Goal: Task Accomplishment & Management: Manage account settings

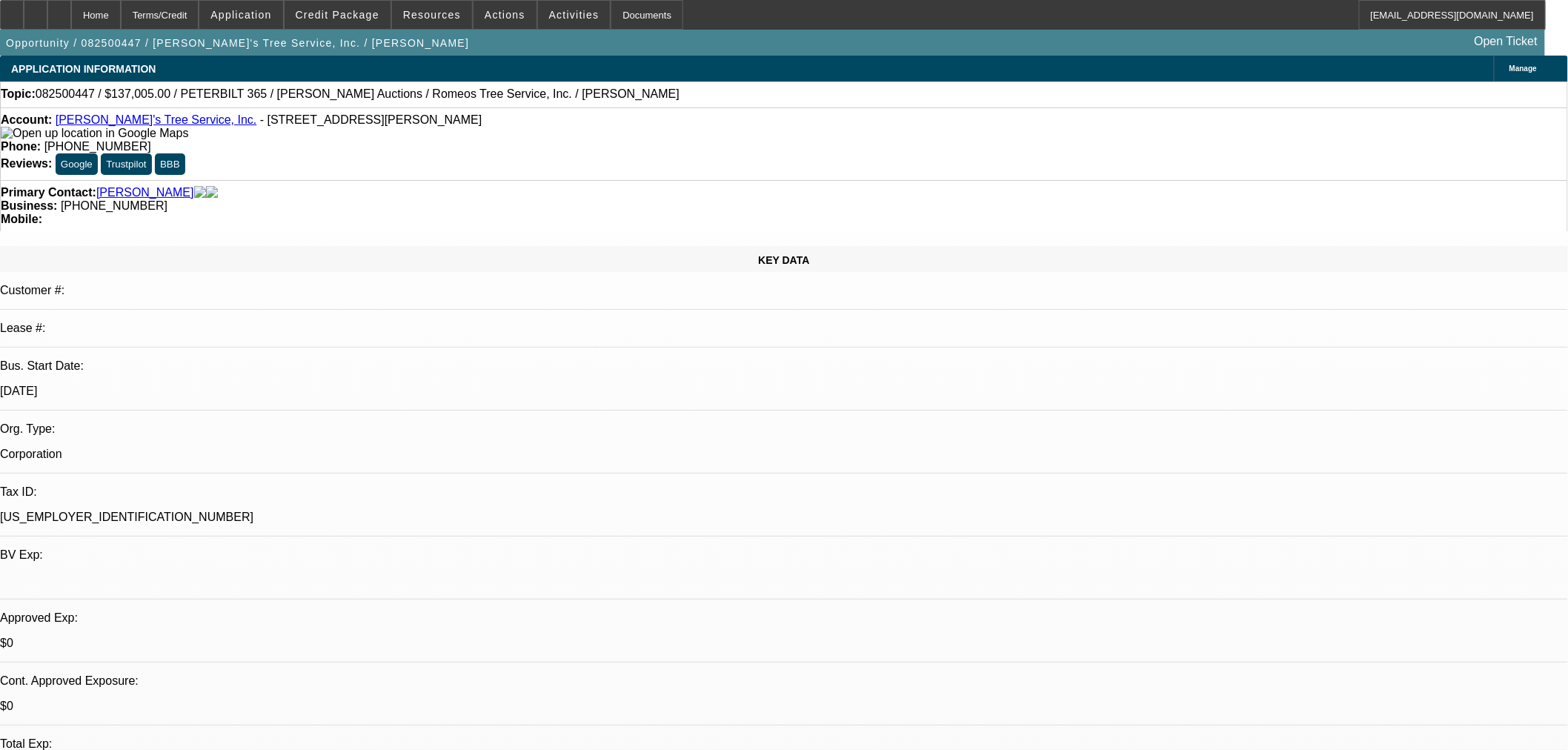
select select "0"
select select "3"
select select "0"
select select "6"
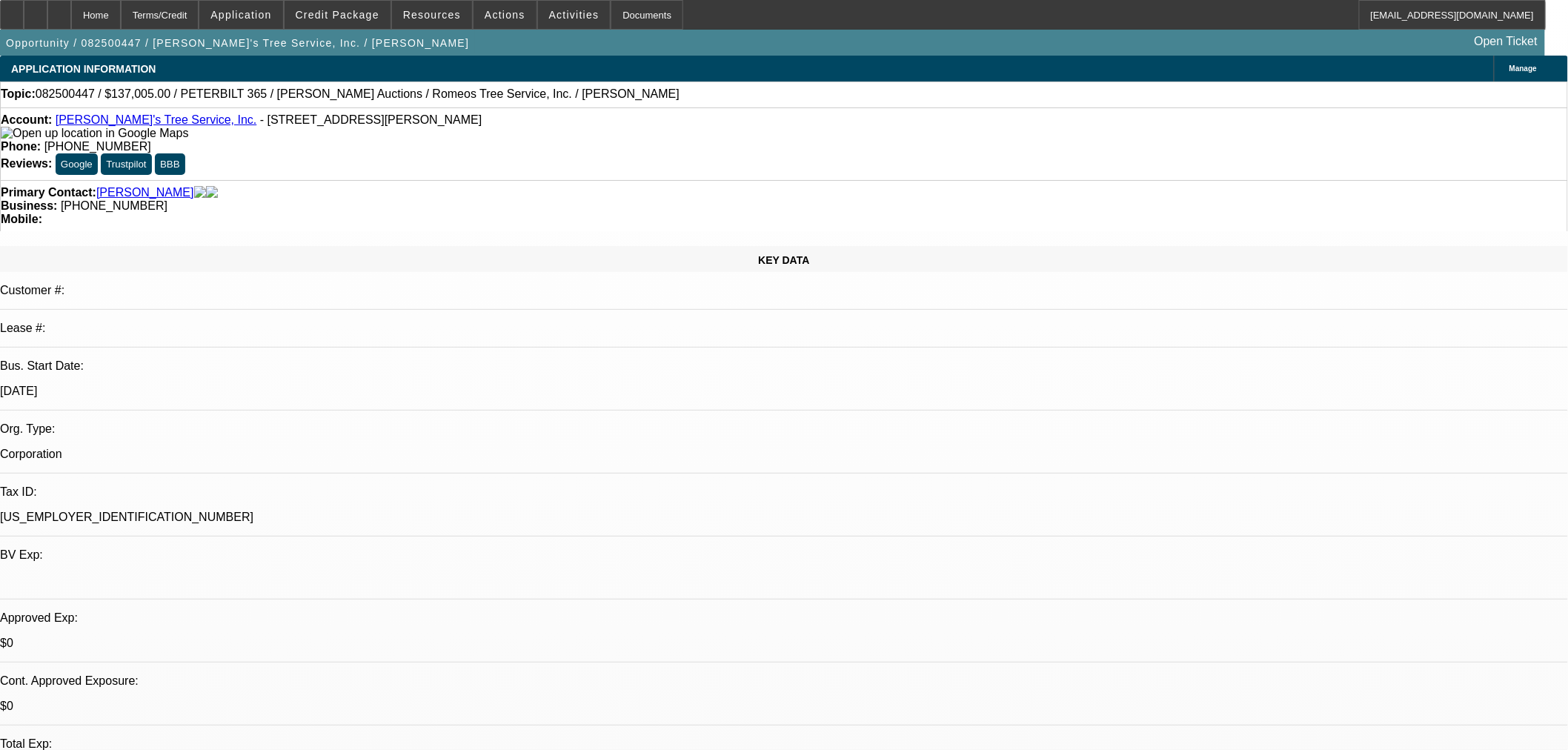
select select "0"
select select "6"
select select "0"
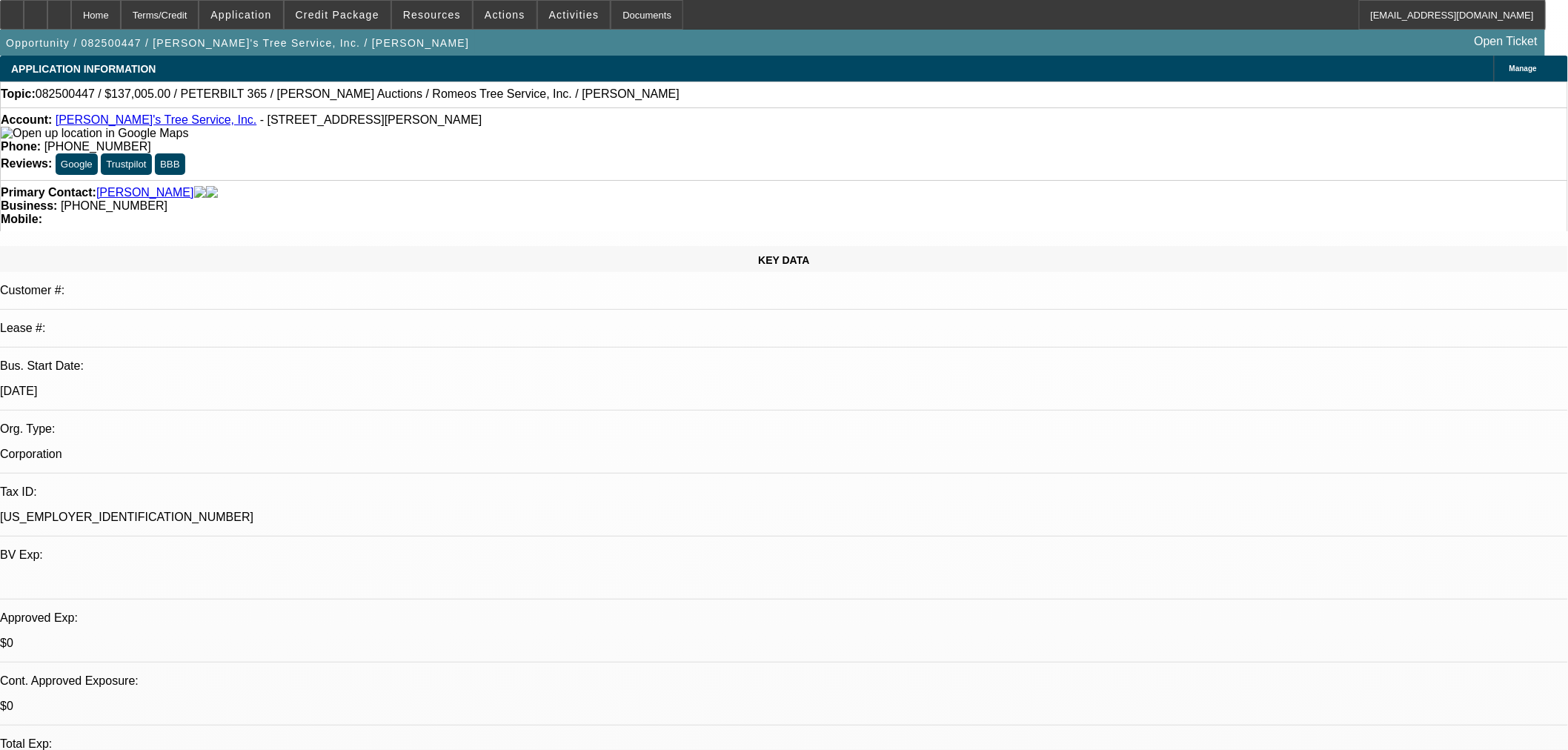
select select "0"
select select "3"
select select "0"
select select "6"
select select "0"
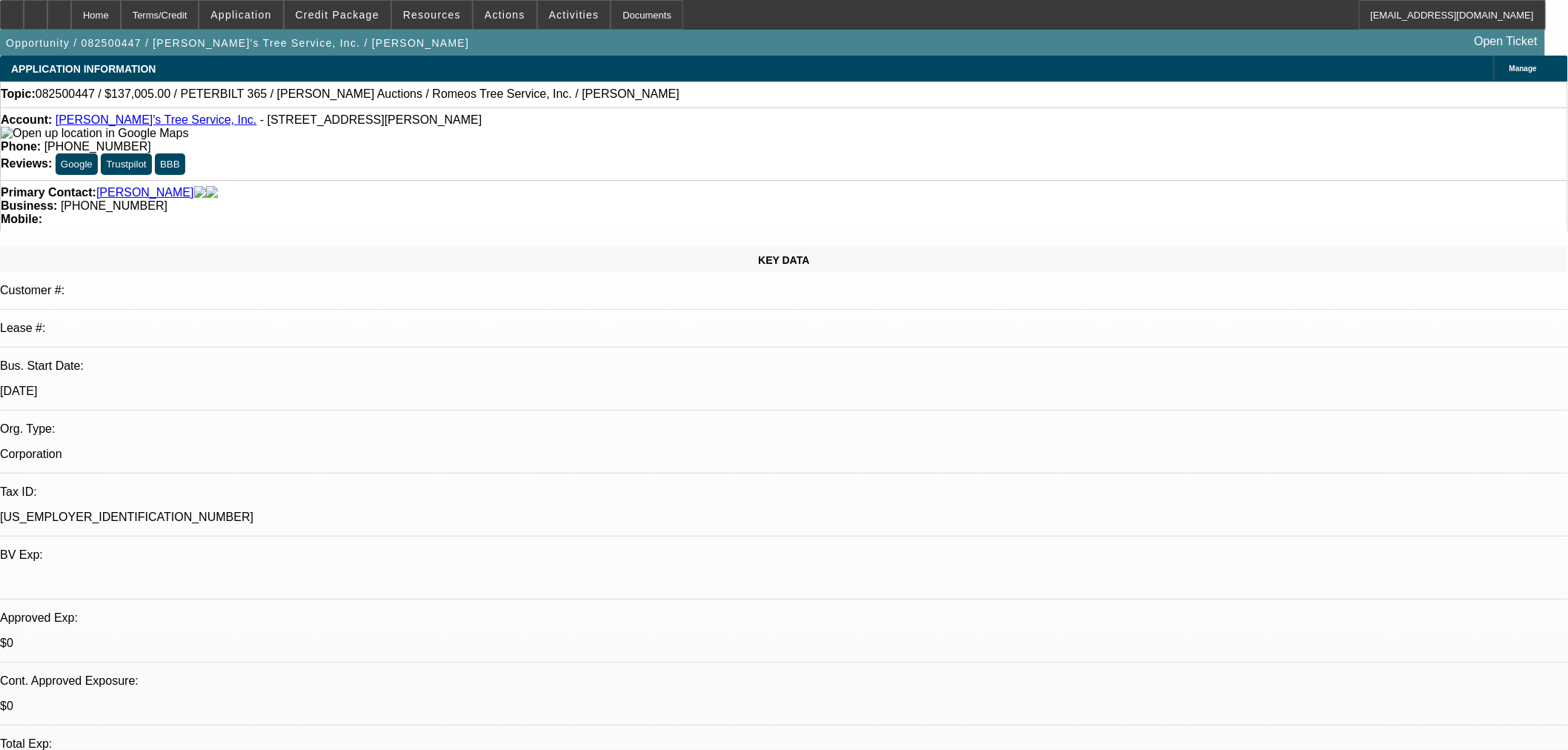
select select "0"
select select "3"
select select "0"
select select "6"
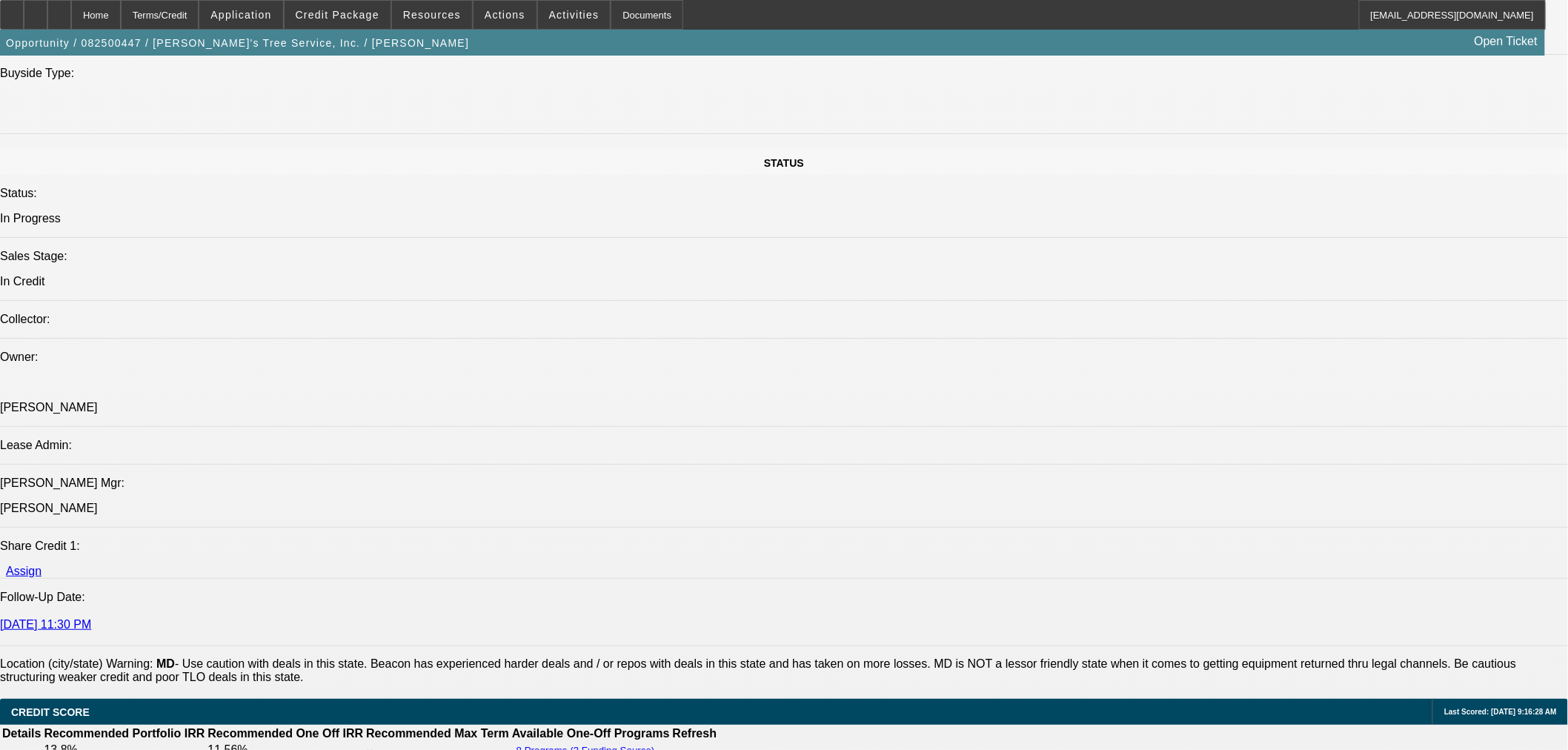
scroll to position [1318, 0]
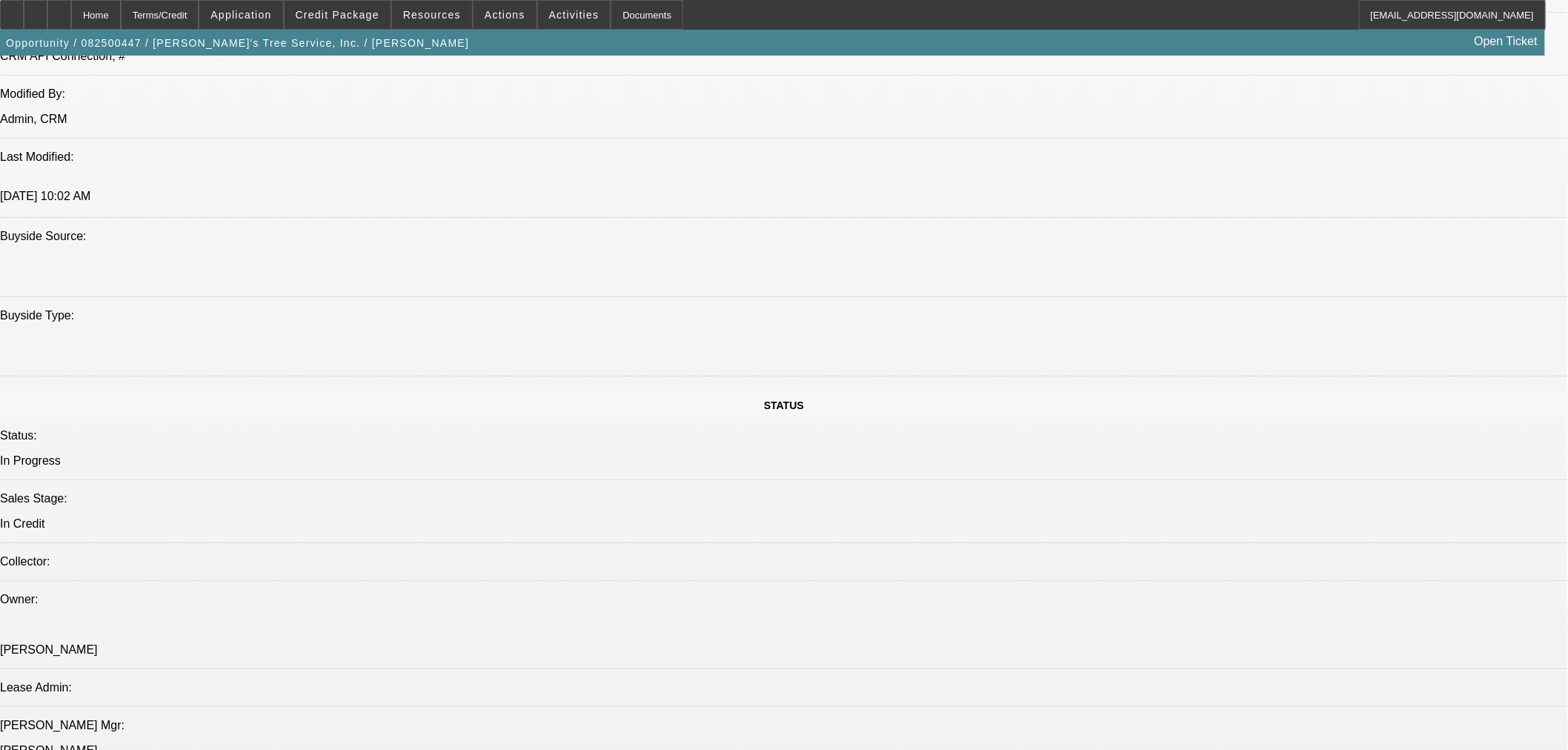
click at [345, 10] on span "Credit Package" at bounding box center [337, 14] width 84 height 12
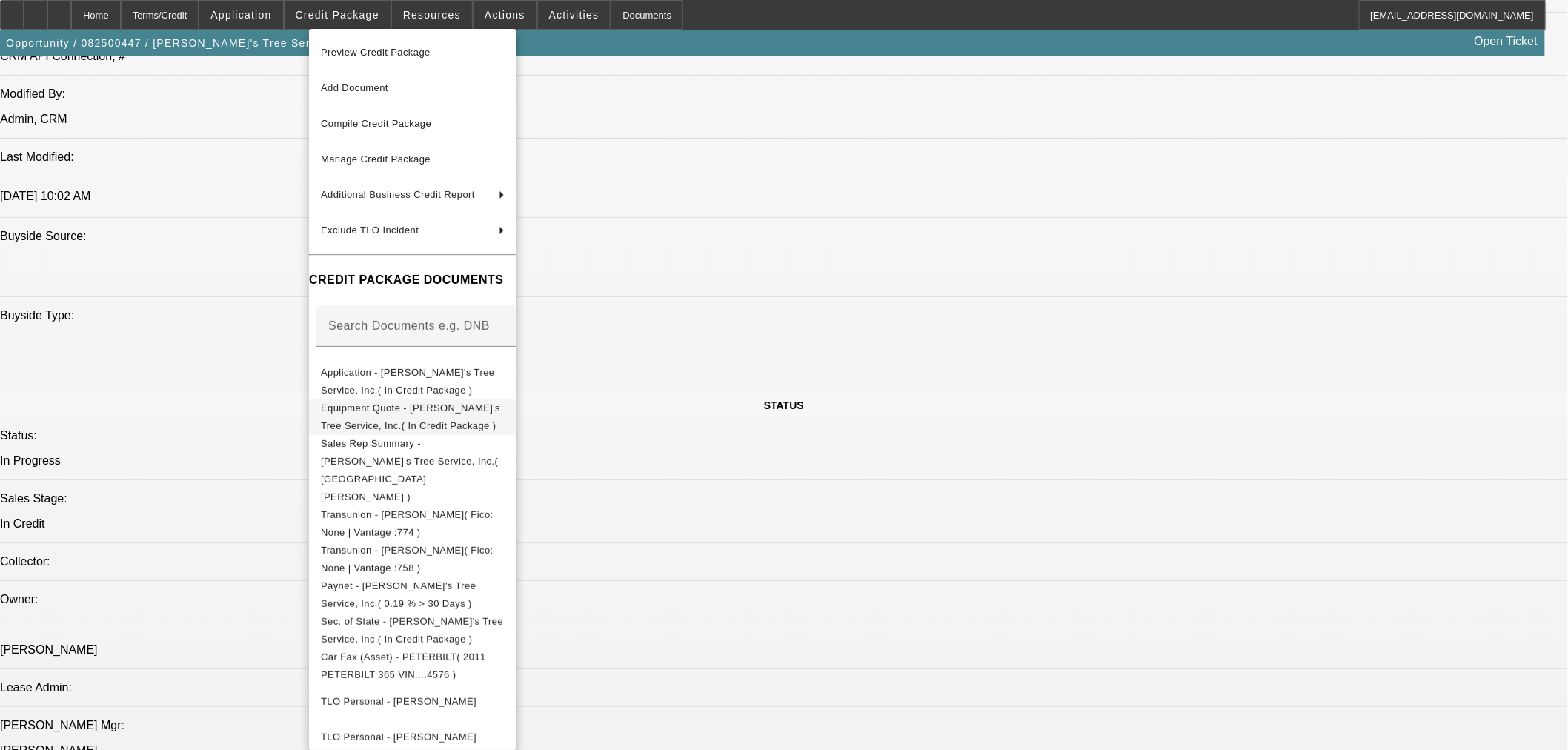
click at [360, 415] on span "Equipment Quote - Romeo's Tree Service, Inc.( In Credit Package )" at bounding box center [410, 417] width 179 height 29
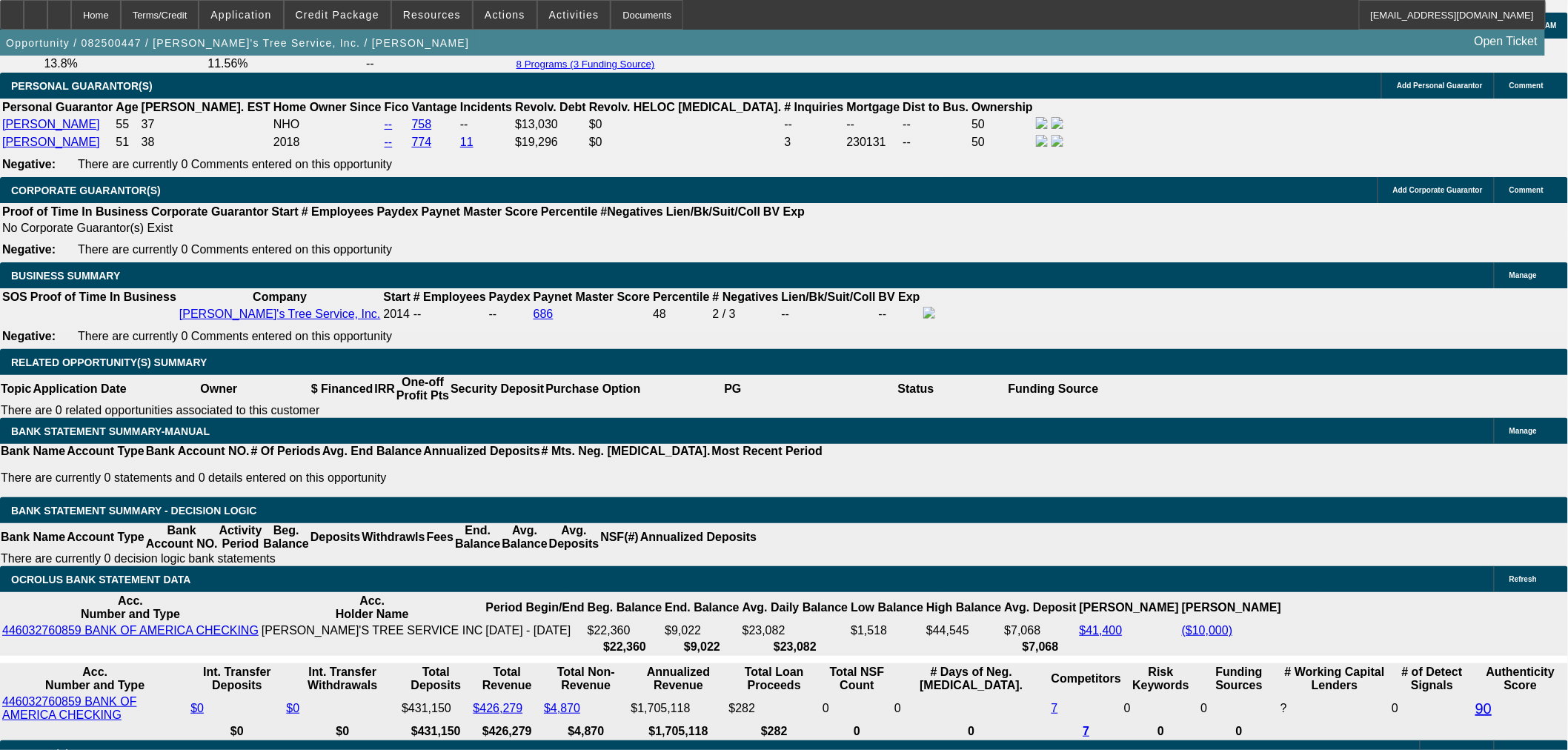
scroll to position [2553, 0]
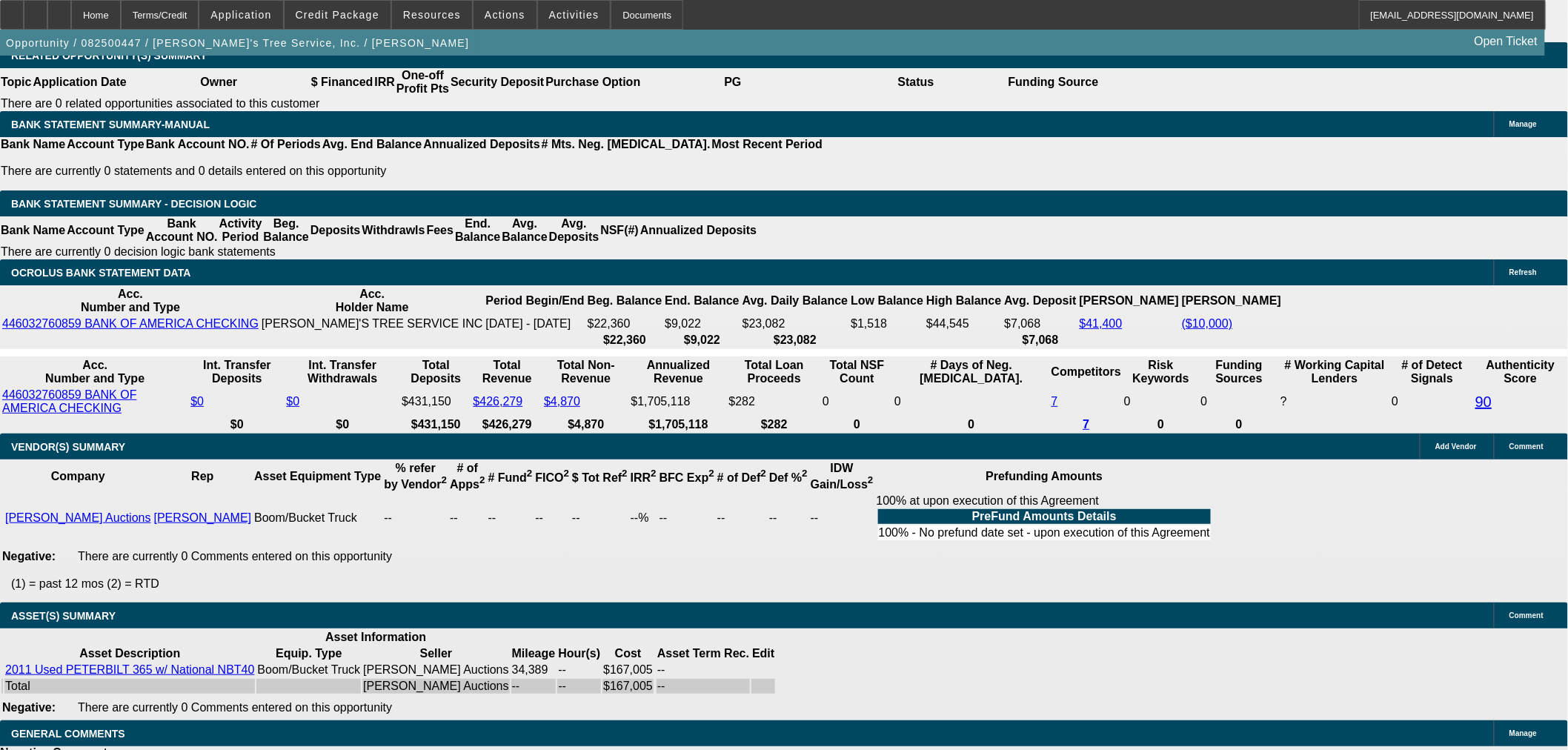
select select "3"
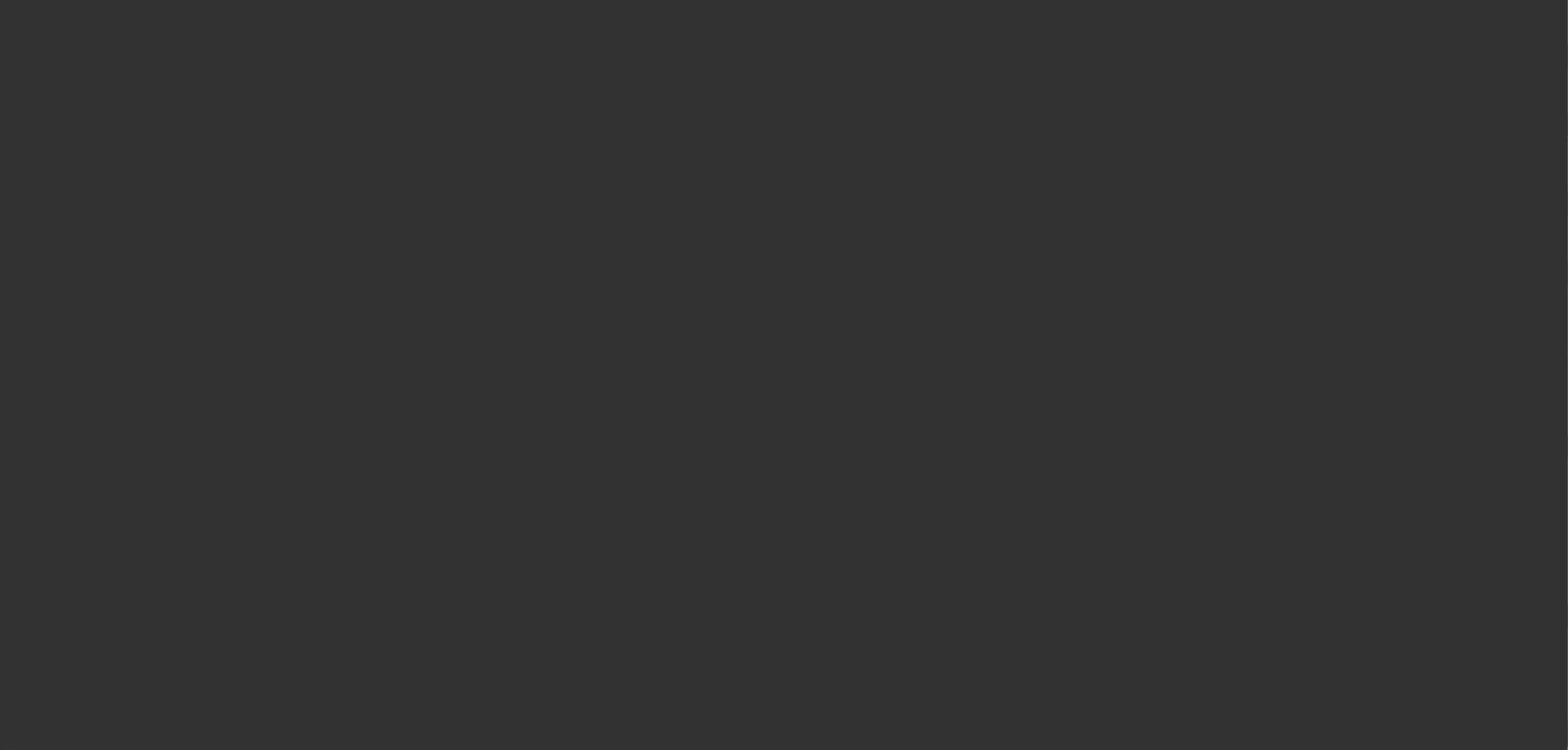
scroll to position [0, 0]
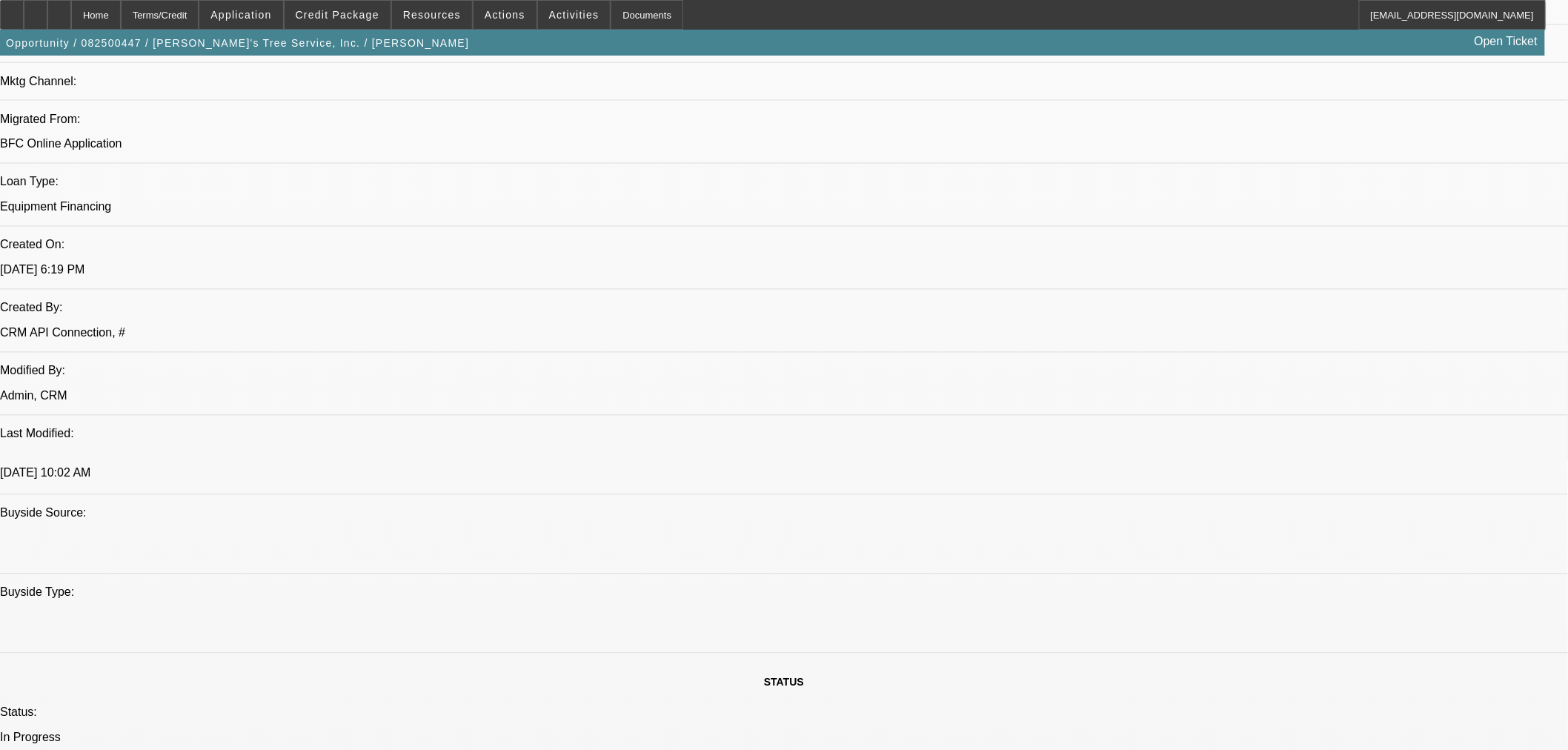
type input "11/26/2025"
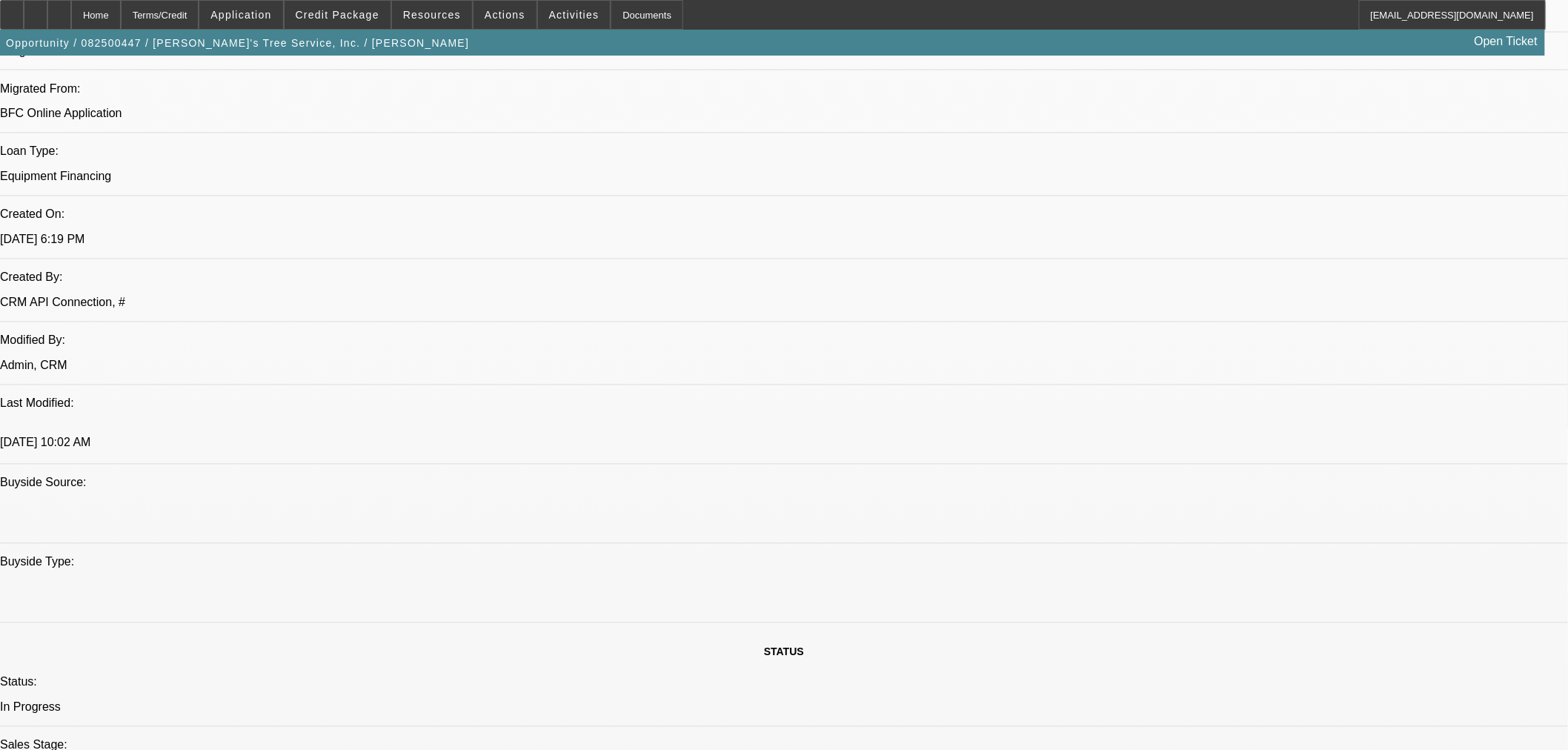
paste textarea "Hey George – this change has been approved."
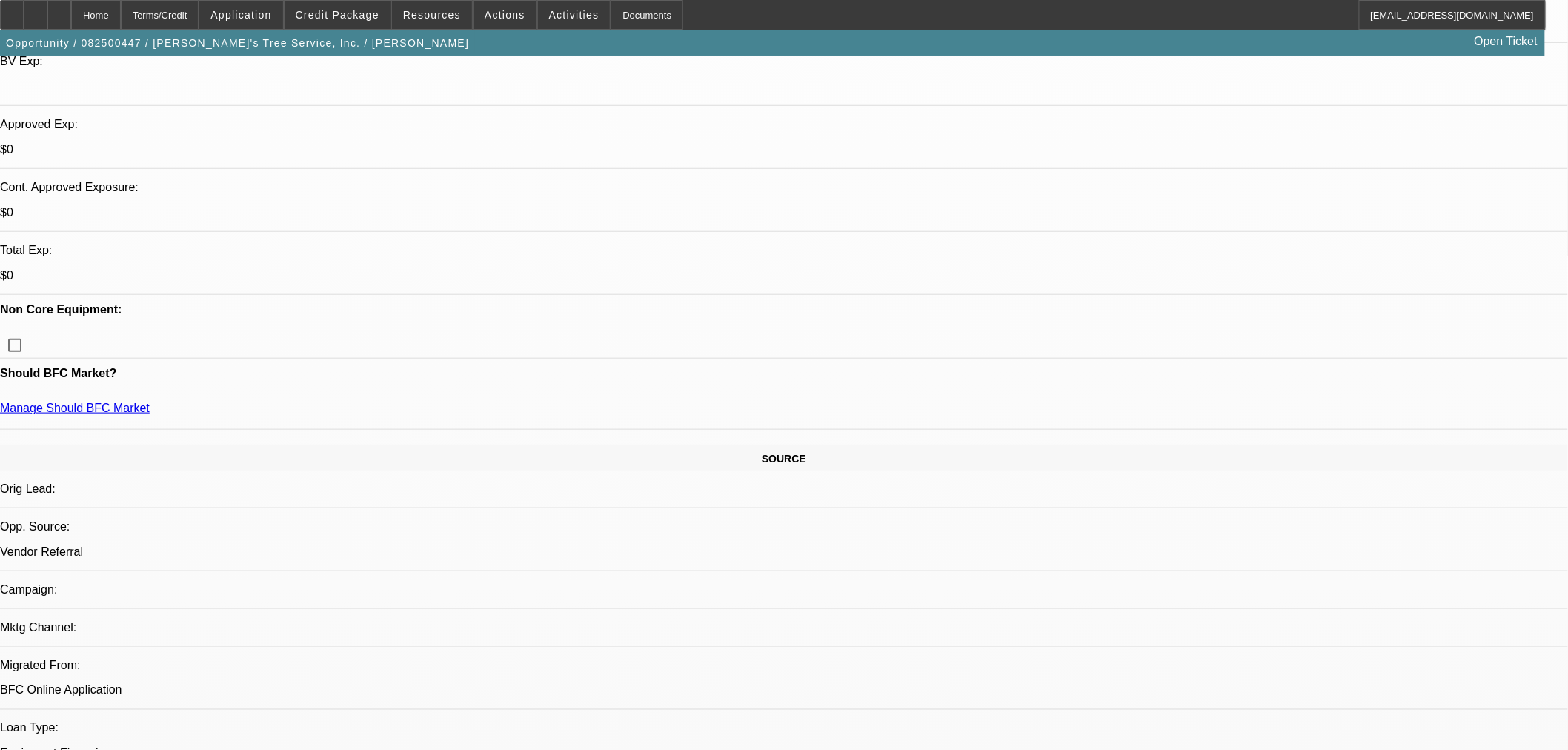
scroll to position [0, 0]
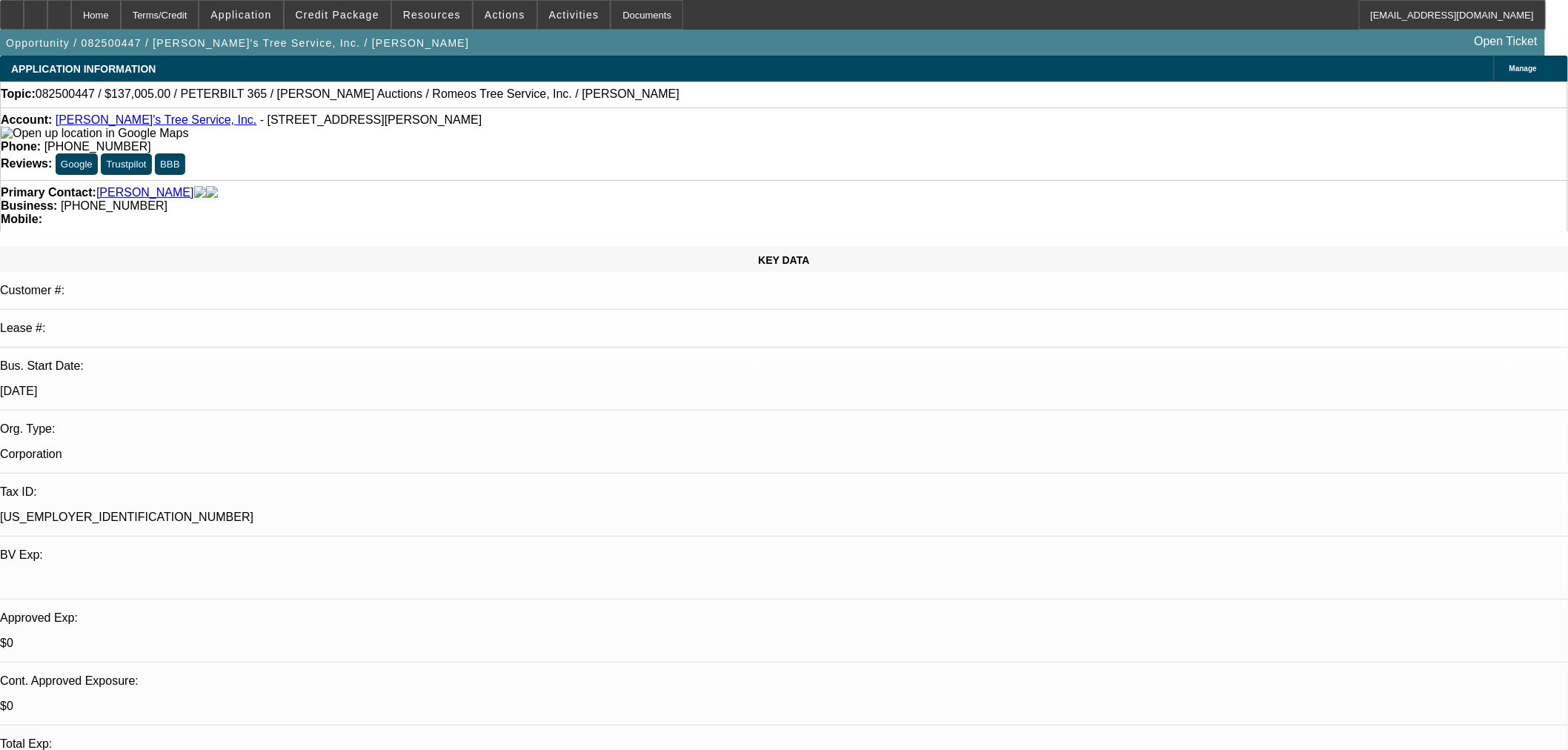
type textarea ""Hey [PERSON_NAME] – this change has been approved." VENDOR CLEARED."
paste input "082525-4655"
type input "082525-4655"
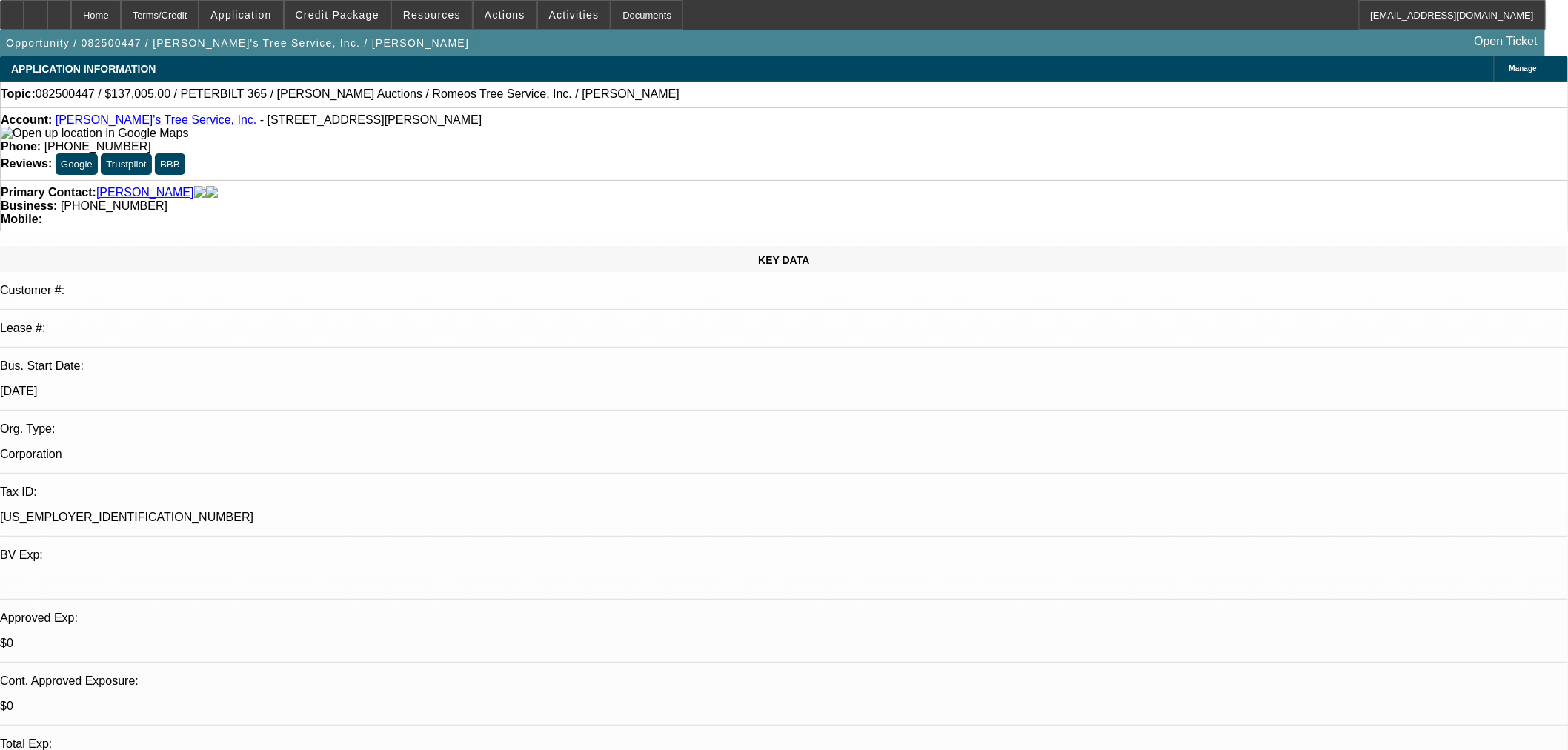
paste input "082525-4655"
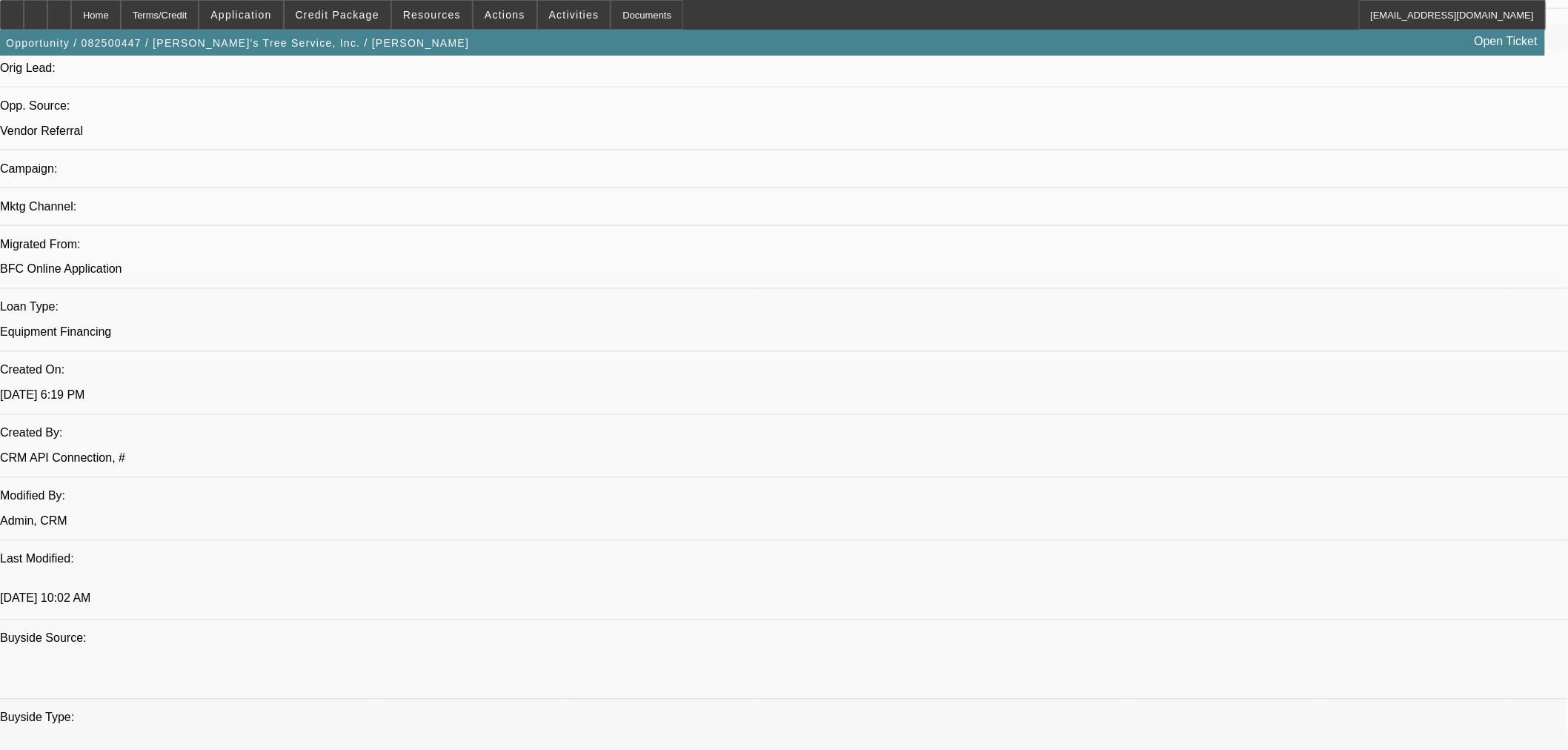
scroll to position [658, 0]
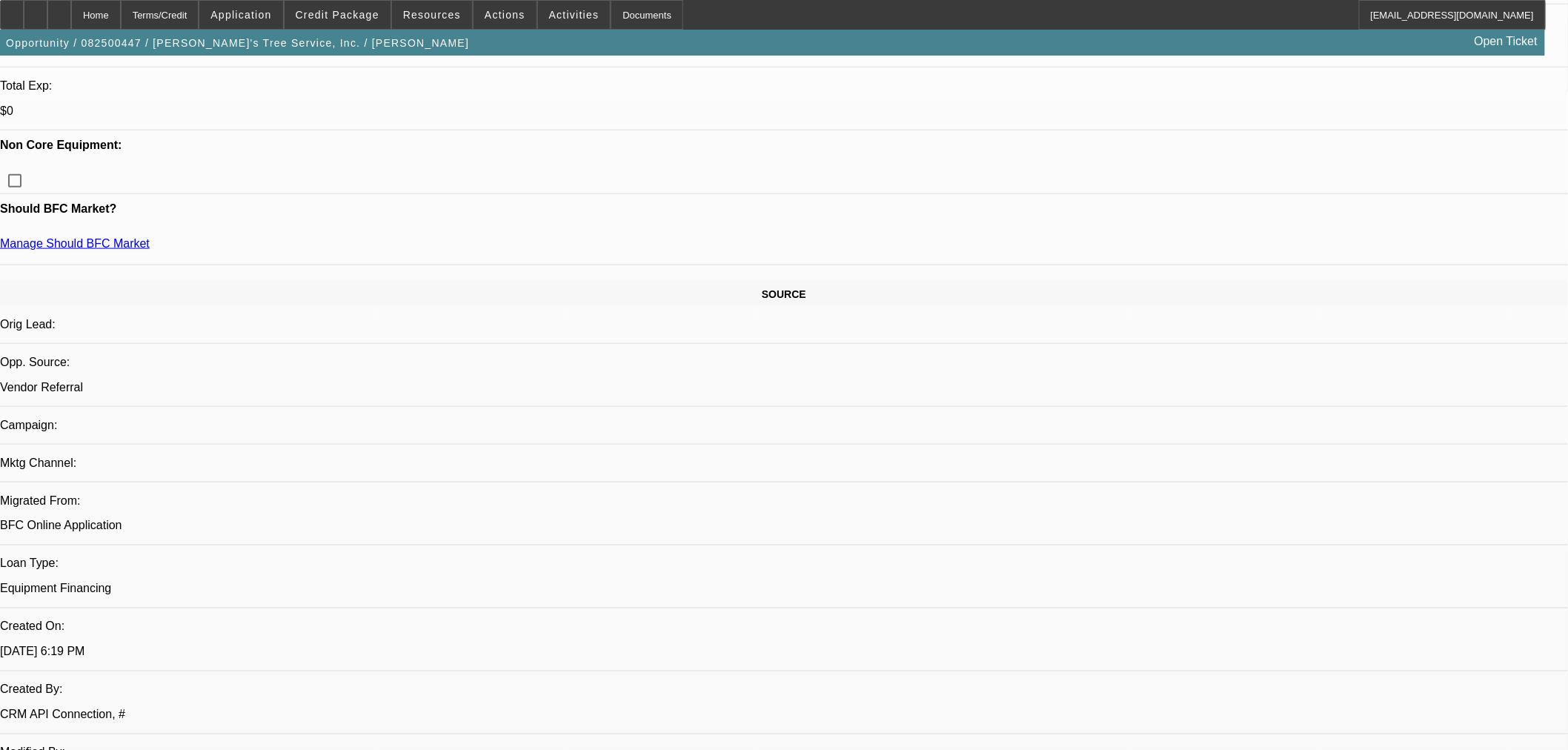
type input "082525-4655"
click at [1288, 461] on span "23" at bounding box center [1297, 456] width 26 height 26
type input "[DATE]"
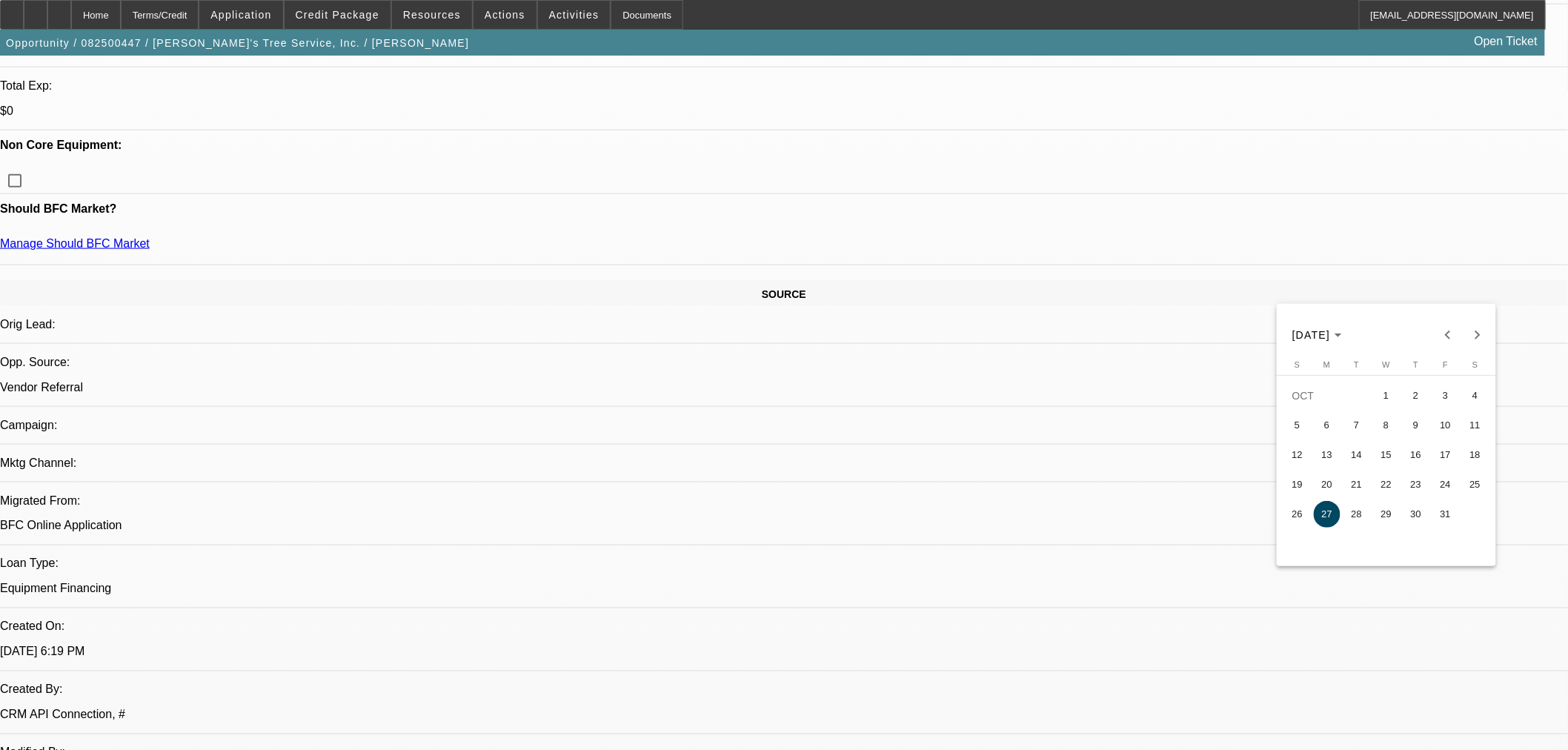
click at [1448, 484] on span "24" at bounding box center [1445, 485] width 26 height 26
type input "[DATE]"
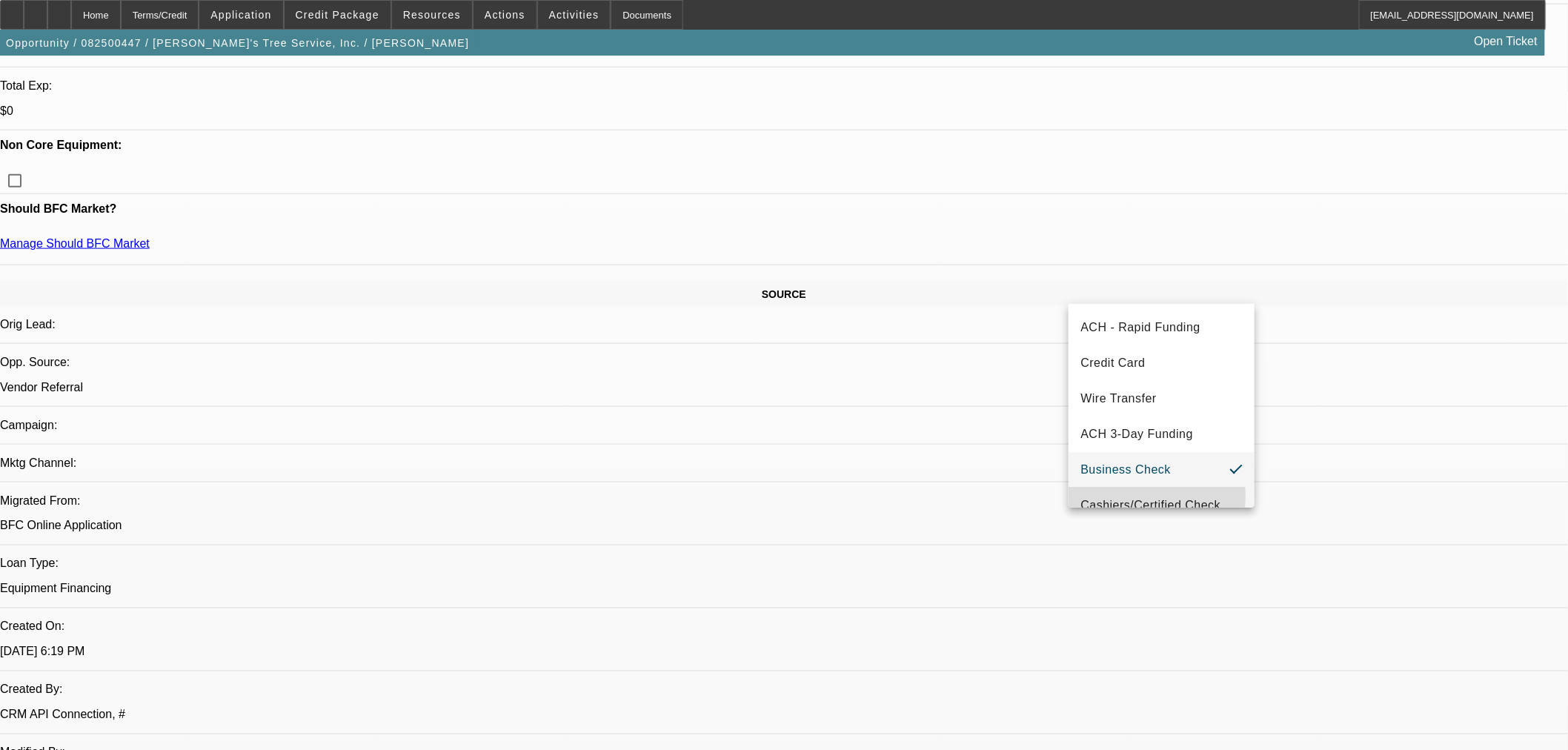
click at [1144, 497] on span "Cashiers/Certified Check" at bounding box center [1150, 505] width 140 height 18
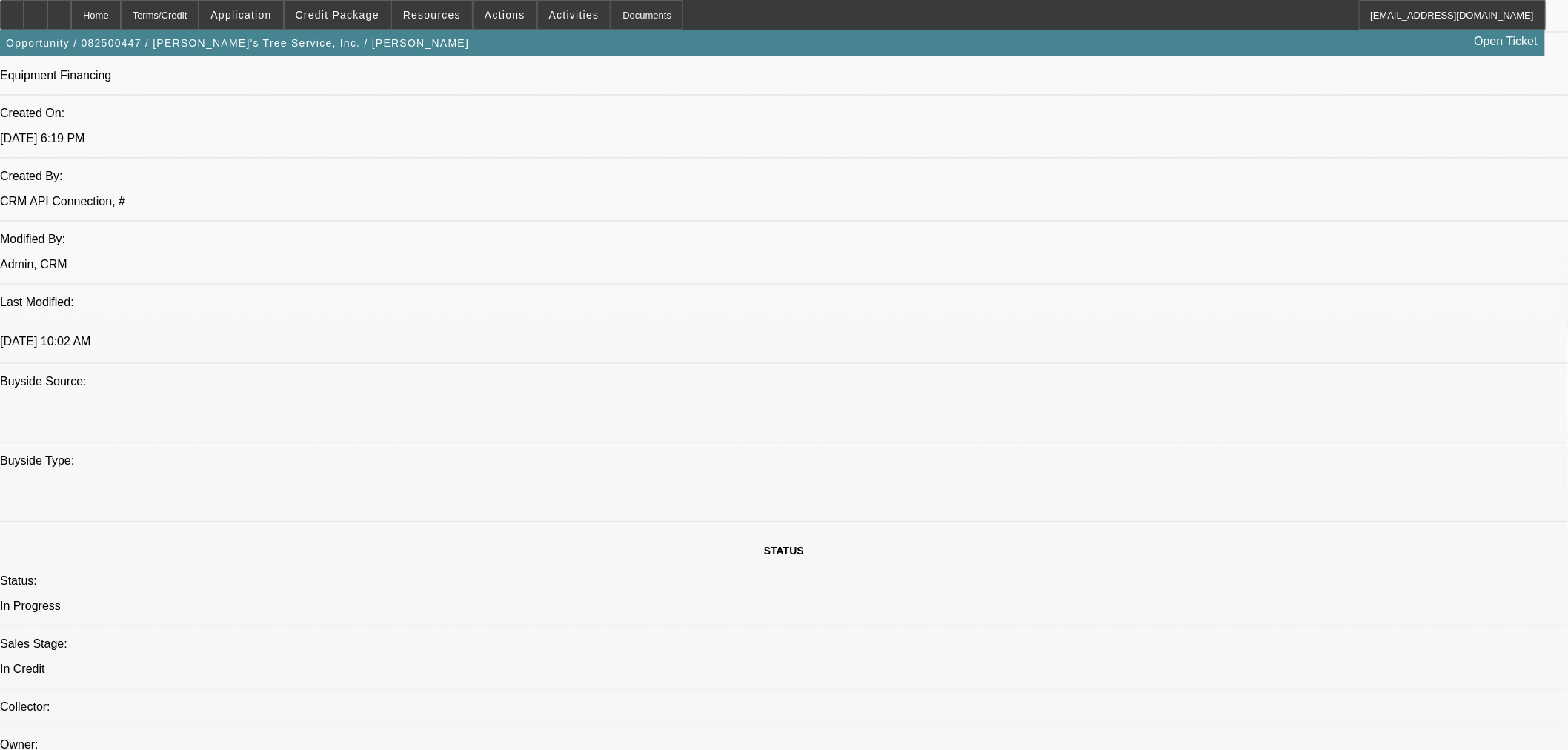
scroll to position [1209, 0]
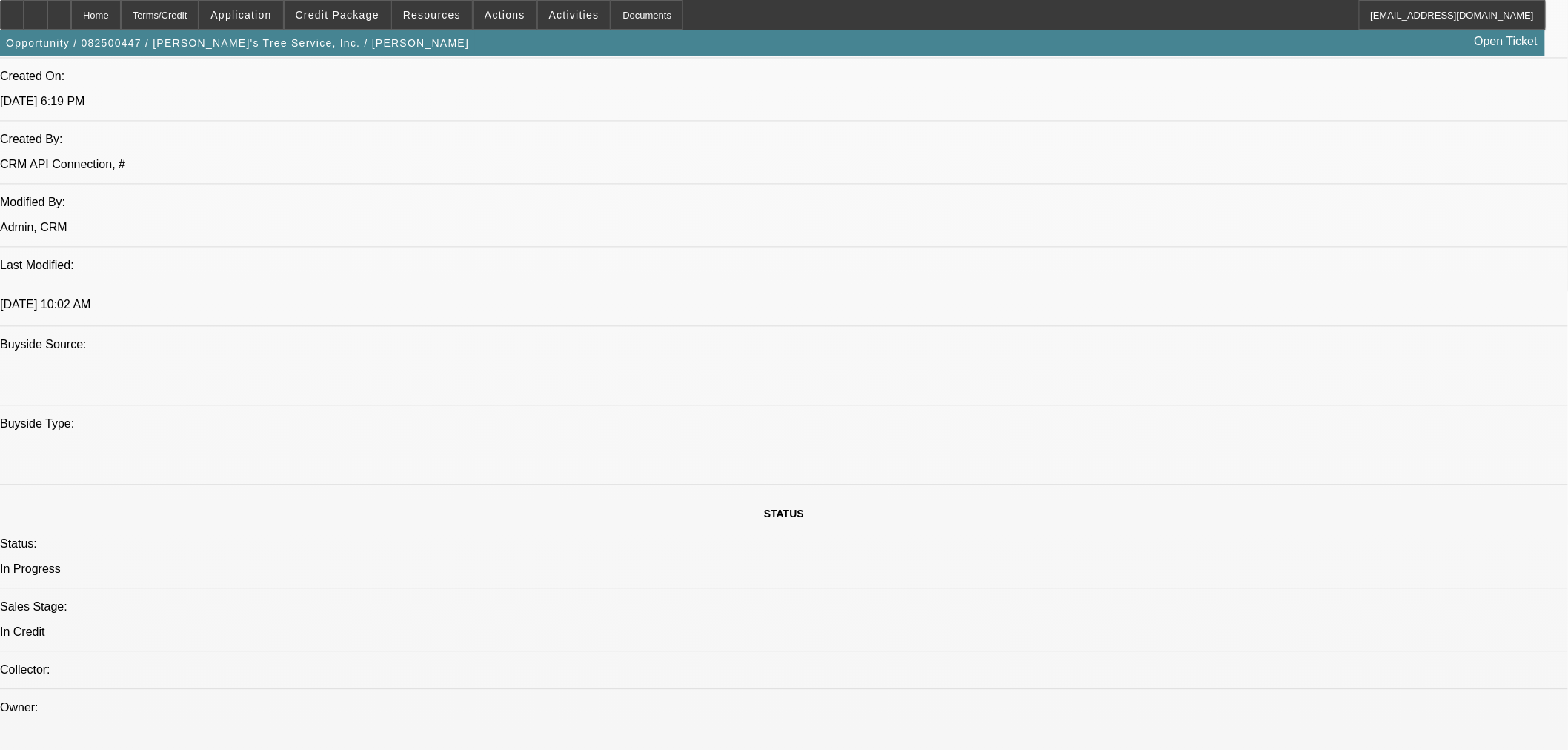
click at [1219, 517] on span "28" at bounding box center [1219, 508] width 26 height 26
type input "[DATE]"
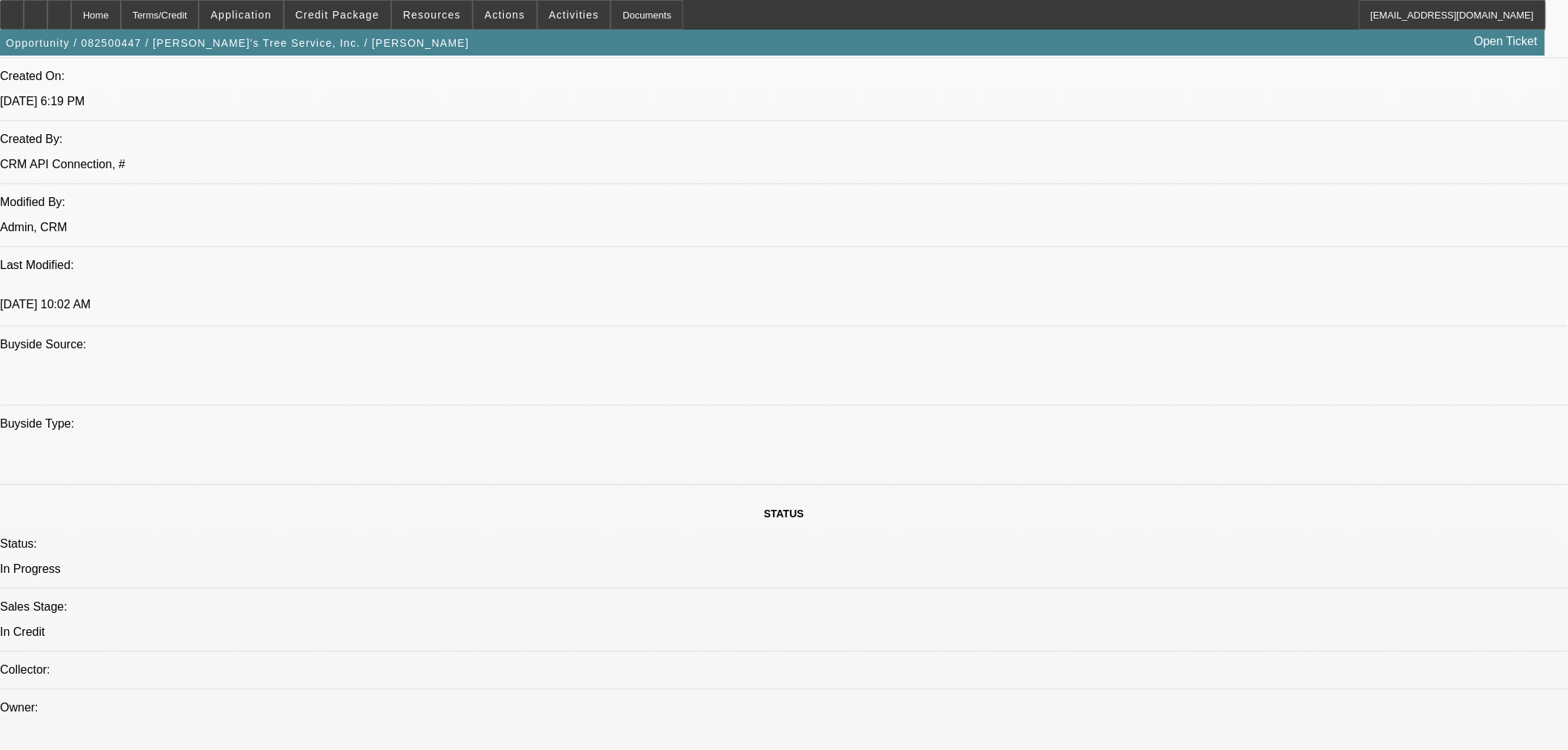
type input "10:00"
type input "10:40"
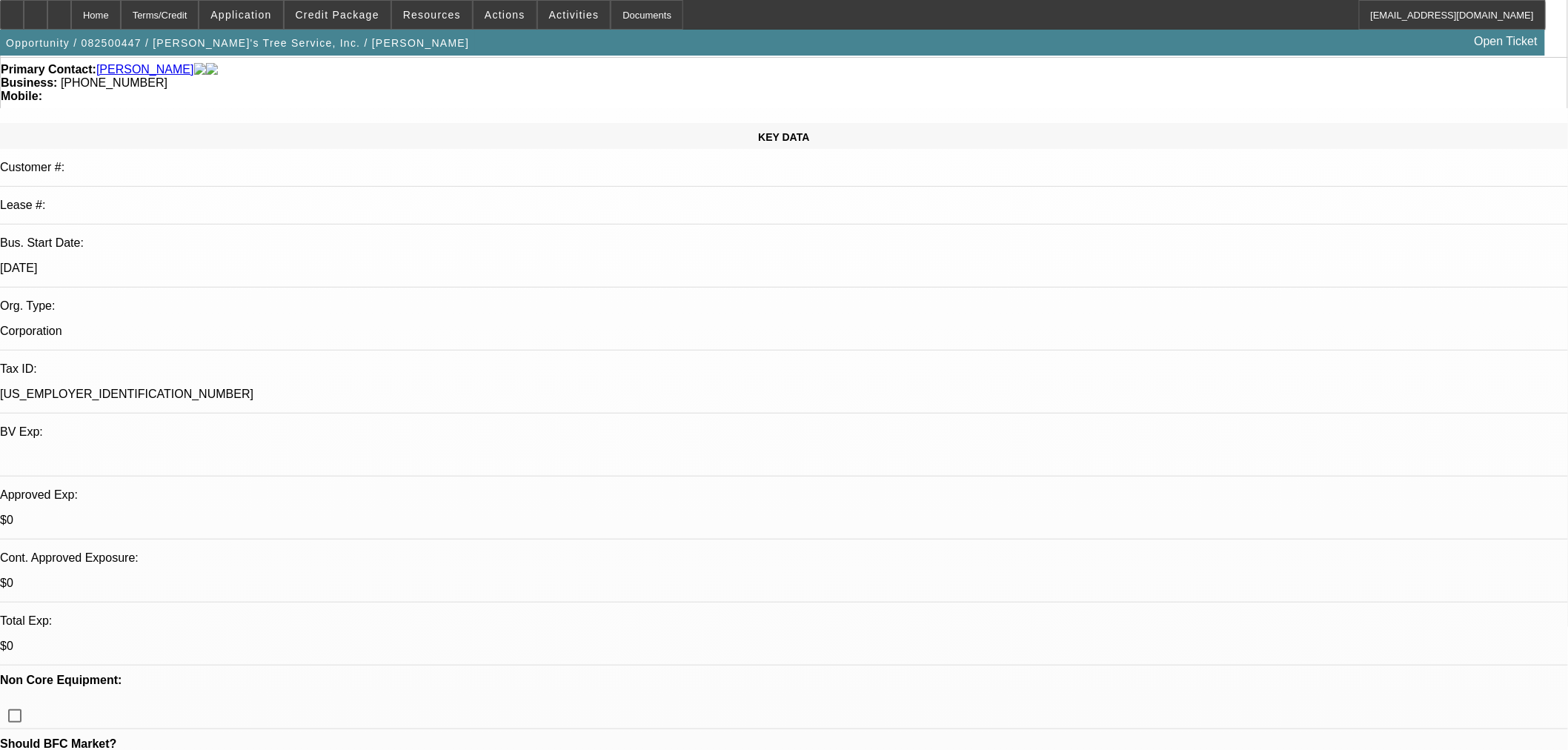
scroll to position [0, 0]
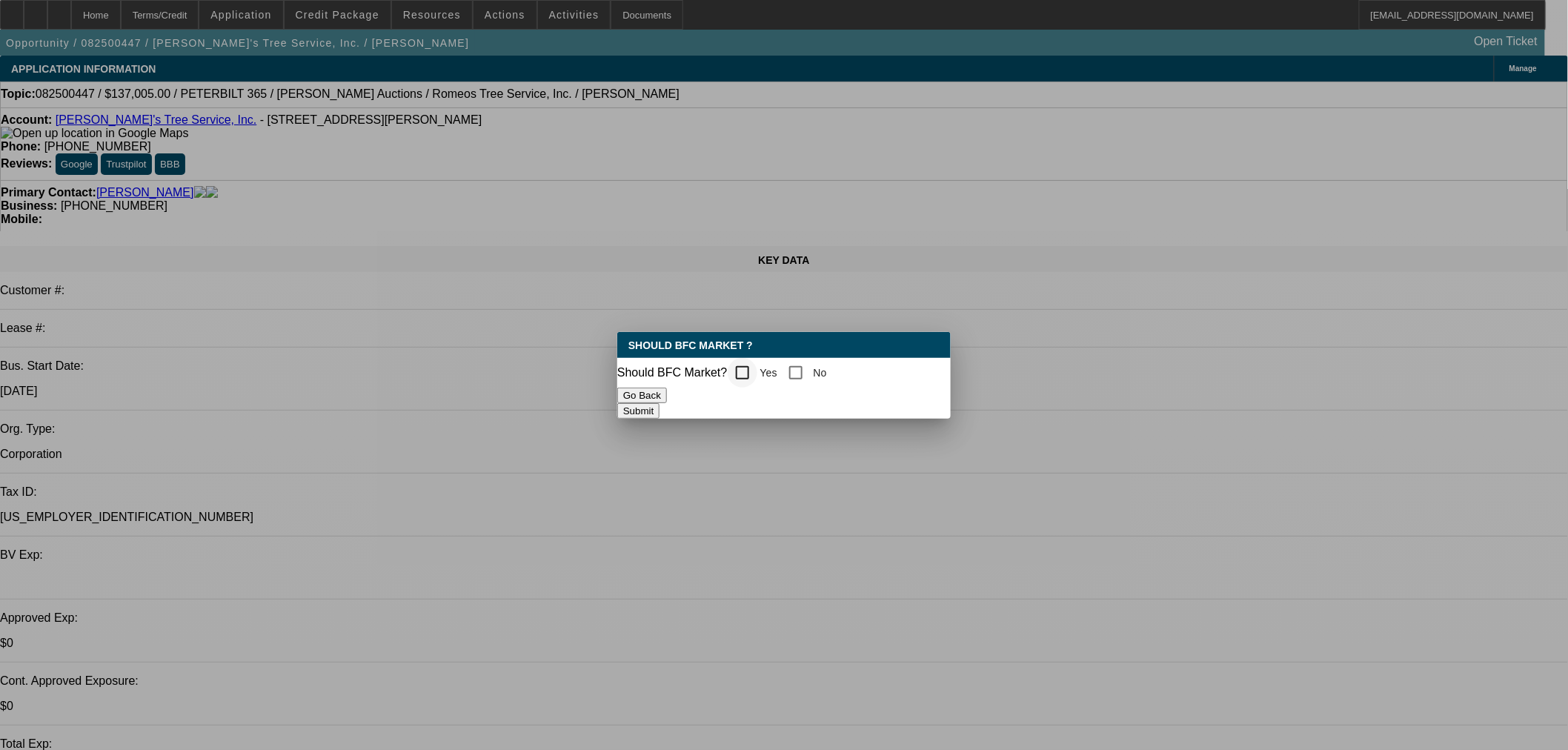
click at [760, 369] on div at bounding box center [742, 373] width 36 height 36
checkbox input "true"
click at [659, 417] on button "Submit" at bounding box center [638, 410] width 42 height 15
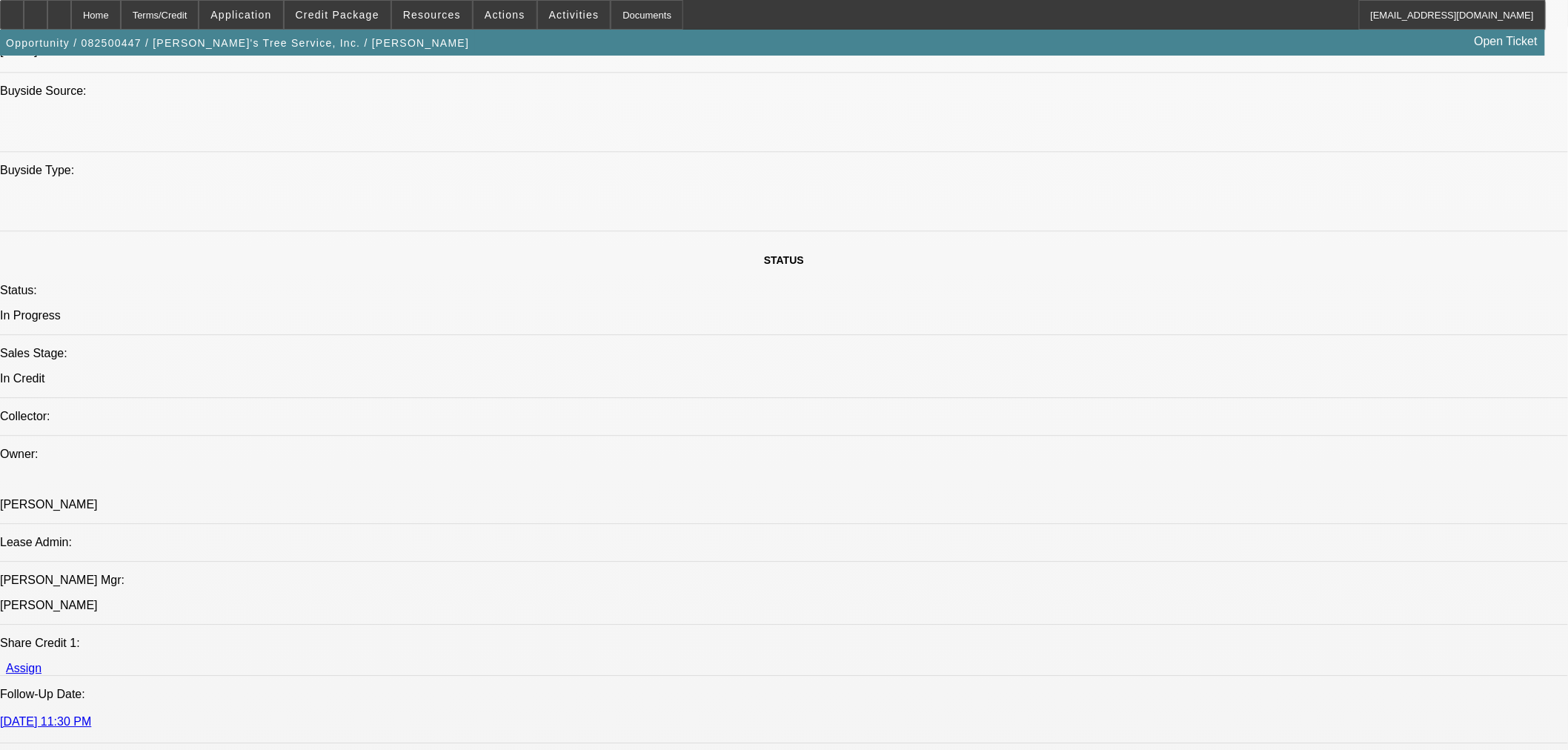
scroll to position [1318, 0]
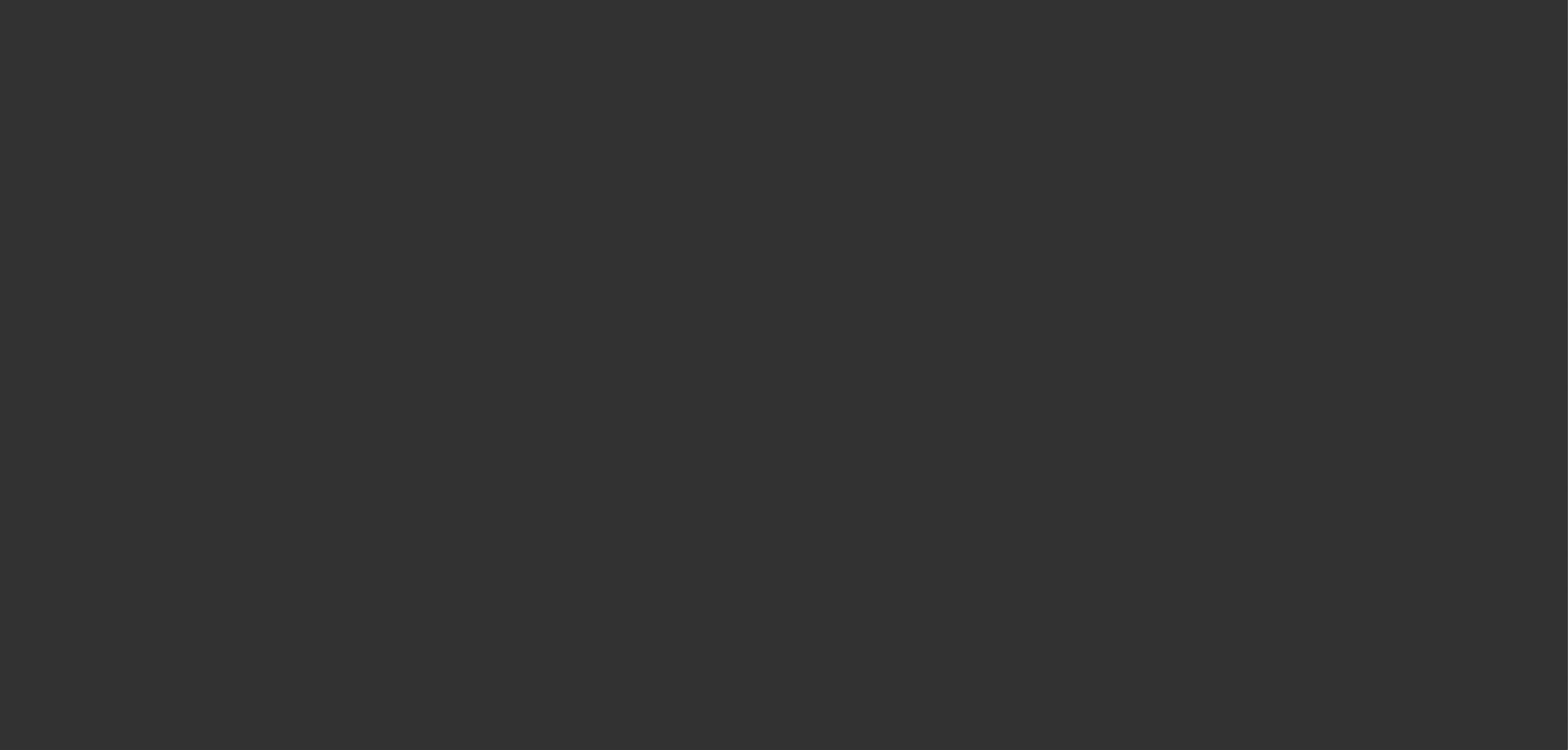
scroll to position [0, 0]
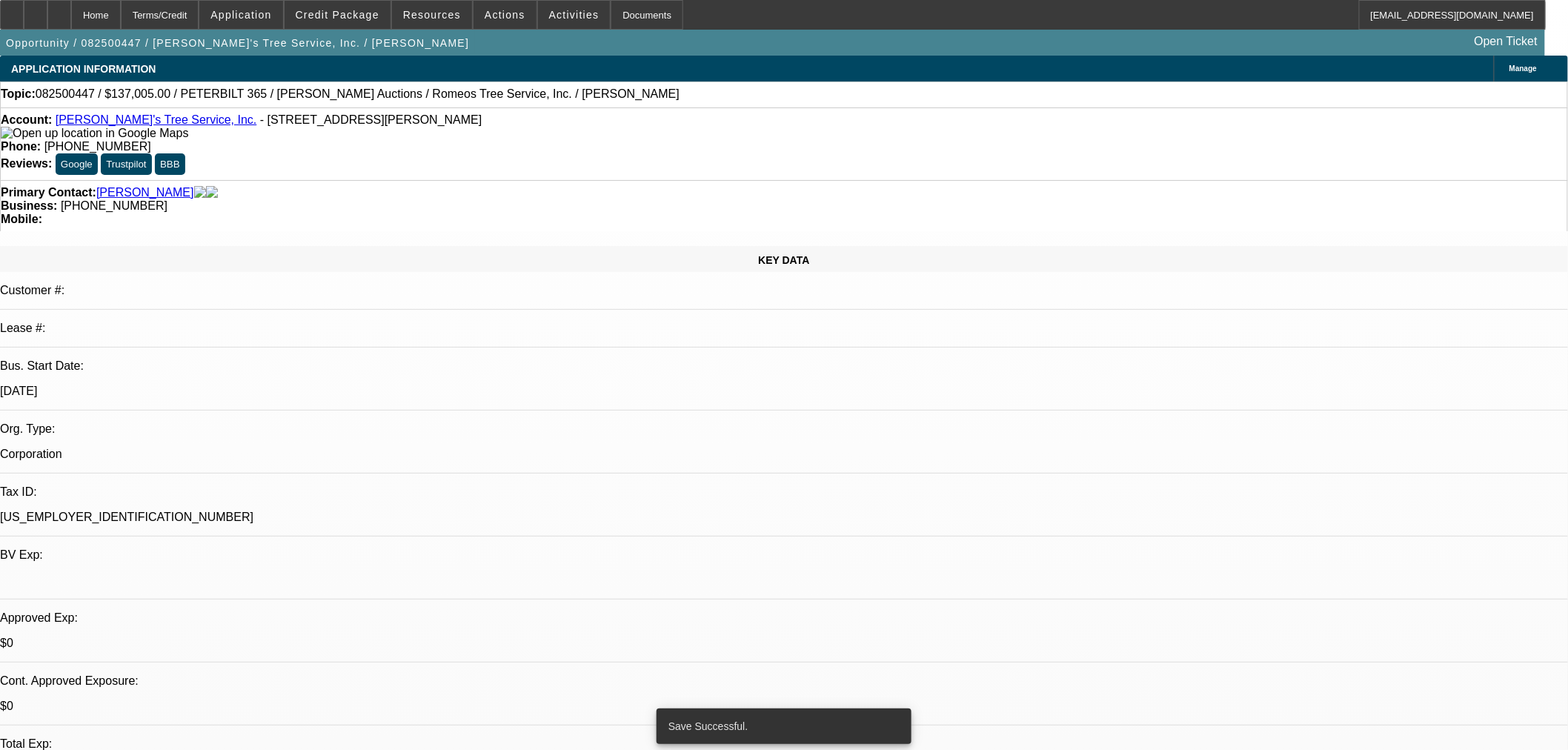
select select "0"
select select "3"
select select "0"
select select "6"
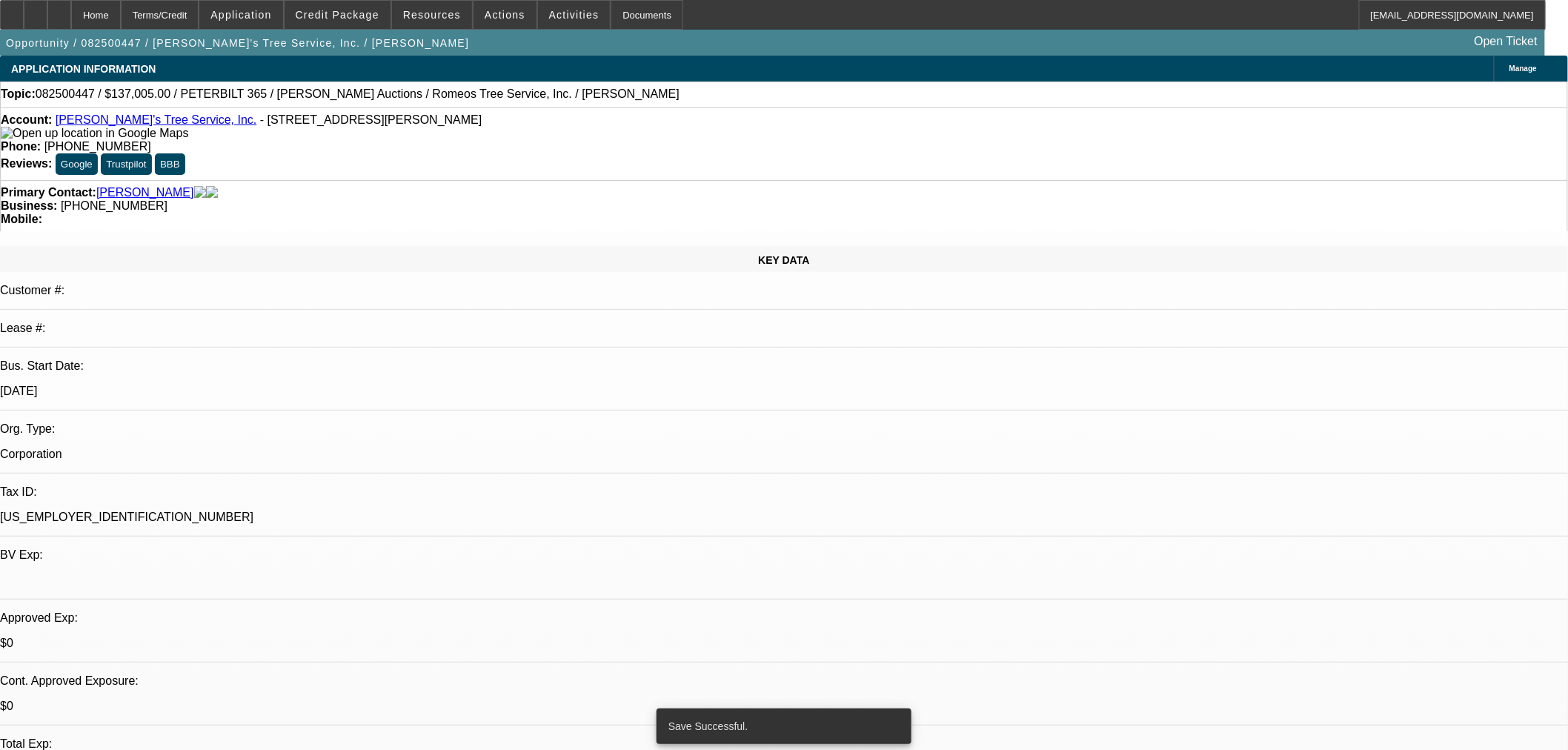
select select "0"
select select "6"
select select "0"
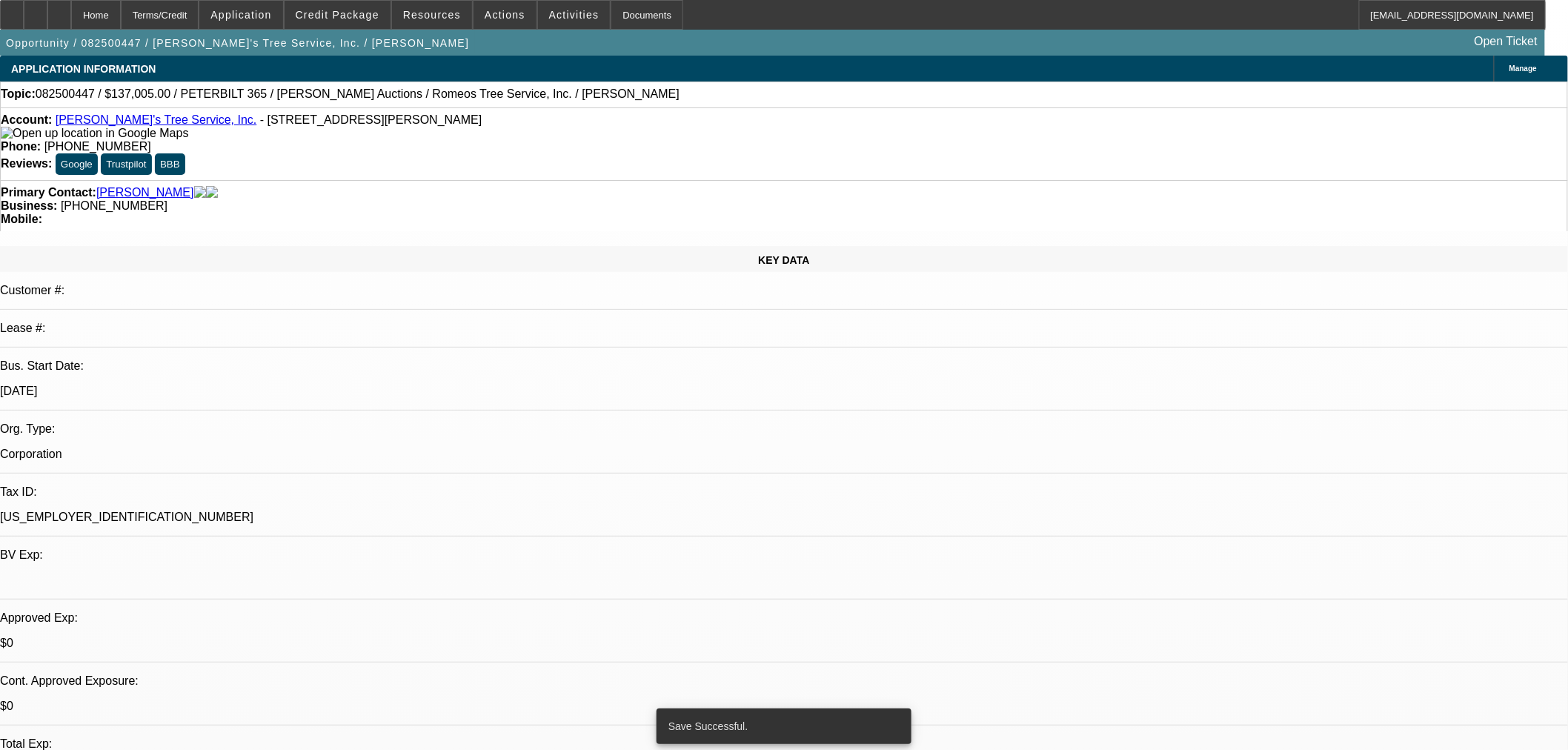
select select "0"
select select "3"
select select "0"
select select "6"
select select "0"
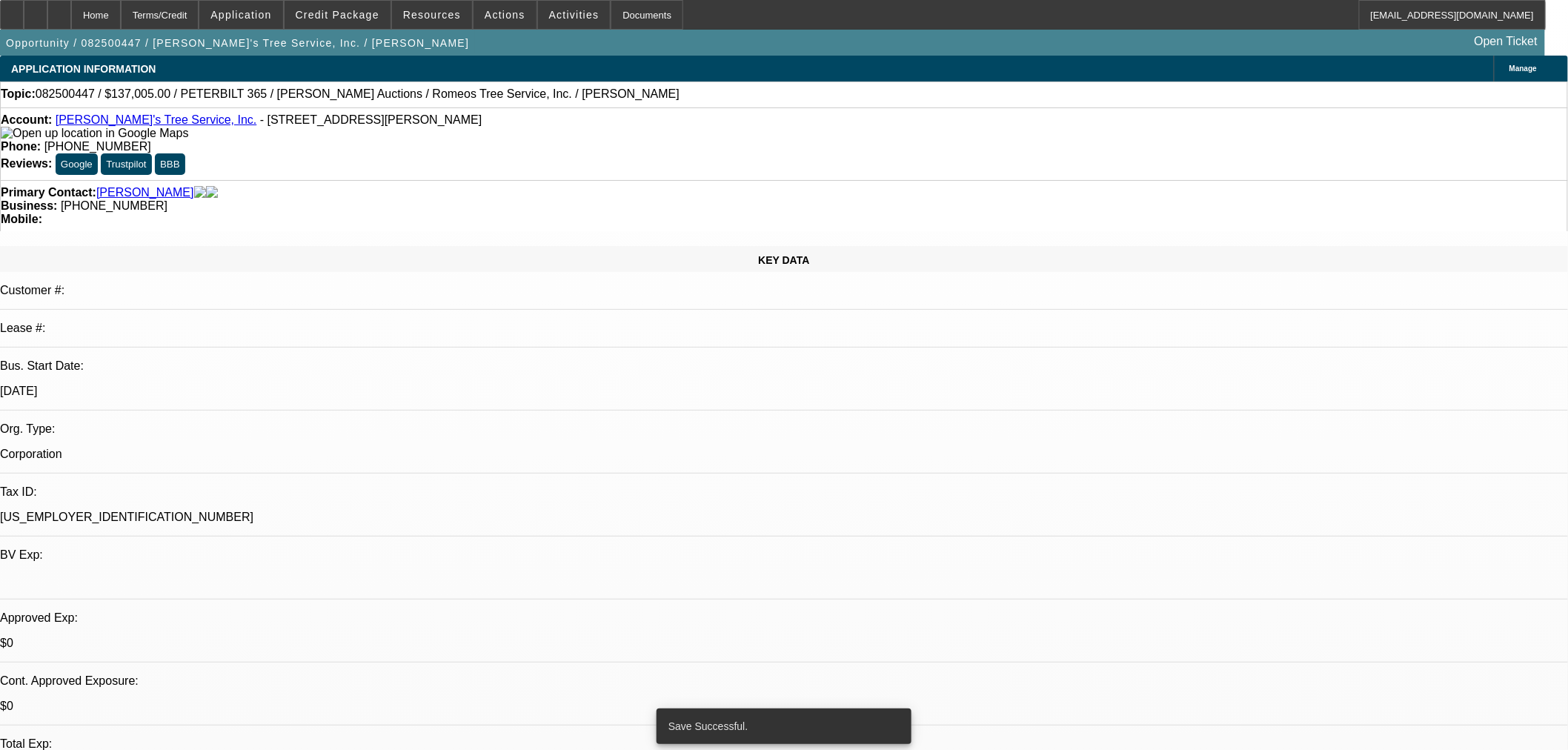
select select "0"
select select "3"
select select "0"
select select "6"
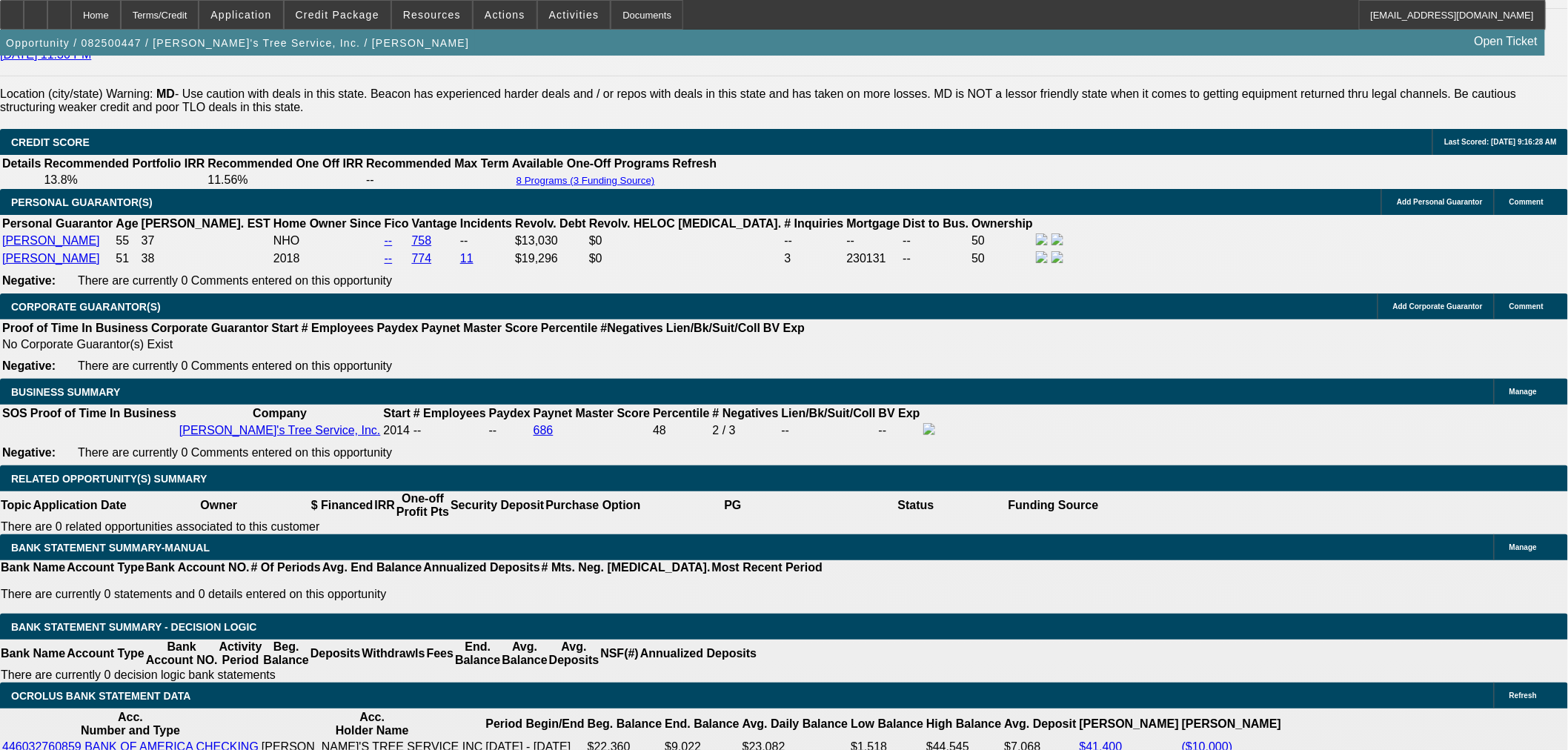
scroll to position [2224, 0]
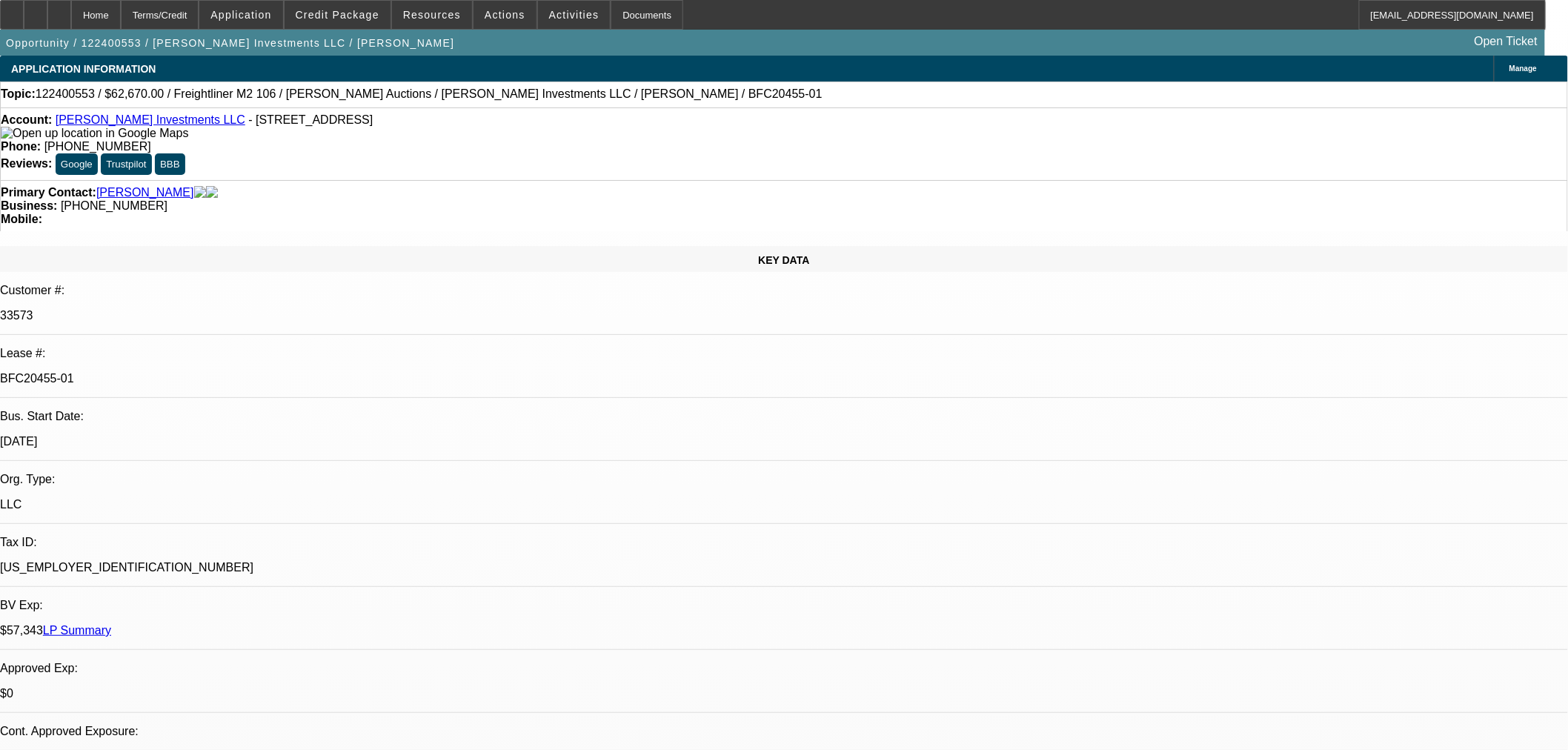
select select "0"
select select "2"
select select "0"
select select "6"
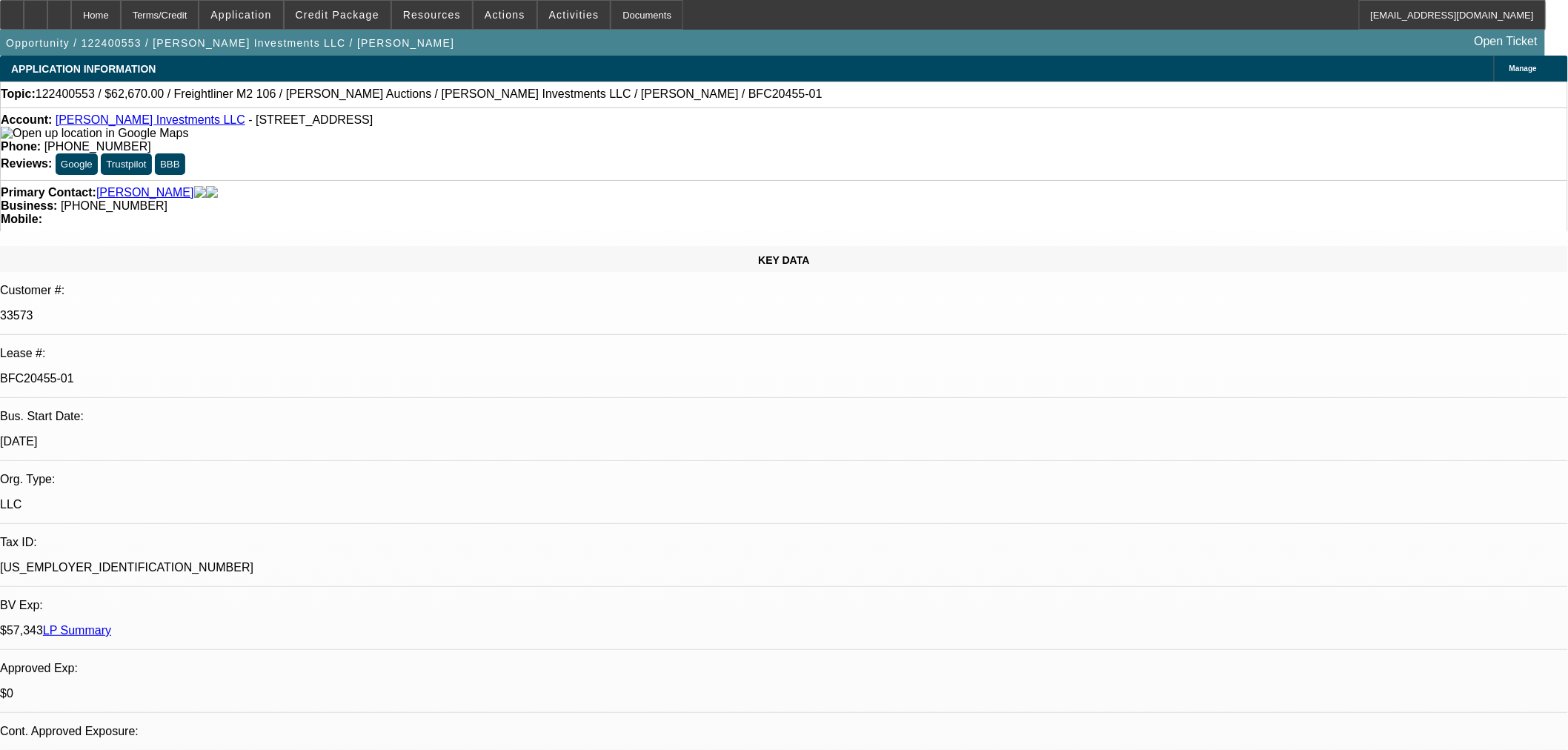
select select "0"
select select "2"
select select "0"
select select "6"
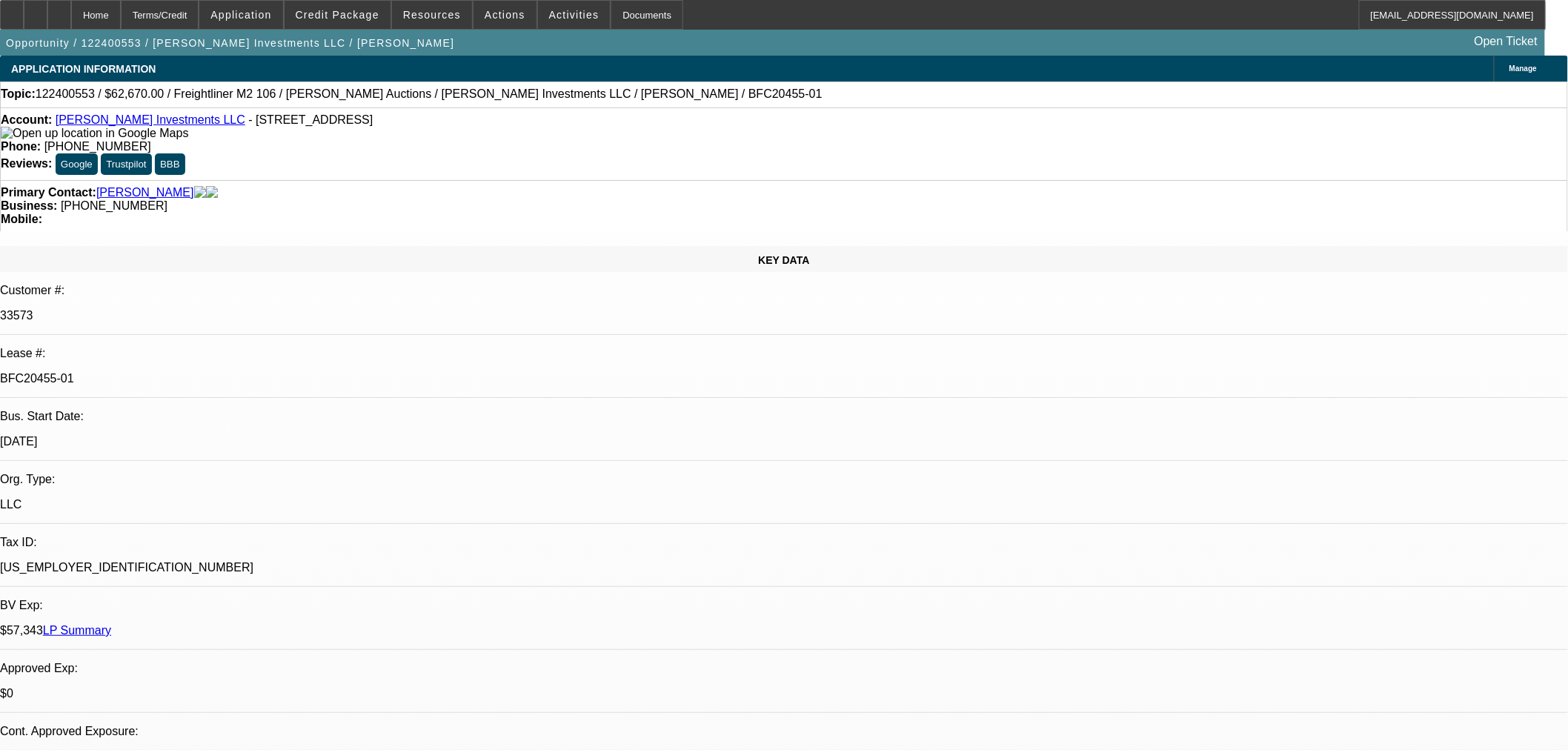
select select "0"
select select "2"
select select "0"
select select "6"
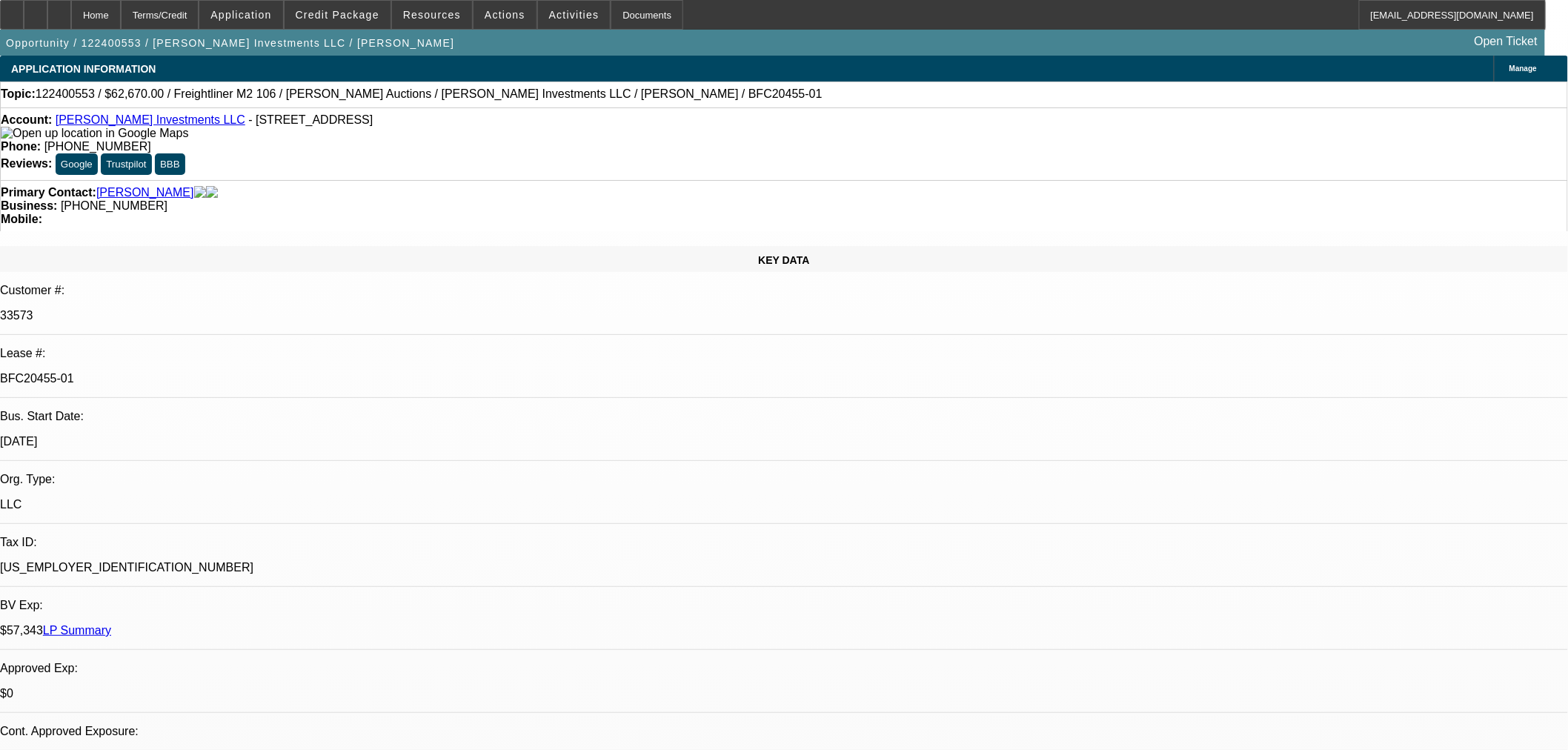
select select "0"
select select "2"
select select "0"
select select "6"
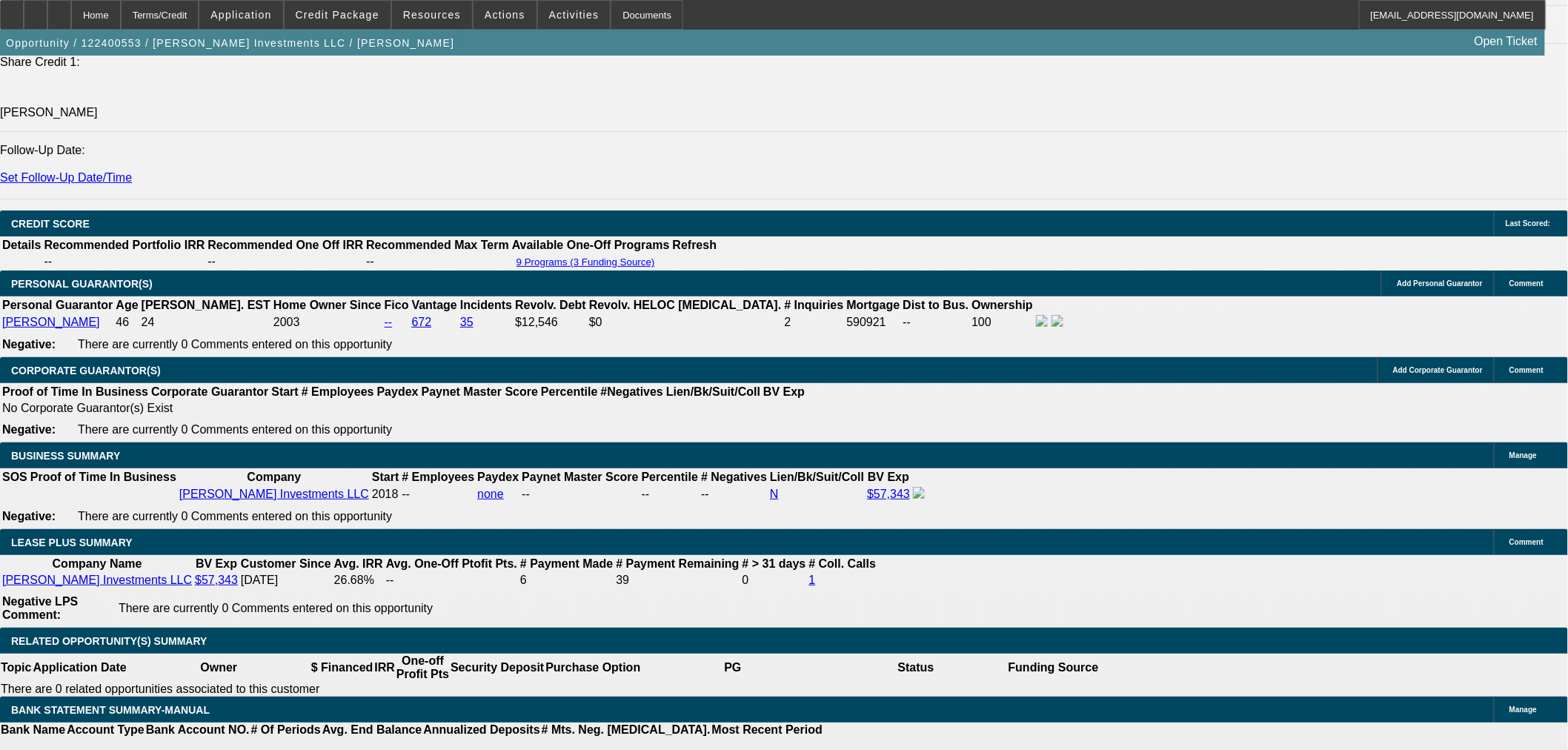
scroll to position [1962, 0]
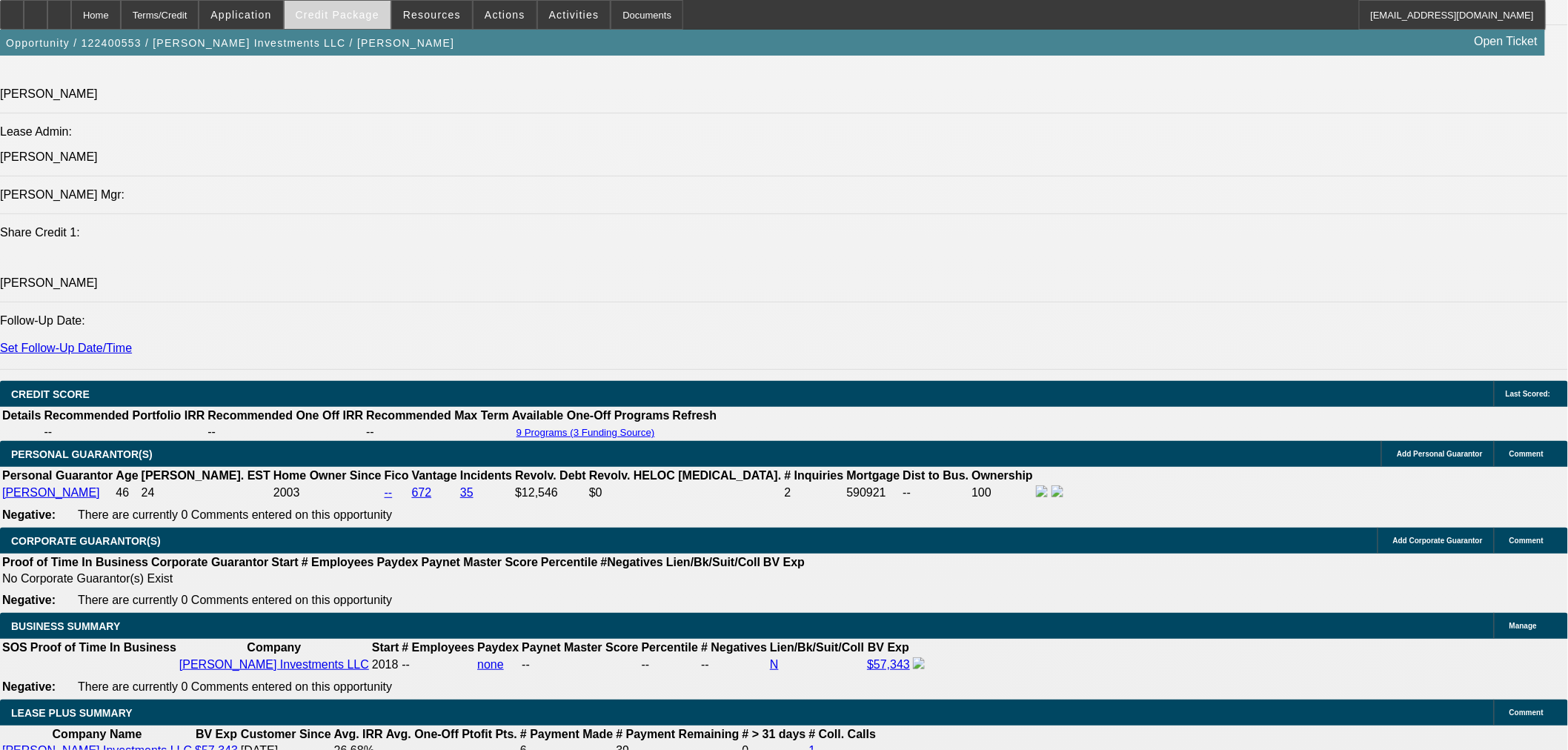
click at [352, 11] on span "Credit Package" at bounding box center [337, 14] width 84 height 12
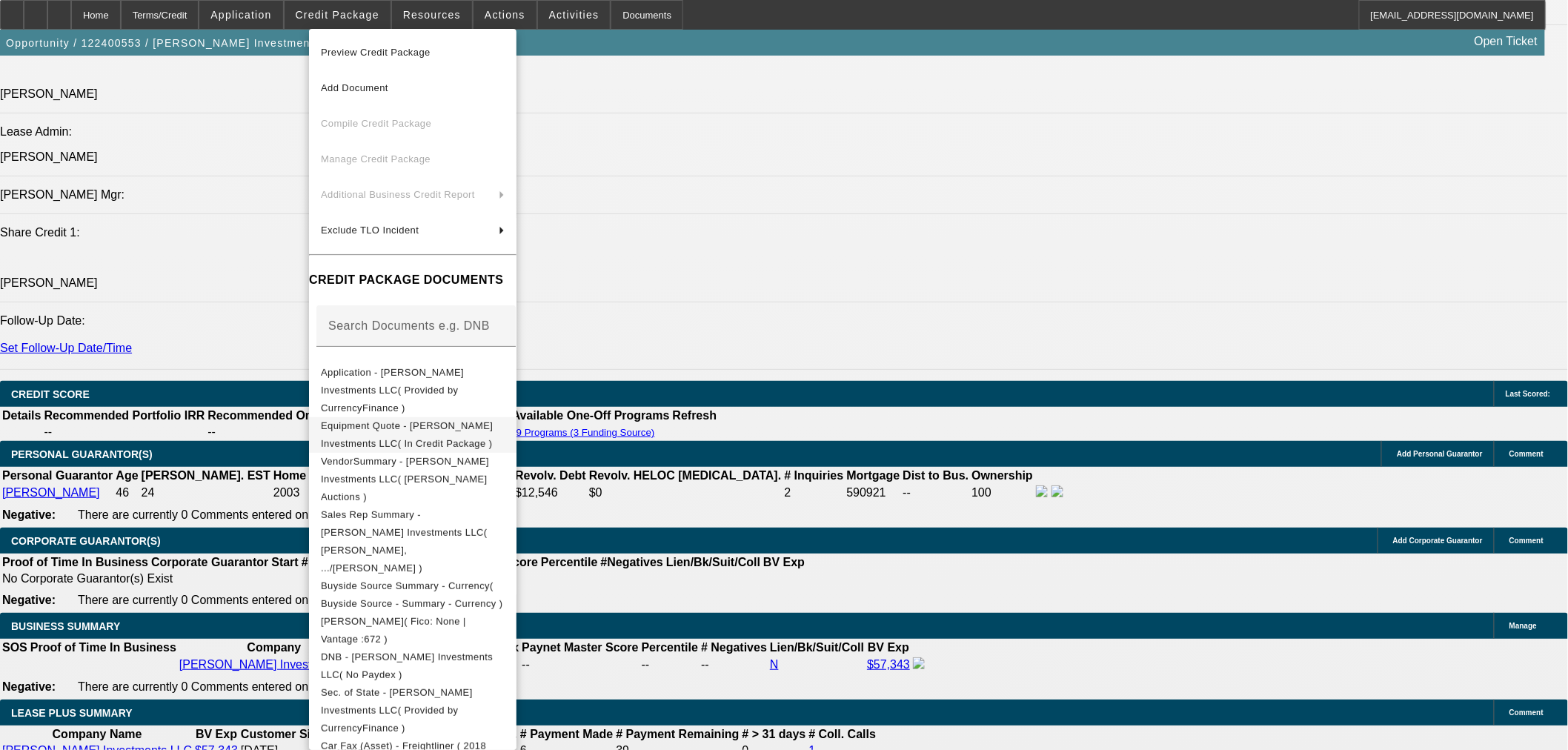
click at [385, 421] on button "Equipment Quote - Joe Franklin Investments LLC( In Credit Package )" at bounding box center [413, 434] width 208 height 36
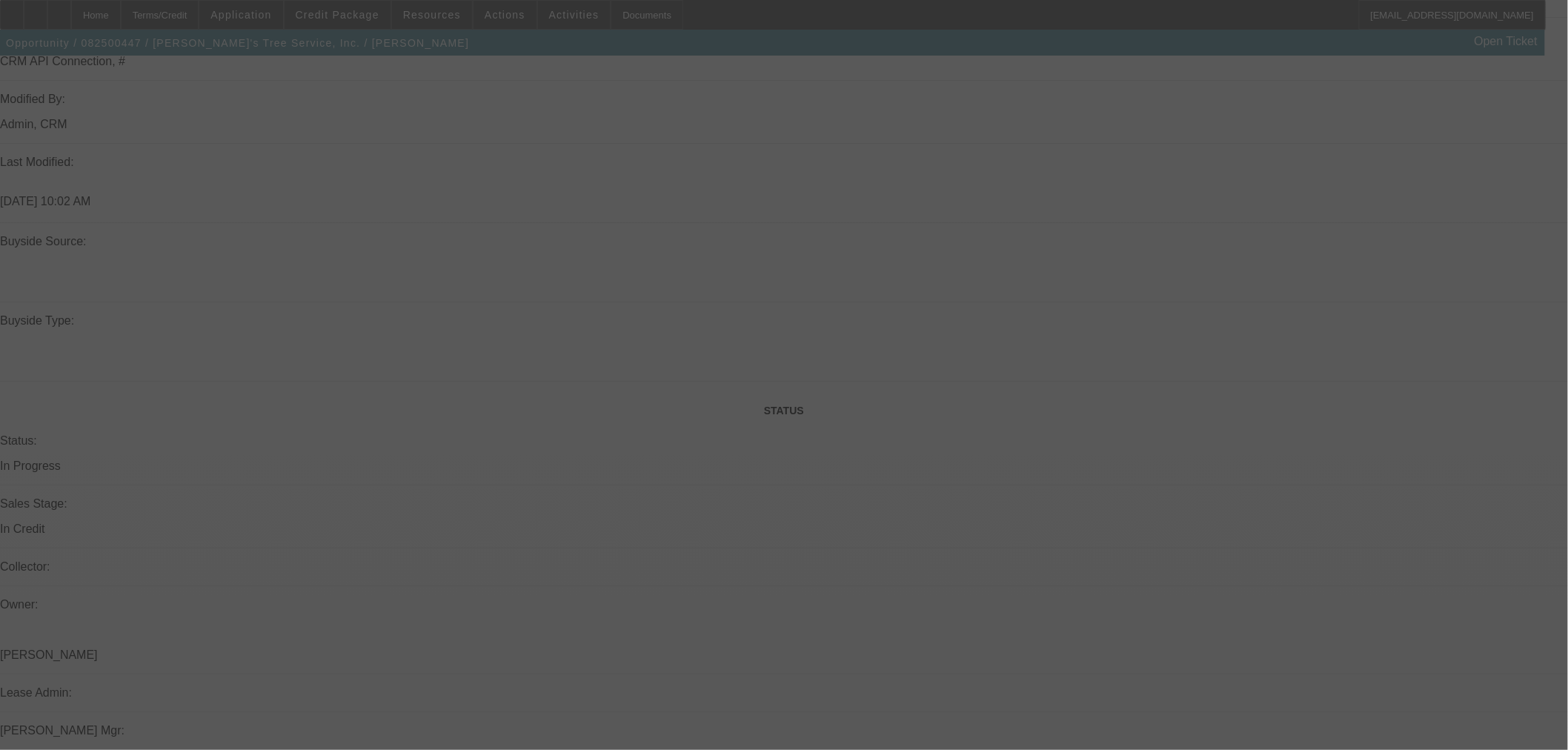
scroll to position [1378, 0]
select select "0"
select select "3"
select select "0"
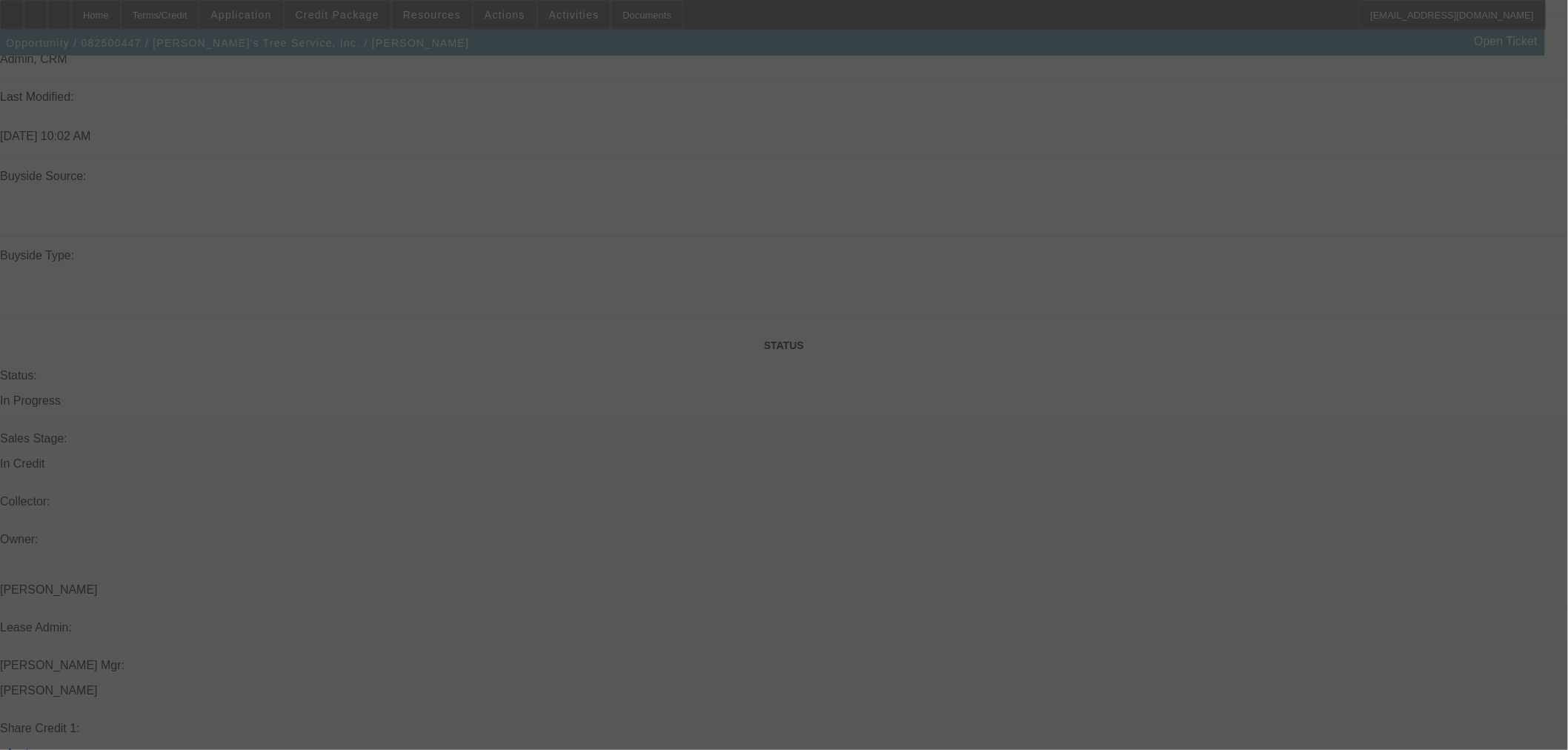
select select "6"
select select "0"
select select "6"
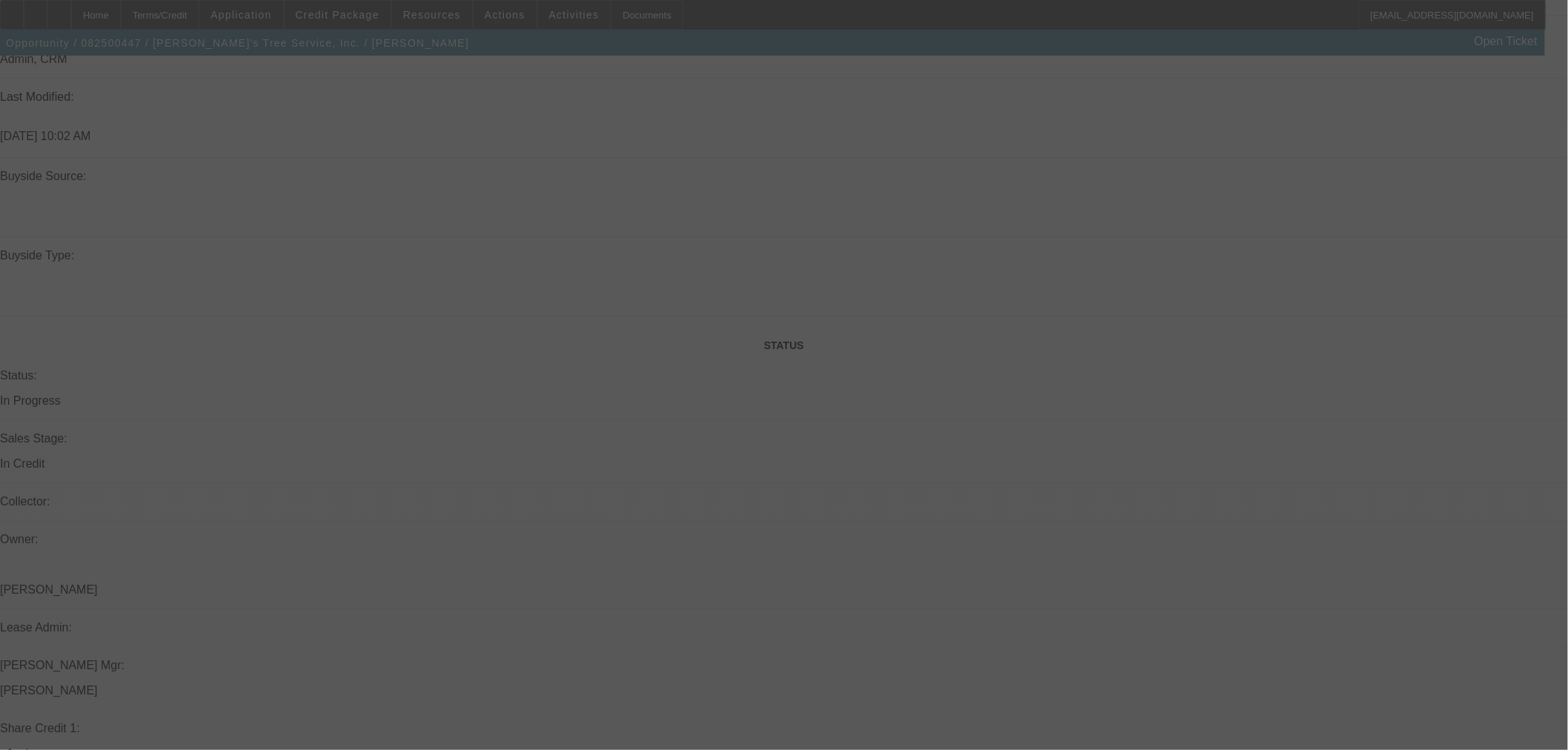
select select "0"
select select "3"
select select "0"
select select "6"
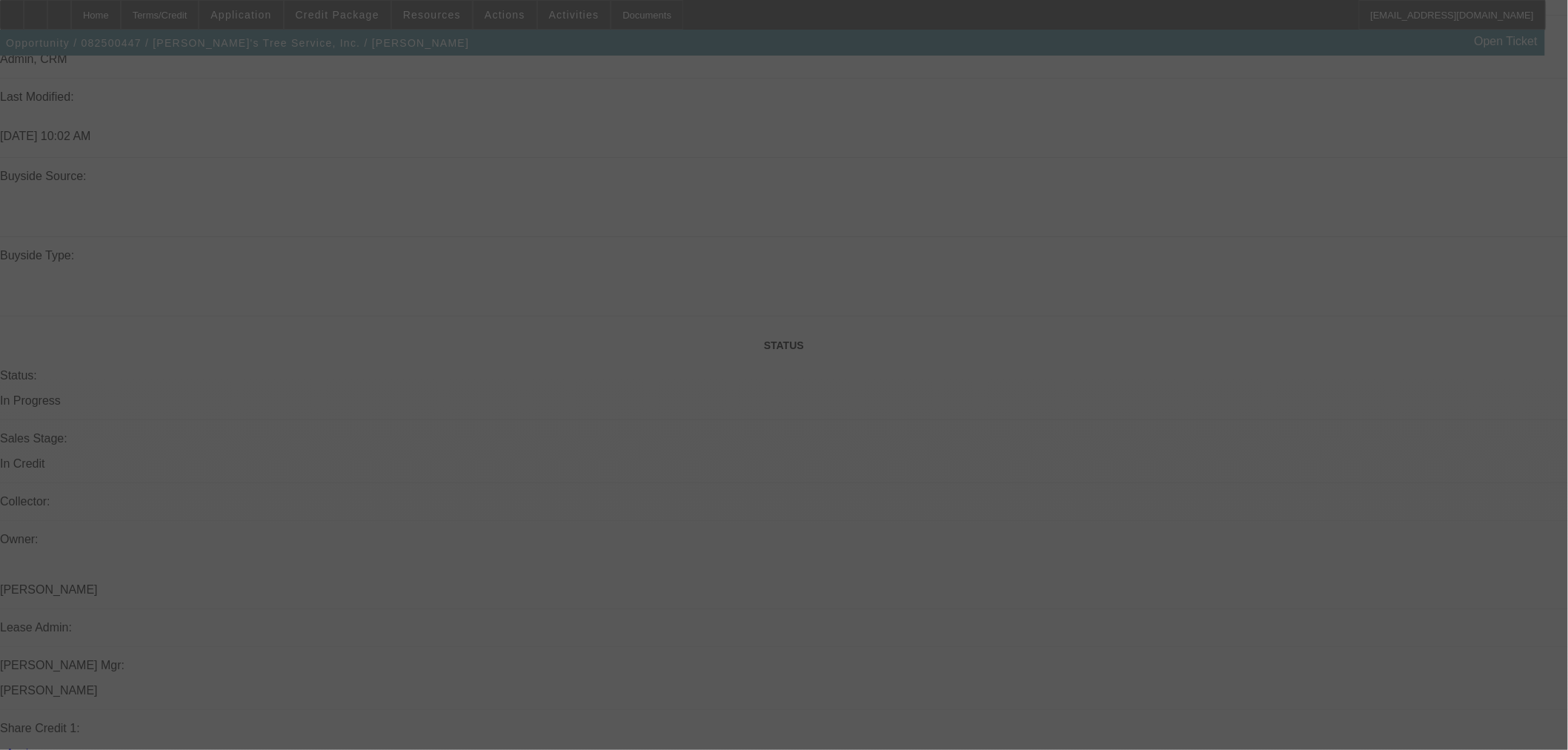
select select "0"
select select "3"
select select "0"
select select "6"
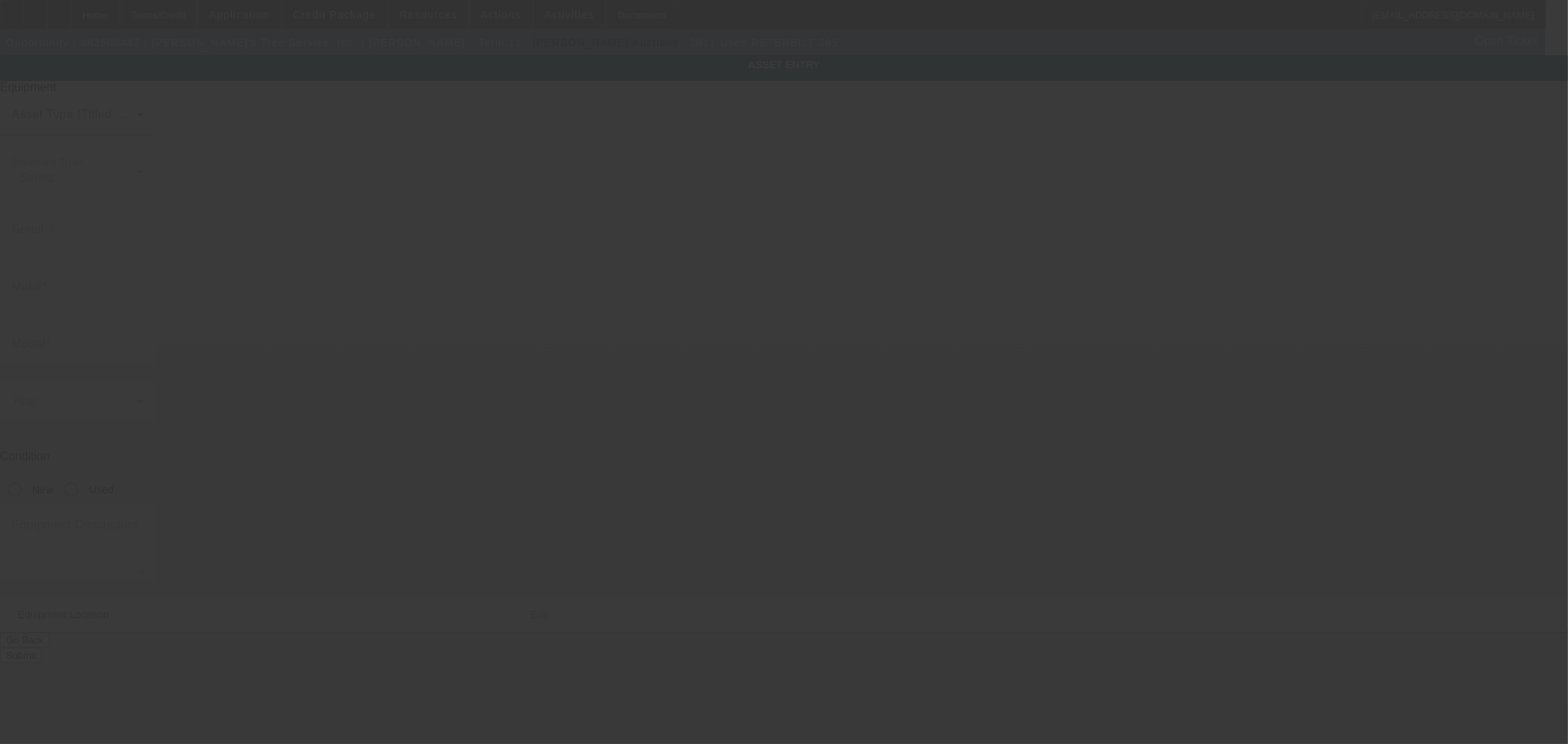
type input "1NPTX4EXXBD124576"
type input "Peterbilt"
type input "365"
radio input "true"
type input "8060 Springfield Road"
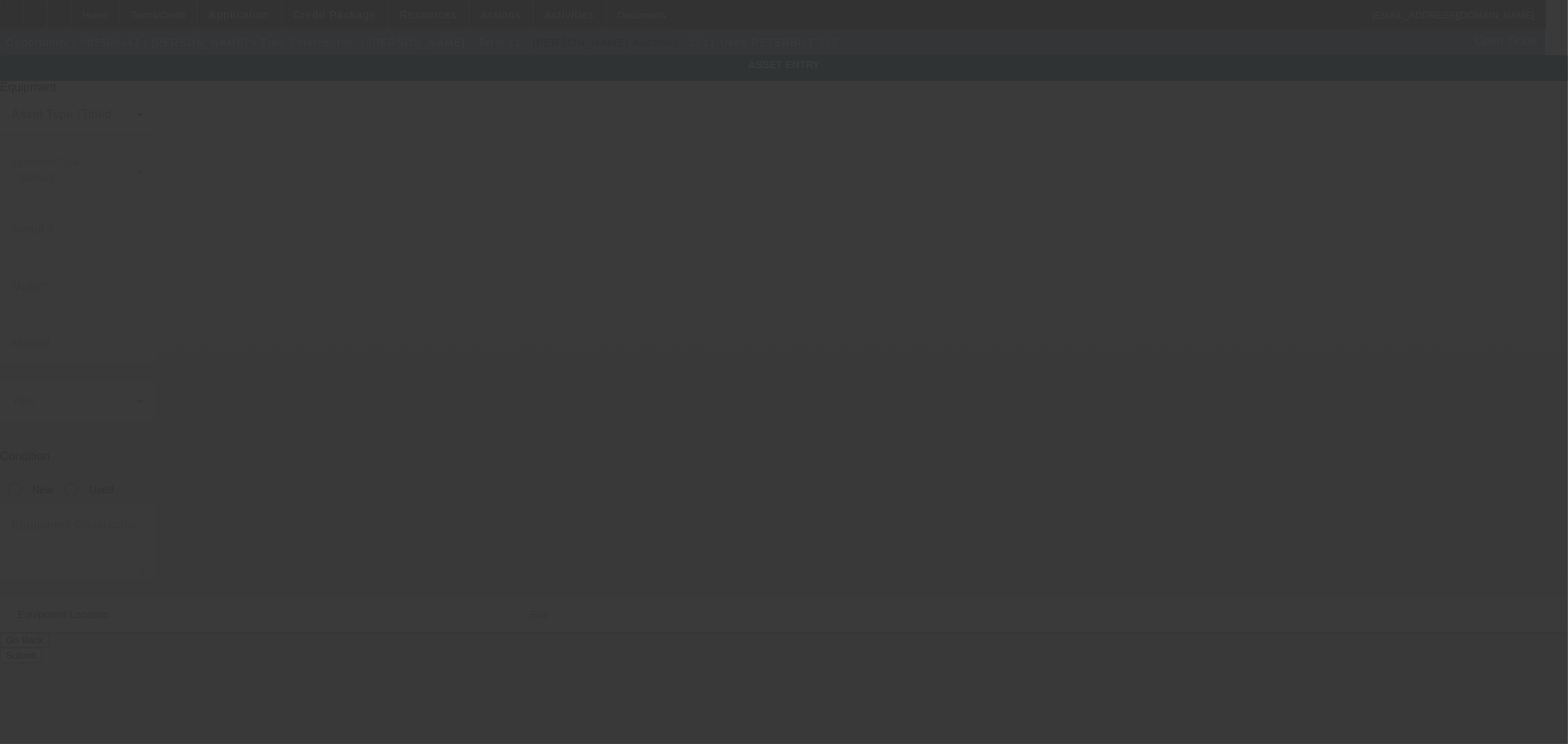
type input "Glenn Dale"
type input "20769"
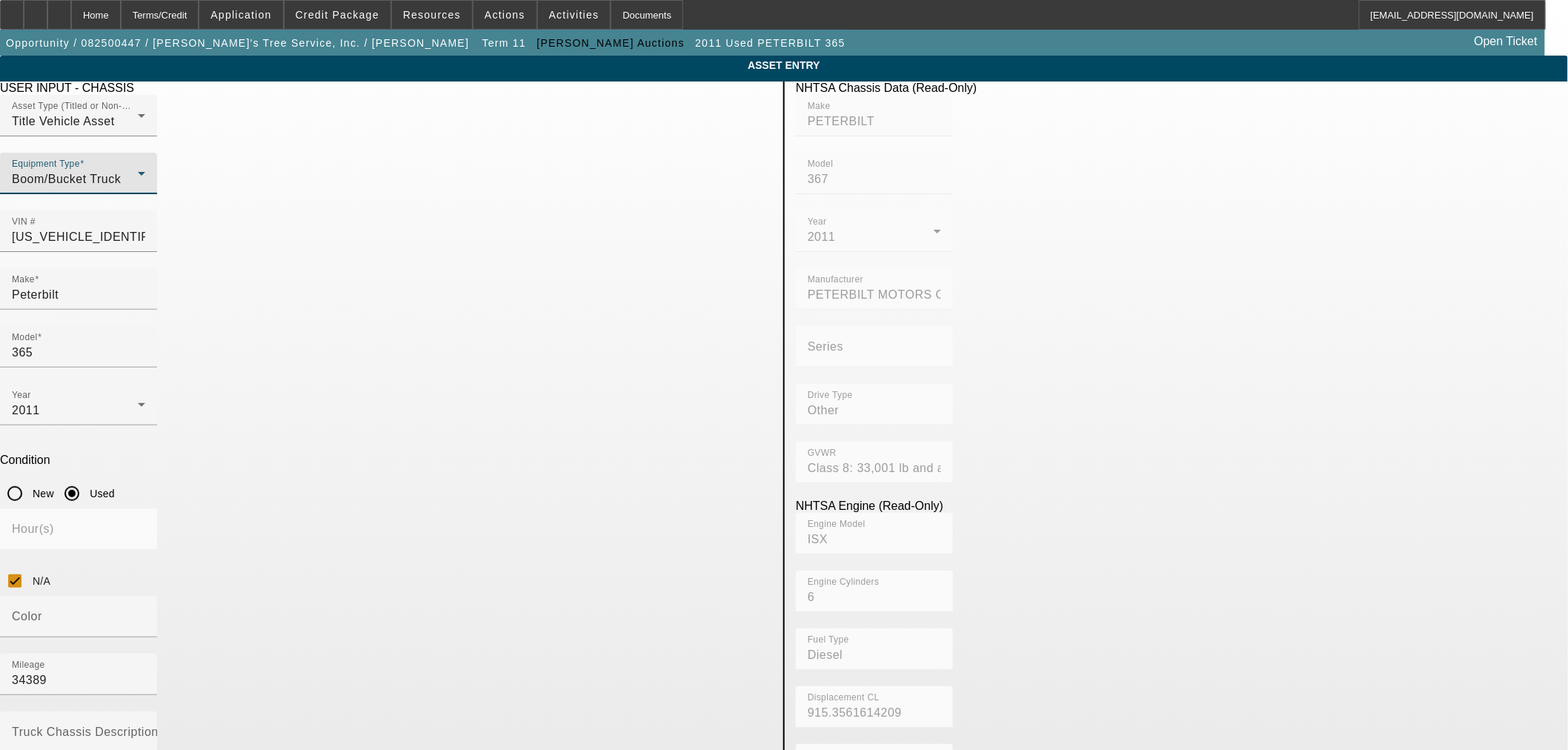
click at [137, 189] on div "Boom/Bucket Truck" at bounding box center [75, 179] width 126 height 18
click at [425, 382] on mat-option "Crane" at bounding box center [459, 389] width 193 height 36
click at [200, 283] on app-asset-collateral-manage "ASSET ENTRY Delete asset USER INPUT - CHASSIS Asset Type (Titled or Non-Titled)…" at bounding box center [784, 676] width 1568 height 1241
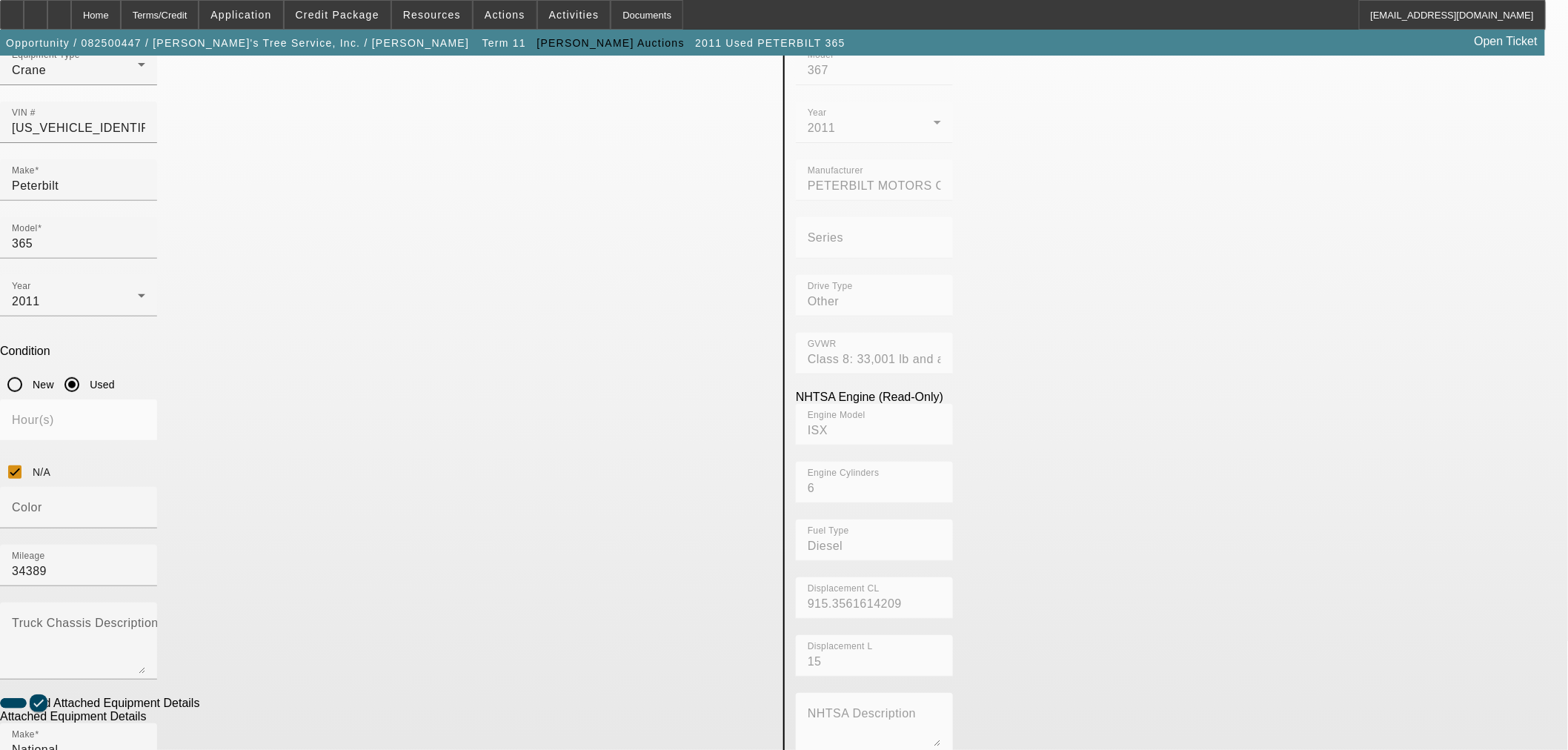
scroll to position [253, 0]
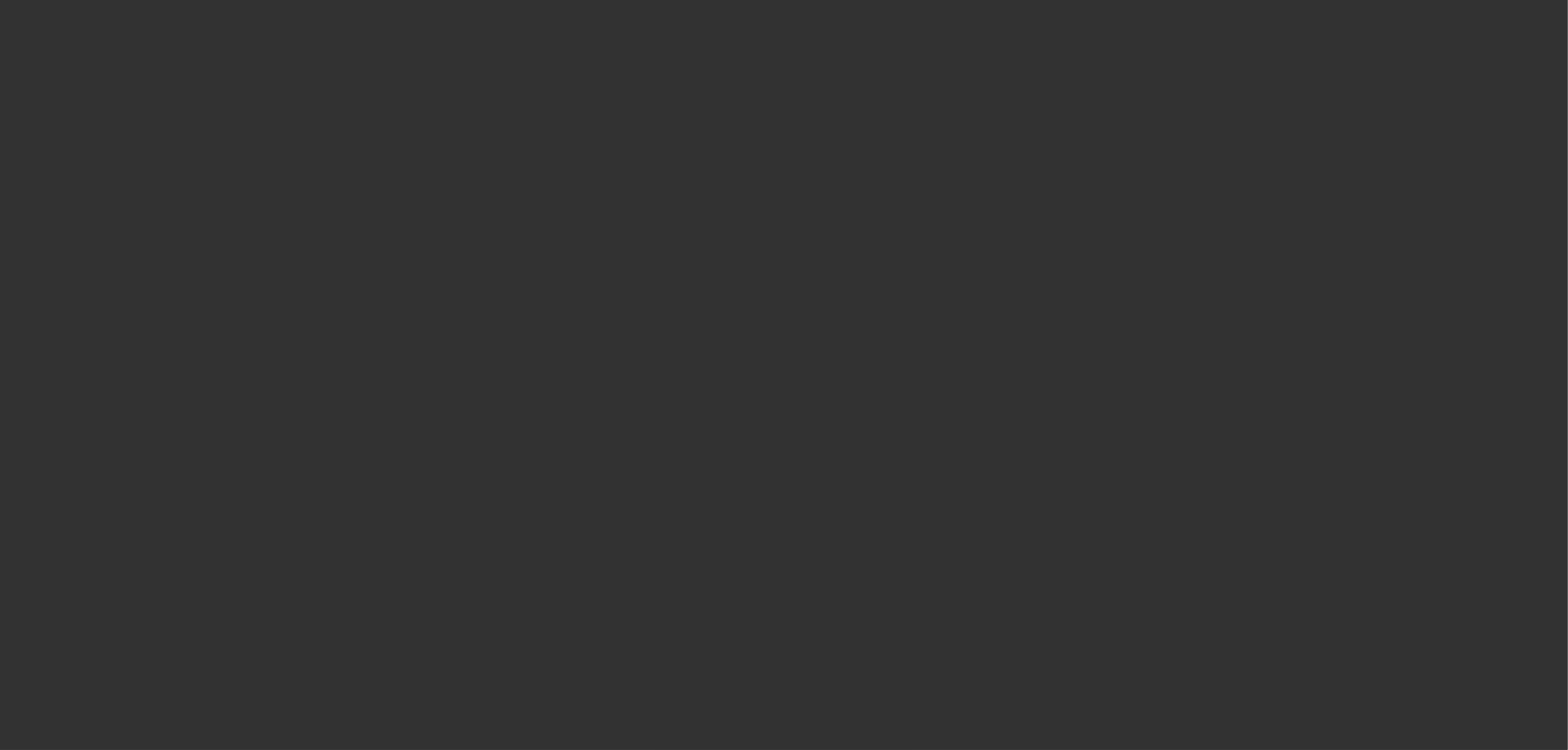
select select "0"
select select "3"
select select "0"
select select "6"
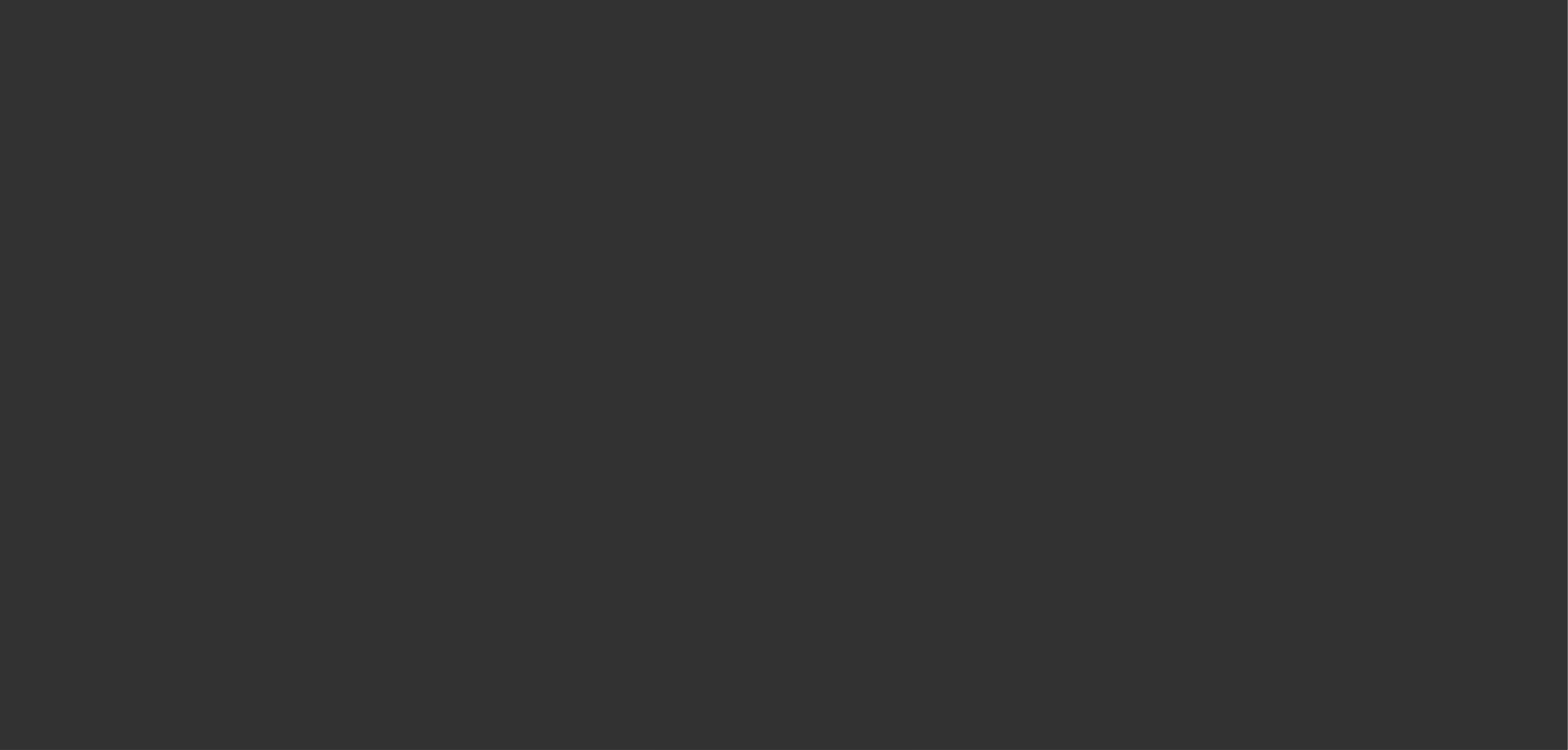
select select "0"
select select "6"
select select "0"
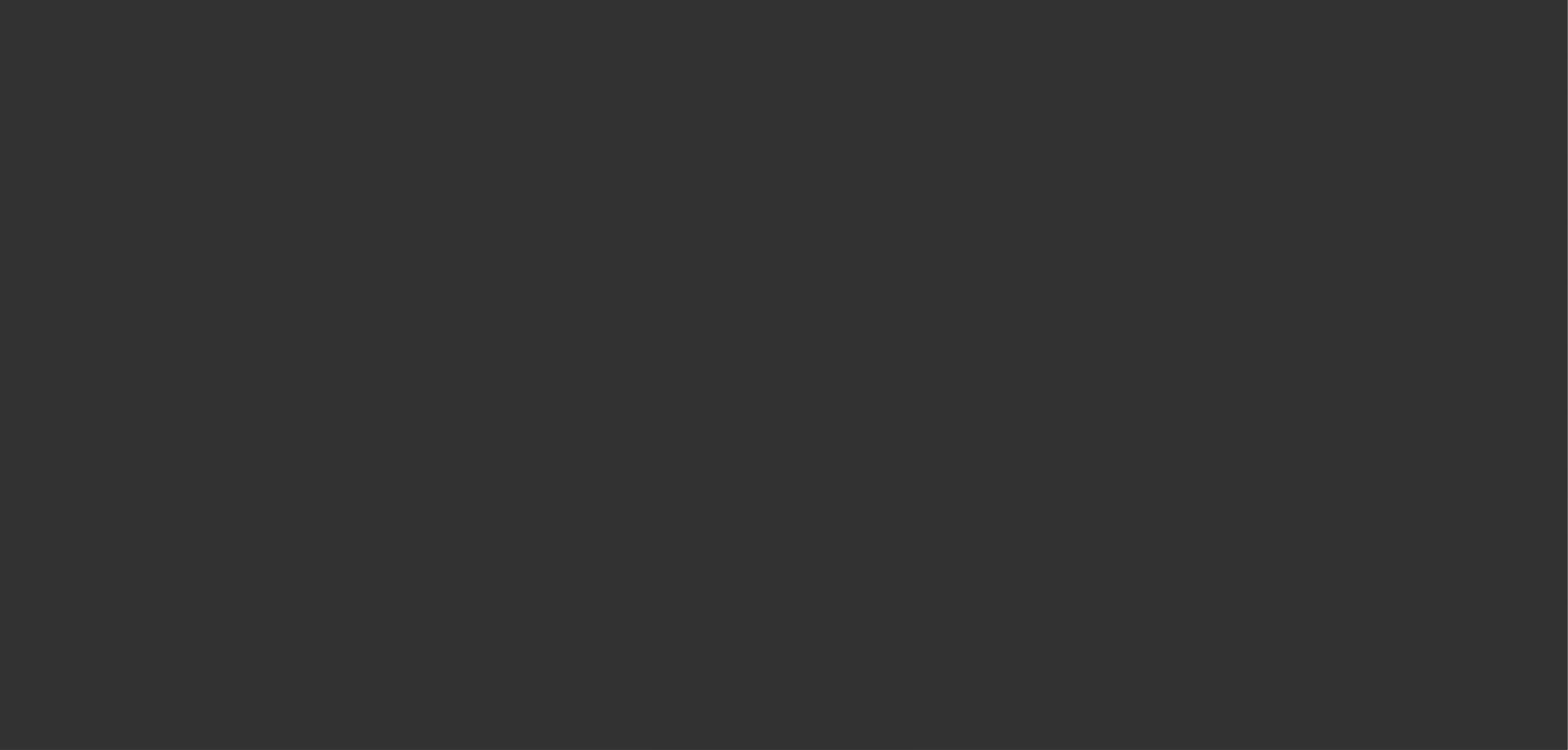
select select "0"
select select "3"
select select "0"
select select "6"
select select "0"
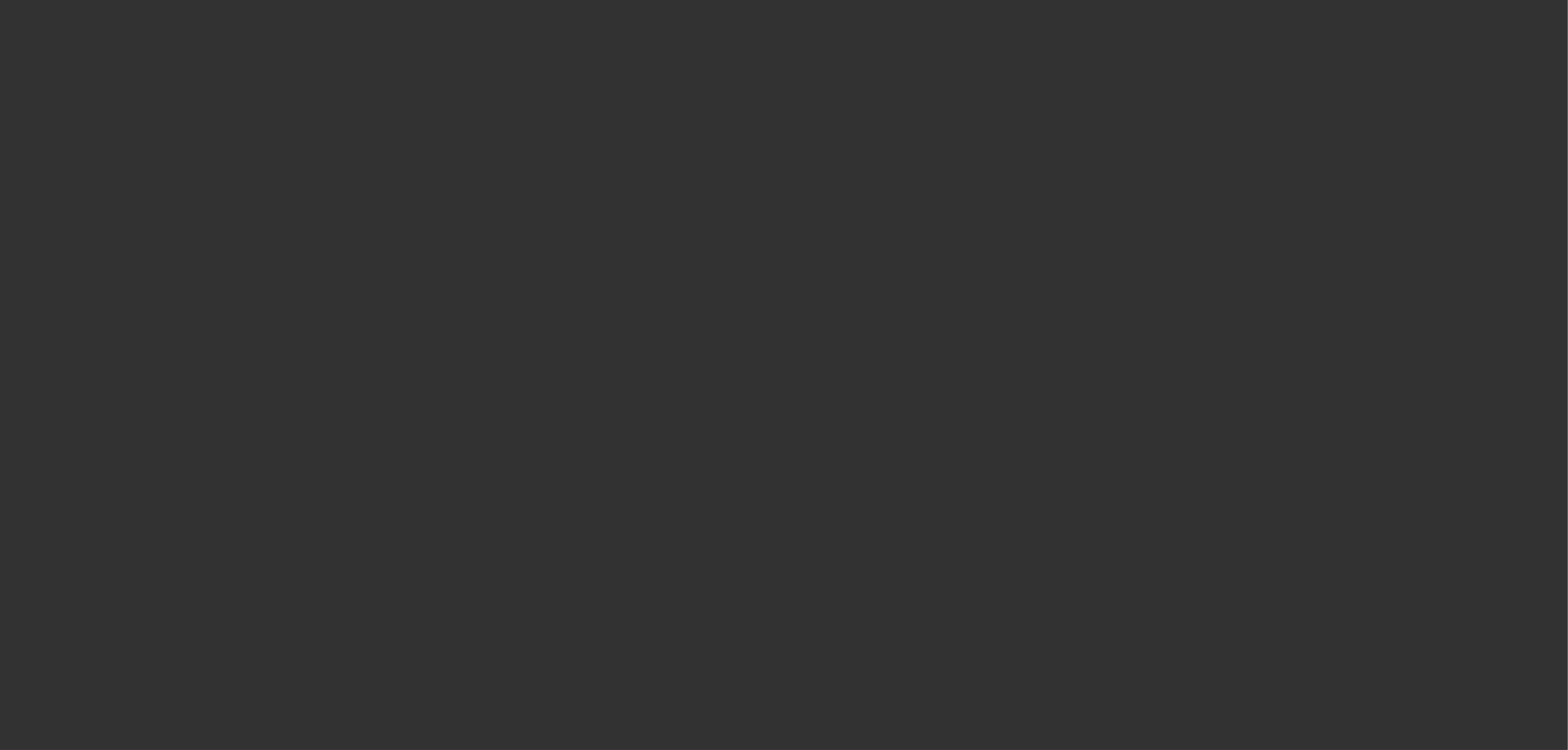
select select "0"
select select "3"
select select "0"
select select "6"
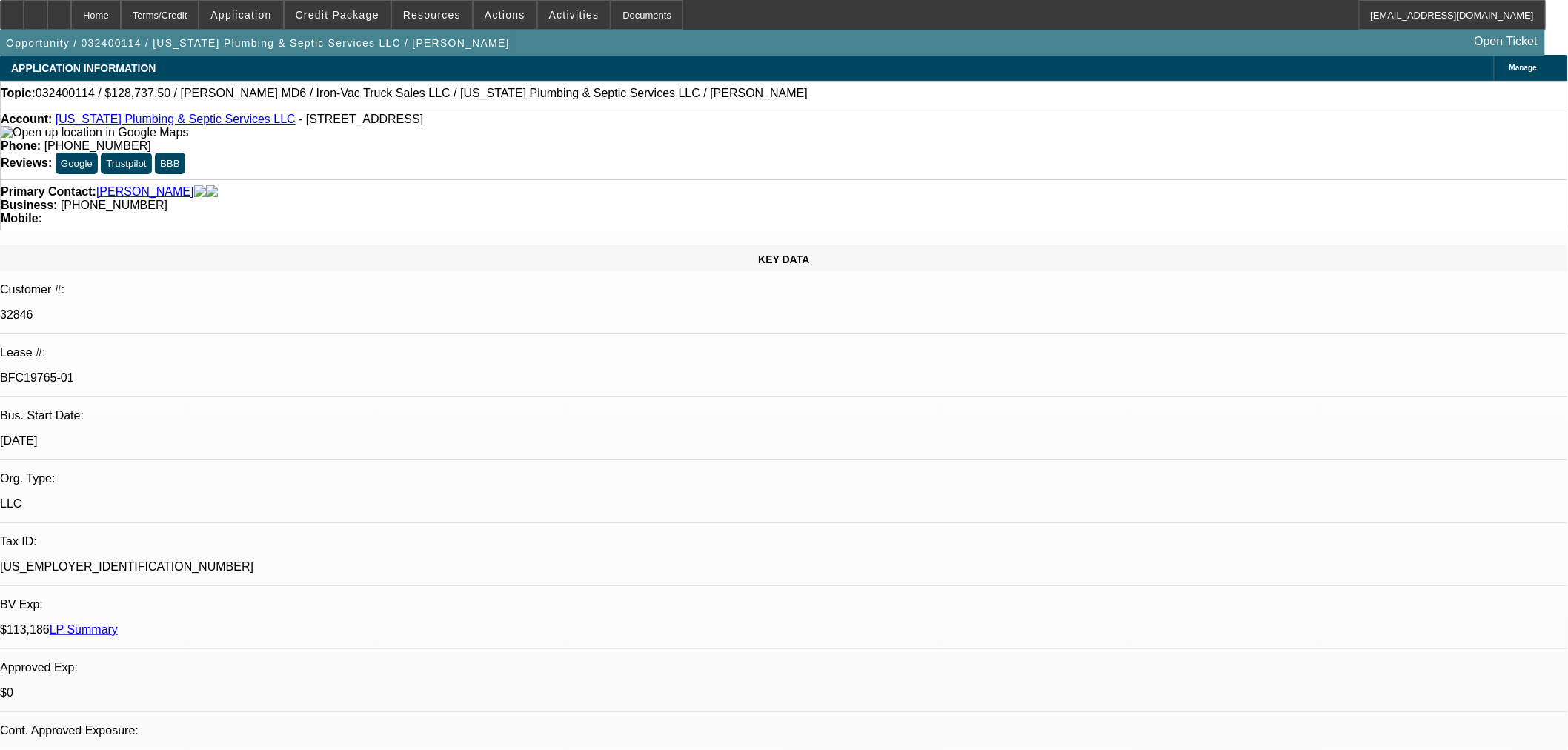
select select "0"
select select "2"
select select "0"
select select "6"
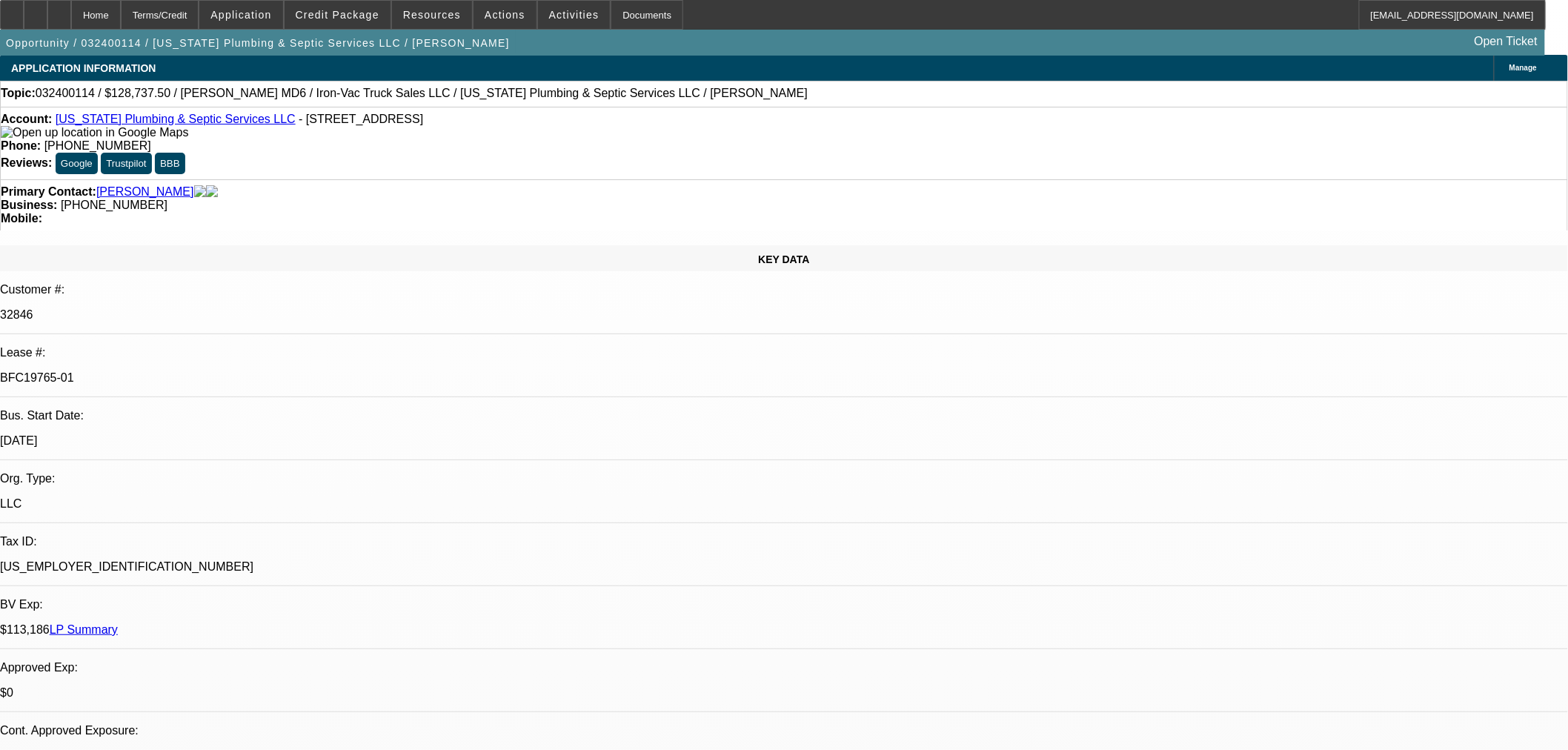
select select "0"
select select "2"
select select "0"
select select "6"
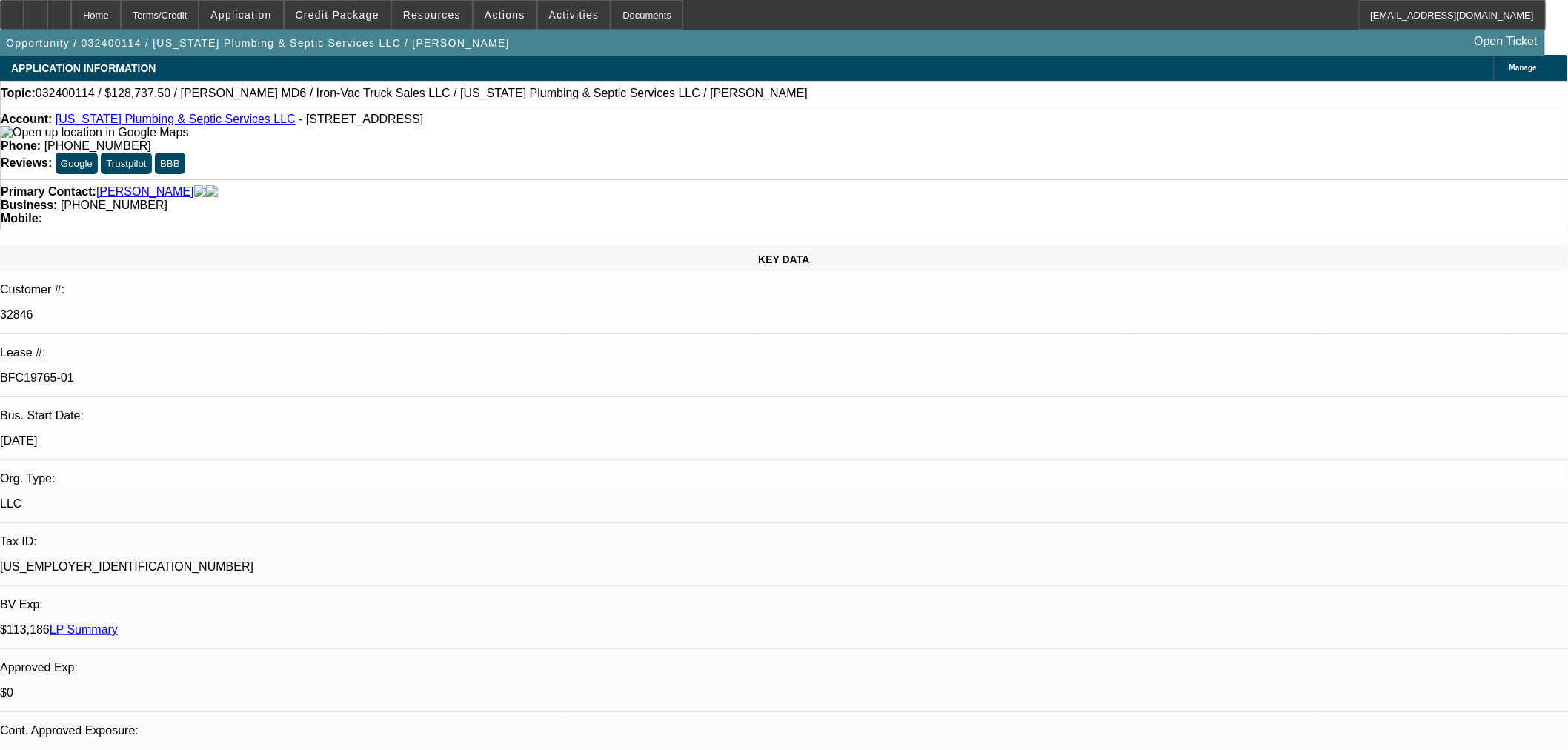
select select "0"
select select "2"
select select "0"
select select "6"
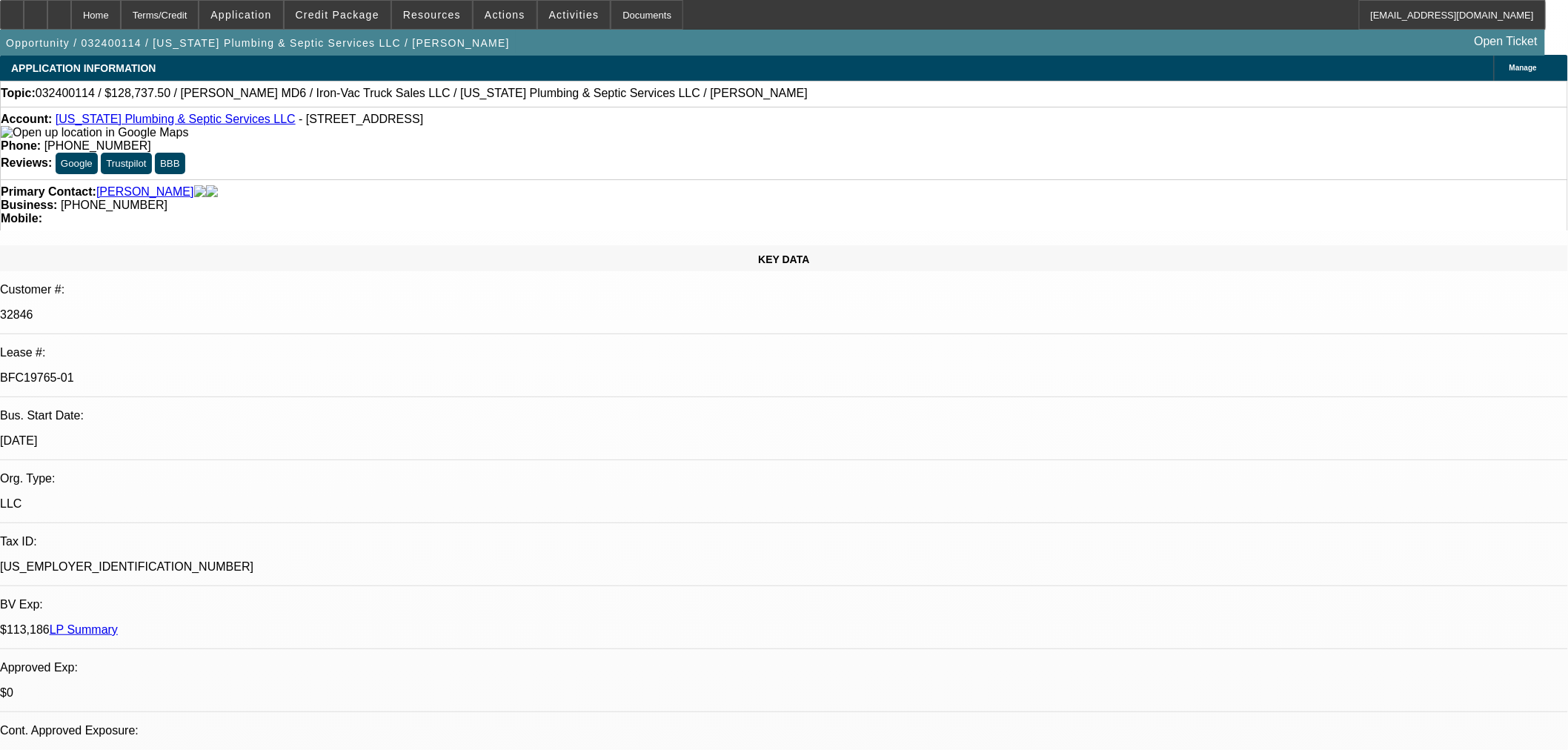
select select "0"
select select "2"
select select "0"
select select "6"
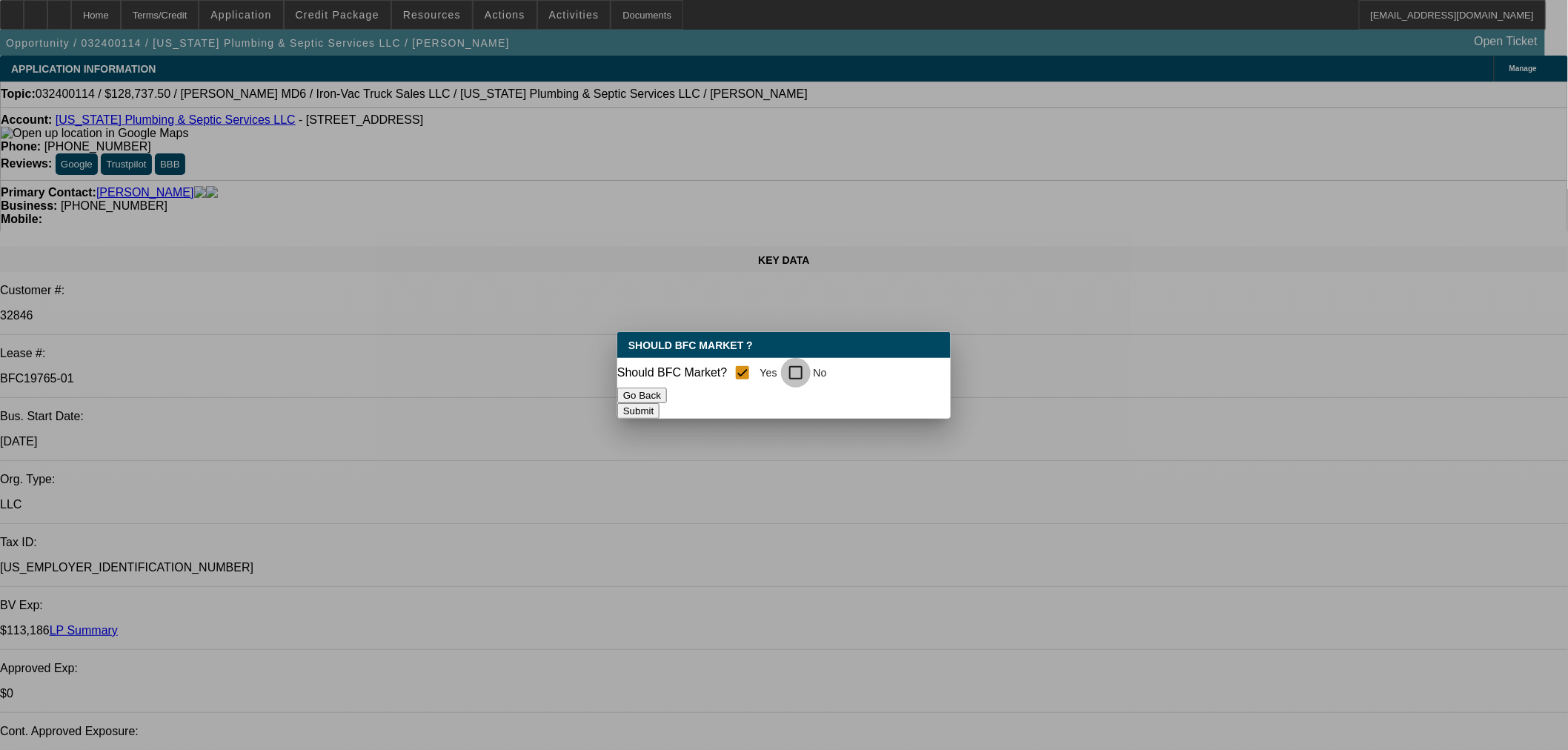
click at [810, 361] on input "No" at bounding box center [795, 373] width 30 height 30
checkbox input "true"
checkbox input "false"
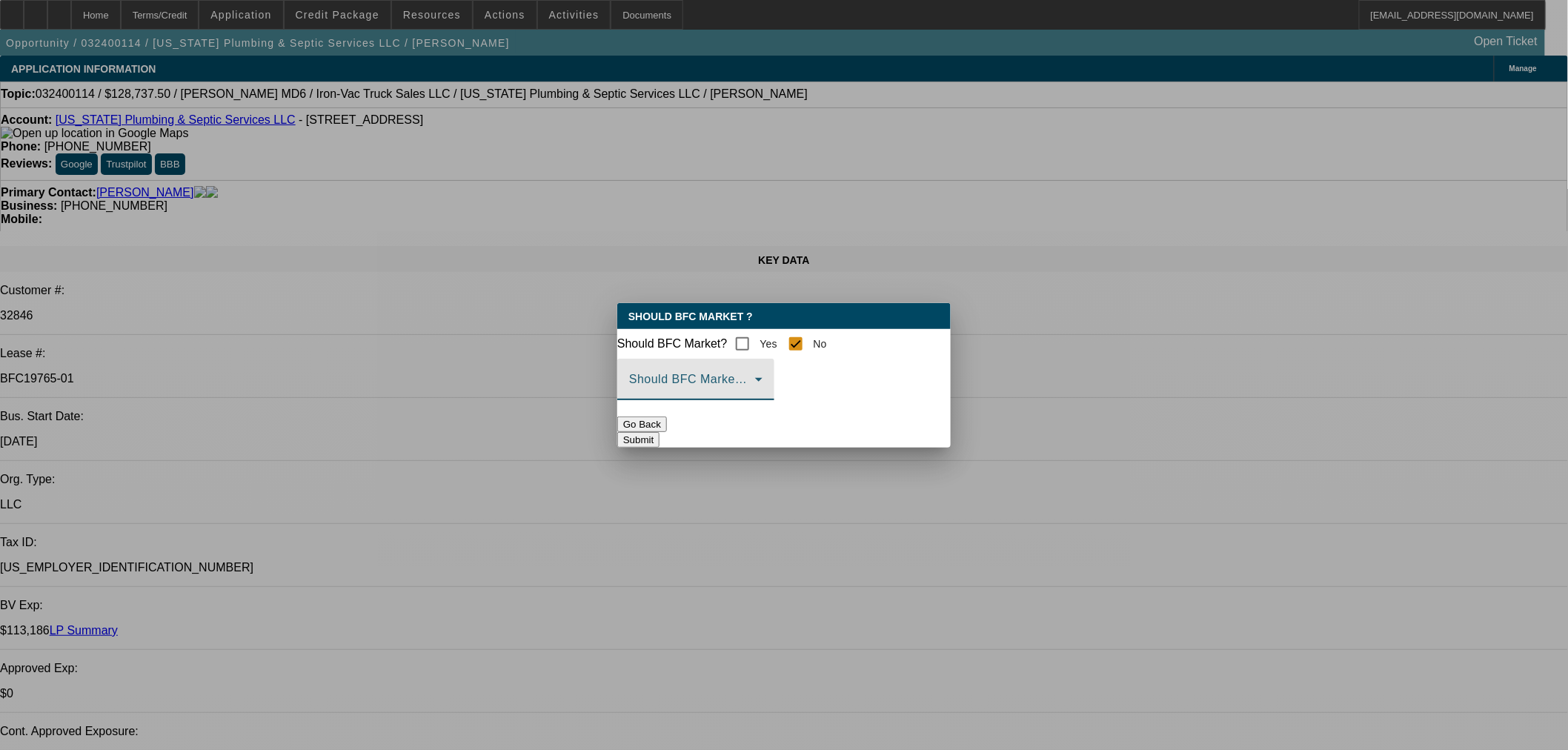
click at [742, 391] on span at bounding box center [692, 385] width 126 height 18
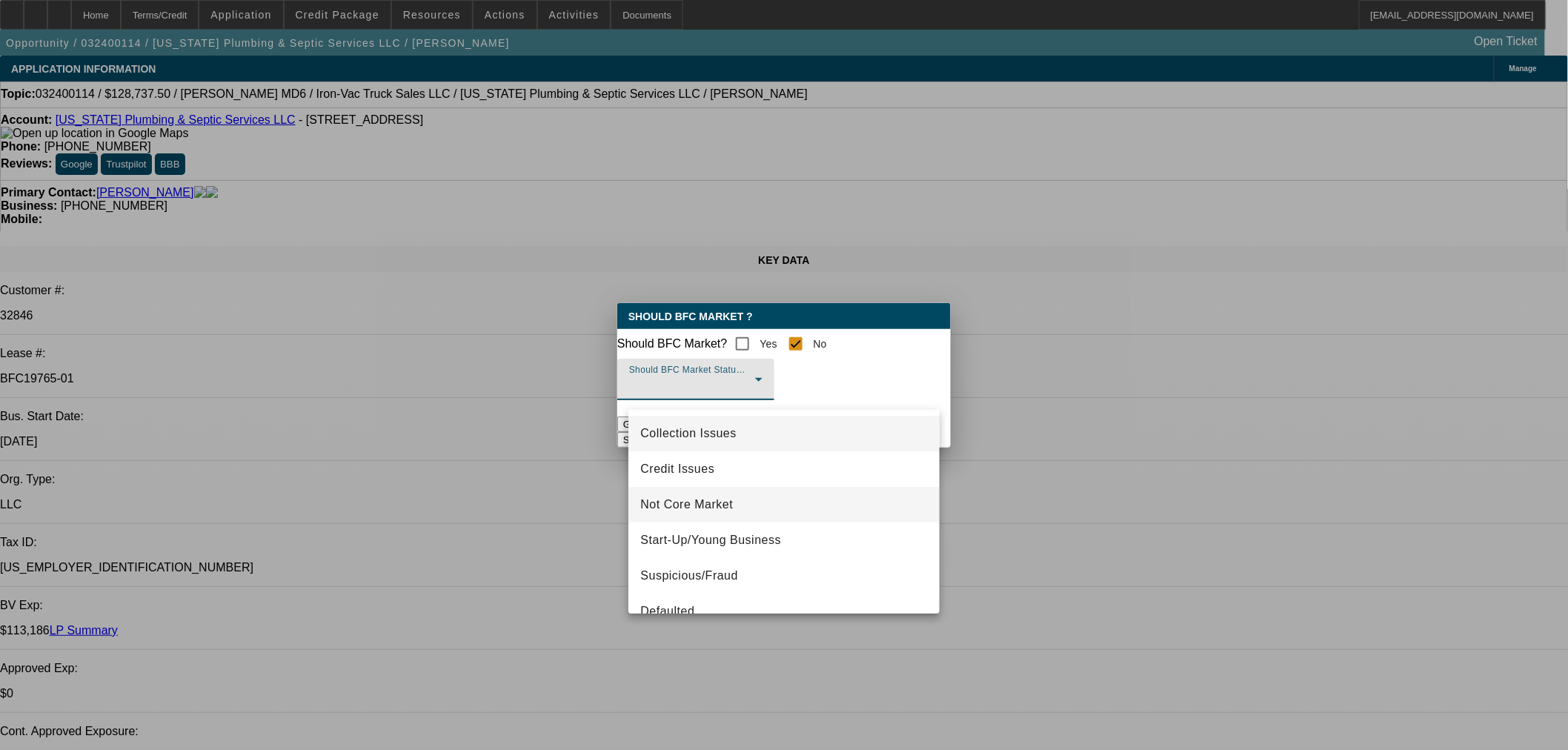
scroll to position [82, 0]
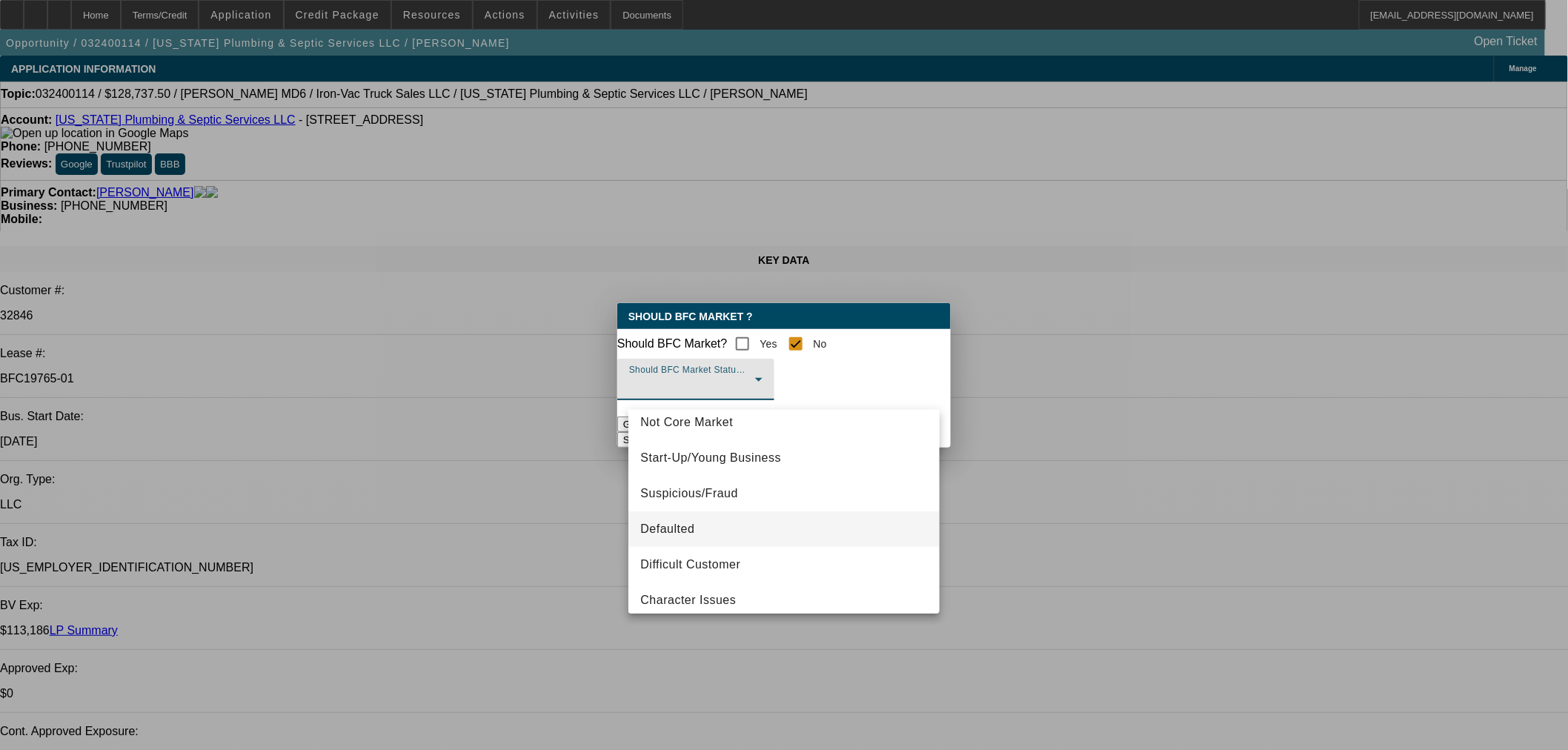
click at [682, 533] on span "Defaulted" at bounding box center [667, 529] width 54 height 18
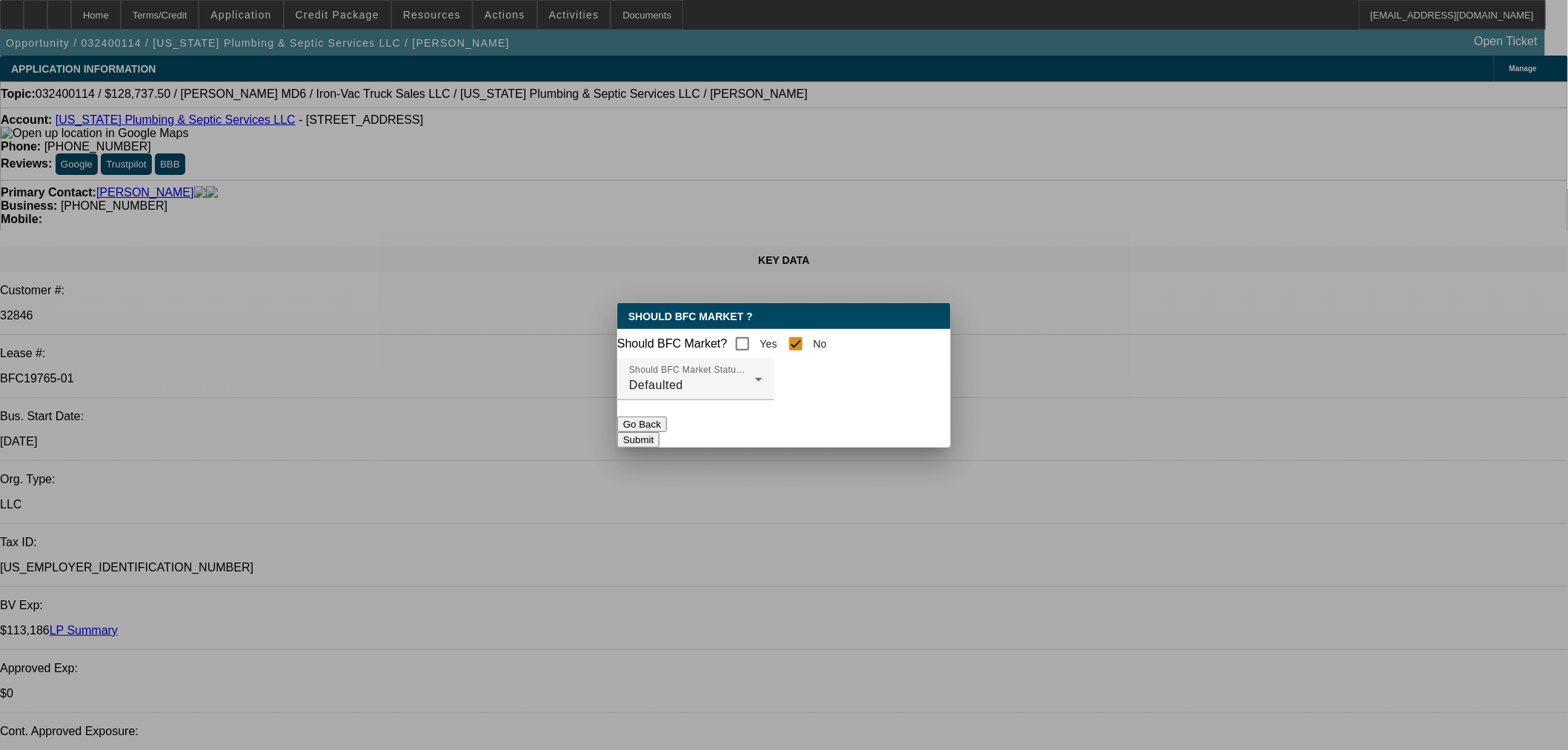
click at [659, 448] on button "Submit" at bounding box center [638, 440] width 42 height 15
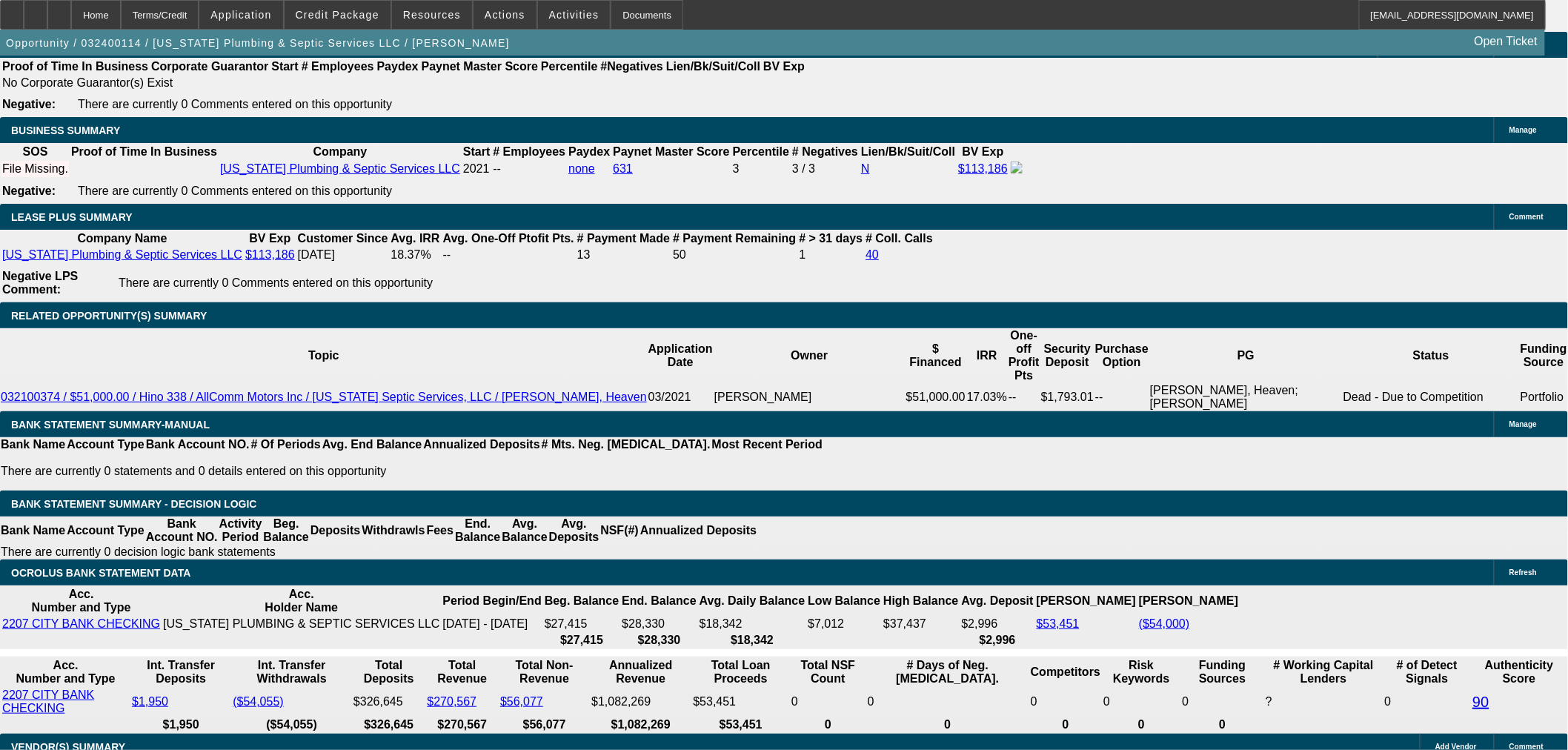
scroll to position [2718, 0]
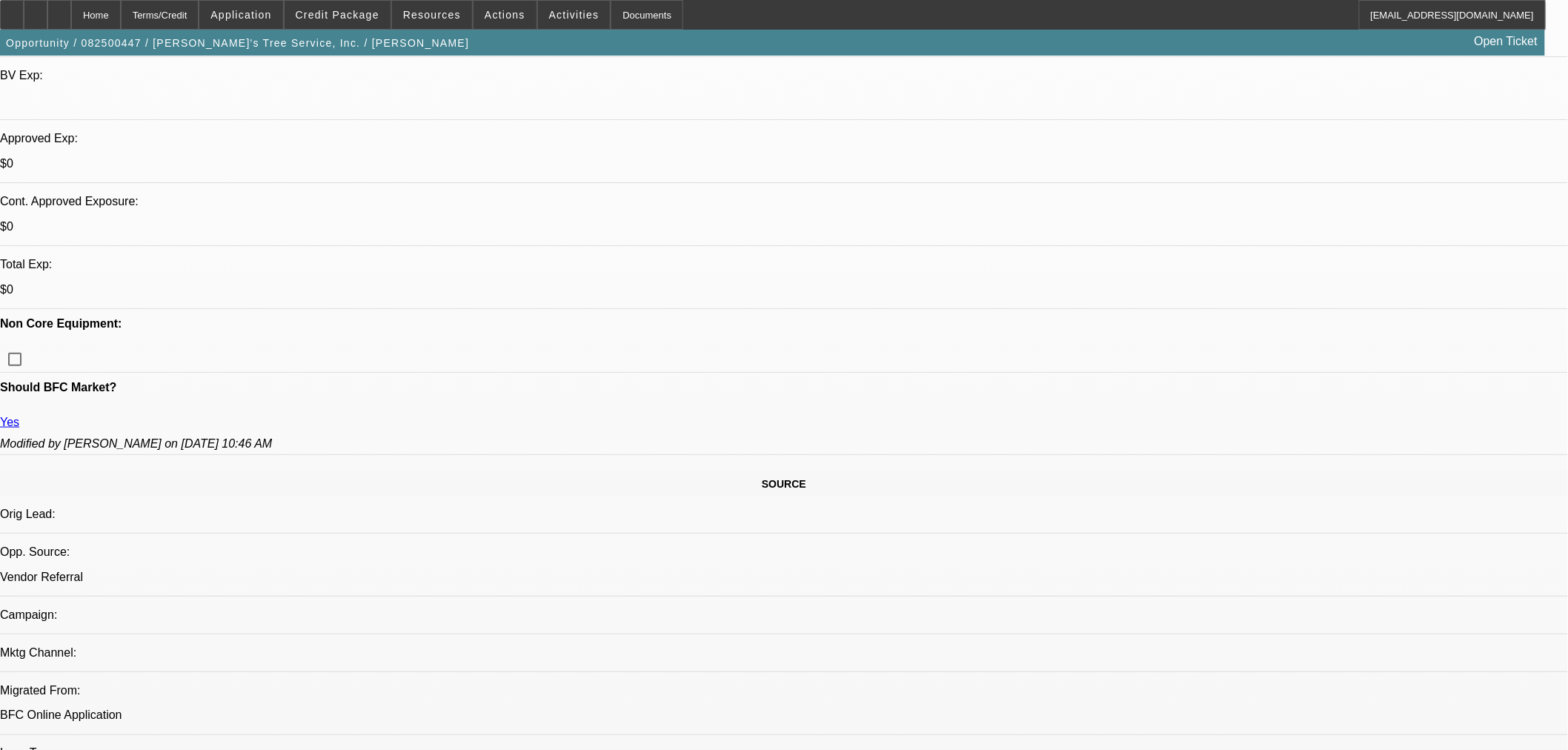
select select "0"
select select "3"
select select "0"
select select "6"
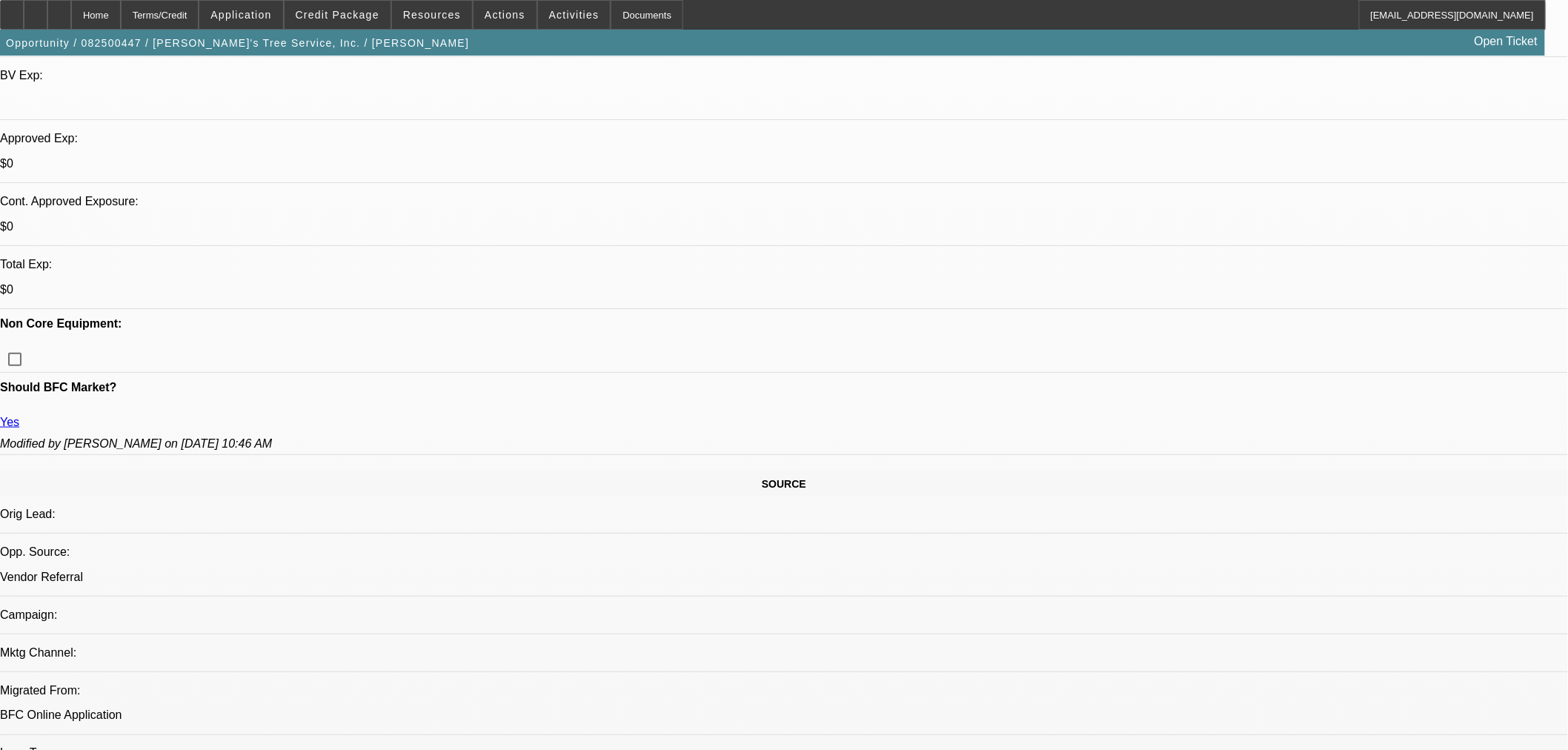
select select "0"
select select "6"
select select "0"
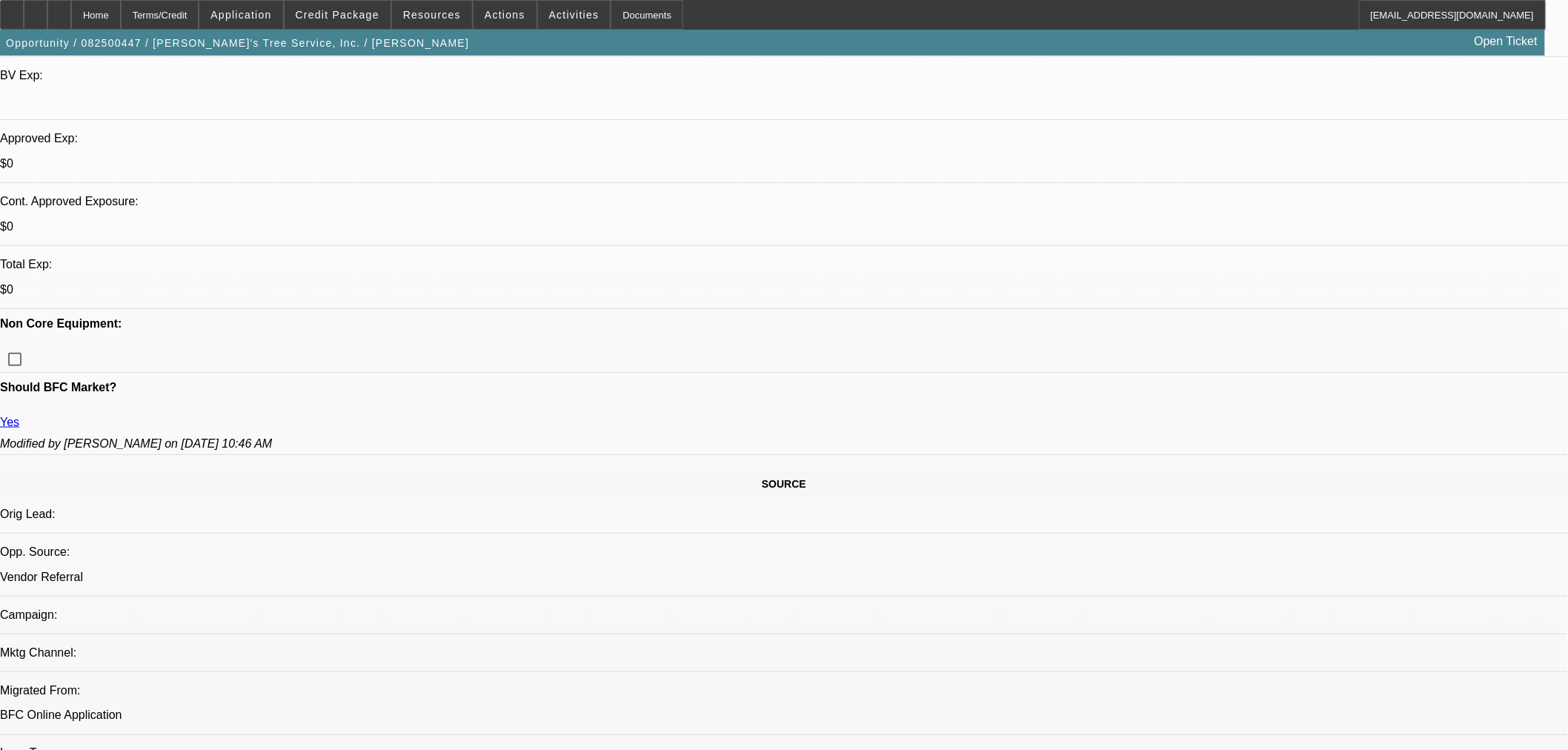
select select "0"
select select "3"
select select "0"
select select "6"
select select "0"
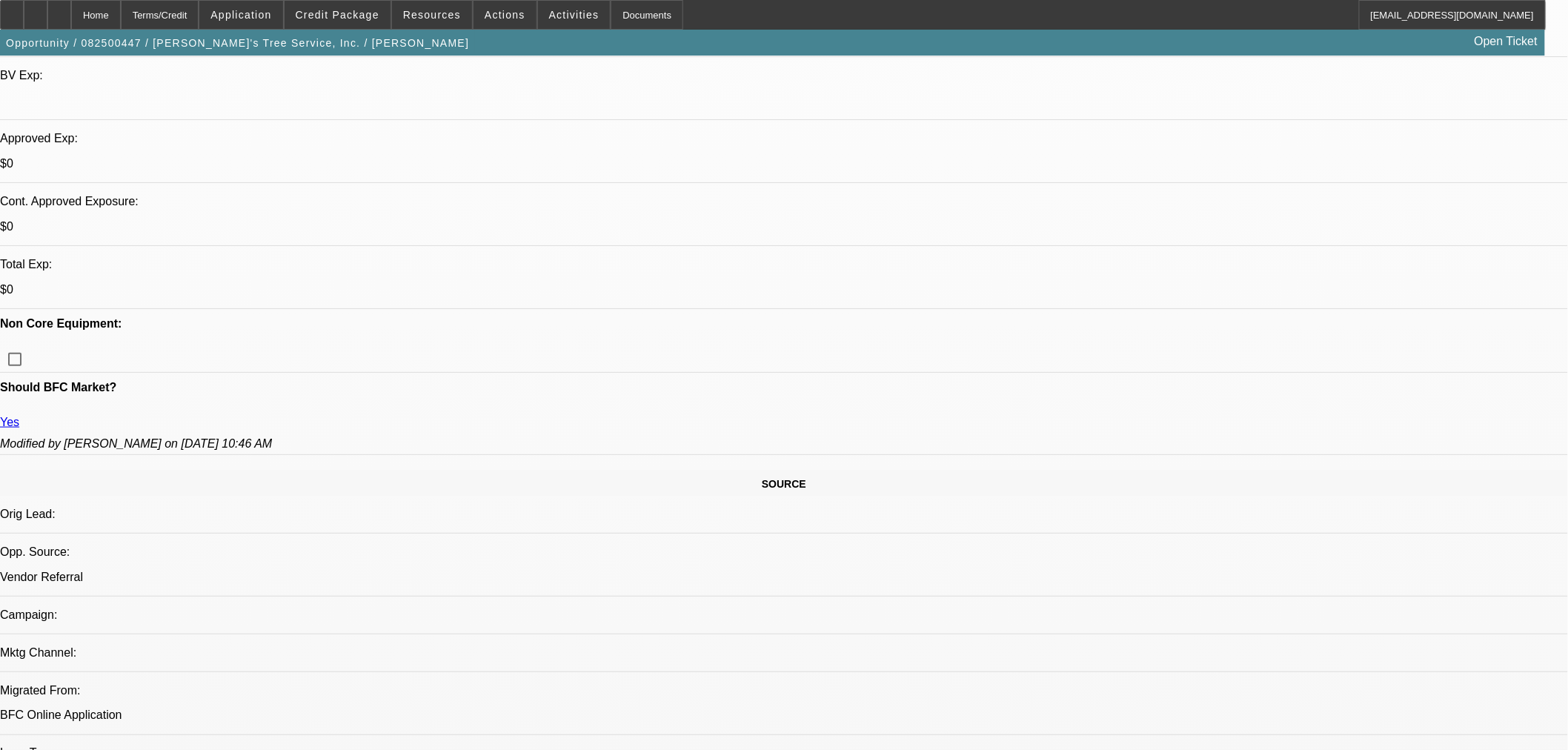
select select "0"
select select "3"
select select "0"
select select "6"
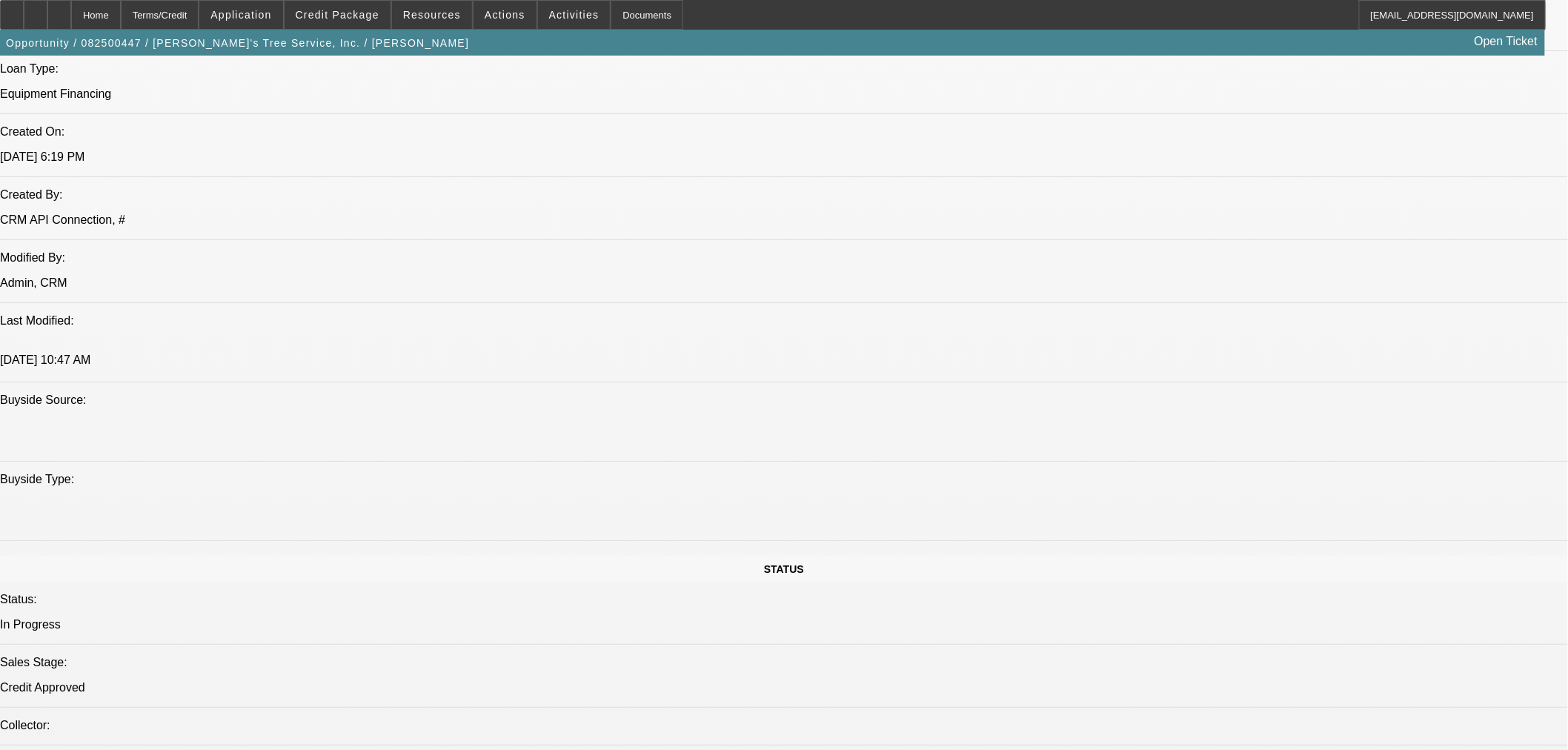
scroll to position [1235, 0]
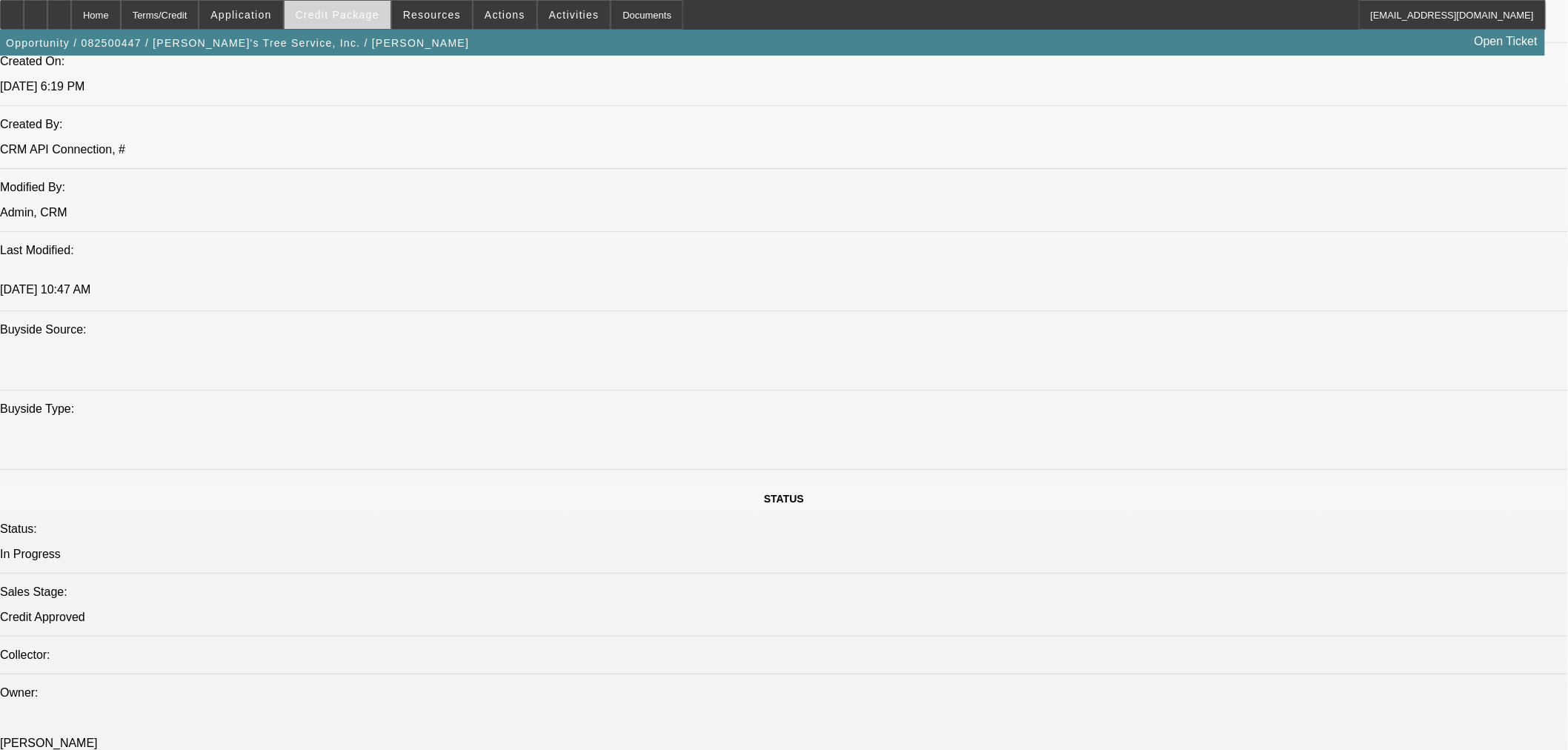
click at [364, 12] on span "Credit Package" at bounding box center [337, 14] width 84 height 12
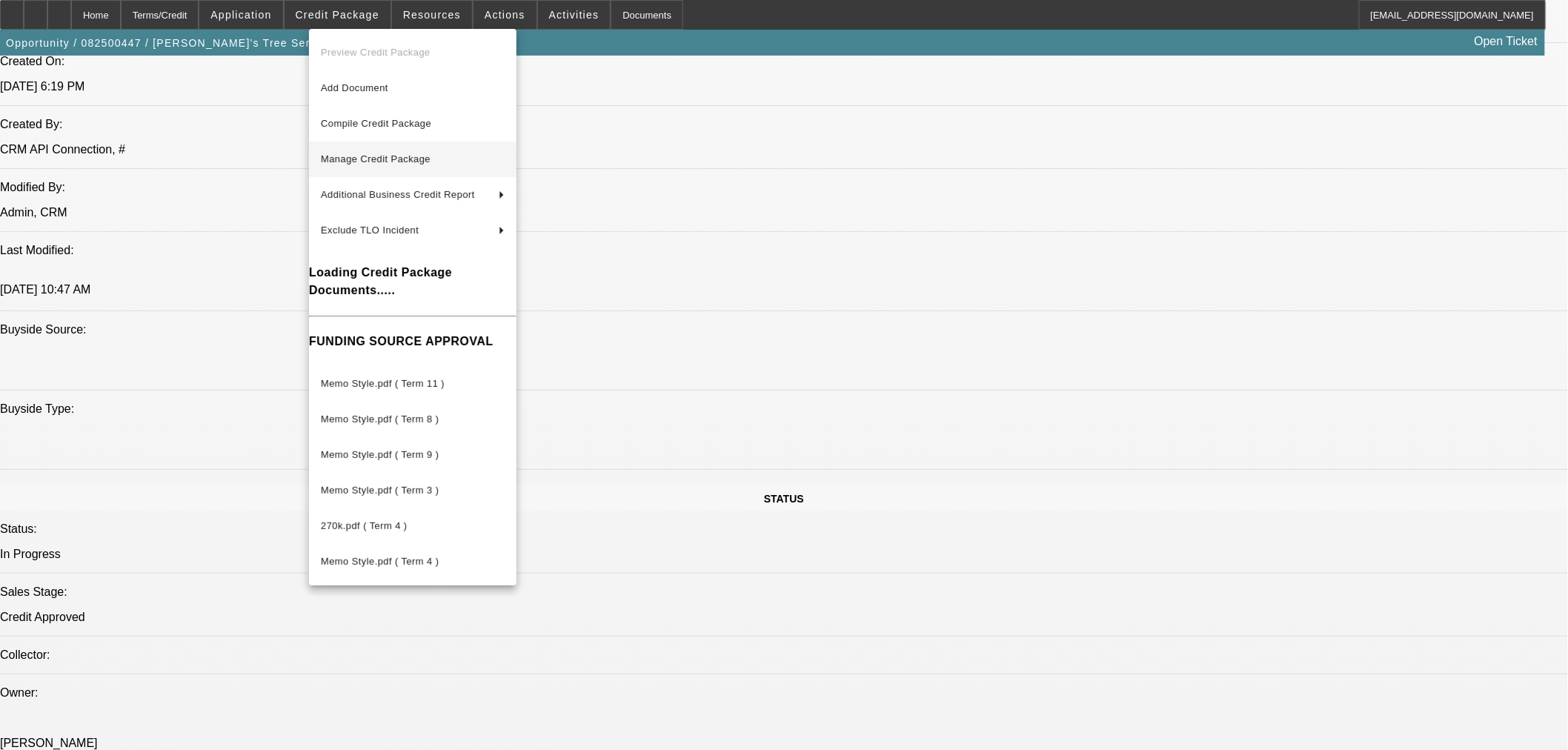
click at [367, 154] on span "Manage Credit Package" at bounding box center [375, 159] width 109 height 11
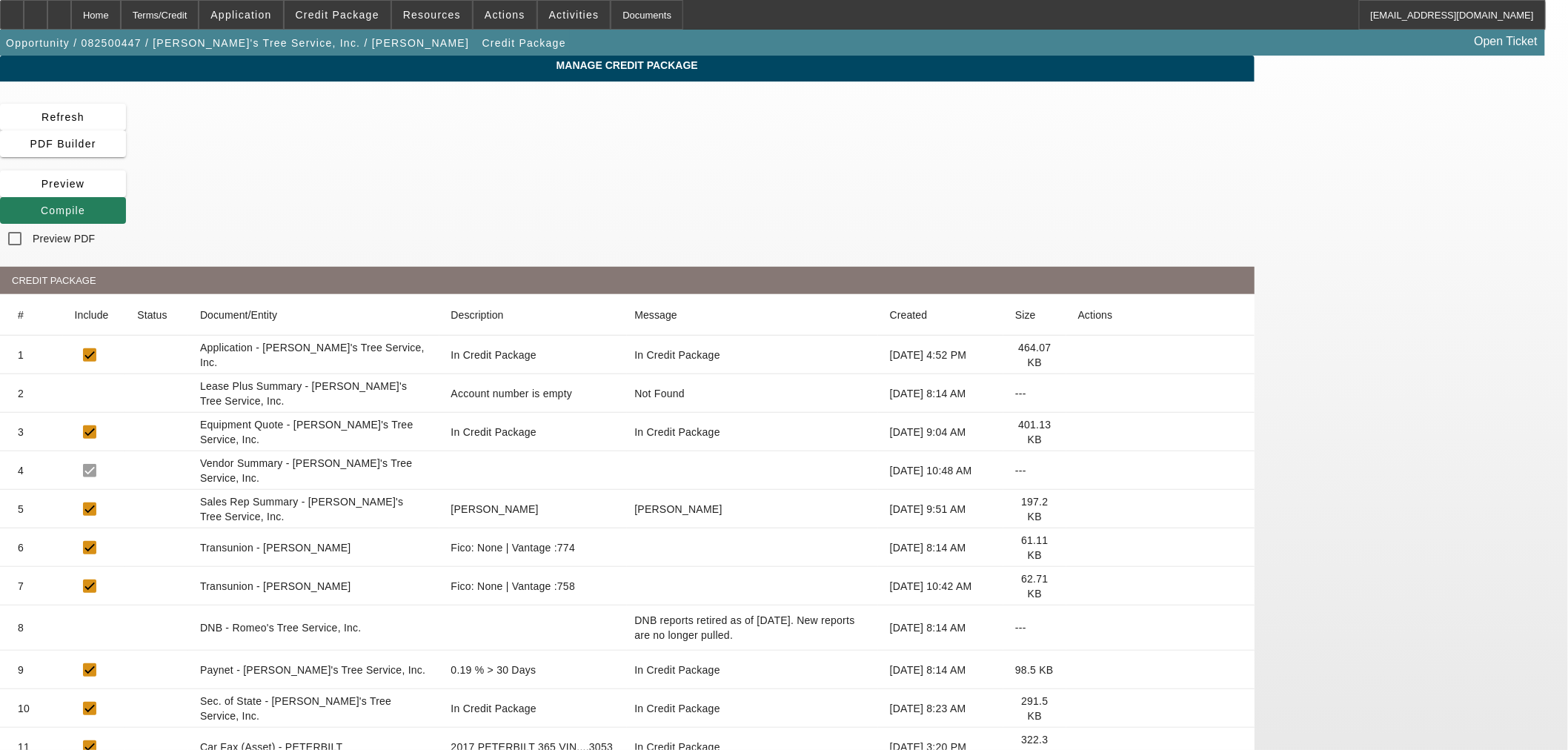
click at [86, 205] on span "Compile" at bounding box center [63, 210] width 45 height 12
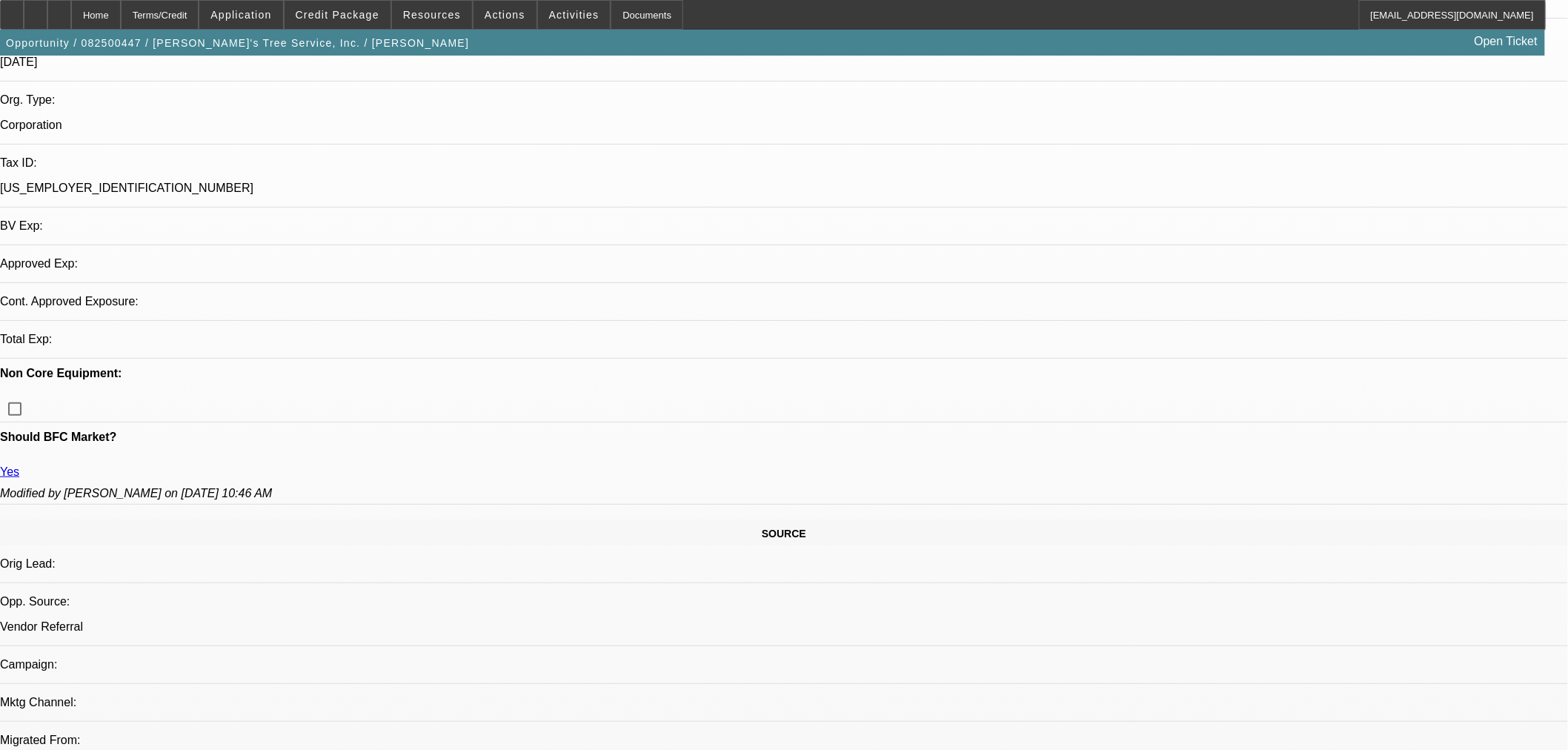
select select "0"
select select "3"
select select "0"
select select "6"
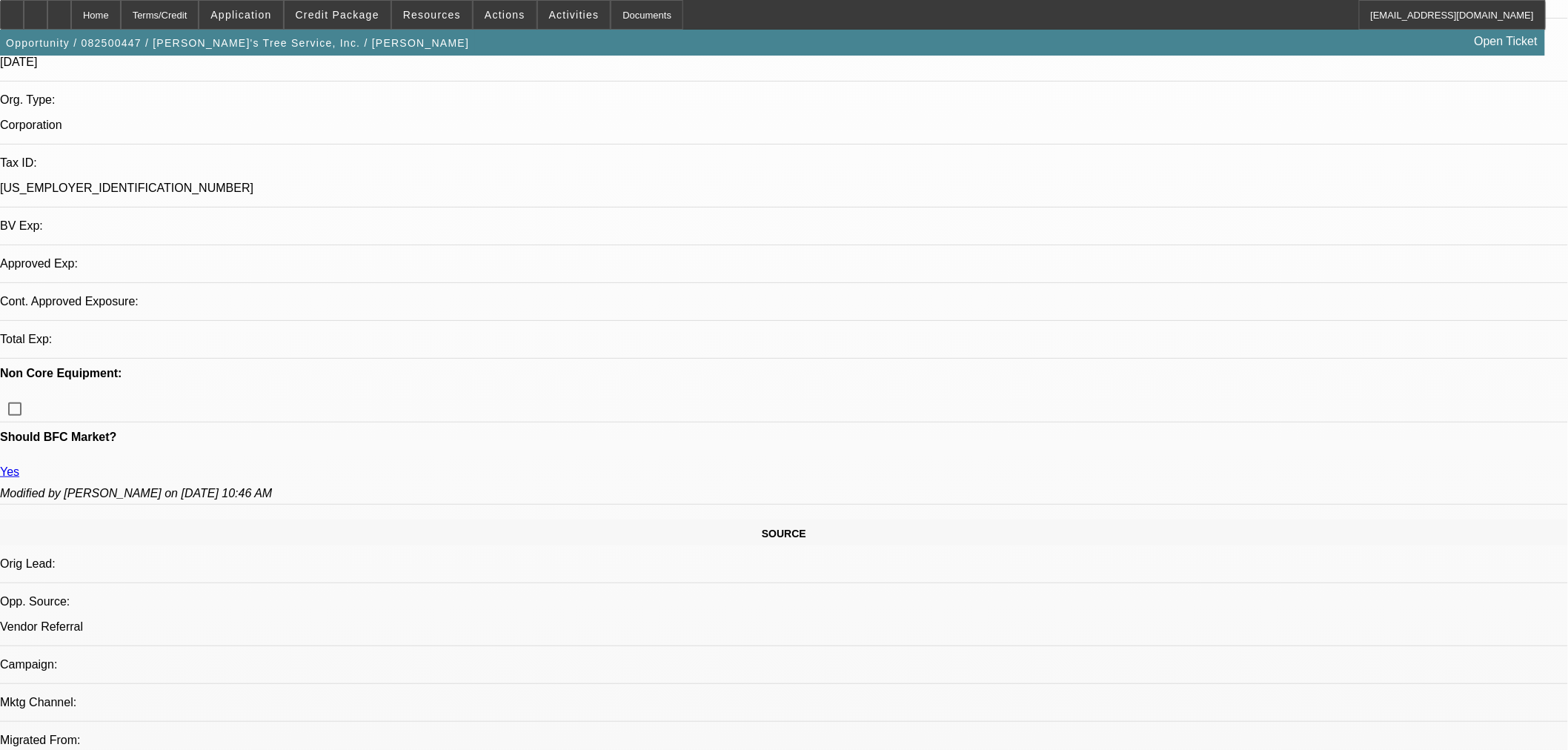
select select "0"
select select "6"
select select "0"
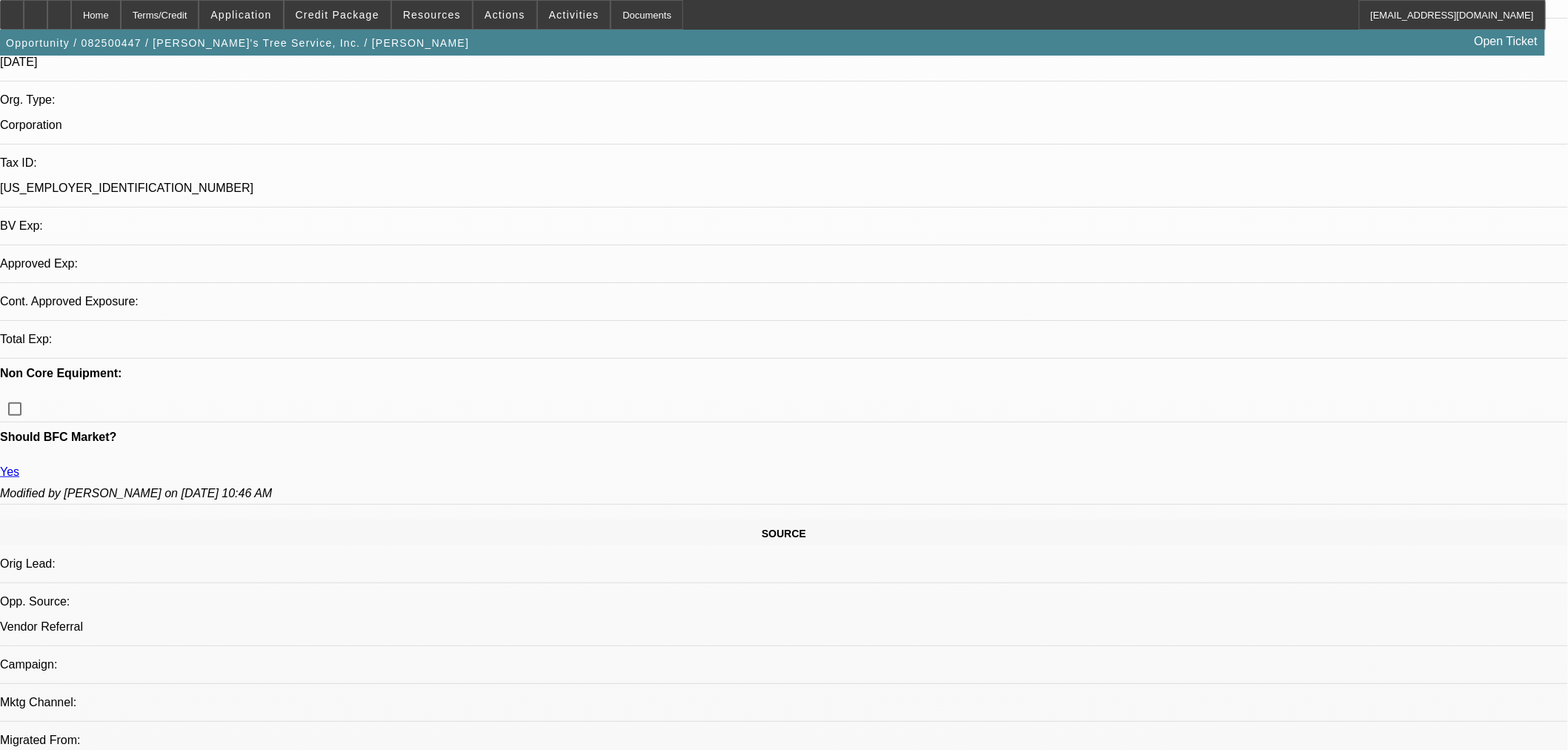
select select "0"
select select "3"
select select "0"
select select "6"
select select "0"
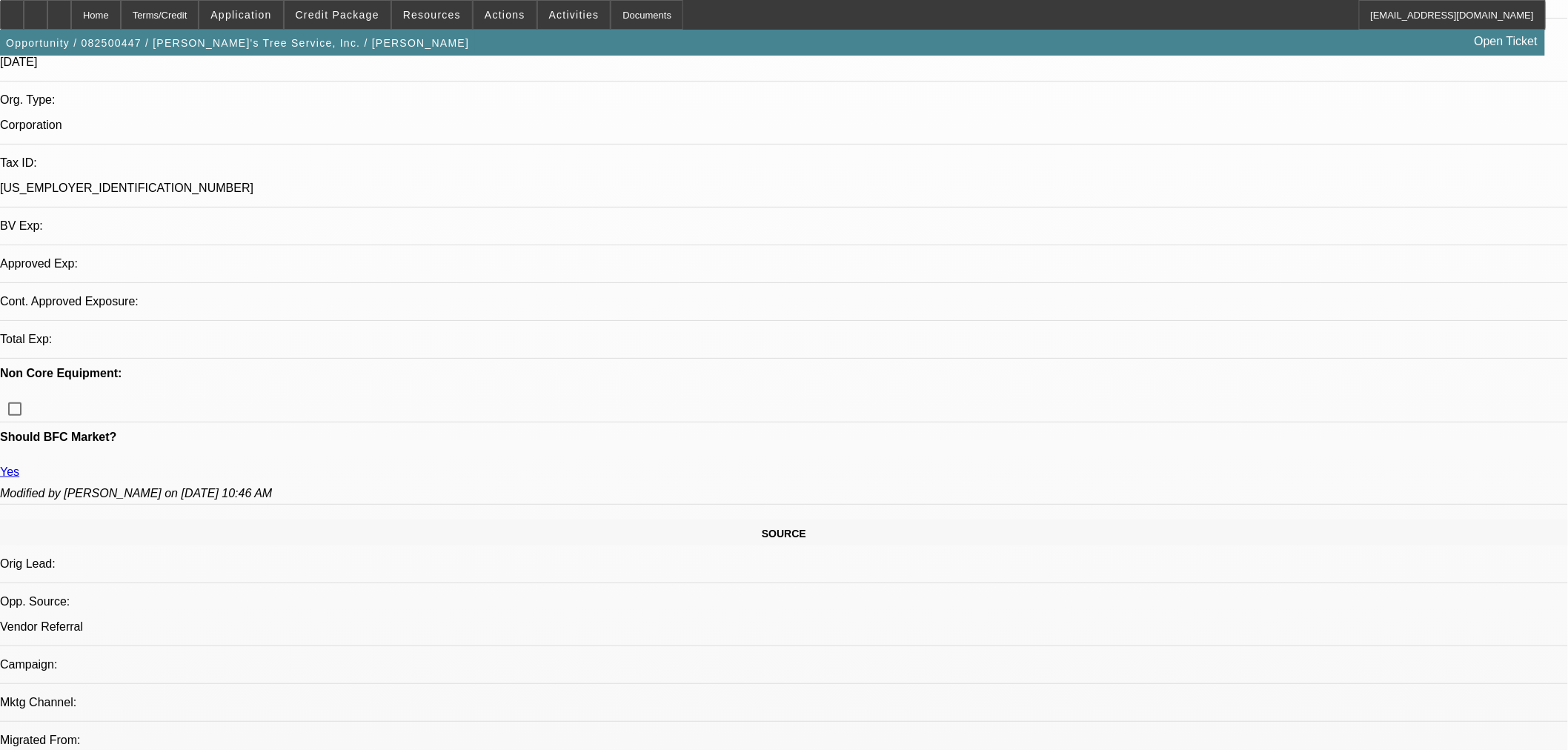
select select "0"
select select "3"
select select "0"
select select "6"
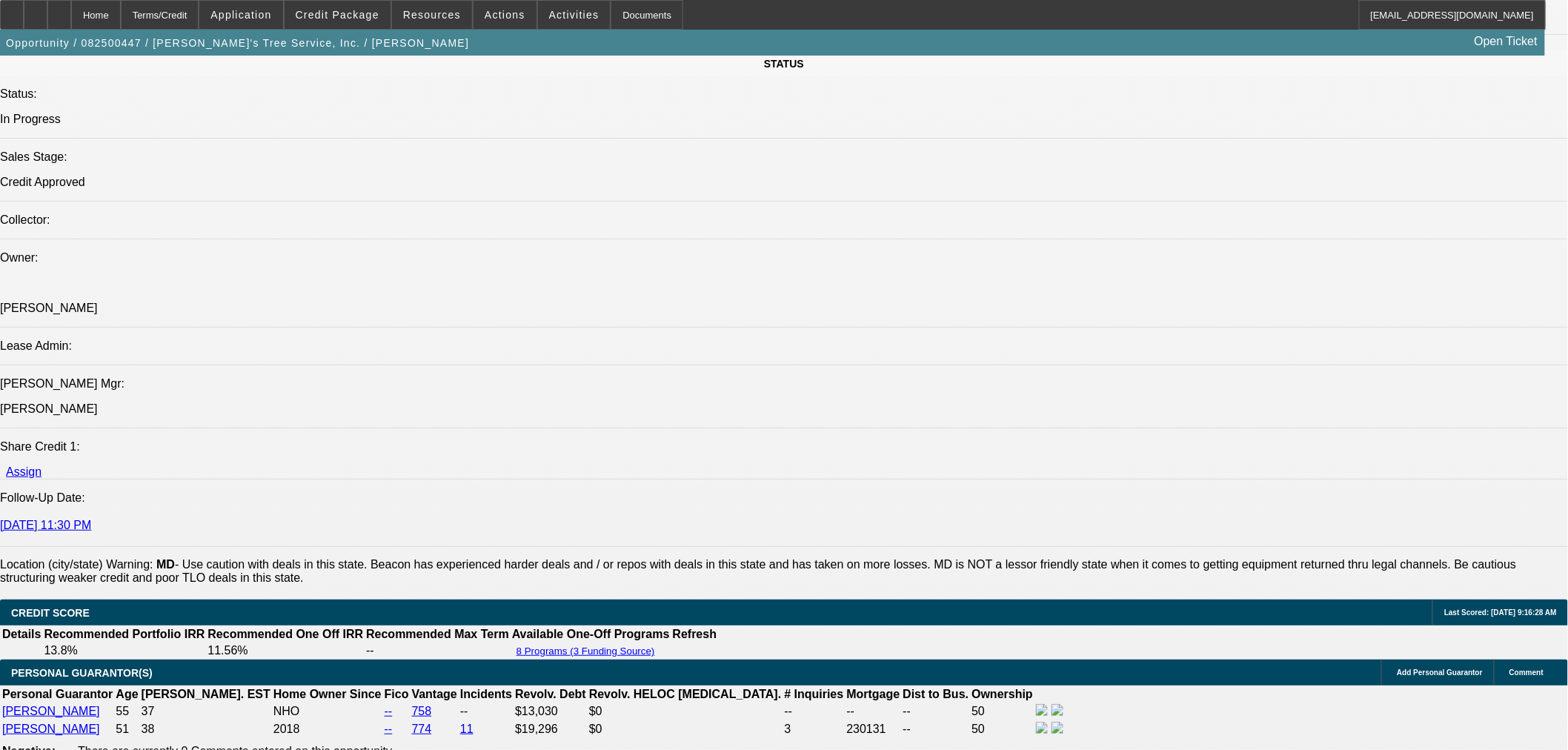
scroll to position [1894, 0]
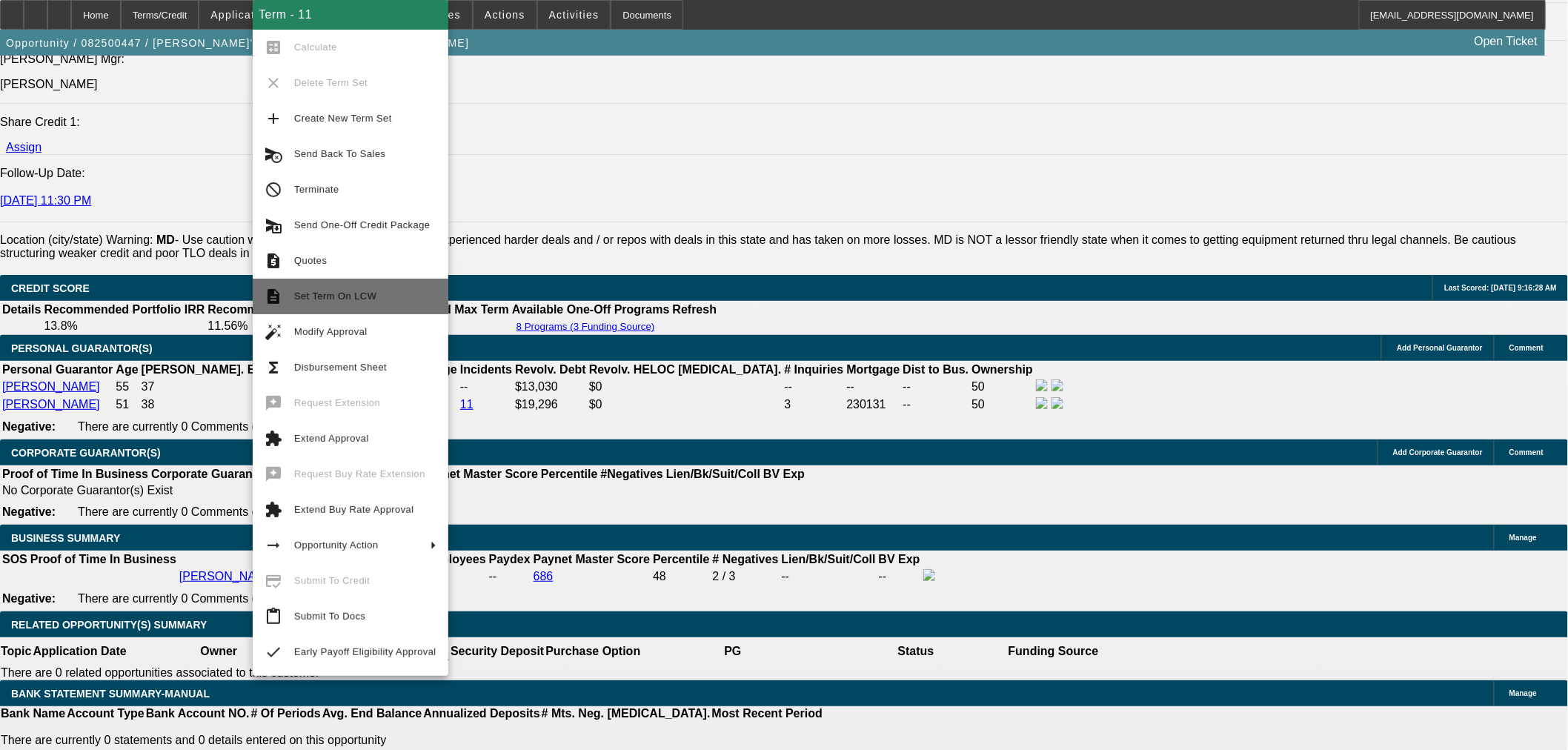
click at [374, 291] on span "Set Term On LCW" at bounding box center [365, 297] width 142 height 18
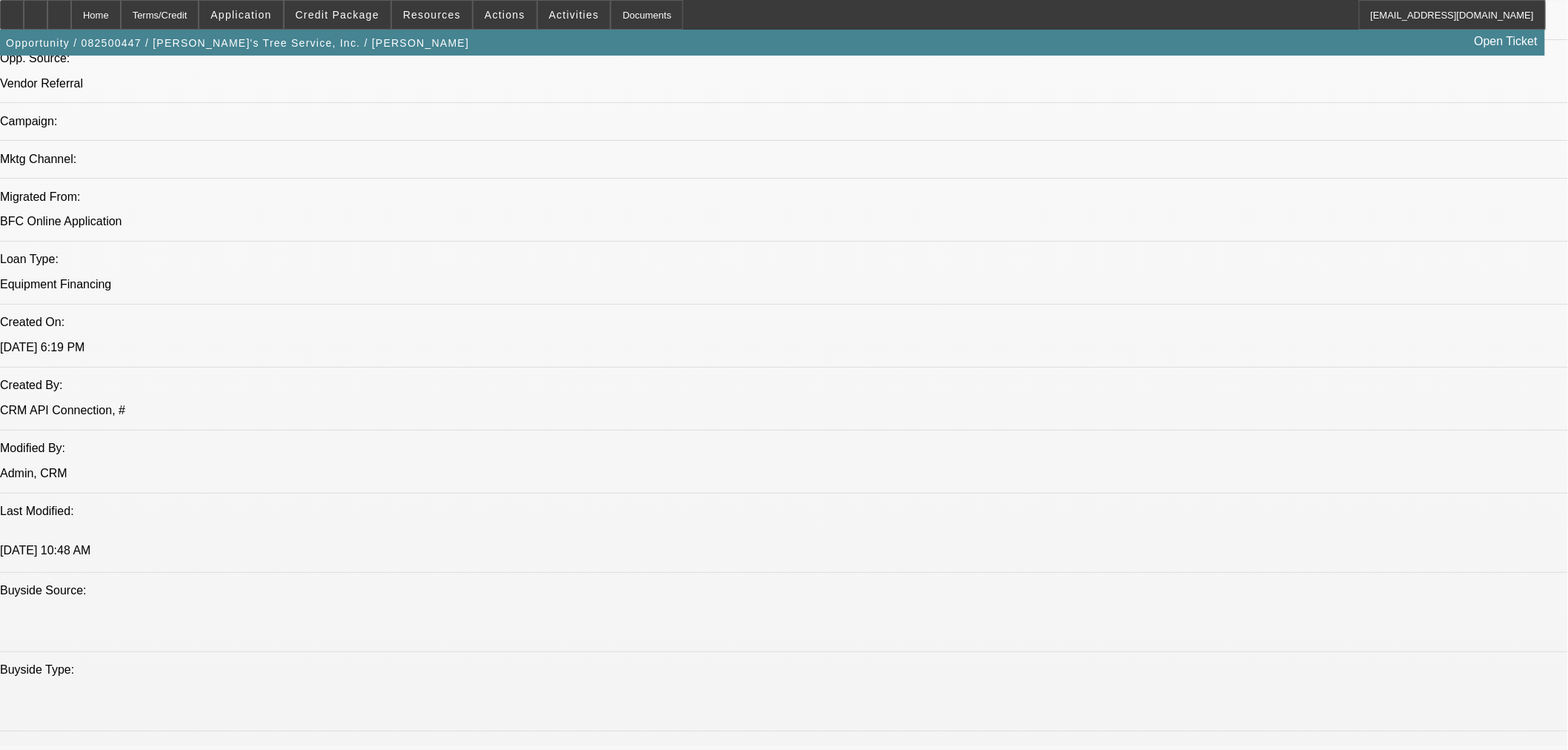
select select "0"
select select "3"
select select "0"
select select "6"
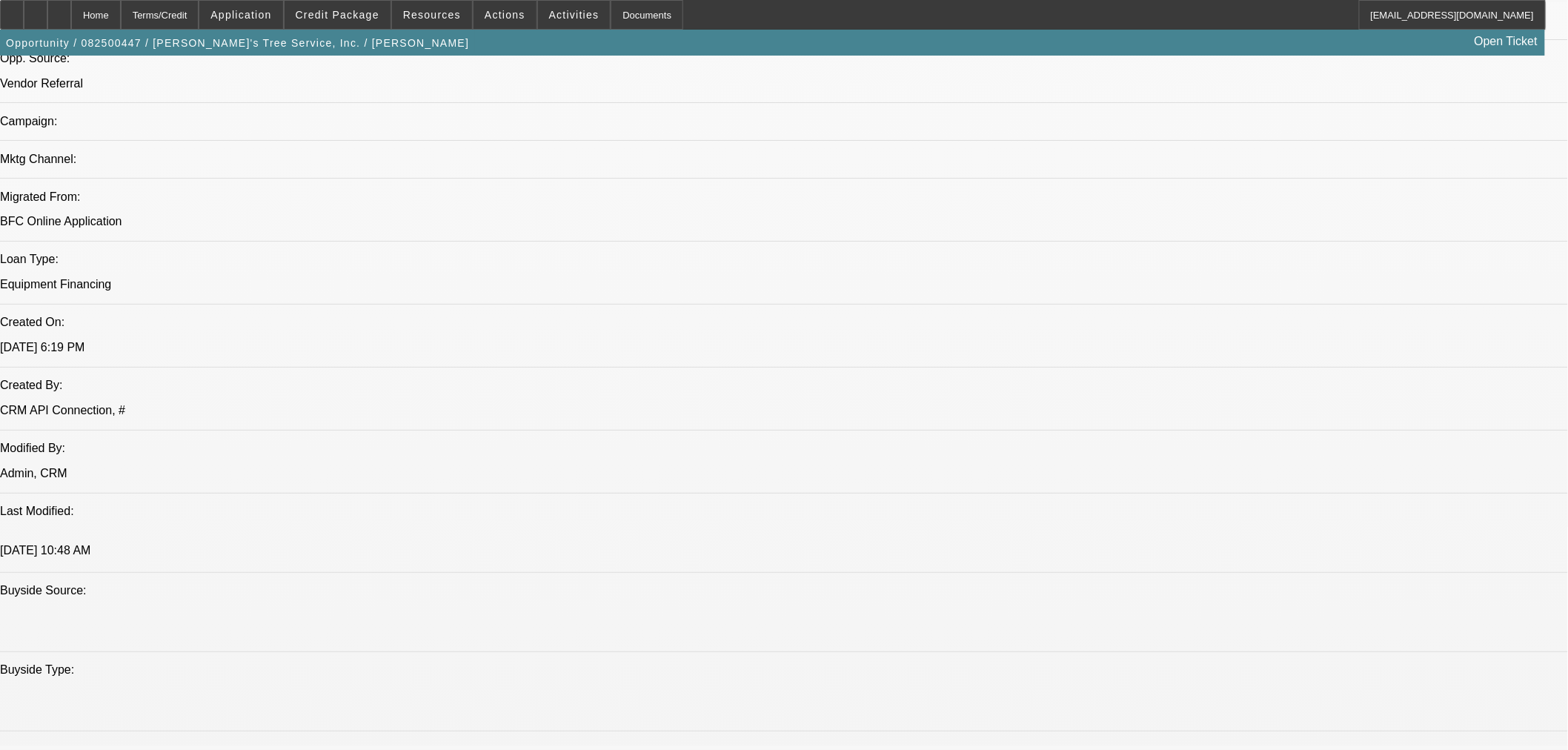
select select "0"
select select "6"
select select "0"
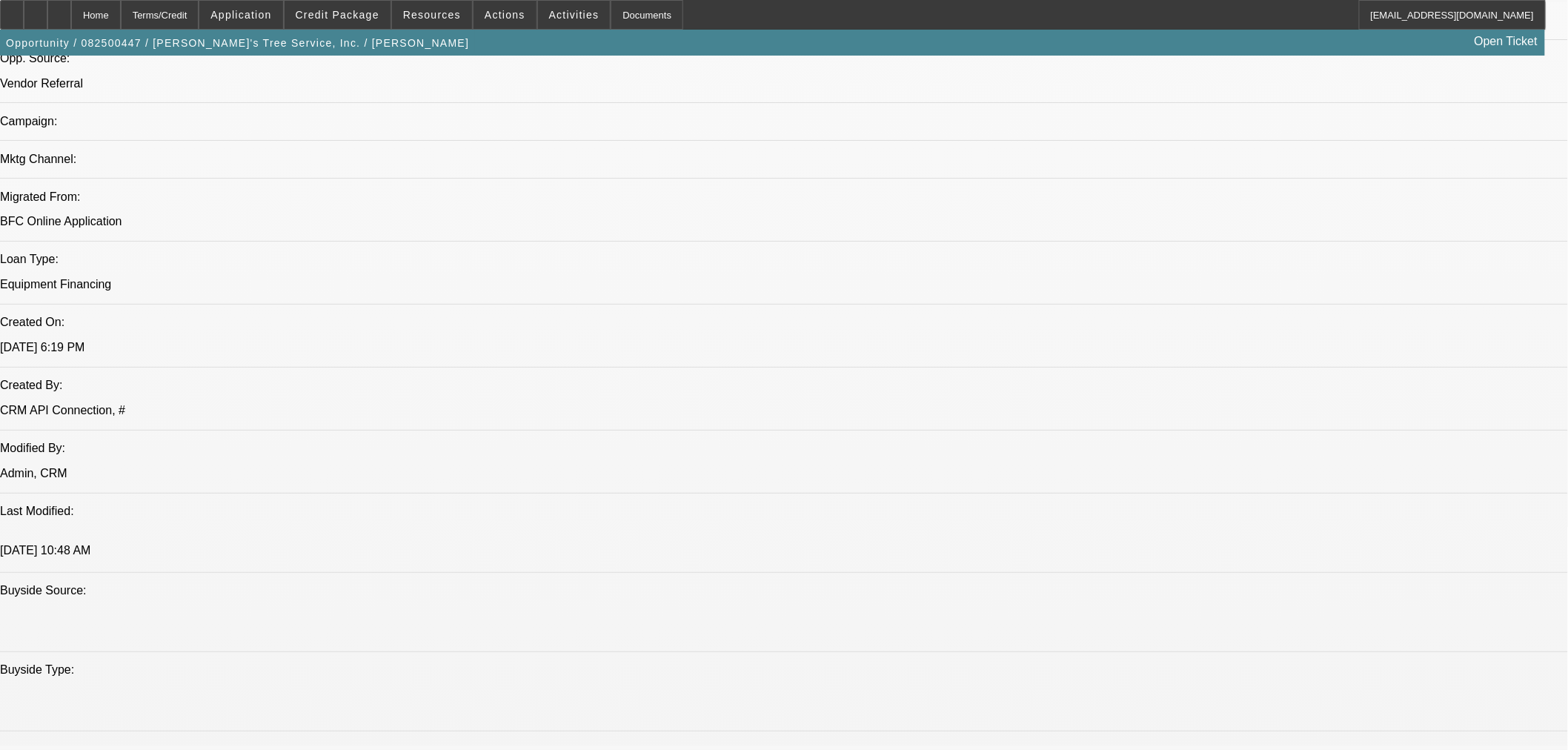
select select "0"
select select "3"
select select "0"
select select "6"
select select "0"
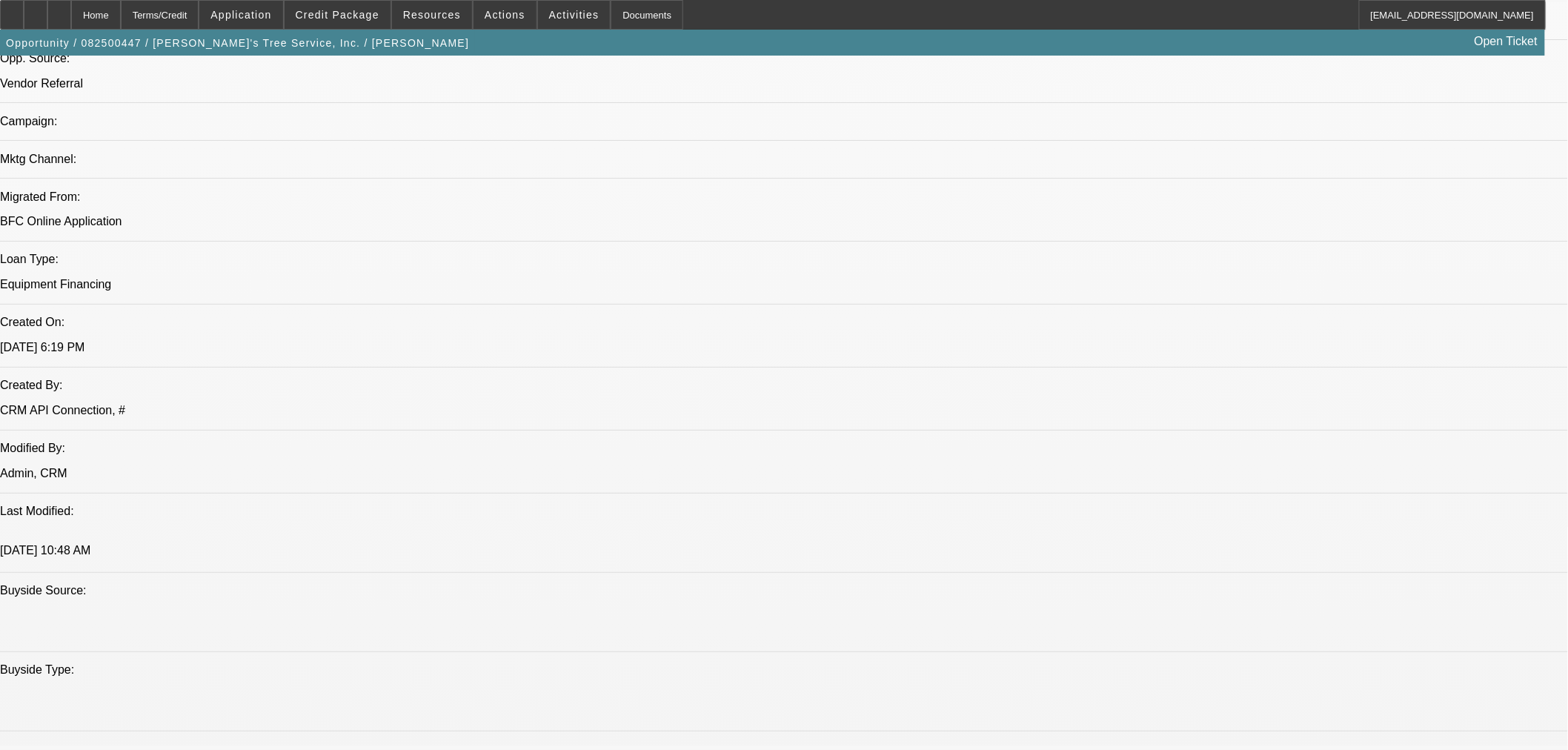
select select "0"
select select "3"
select select "0"
select select "6"
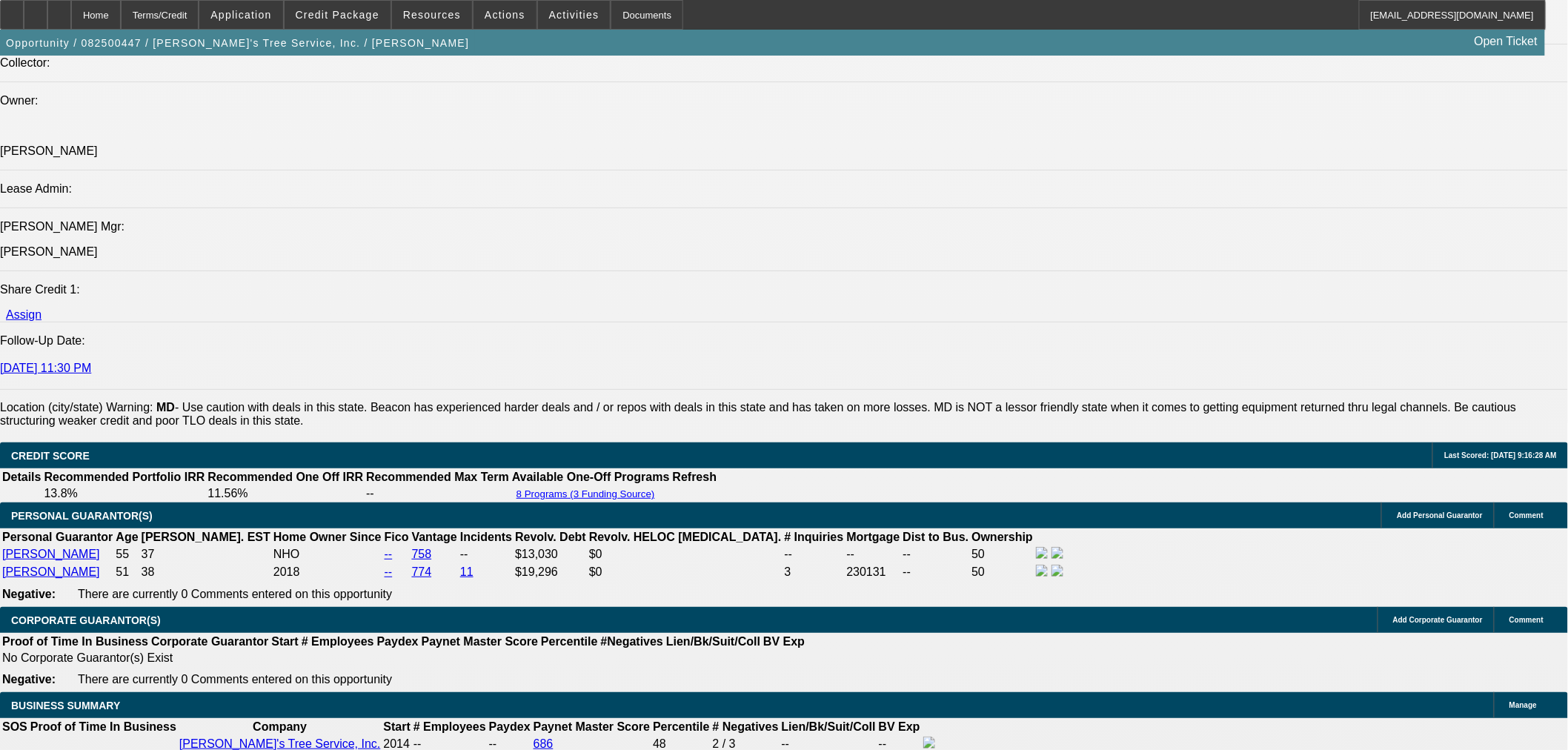
scroll to position [1871, 0]
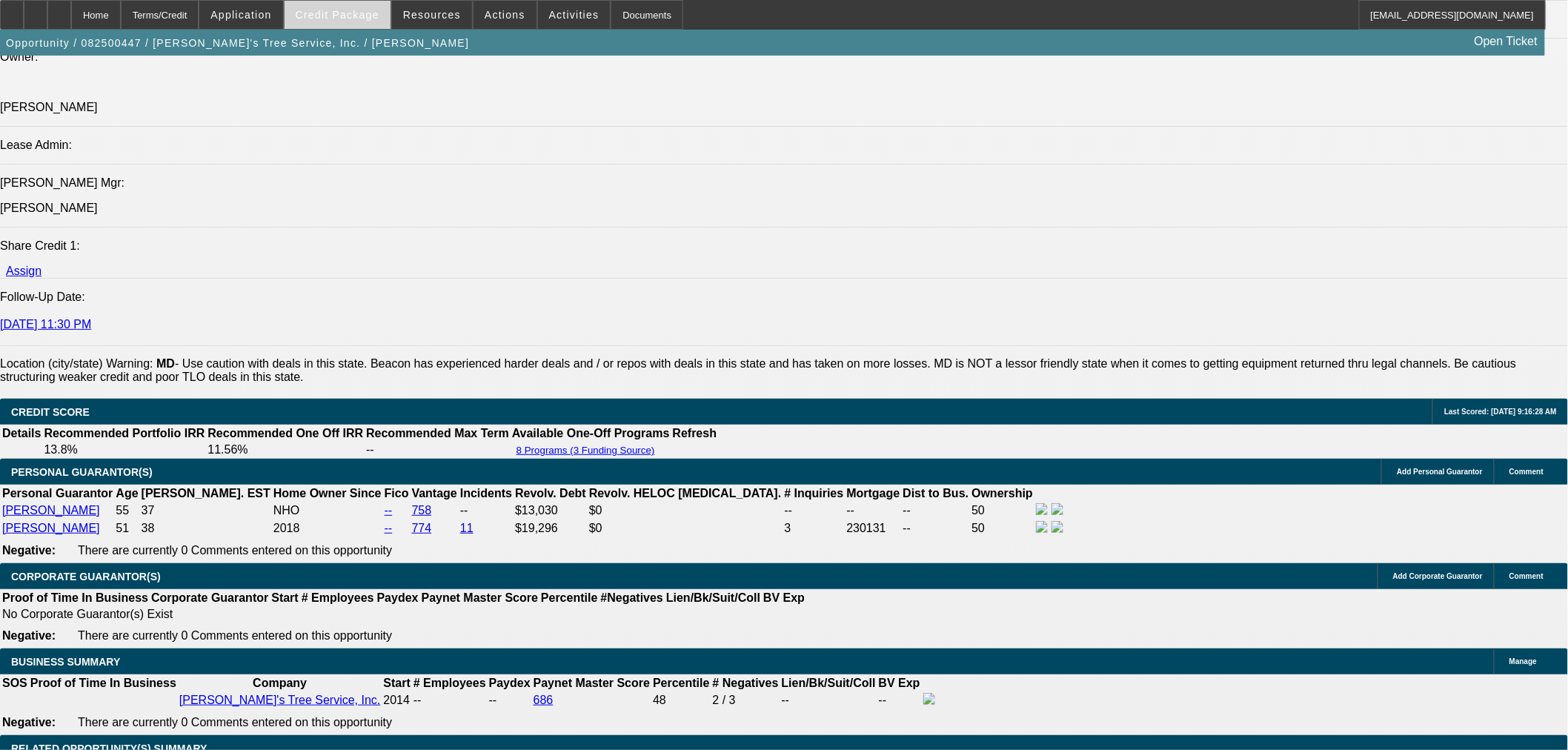
click at [358, 22] on span at bounding box center [337, 14] width 106 height 36
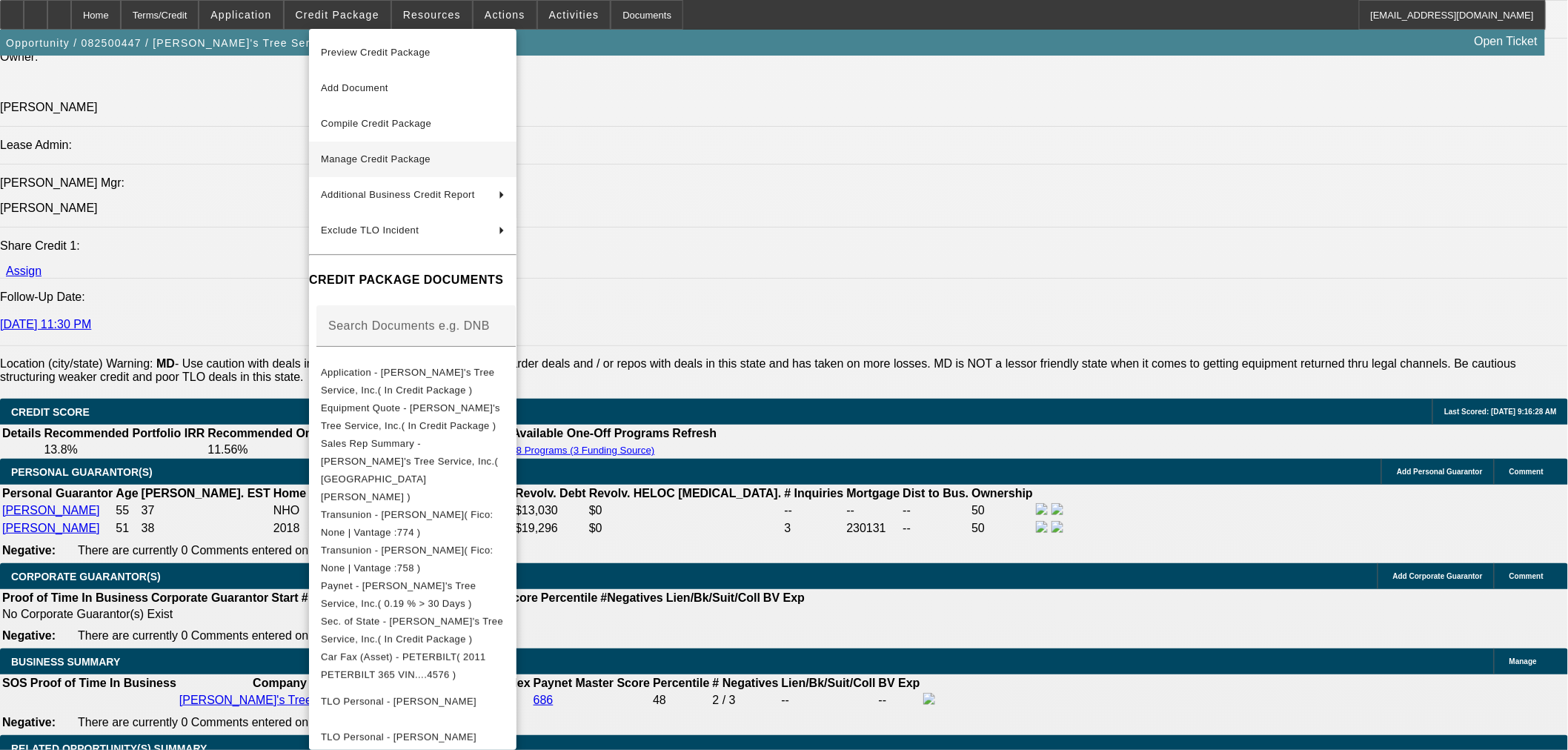
click at [371, 157] on span "Manage Credit Package" at bounding box center [375, 159] width 109 height 11
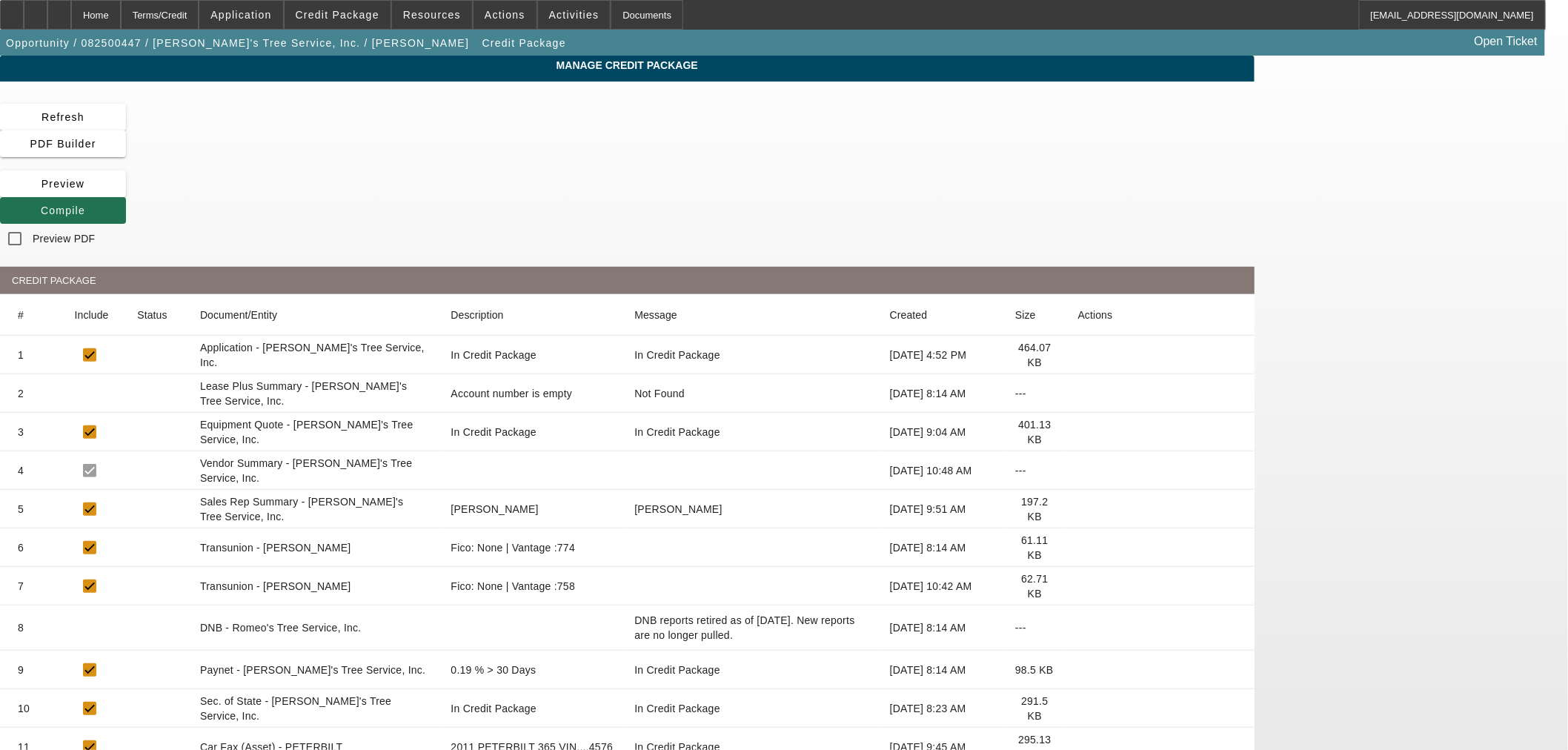
click at [86, 205] on span "Compile" at bounding box center [63, 210] width 45 height 12
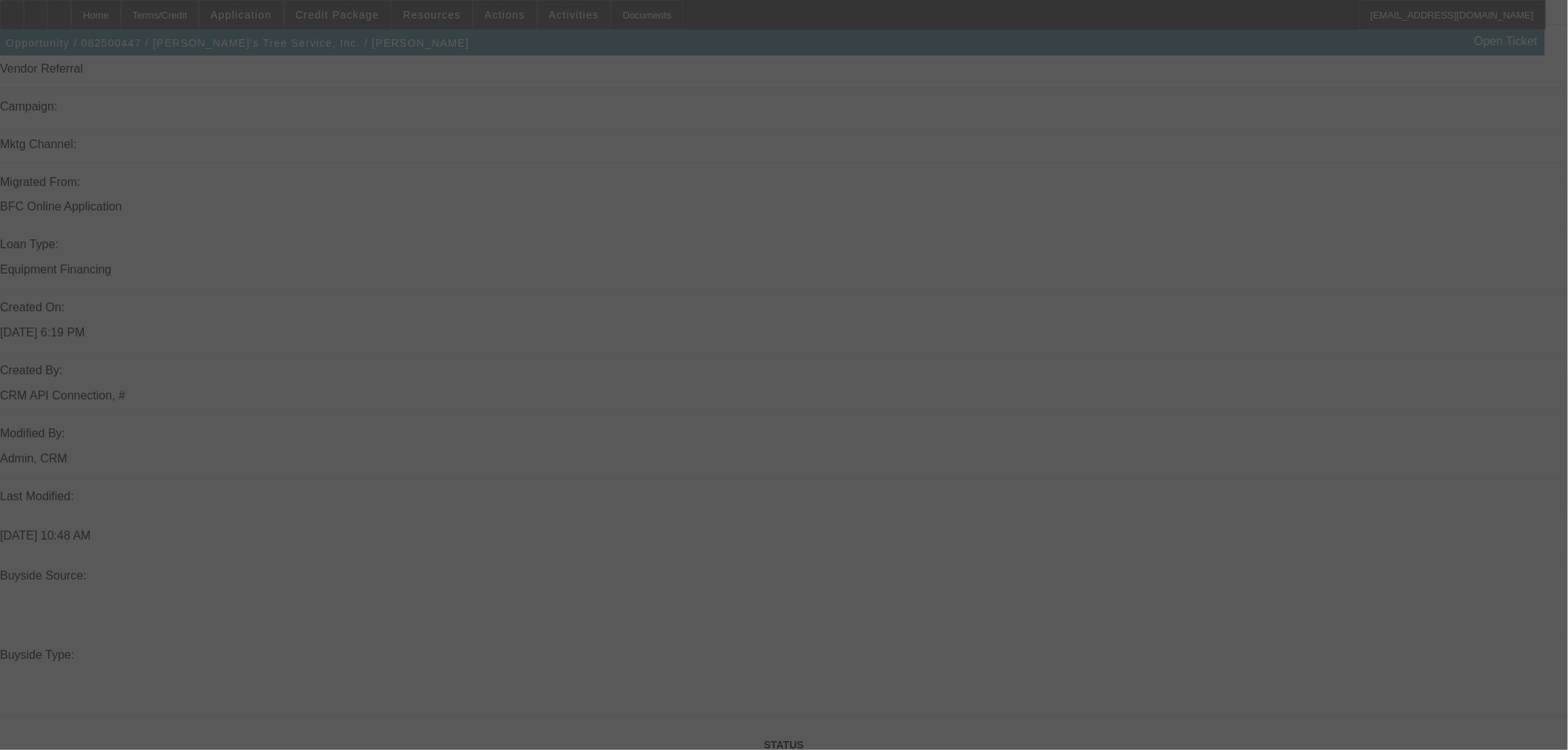
scroll to position [1482, 0]
select select "0"
select select "3"
select select "0"
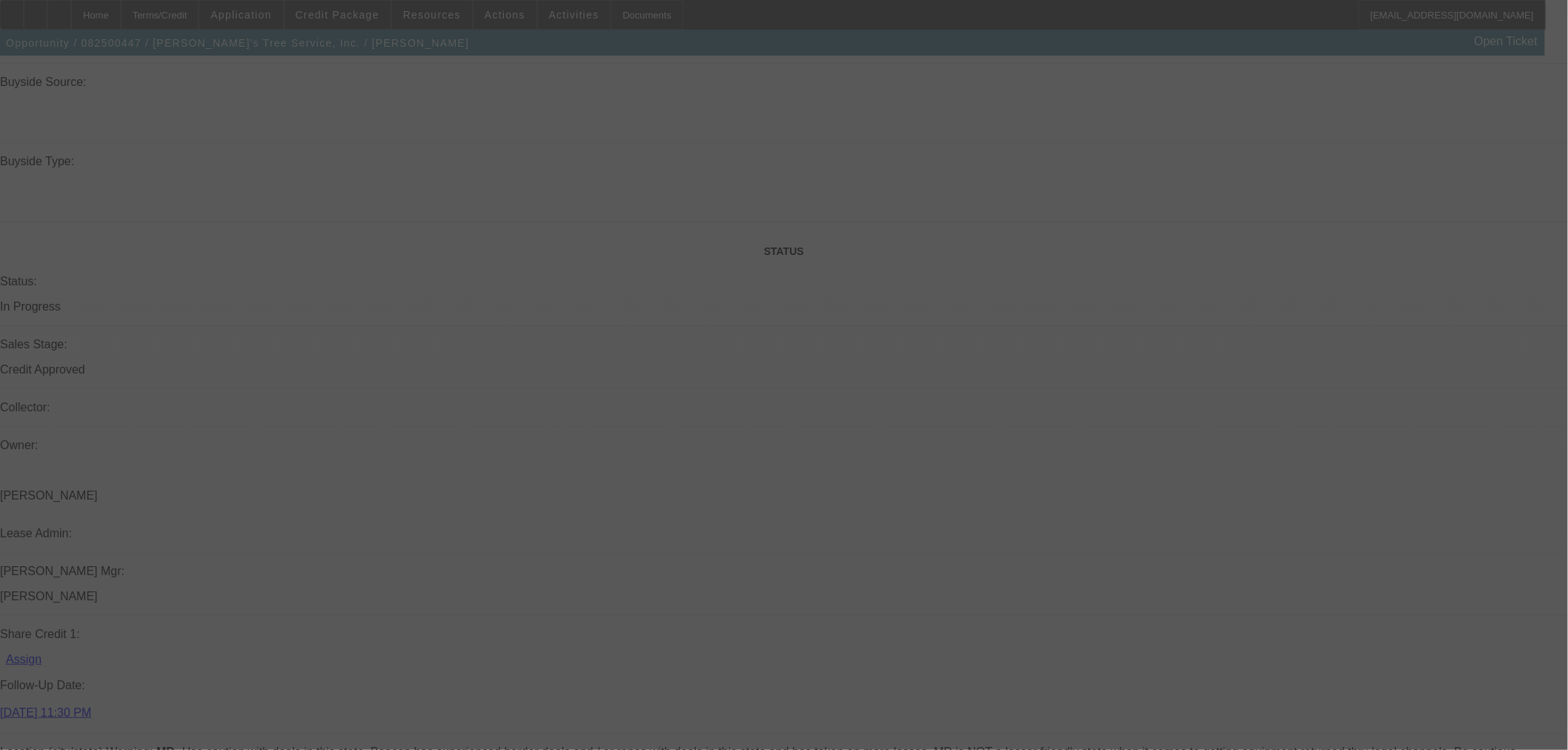
select select "6"
select select "0"
select select "6"
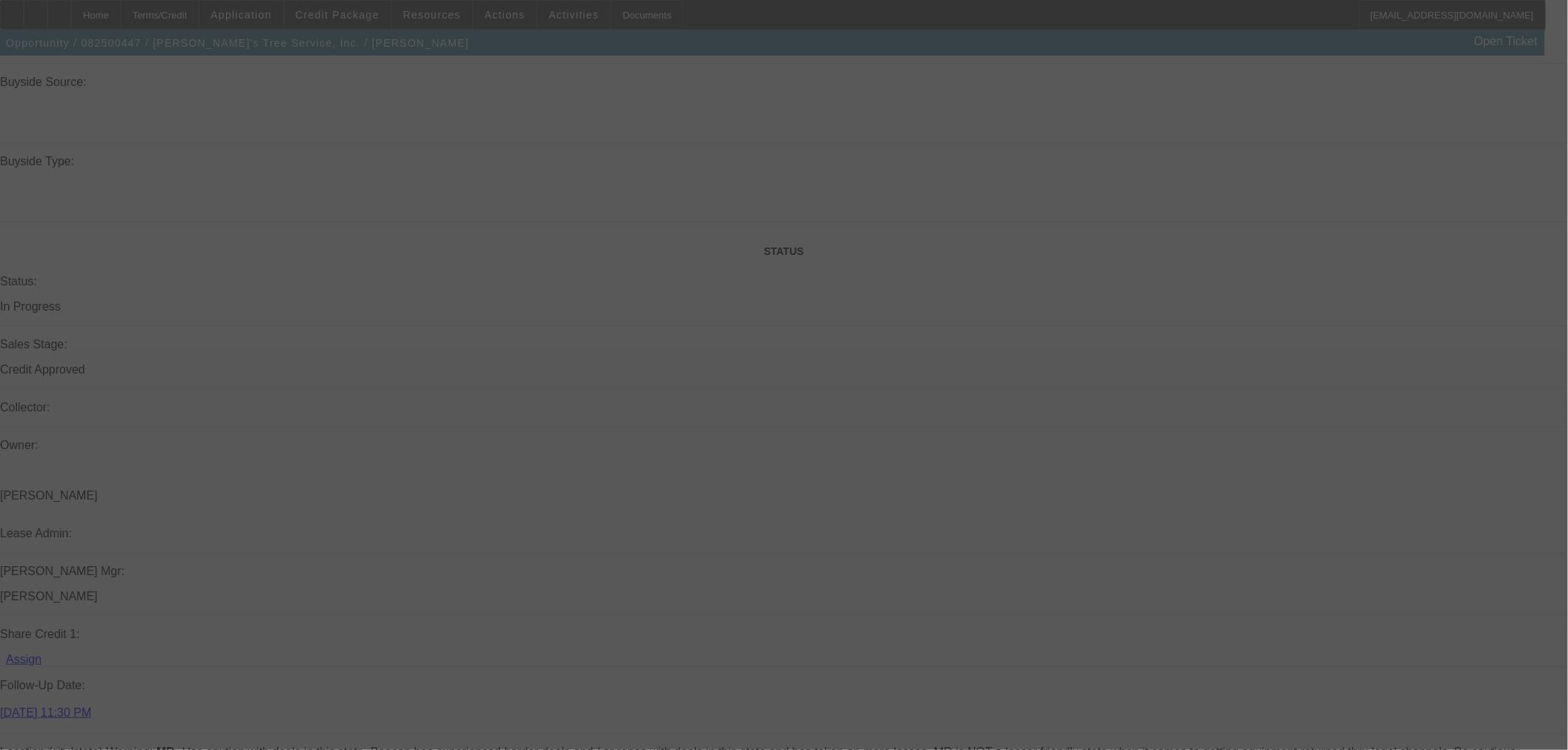
select select "0"
select select "3"
select select "0"
select select "6"
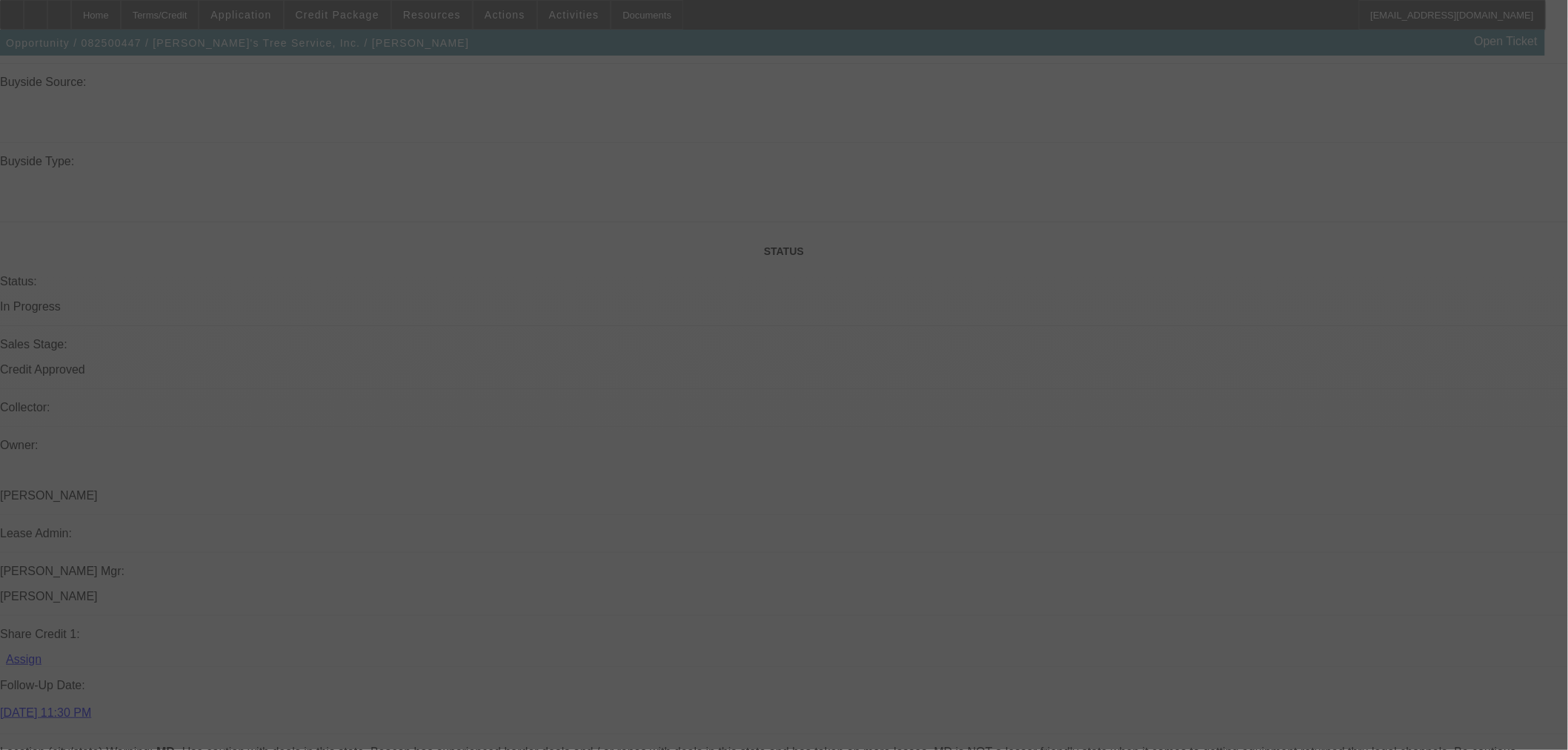
select select "0"
select select "3"
select select "0"
select select "6"
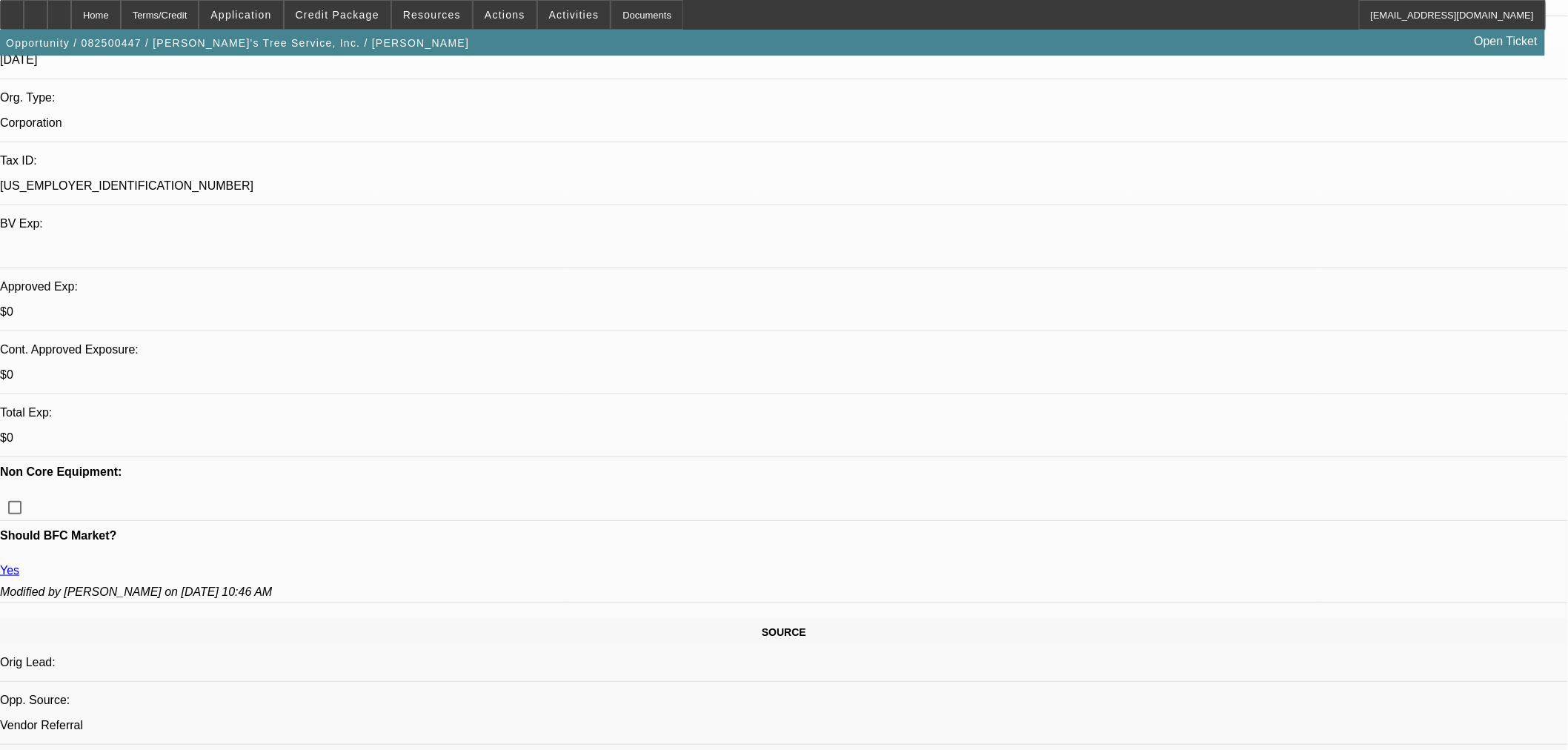
scroll to position [165, 0]
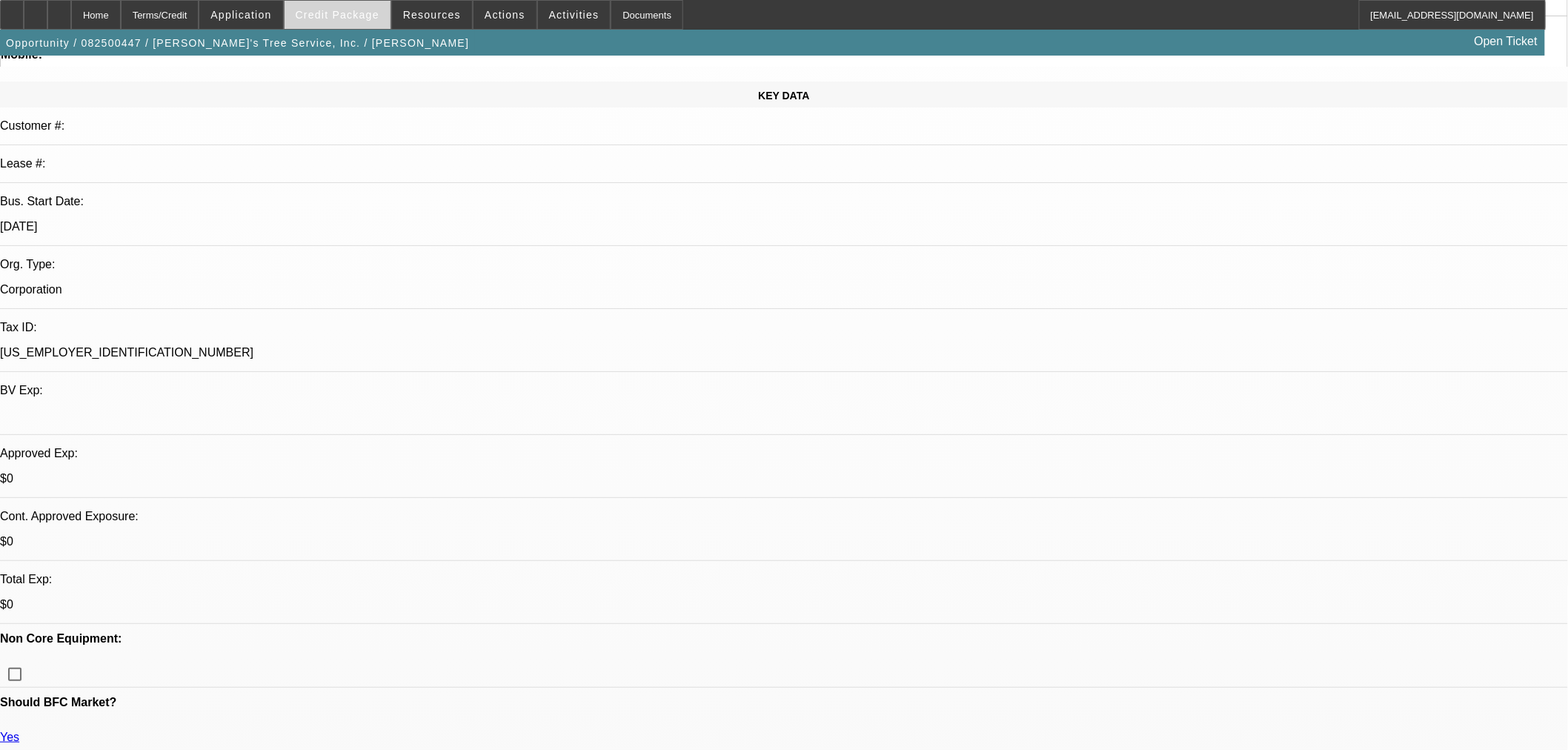
click at [315, 15] on span at bounding box center [337, 14] width 106 height 36
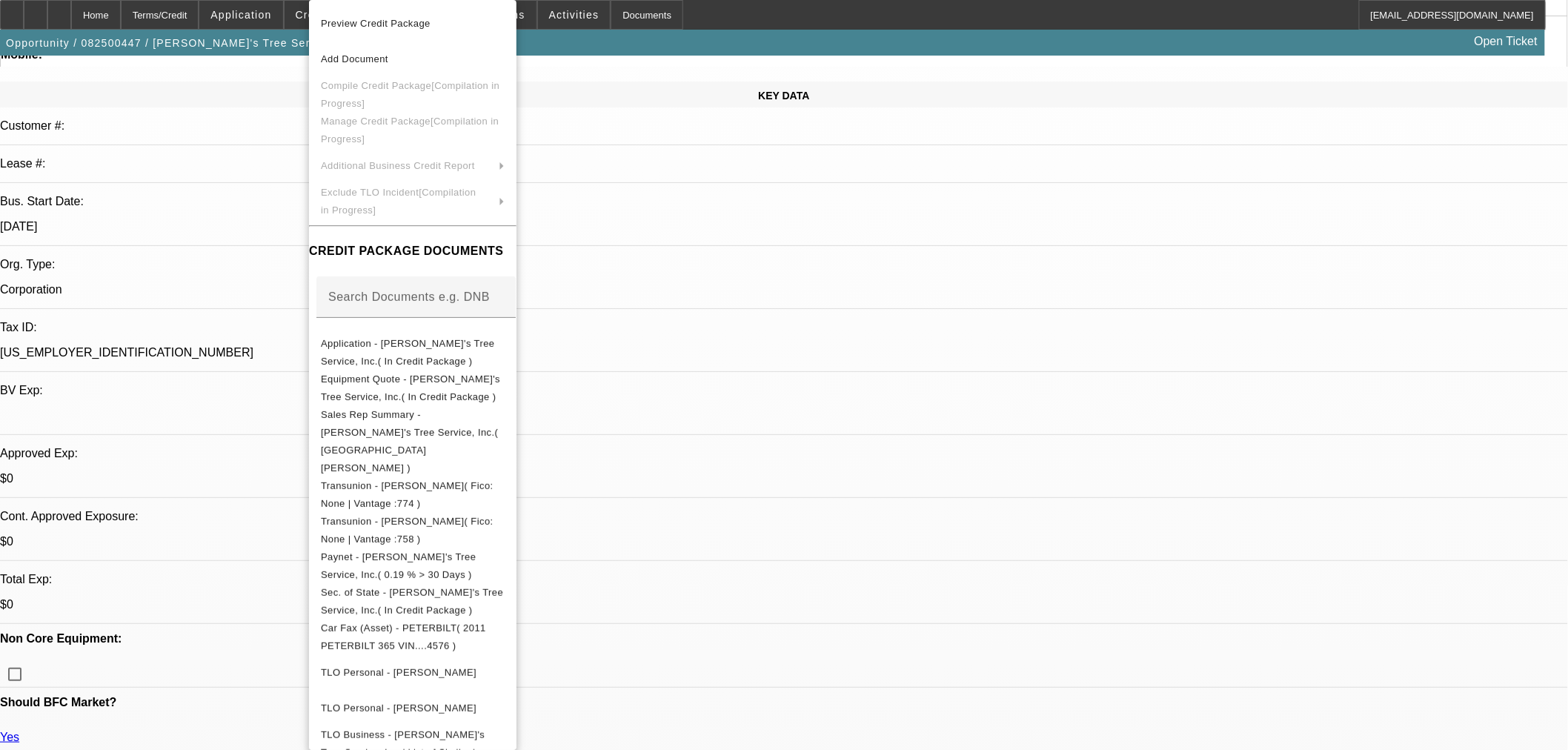
click at [865, 293] on div at bounding box center [784, 375] width 1568 height 750
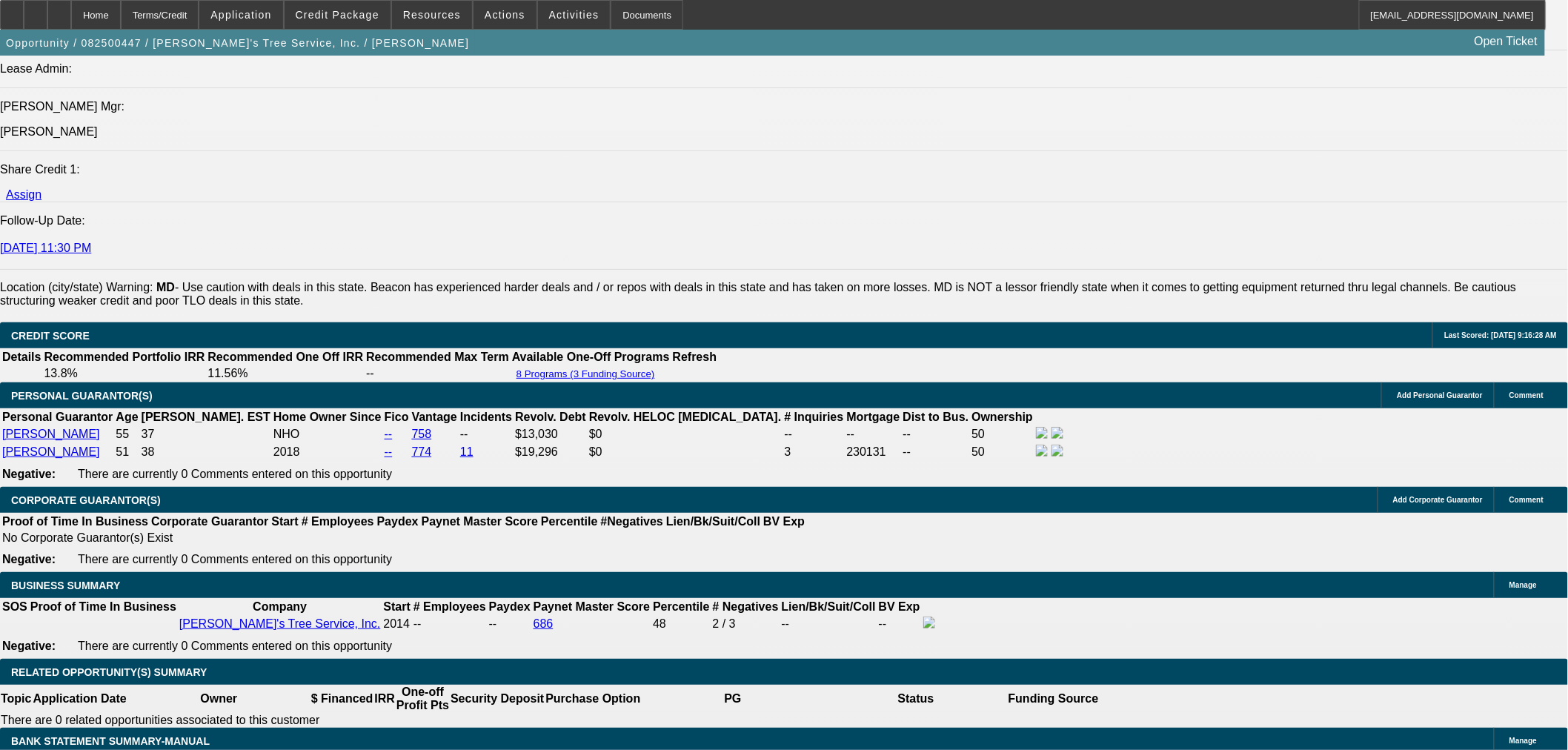
scroll to position [1977, 0]
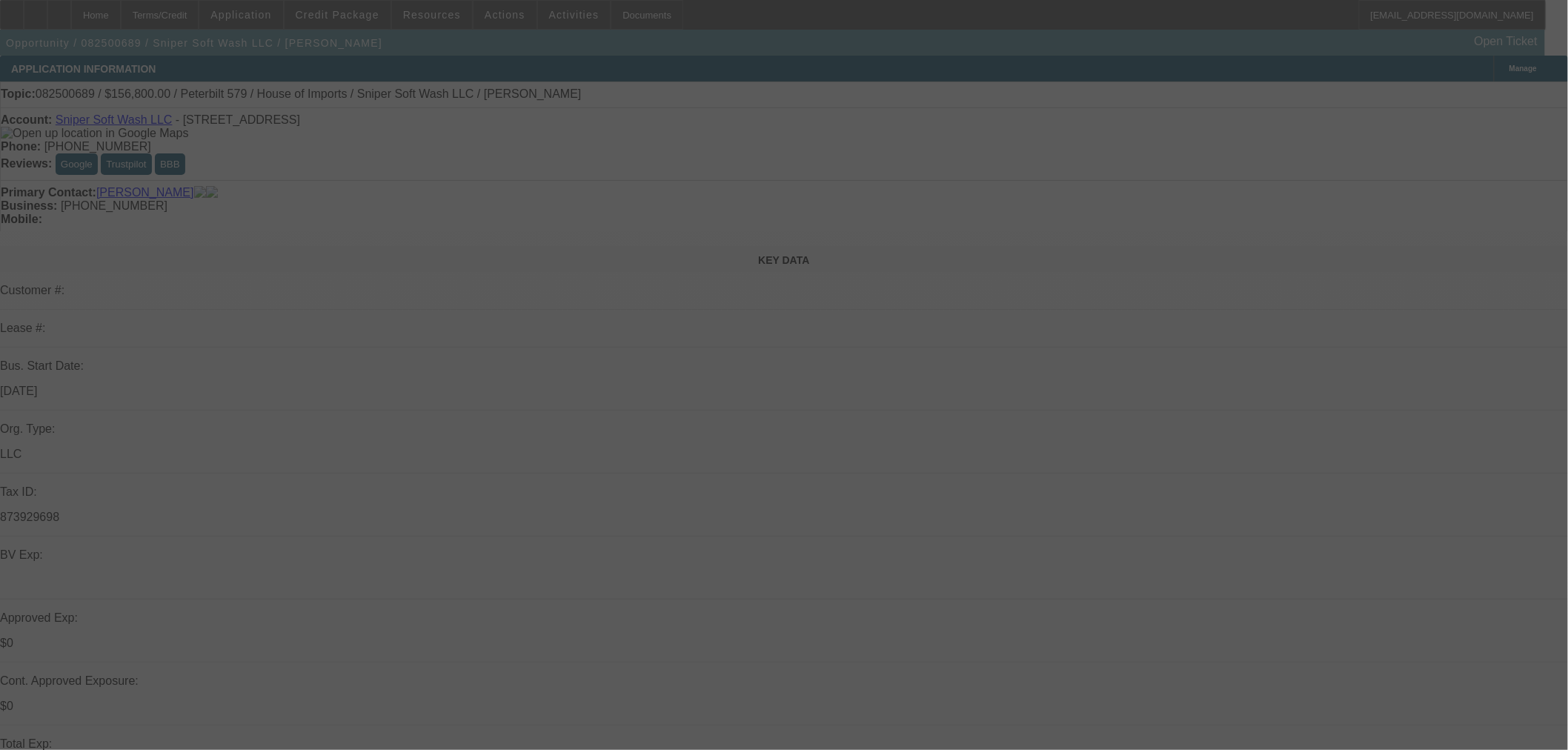
select select "0"
select select "6"
select select "0"
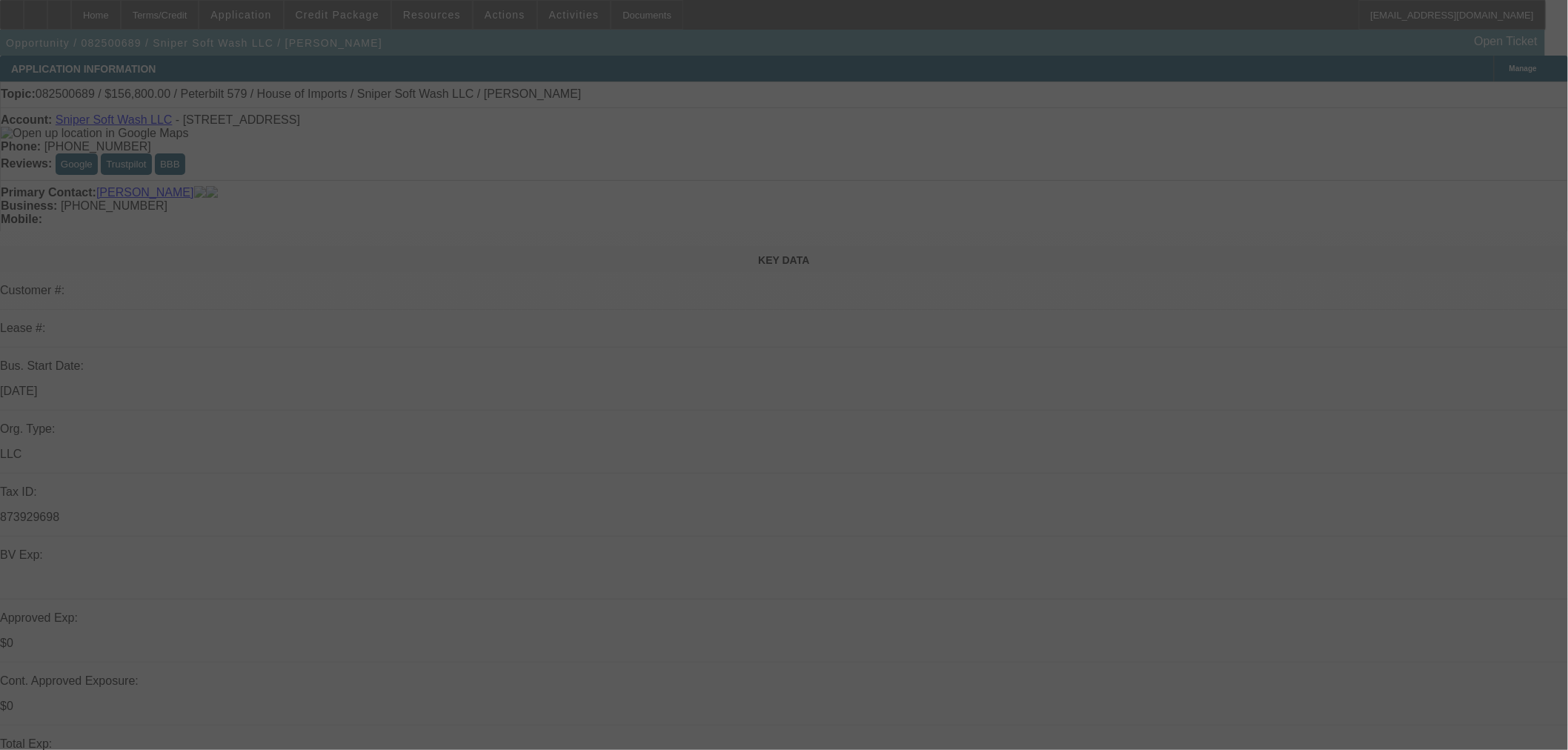
select select "0"
select select "6"
select select "0"
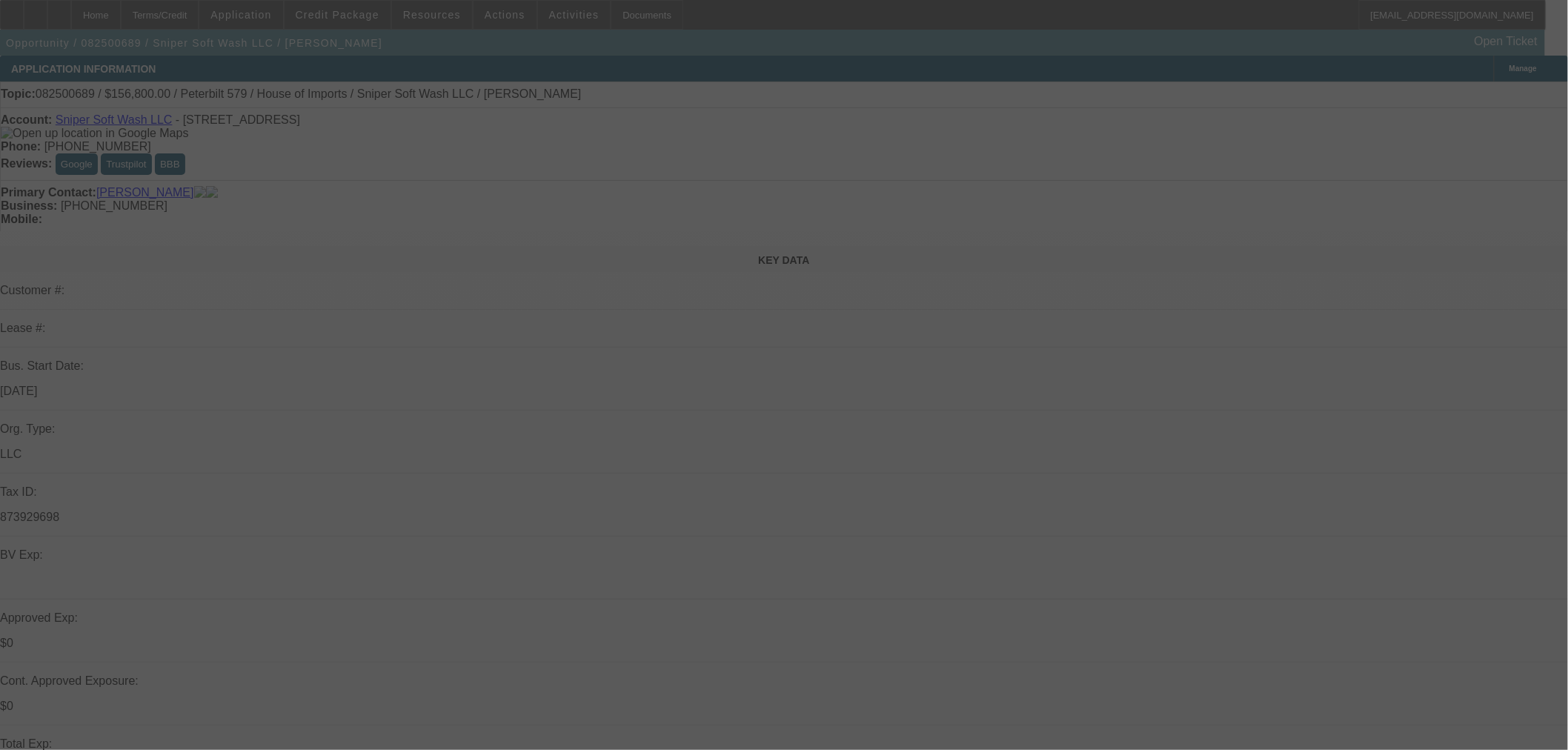
select select "0"
select select "6"
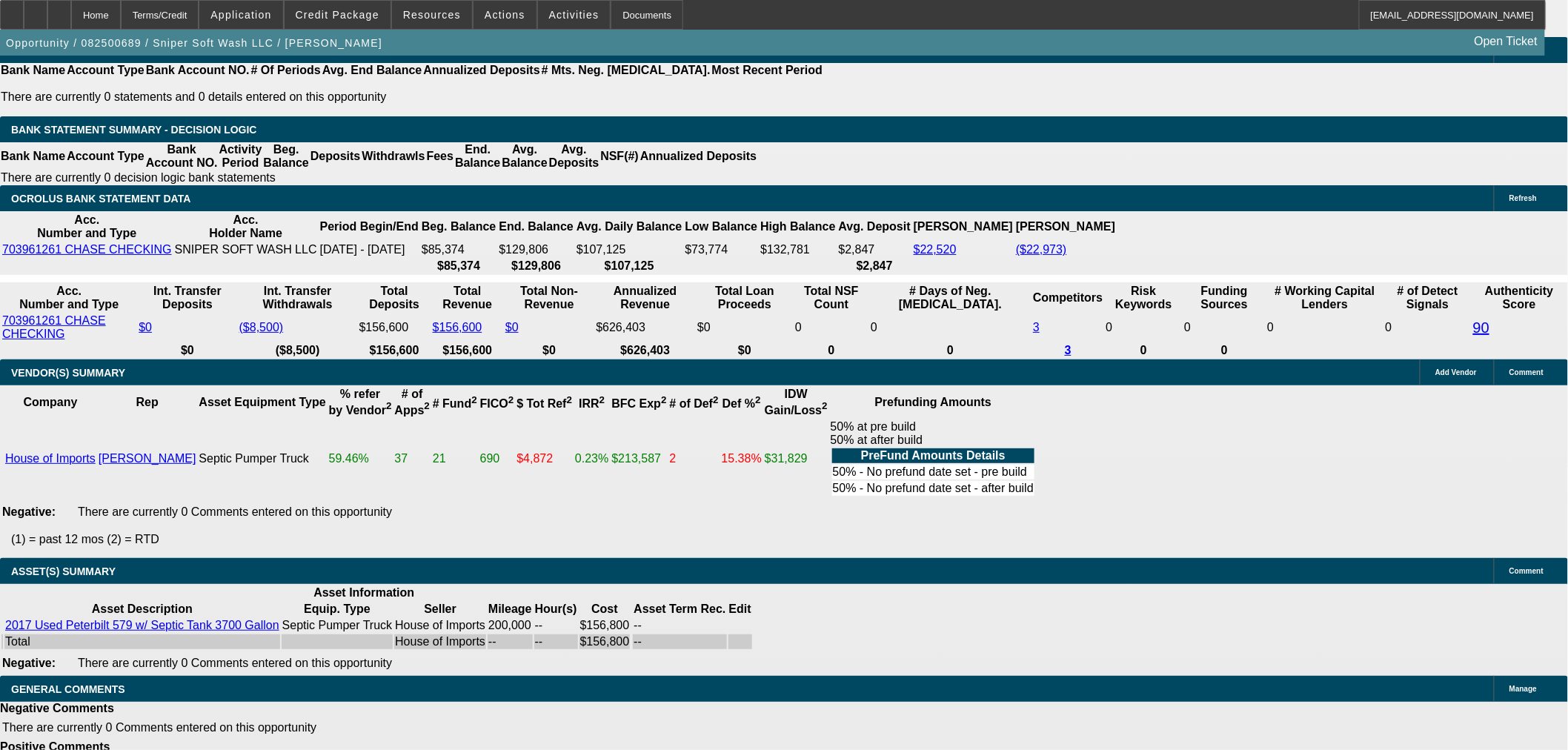
select select "4"
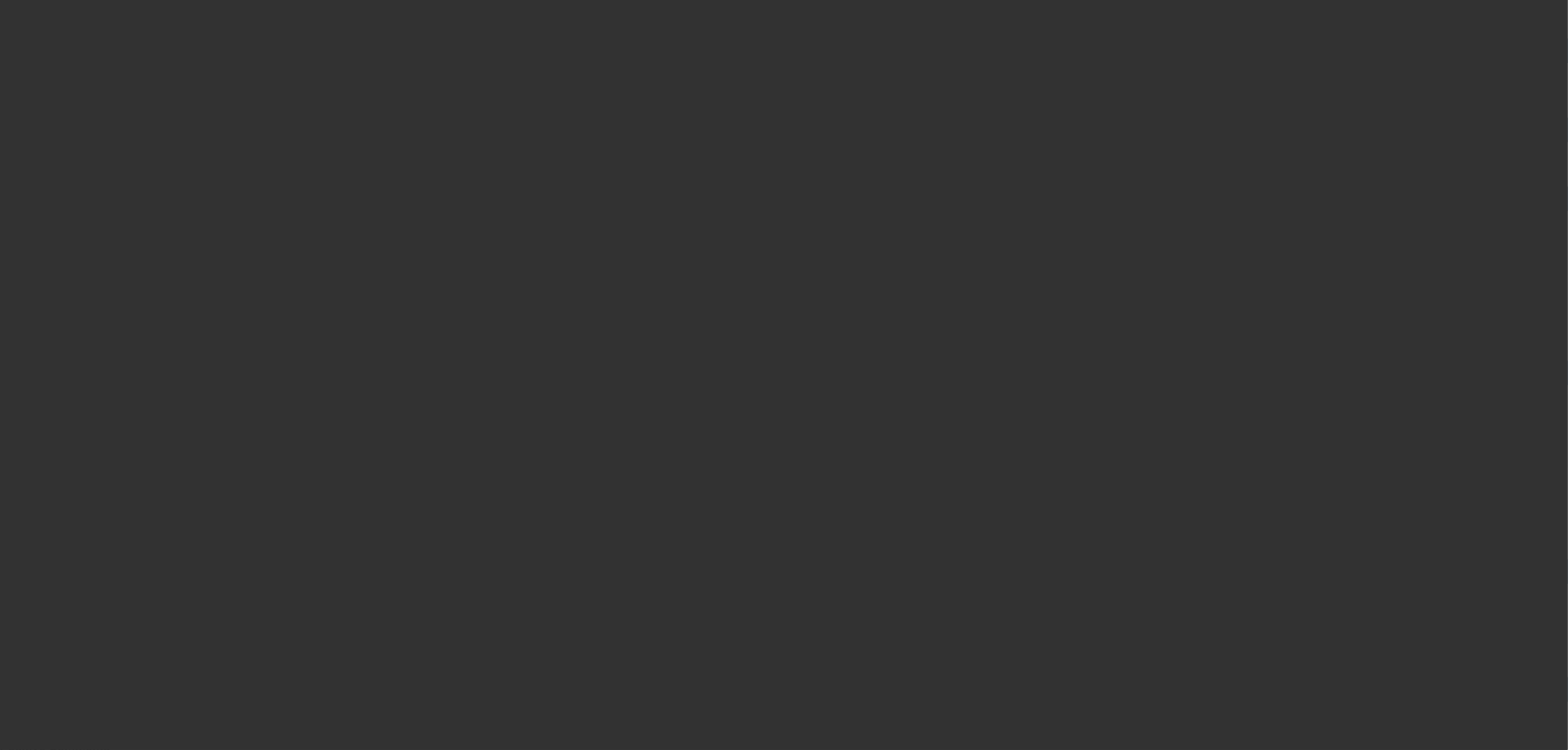
scroll to position [0, 0]
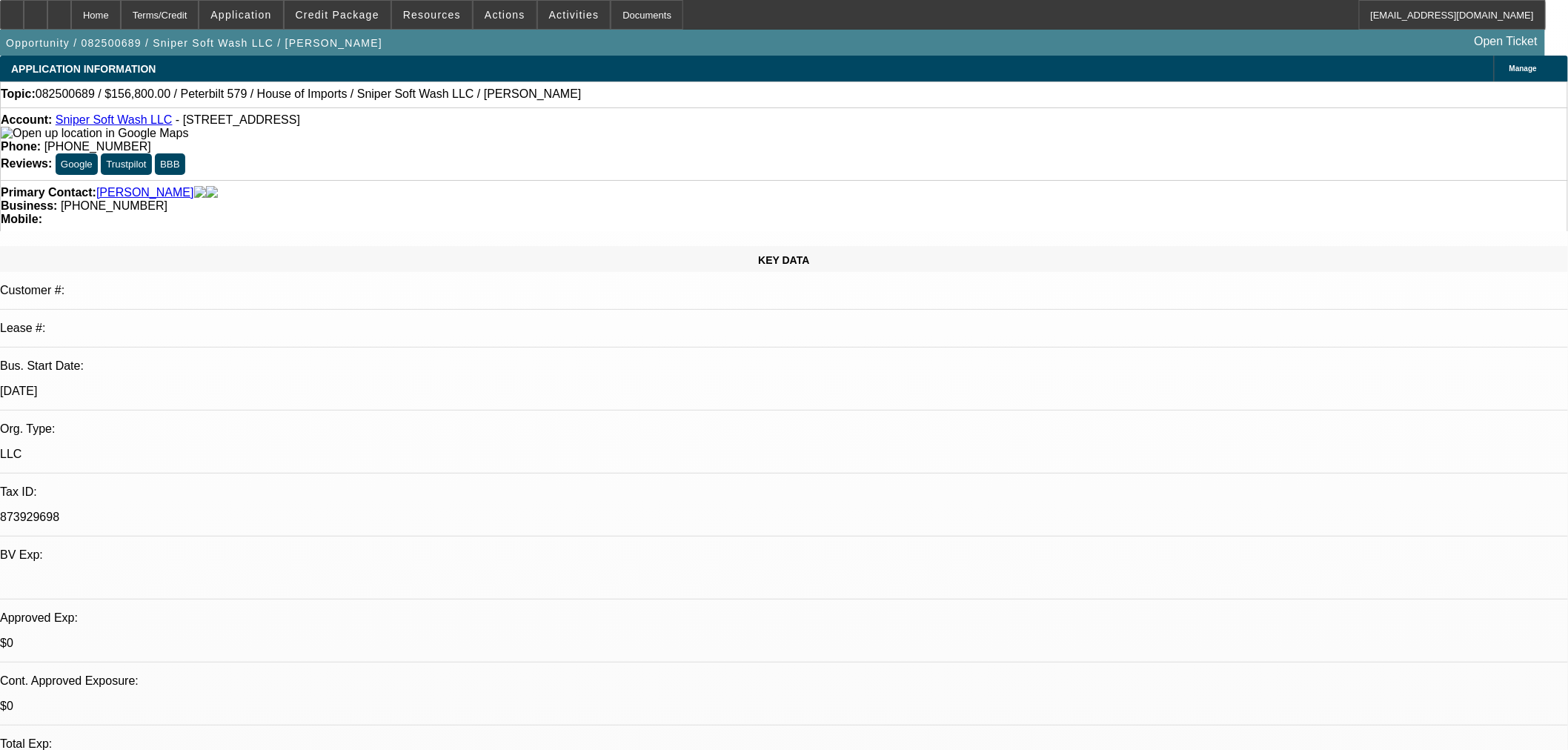
type textarea "d"
paste textarea "Your deal, C218396-A197377S for applicant Sniper Soft Wash LLC, unfortunately, …"
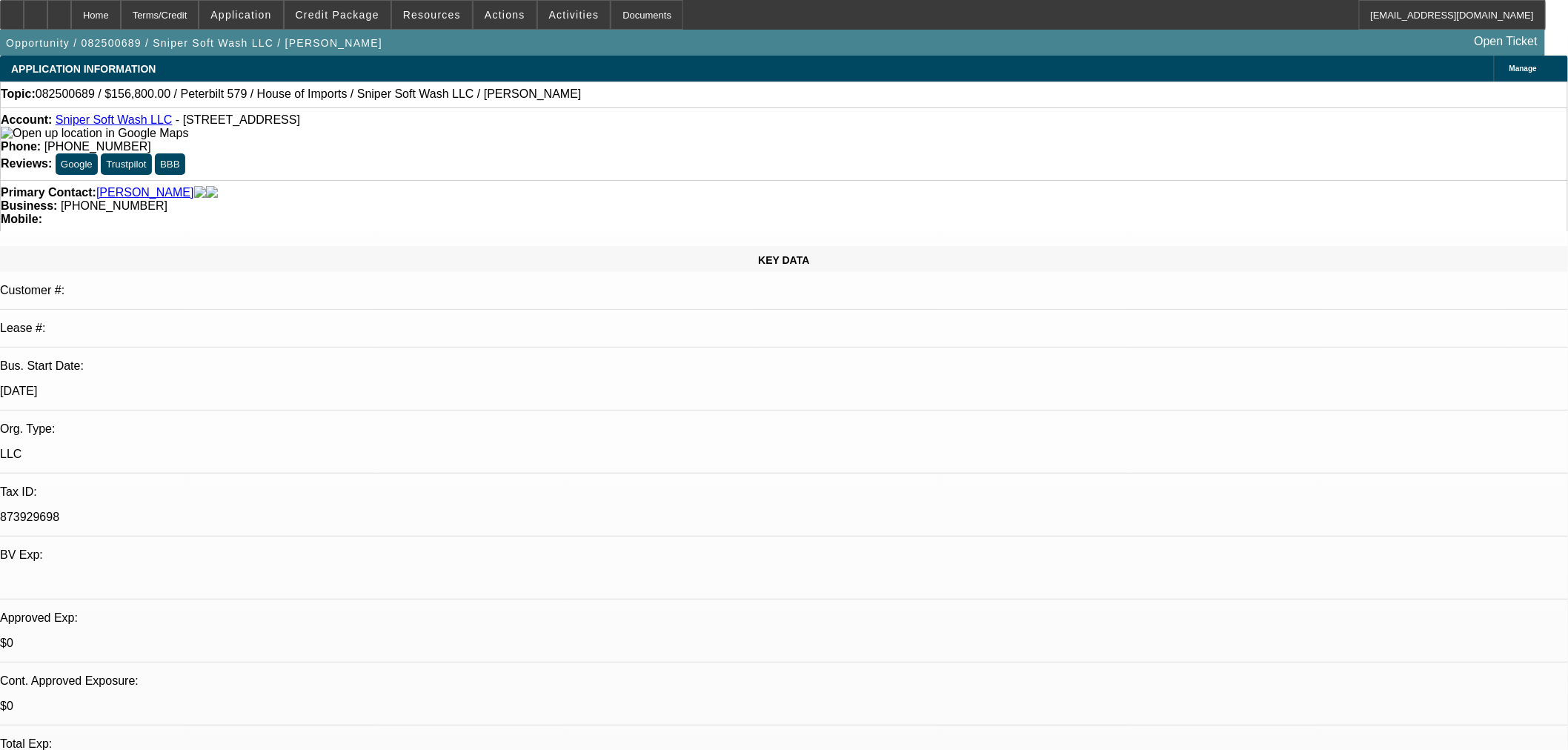
type textarea "DECLINED BY NMEF: "Your deal, C218396-A197377S for applicant Sniper Soft Wash L…"
click at [1188, 630] on span "27" at bounding box center [1189, 620] width 26 height 26
type input "8/27/2025"
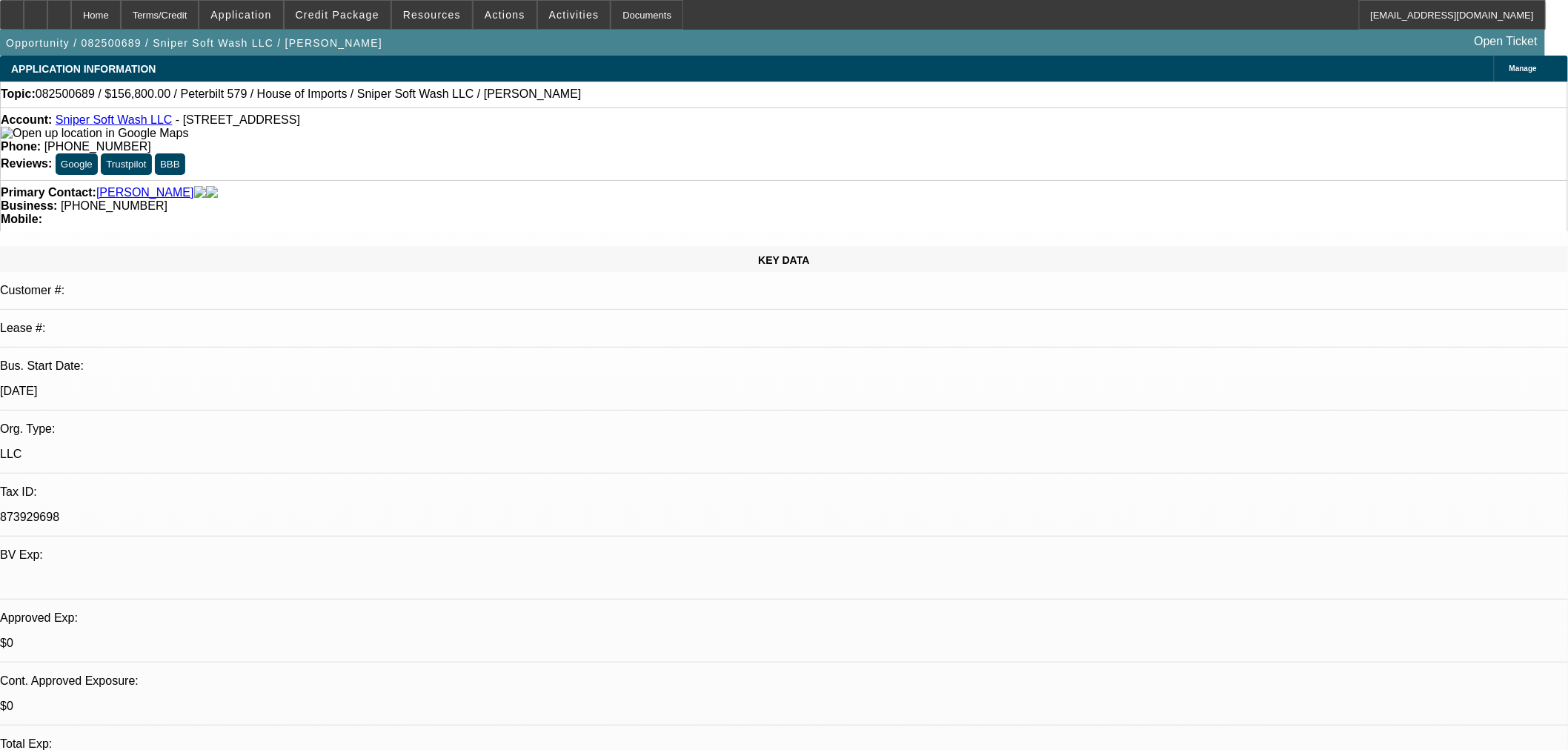
type input "10:10"
type input "11:07"
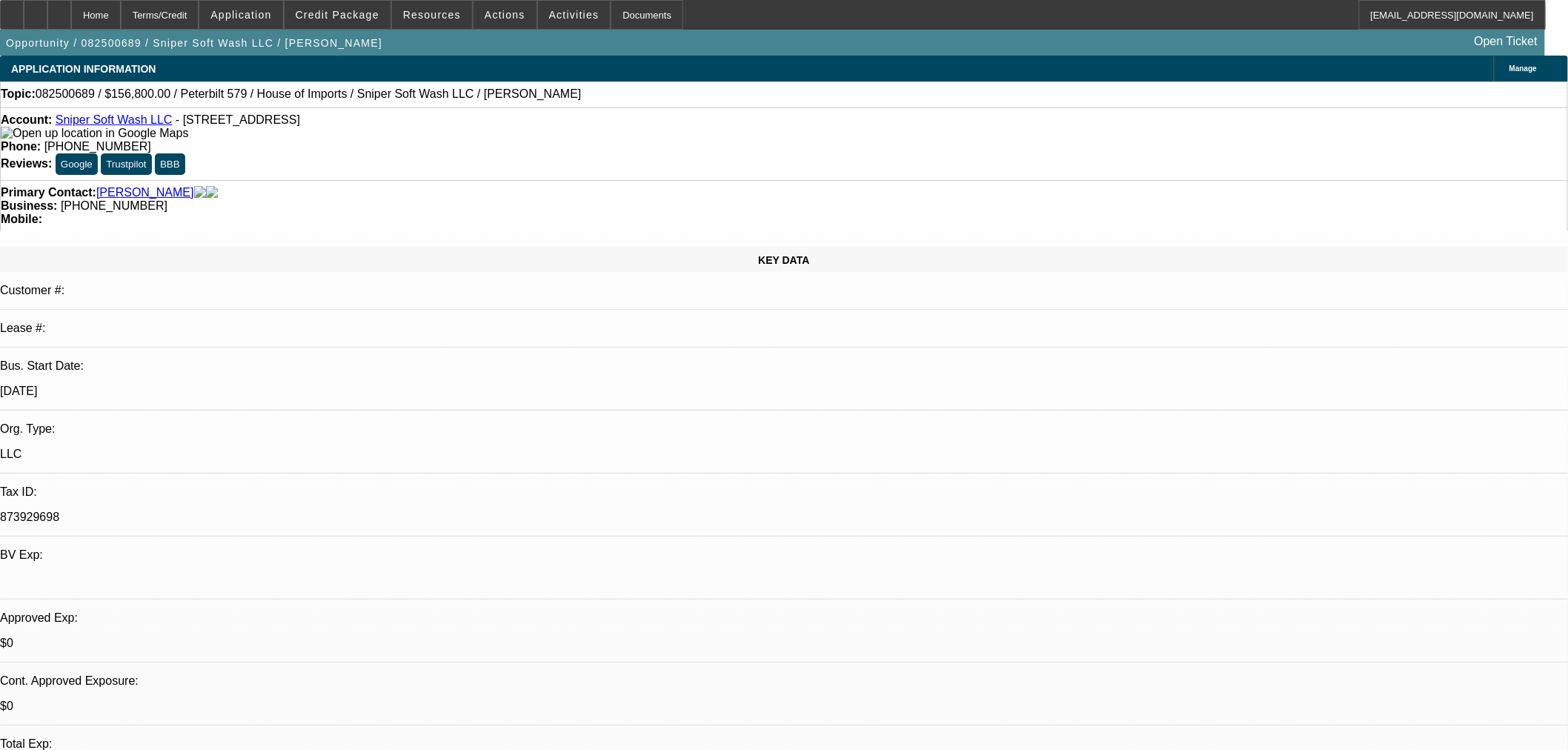
click at [1196, 397] on span "27" at bounding box center [1189, 387] width 26 height 26
type input "8/27/2025"
type textarea "DECLINED BY NMEF: "Your deal, C218396-A197377S for applicant Sniper Soft Wash L…"
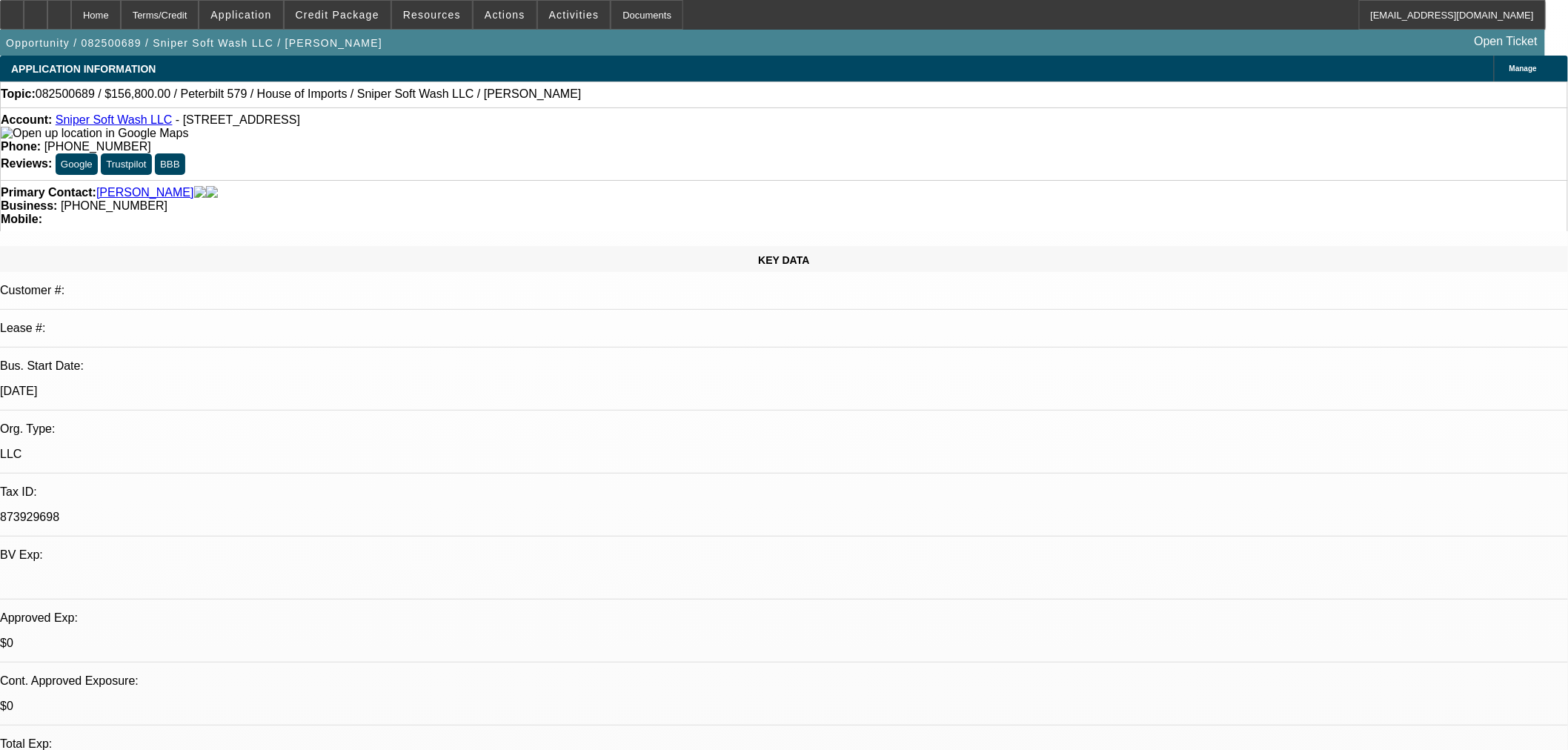
select select "0"
select select "6"
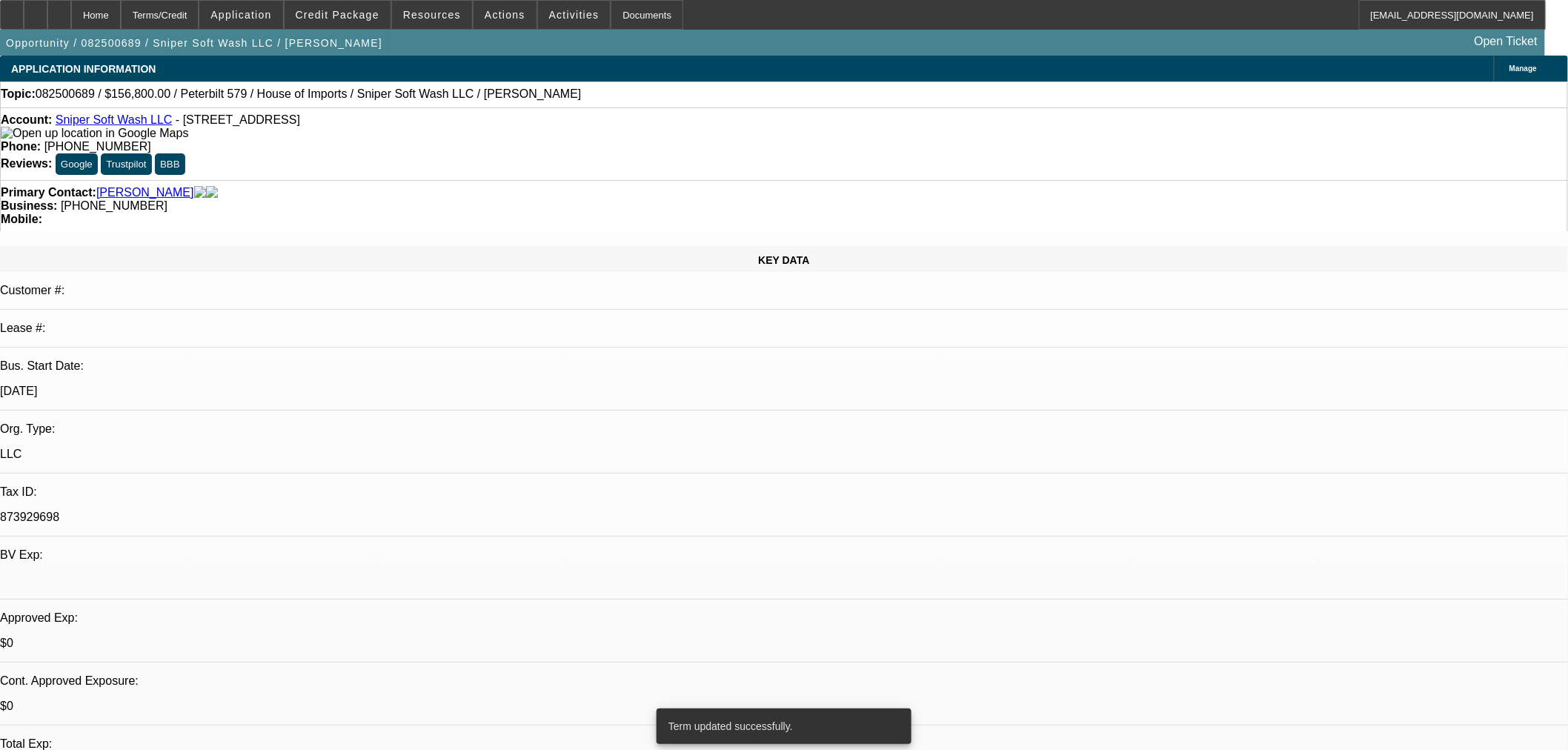
select select "0"
select select "6"
select select "0"
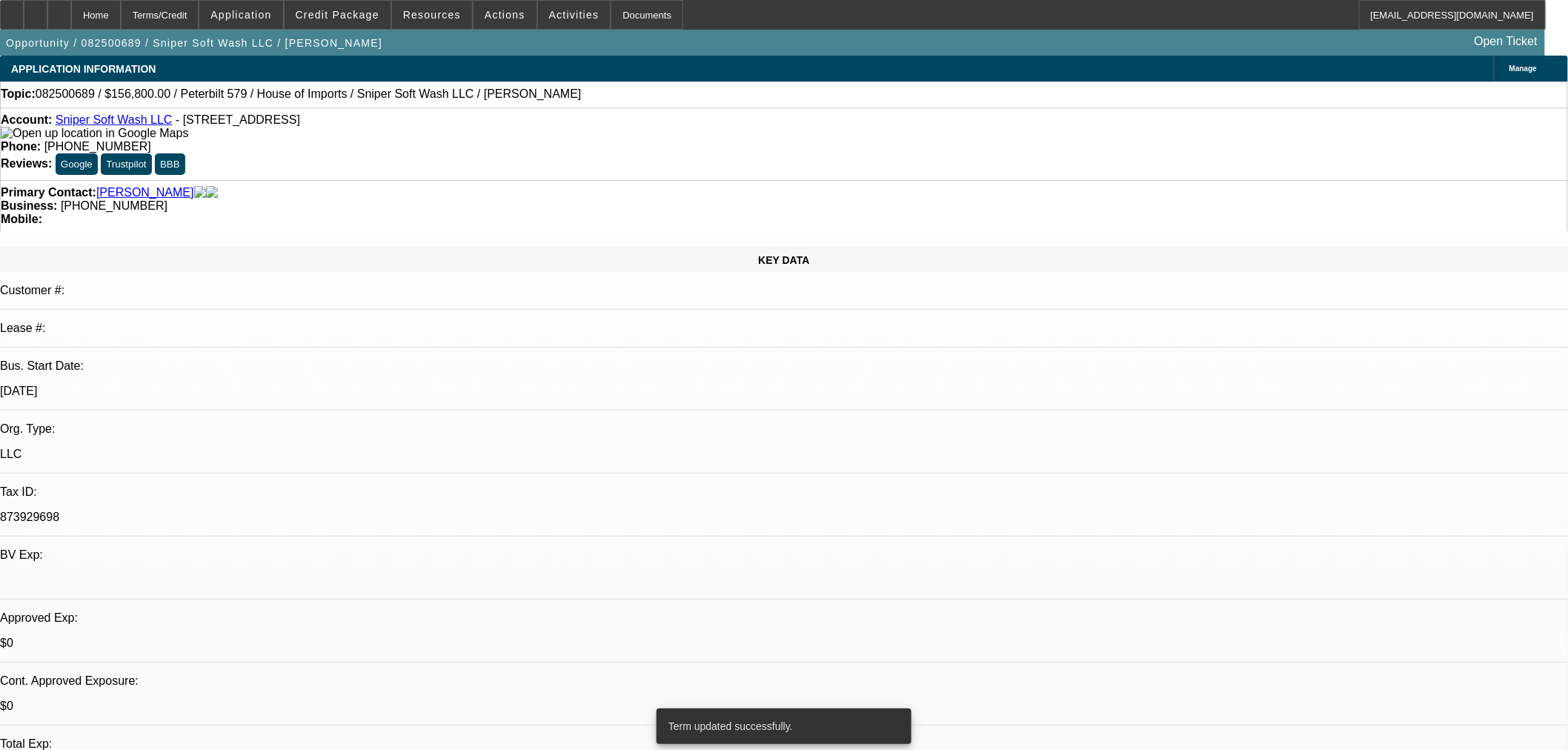
select select "0"
select select "6"
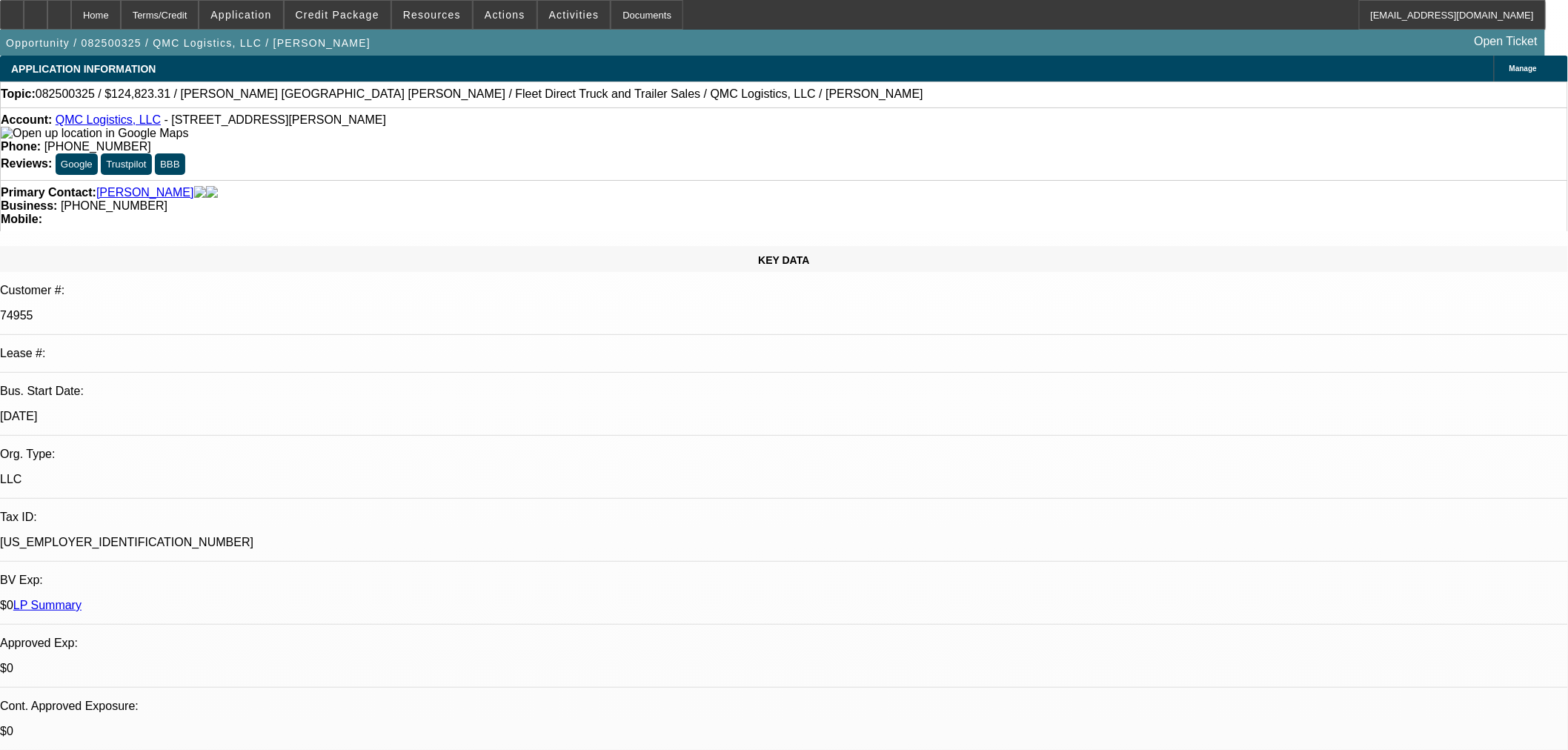
select select "0"
select select "2"
select select "0"
select select "6"
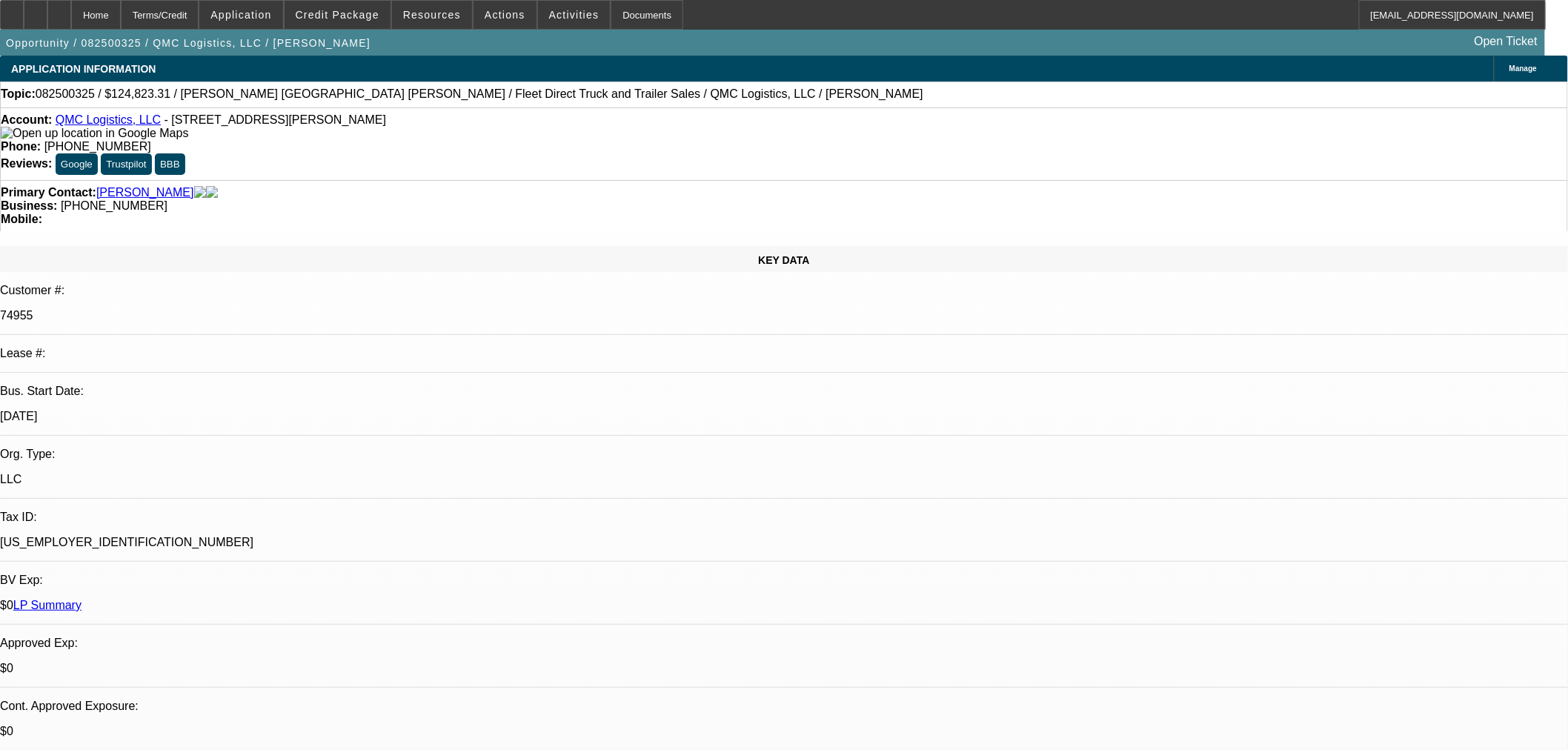
select select "0"
select select "2"
select select "0"
select select "6"
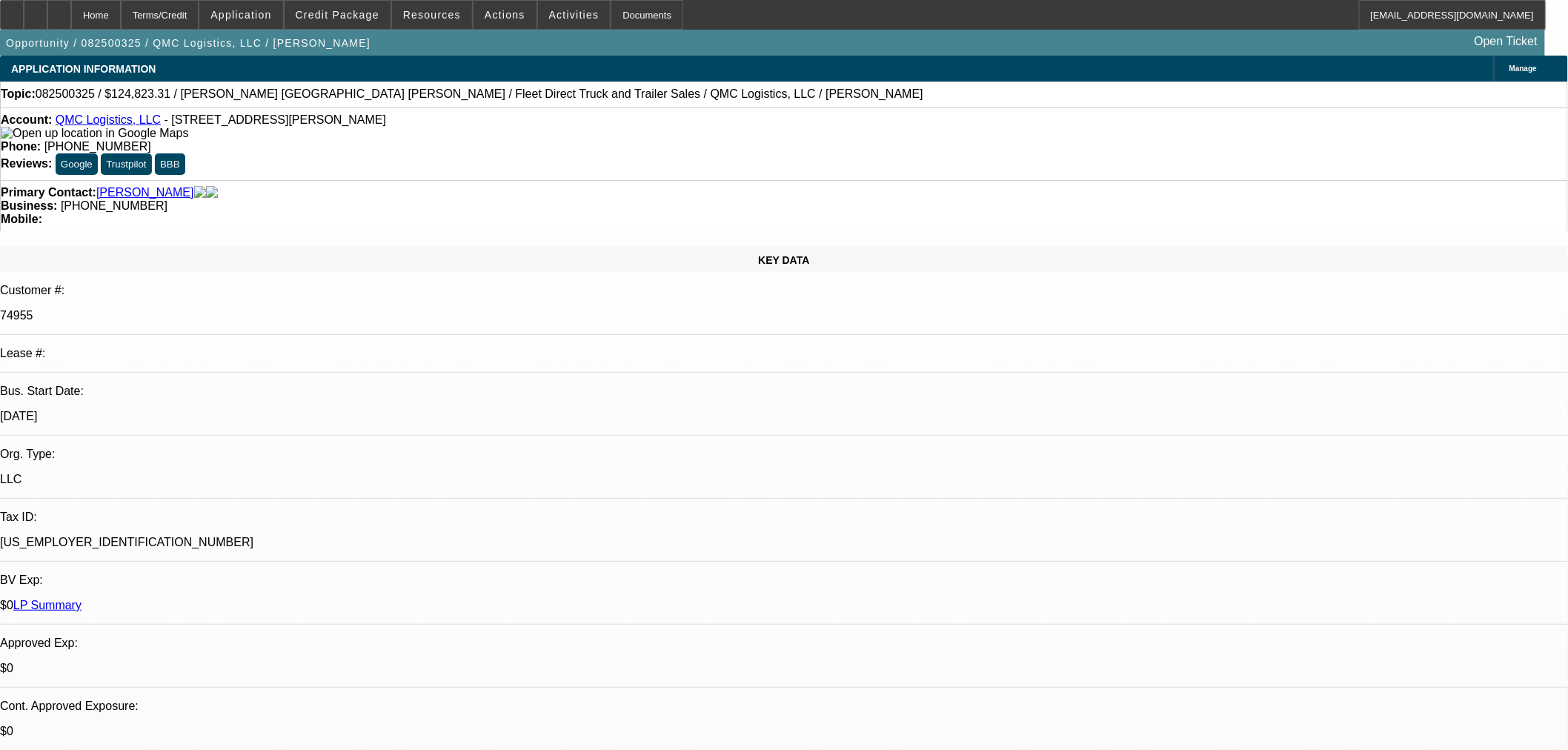
select select "0"
select select "2"
select select "0"
select select "6"
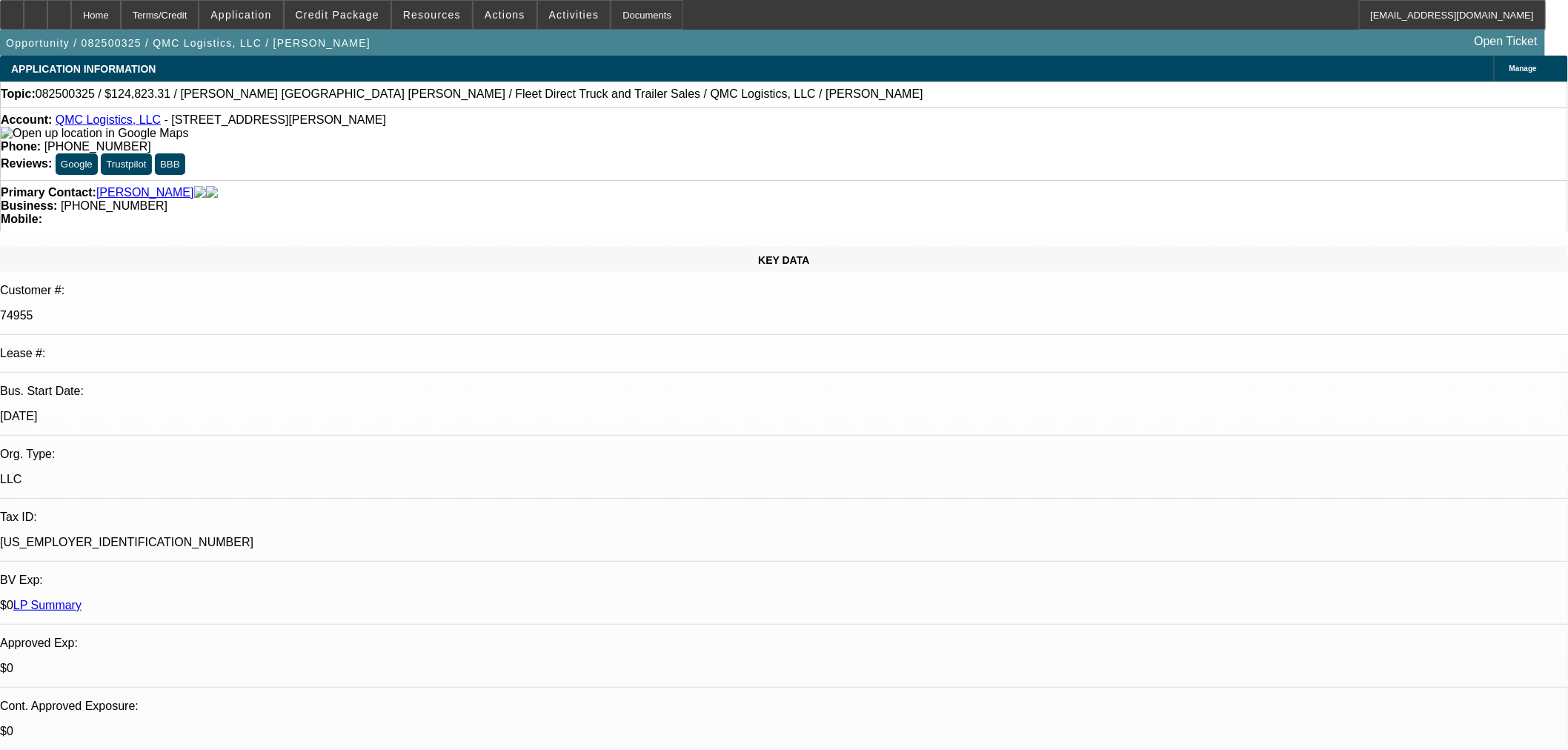
select select "0"
select select "2"
select select "0"
select select "6"
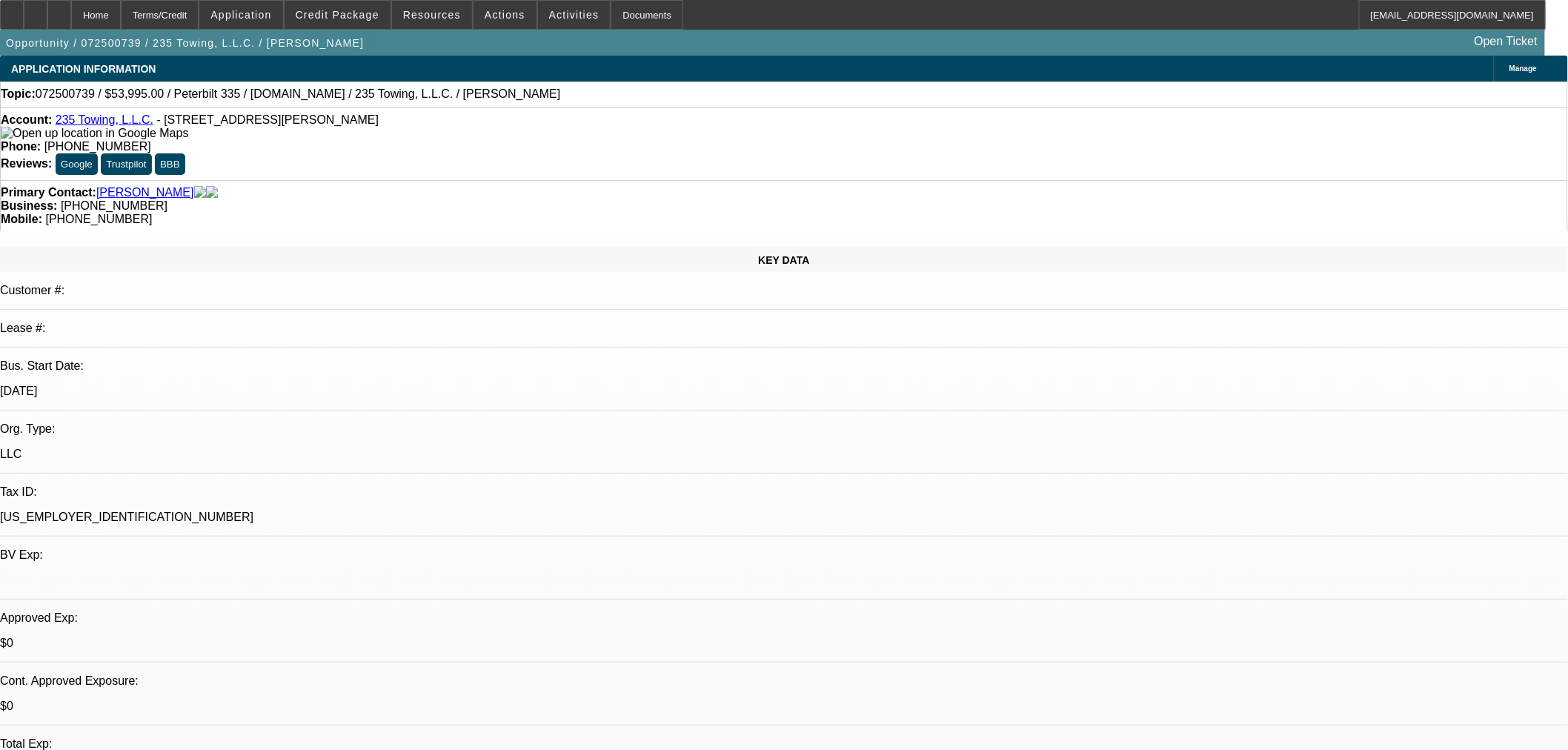
select select "0"
select select "2"
select select "0.1"
select select "4"
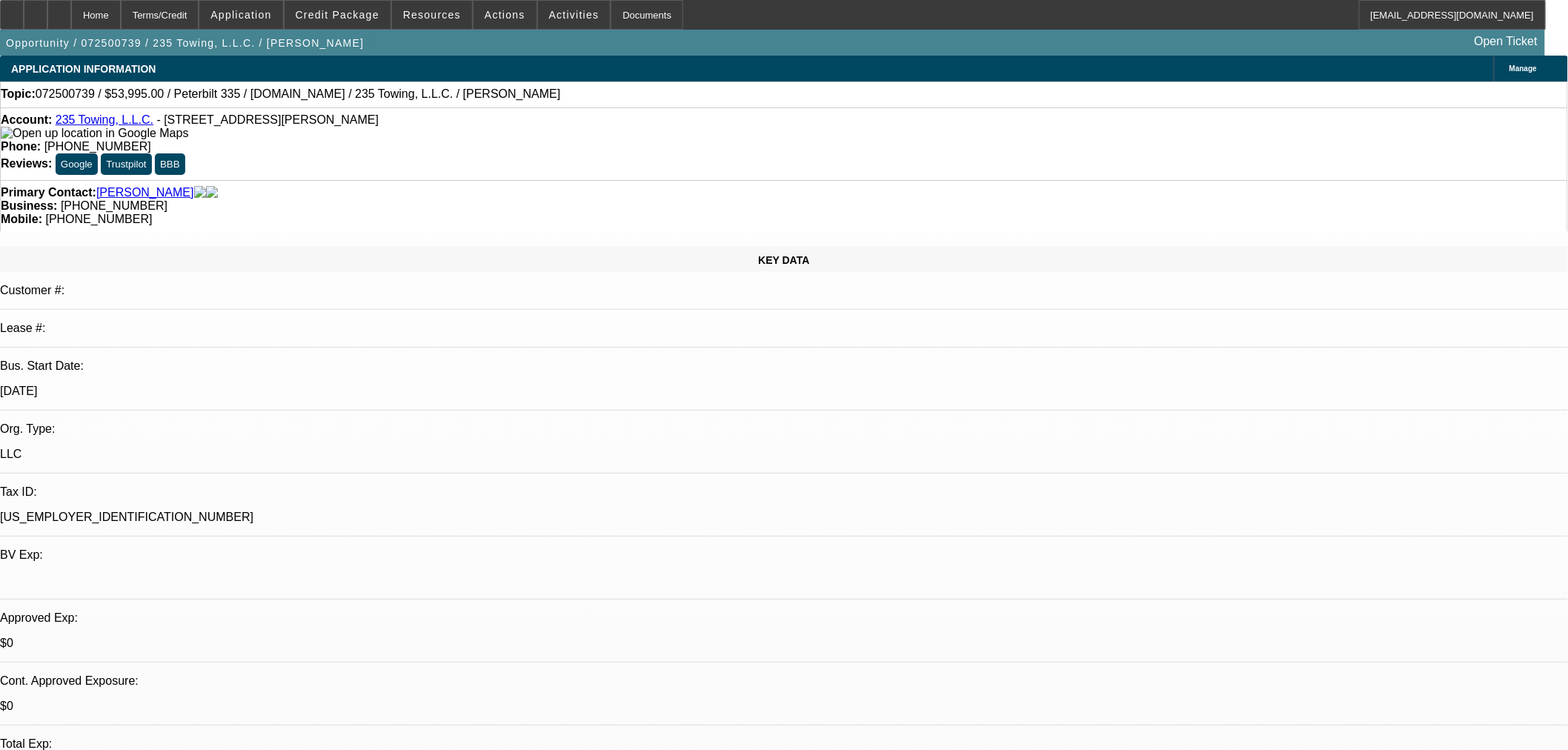
select select "0"
select select "2"
select select "0.1"
select select "4"
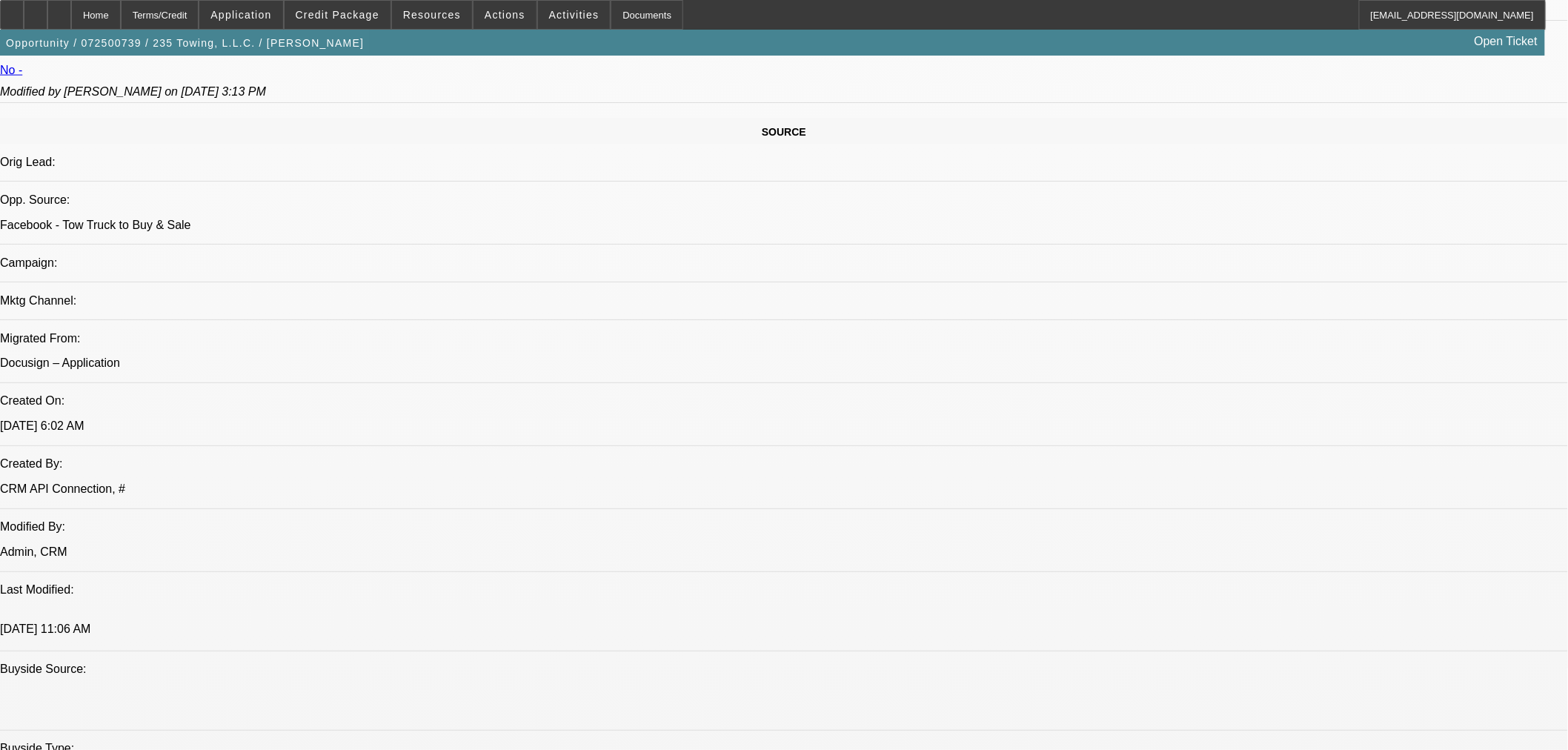
scroll to position [576, 0]
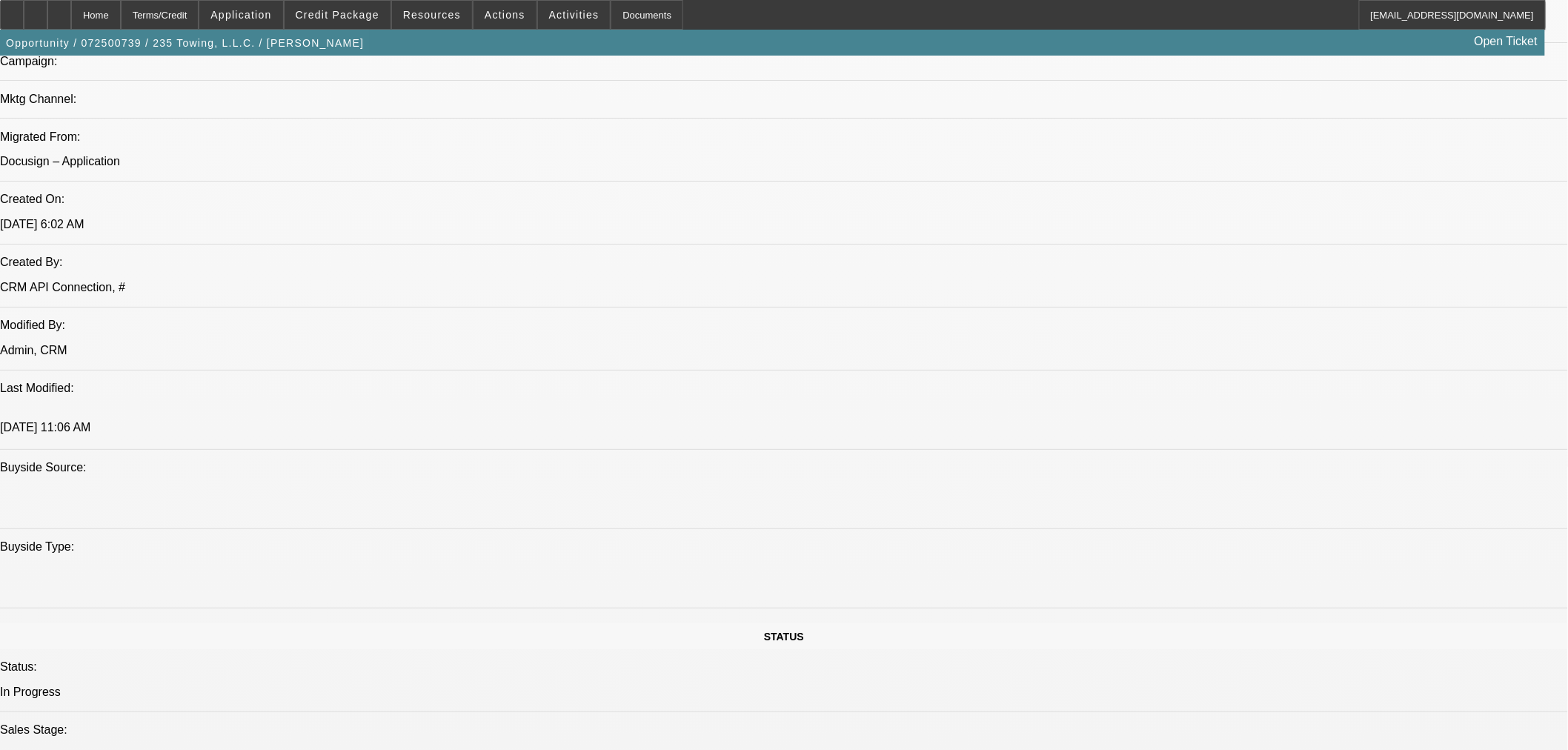
scroll to position [906, 0]
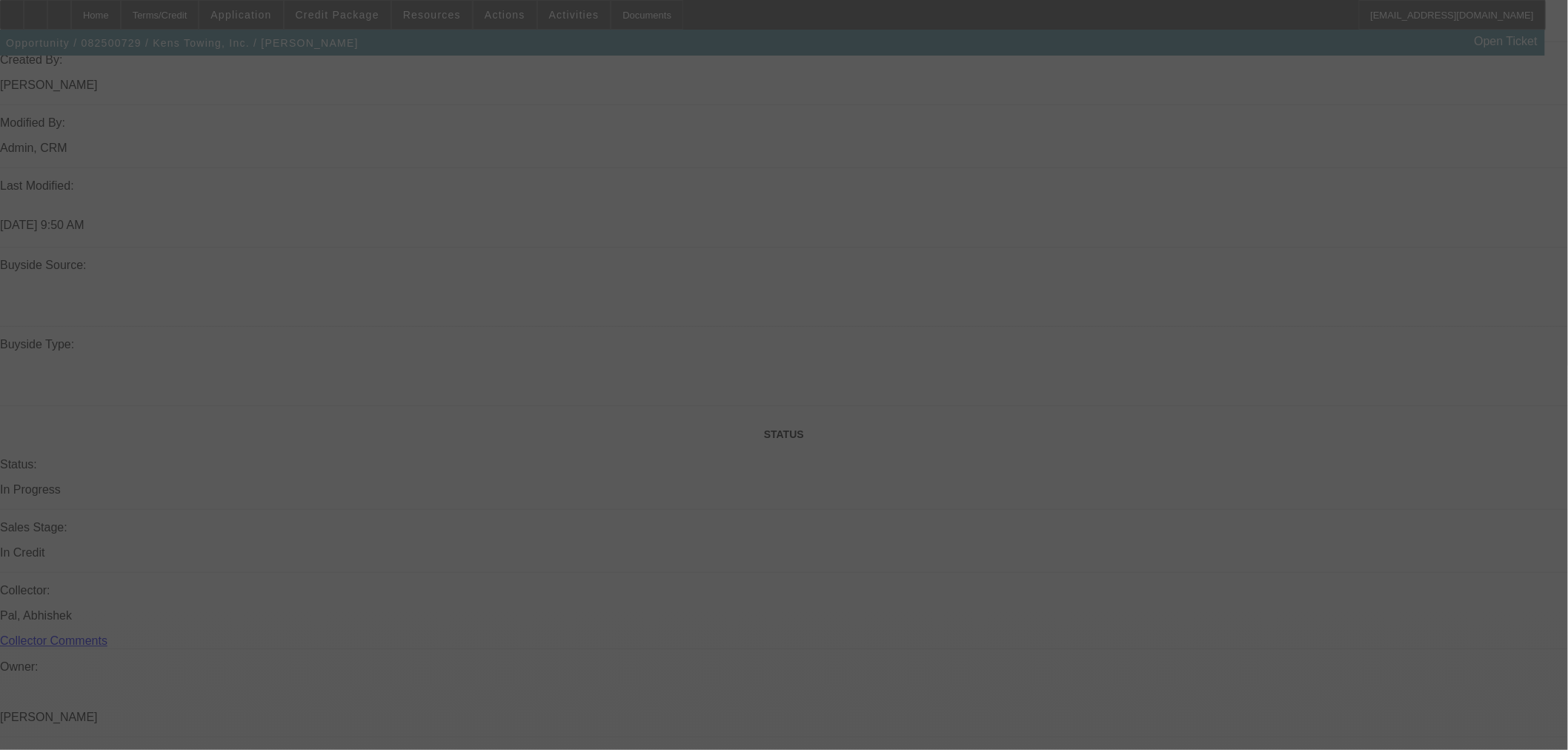
scroll to position [1129, 0]
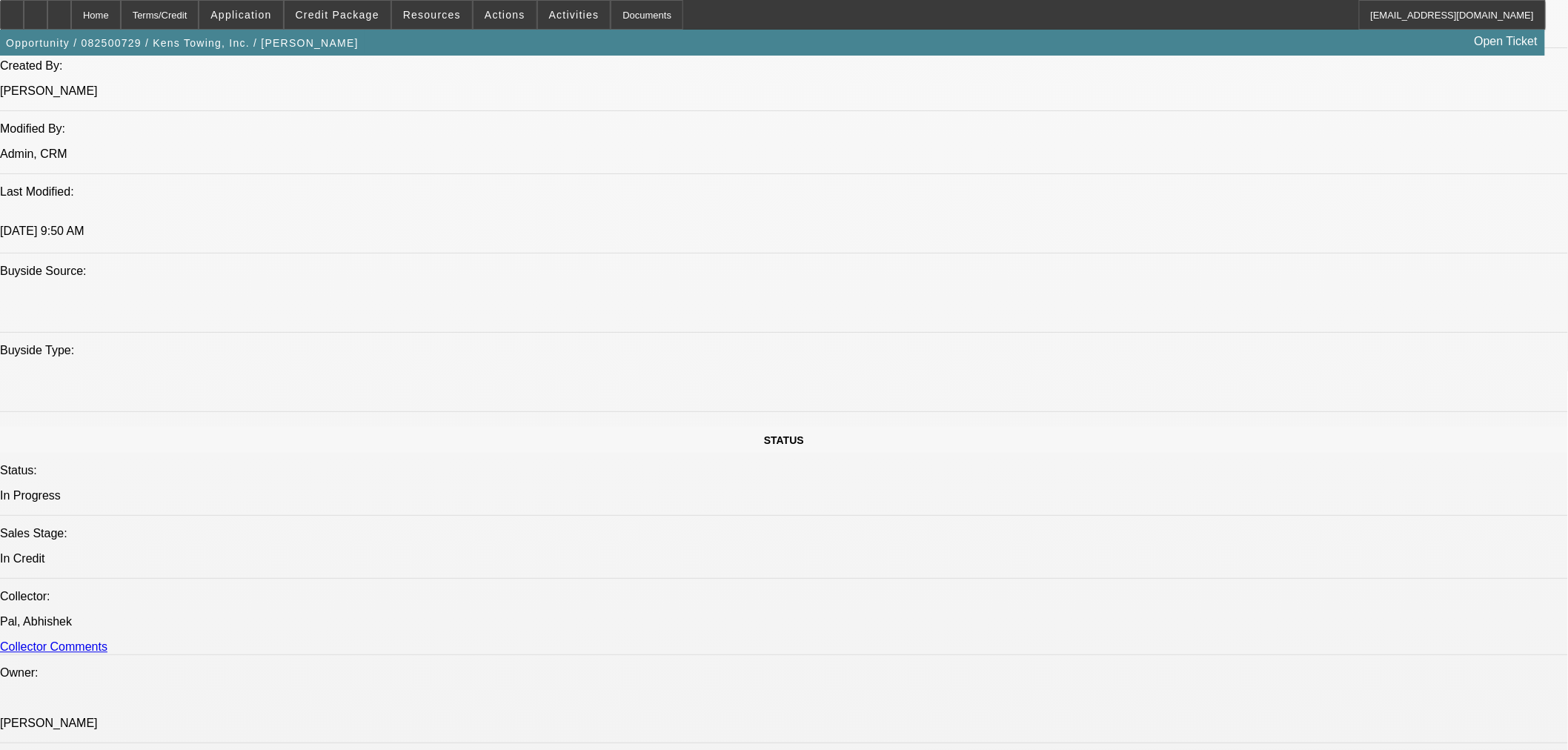
select select "0"
select select "2"
select select "0"
select select "6"
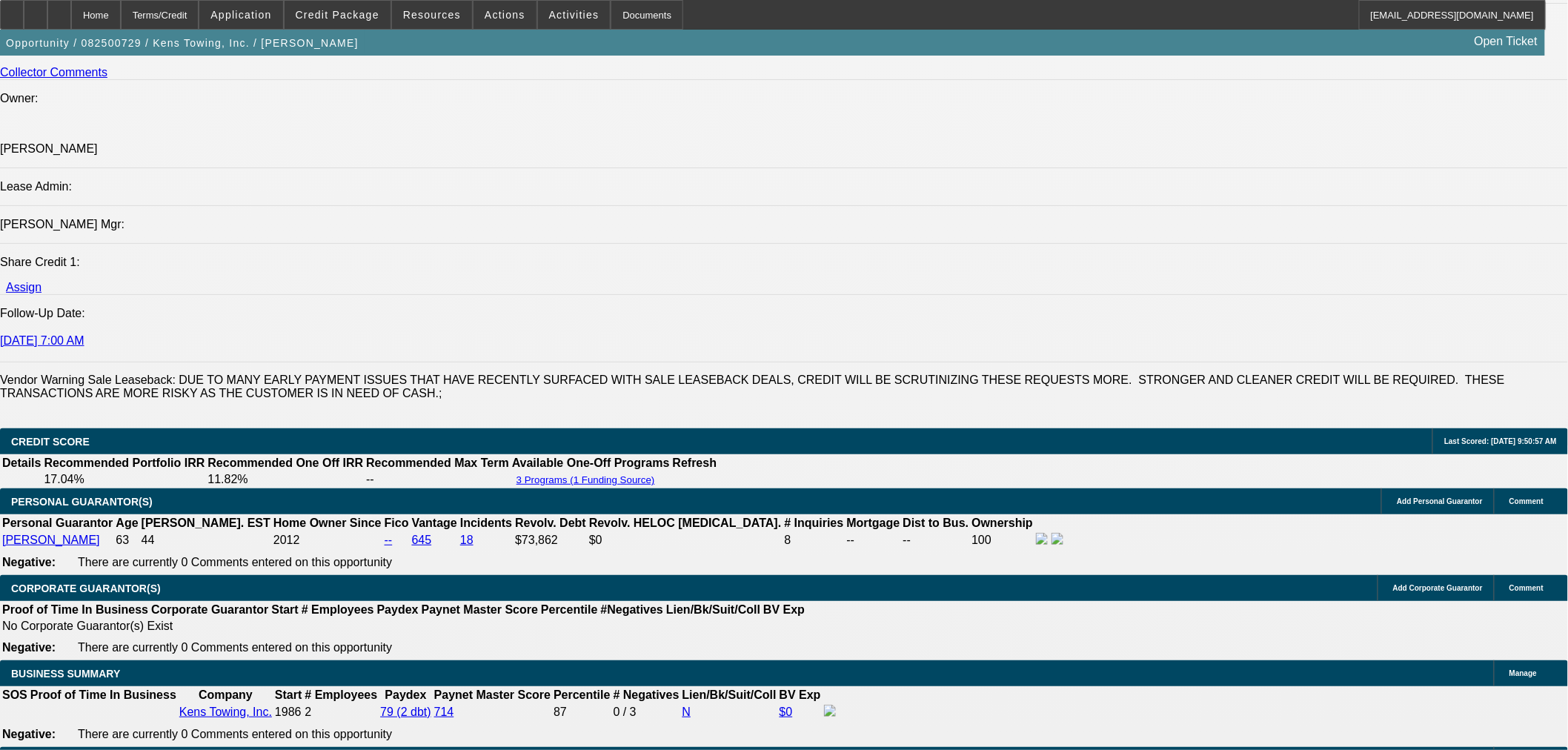
scroll to position [1624, 0]
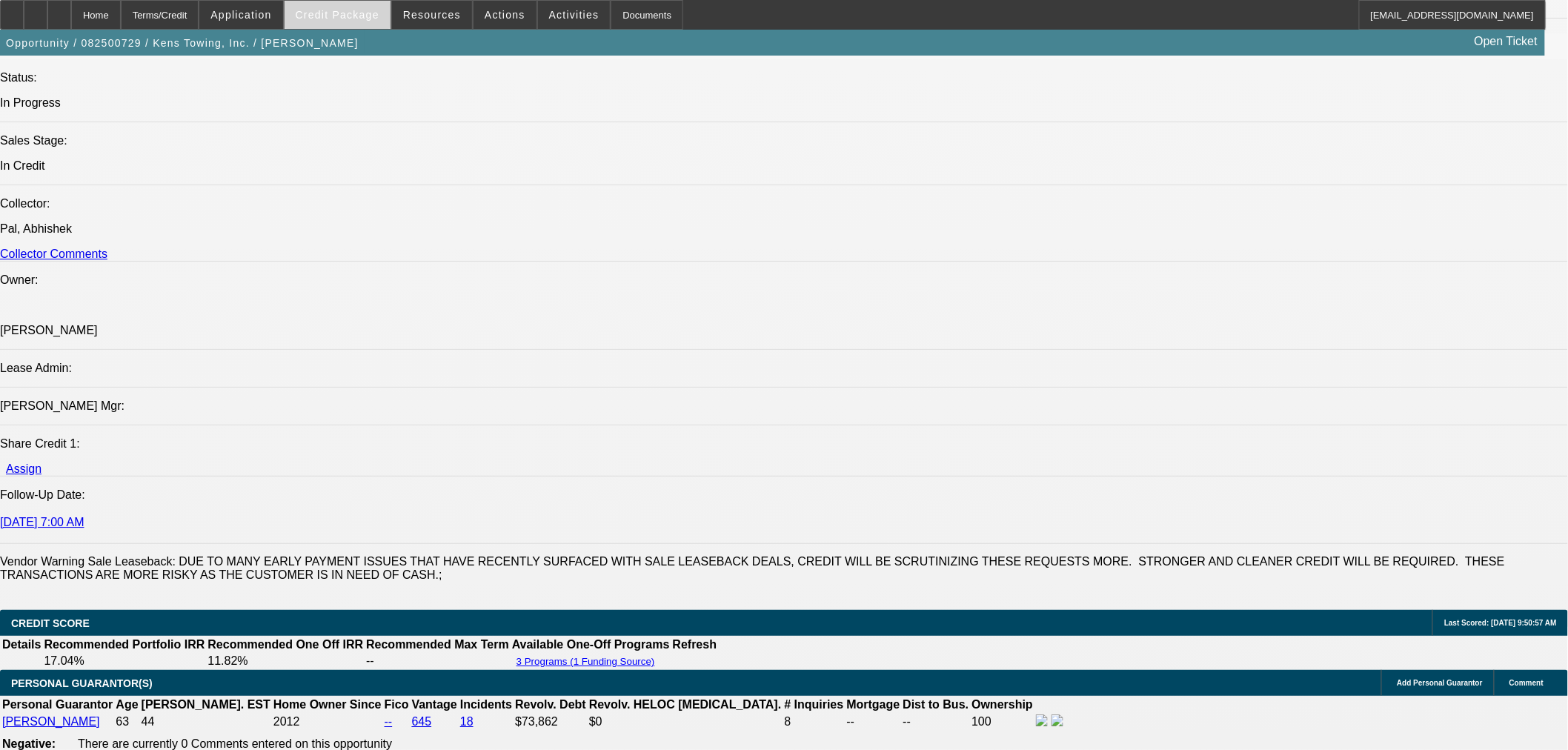
click at [371, 9] on span "Credit Package" at bounding box center [337, 14] width 84 height 12
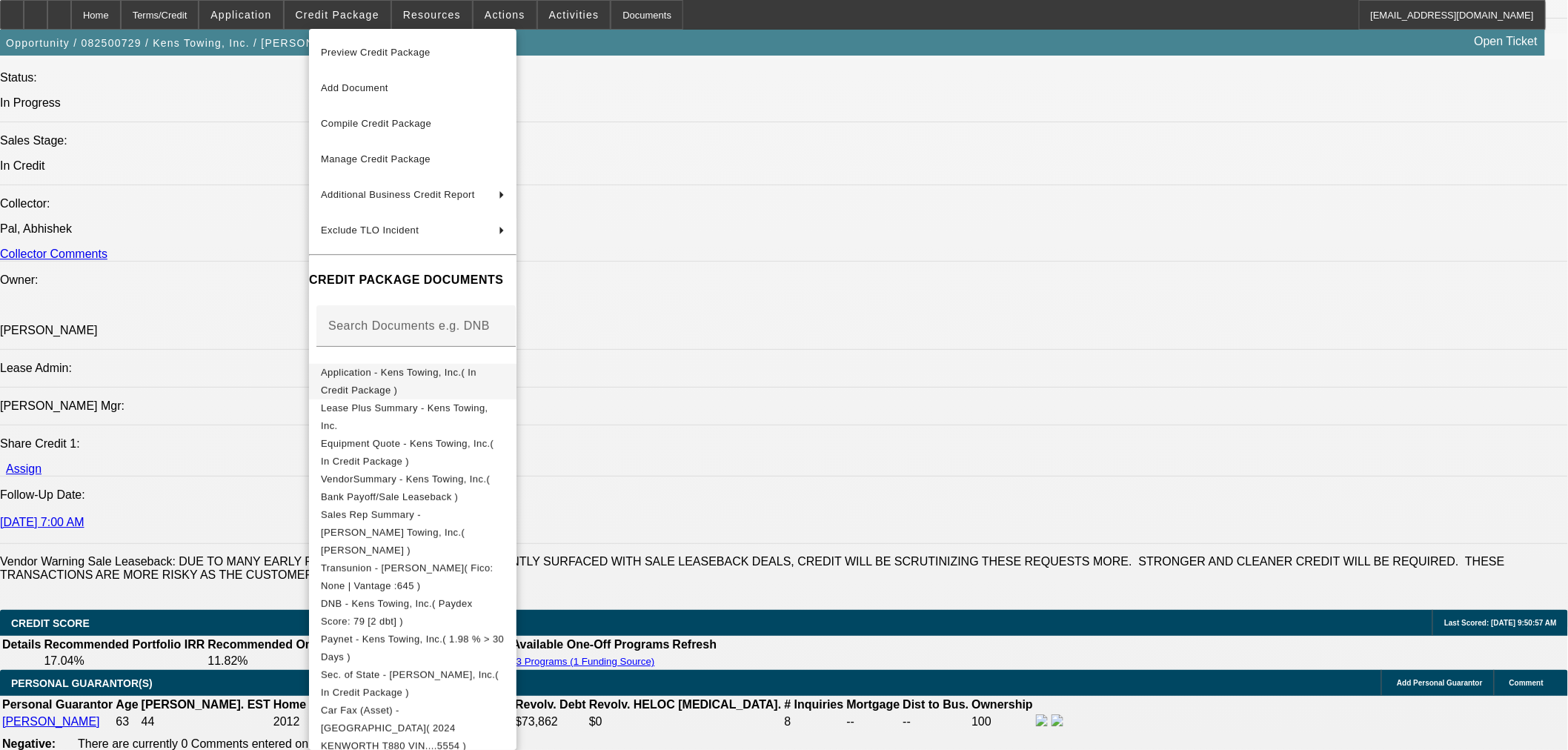
click at [369, 375] on span "Application - Kens Towing, Inc.( In Credit Package )" at bounding box center [398, 381] width 156 height 29
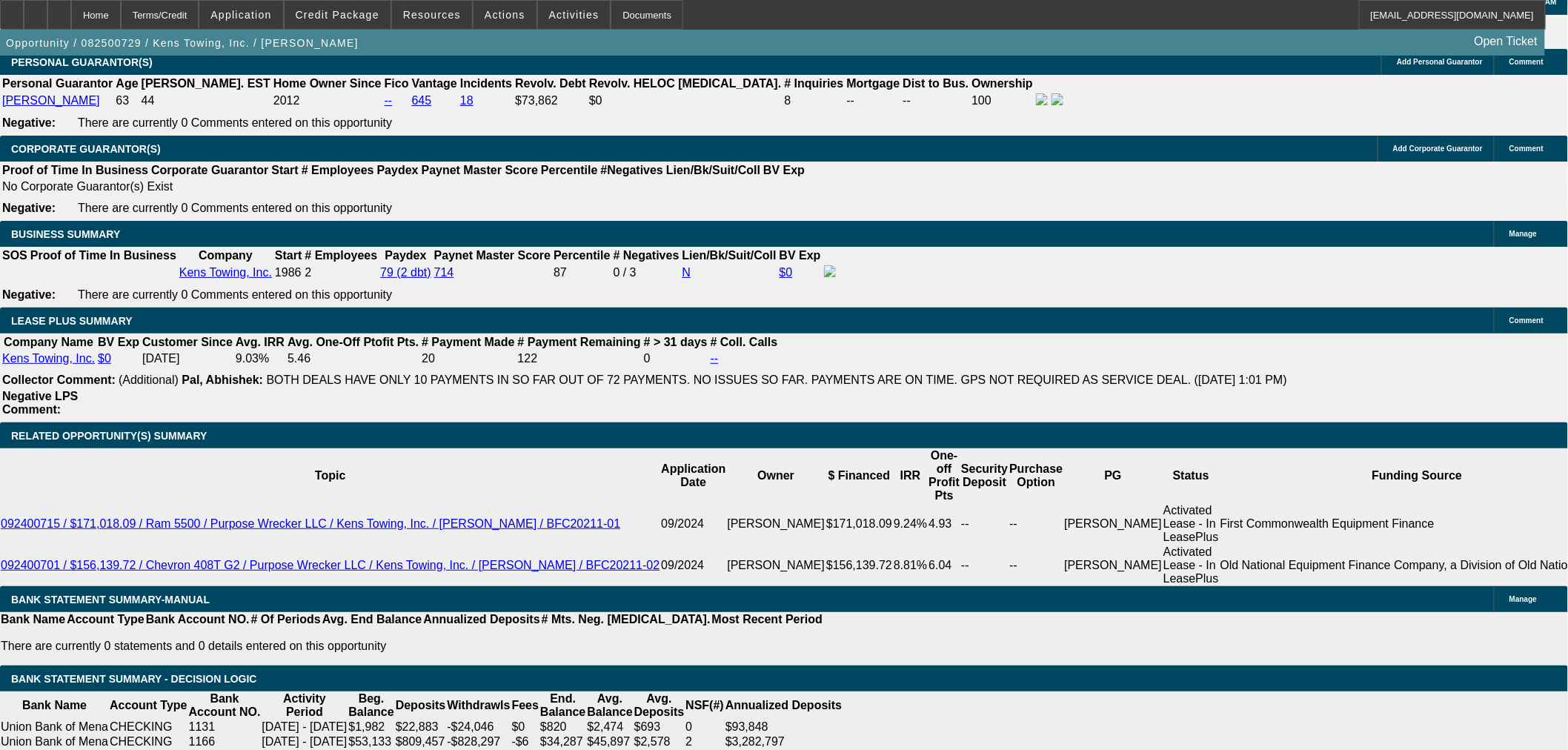
scroll to position [2365, 0]
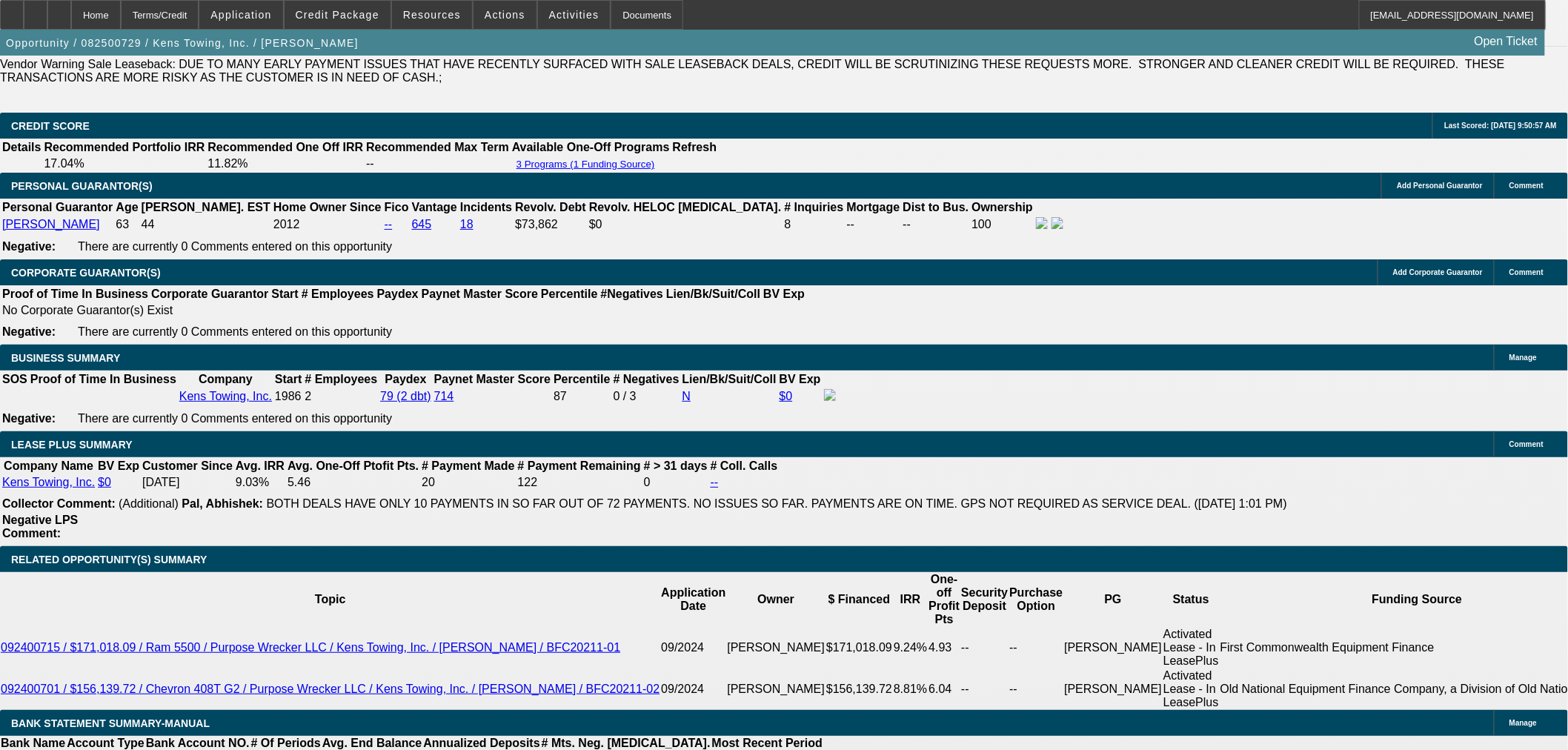
scroll to position [2117, 0]
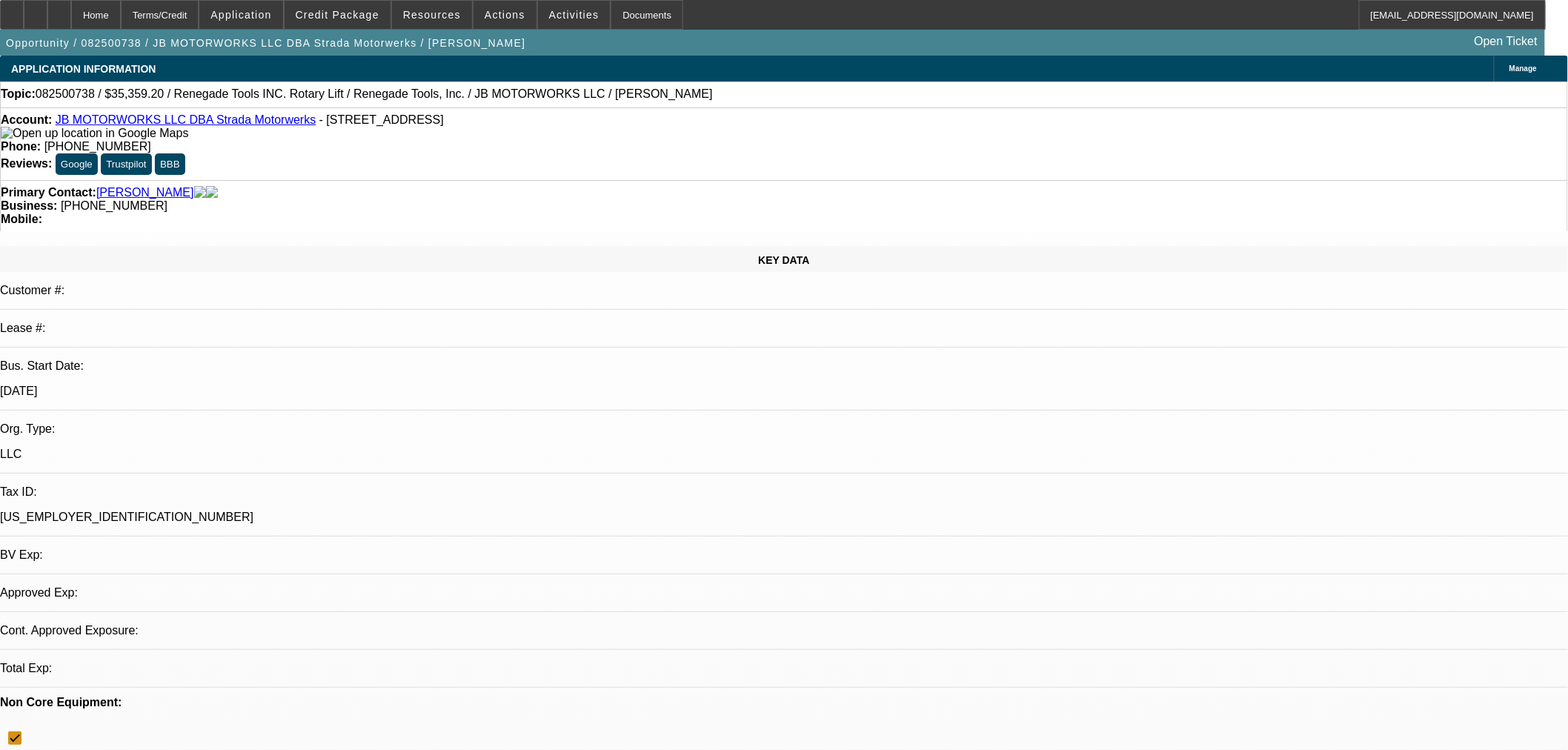
select select "0"
select select "3"
select select "0.1"
select select "4"
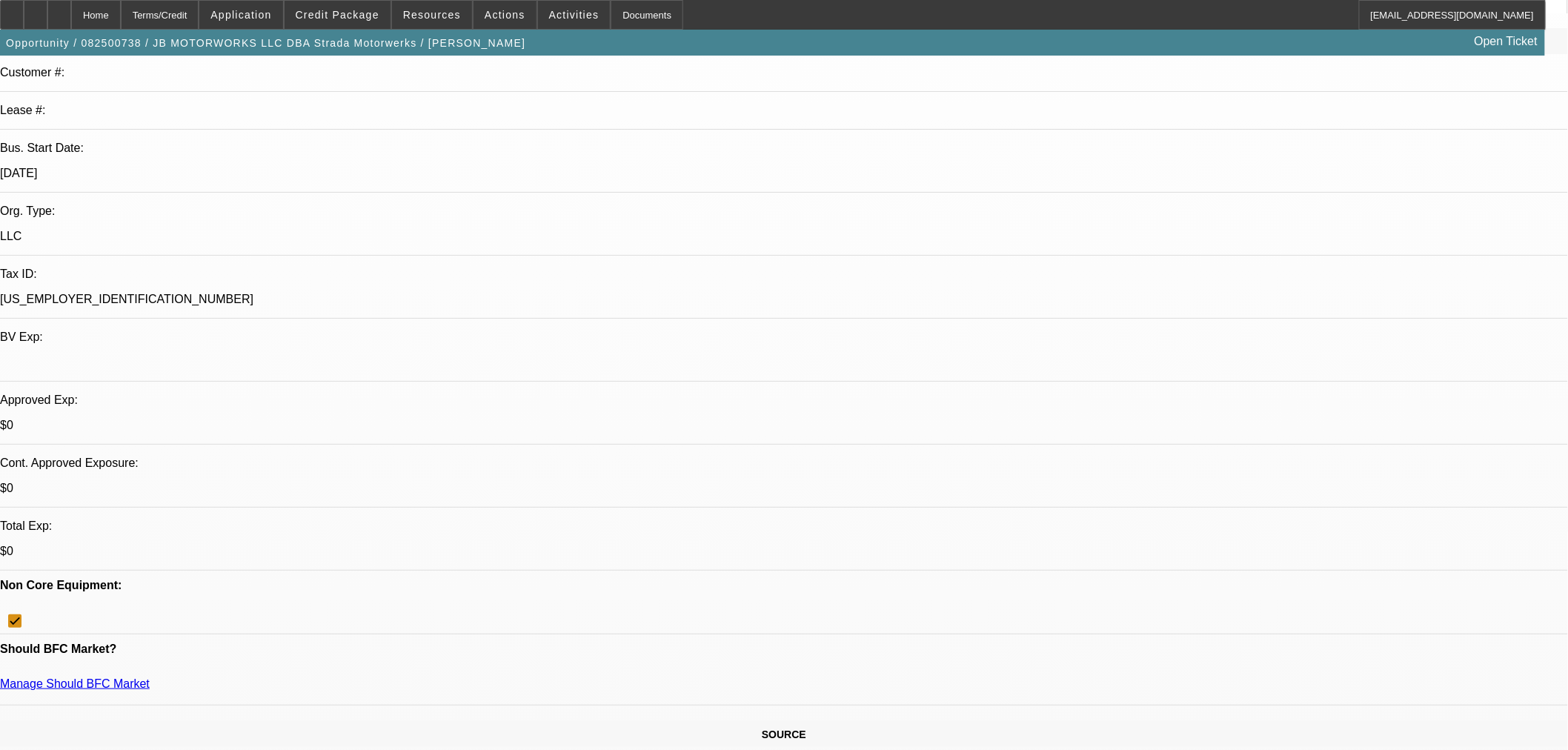
scroll to position [247, 0]
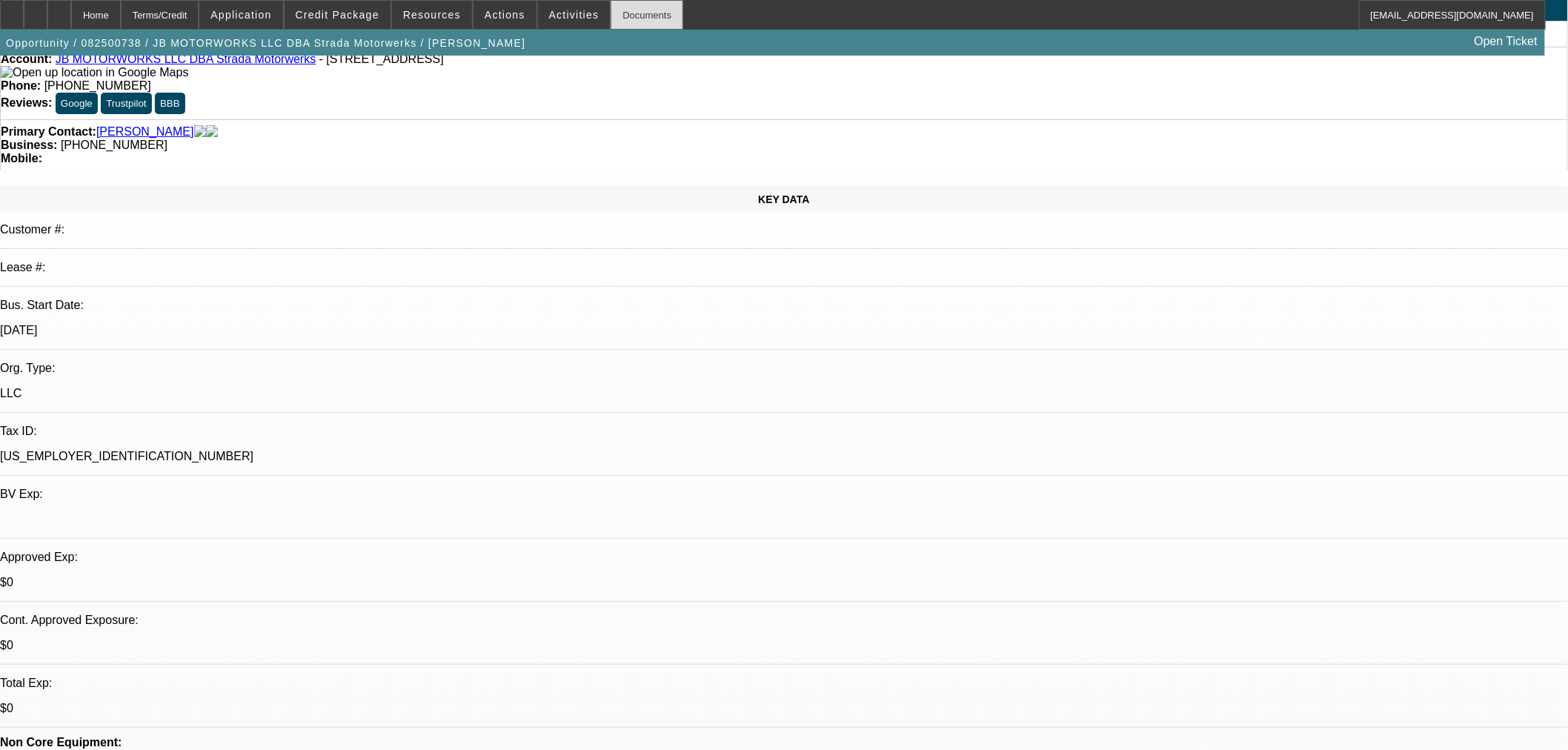
scroll to position [0, 0]
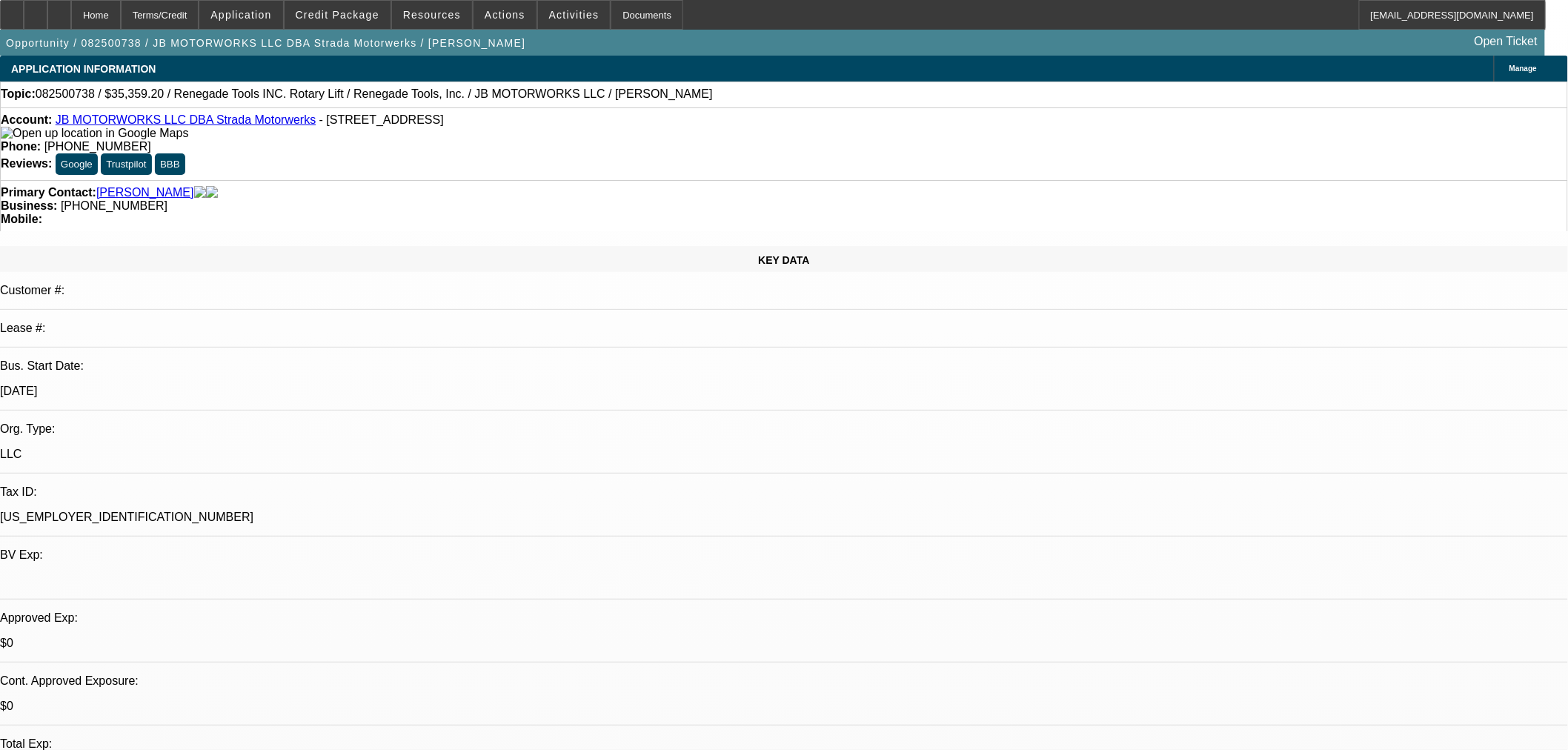
click at [198, 511] on p "[US_EMPLOYER_IDENTIFICATION_NUMBER]" at bounding box center [784, 517] width 1568 height 14
copy div "[US_EMPLOYER_IDENTIFICATION_NUMBER]"
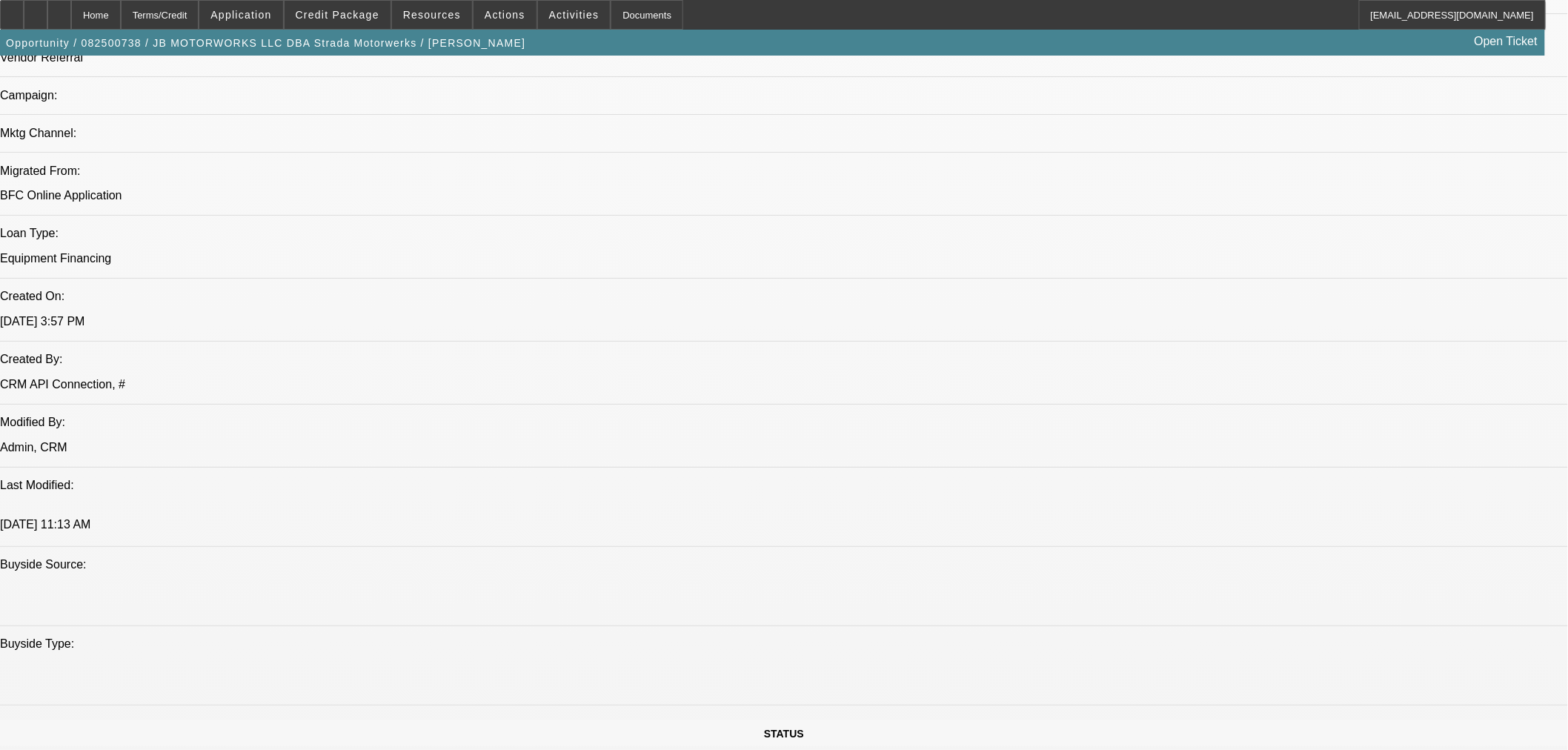
scroll to position [412, 0]
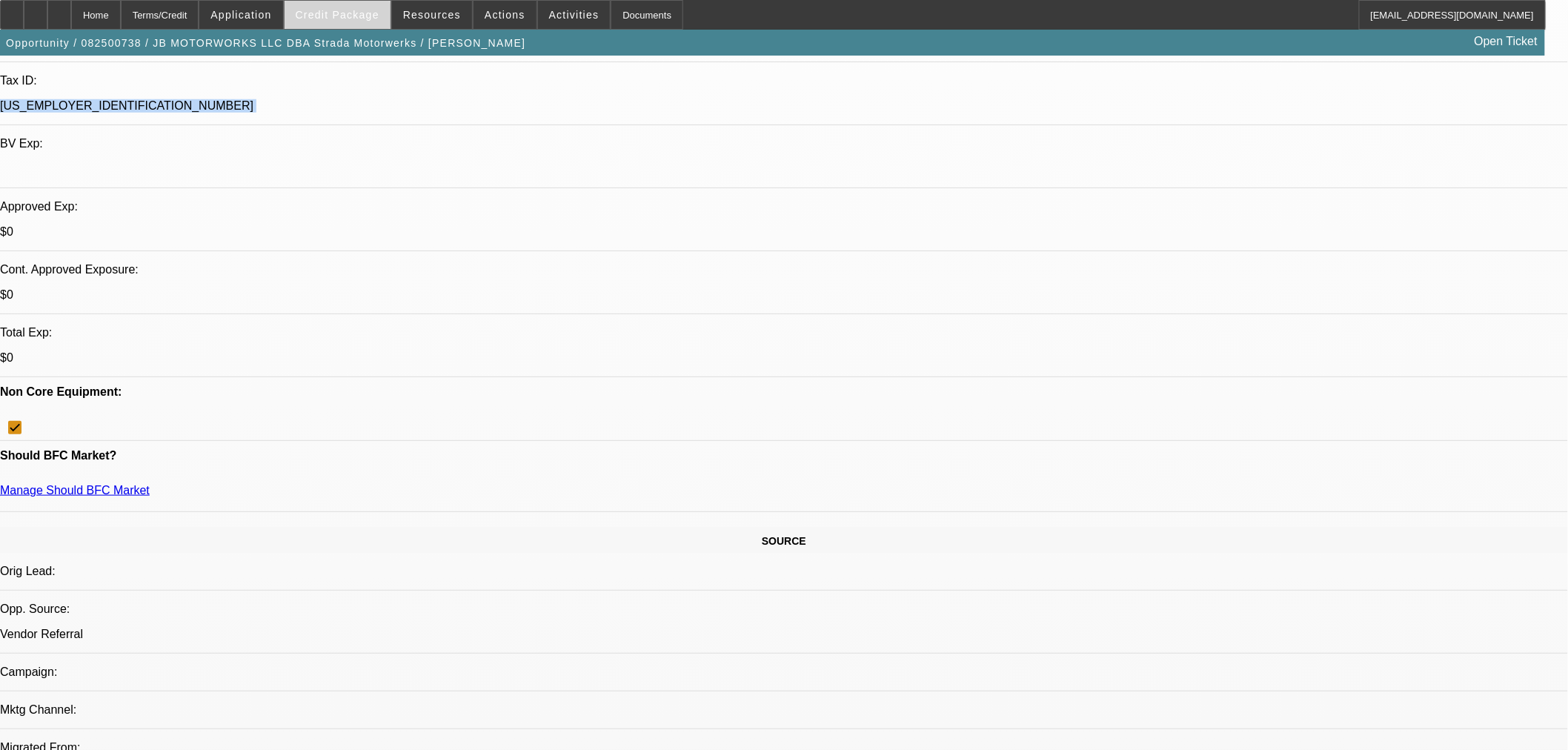
click at [344, 19] on button "Credit Package" at bounding box center [337, 14] width 106 height 28
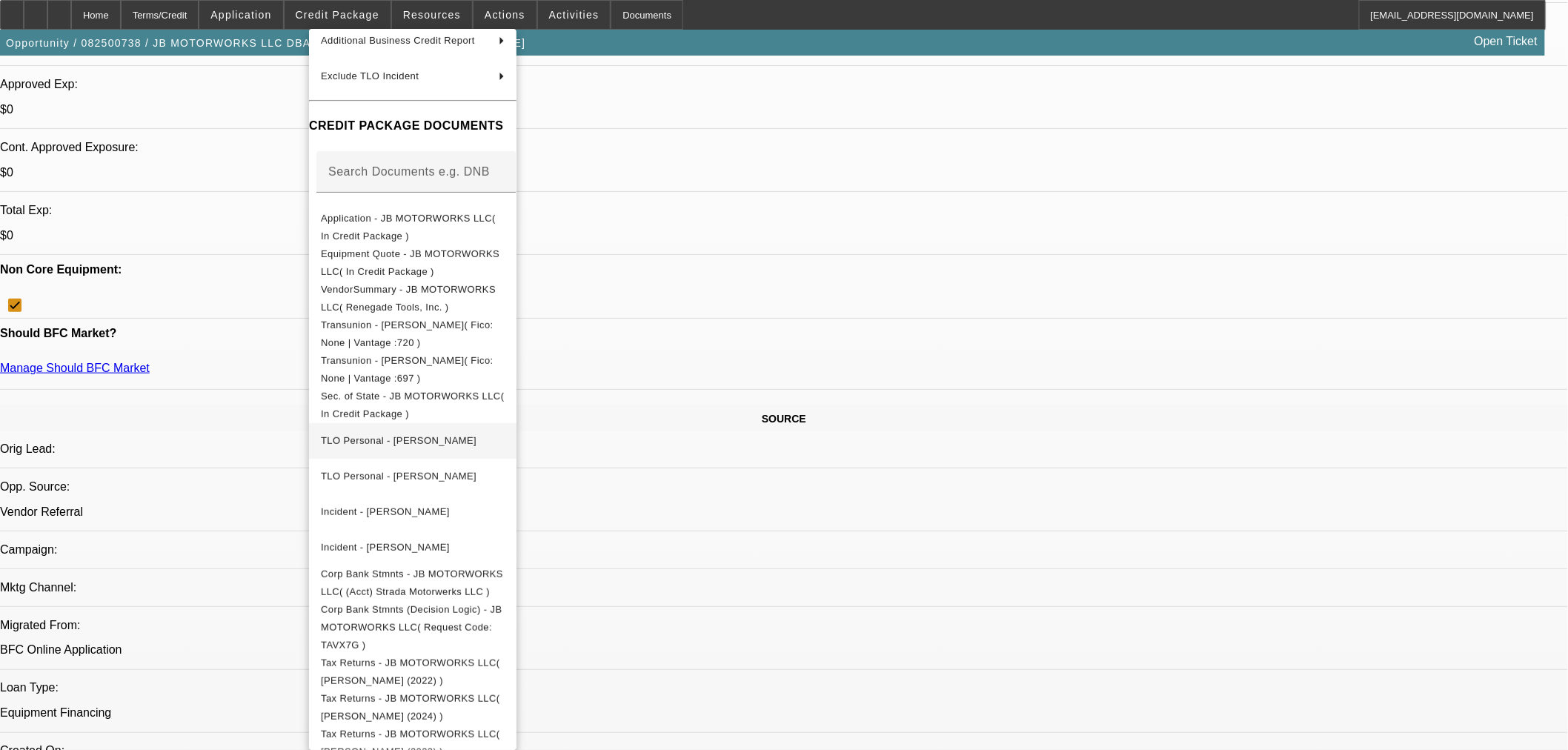
scroll to position [576, 0]
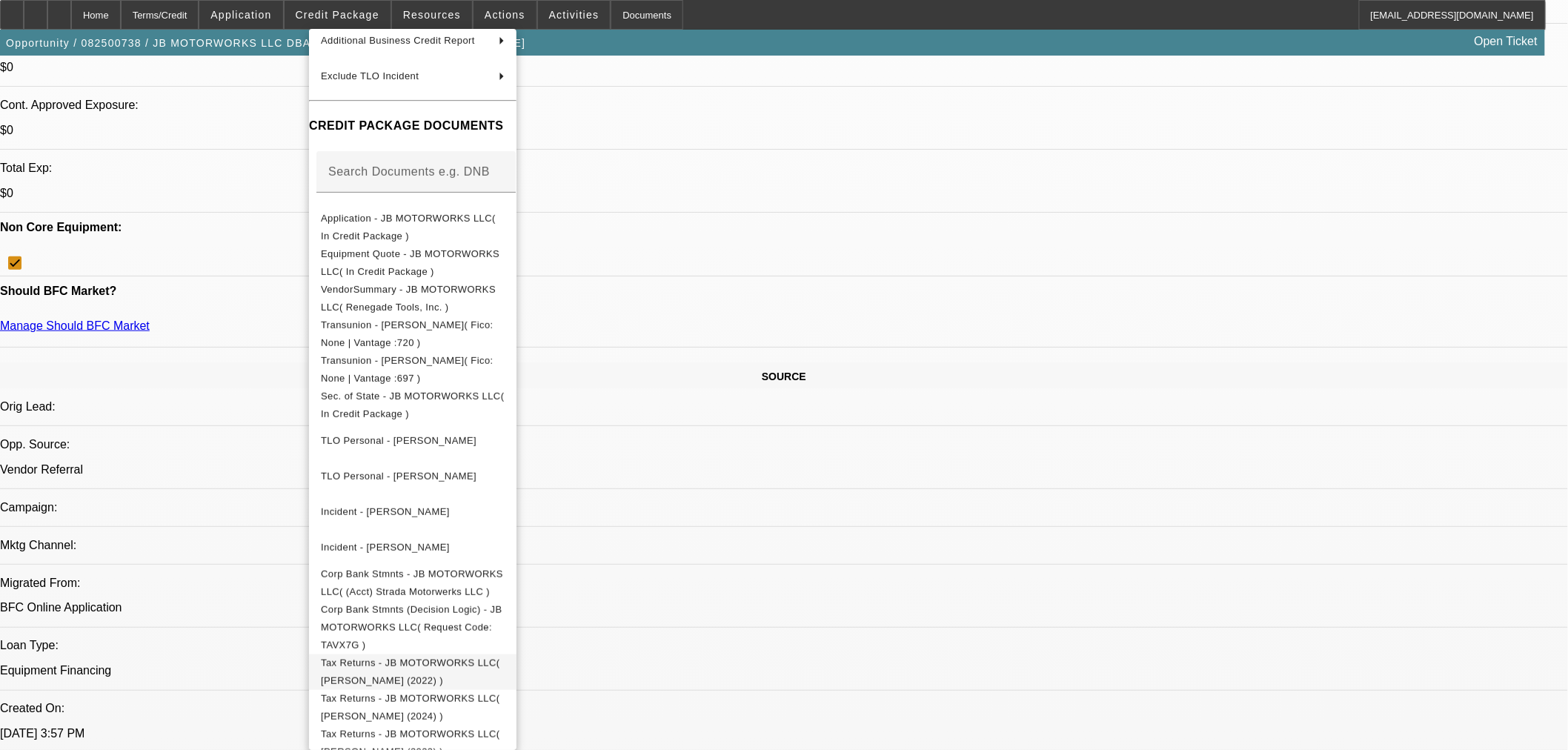
click at [504, 660] on span "Tax Returns - JB MOTORWORKS LLC( Bryan (2022) )" at bounding box center [412, 672] width 184 height 36
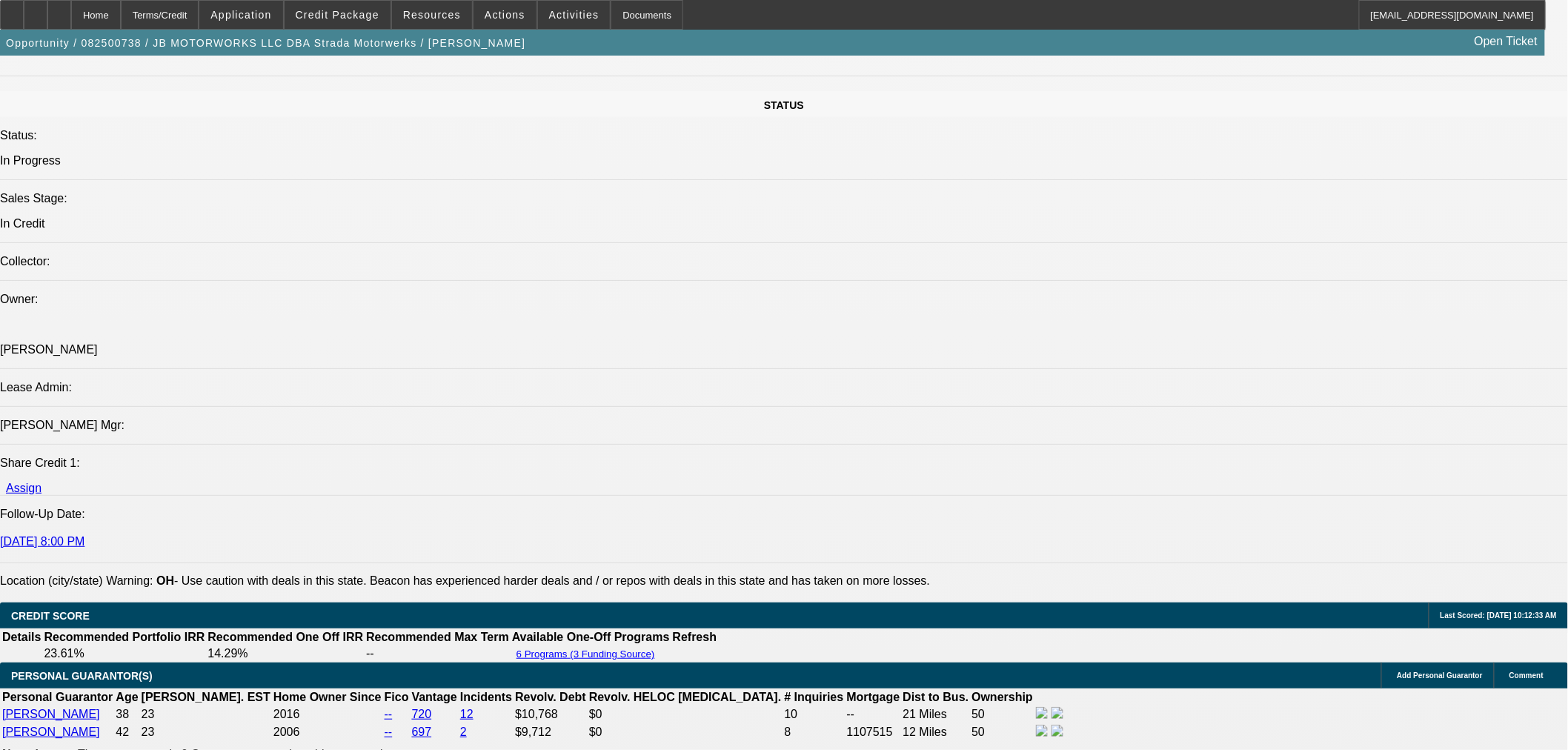
scroll to position [1647, 0]
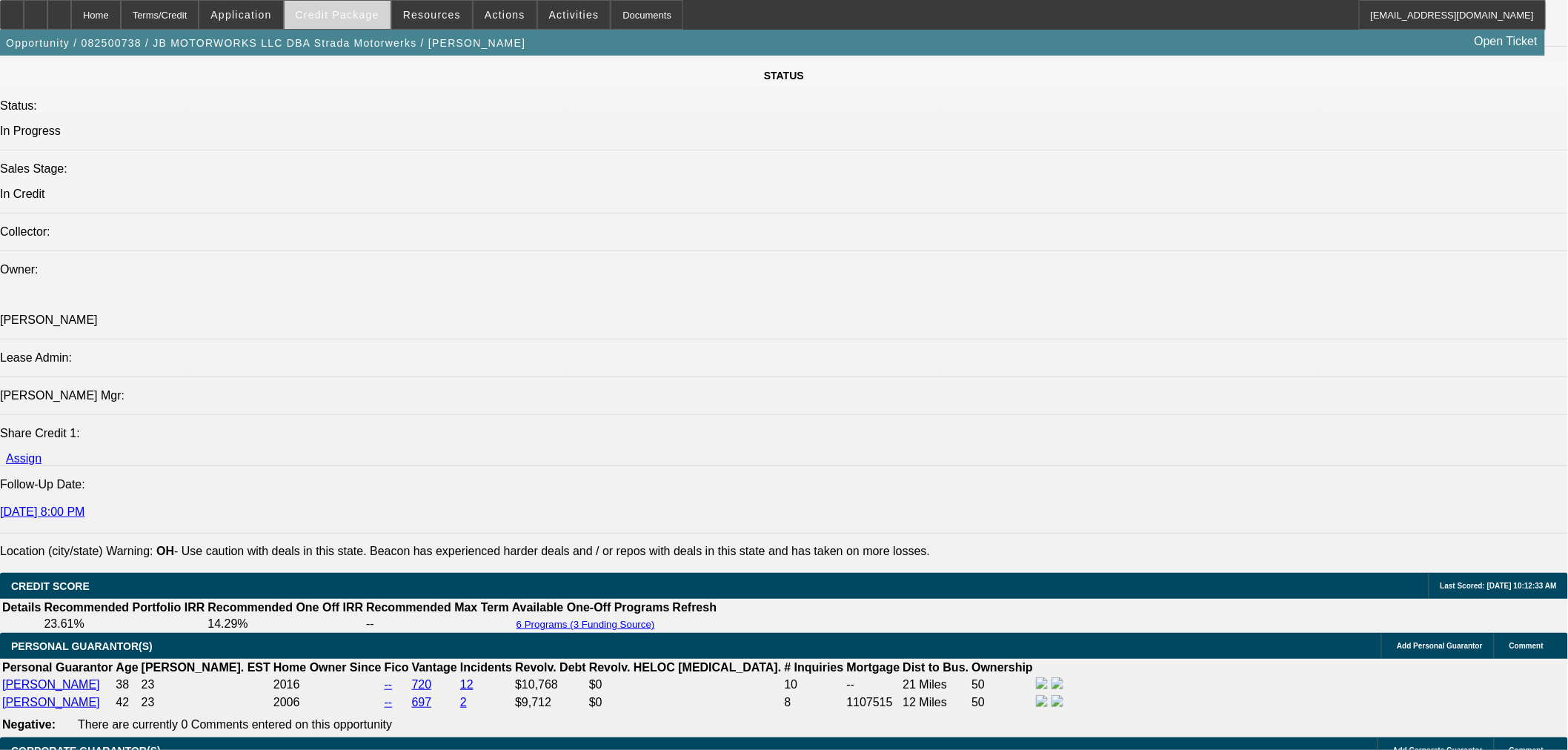
click at [352, 5] on span at bounding box center [337, 14] width 106 height 36
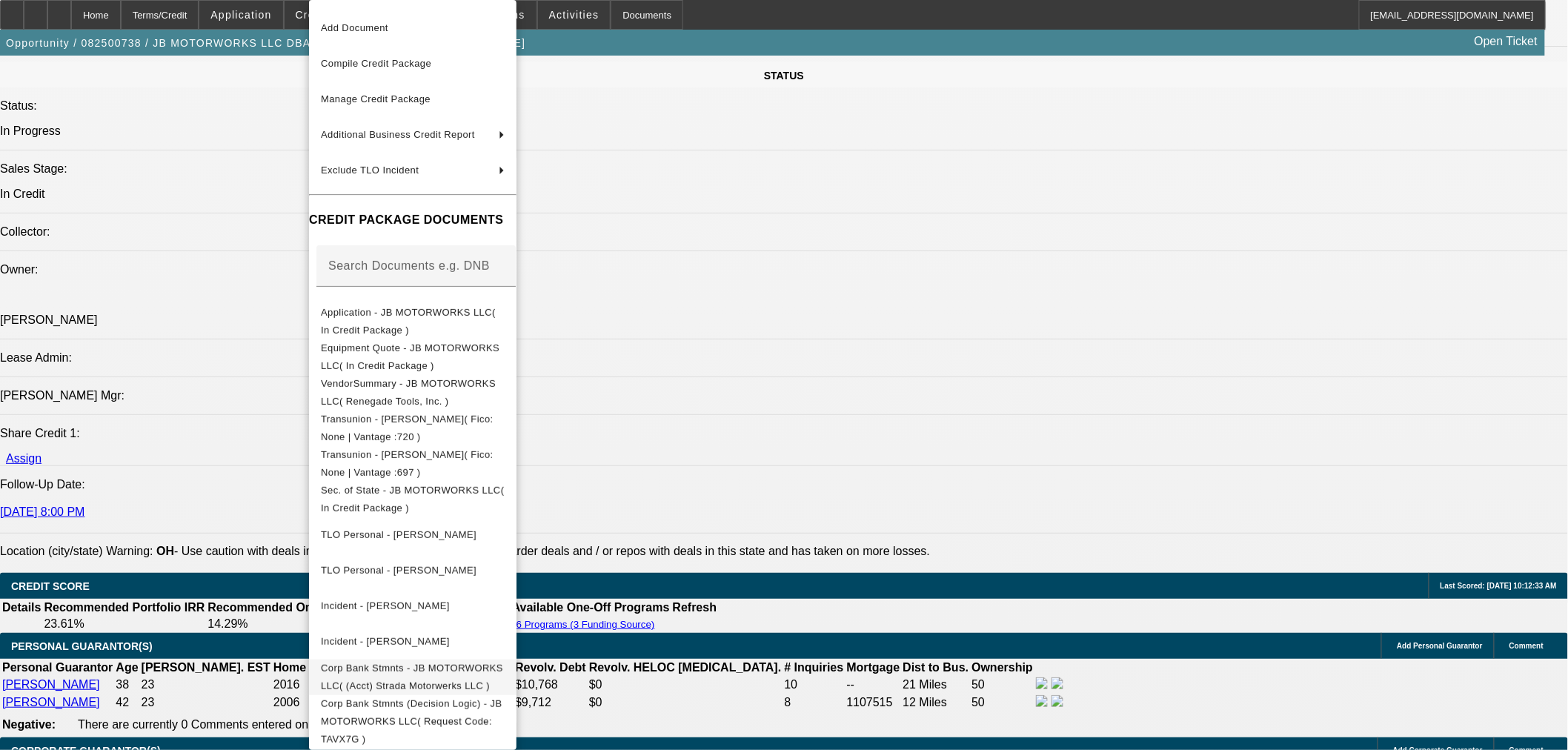
scroll to position [126, 0]
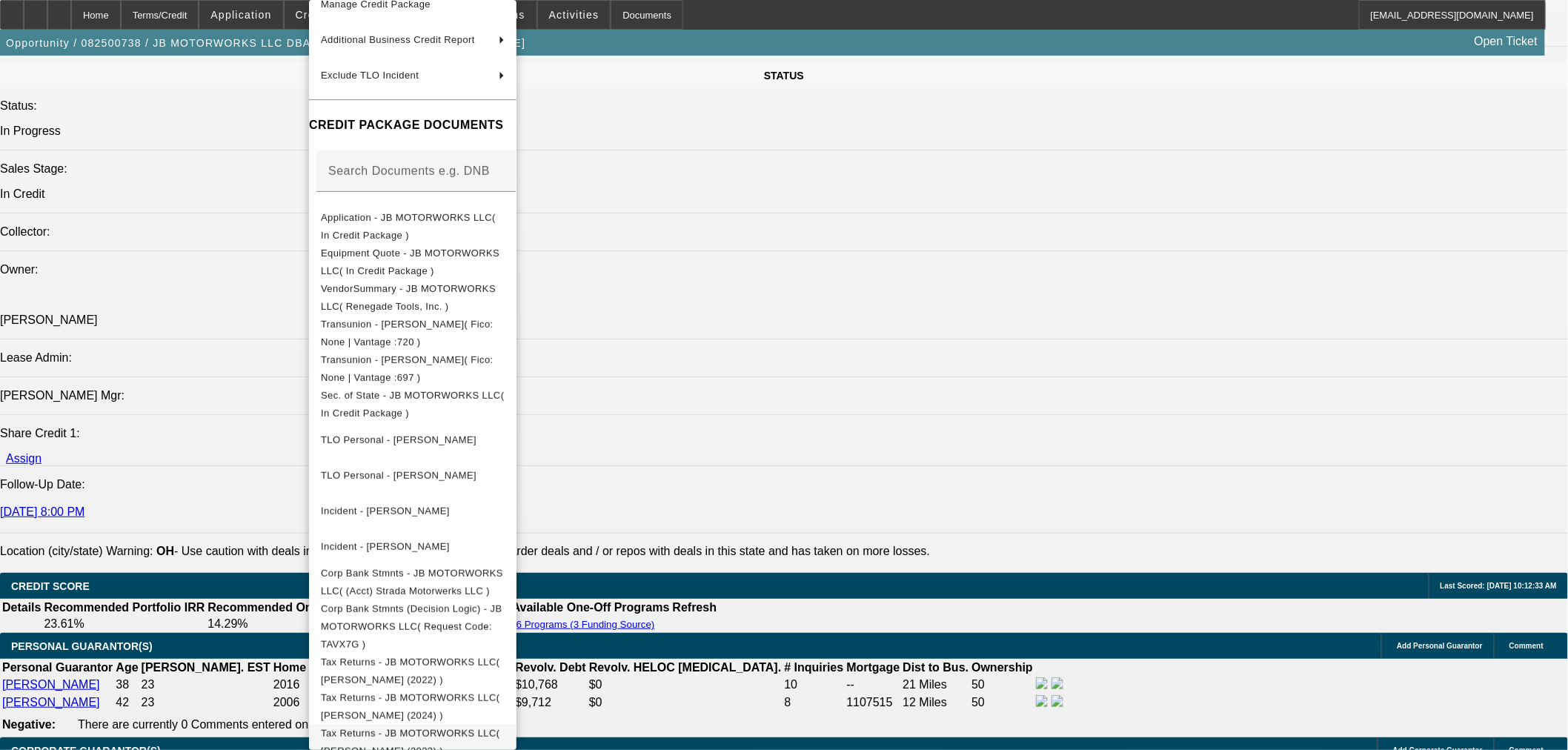
click at [476, 728] on span "Tax Returns - JB MOTORWORKS LLC( Bryan (2023) )" at bounding box center [410, 743] width 179 height 29
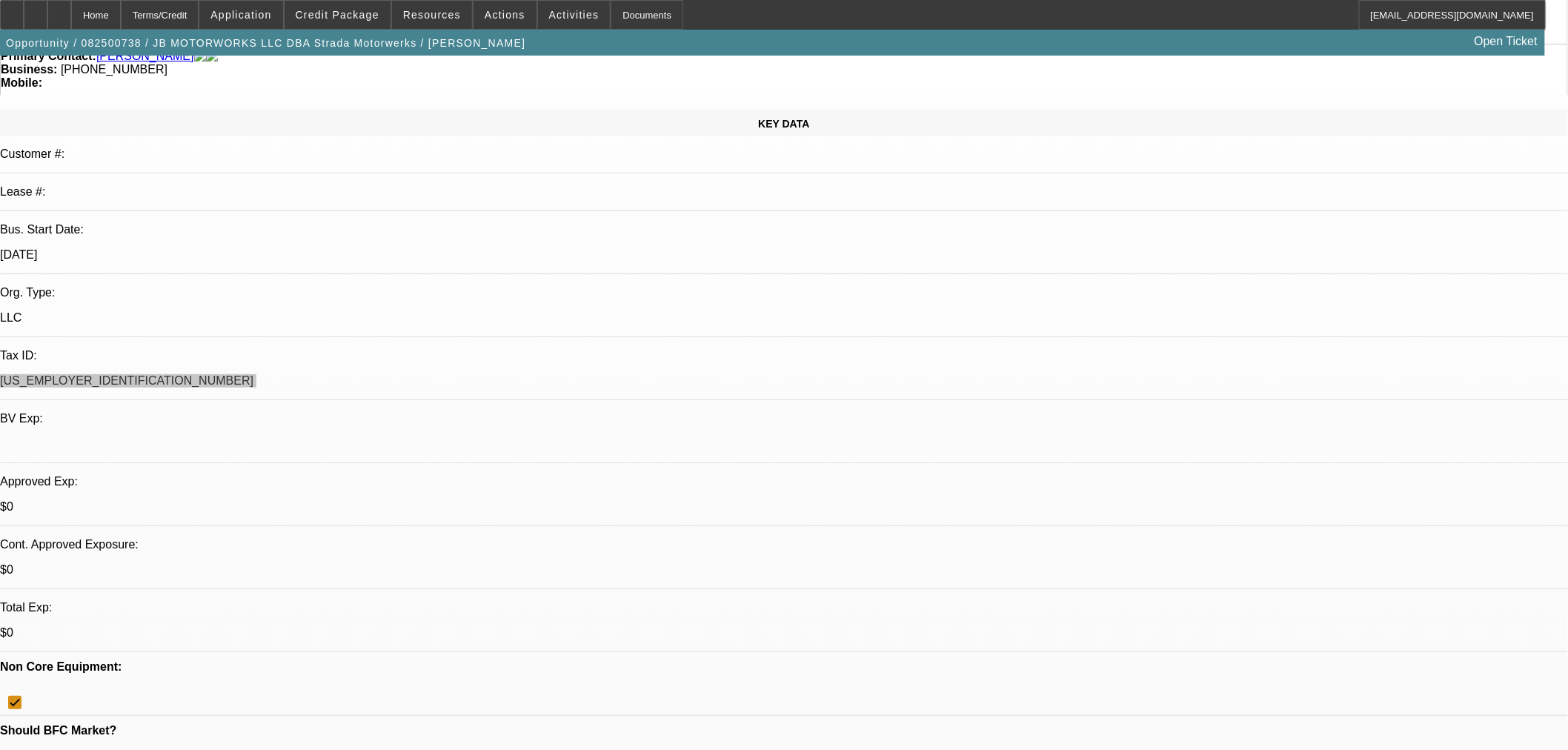
scroll to position [329, 0]
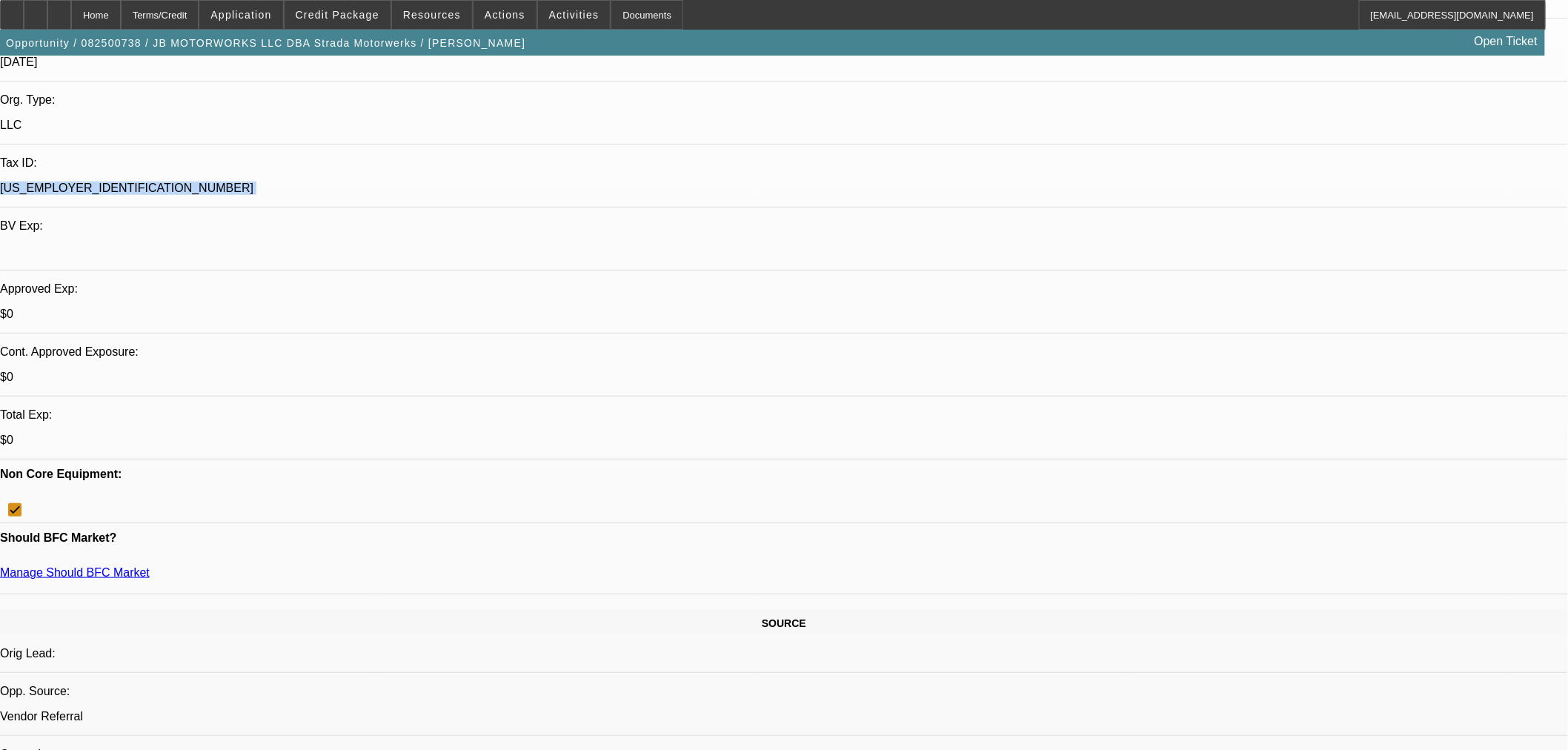
click at [371, 5] on span at bounding box center [337, 14] width 106 height 36
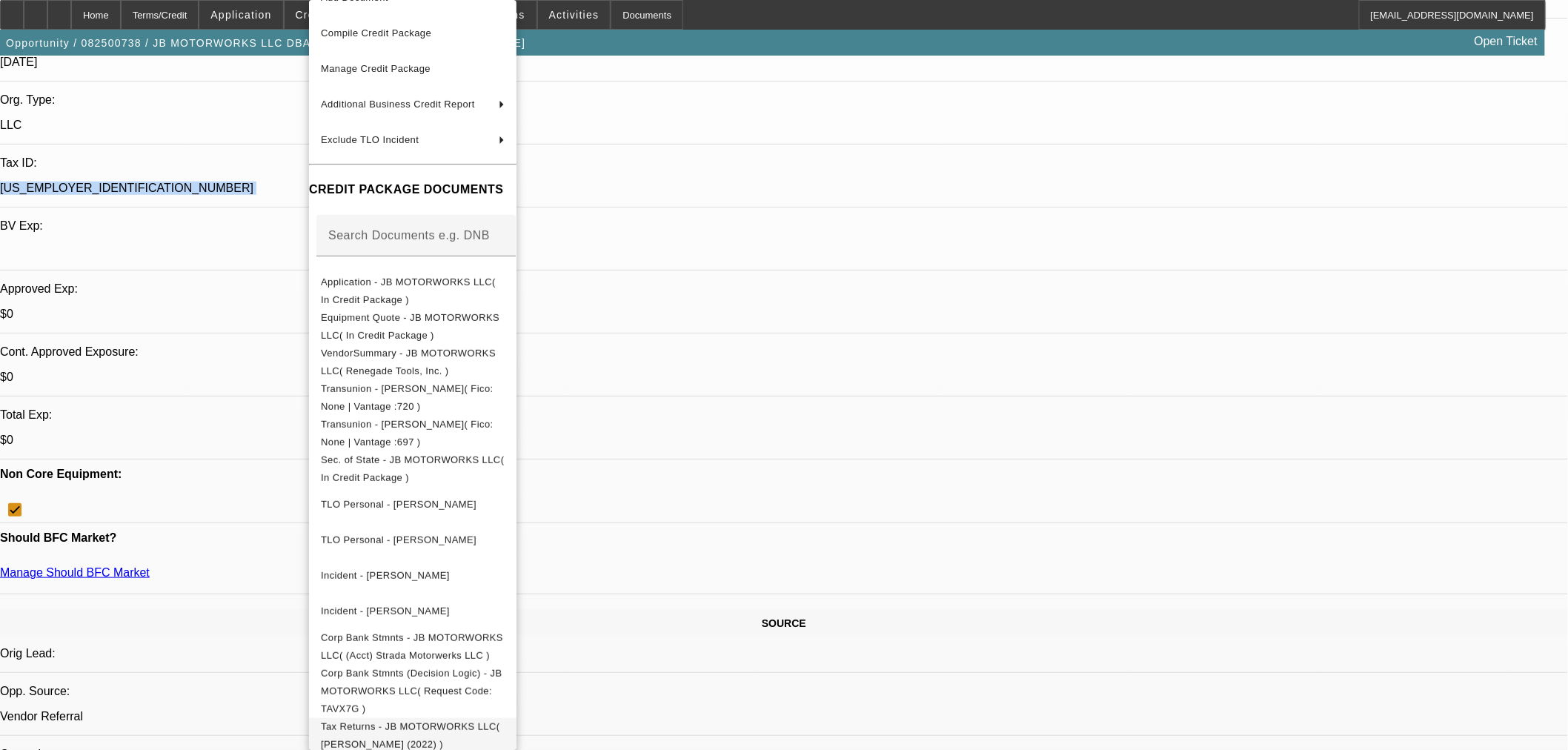
scroll to position [126, 0]
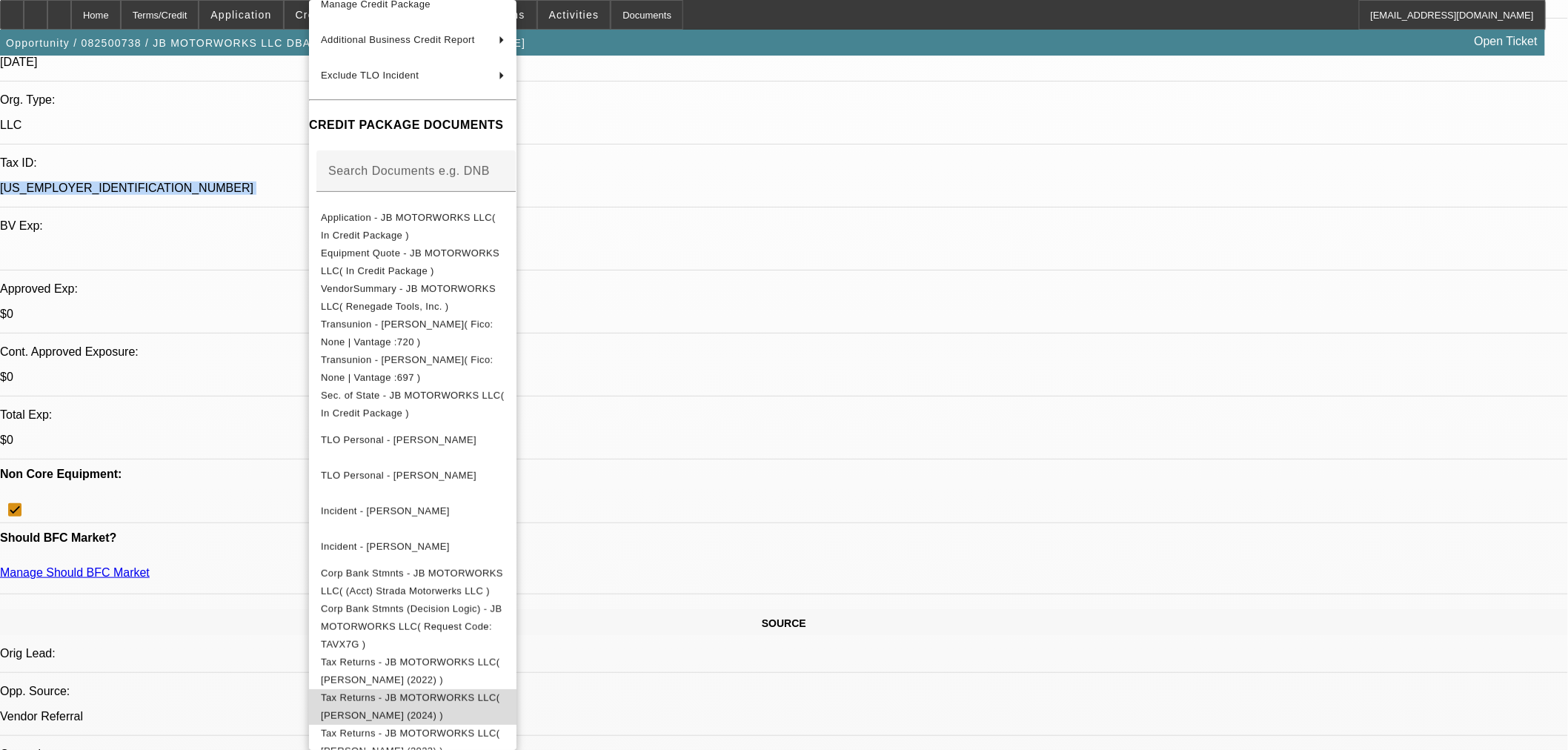
click at [474, 696] on span "Tax Returns - JB MOTORWORKS LLC( Bryan (2024) )" at bounding box center [412, 707] width 184 height 36
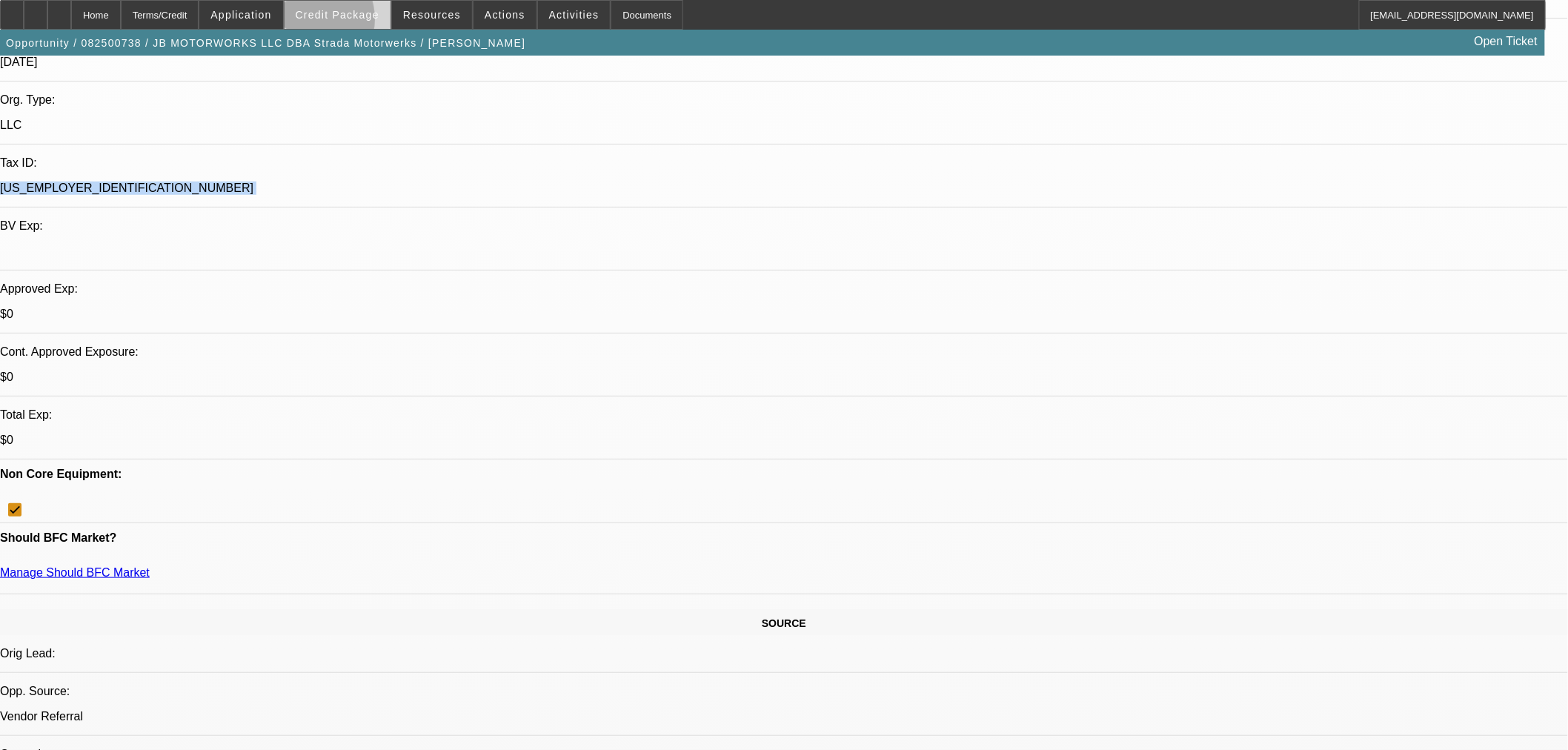
click at [330, 22] on span at bounding box center [337, 14] width 106 height 36
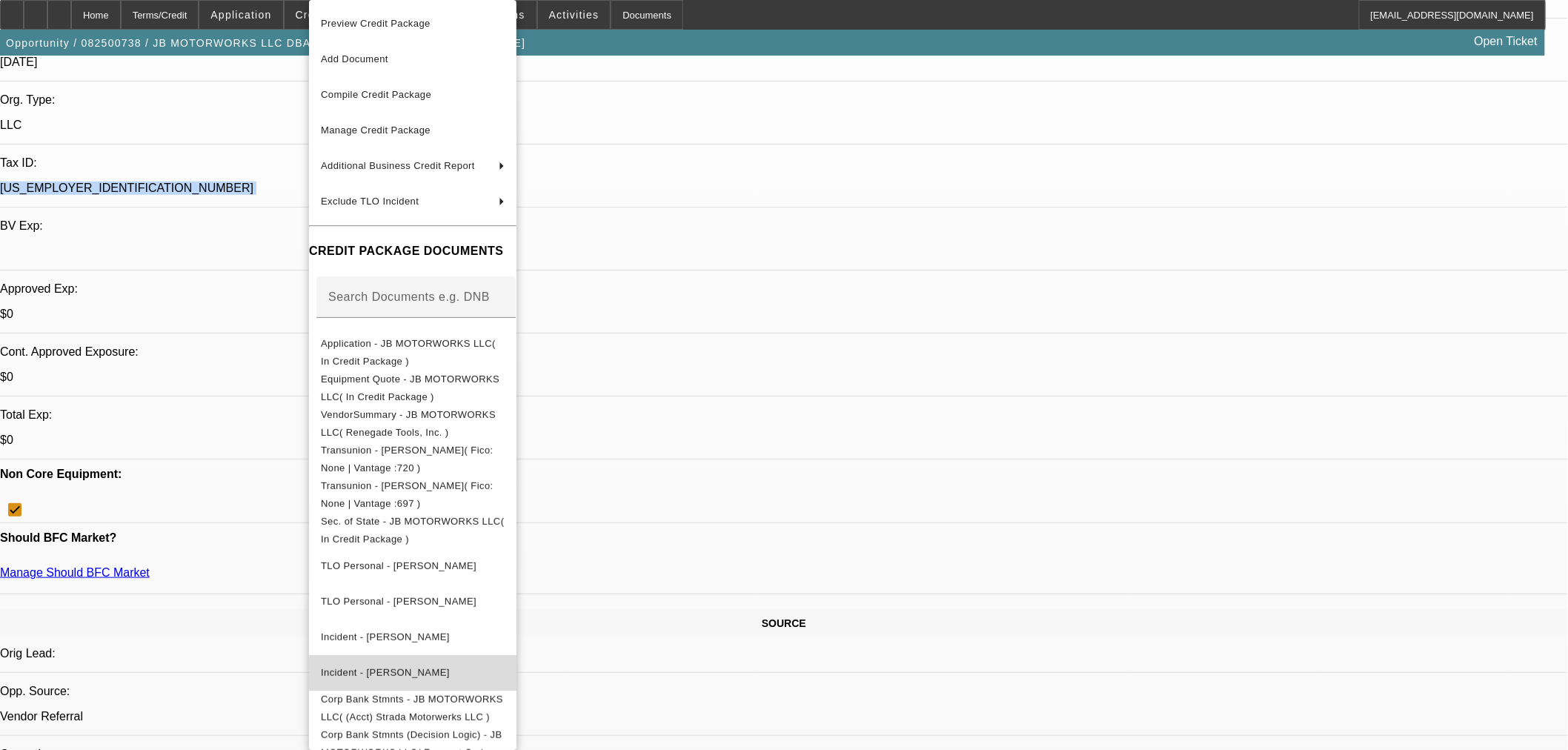
drag, startPoint x: 330, startPoint y: 22, endPoint x: 608, endPoint y: 670, distance: 705.1
click at [504, 670] on span "Incident - Napper, Jacob" at bounding box center [412, 673] width 184 height 18
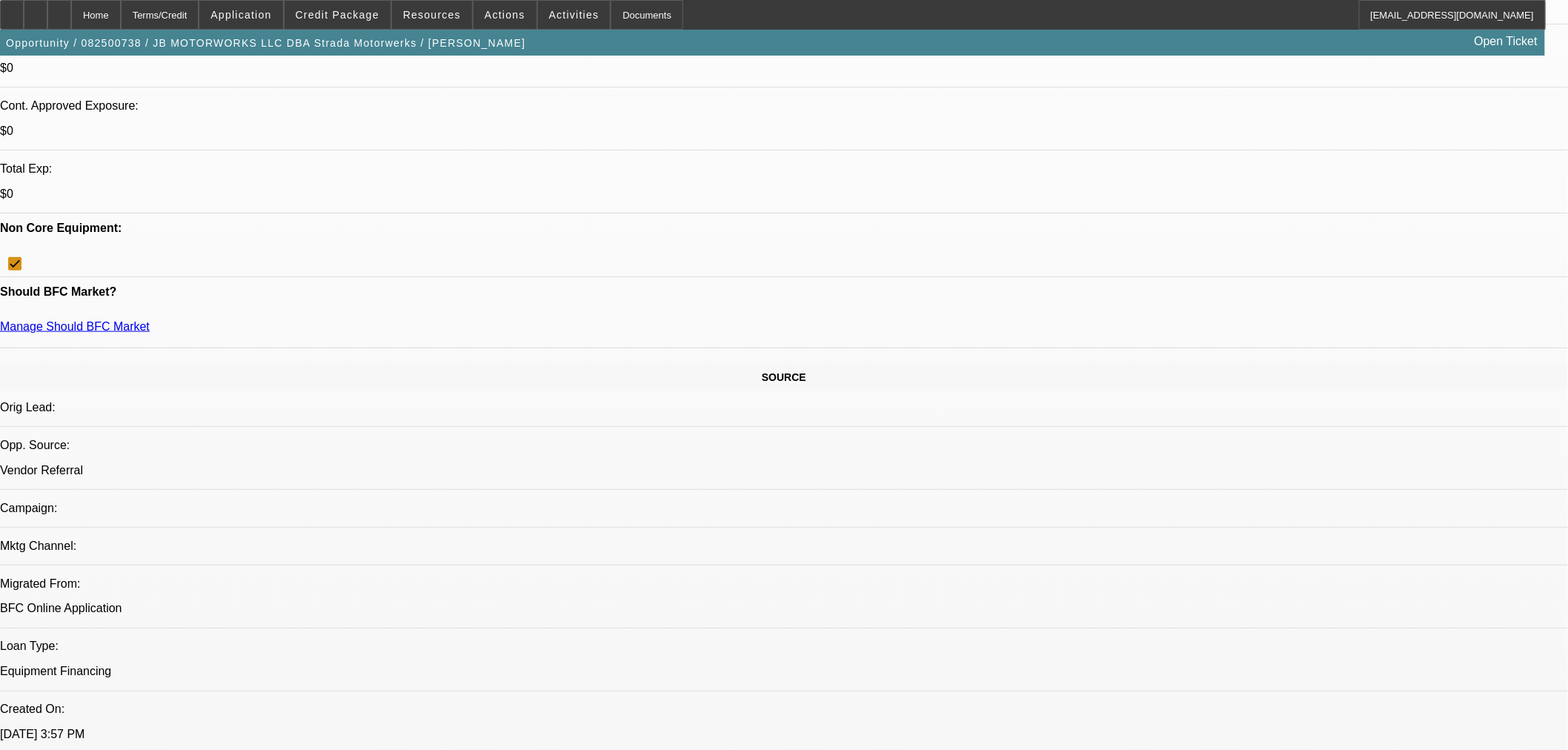
scroll to position [576, 0]
click at [352, 10] on span "Credit Package" at bounding box center [337, 14] width 84 height 12
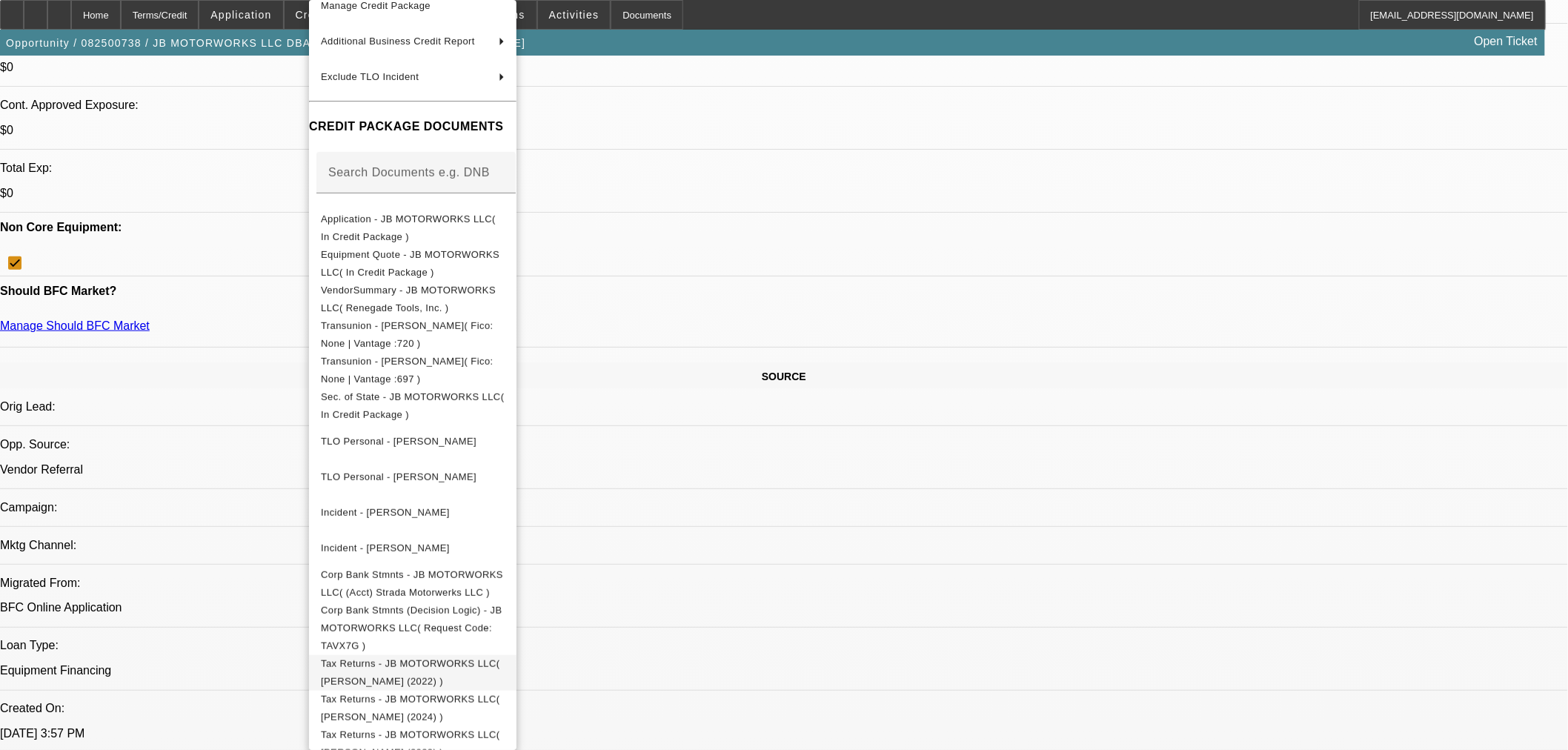
scroll to position [126, 0]
click at [504, 654] on span "Tax Returns - JB MOTORWORKS LLC( Bryan (2022) )" at bounding box center [412, 672] width 184 height 36
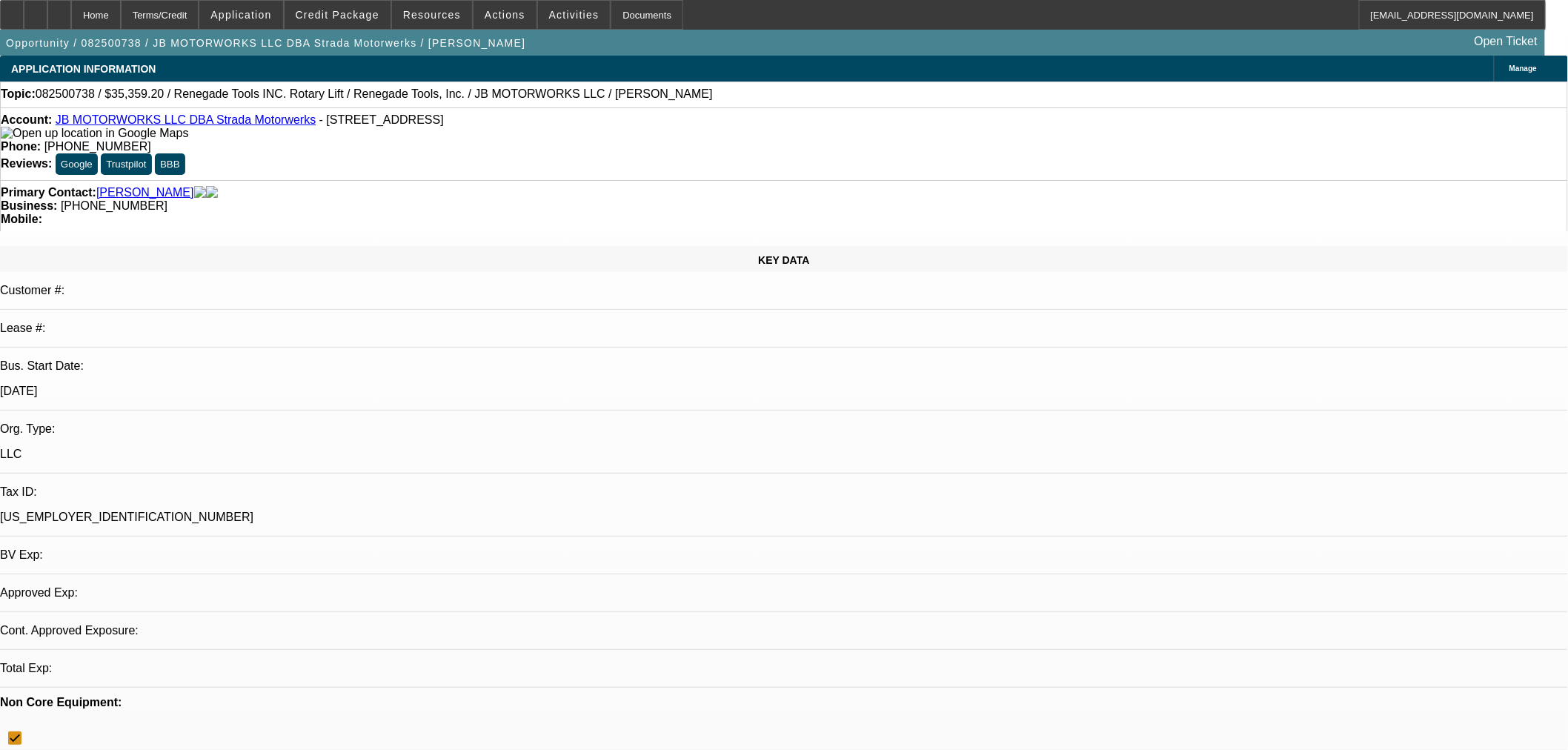
select select "0"
select select "3"
select select "0.1"
select select "4"
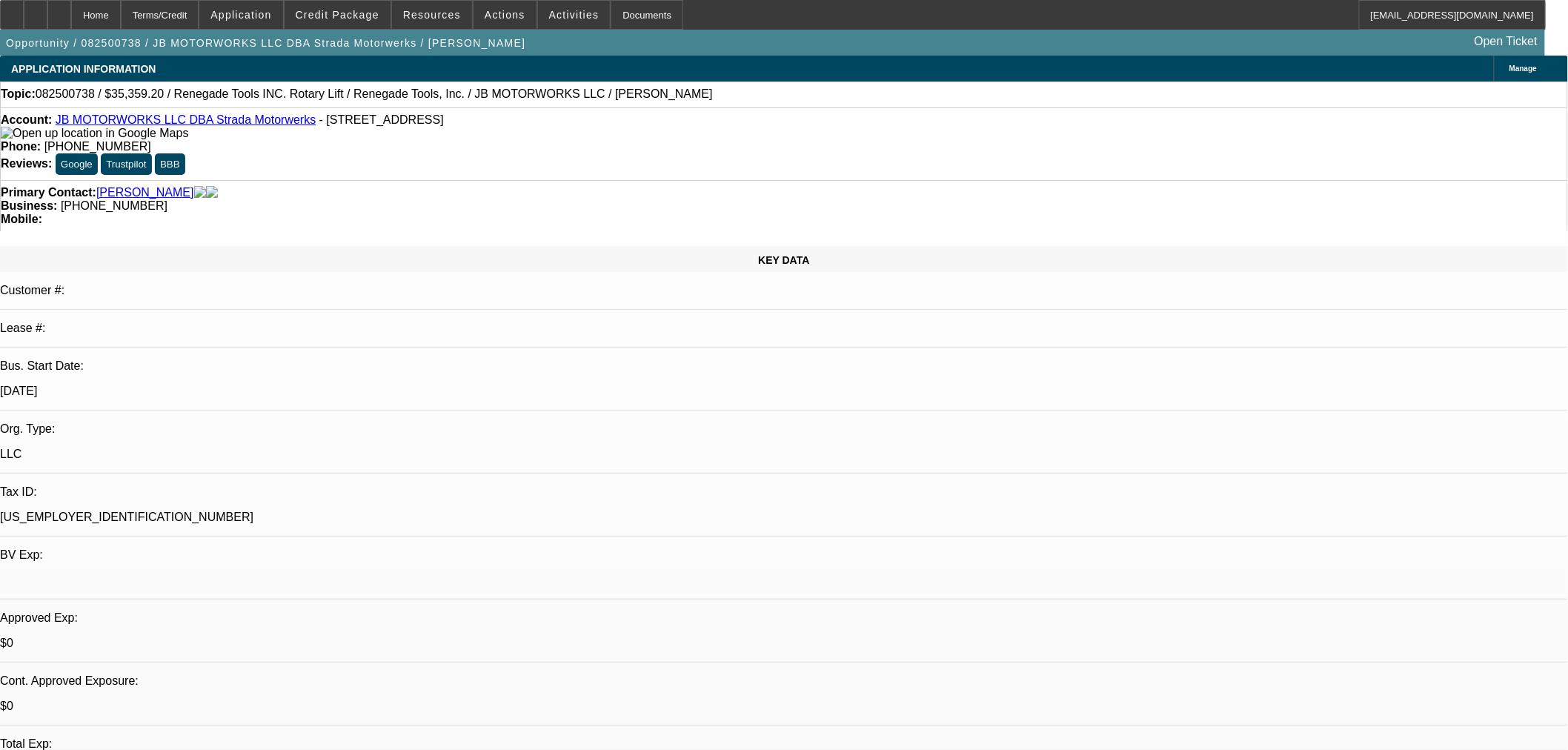
scroll to position [53, 0]
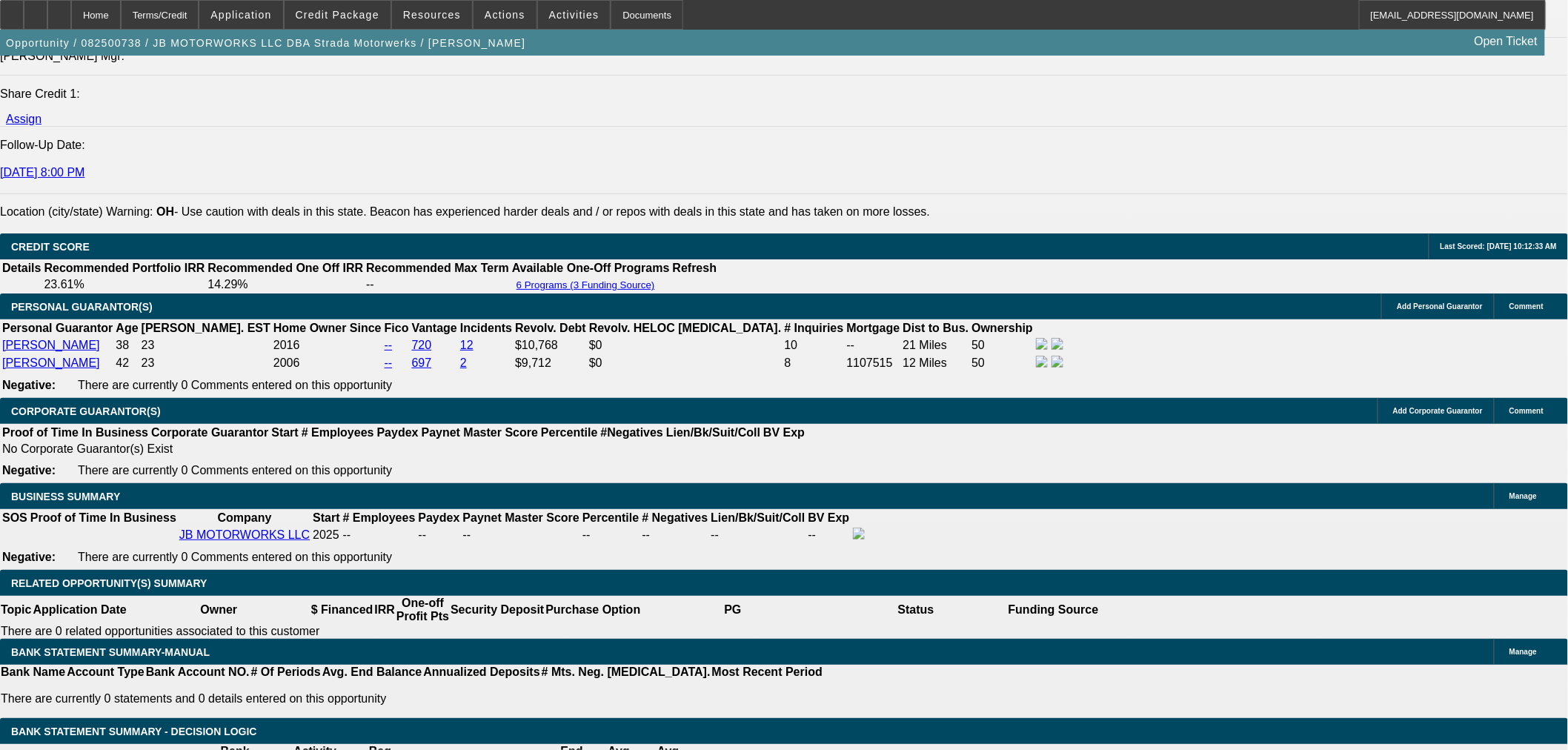
scroll to position [1647, 0]
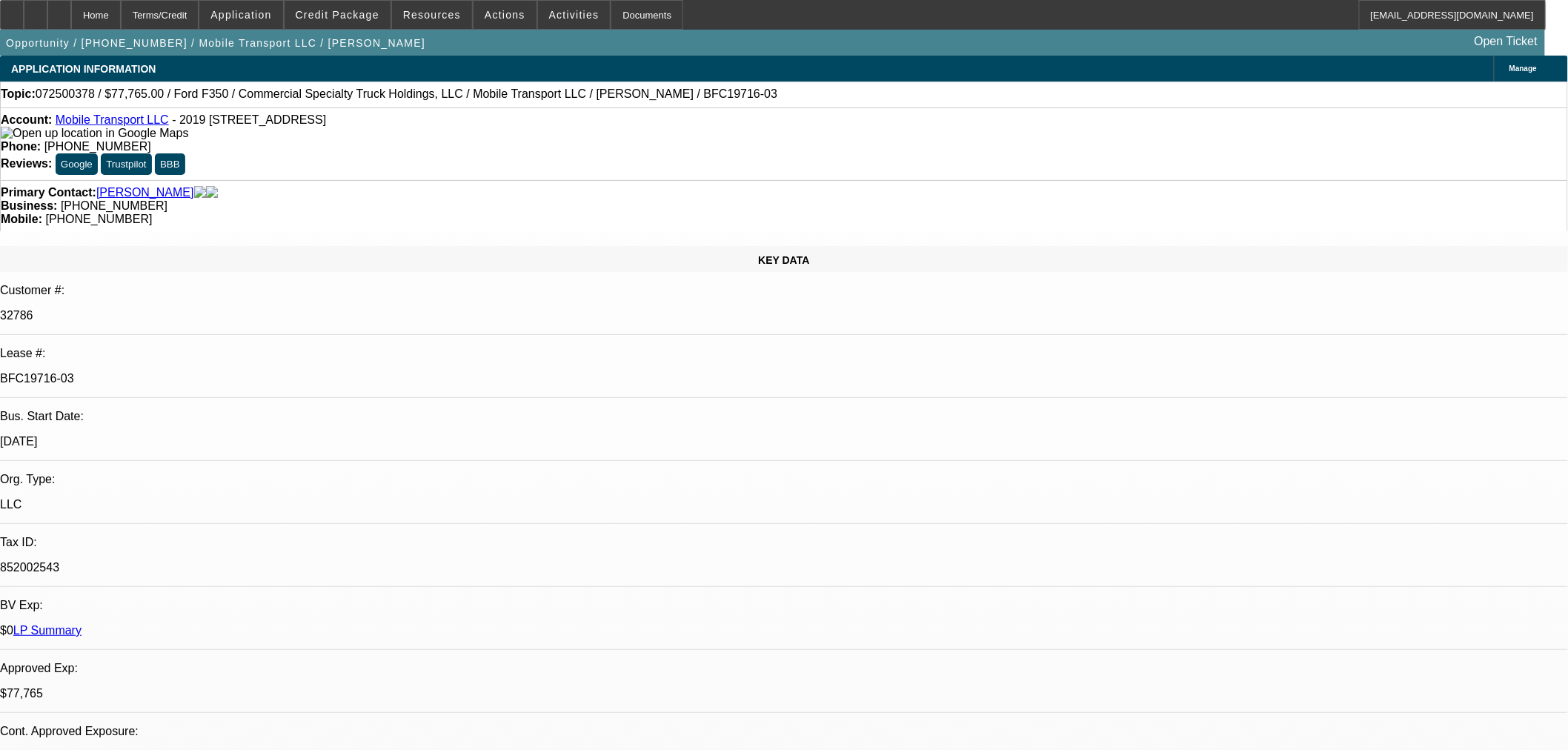
select select "0"
select select "2"
select select "0"
select select "6"
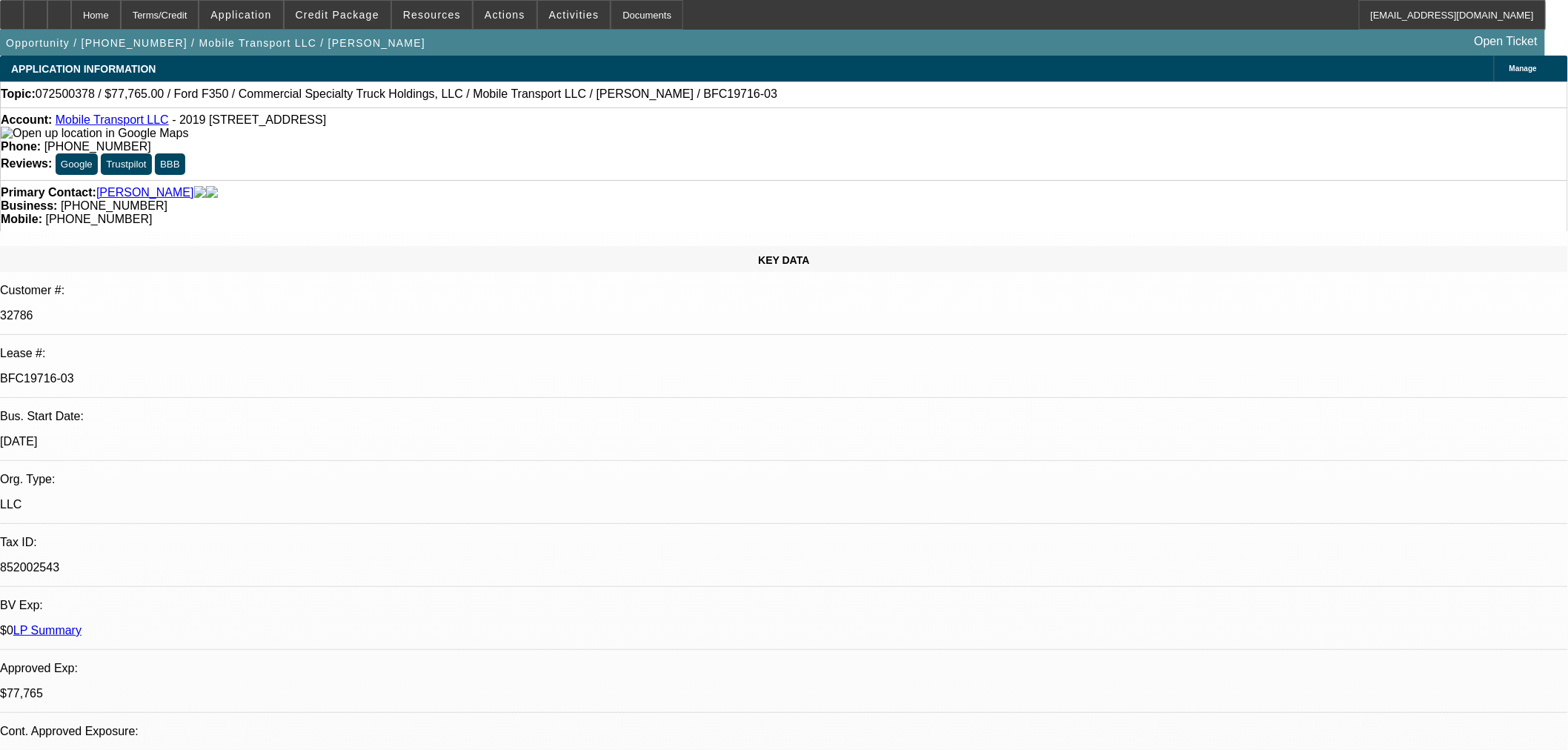
select select "0"
select select "2"
select select "0"
select select "6"
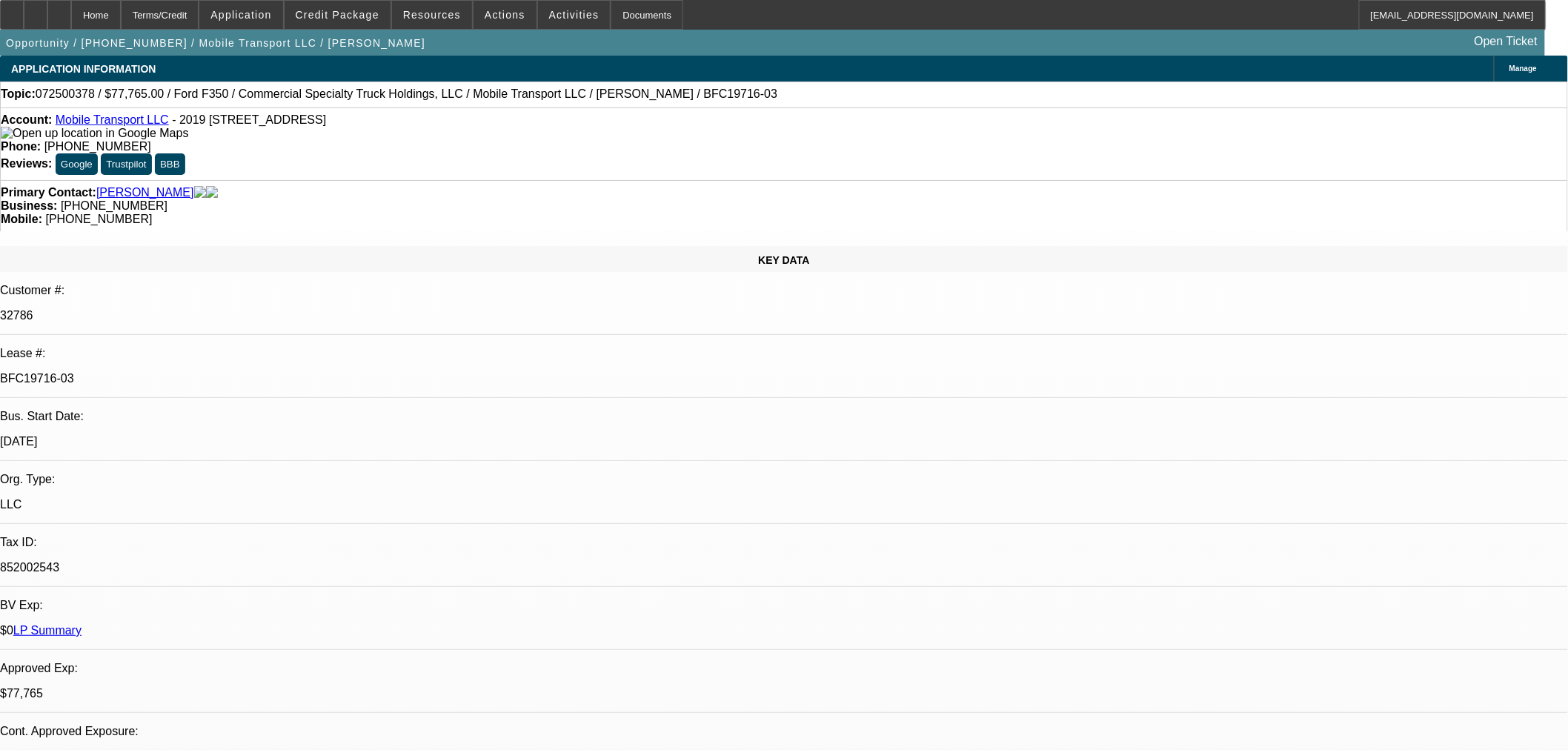
select select "0"
select select "2"
select select "0"
select select "6"
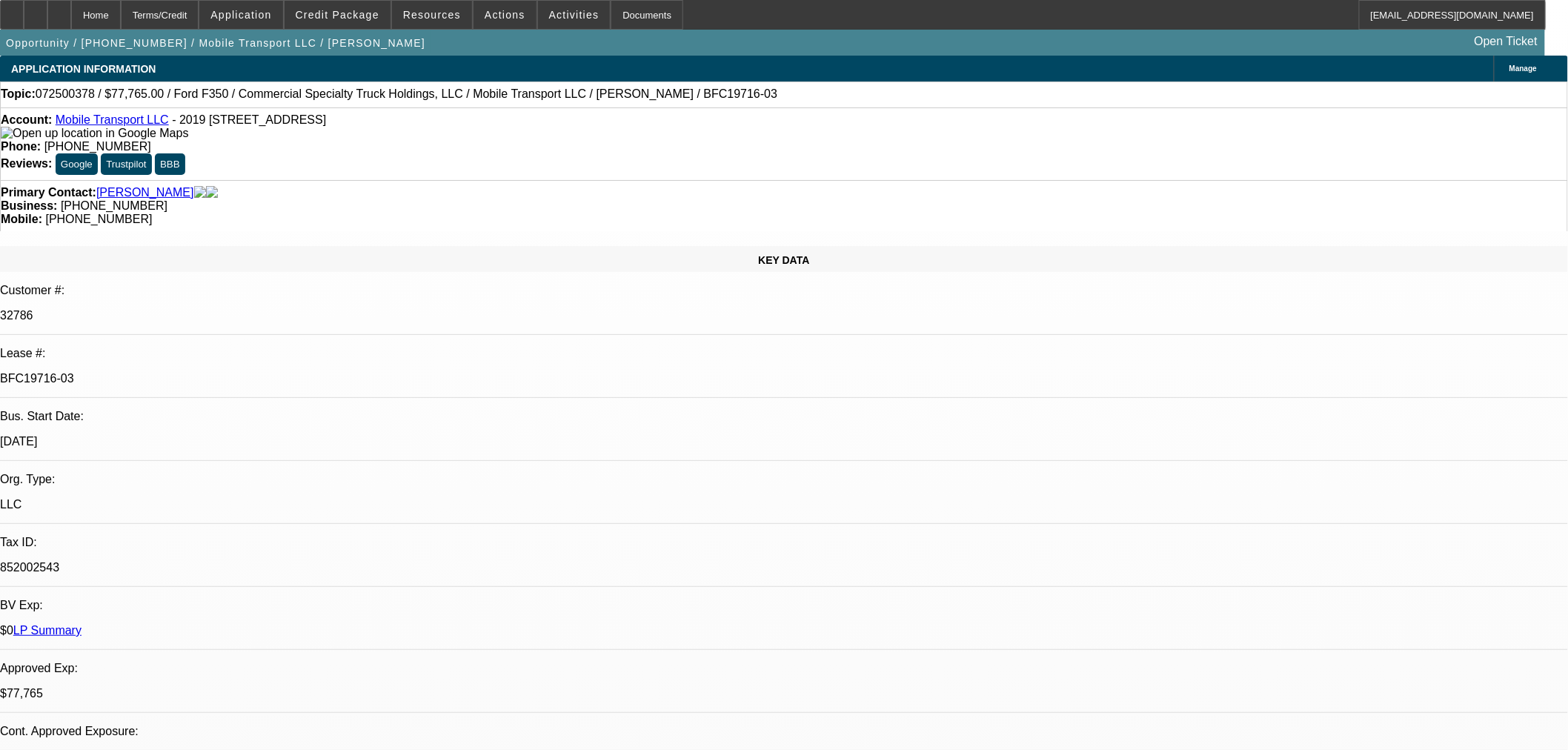
select select "0"
select select "2"
select select "0"
select select "6"
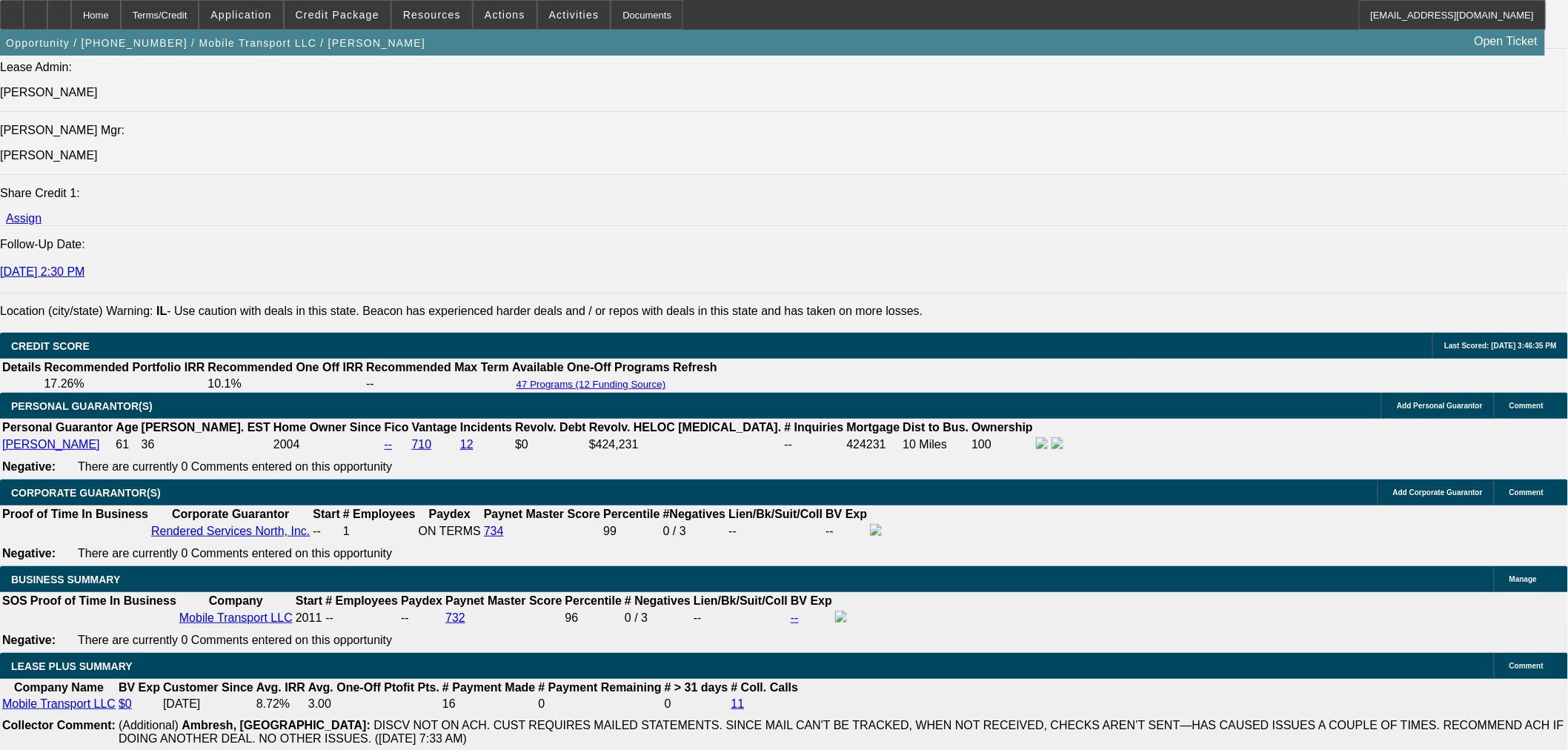
scroll to position [2141, 0]
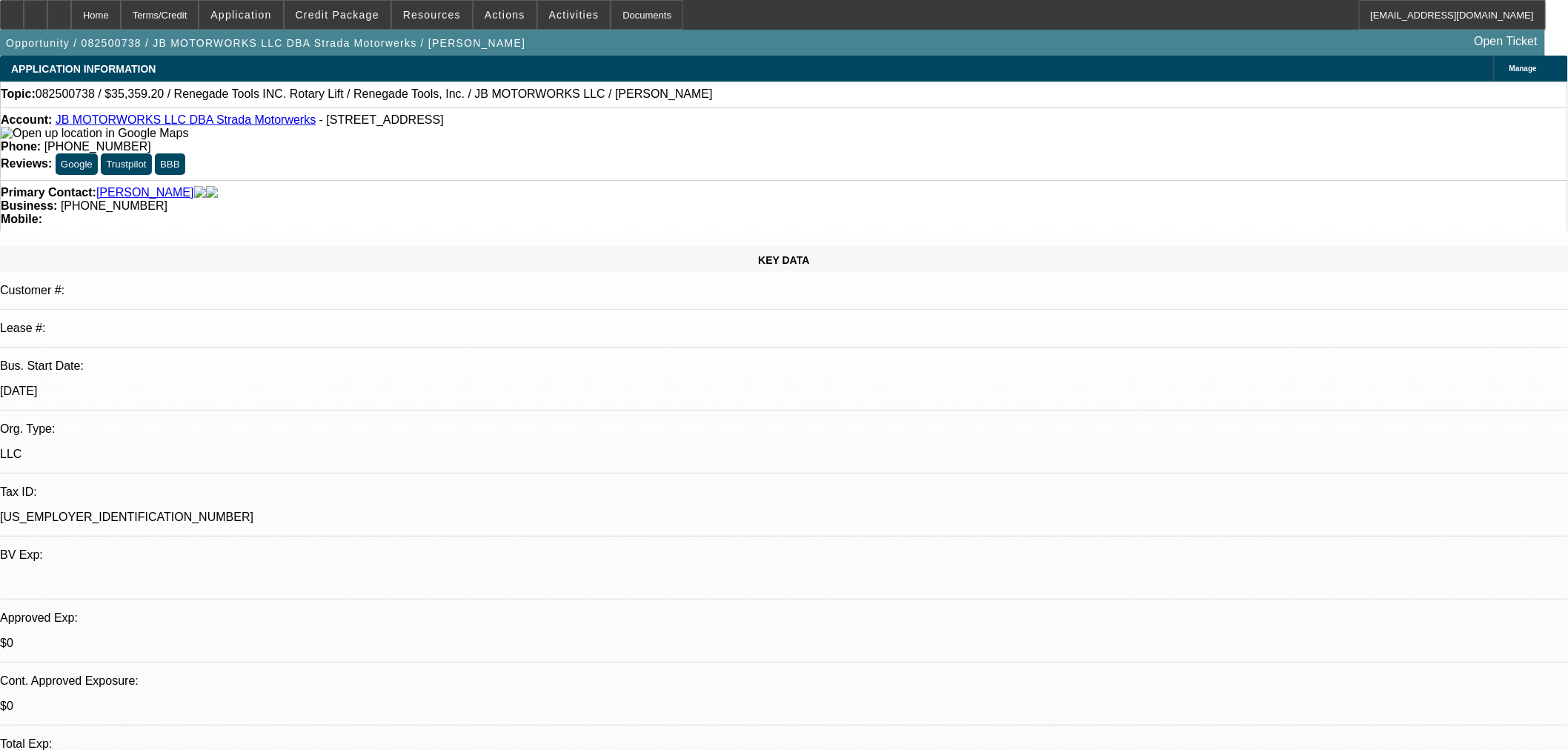
select select "0"
select select "3"
select select "0.1"
select select "4"
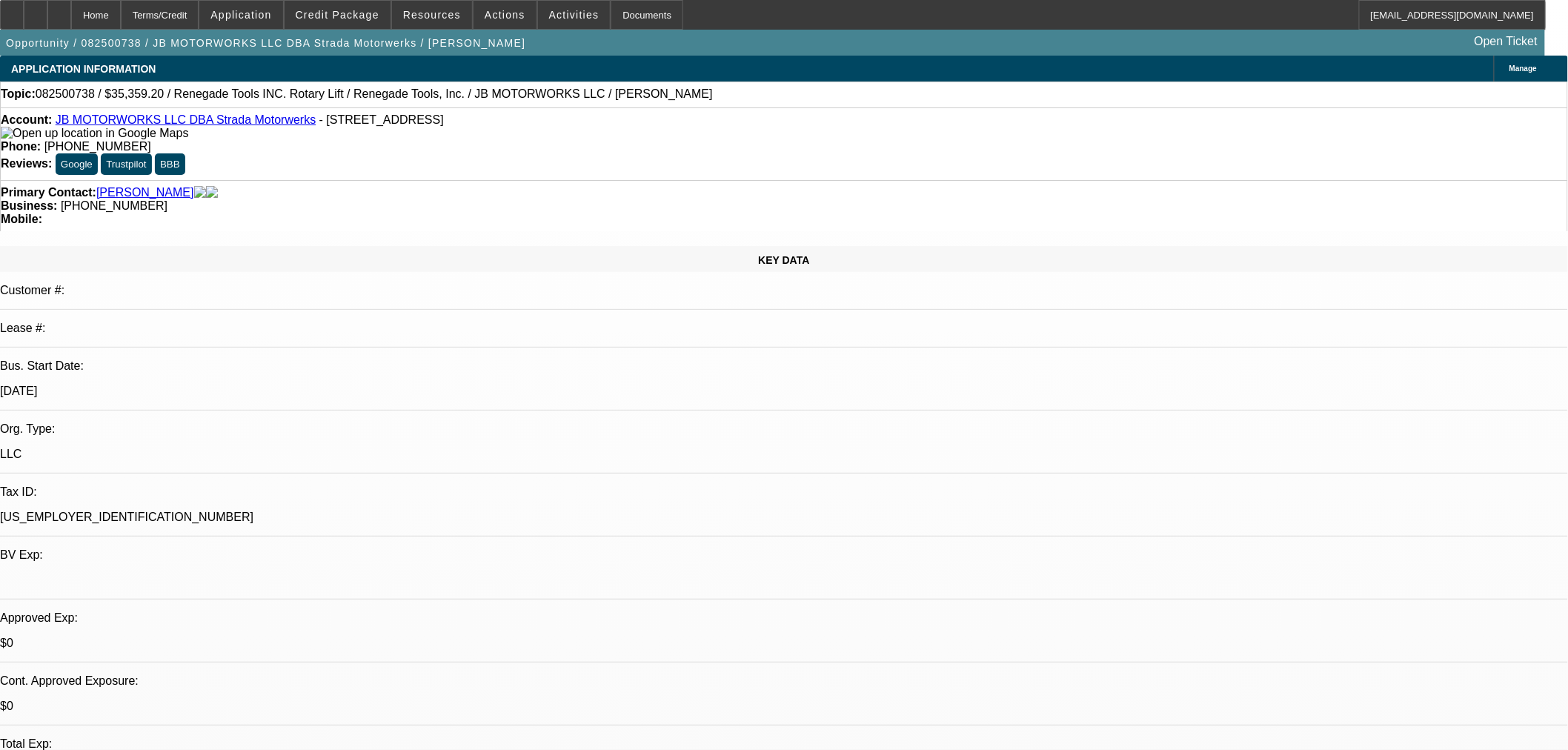
select select "0"
select select "3"
select select "0.1"
select select "4"
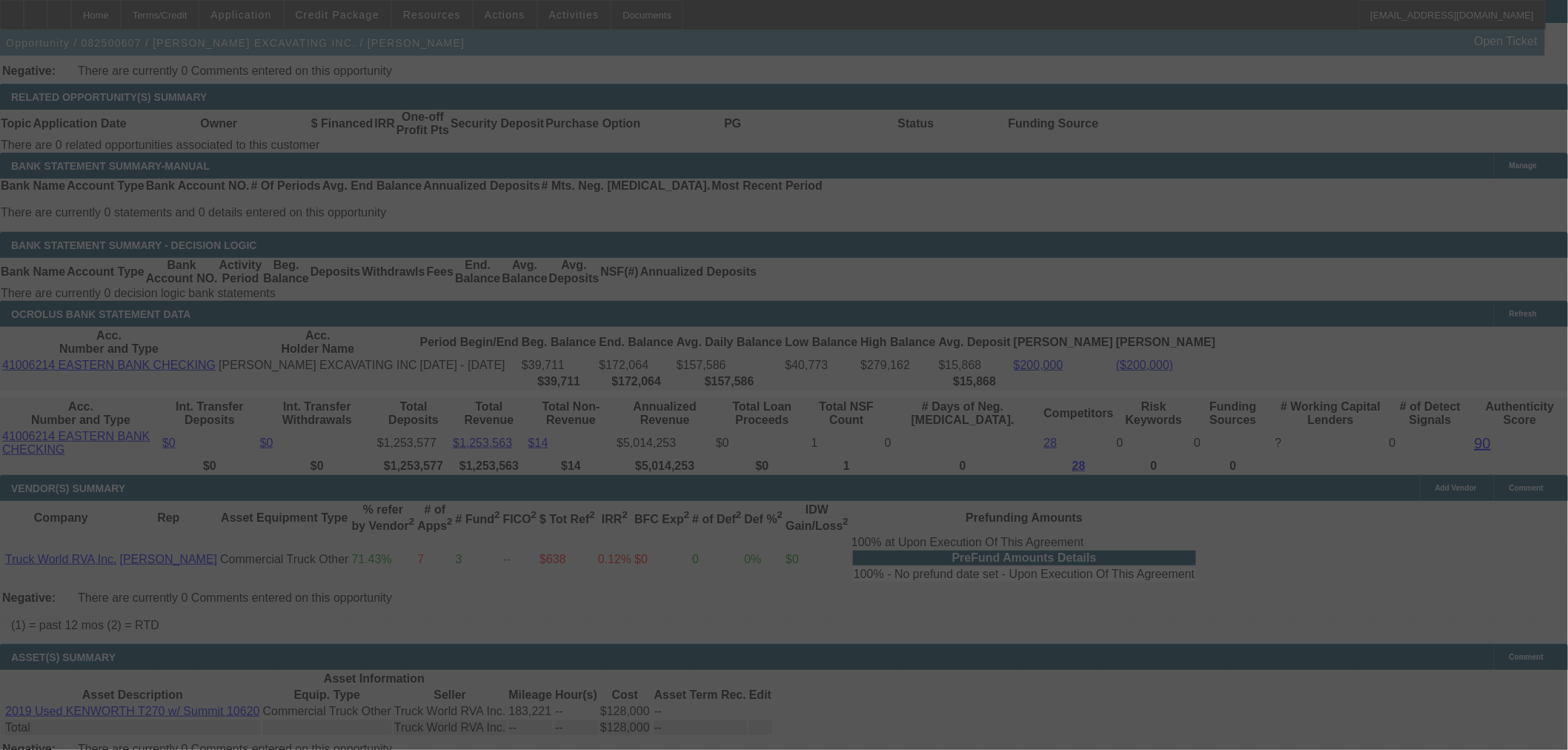
scroll to position [2455, 0]
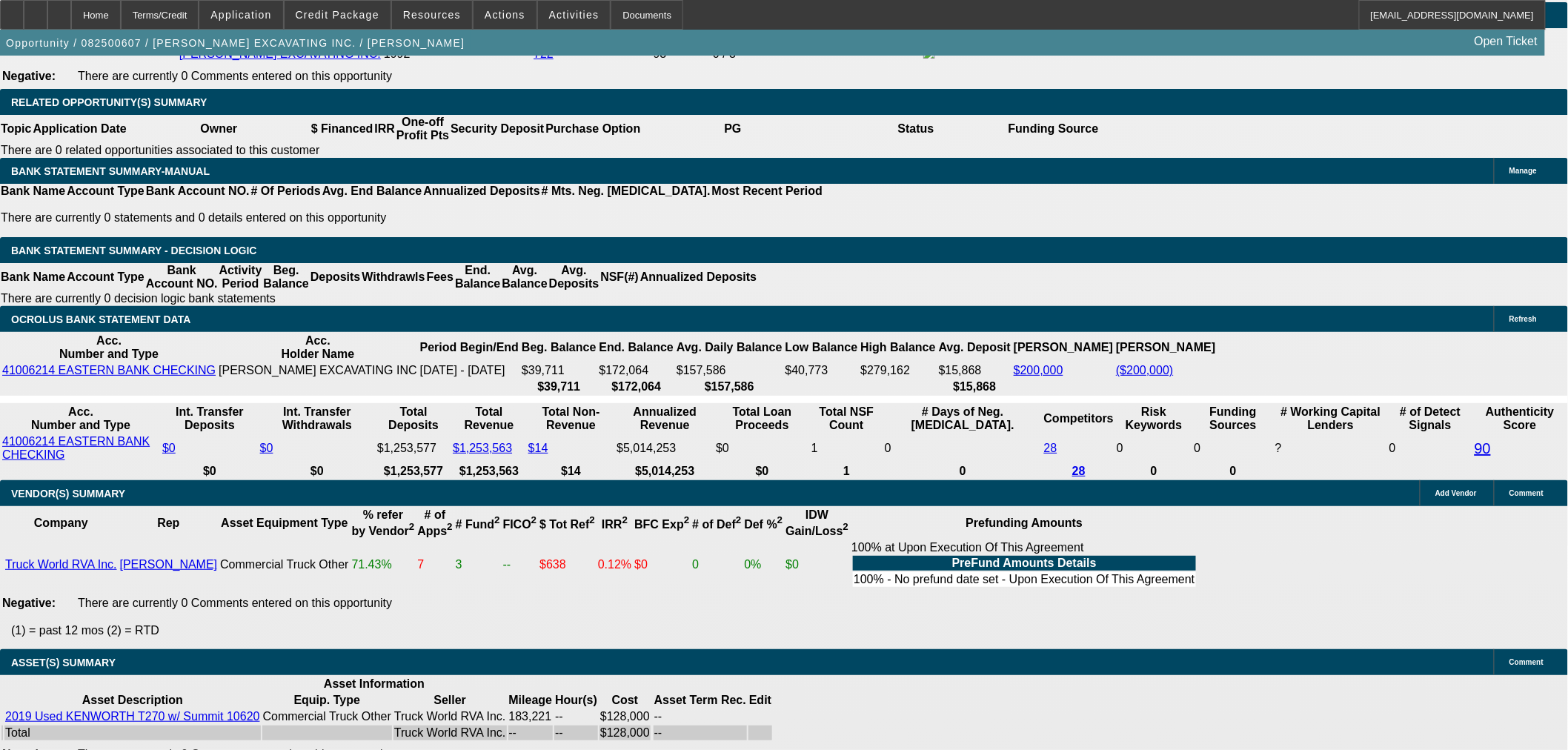
select select "0"
select select "6"
select select "0"
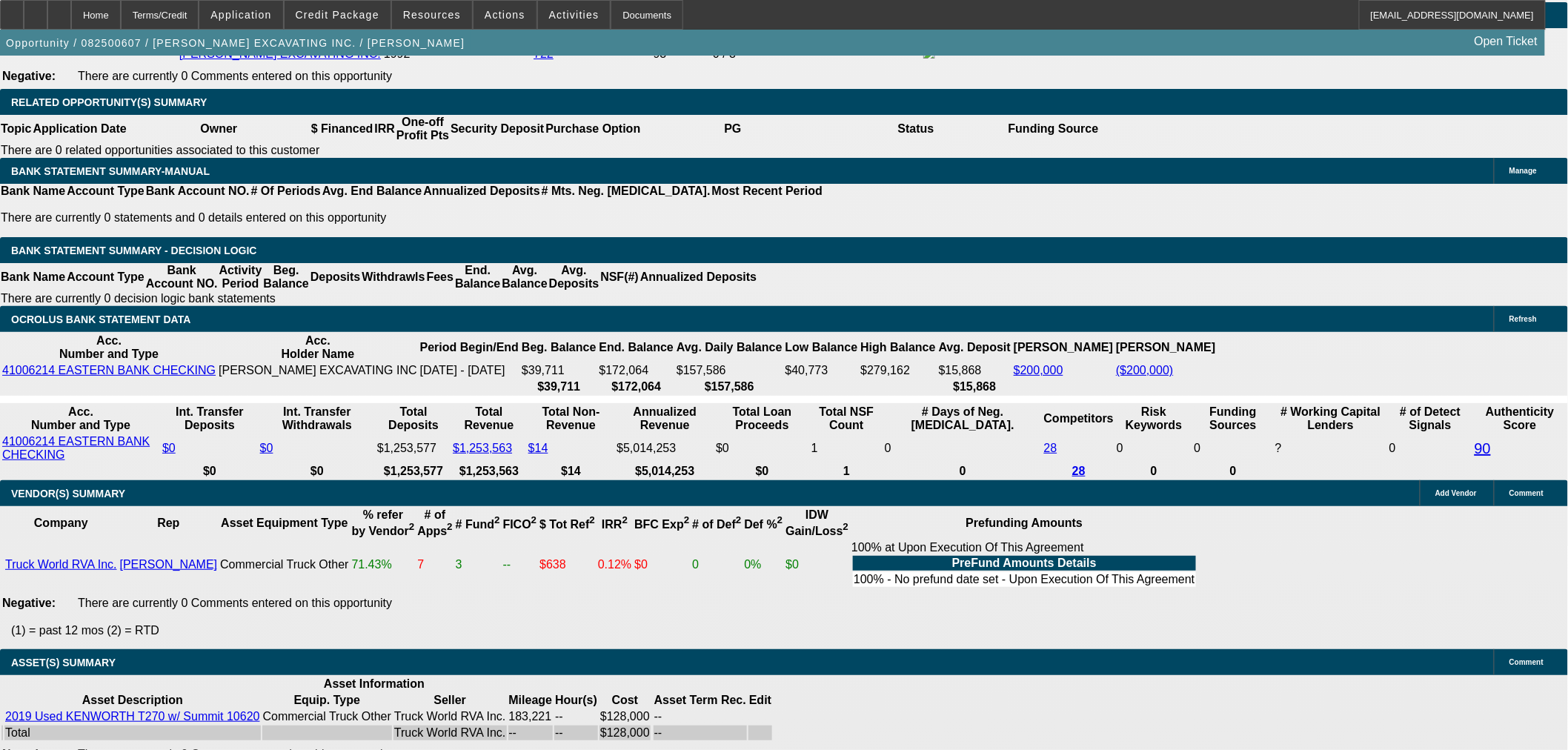
select select "0"
select select "6"
select select "0"
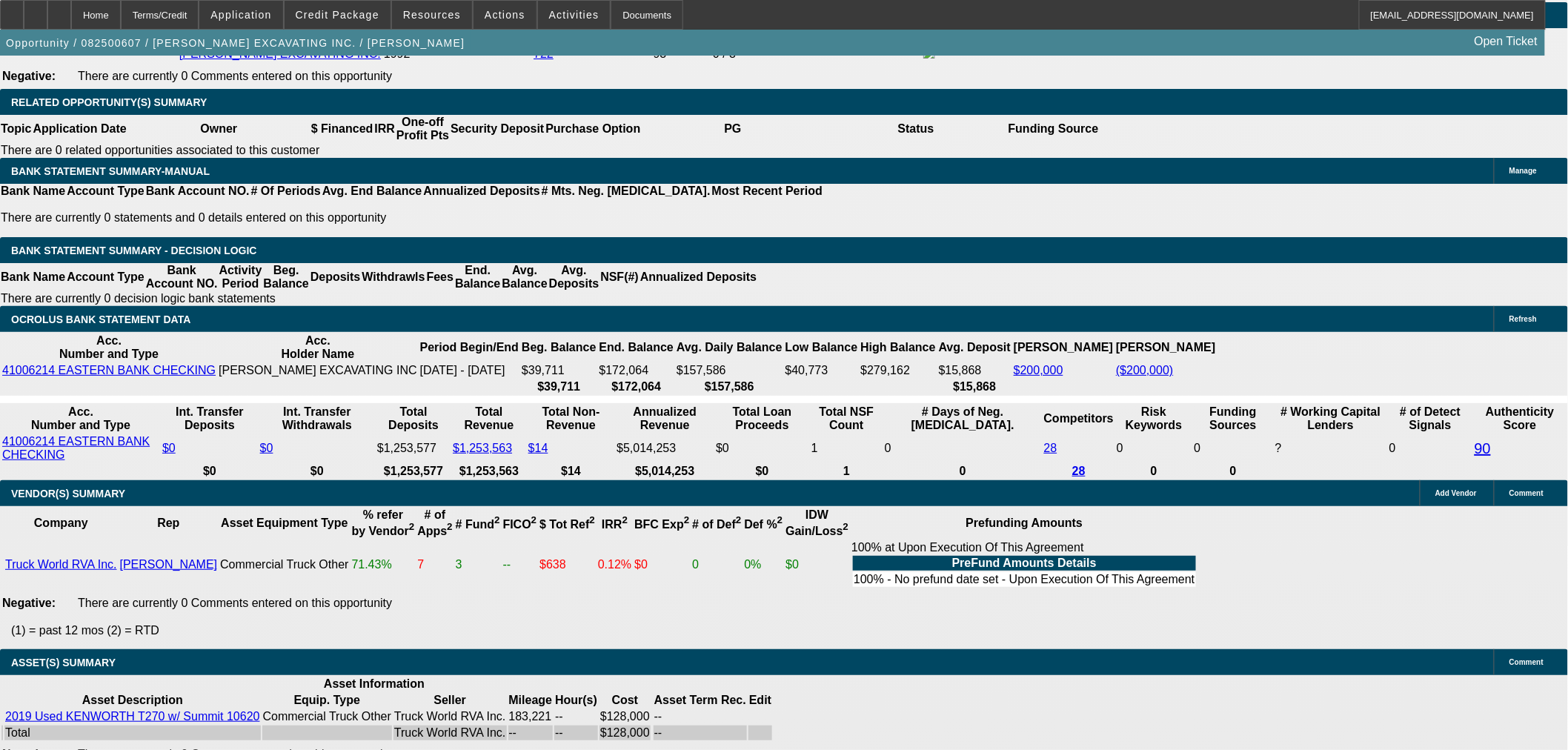
select select "0"
select select "6"
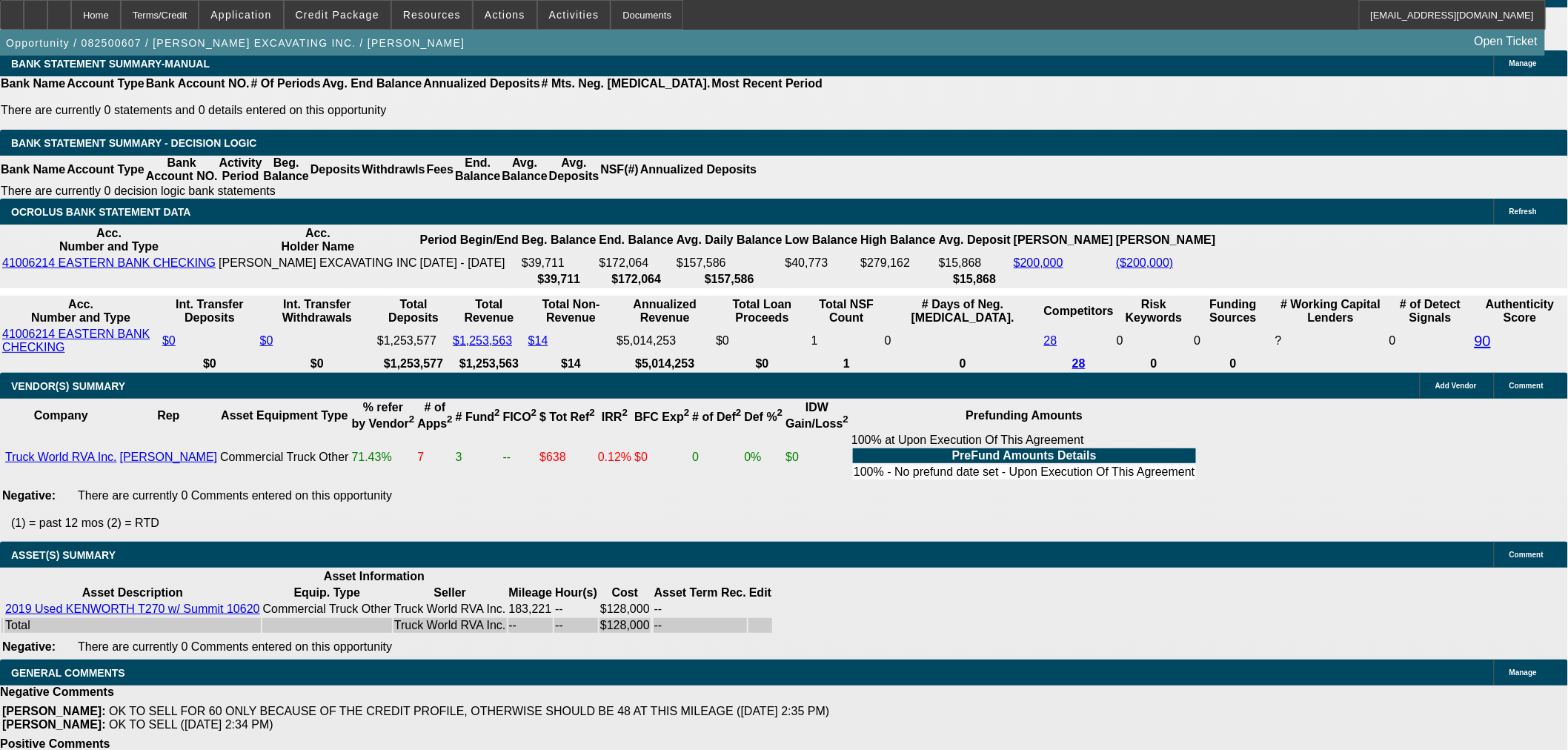
scroll to position [2563, 0]
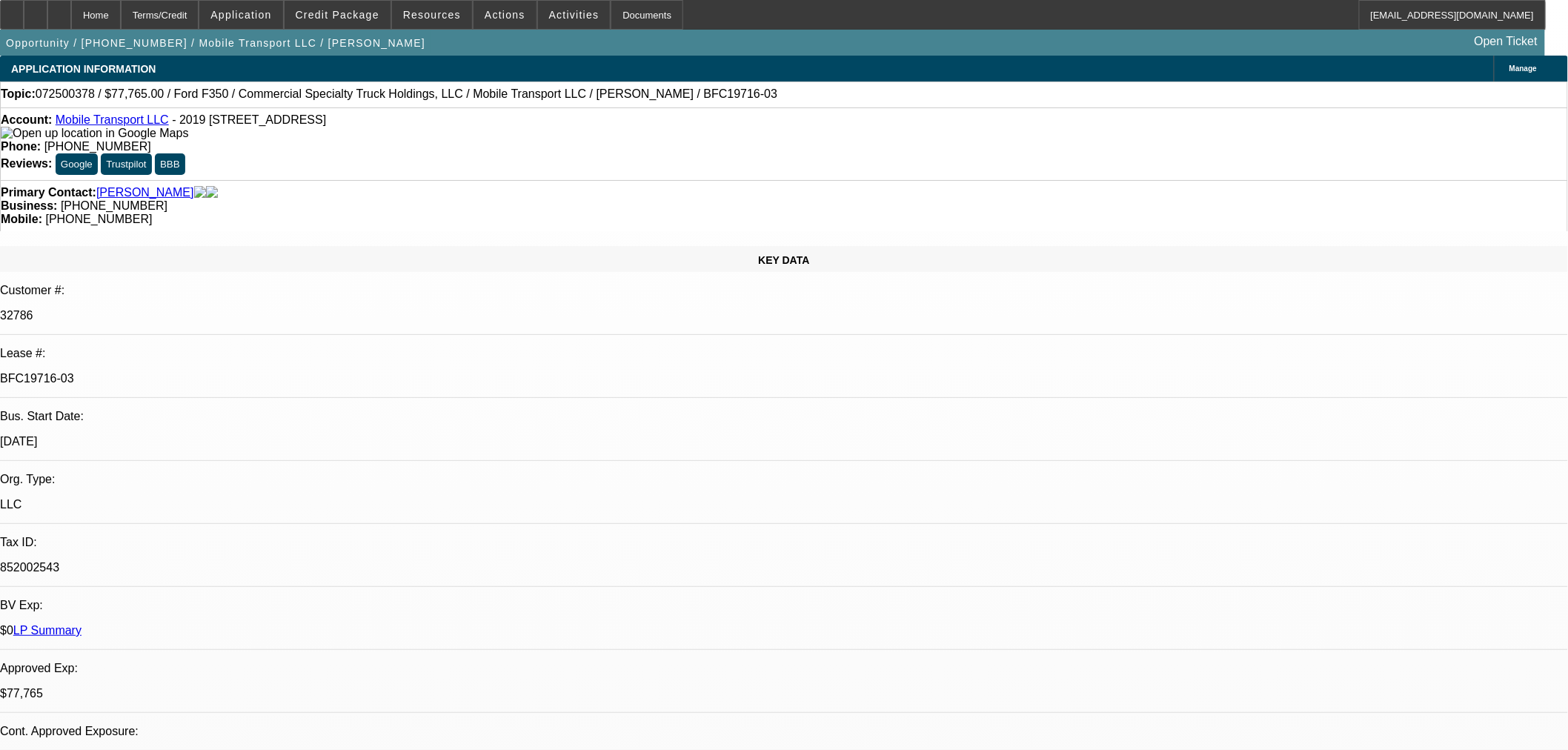
select select "0"
select select "2"
select select "0"
select select "6"
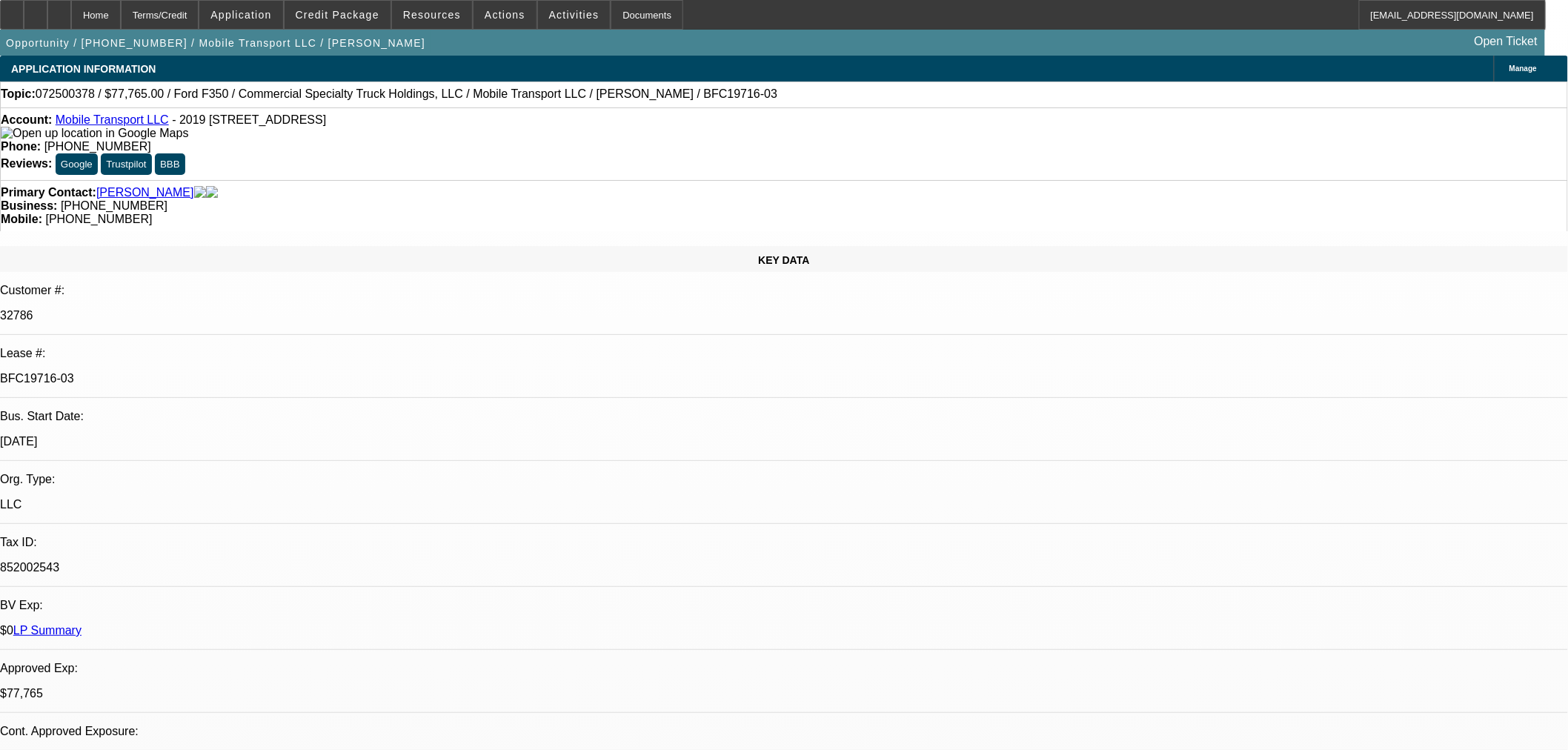
select select "0"
select select "2"
select select "0"
select select "6"
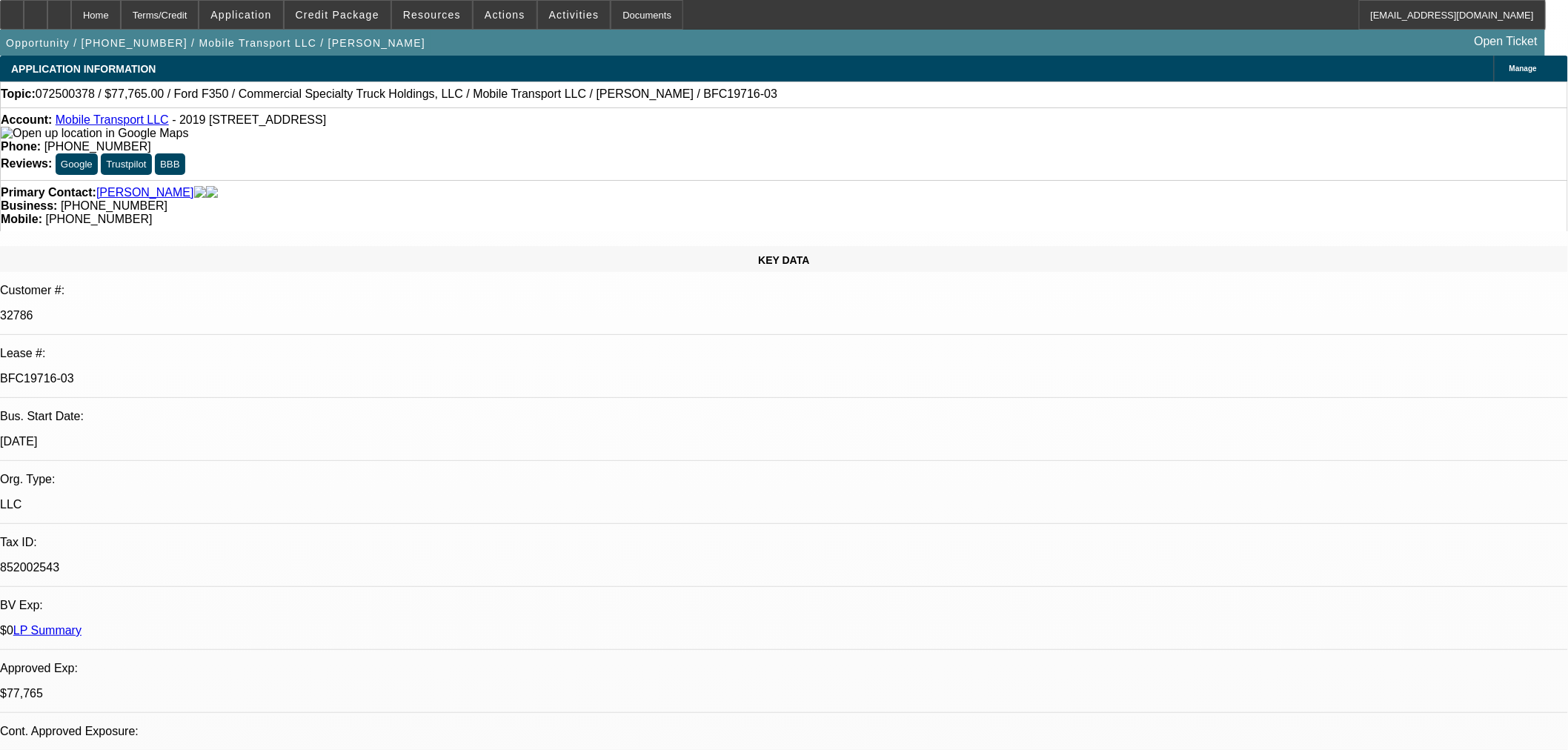
select select "0"
select select "2"
select select "0"
select select "6"
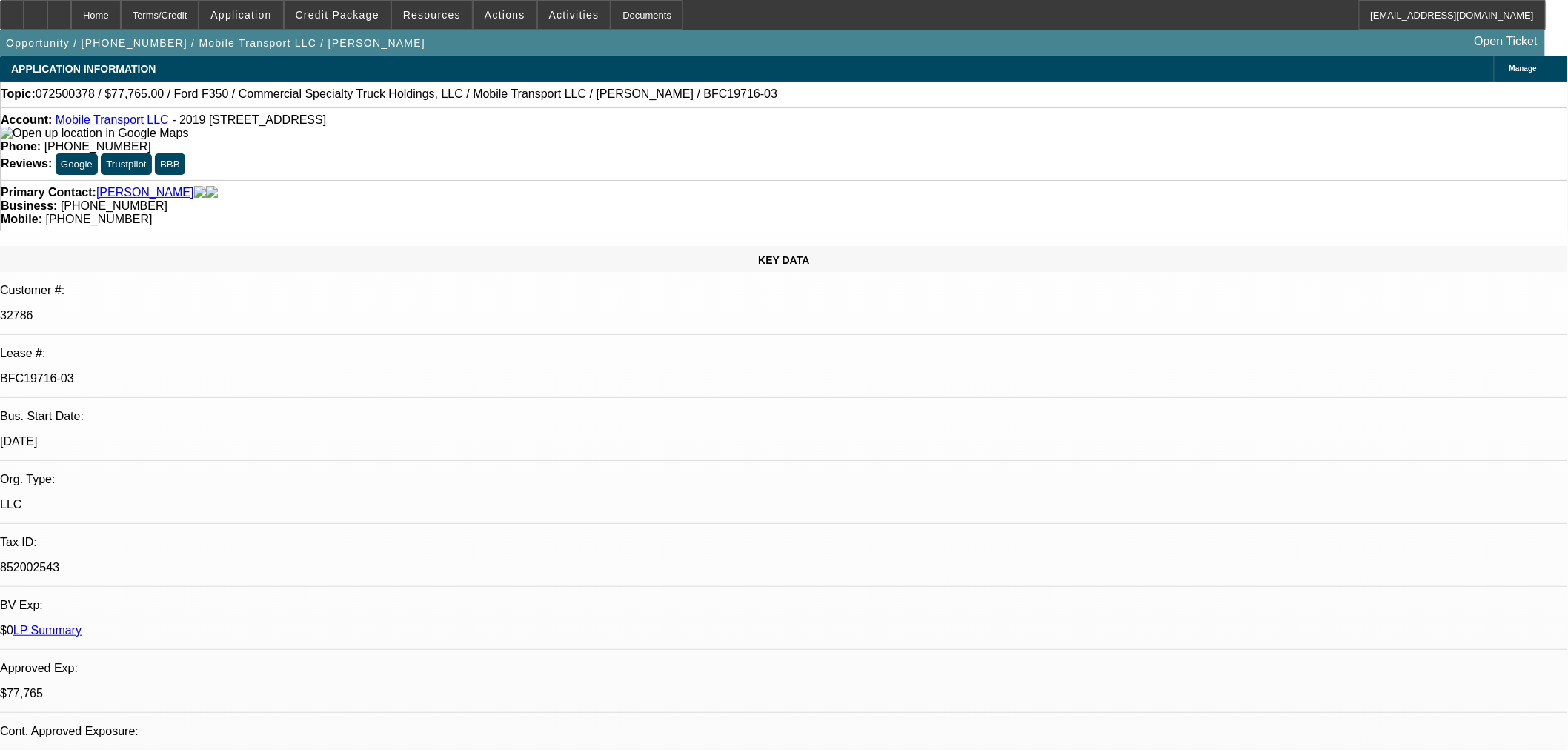
select select "0"
select select "2"
select select "0"
select select "6"
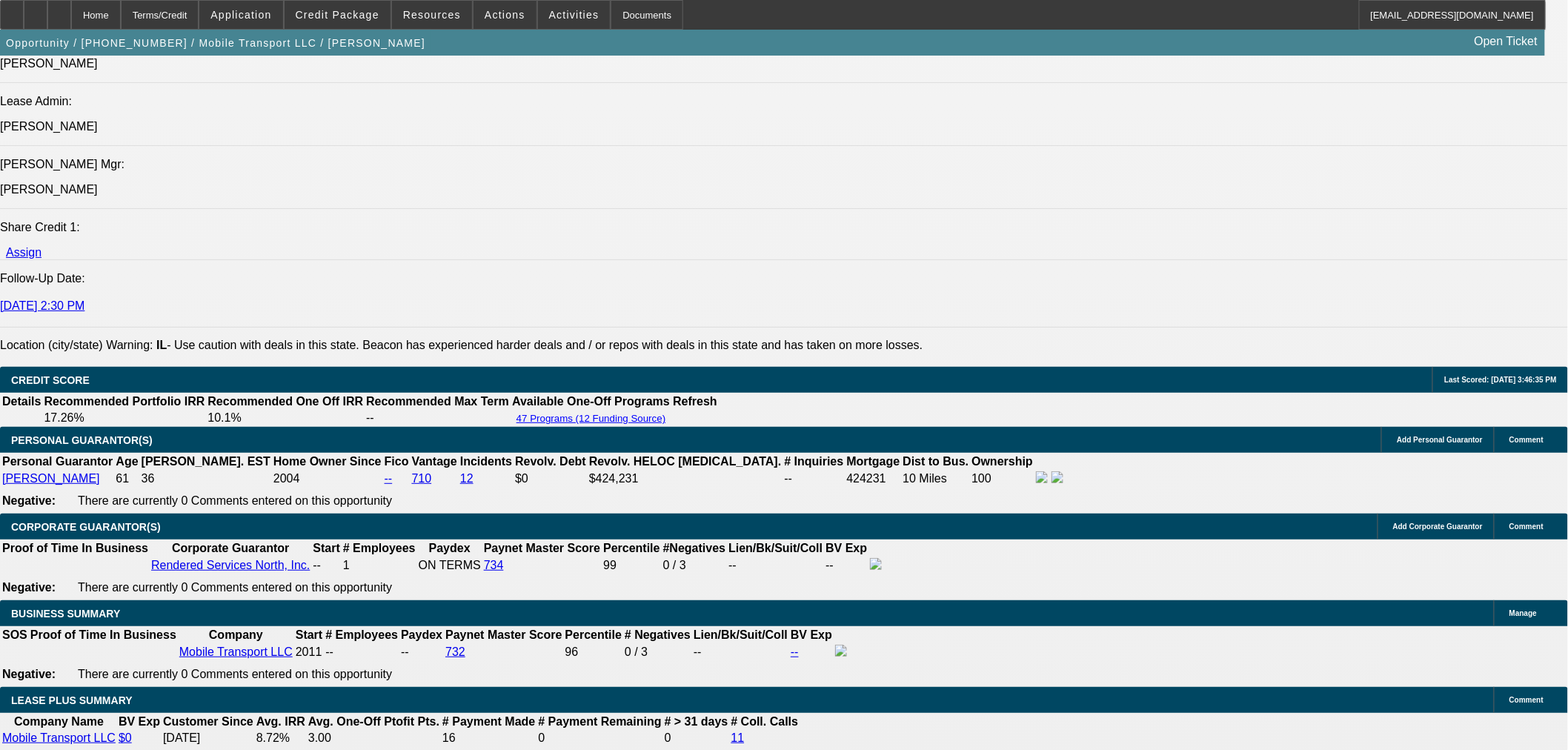
scroll to position [2141, 0]
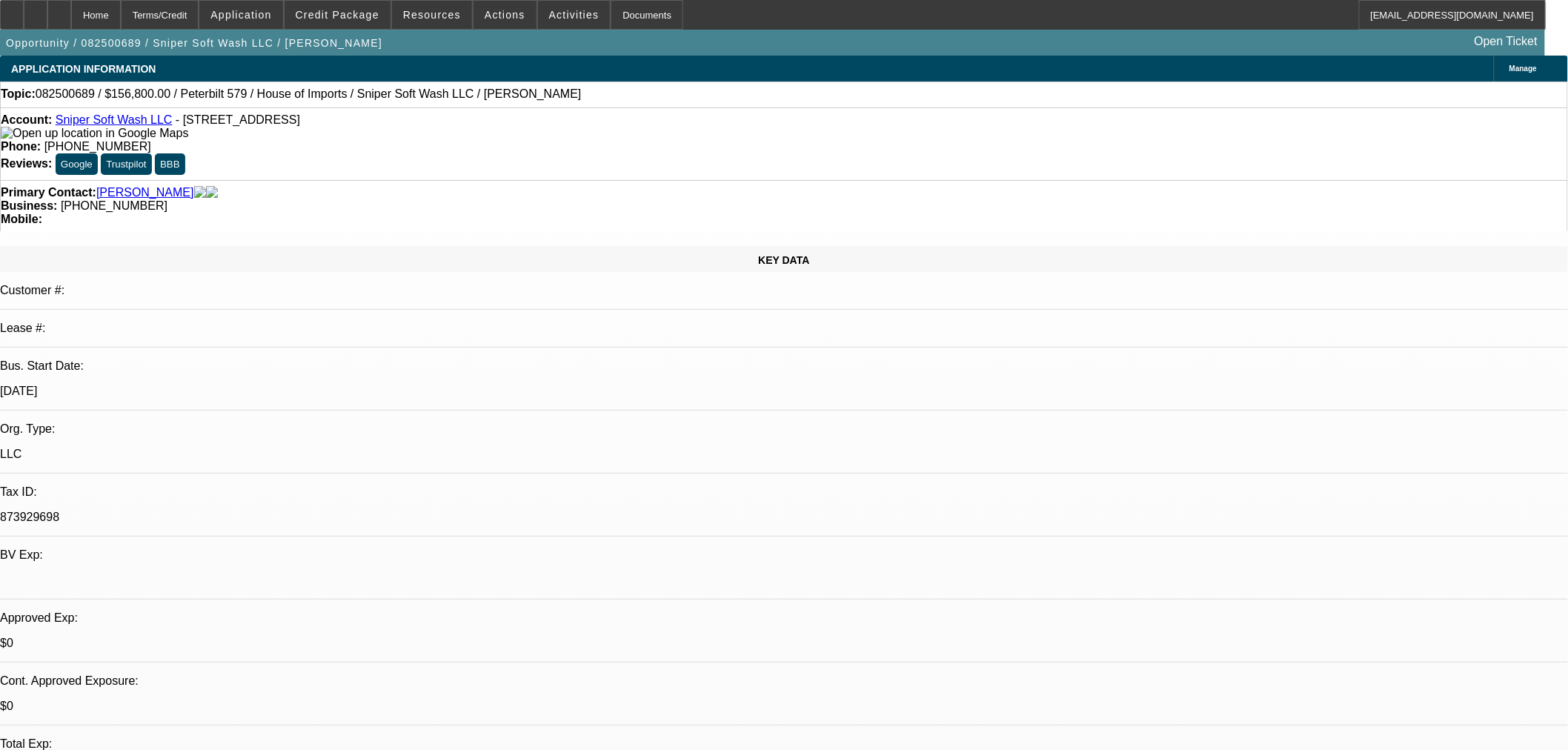
select select "0"
select select "2"
select select "0"
select select "6"
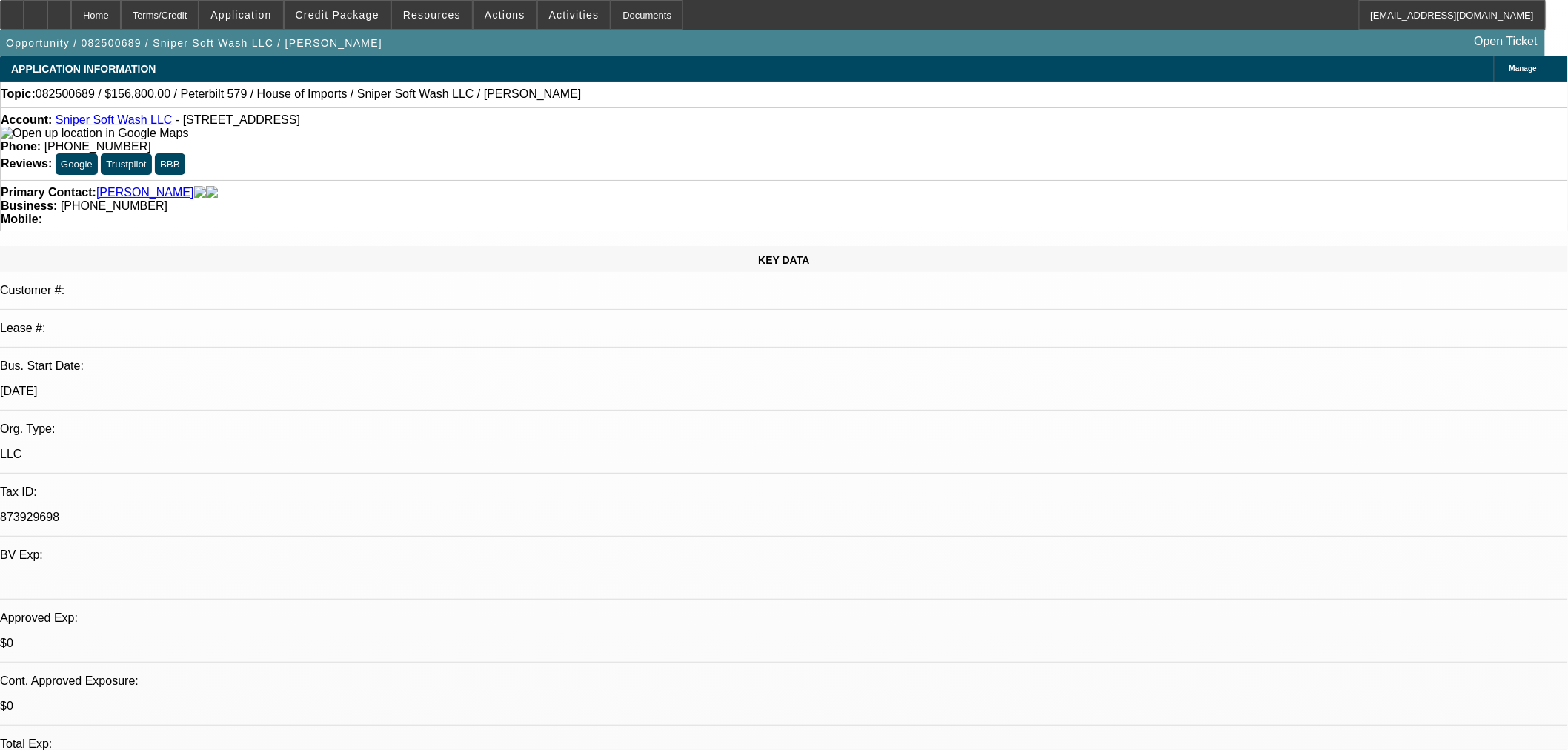
select select "0"
select select "2"
select select "0"
select select "6"
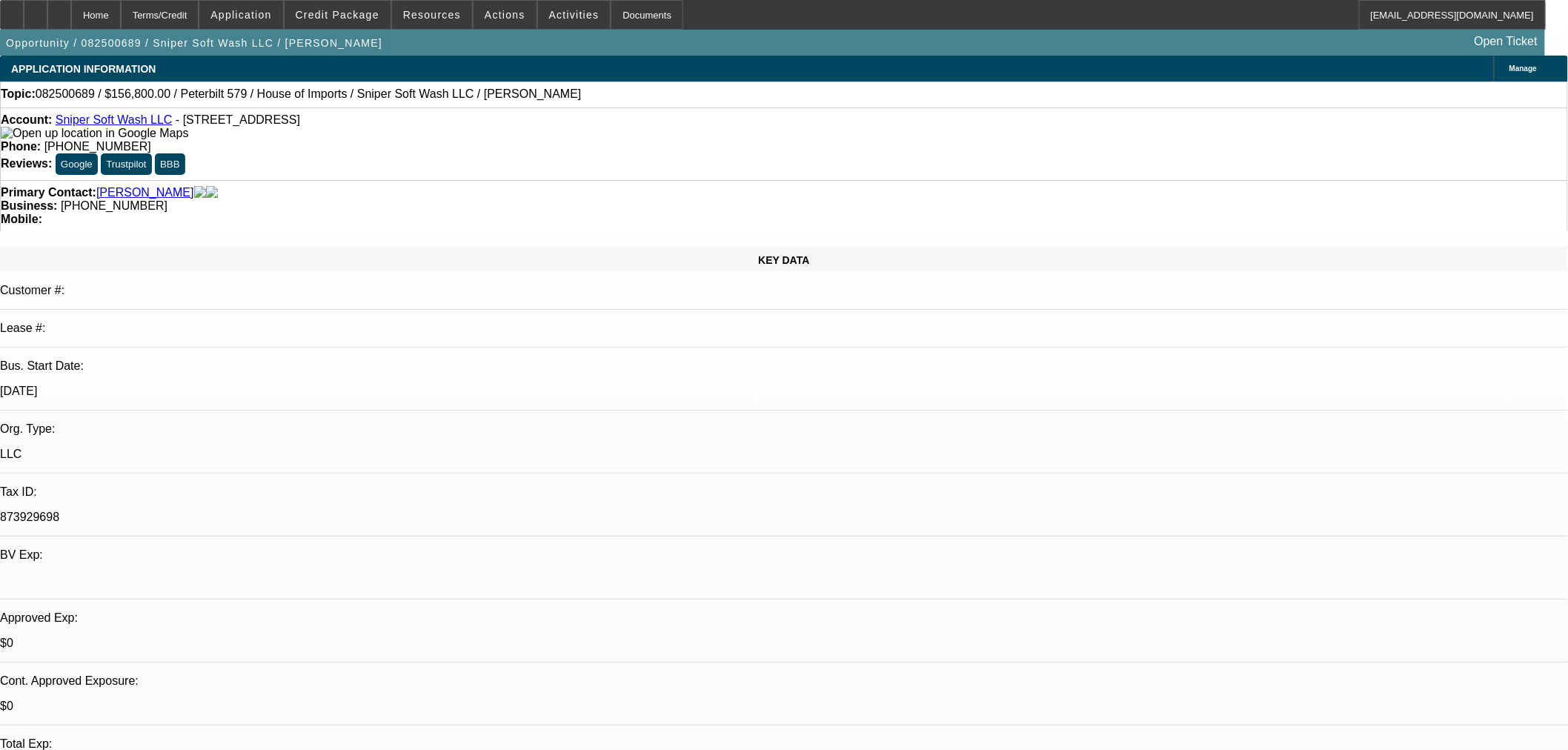
select select "0"
select select "6"
select select "0"
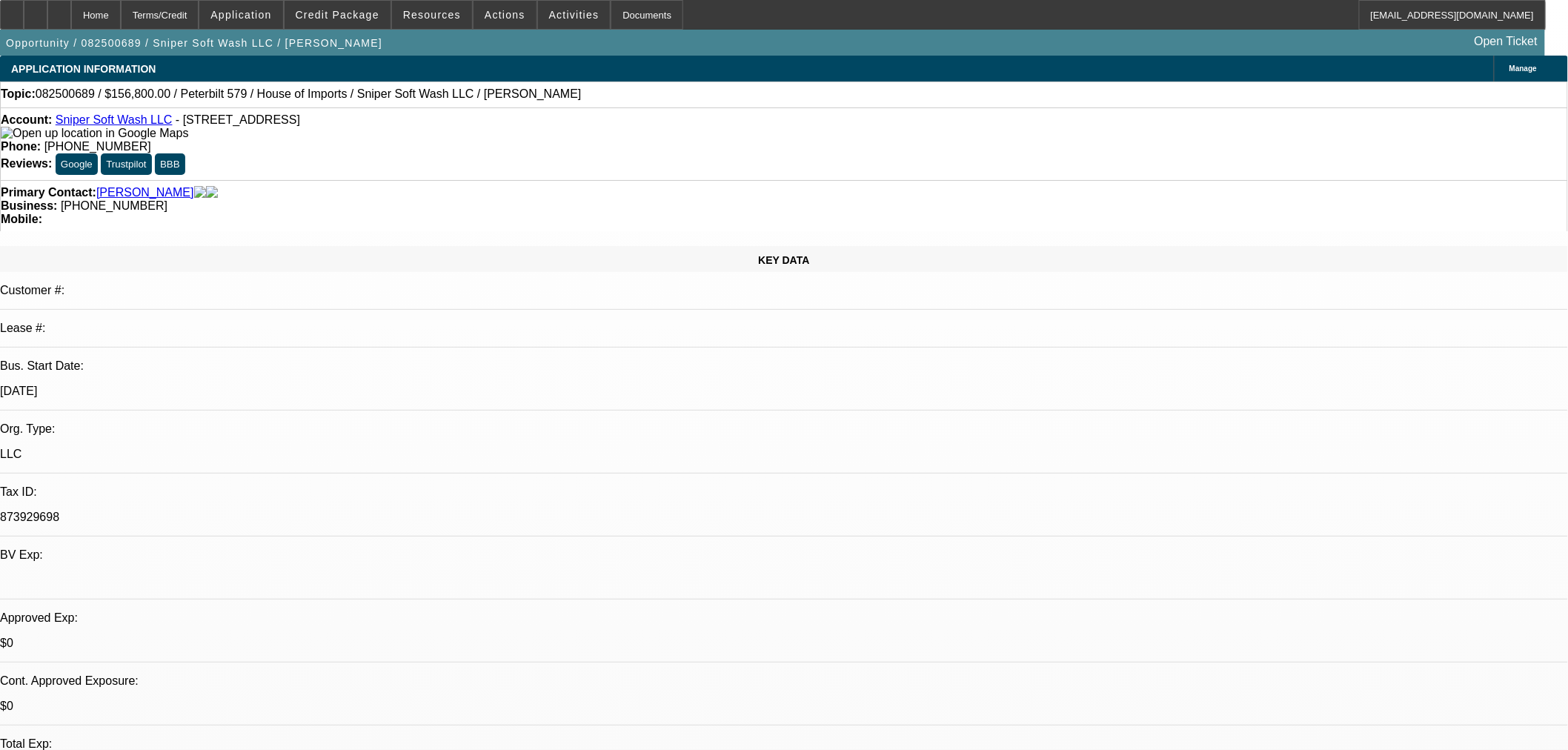
select select "0"
select select "6"
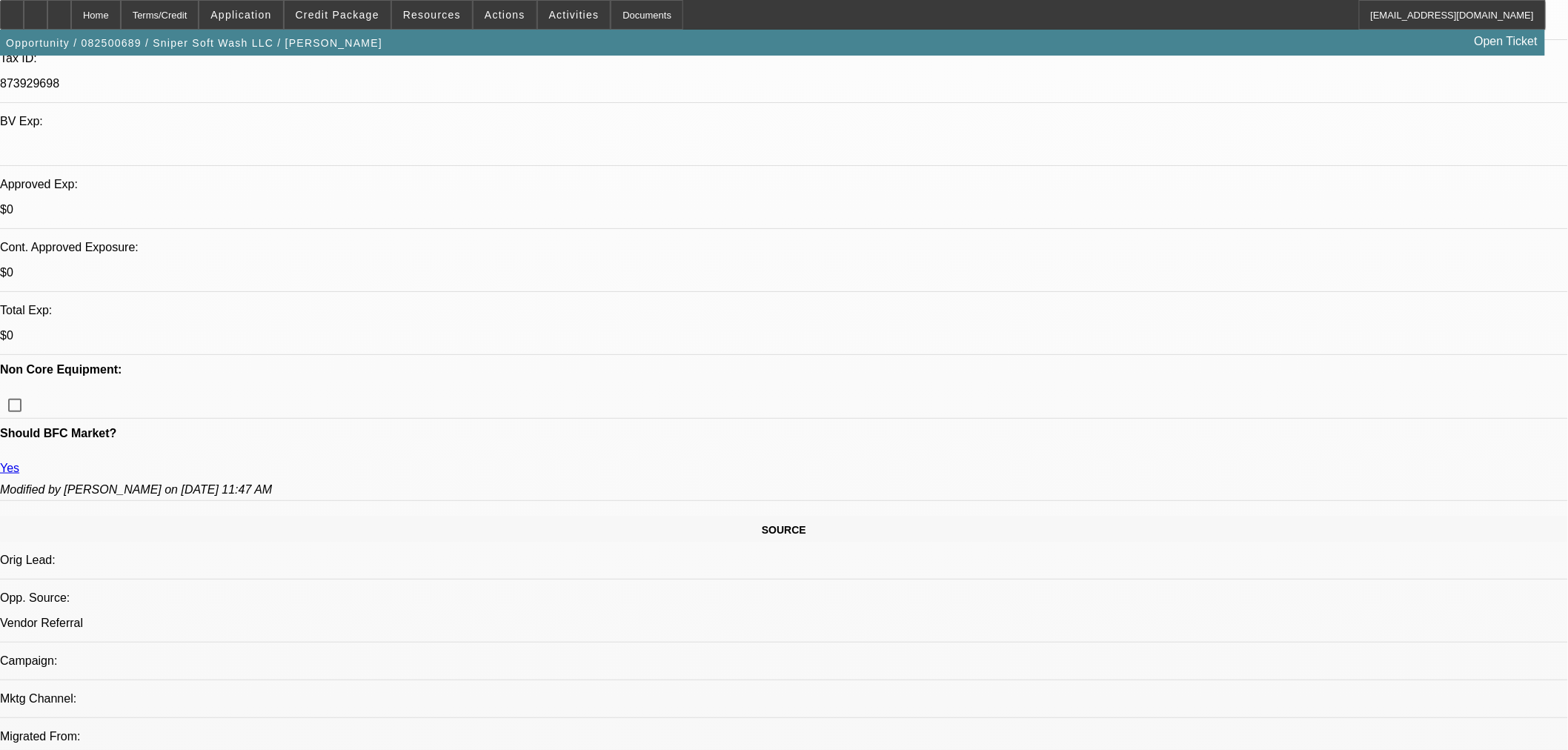
scroll to position [412, 0]
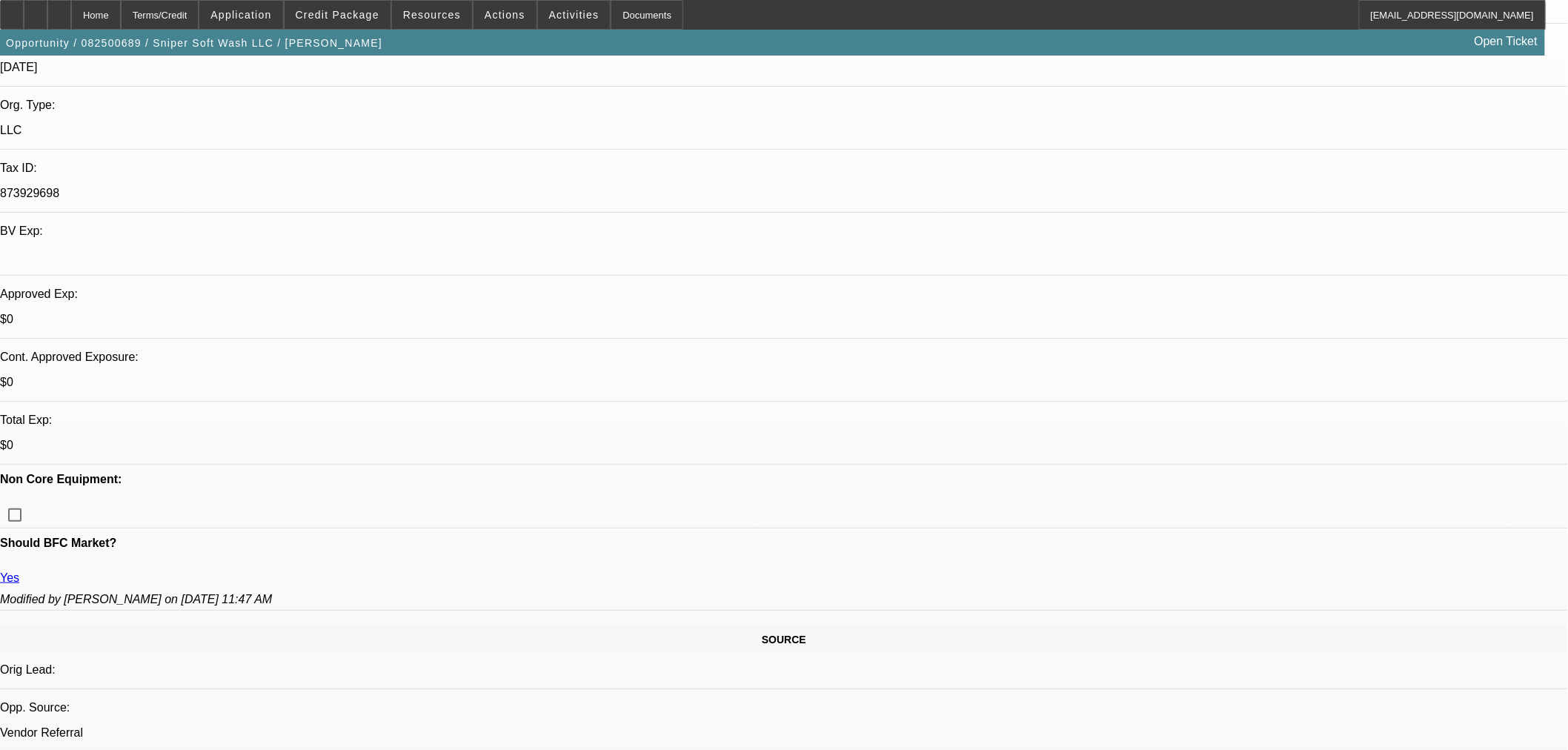
scroll to position [329, 0]
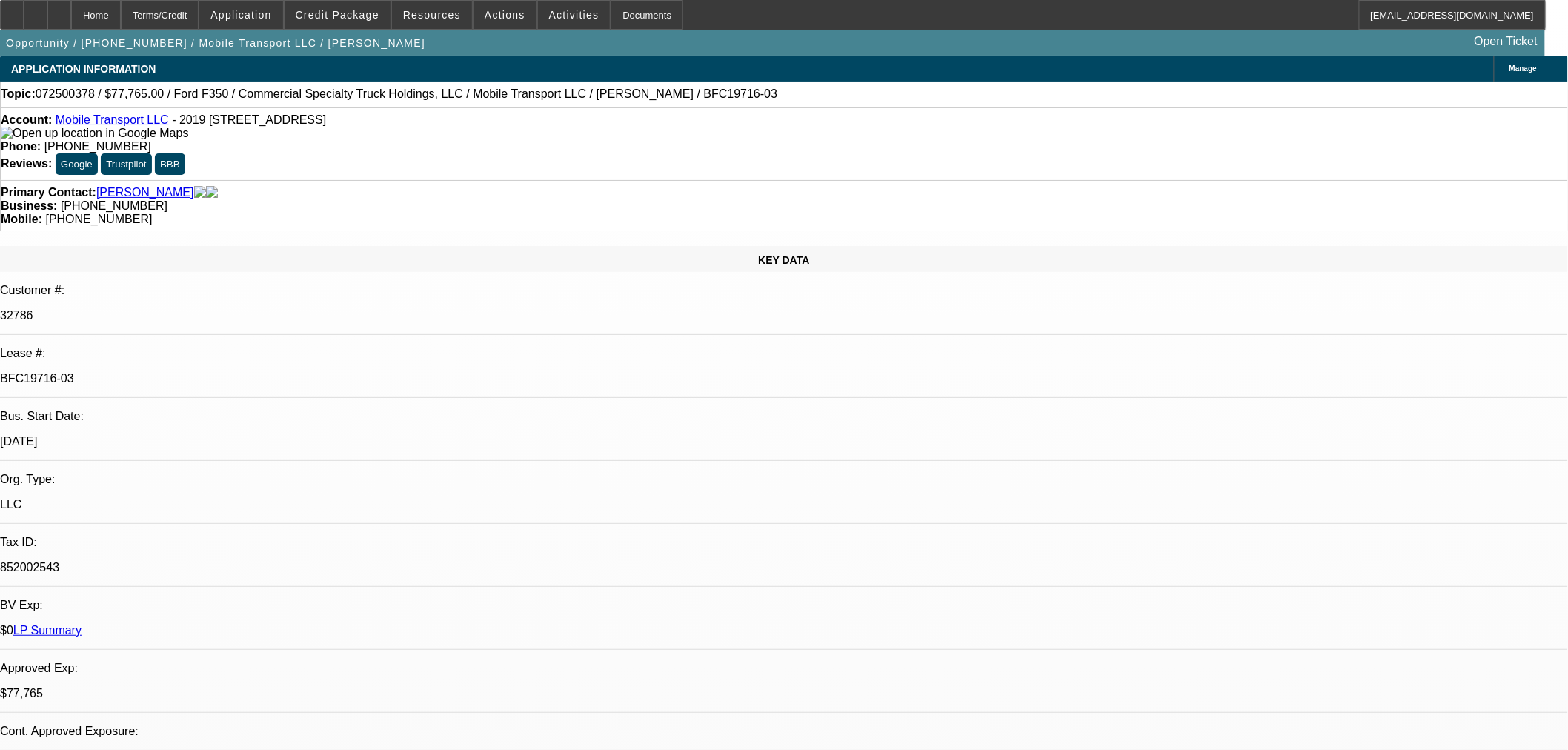
select select "0"
select select "2"
select select "0"
select select "6"
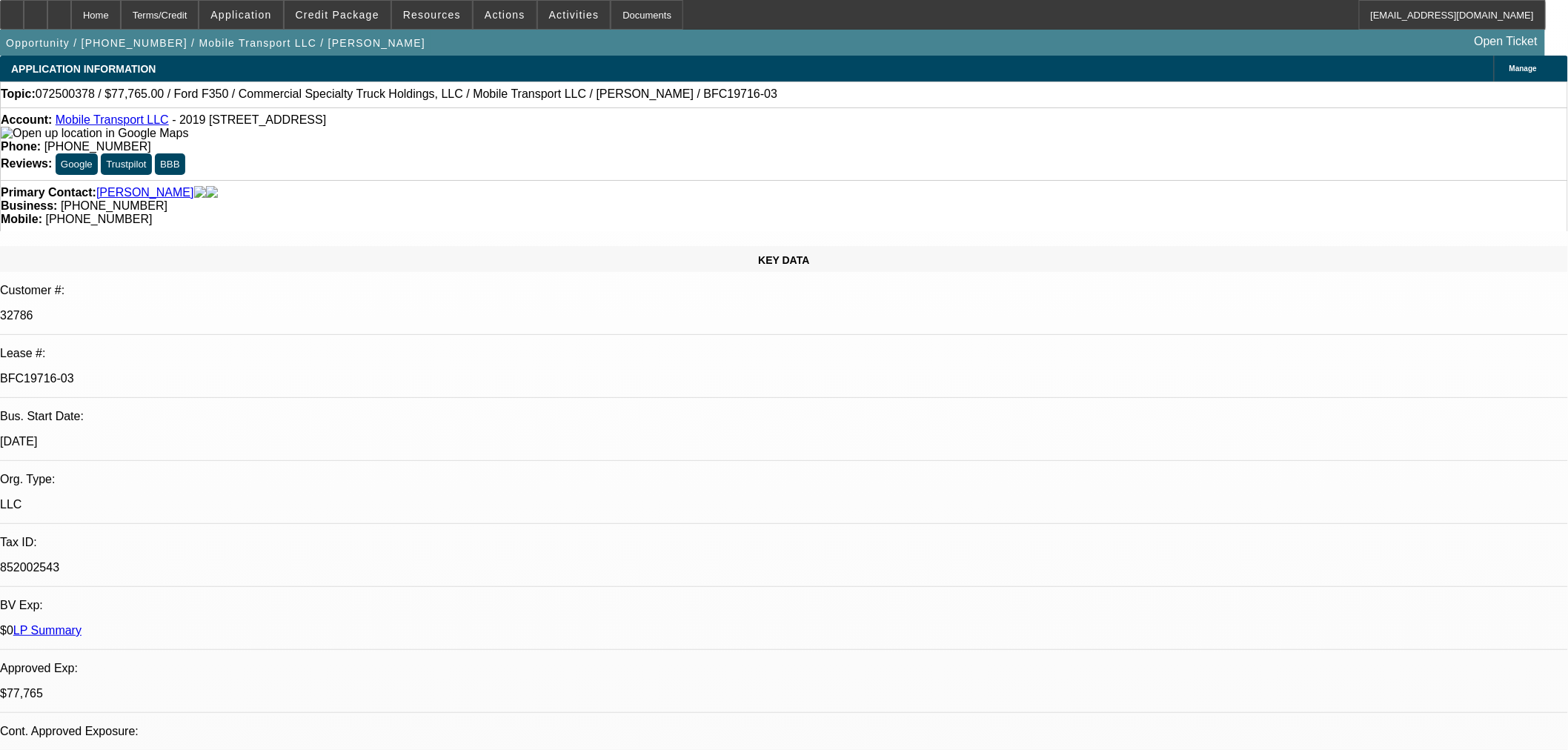
select select "0"
select select "2"
select select "0"
select select "6"
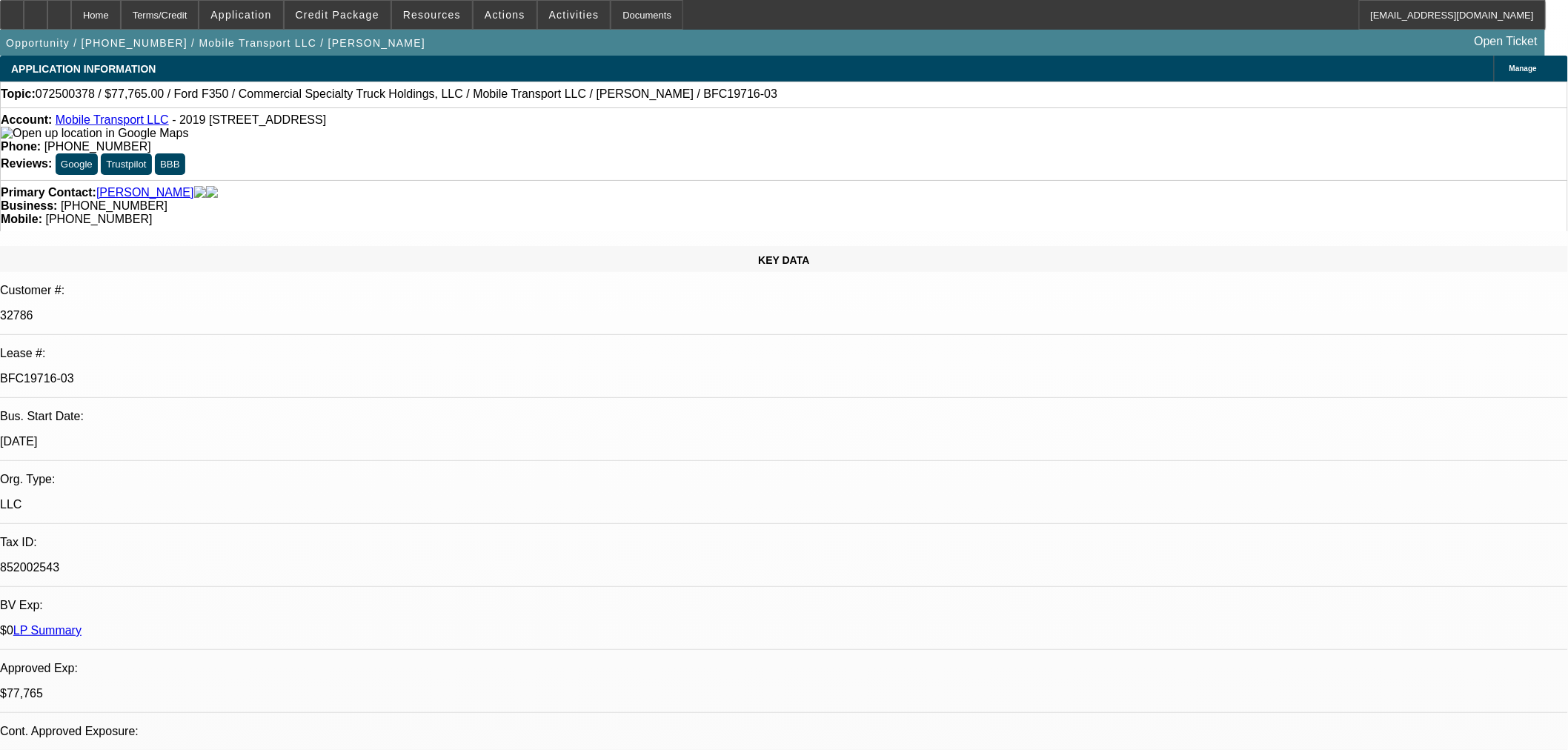
select select "0"
select select "2"
select select "0"
select select "6"
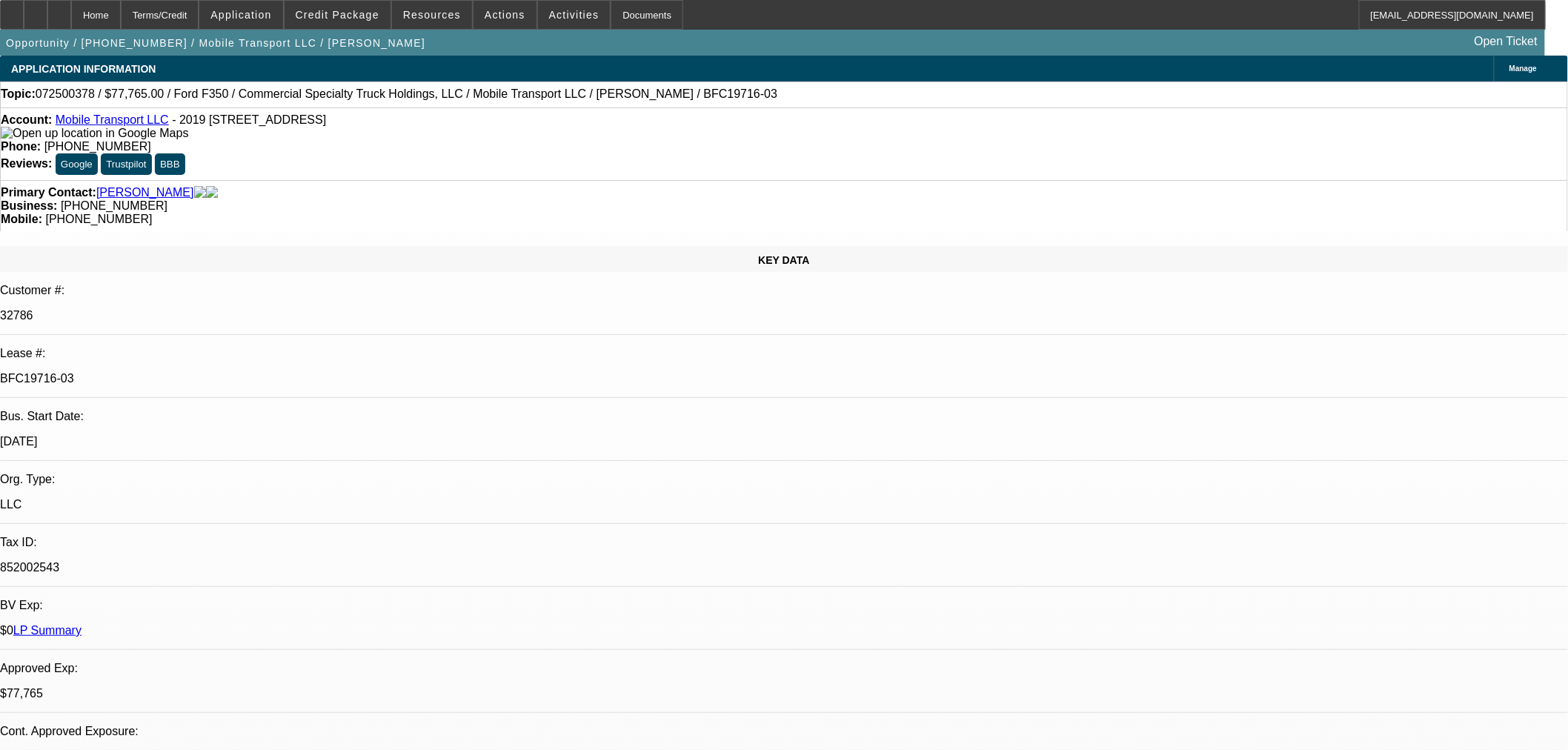
select select "0"
select select "2"
select select "0"
select select "6"
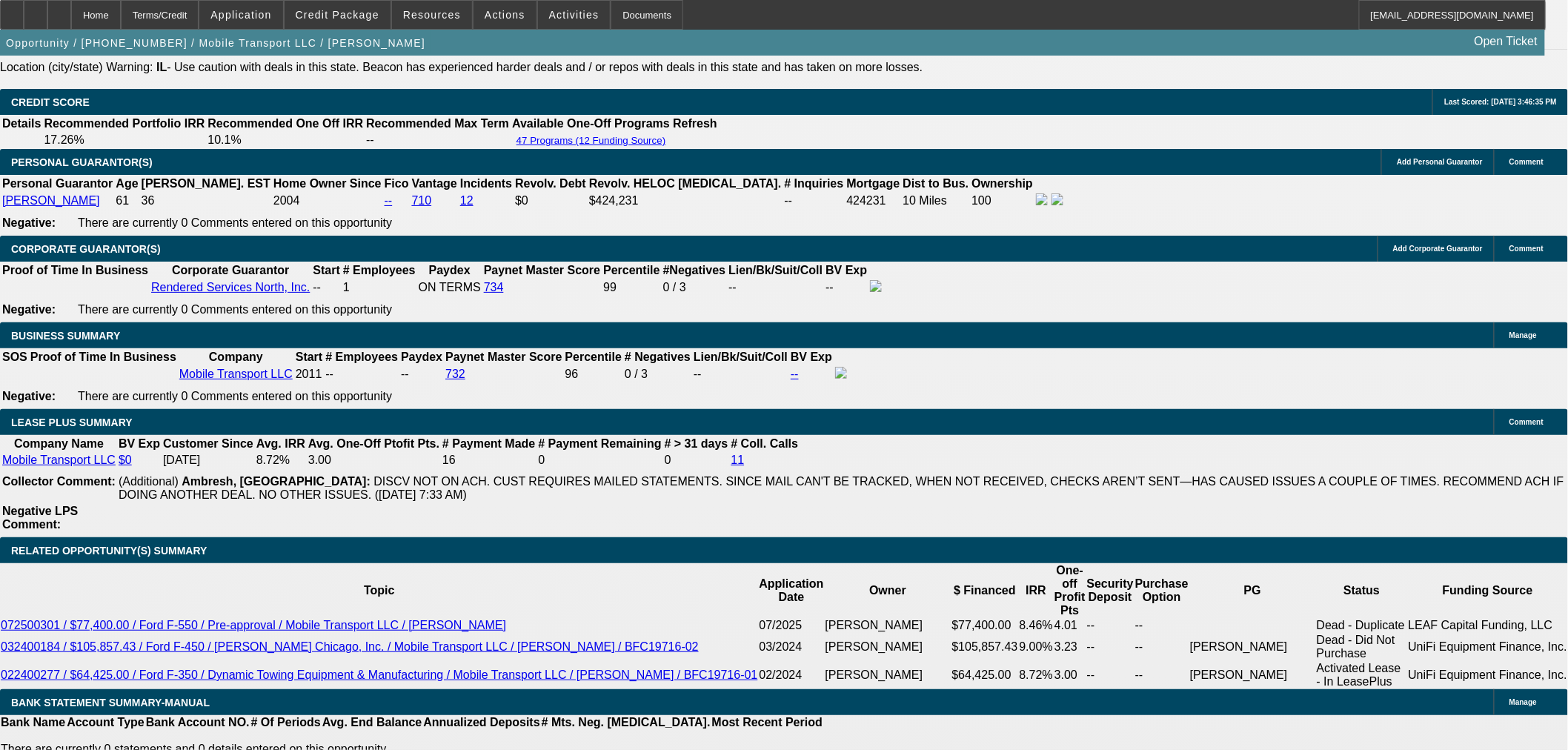
scroll to position [2224, 0]
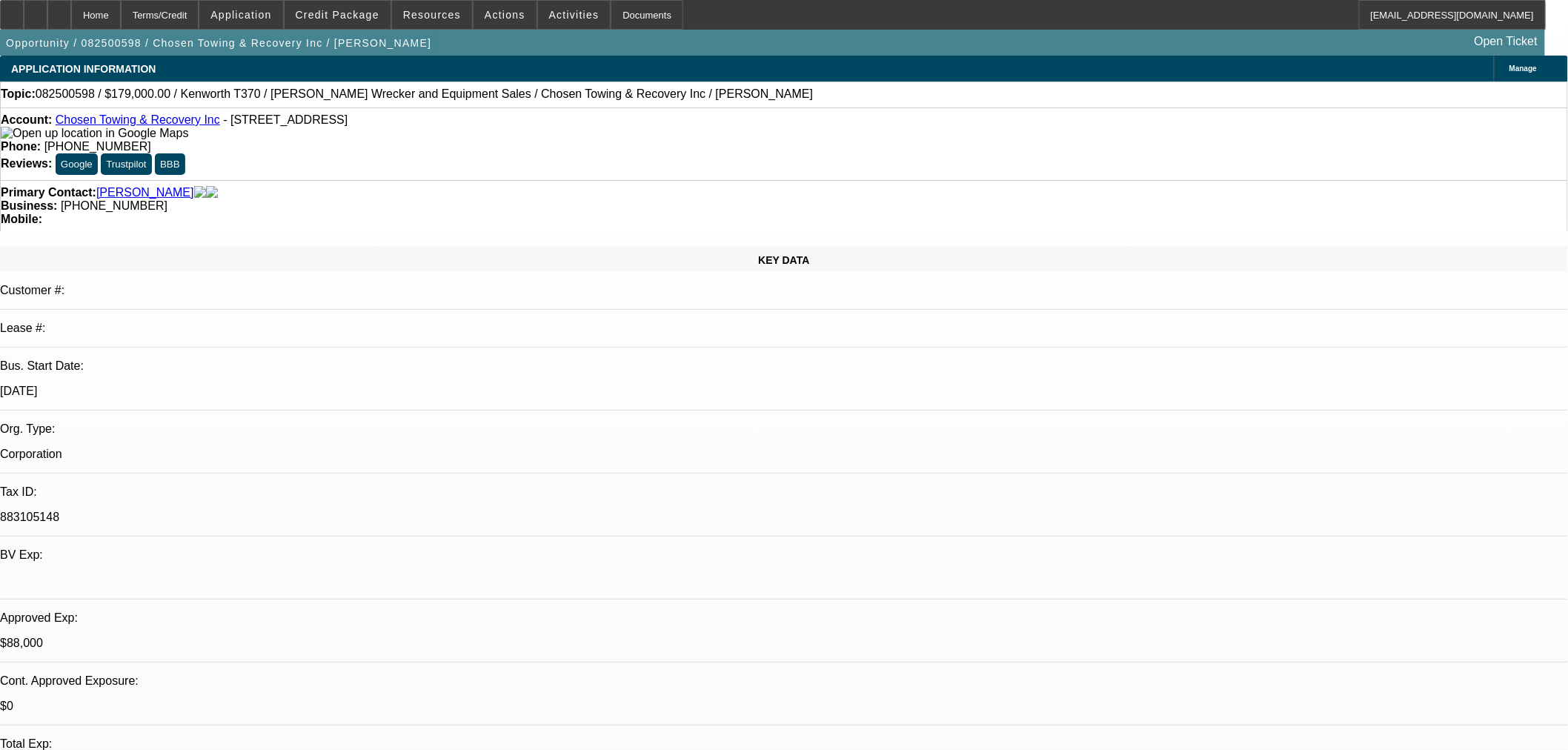
select select "0"
select select "2"
select select "0.1"
select select "4"
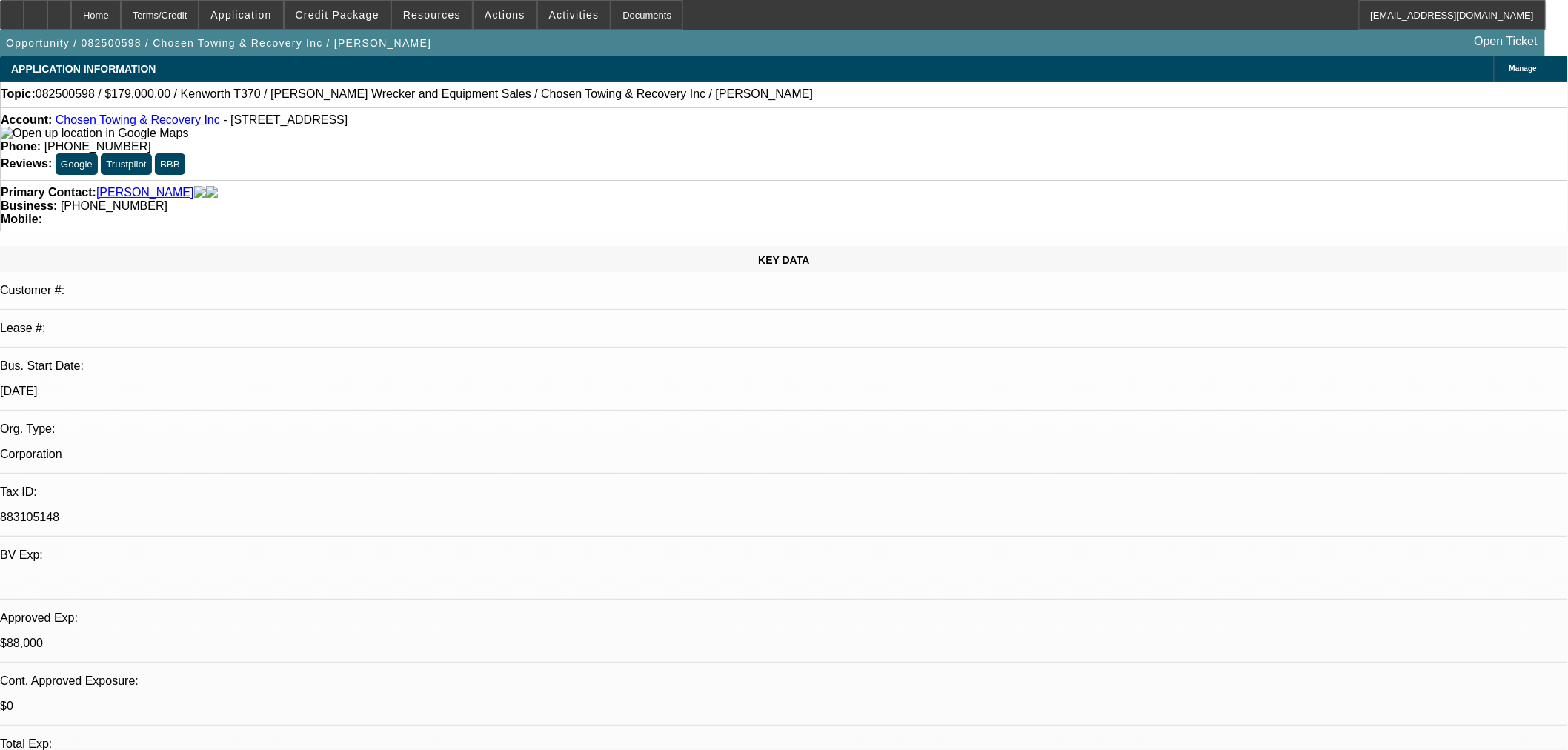
select select "0"
select select "3"
select select "2"
select select "0"
select select "4"
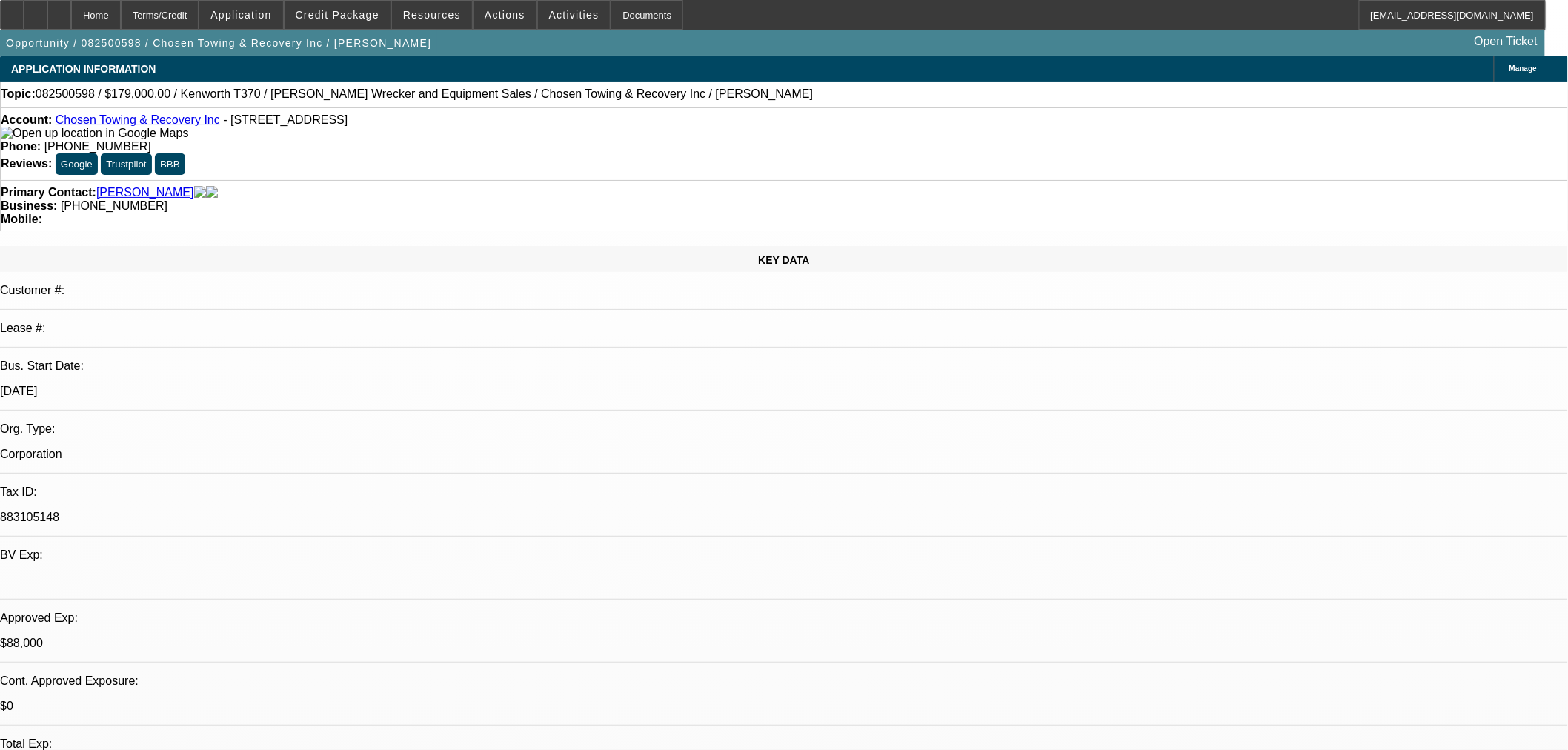
select select "0"
select select "2"
select select "0.1"
select select "4"
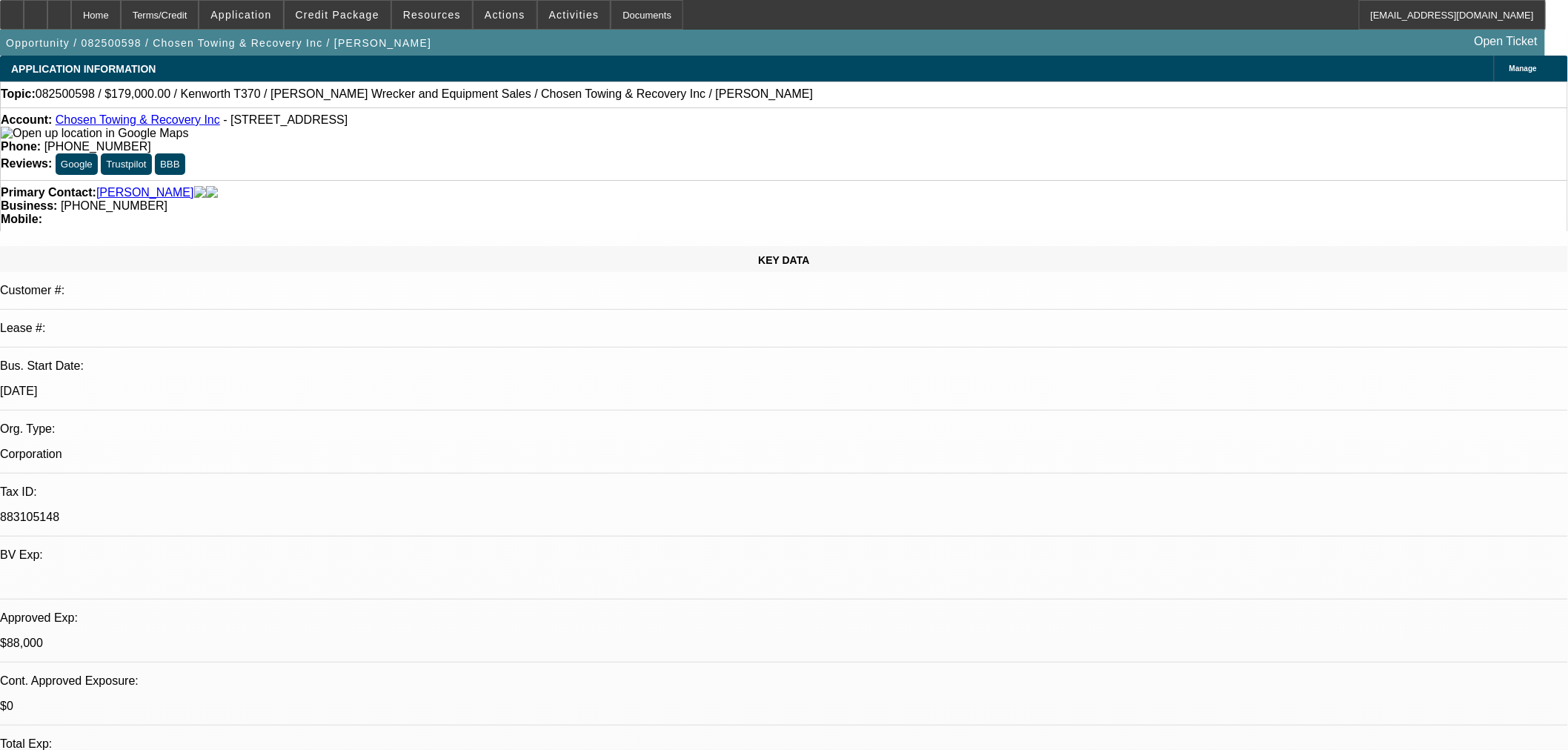
select select "0"
select select "3"
select select "2"
select select "0"
select select "4"
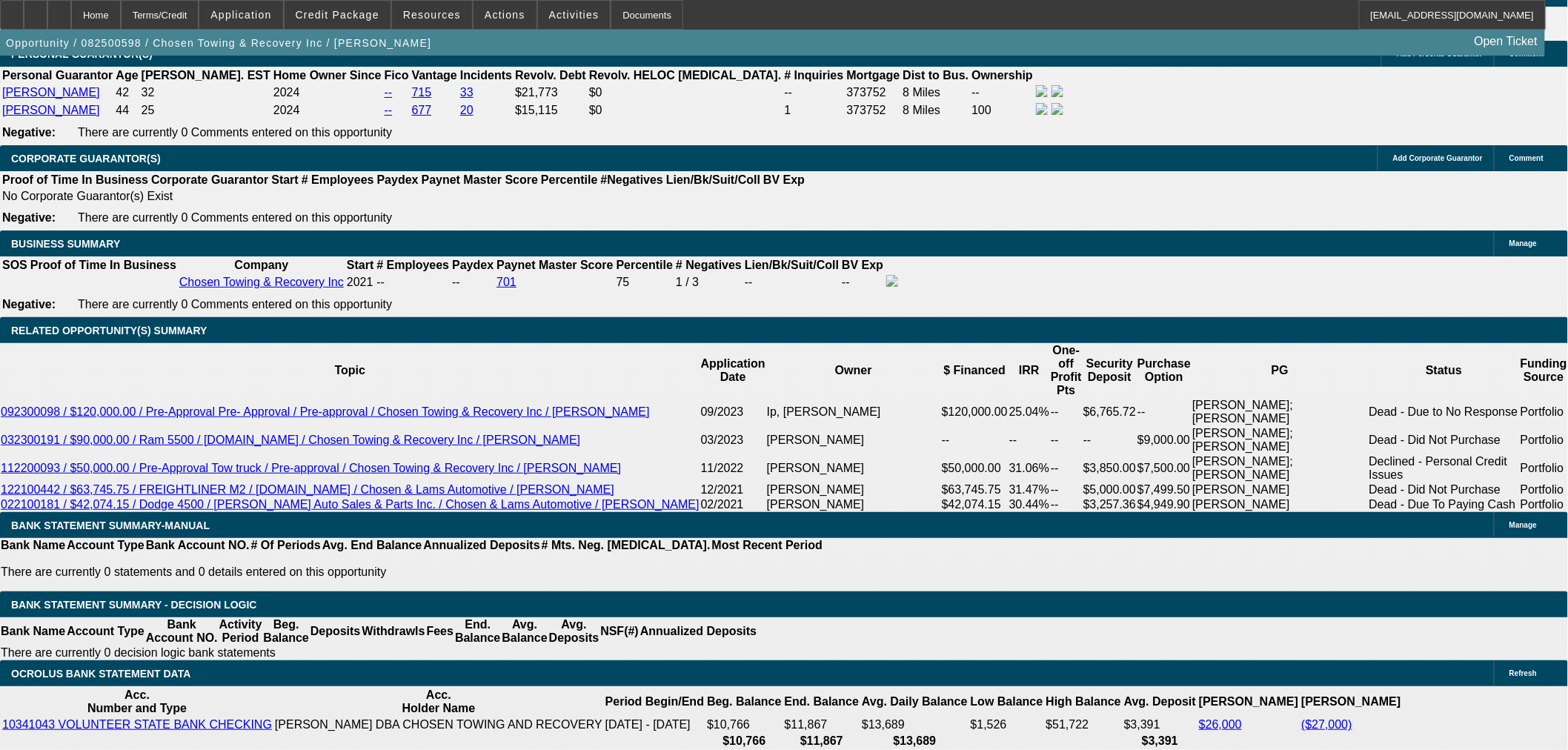
scroll to position [2827, 0]
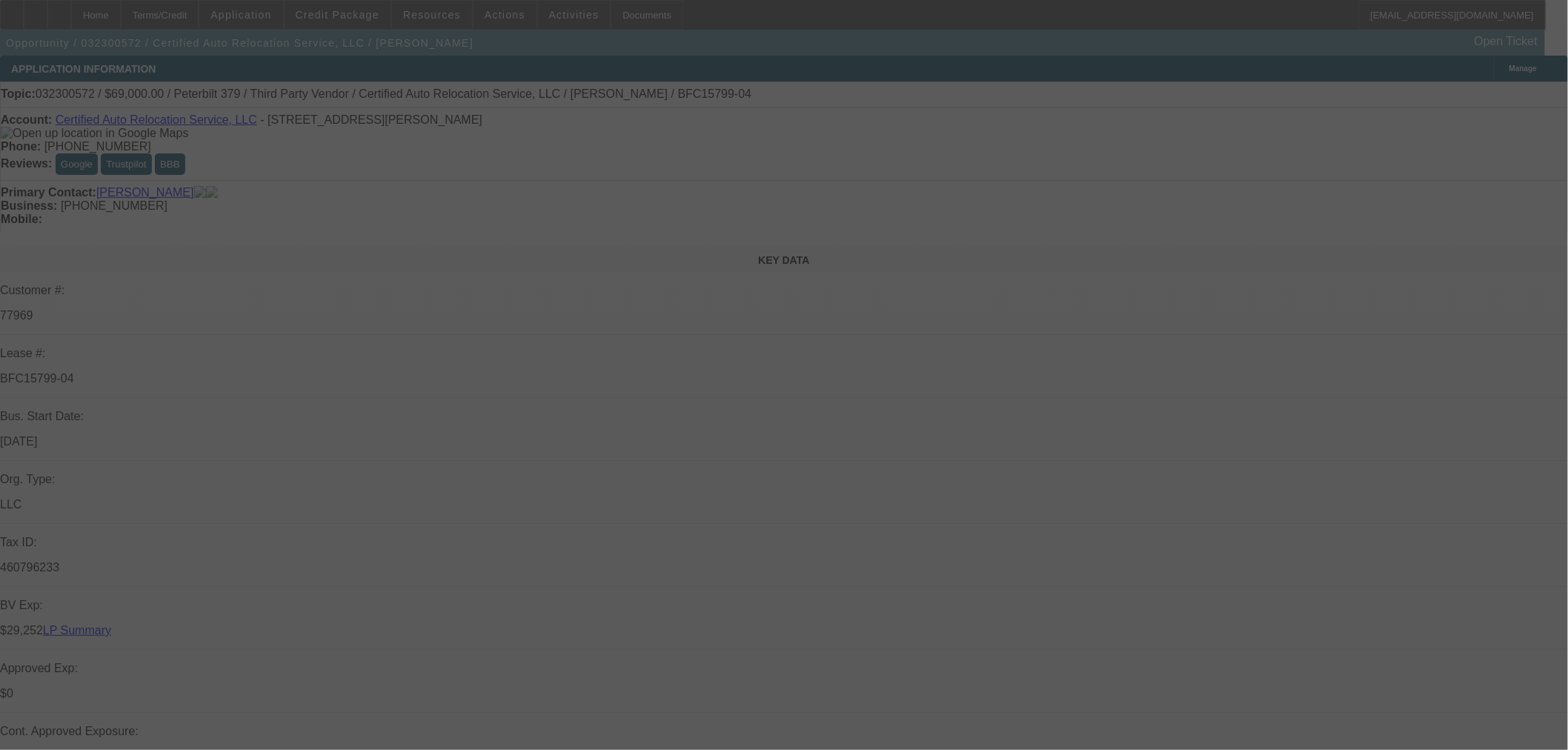
select select "0"
select select "2"
select select "0"
select select "6"
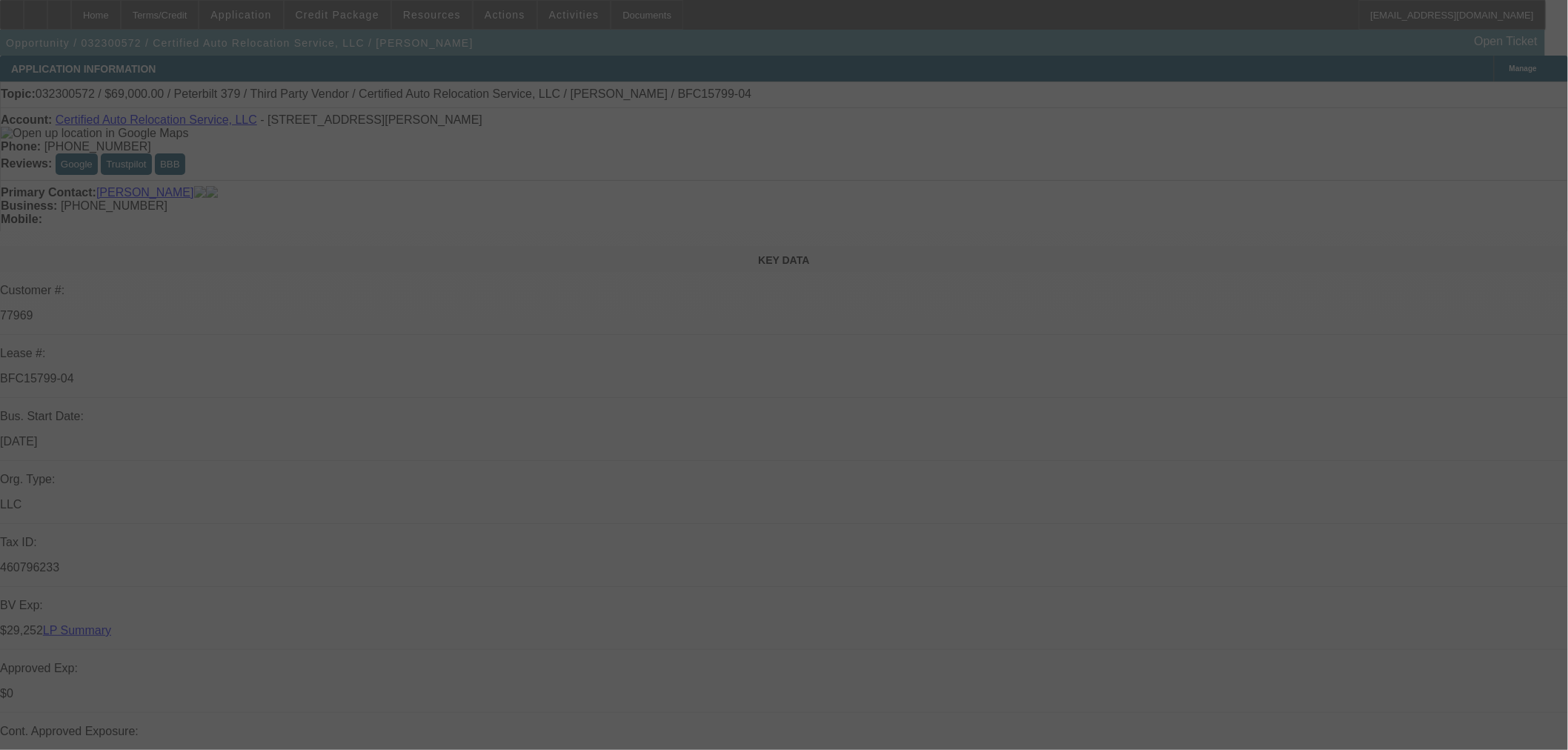
select select "0"
select select "2"
select select "0"
select select "6"
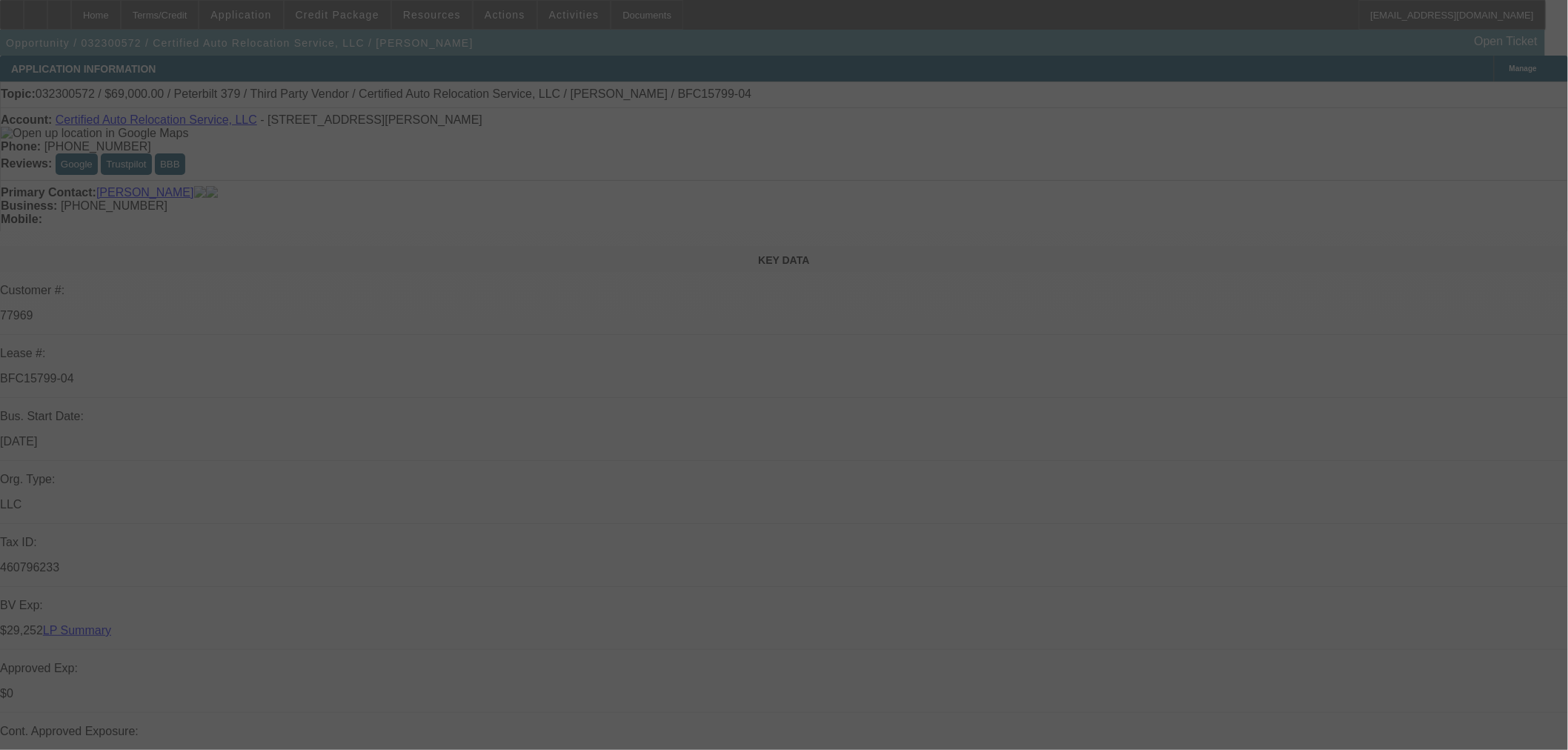
select select "0"
select select "2"
select select "0"
select select "6"
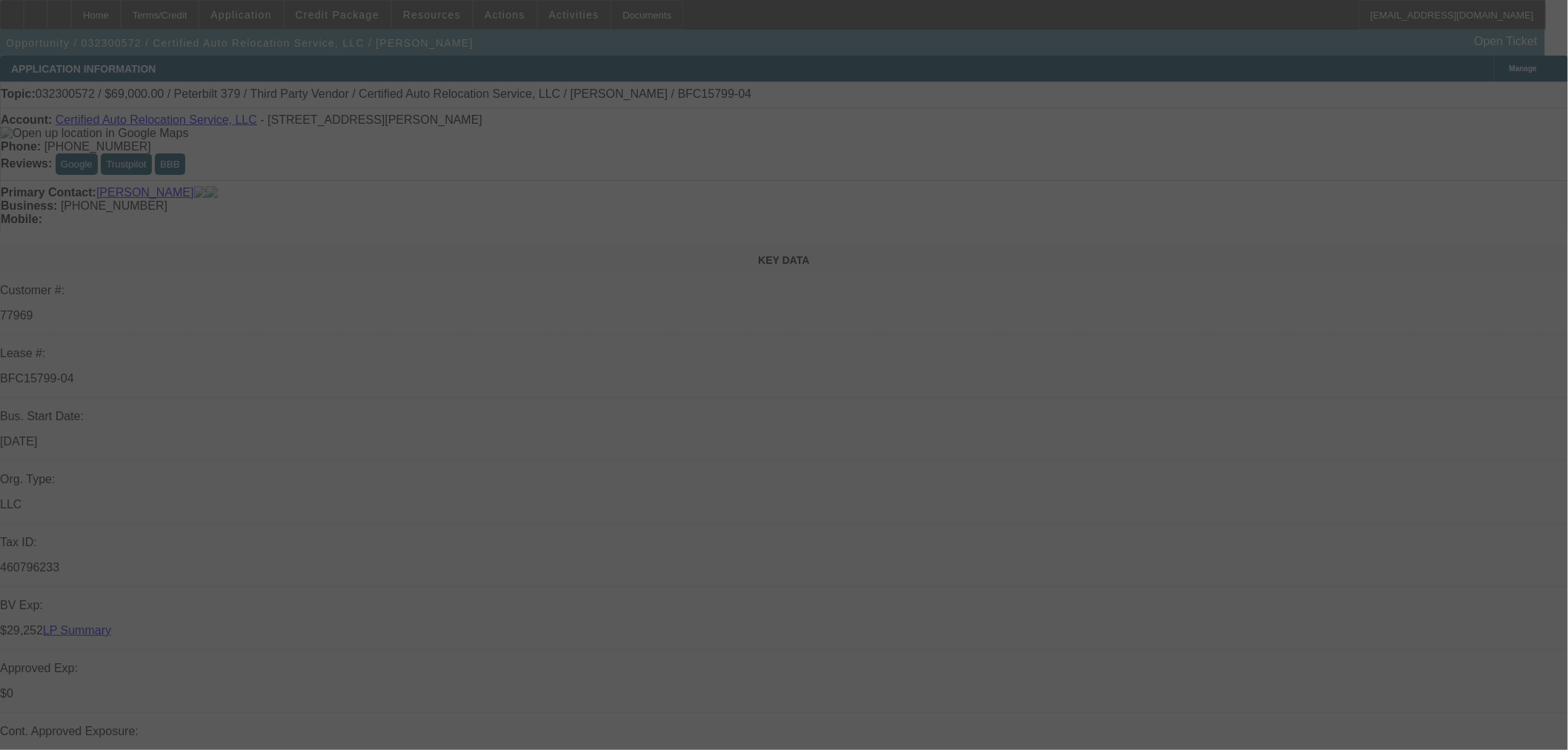
select select "0"
select select "2"
select select "0"
select select "6"
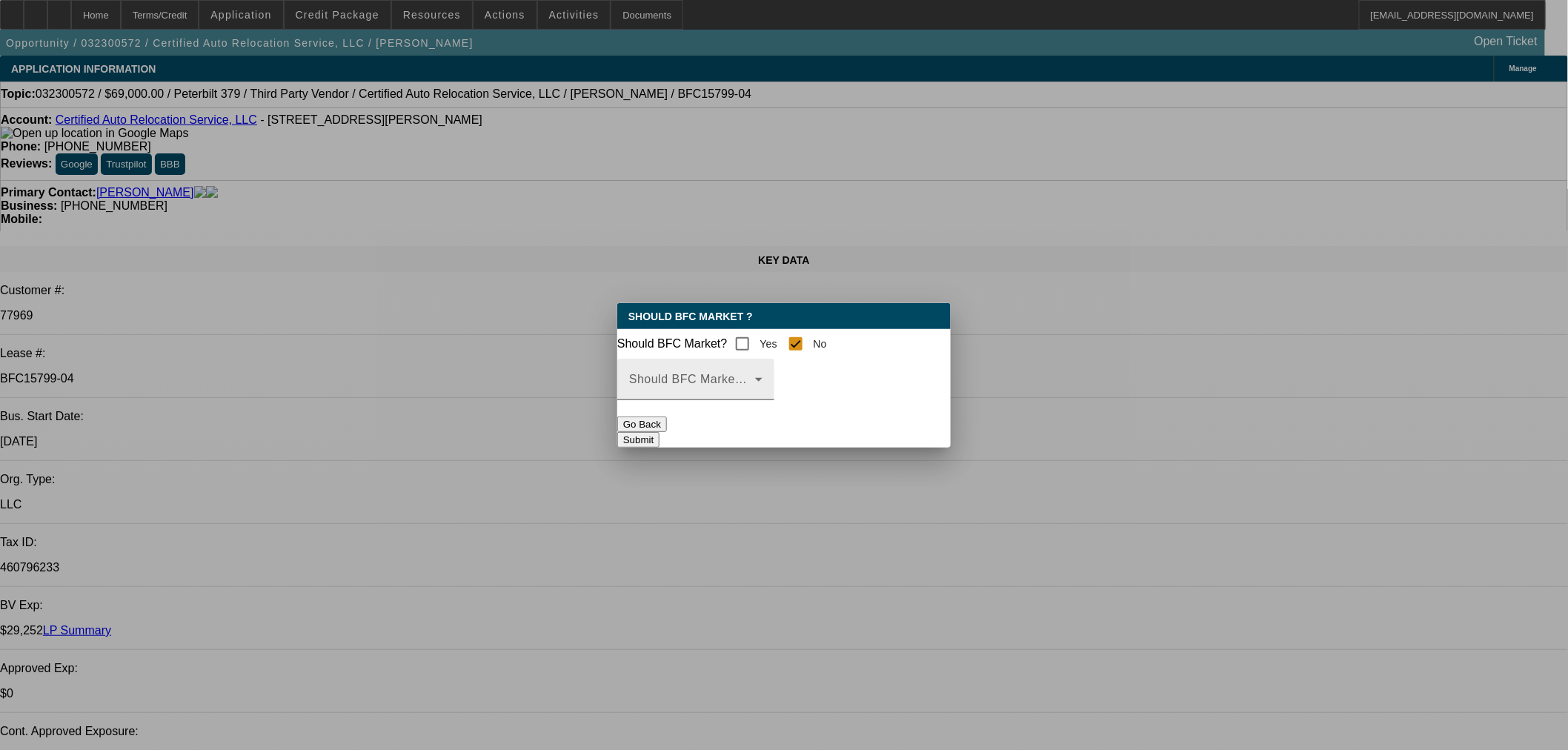
click at [758, 382] on div "Should BFC Market Status Reason" at bounding box center [695, 380] width 133 height 42
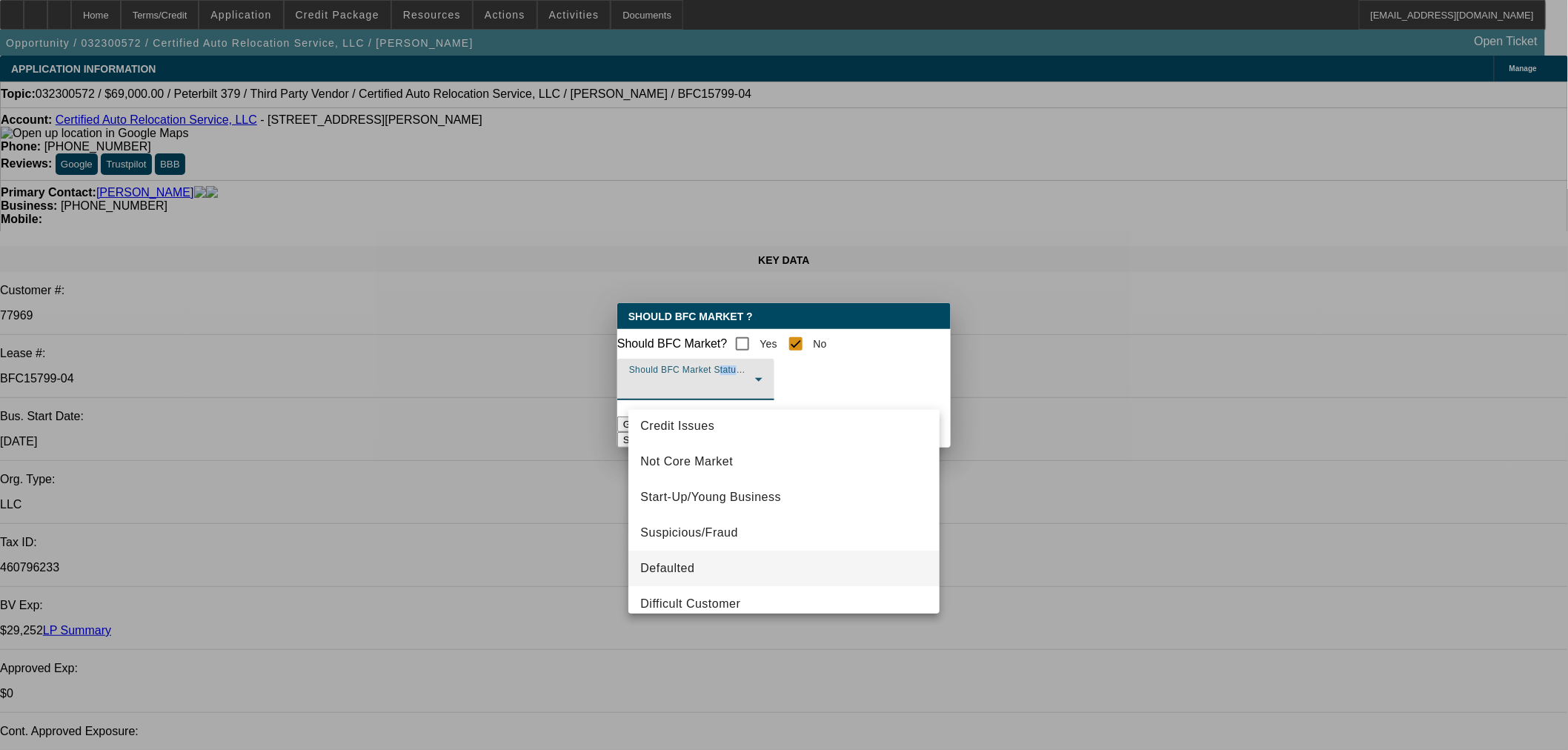
scroll to position [82, 0]
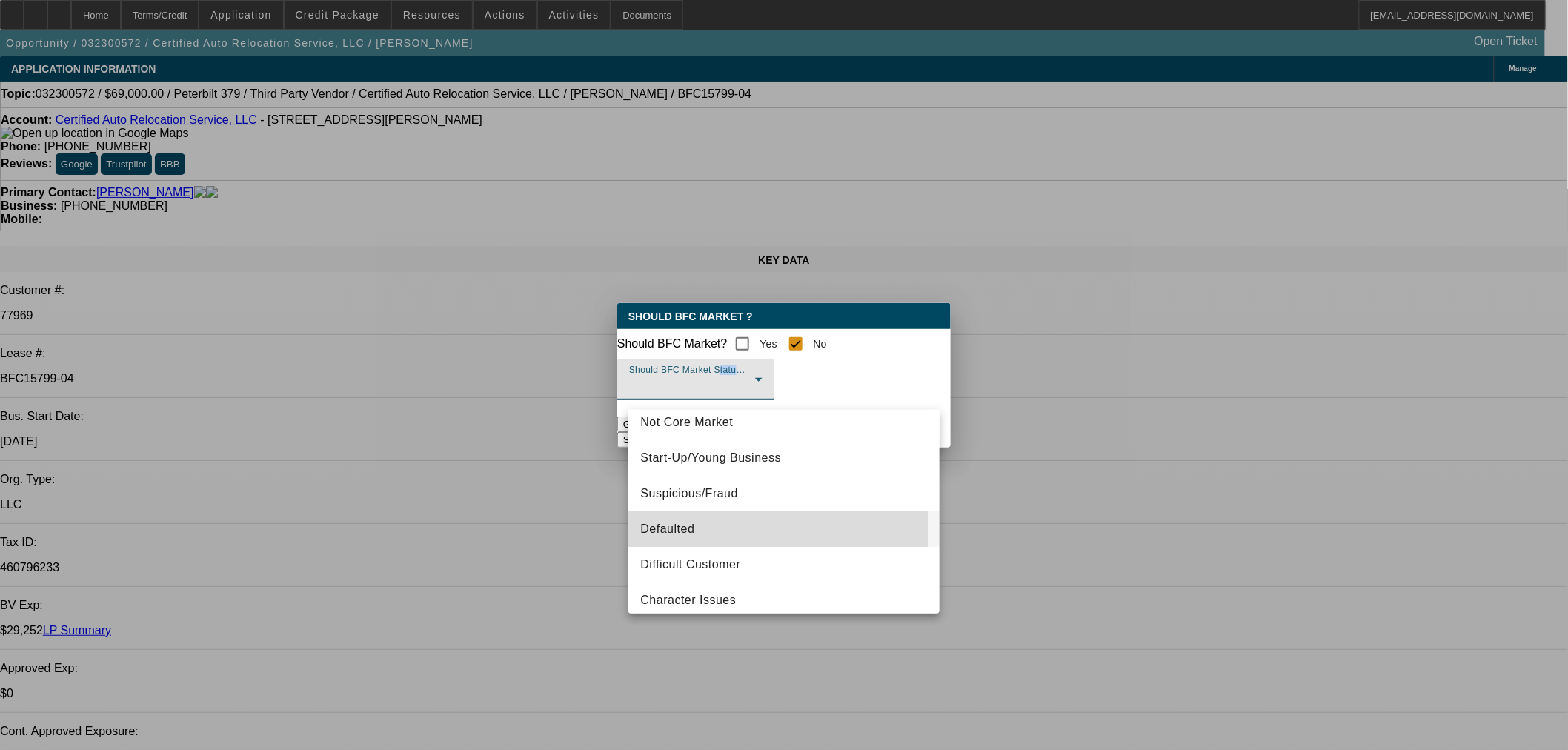
click at [715, 530] on mat-option "Defaulted" at bounding box center [783, 529] width 311 height 36
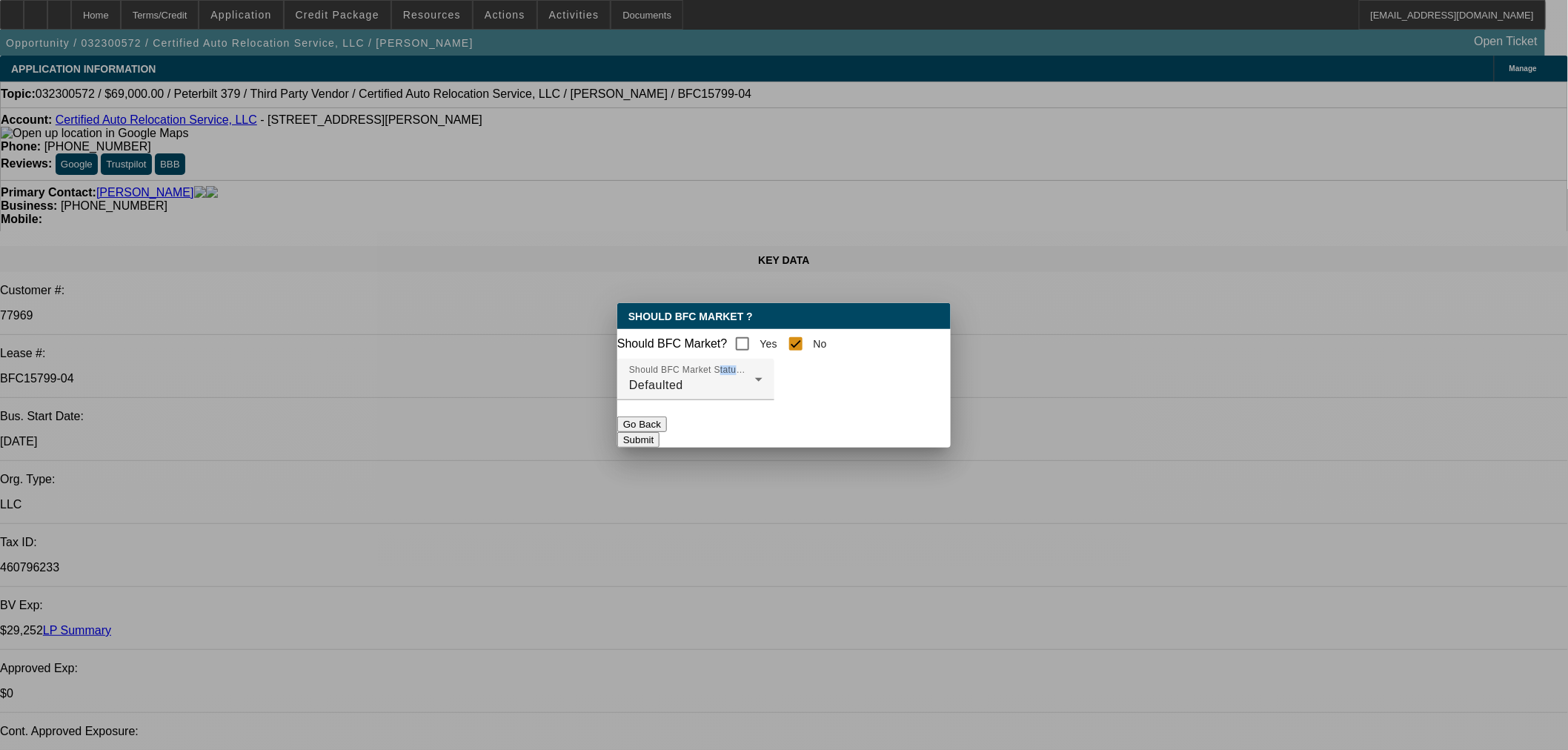
click at [659, 443] on button "Submit" at bounding box center [638, 440] width 42 height 15
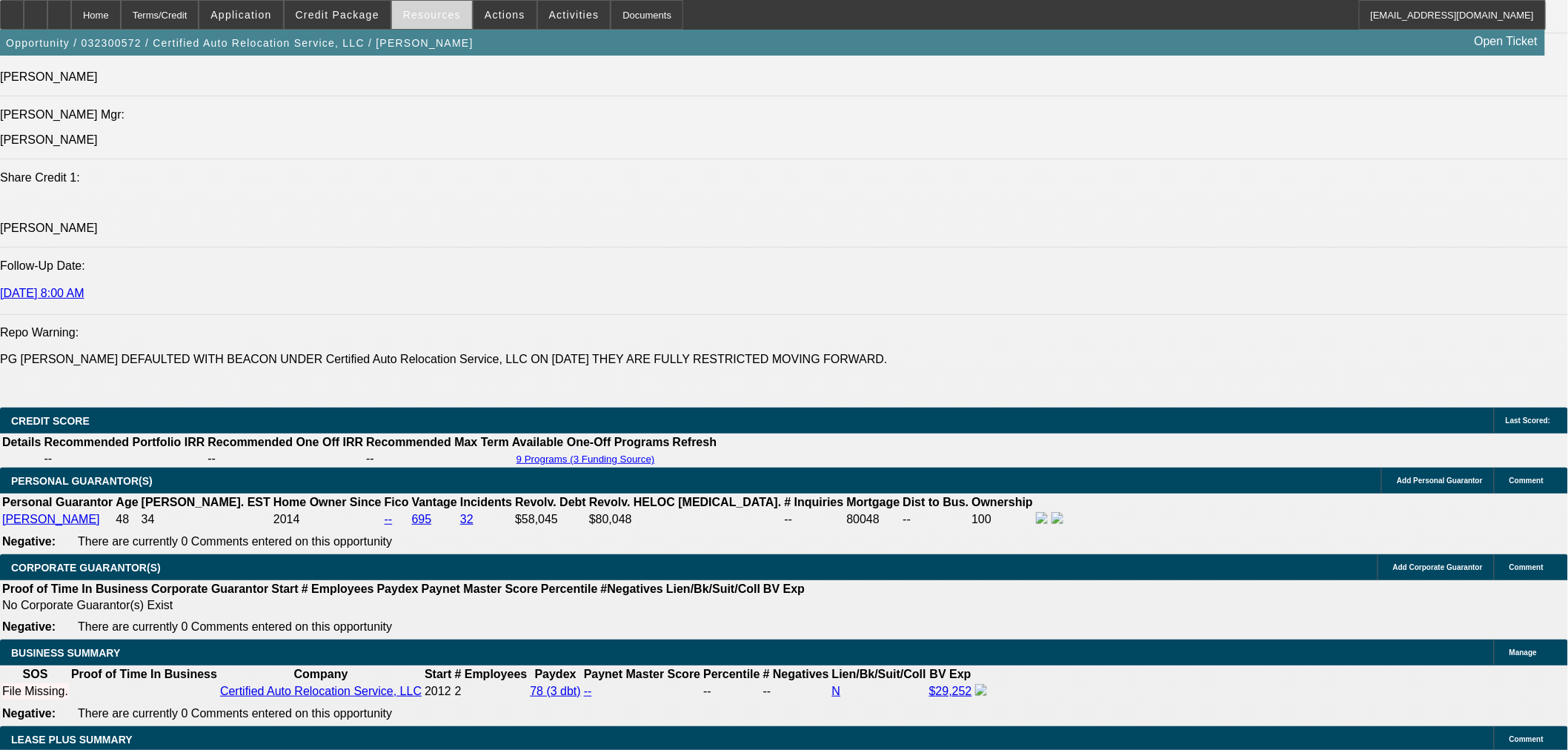
scroll to position [1788, 0]
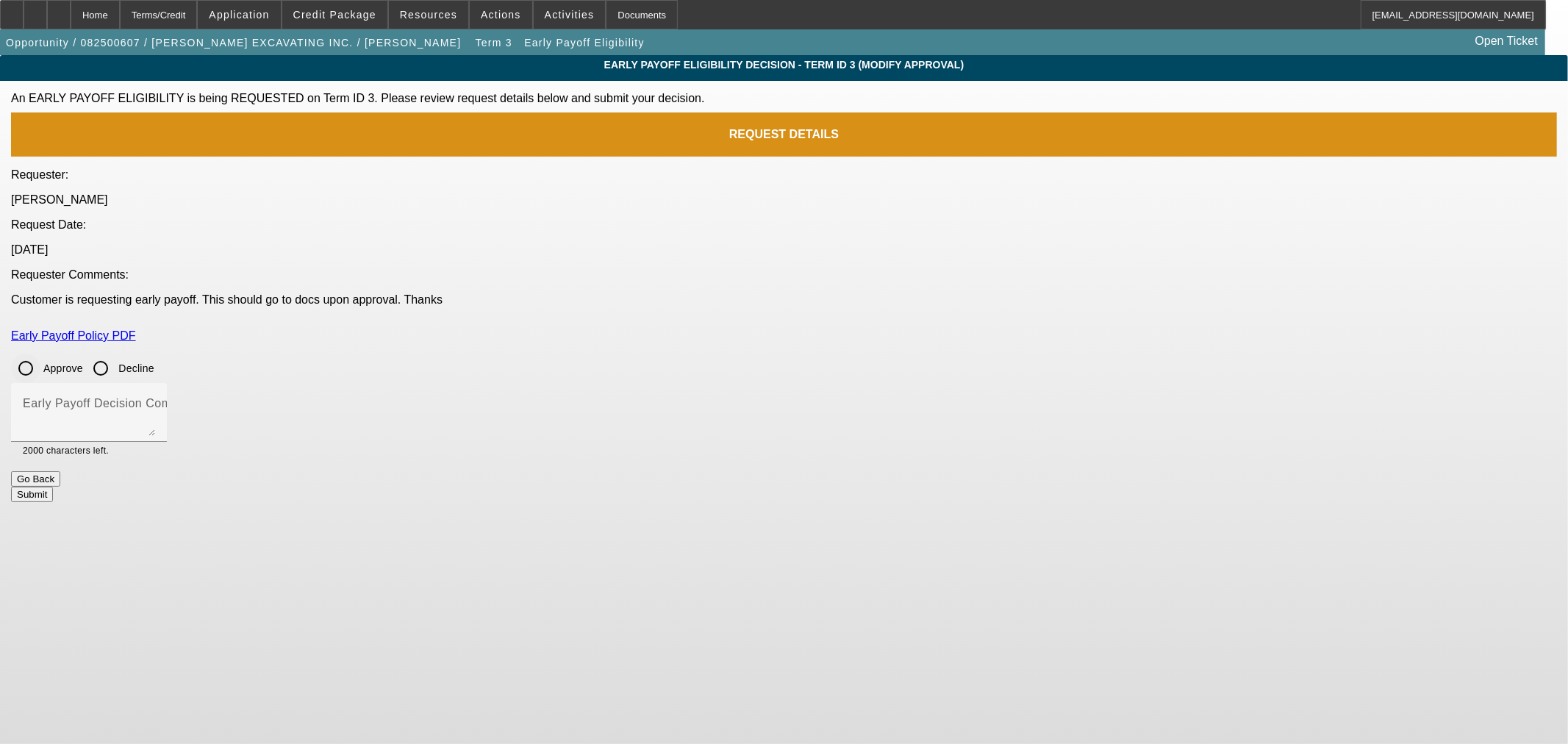
click at [40, 354] on input "Approve" at bounding box center [25, 368] width 29 height 29
radio input "true"
click at [155, 401] on textarea "Early Payoff Decision Comment" at bounding box center [89, 418] width 132 height 36
click at [53, 487] on button "Submit" at bounding box center [32, 494] width 42 height 15
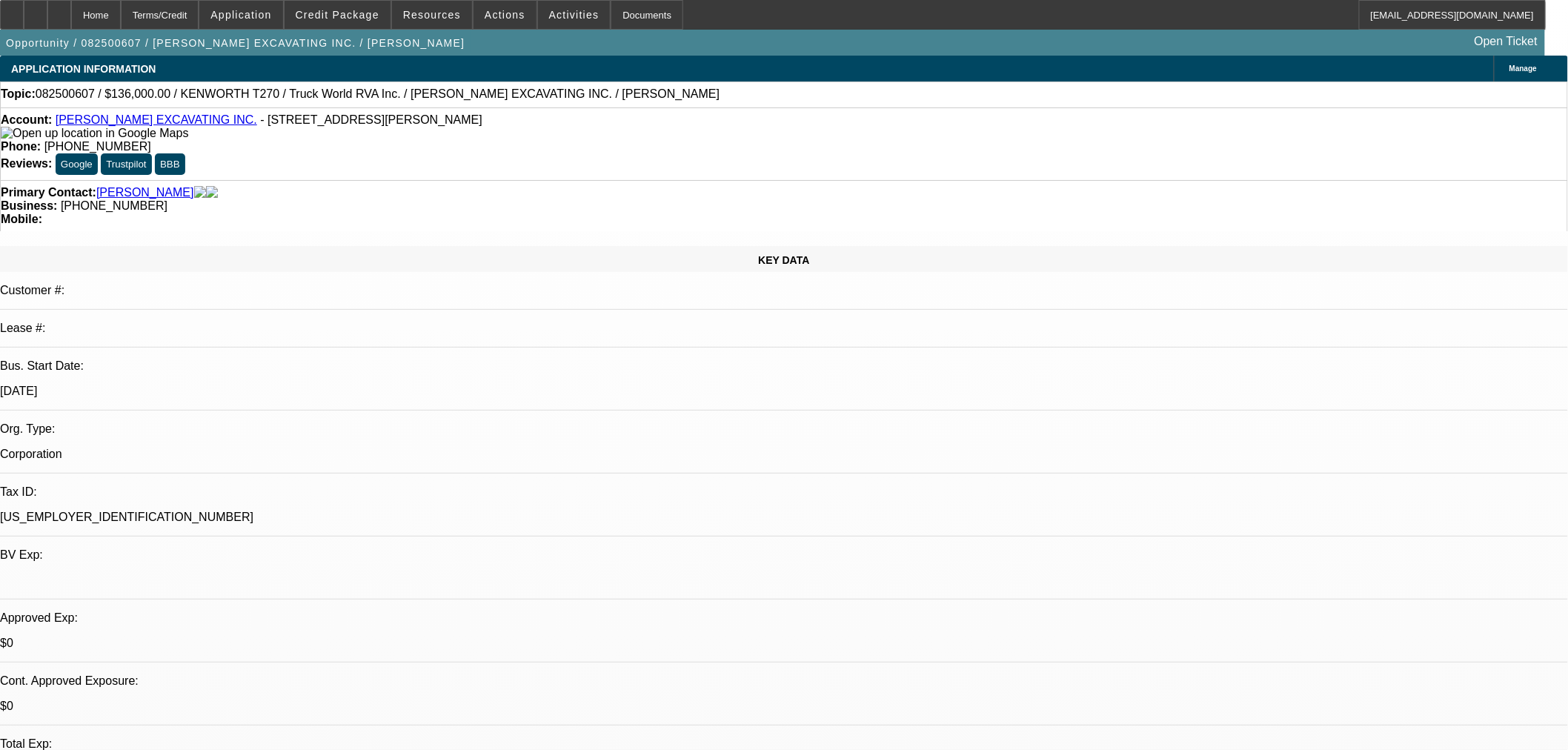
select select "0"
select select "6"
select select "0"
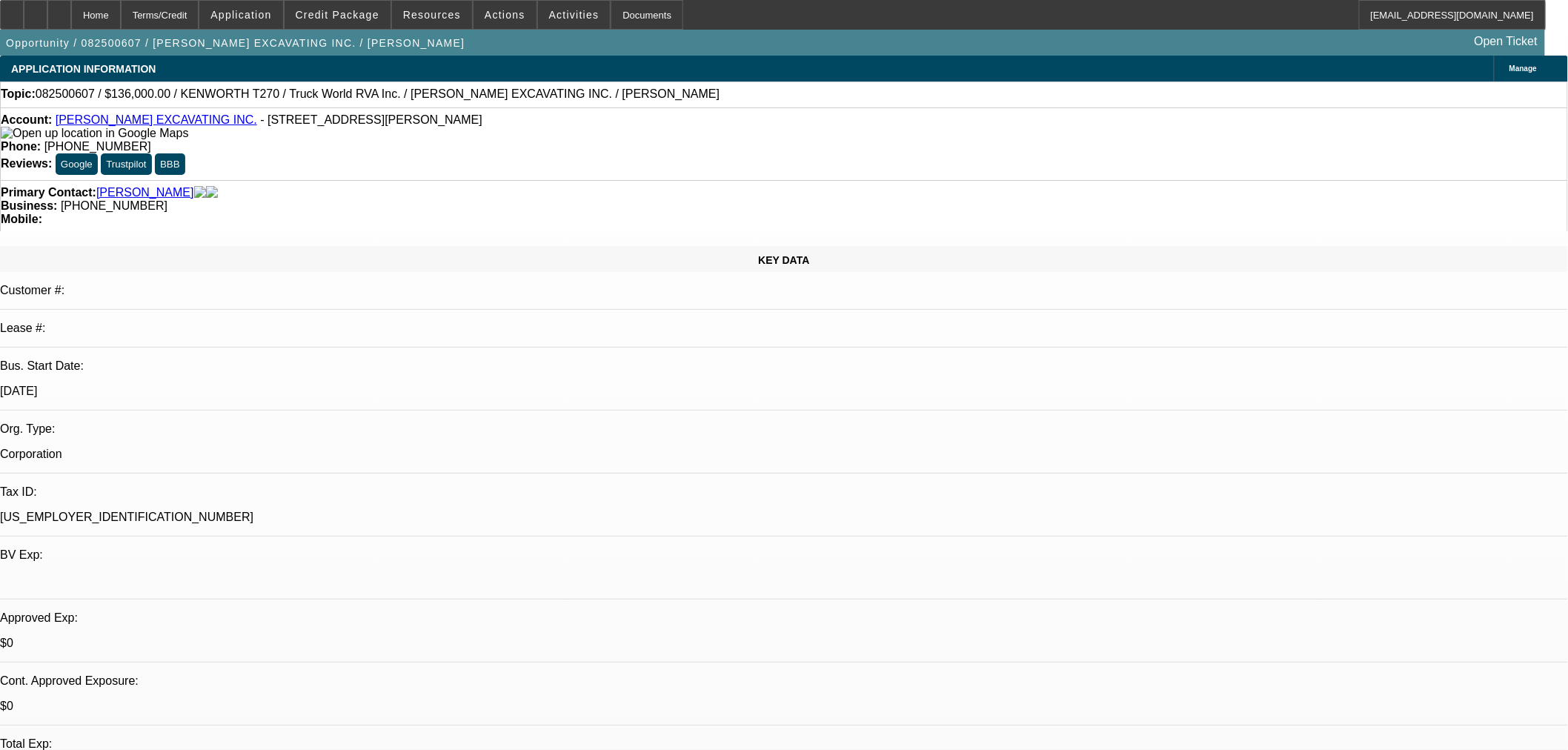
select select "0"
select select "6"
select select "0"
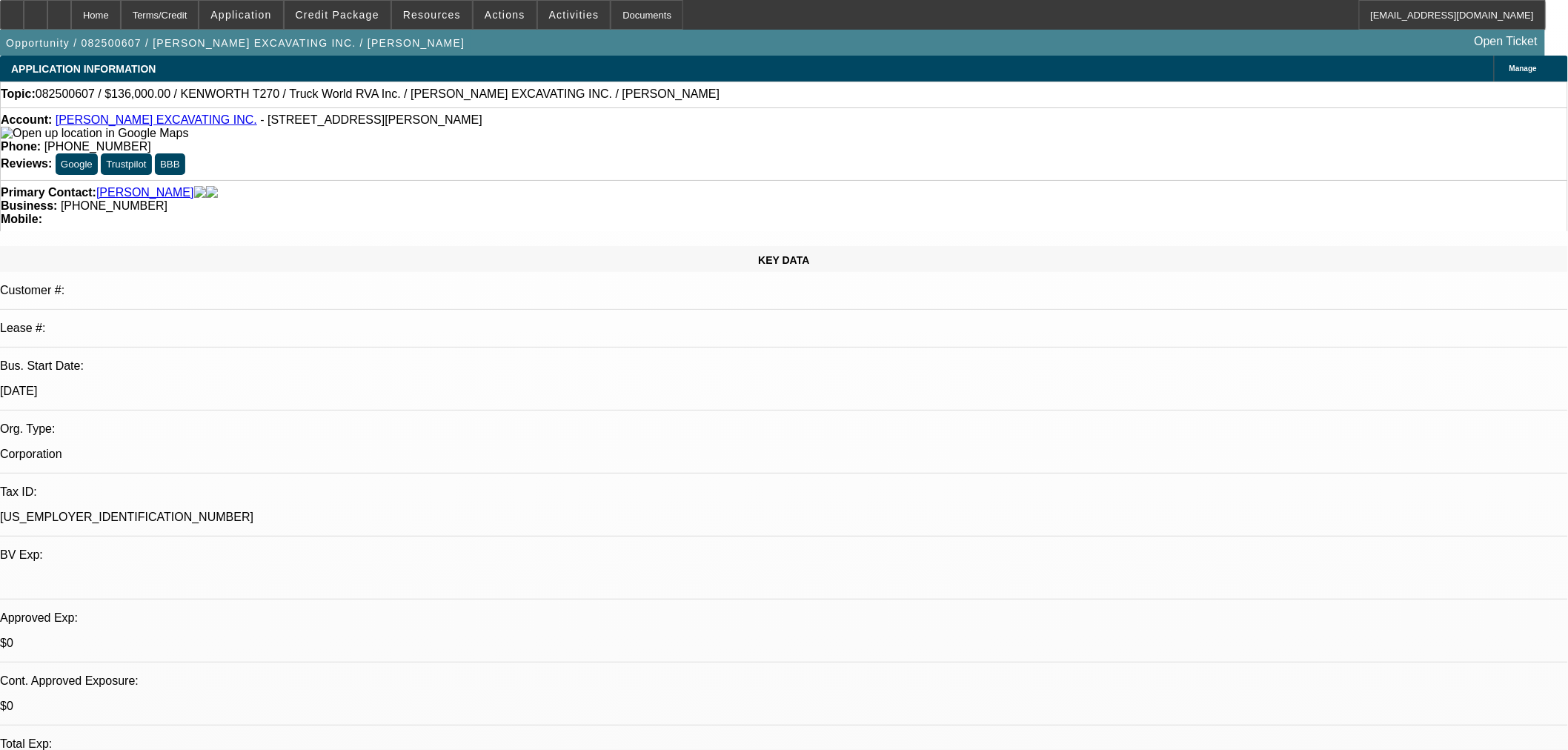
select select "0"
select select "6"
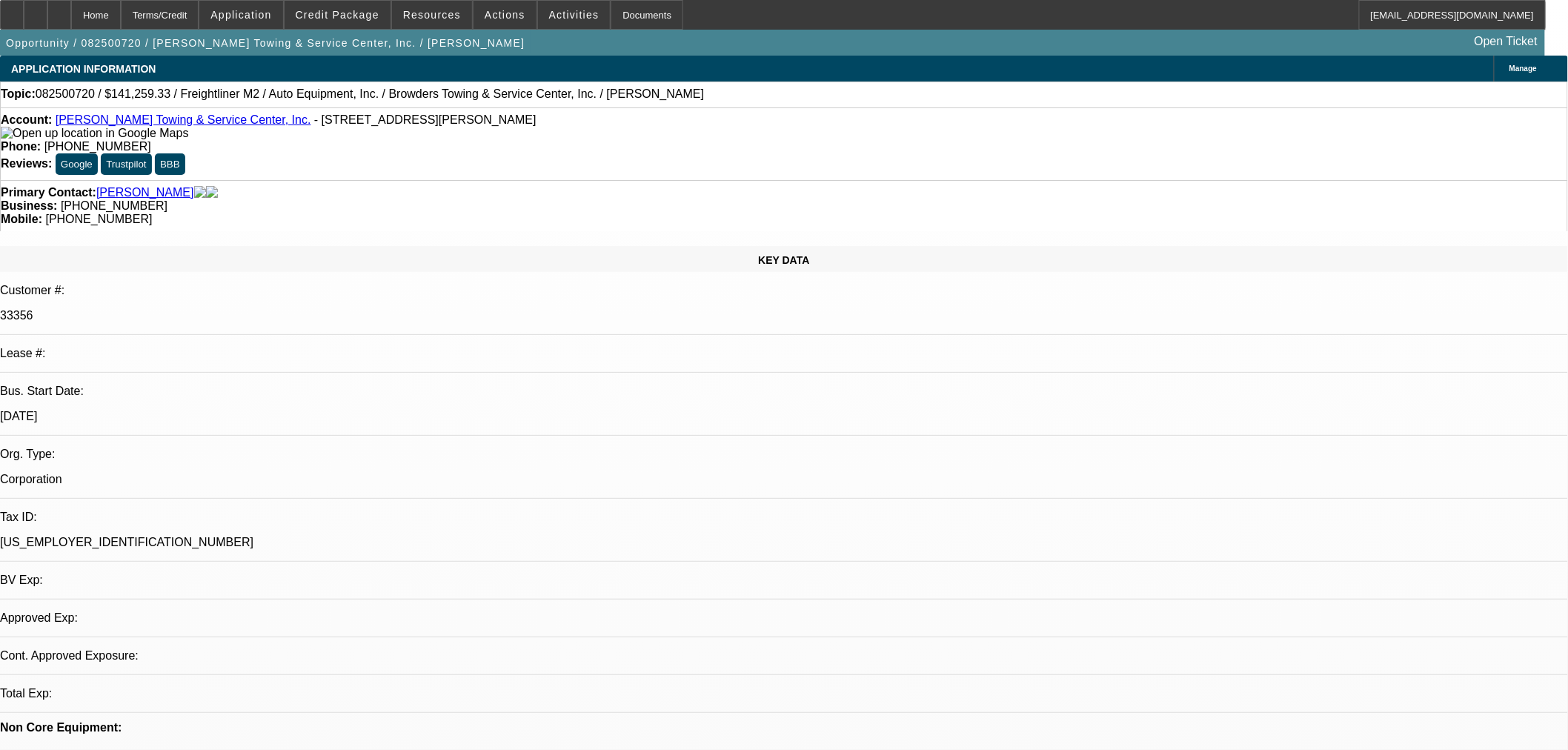
select select "0"
select select "2"
select select "0"
select select "6"
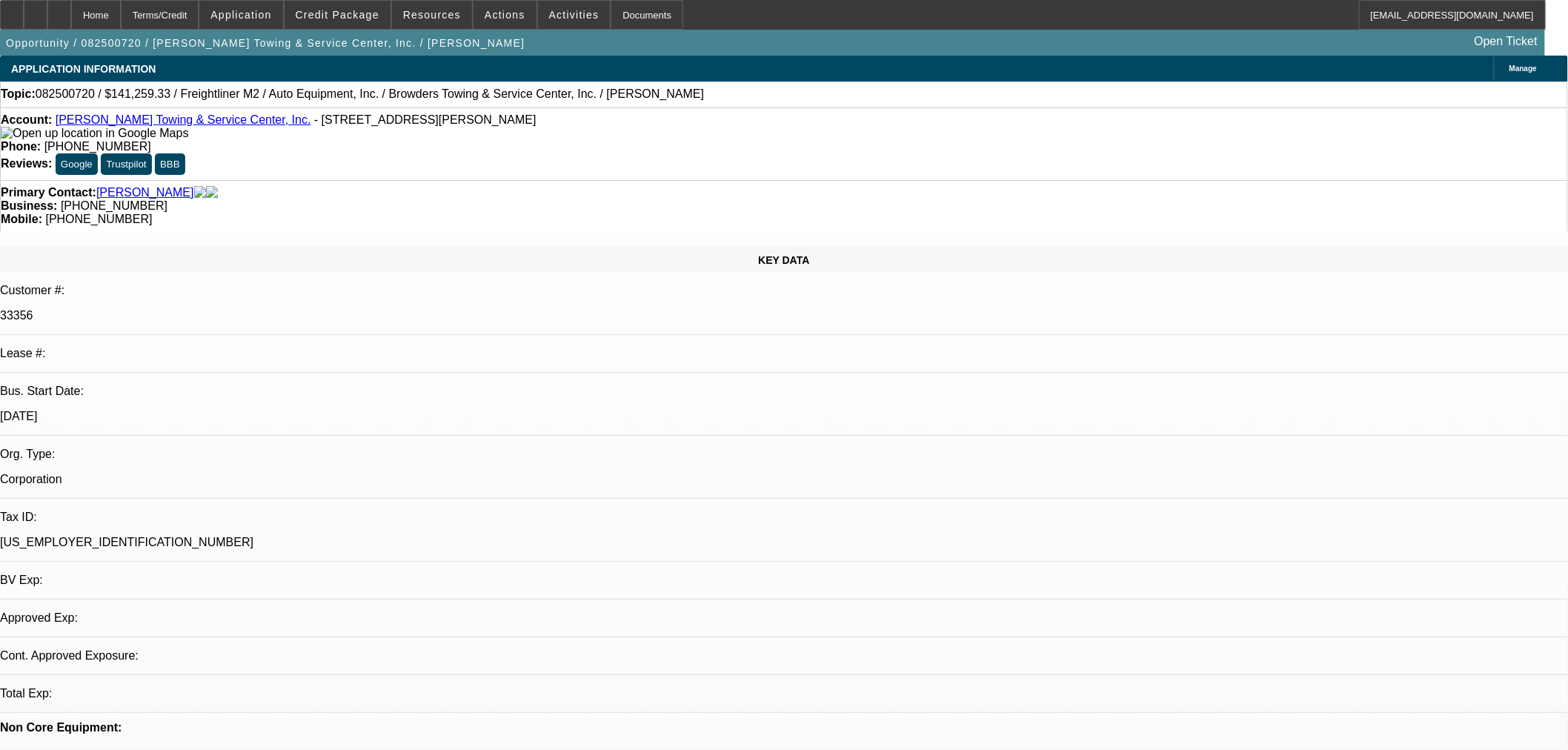
select select "0"
select select "2"
select select "0"
select select "6"
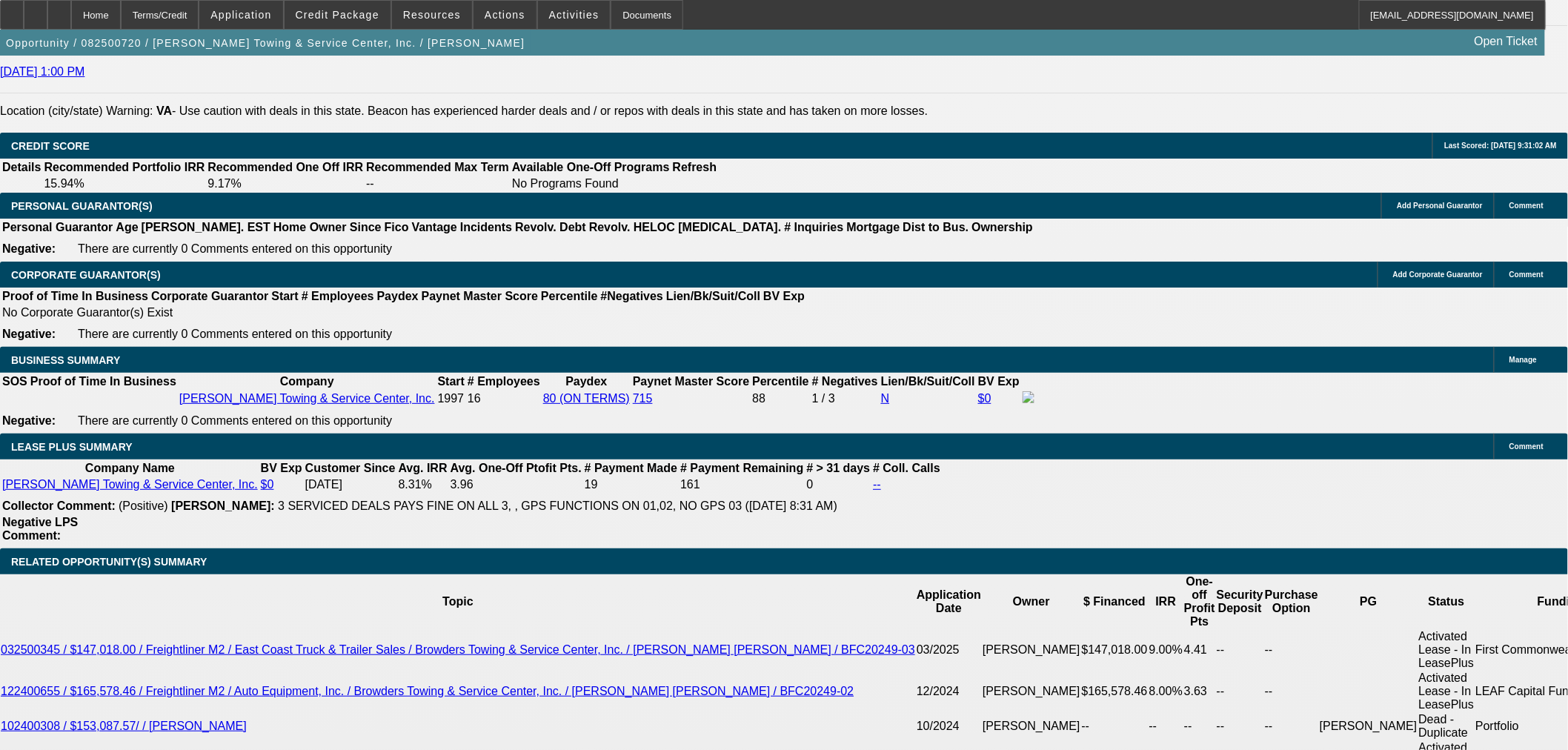
scroll to position [2224, 0]
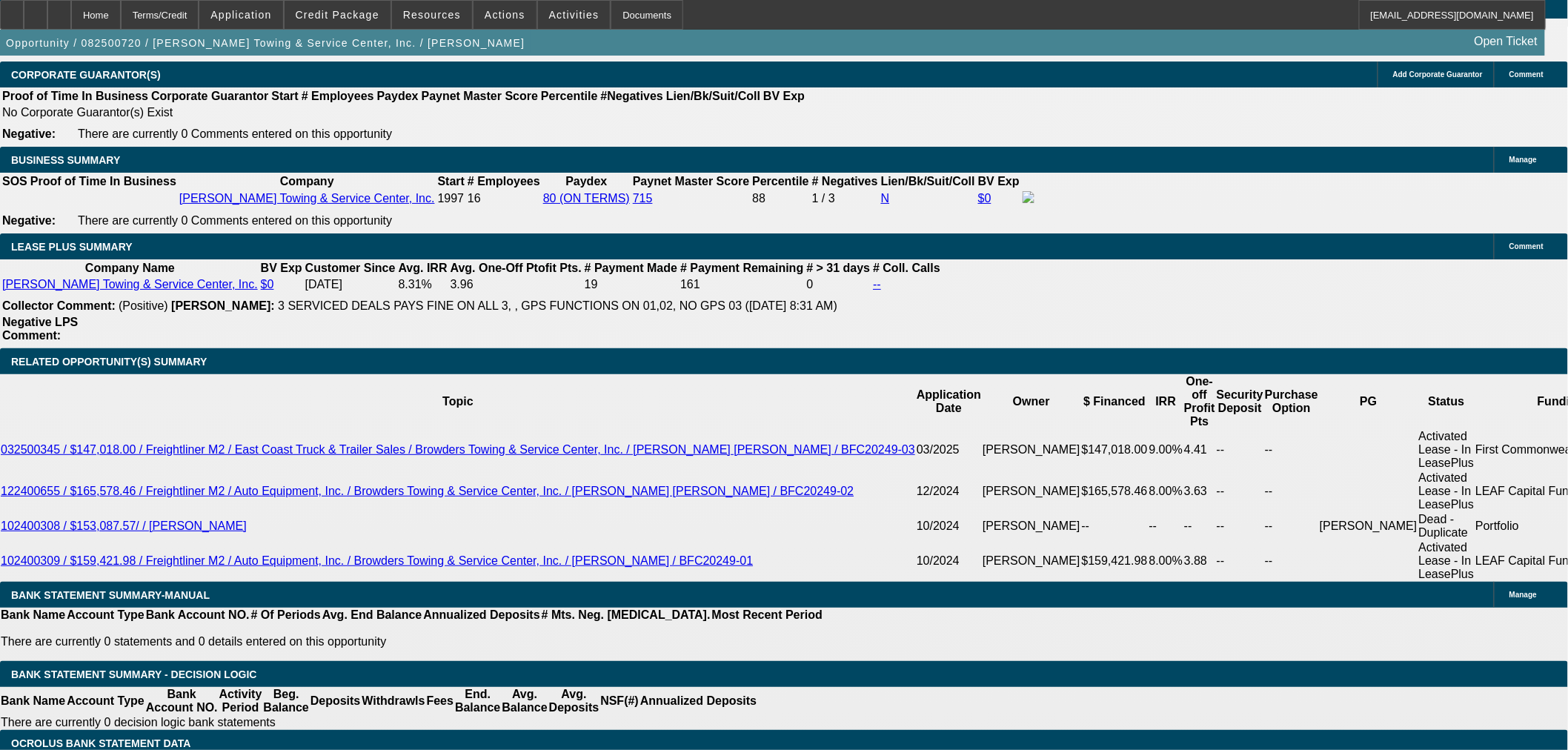
drag, startPoint x: 1219, startPoint y: 58, endPoint x: 1213, endPoint y: 79, distance: 21.8
type textarea "L"
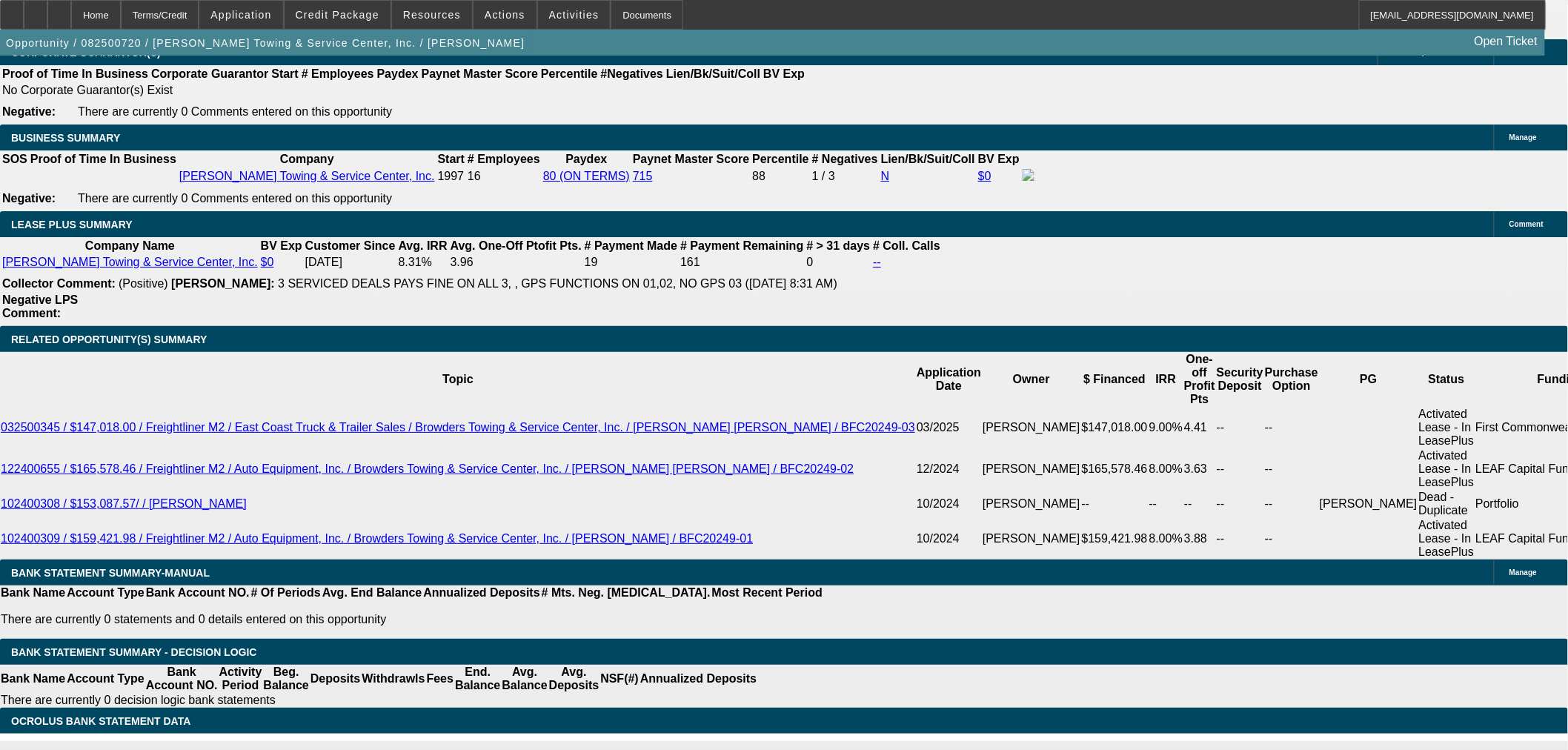
type textarea "OK TO SELL"
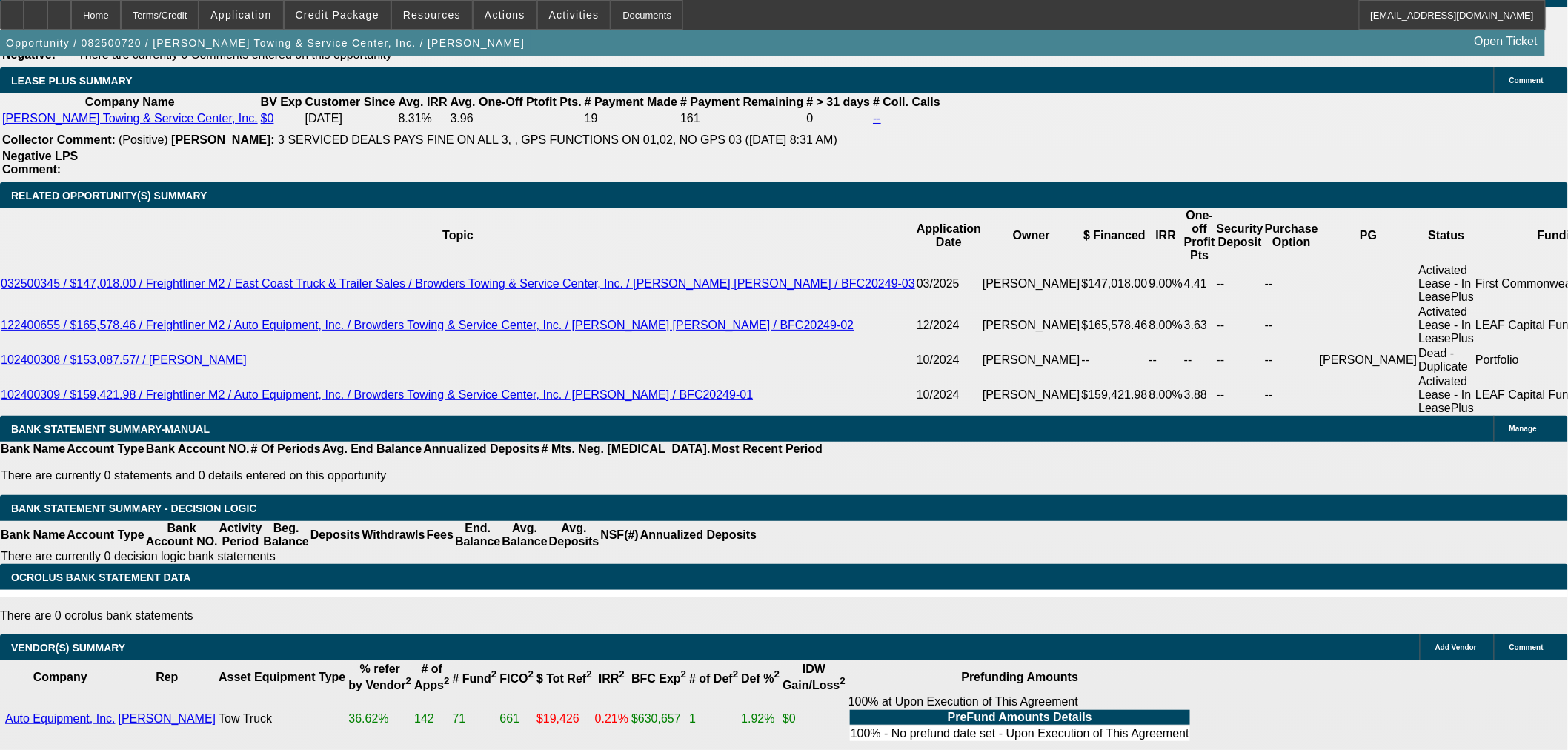
scroll to position [2492, 0]
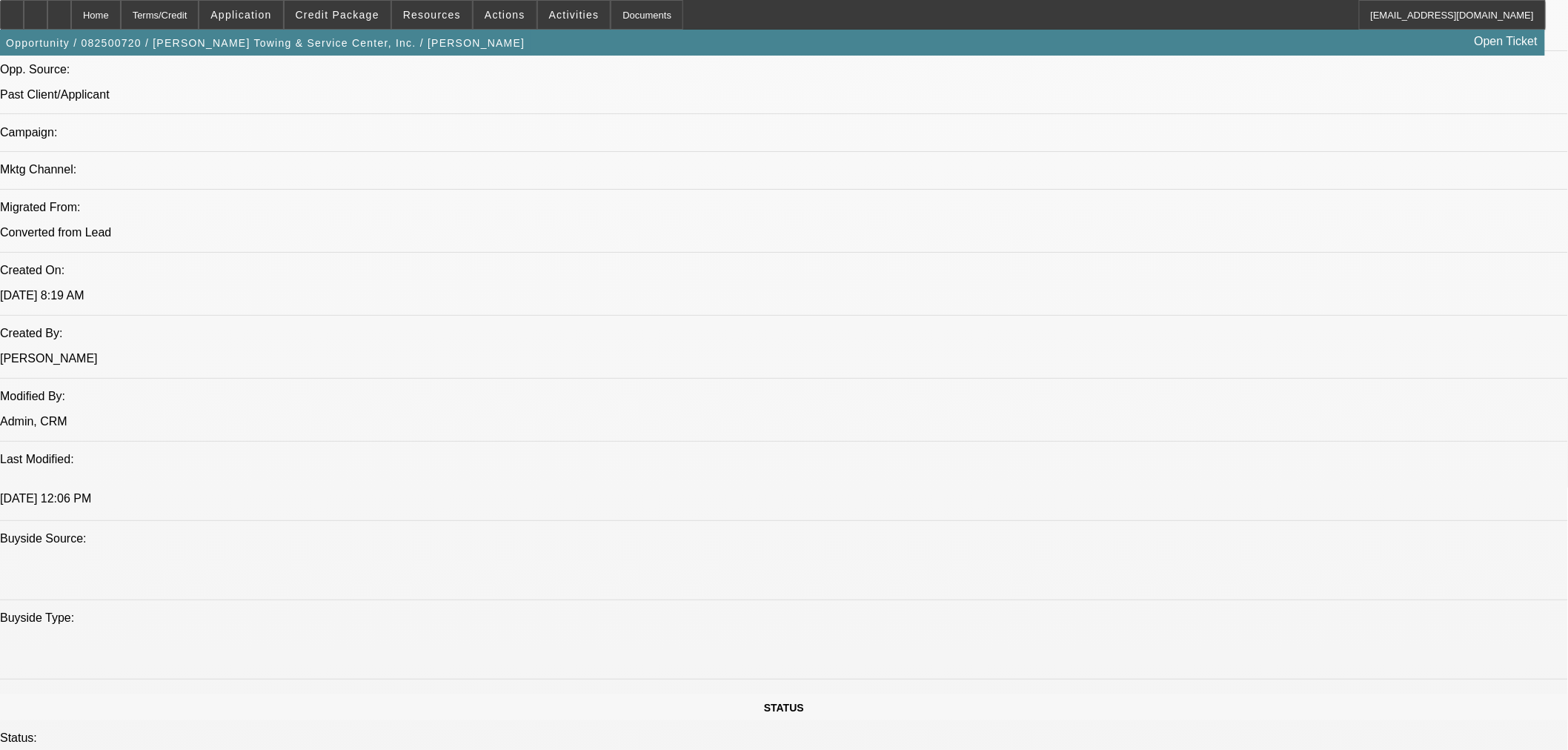
scroll to position [749, 0]
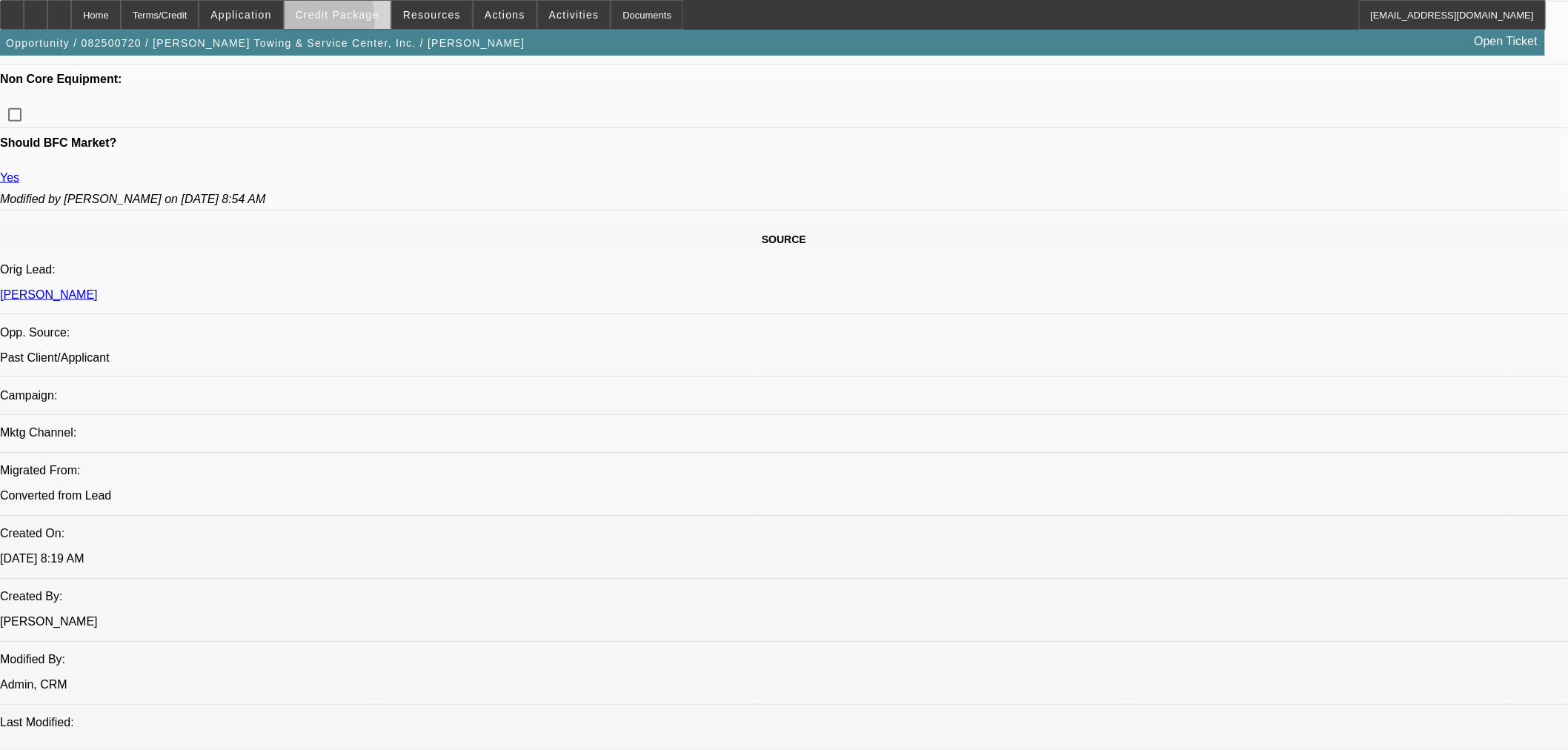
click at [336, 23] on span at bounding box center [337, 14] width 106 height 36
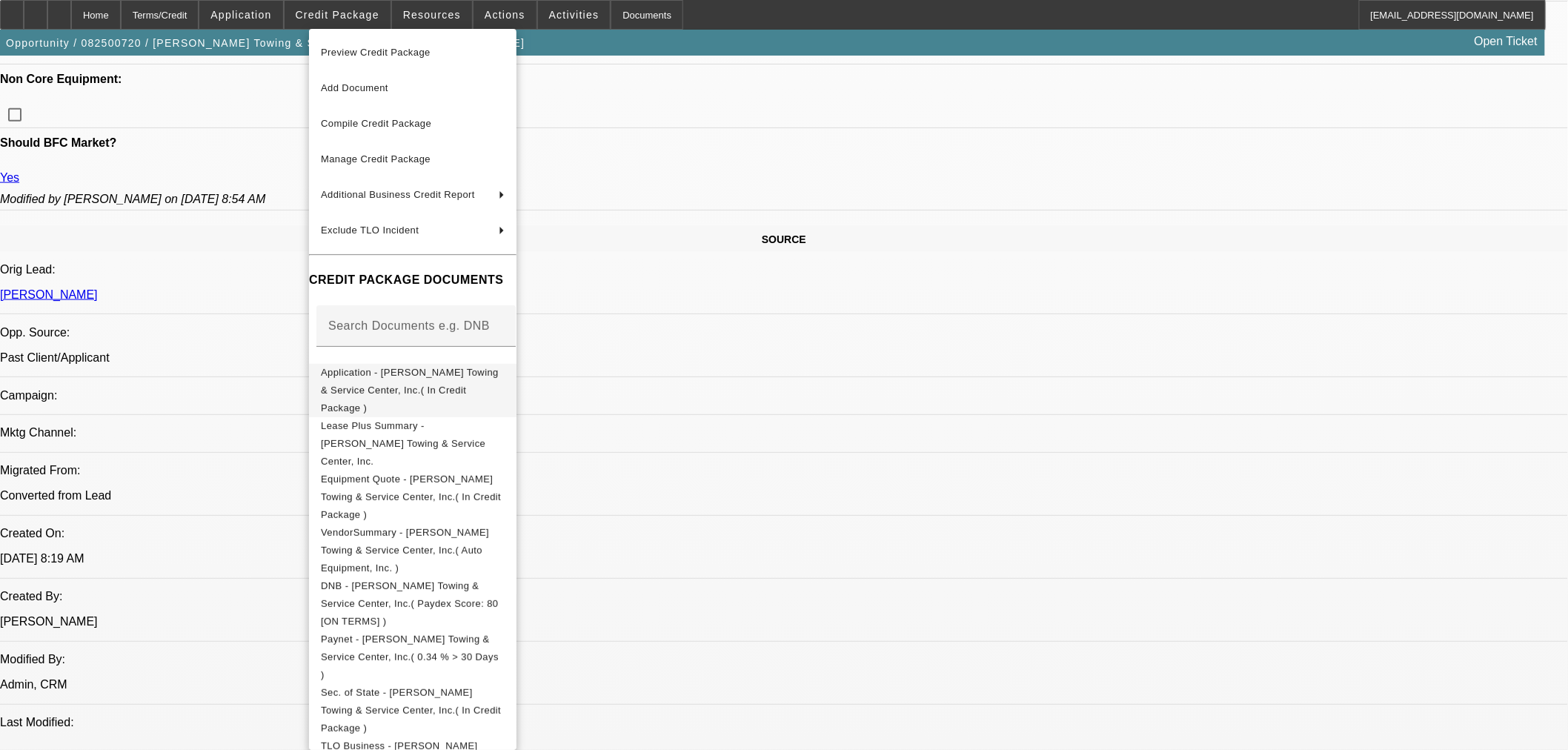
click at [402, 366] on span "Application - Browder's Towing & Service Center, Inc.( In Credit Package )" at bounding box center [412, 389] width 184 height 54
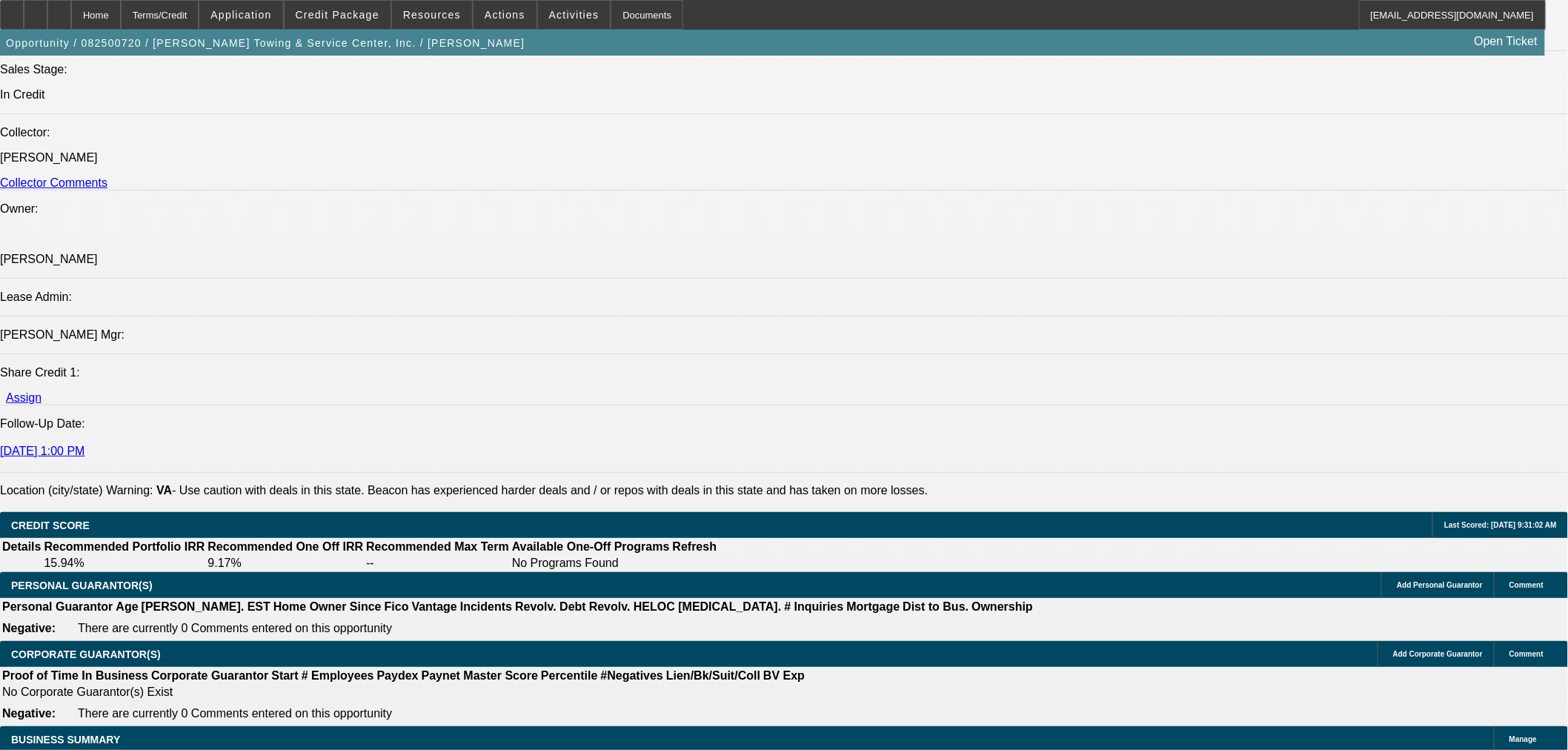
scroll to position [1812, 0]
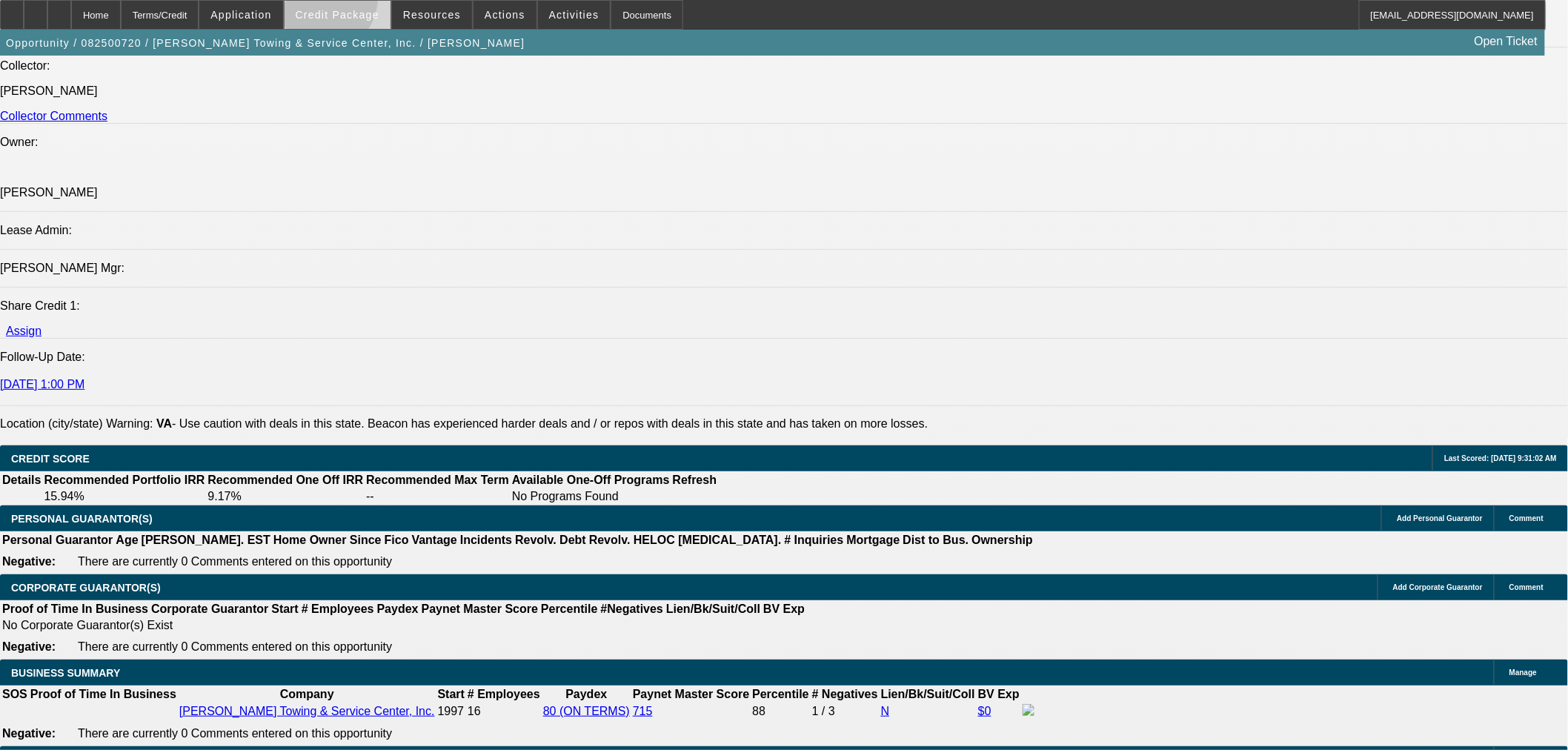
click at [343, 1] on span at bounding box center [337, 14] width 106 height 36
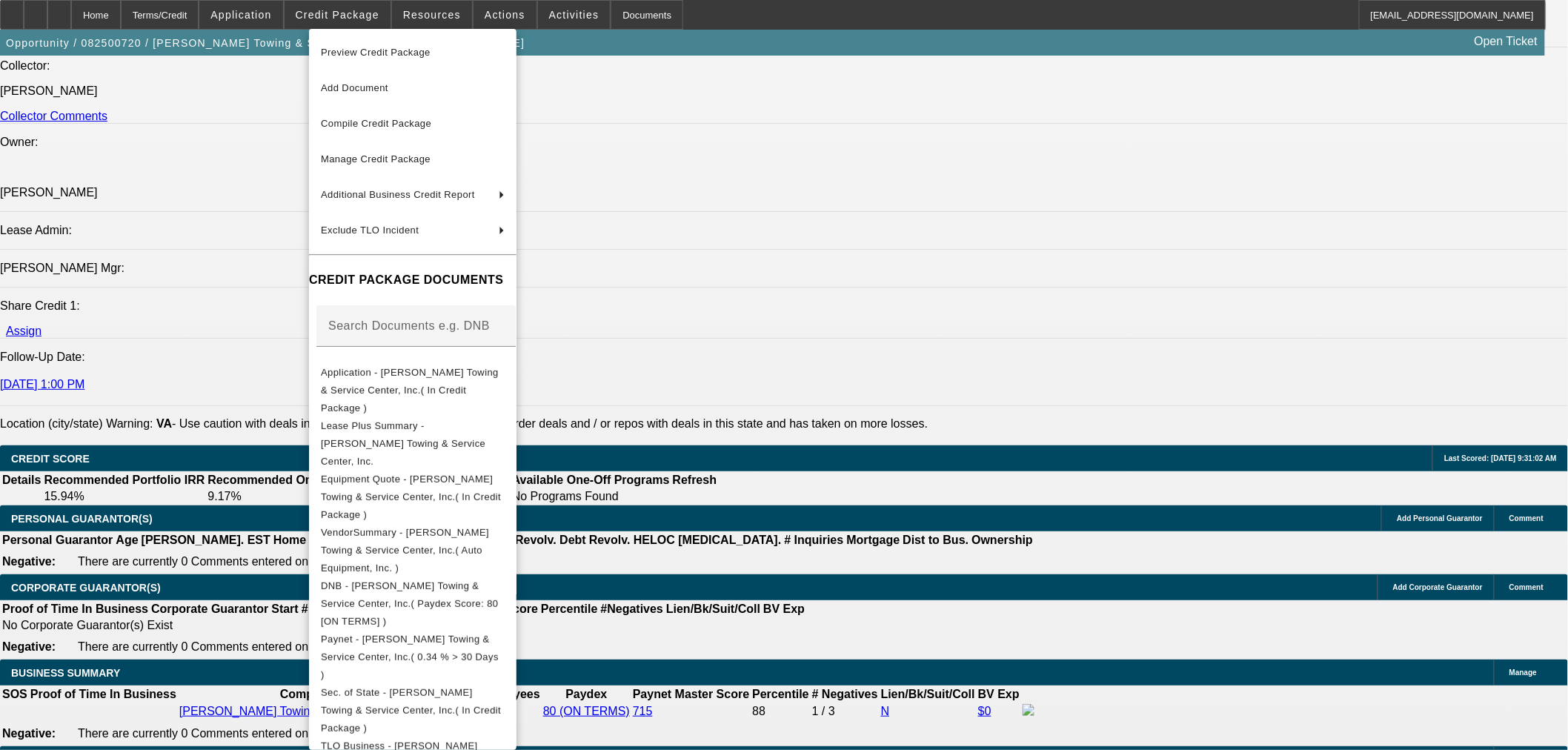
click at [901, 546] on div at bounding box center [784, 375] width 1568 height 750
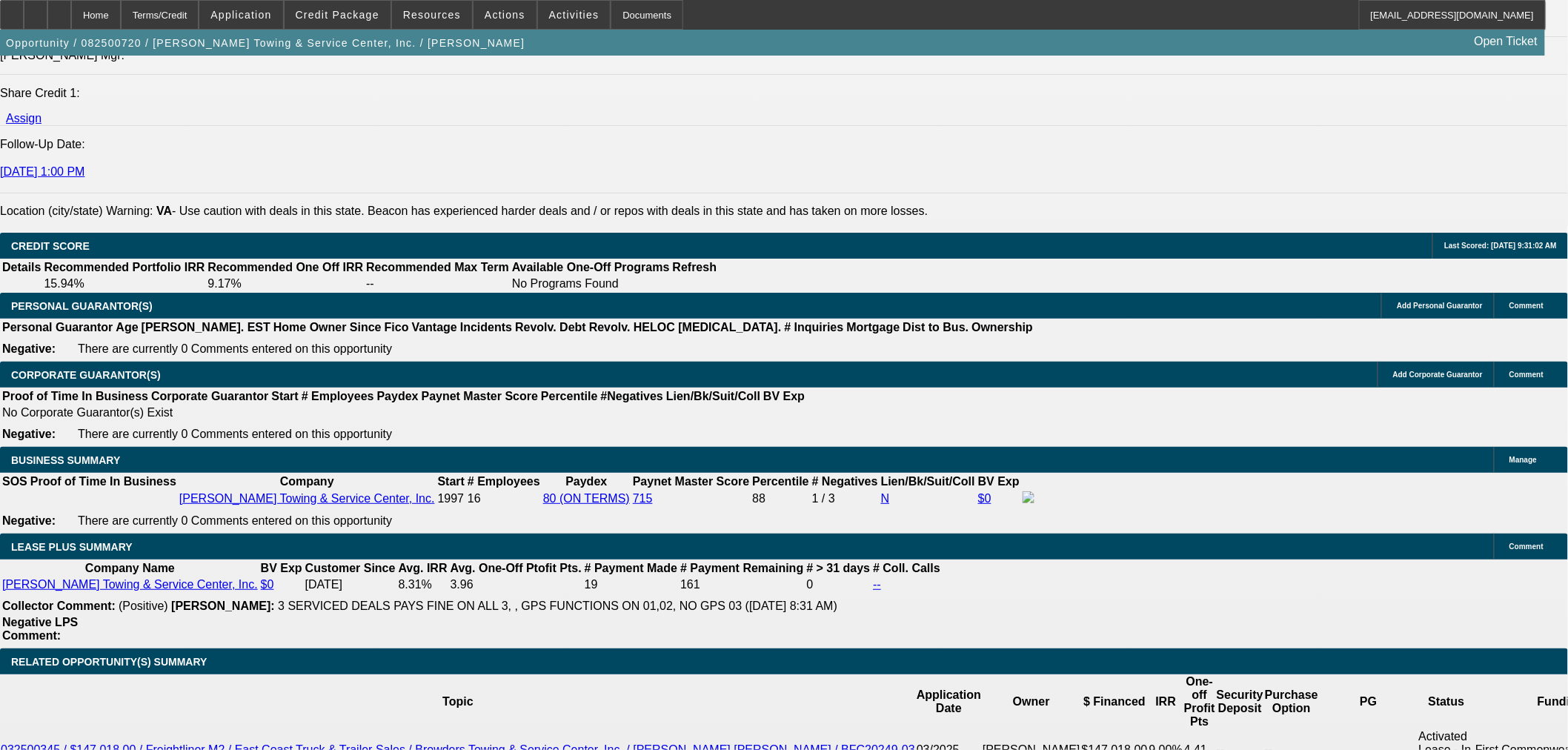
scroll to position [2059, 0]
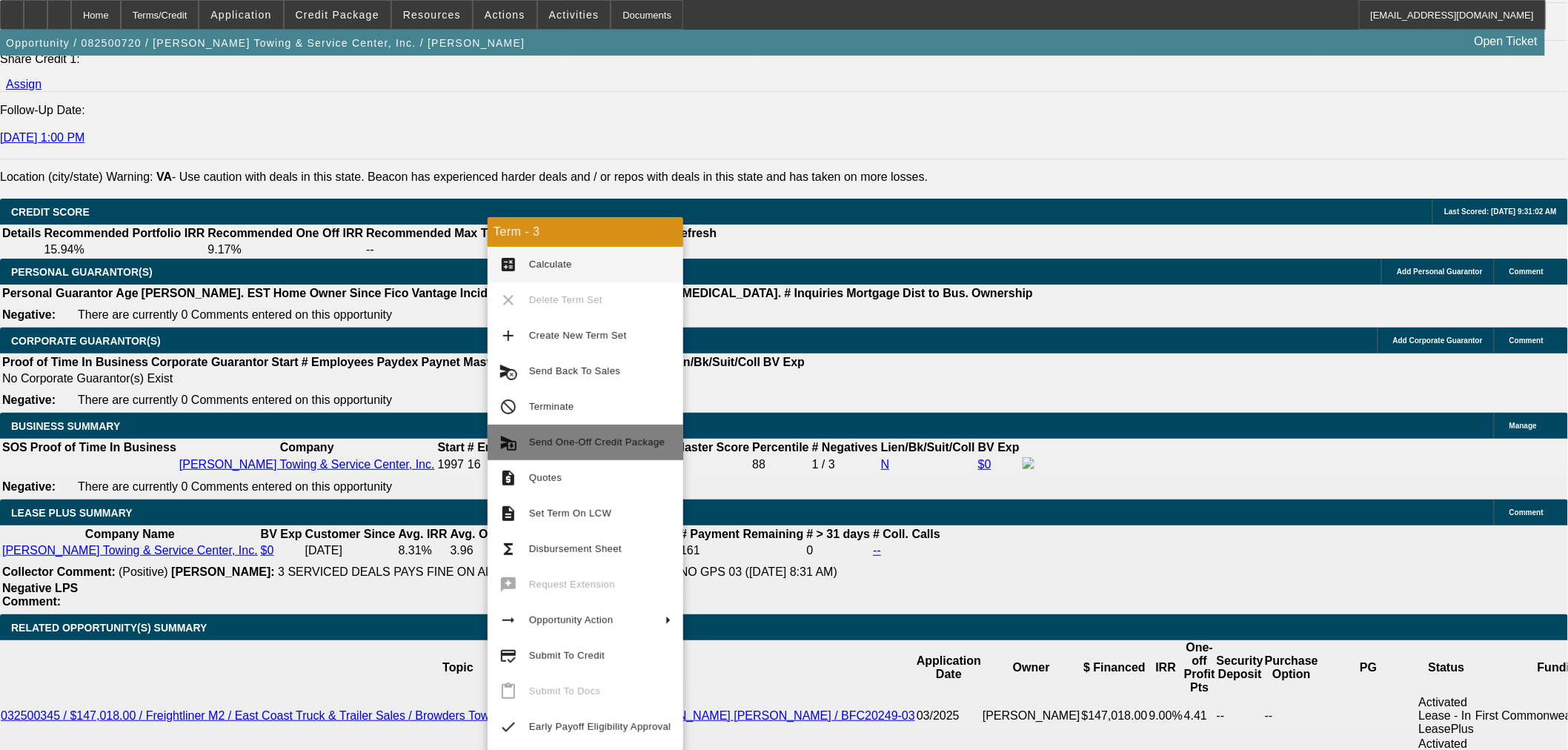
click at [619, 439] on span "Send One-Off Credit Package" at bounding box center [597, 442] width 136 height 11
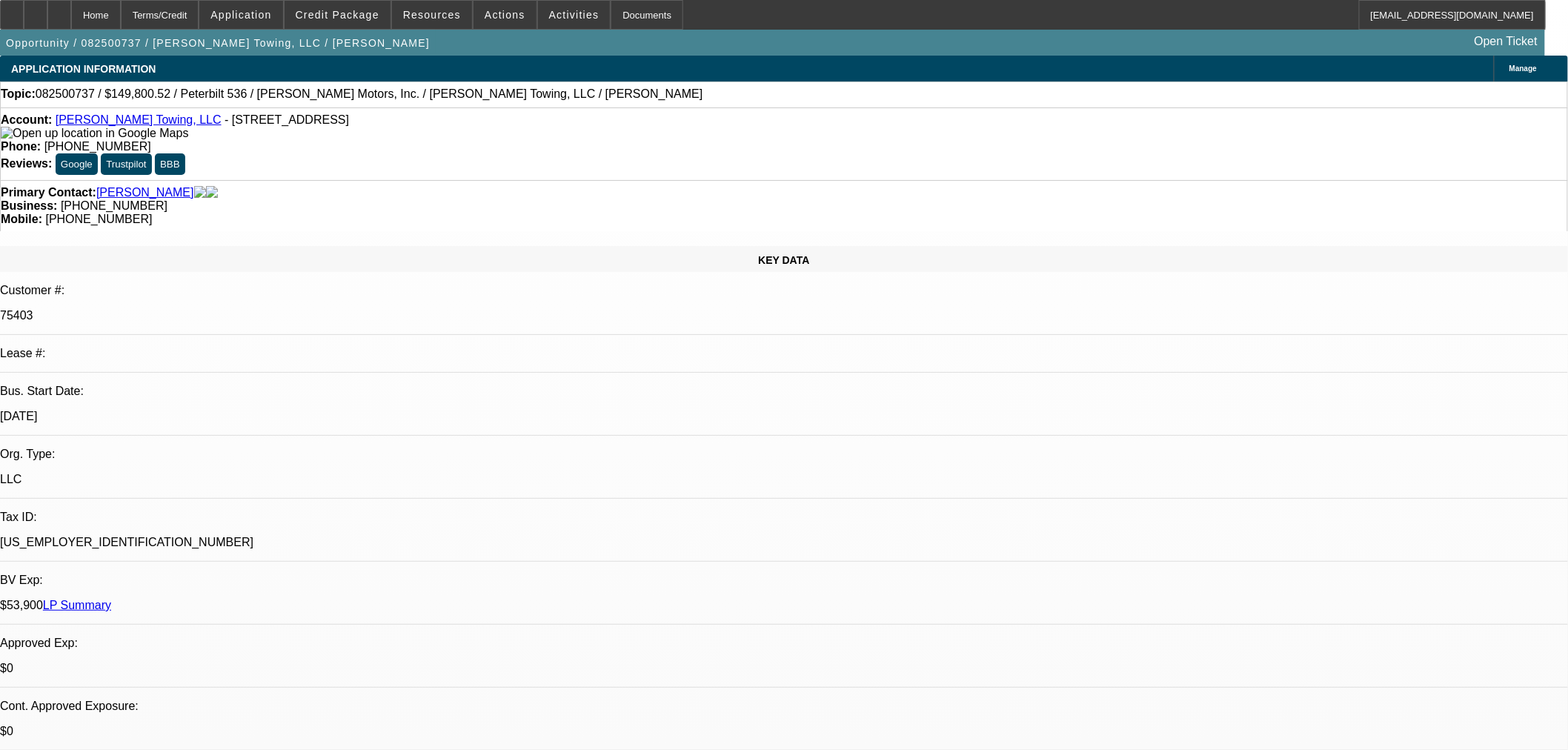
select select "0"
select select "2"
select select "0"
select select "6"
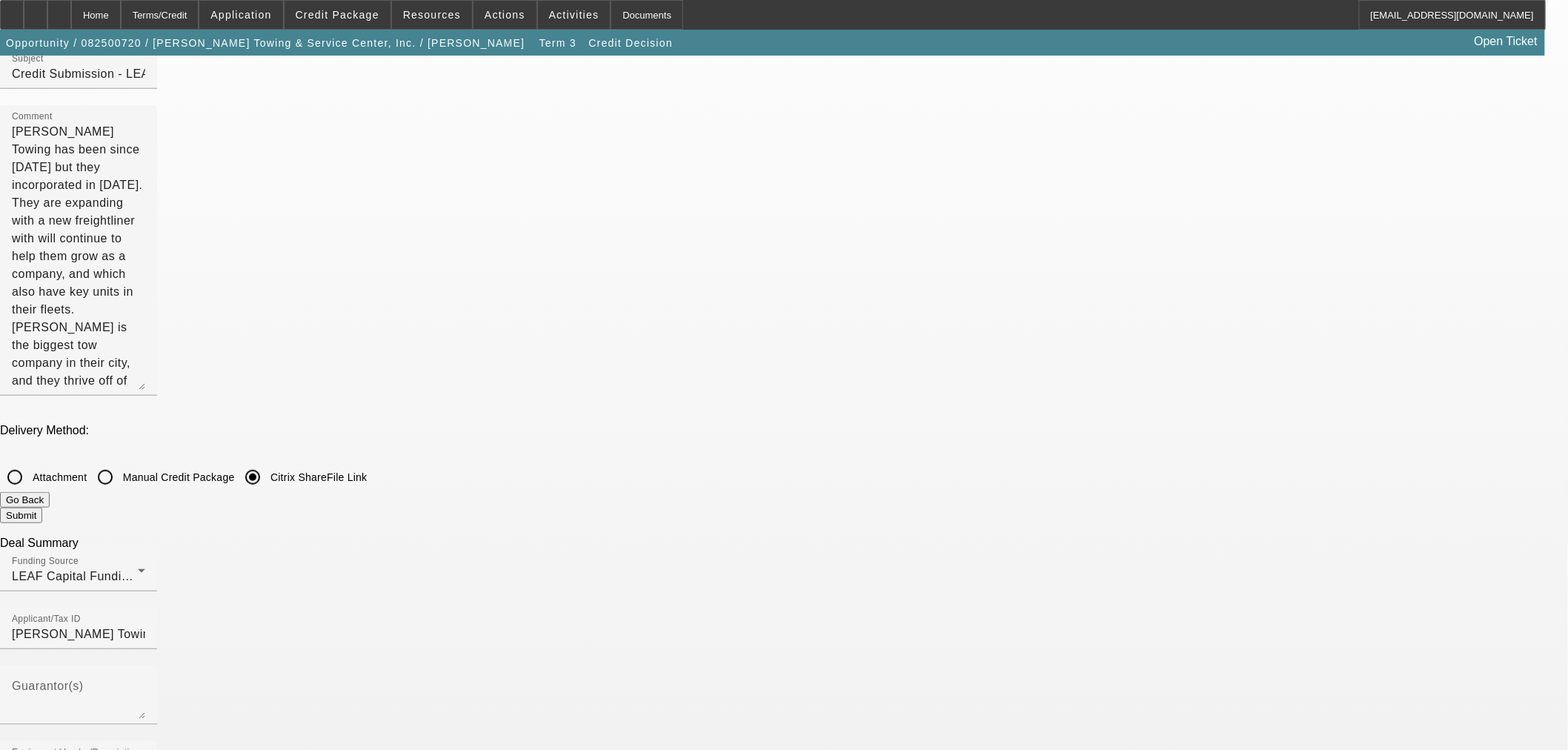
scroll to position [247, 0]
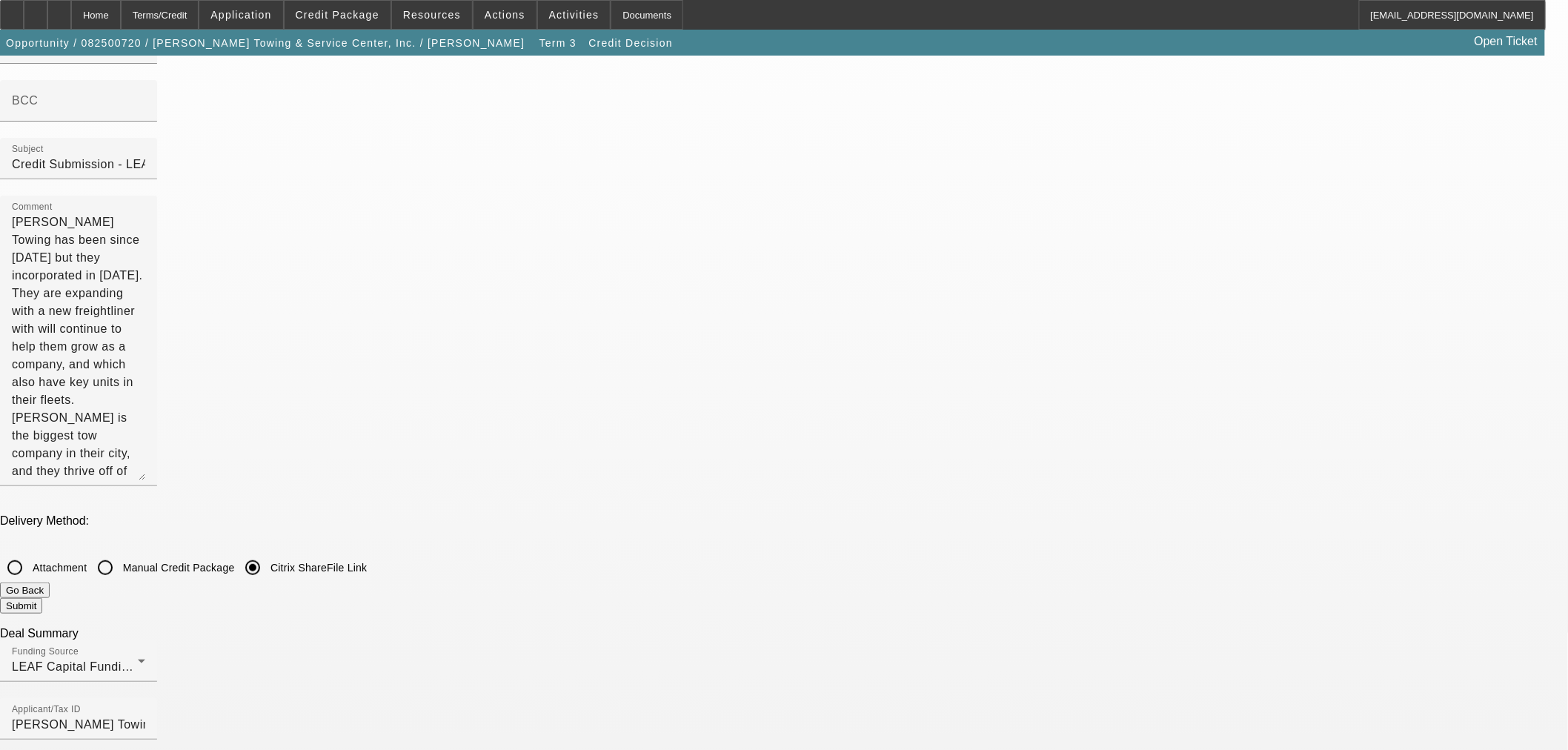
scroll to position [0, 0]
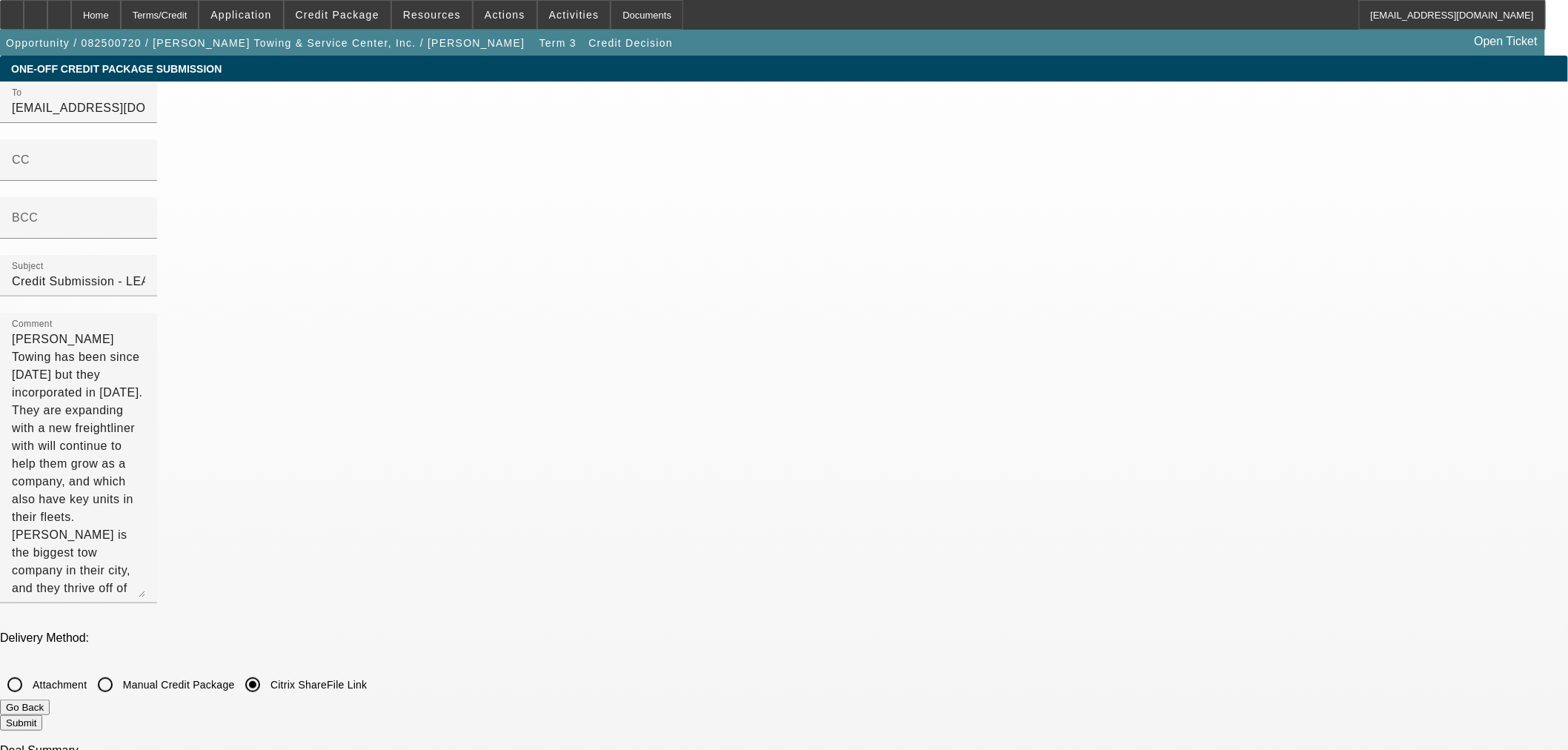
click at [42, 716] on button "Submit" at bounding box center [21, 723] width 42 height 15
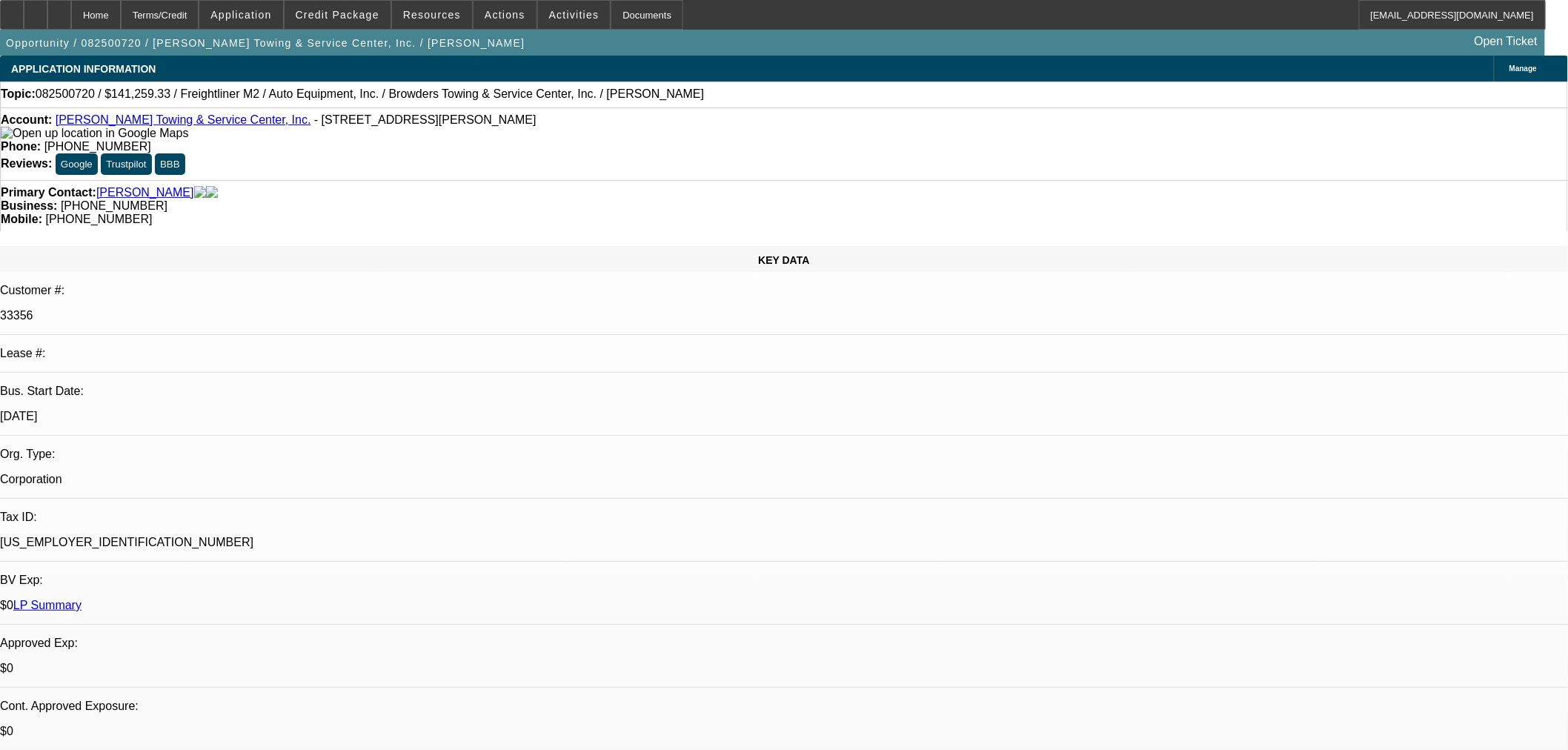
select select "0"
select select "2"
select select "0"
select select "6"
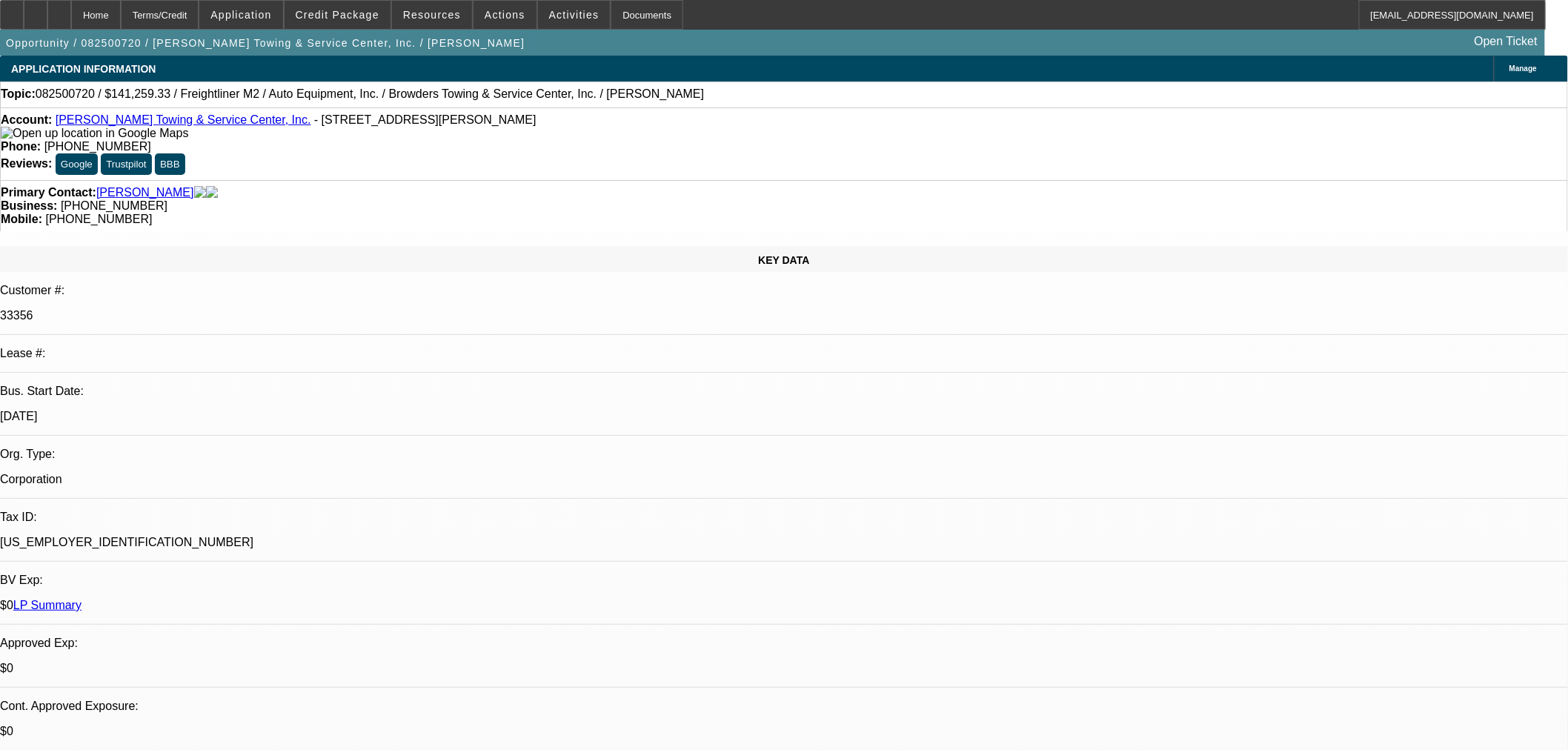
select select "0"
select select "2"
select select "0"
select select "6"
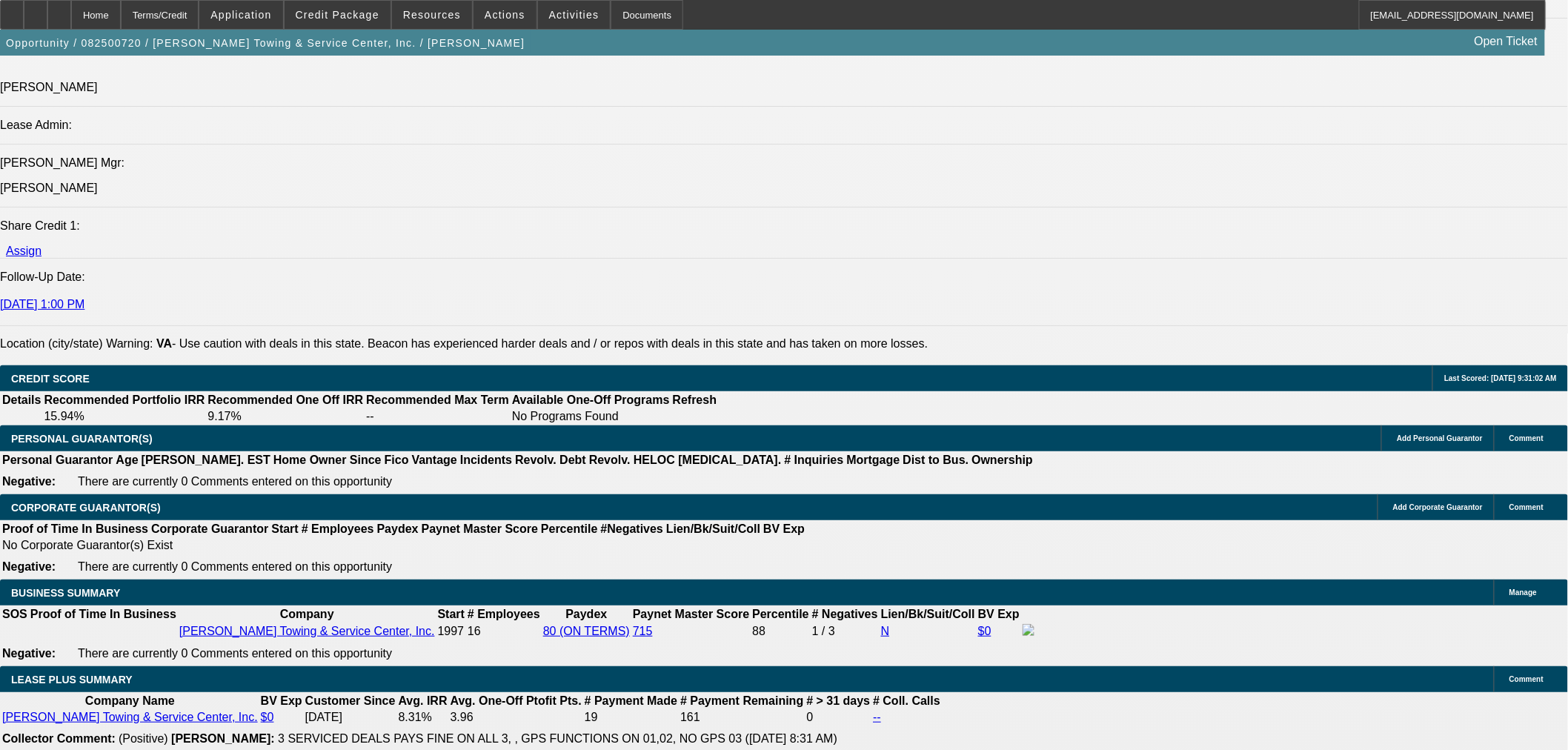
scroll to position [2059, 0]
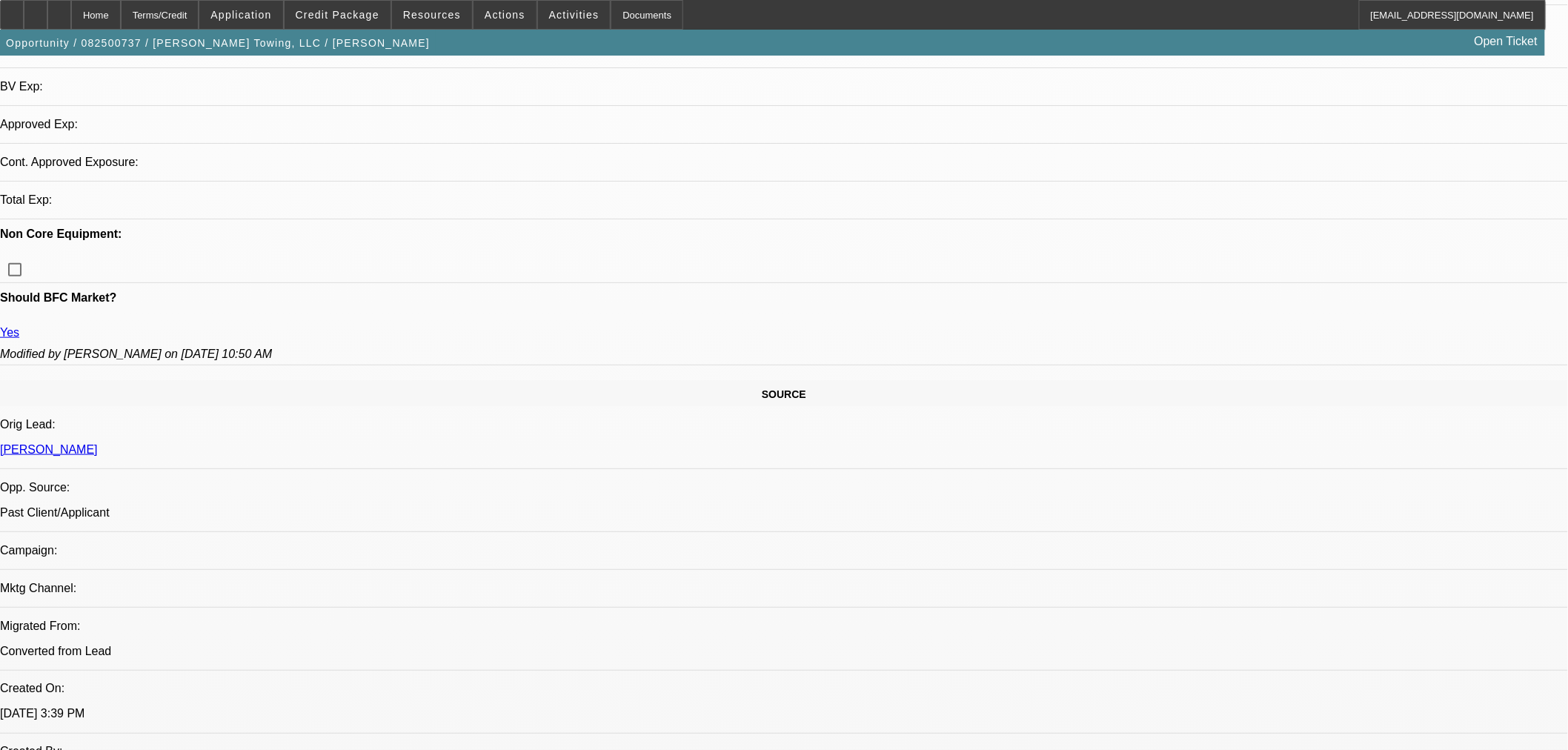
select select "0"
select select "2"
select select "0"
select select "6"
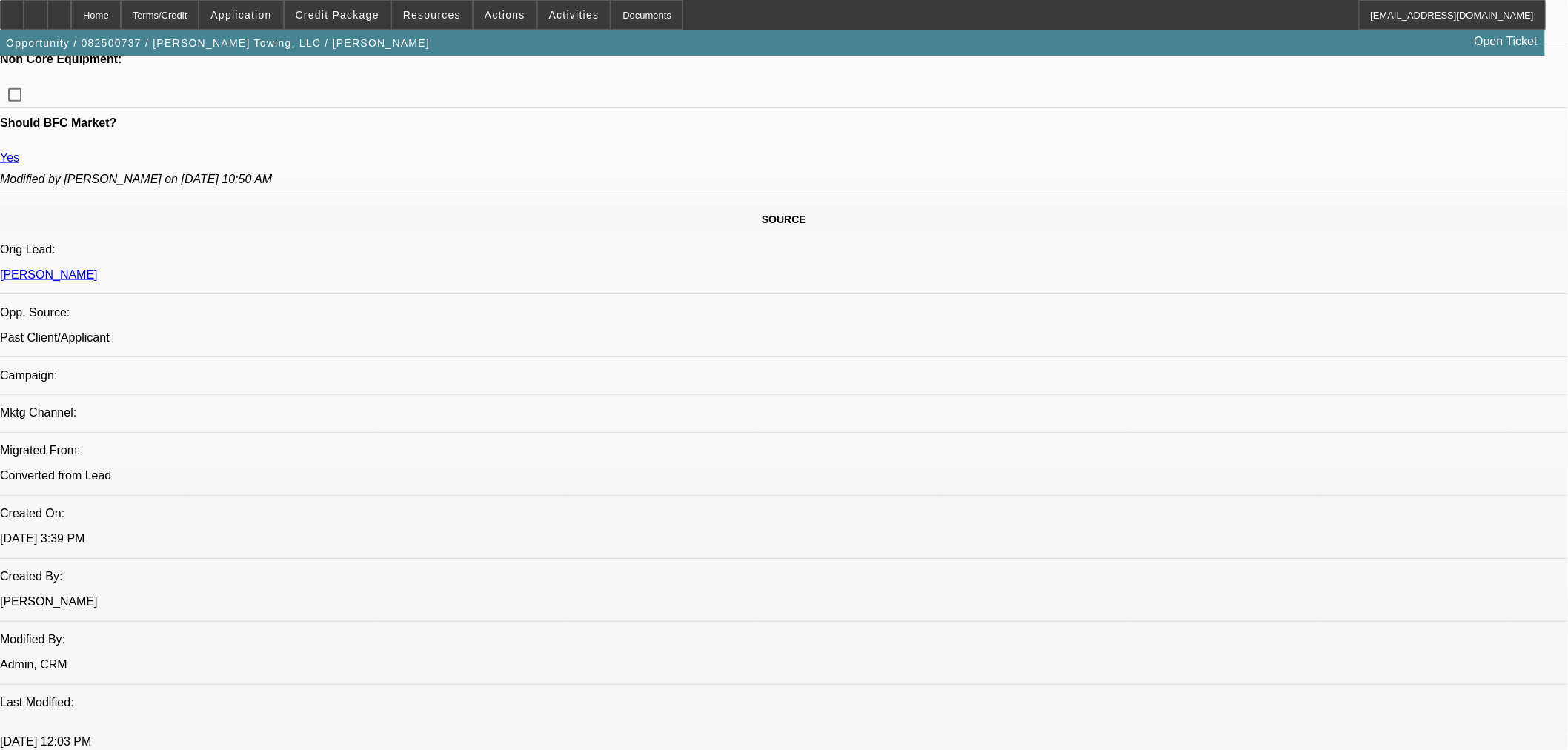
scroll to position [776, 0]
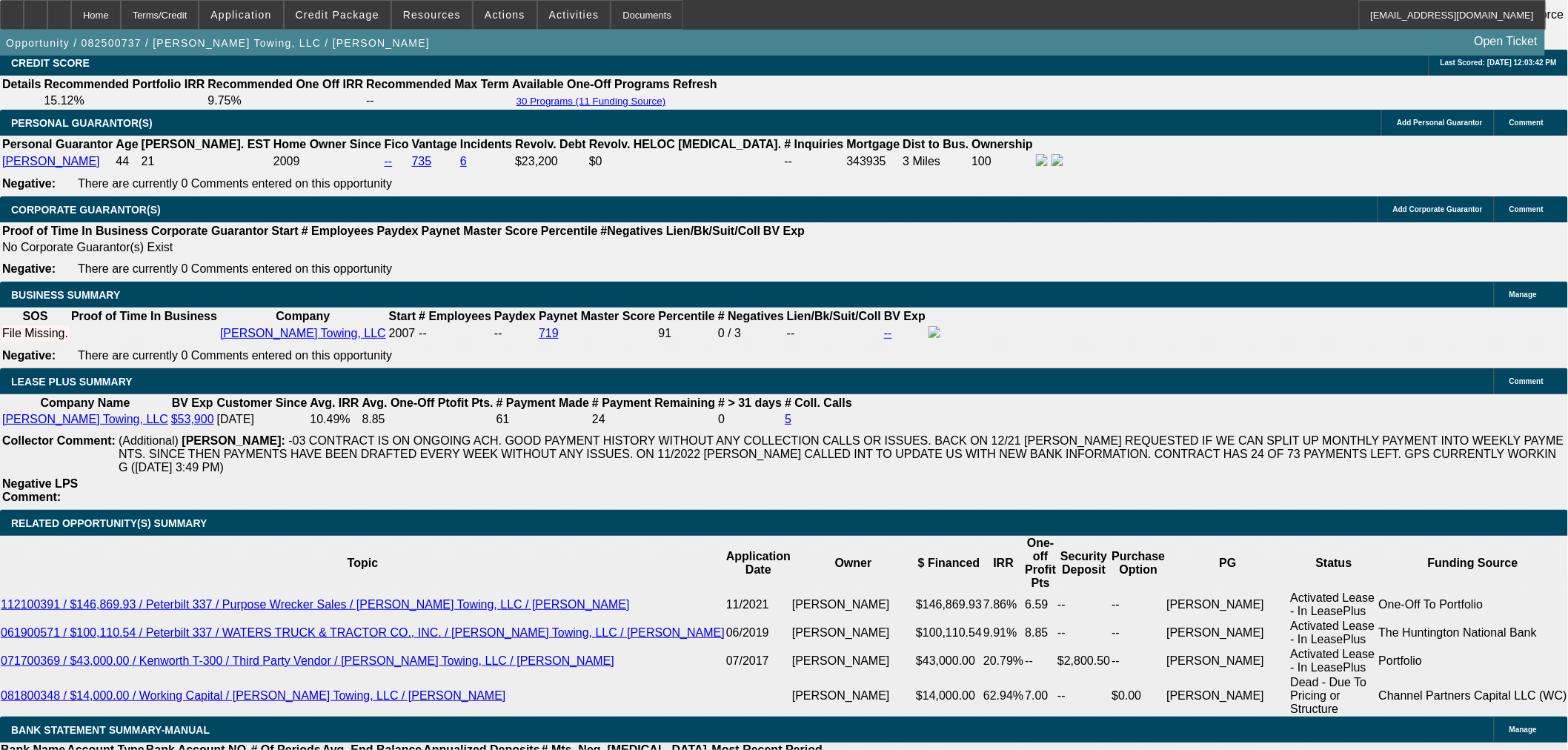
scroll to position [2286, 0]
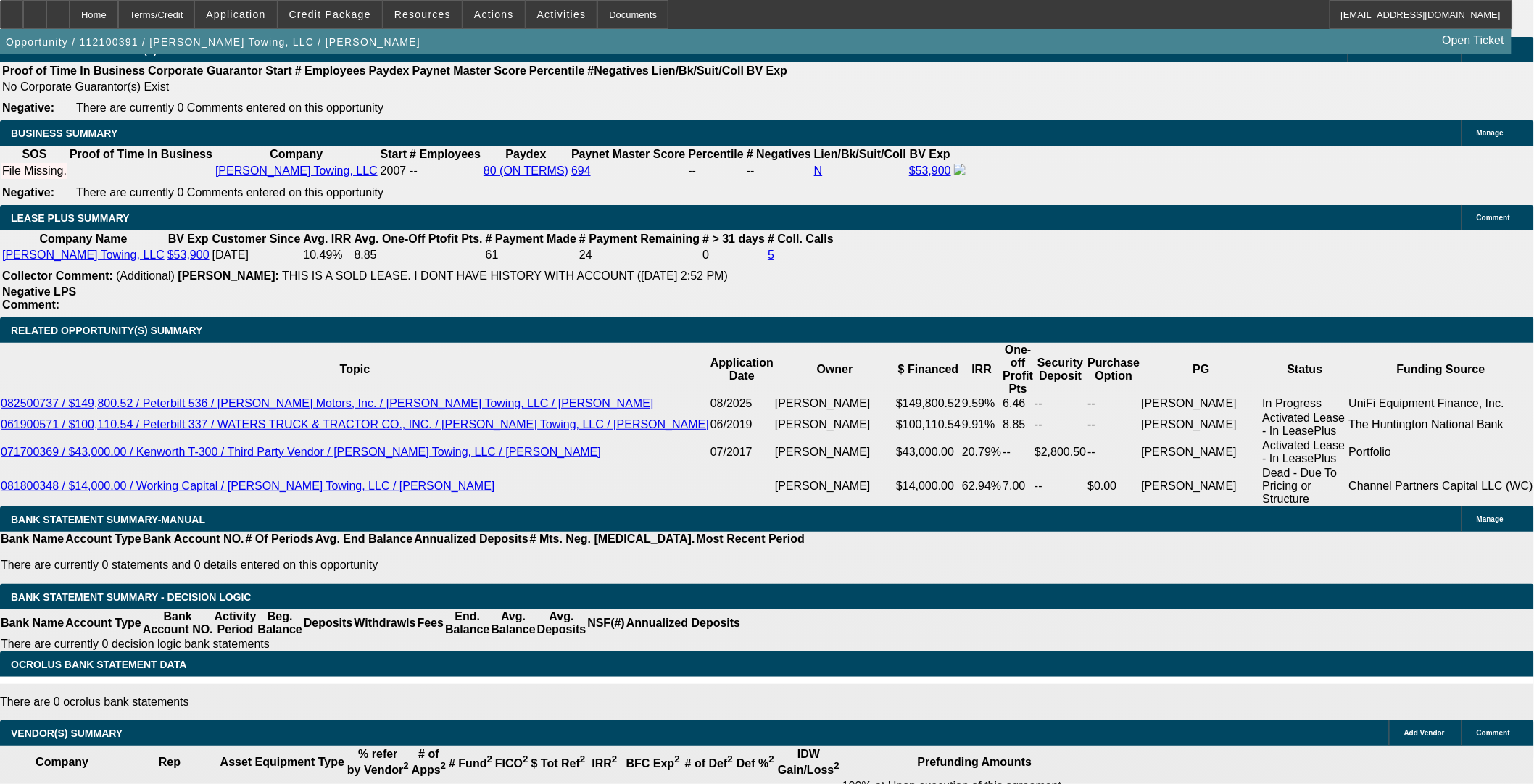
select select "0"
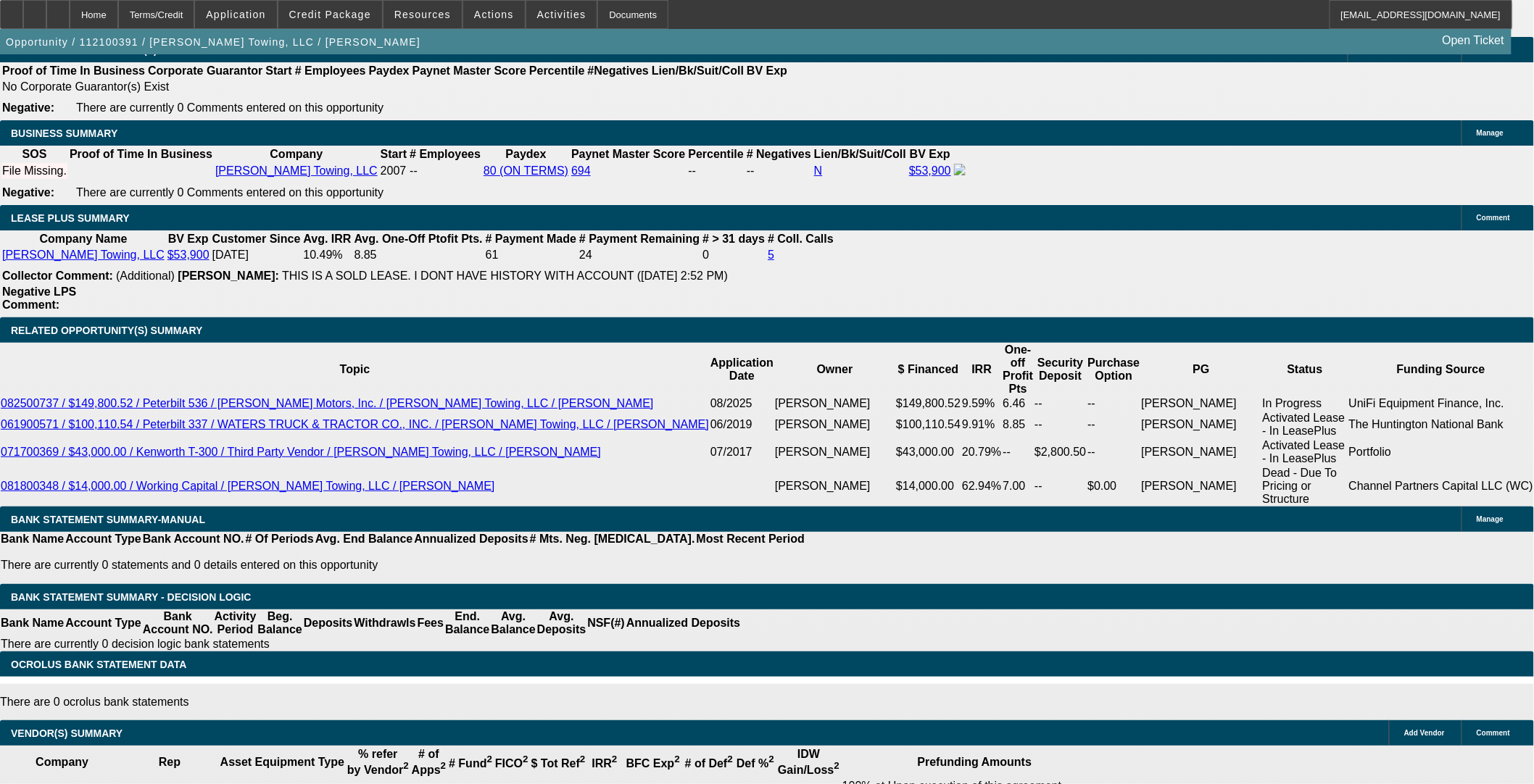
select select "0"
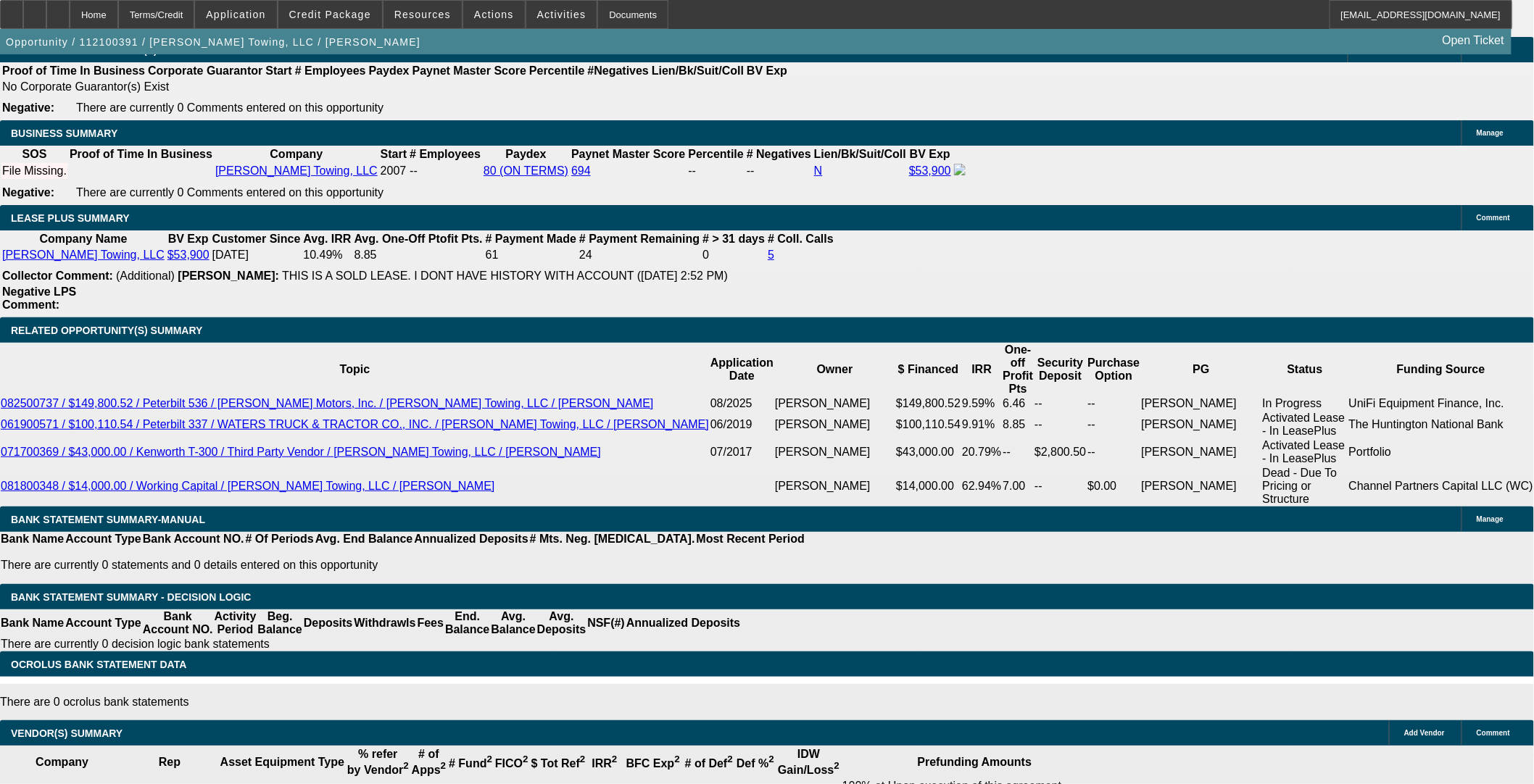
select select "0"
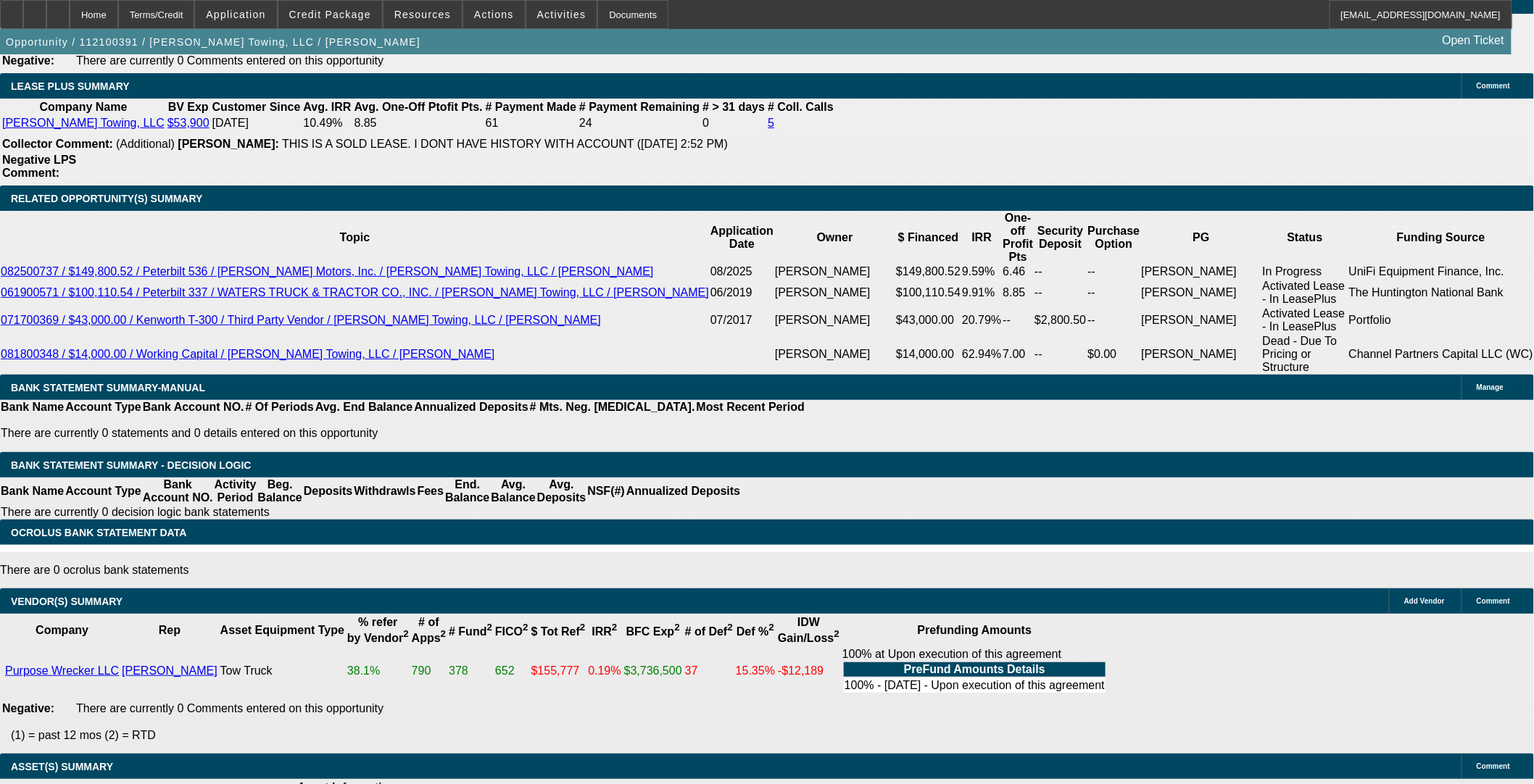
select select "1"
select select "2"
select select "6"
select select "1"
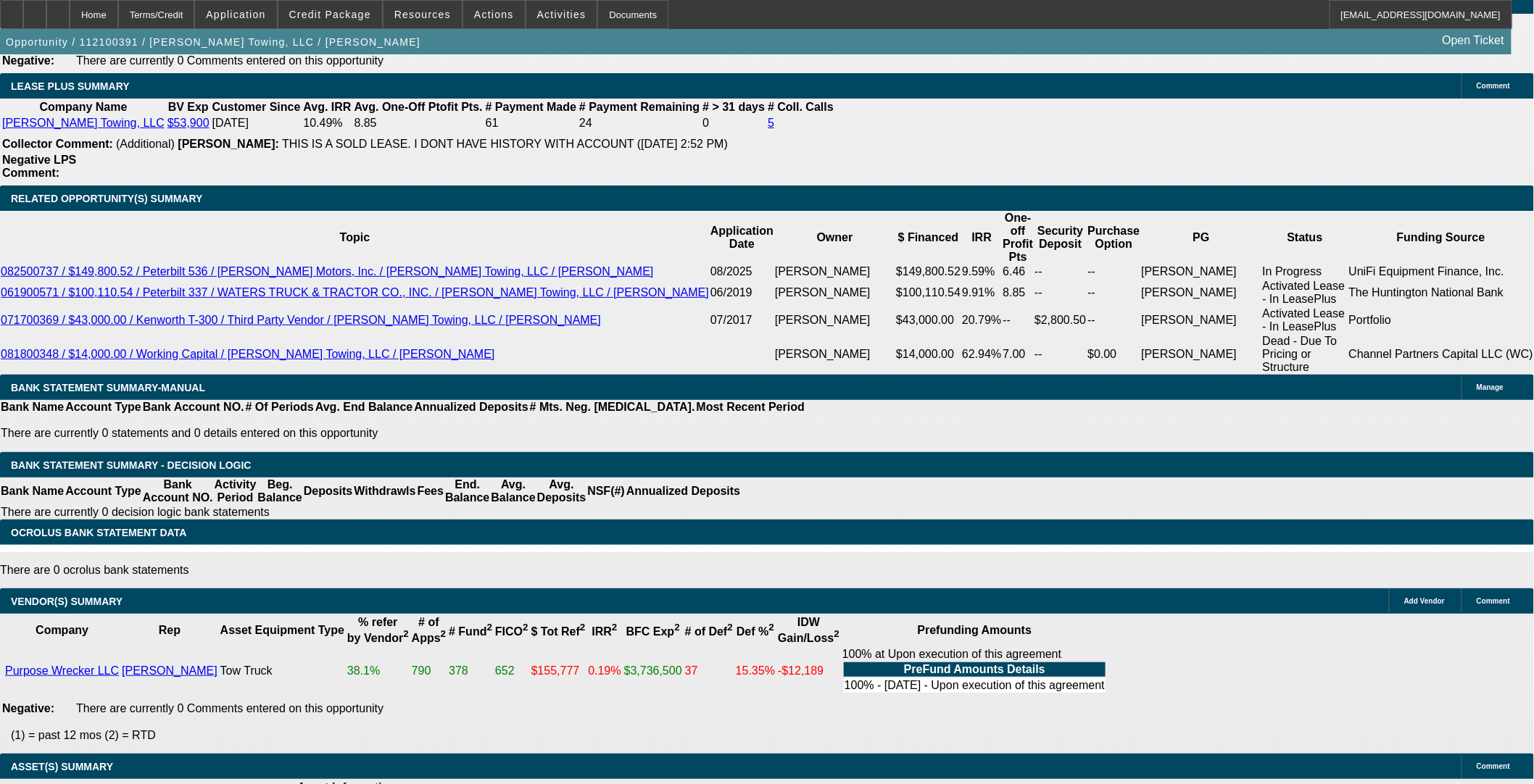
select select "6"
select select "1"
select select "6"
select select "1"
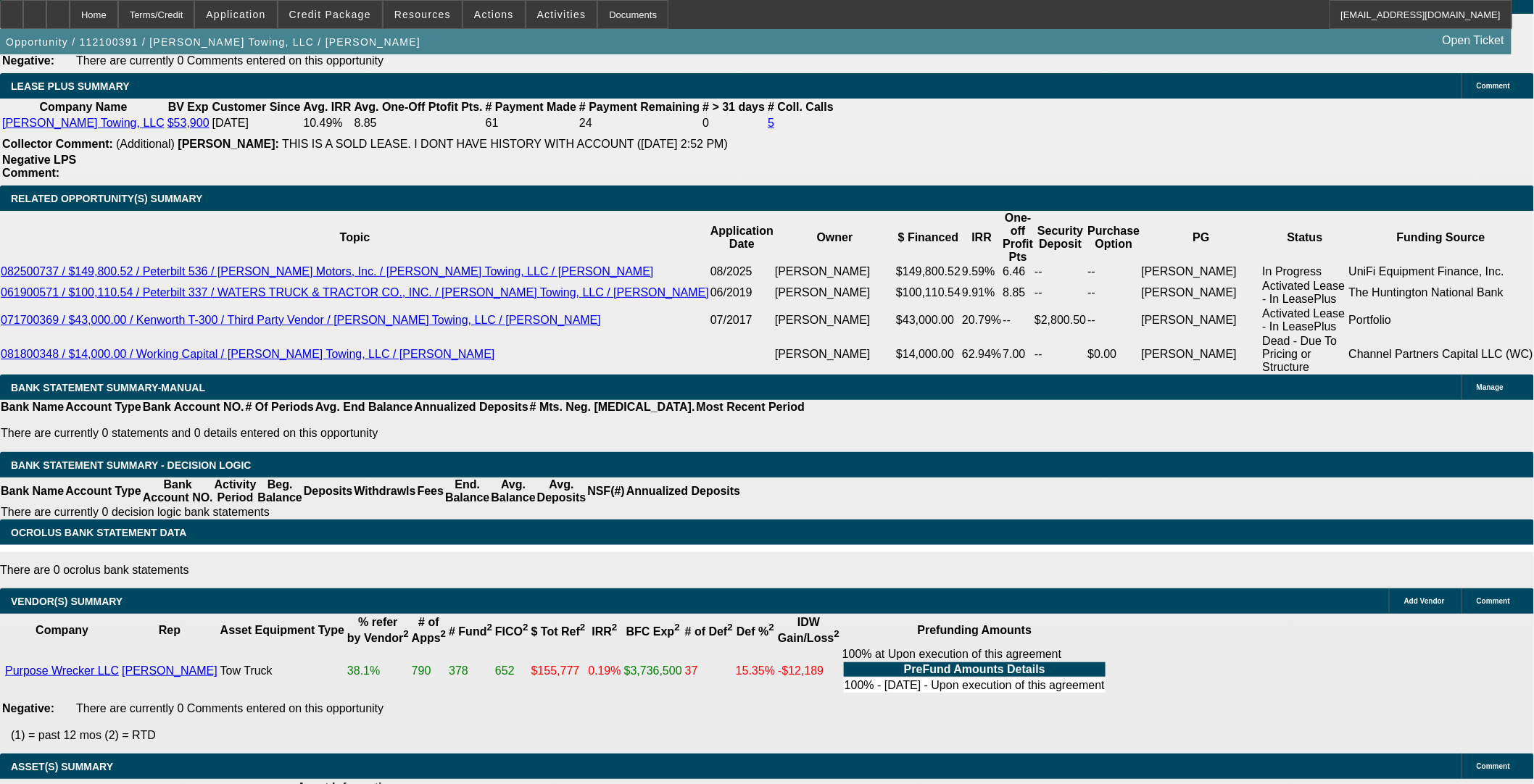
select select "1"
select select "6"
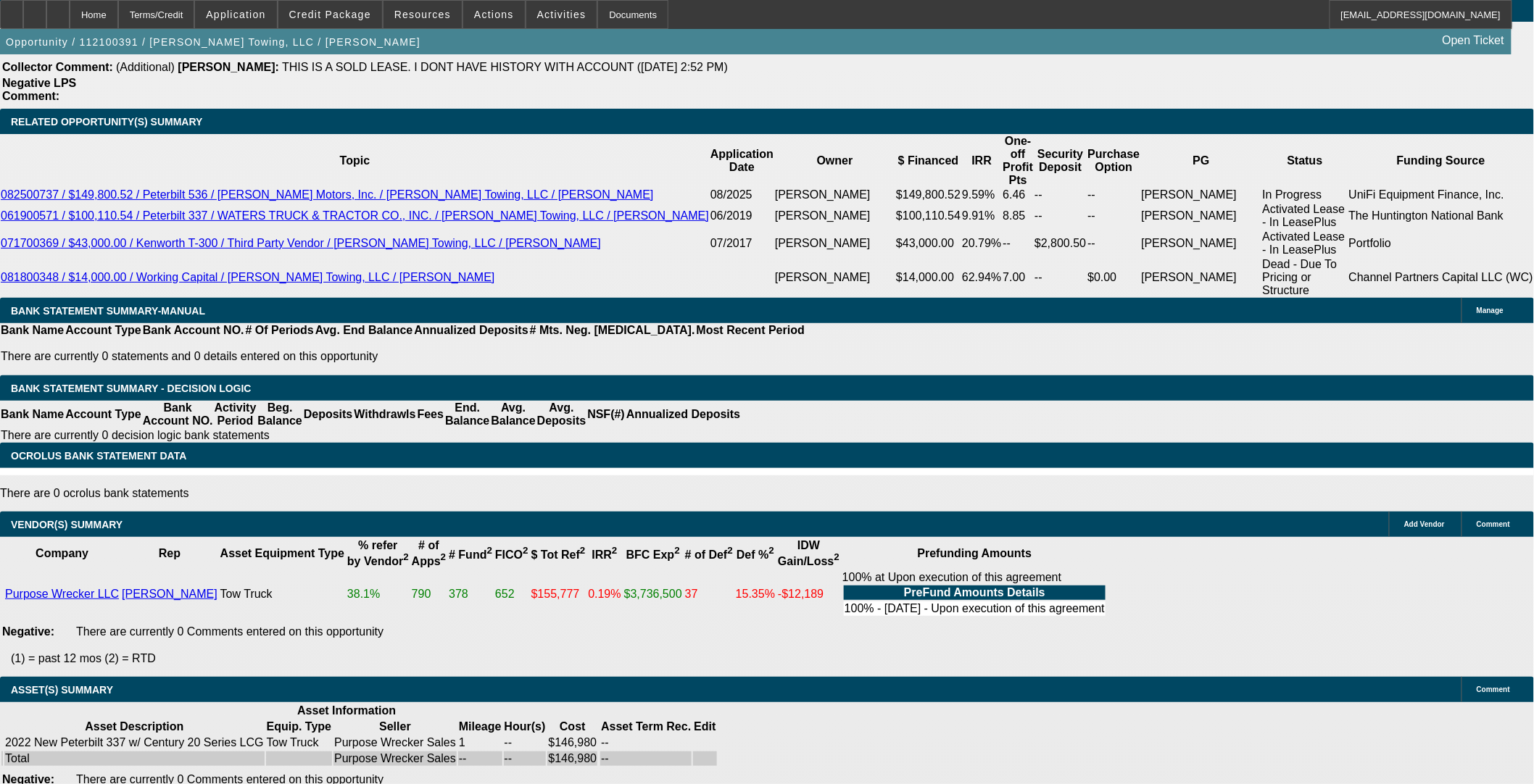
scroll to position [2586, 0]
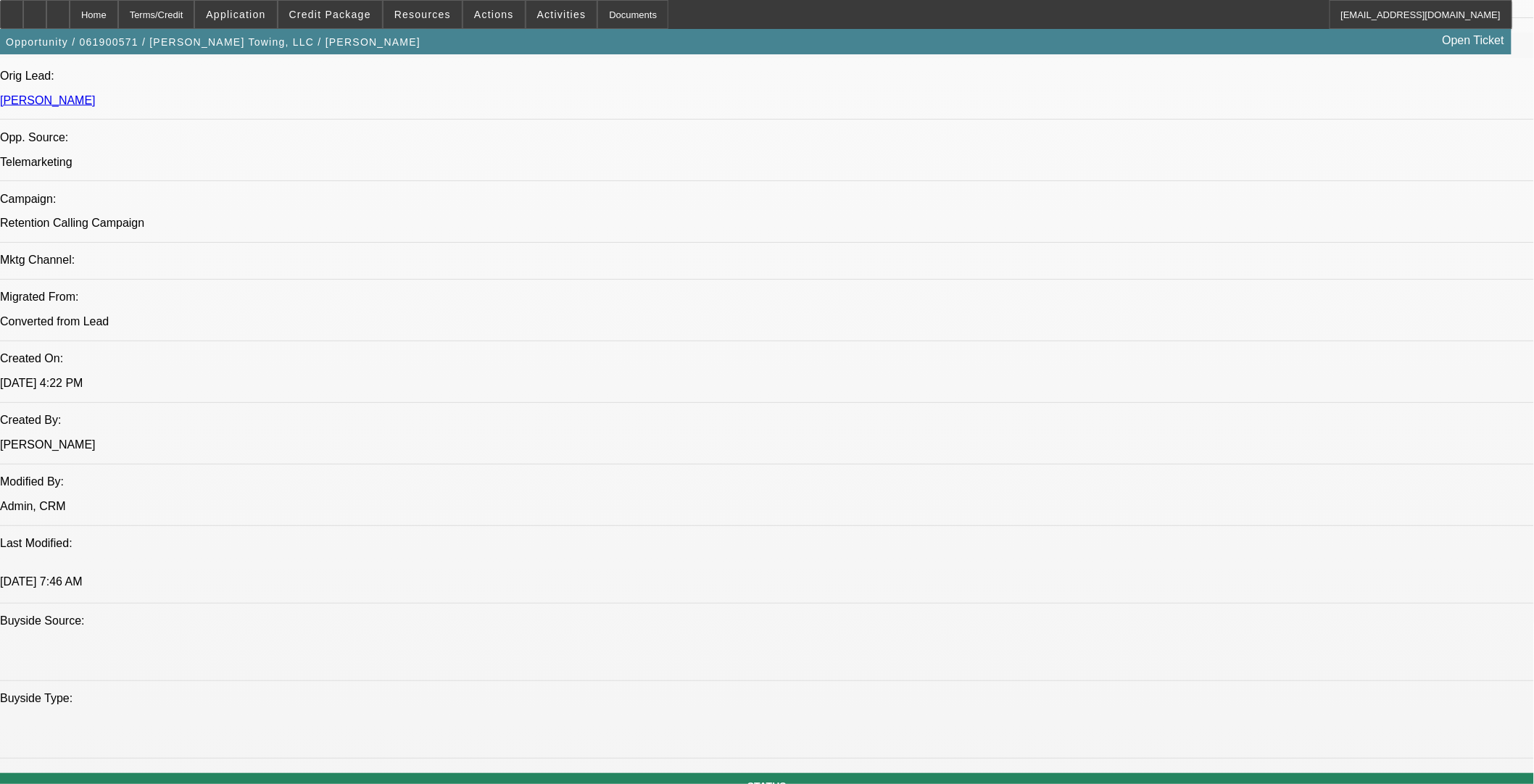
select select "0"
select select "2"
select select "0"
select select "6"
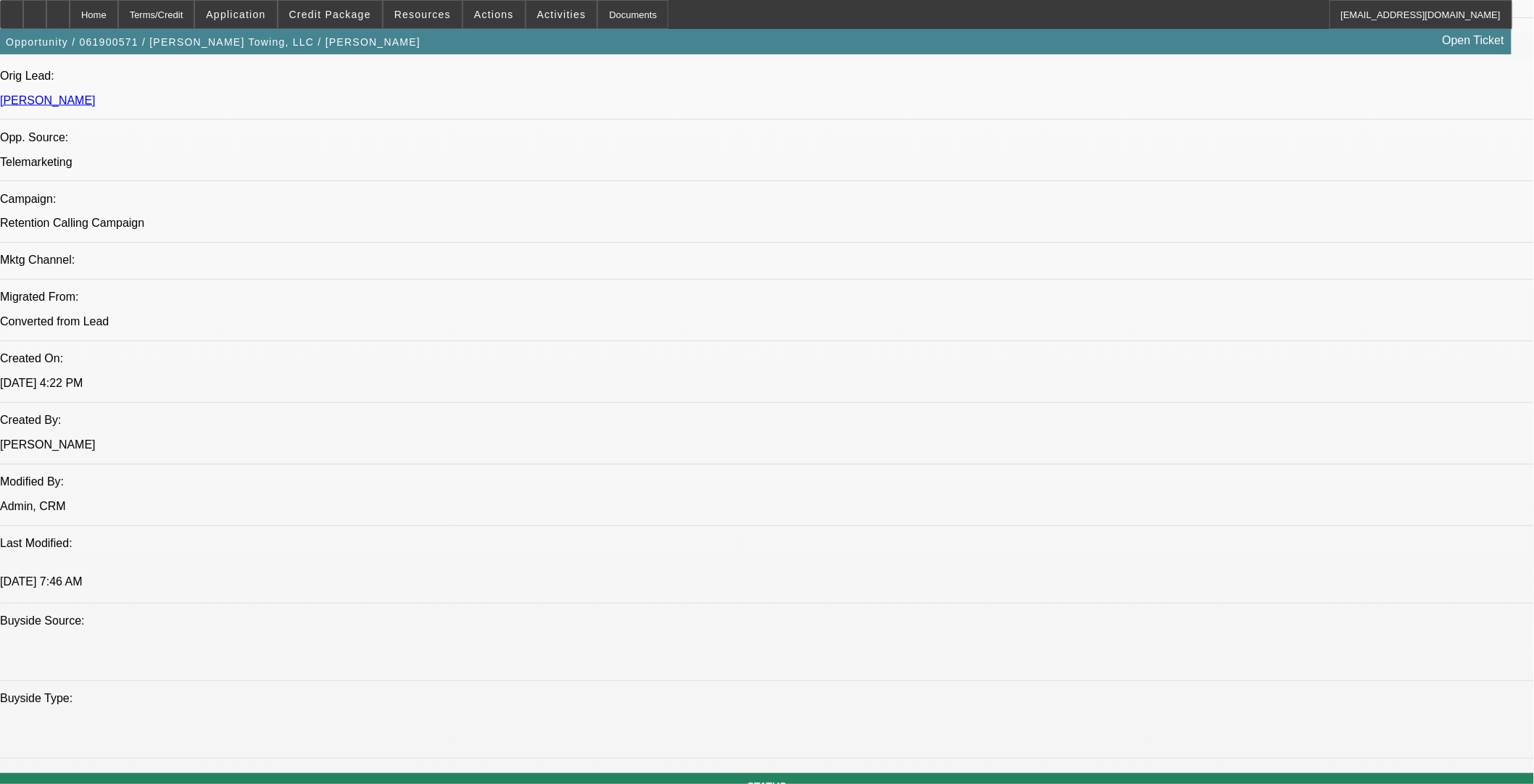
select select "0"
select select "6"
select select "0"
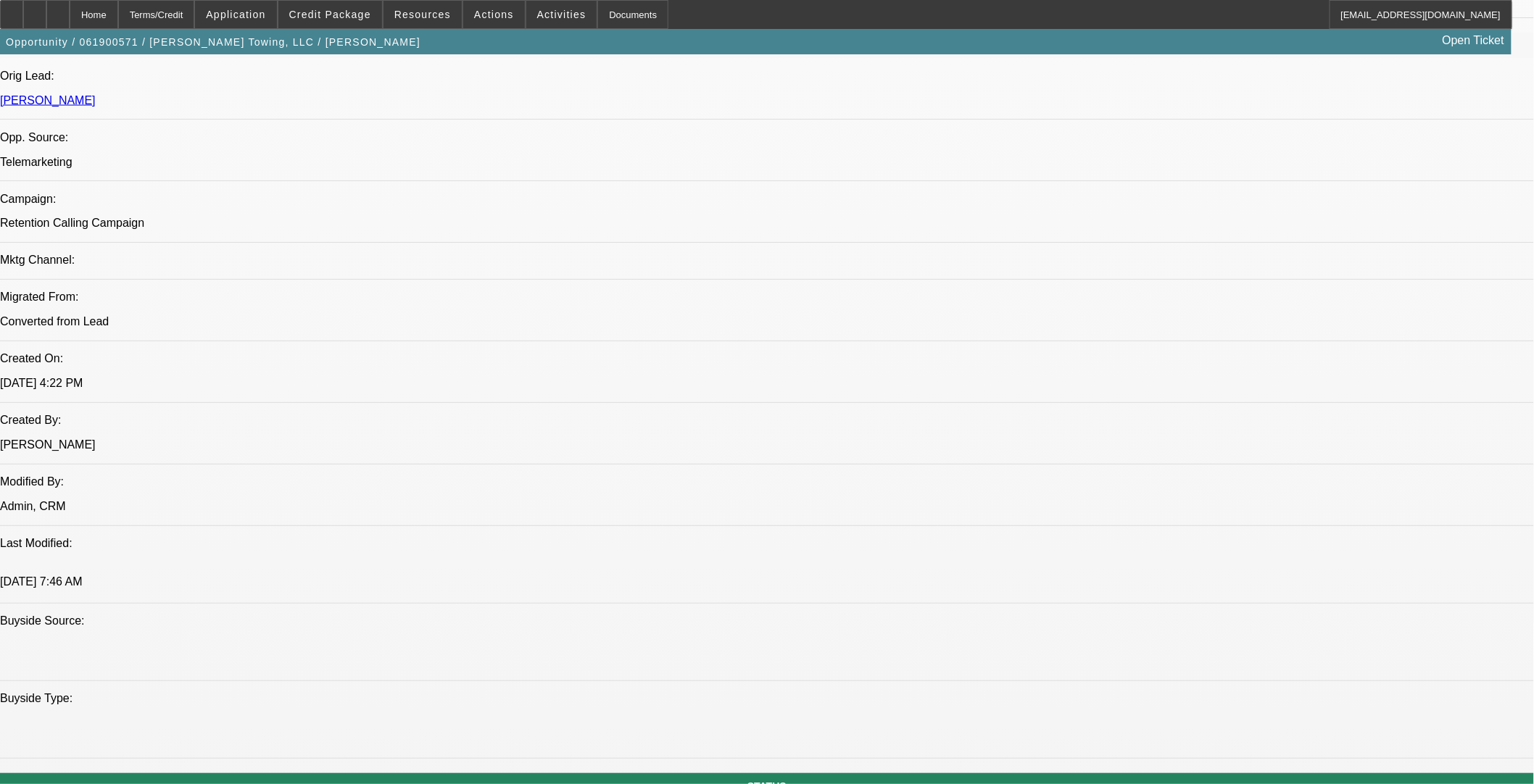
select select "0"
select select "6"
select select "0"
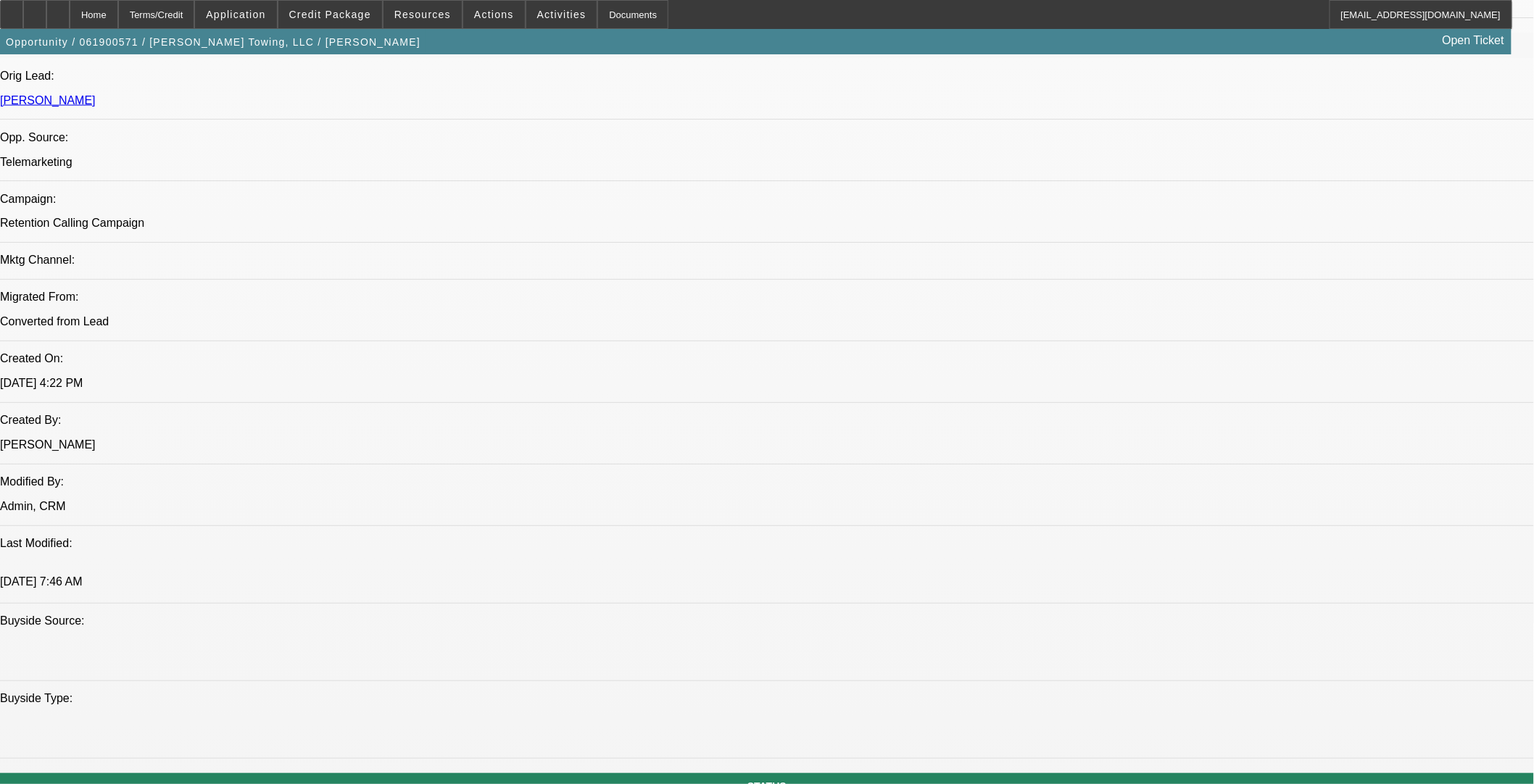
select select "0"
select select "6"
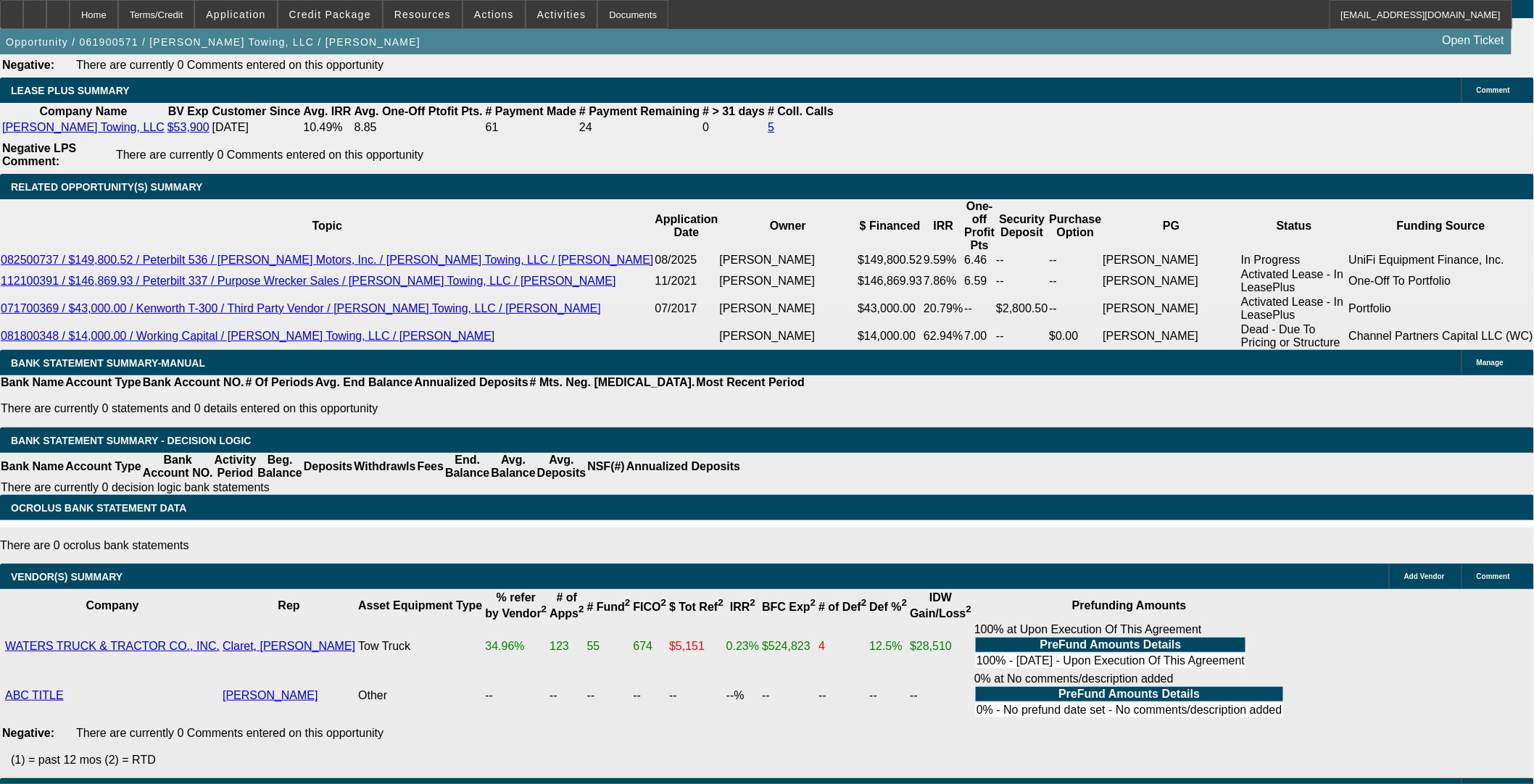
scroll to position [2776, 0]
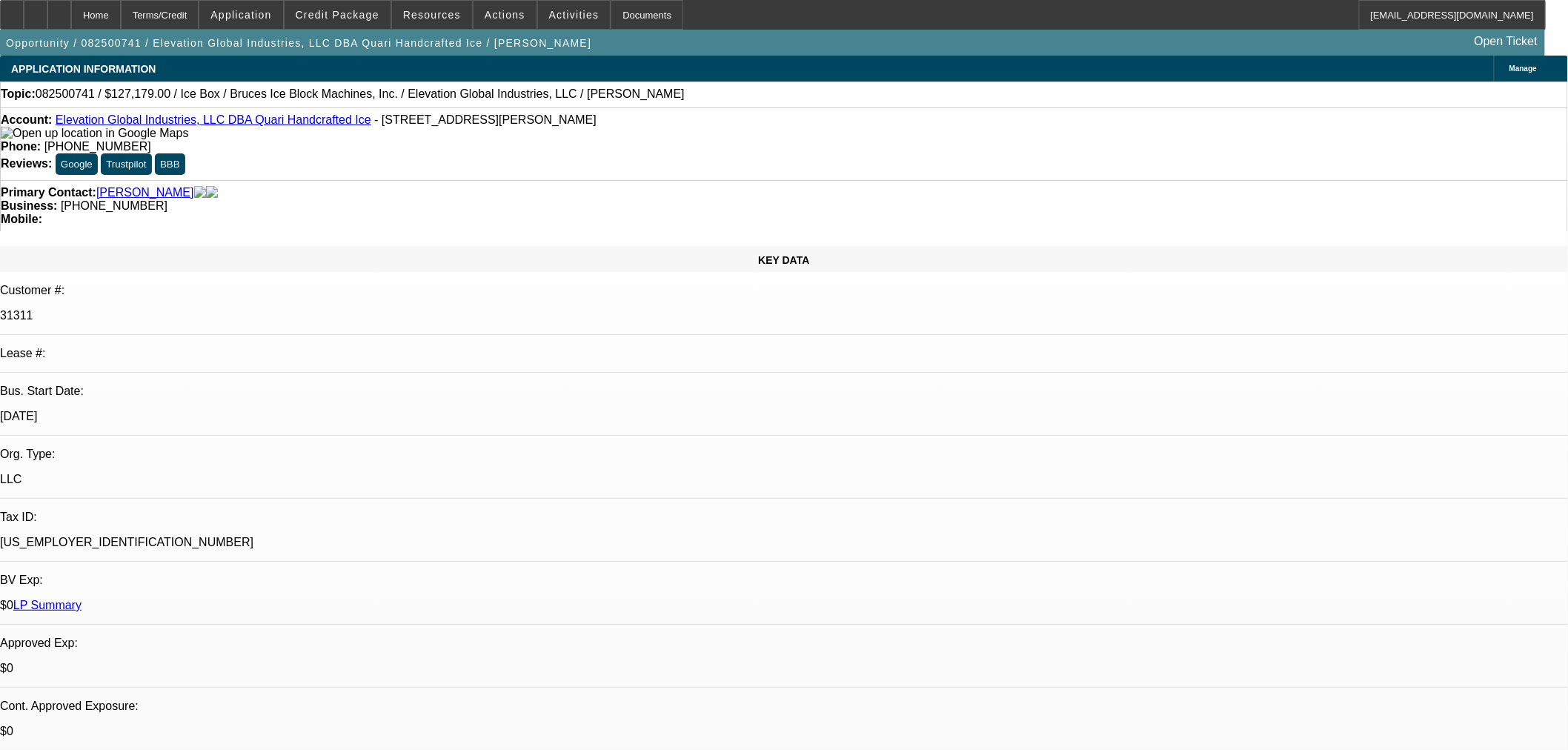
select select "0"
select select "6"
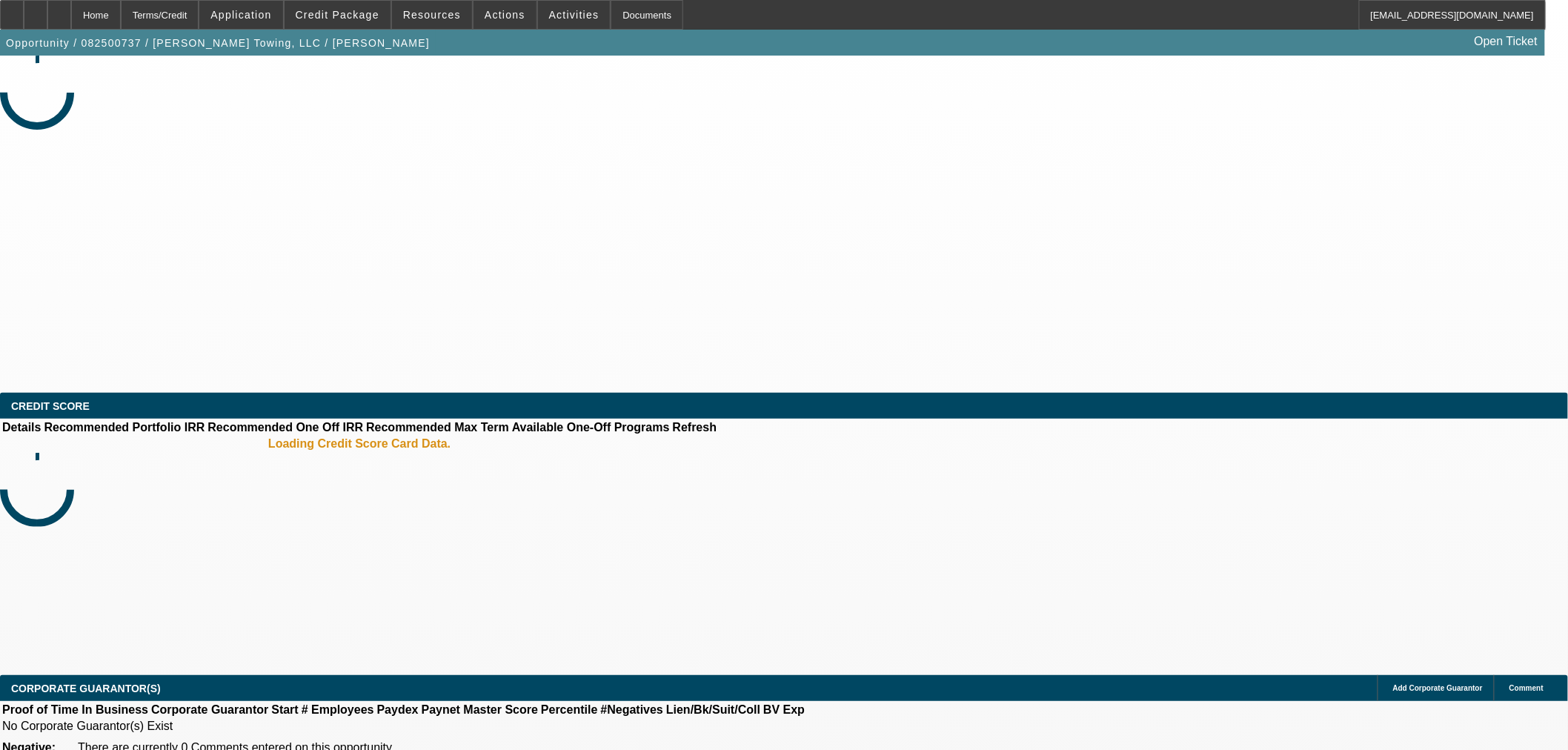
select select "0"
select select "2"
select select "0"
select select "6"
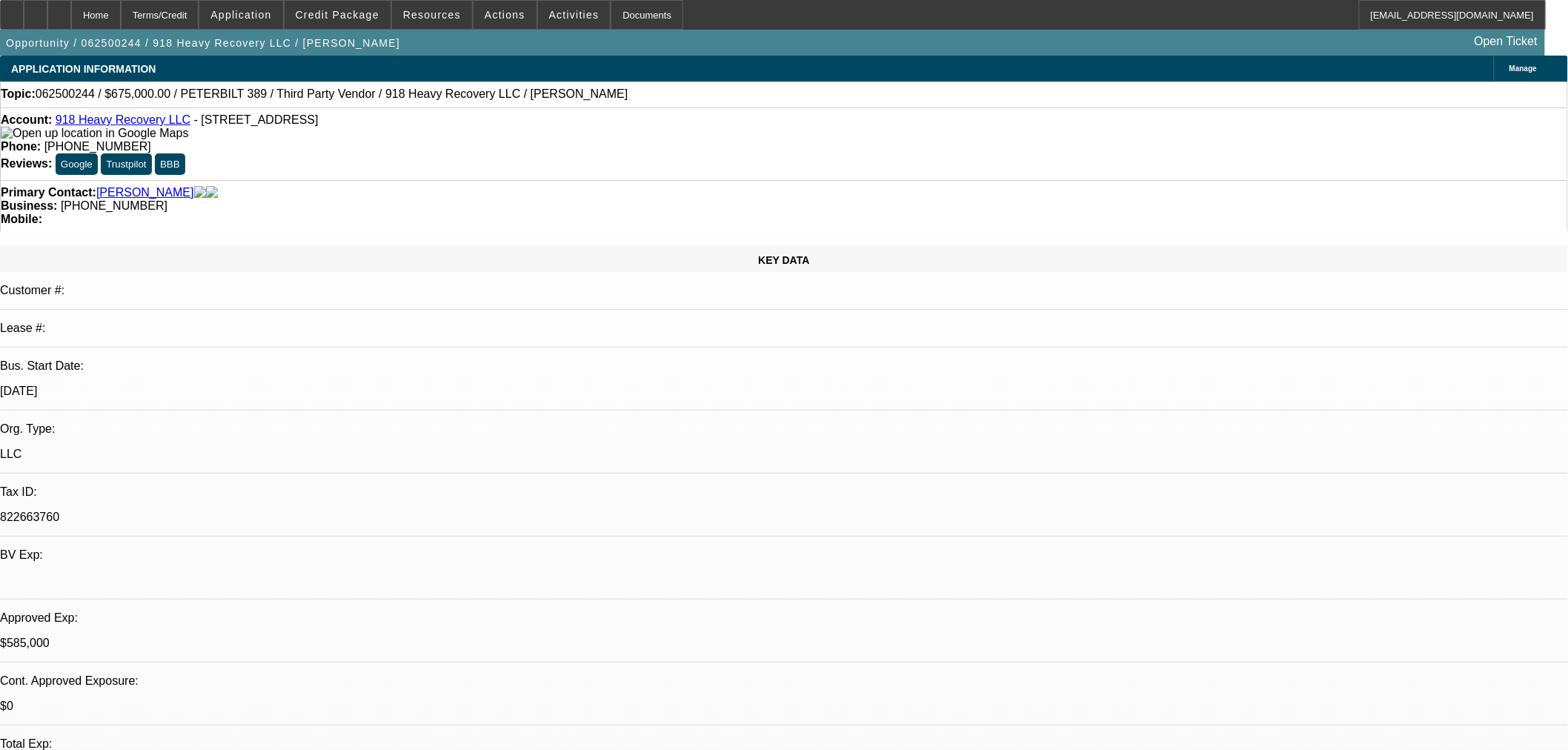
select select "0"
select select "2"
select select "0"
select select "6"
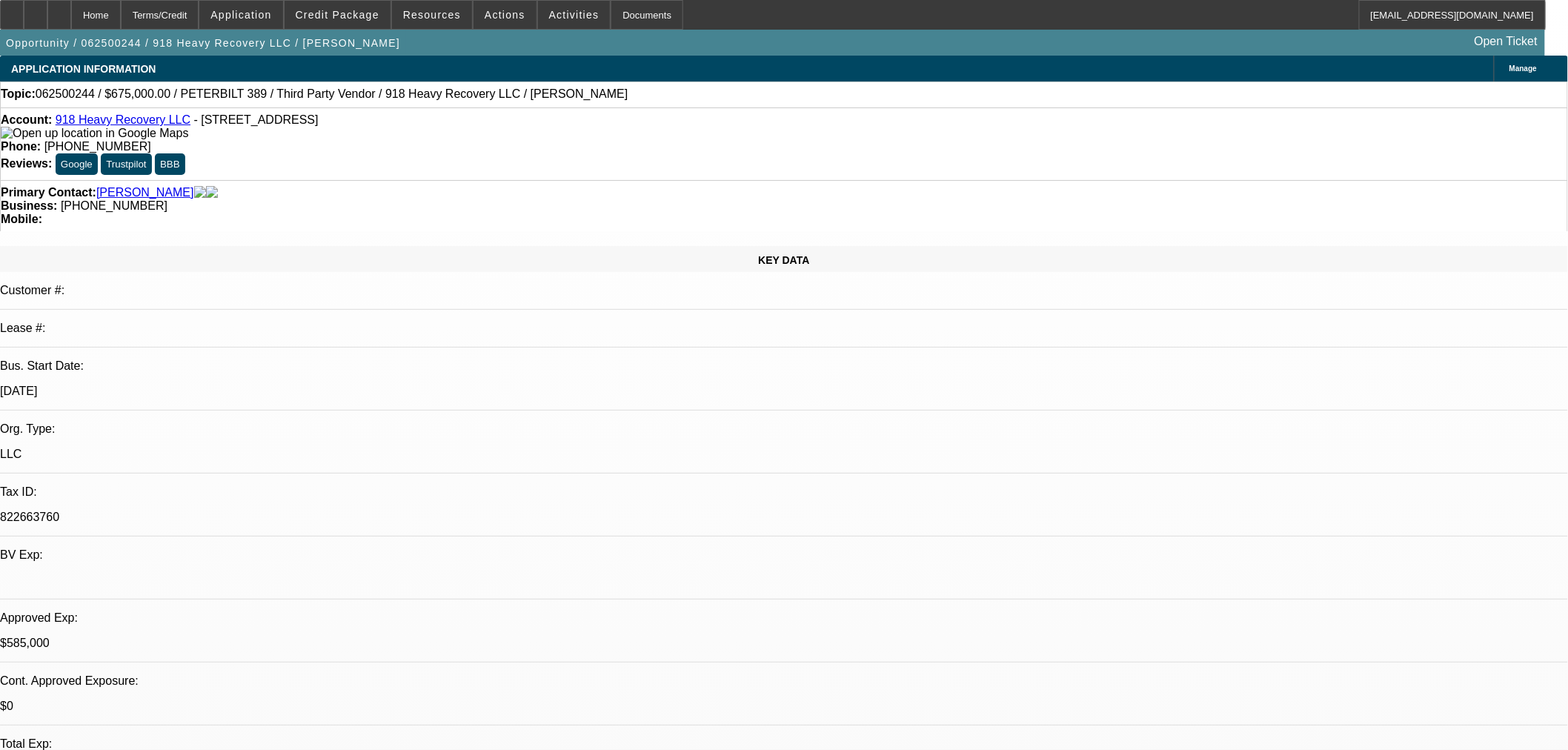
select select "0"
select select "2"
select select "0"
select select "6"
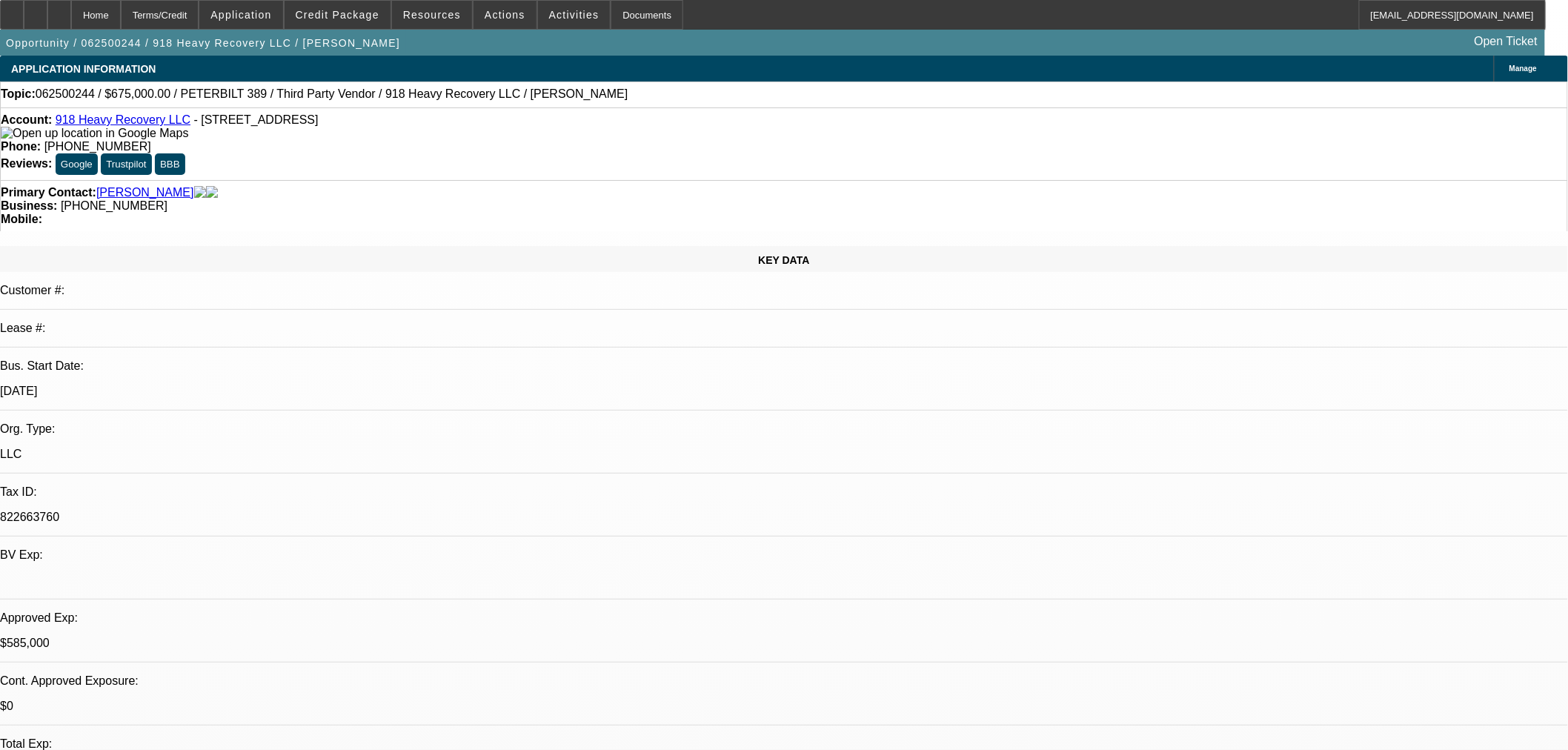
select select "0"
select select "2"
select select "0"
select select "6"
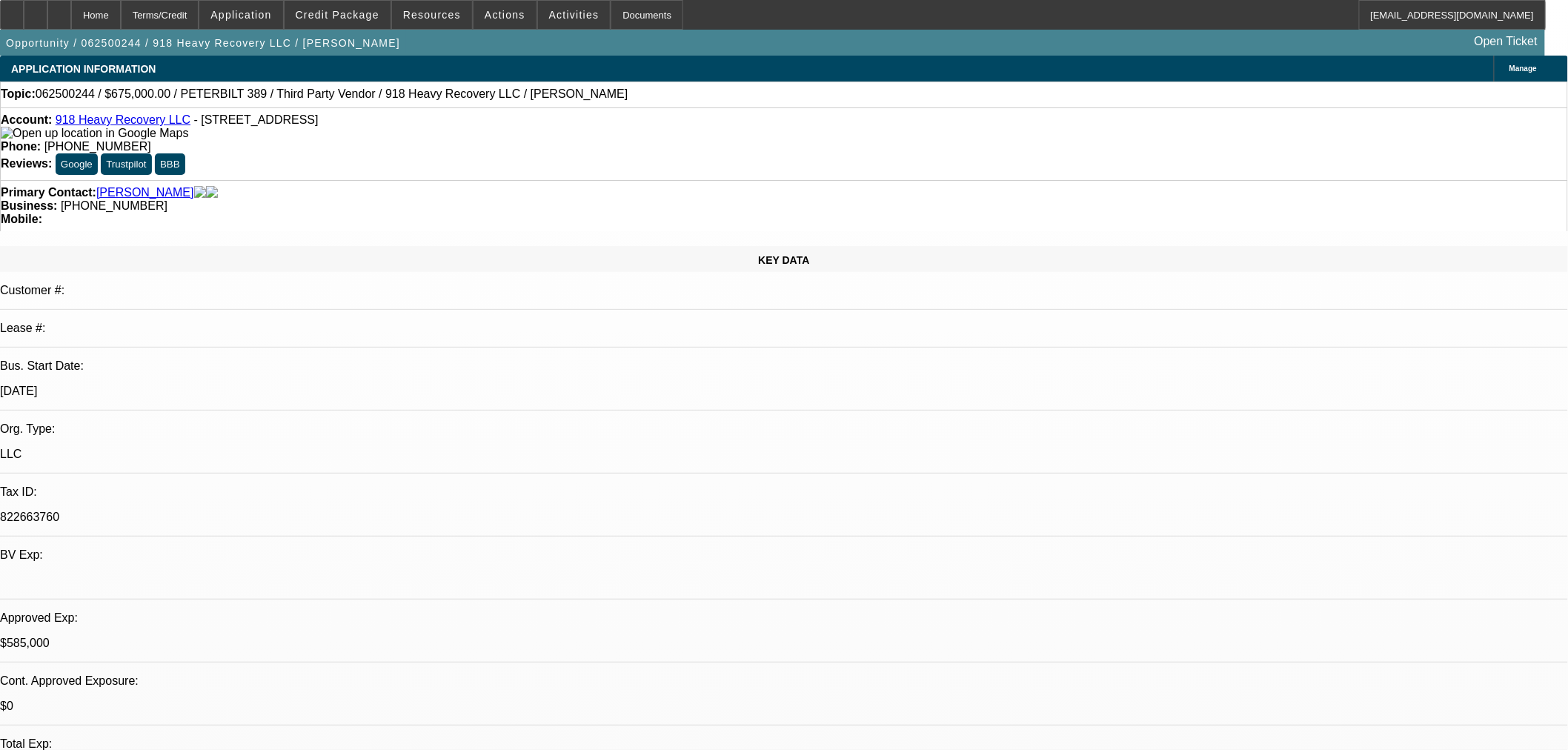
select select "0"
select select "2"
select select "0"
select select "6"
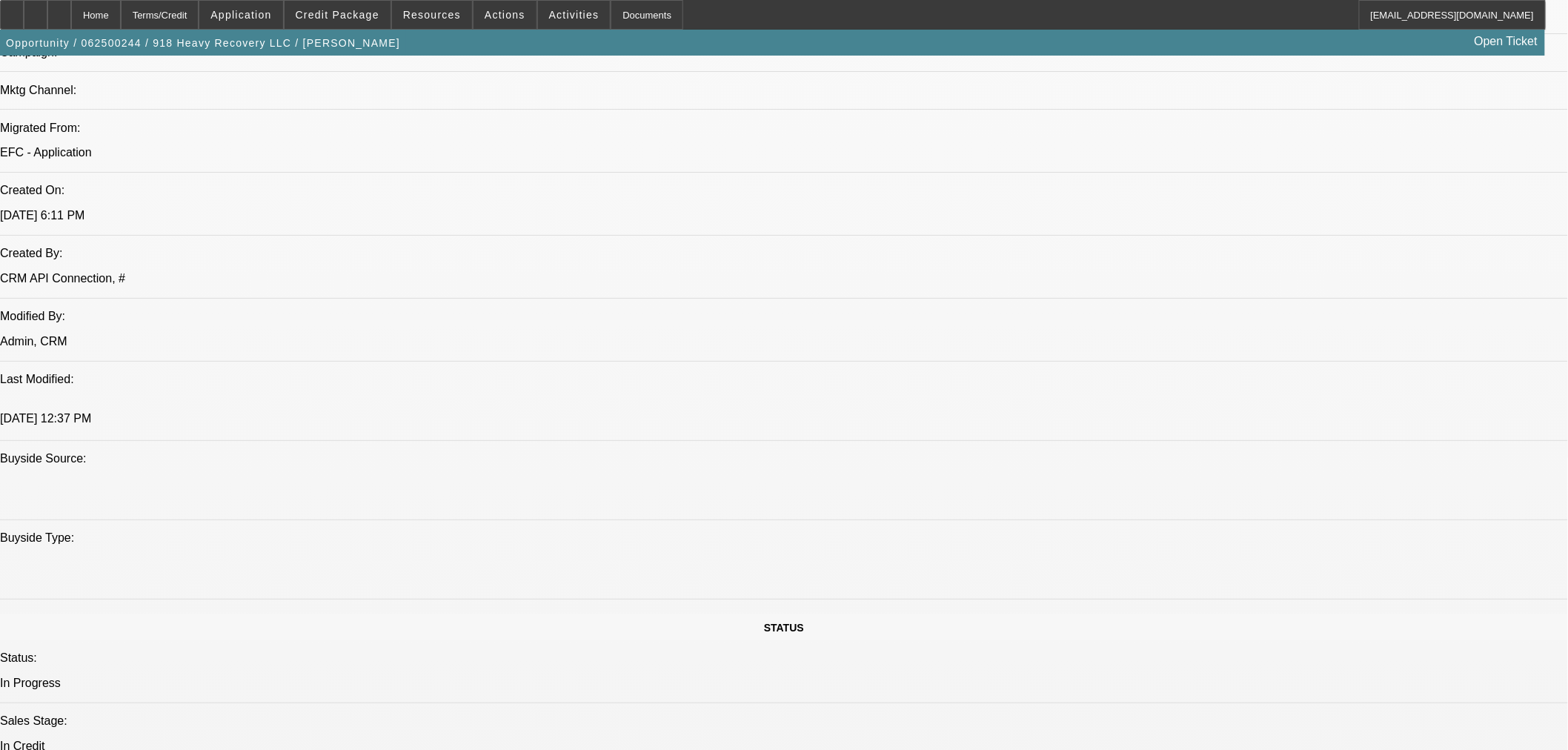
scroll to position [824, 0]
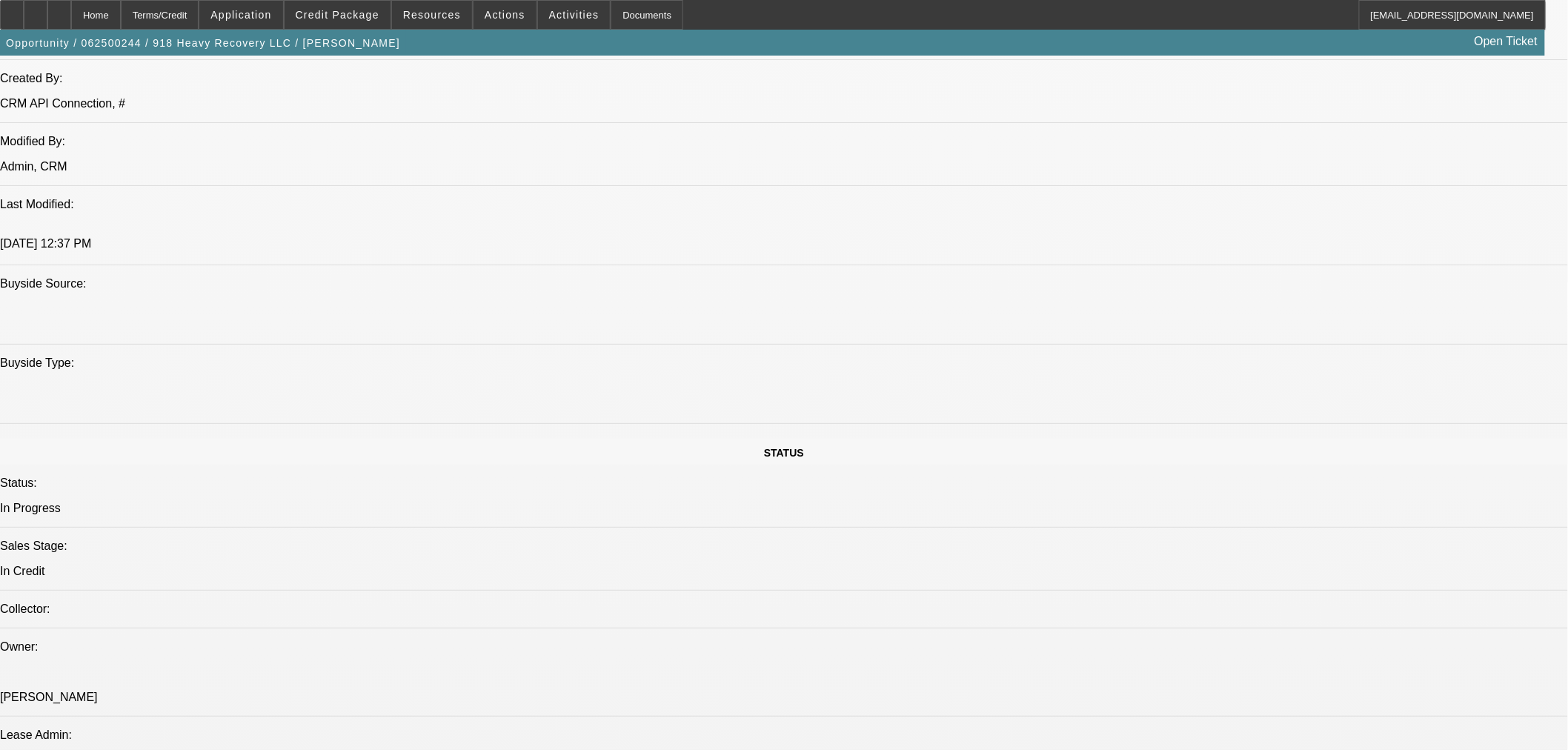
scroll to position [1071, 0]
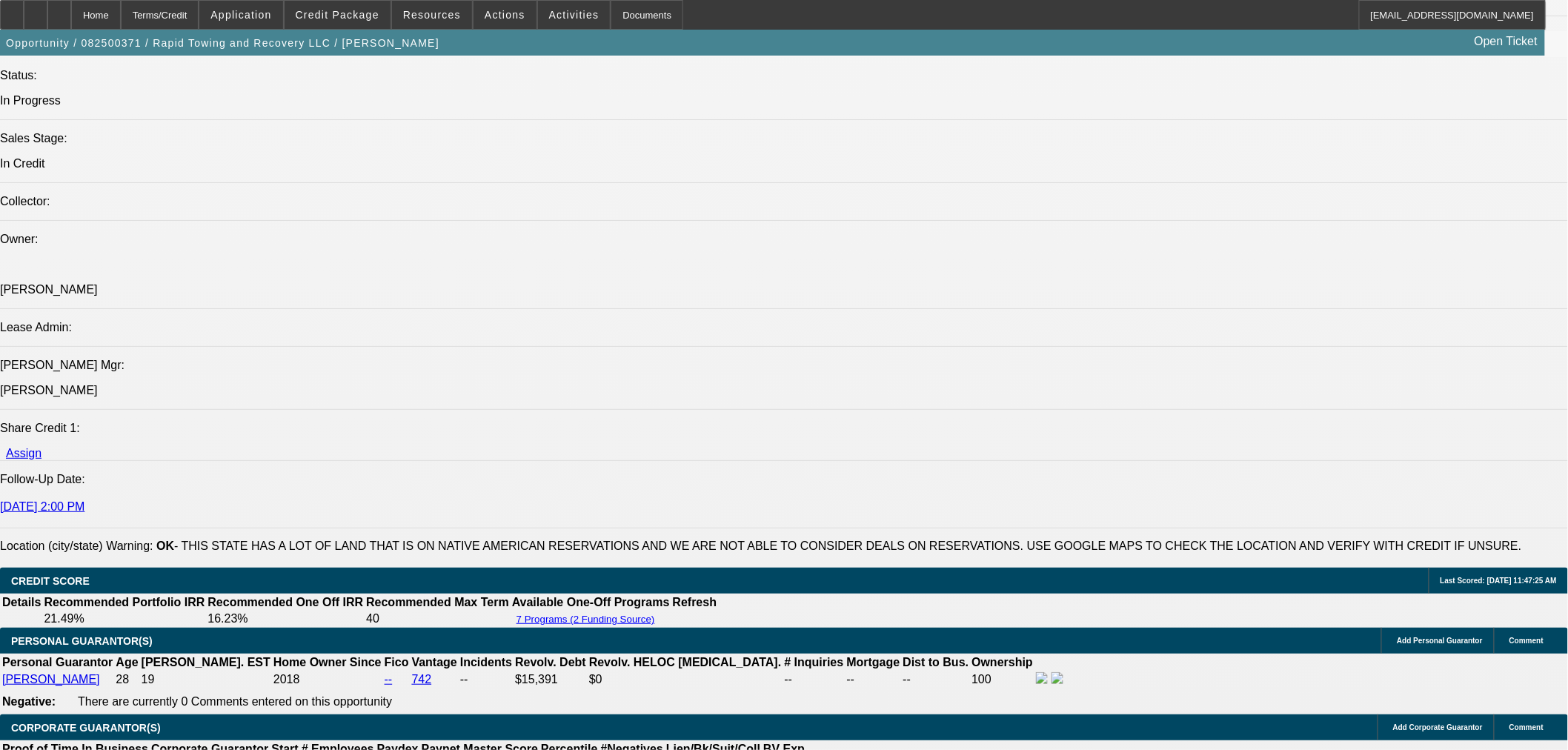
select select "2"
select select "0"
select select "6"
select select "2"
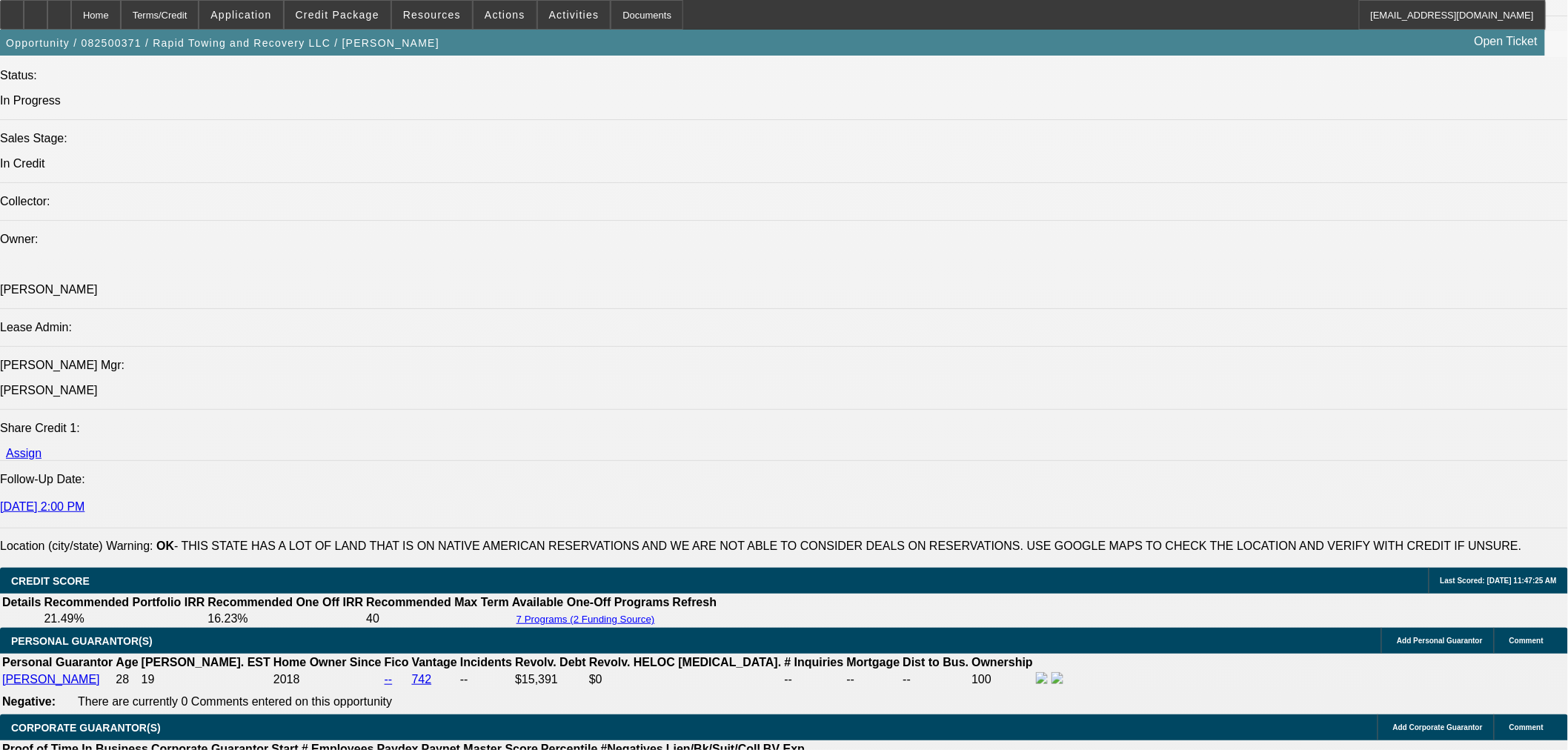
select select "2"
select select "0"
select select "6"
select select "0"
select select "2"
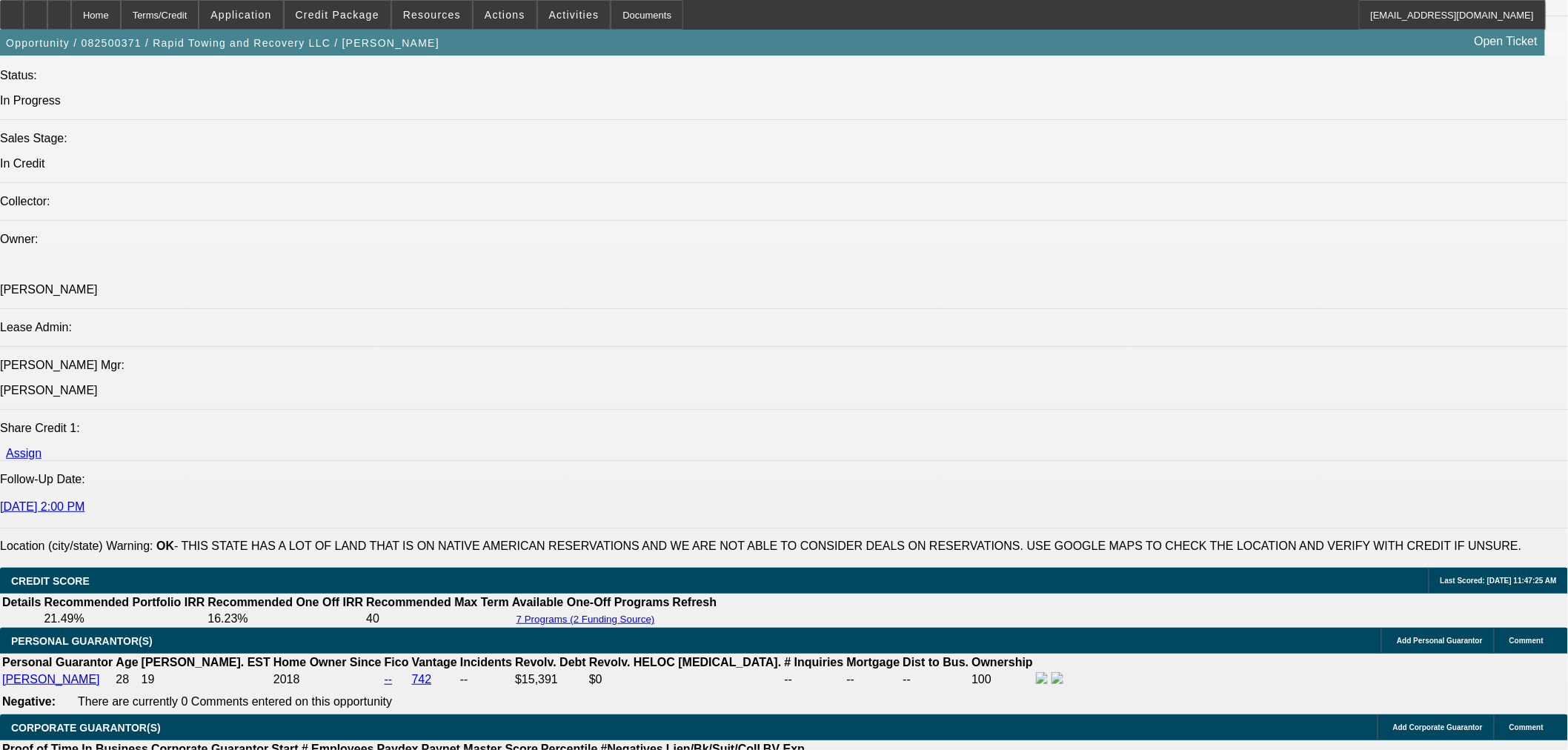
select select "2"
select select "0"
select select "6"
select select "0"
select select "2"
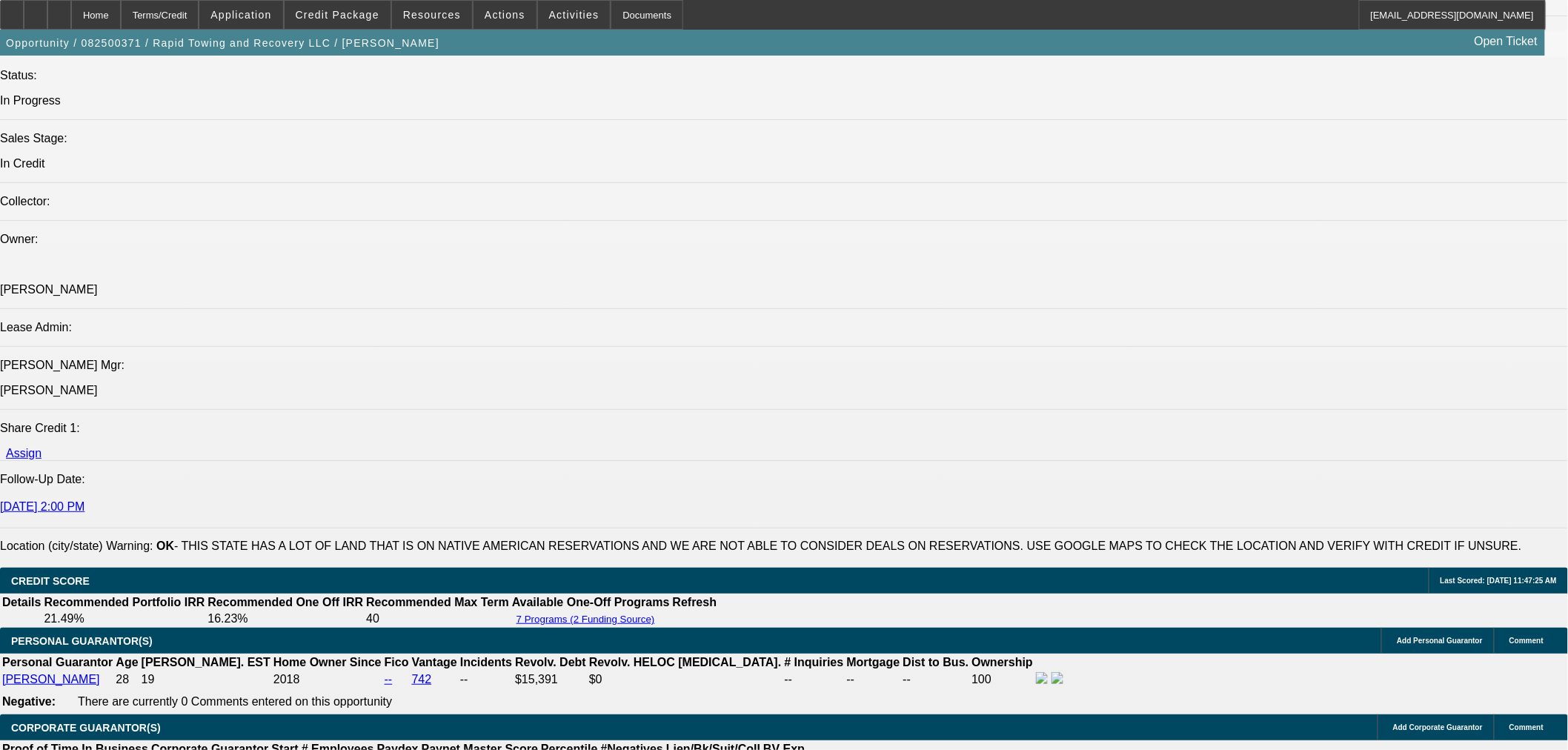
select select "2"
select select "0"
select select "6"
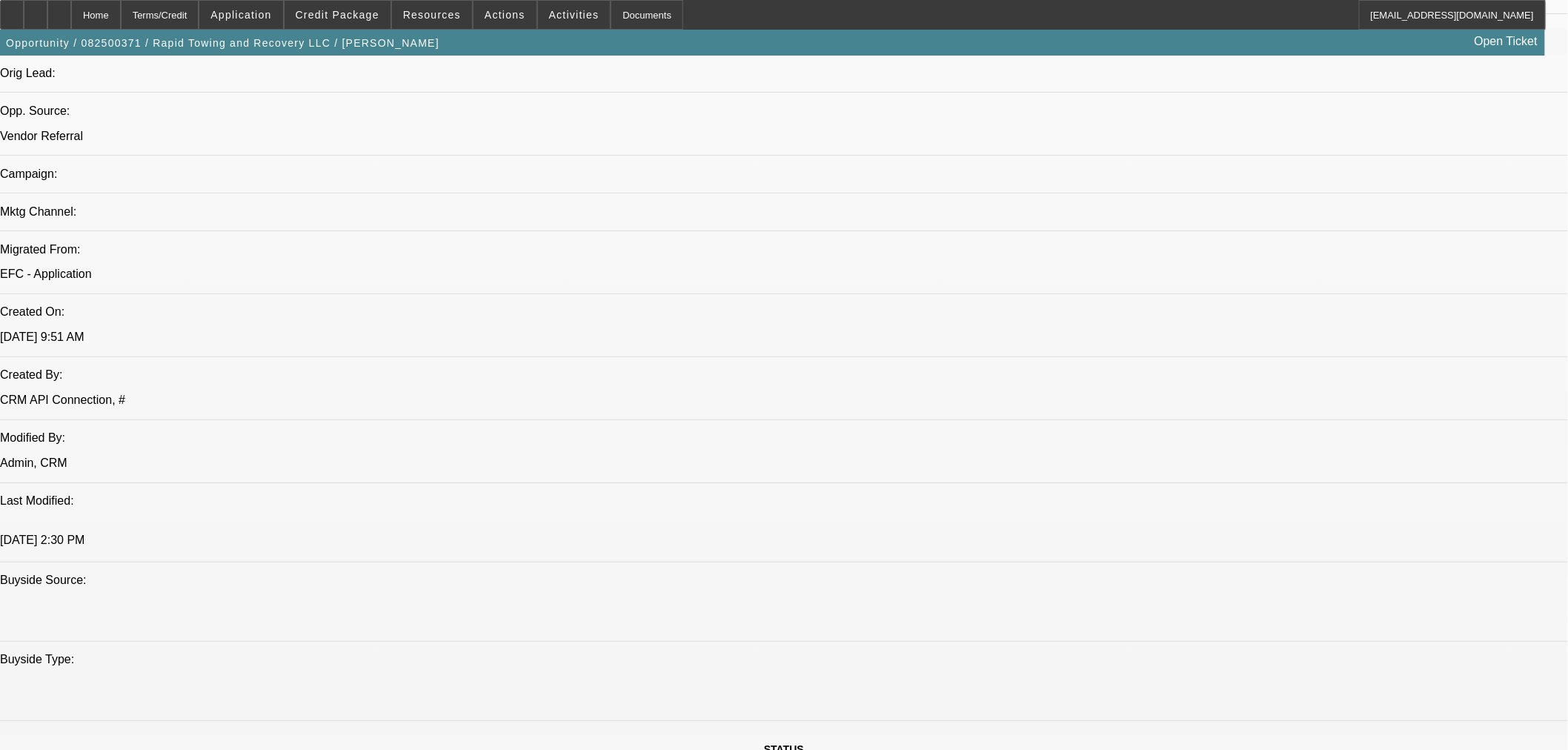
scroll to position [884, 0]
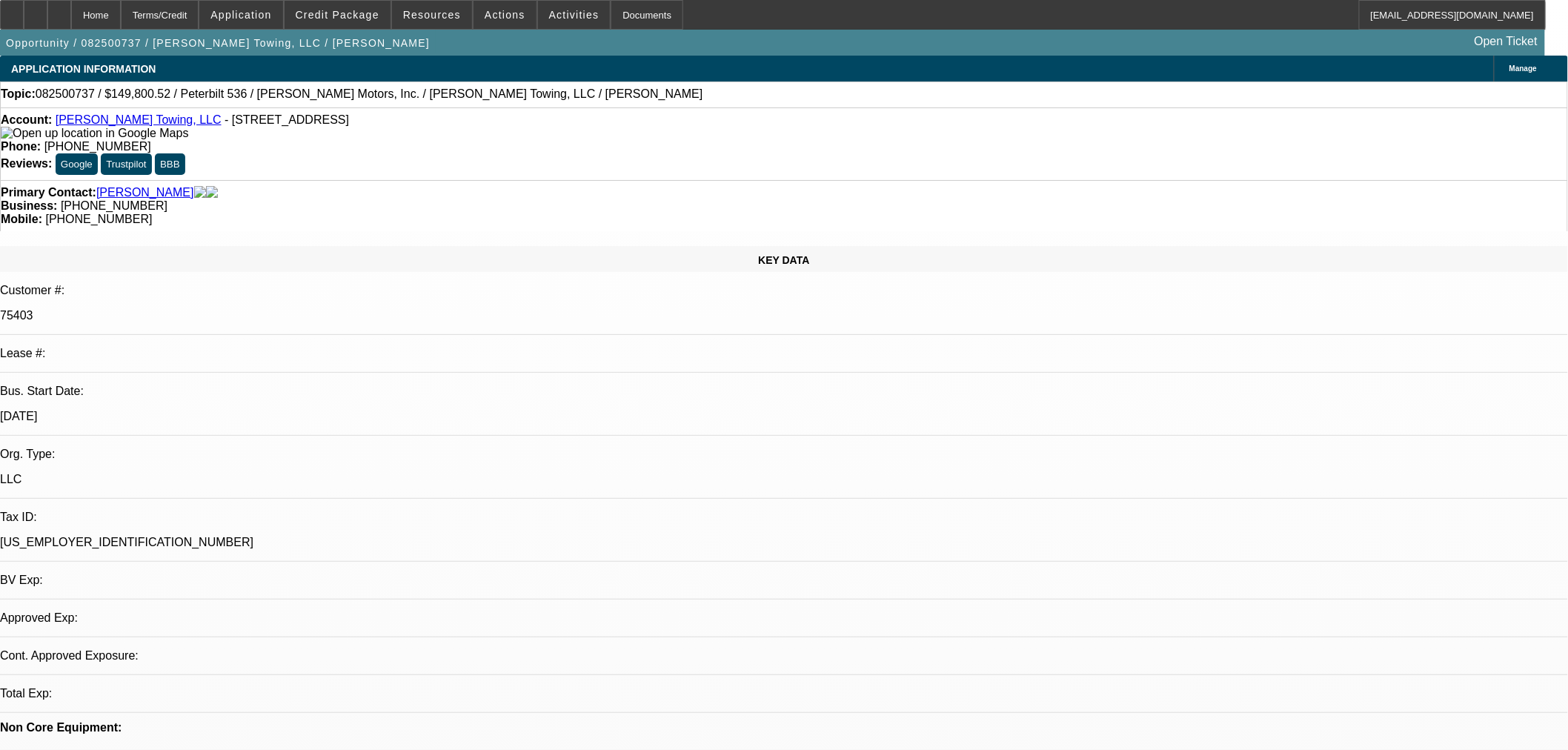
select select "0"
select select "2"
select select "0"
select select "6"
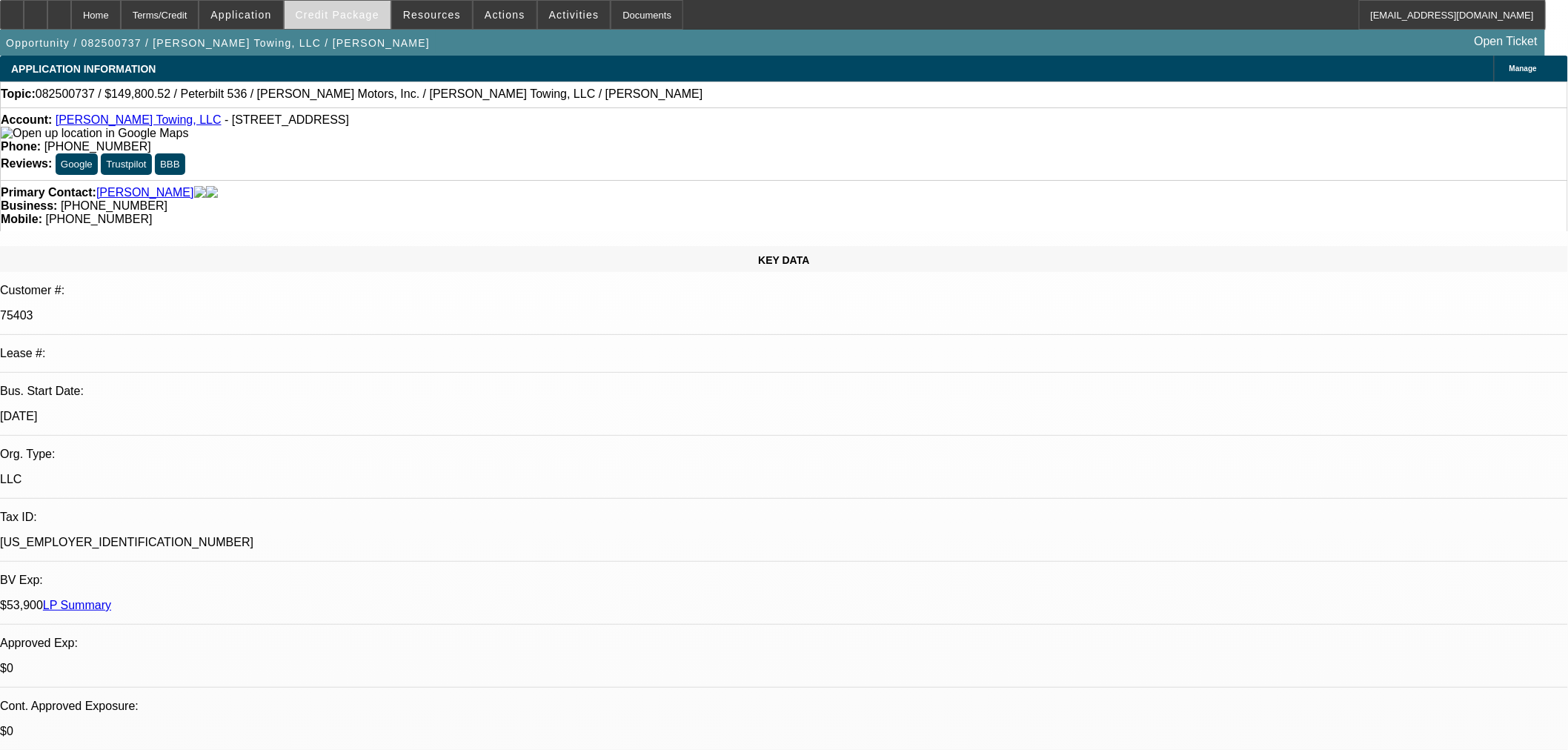
click at [348, 18] on span "Credit Package" at bounding box center [337, 14] width 84 height 12
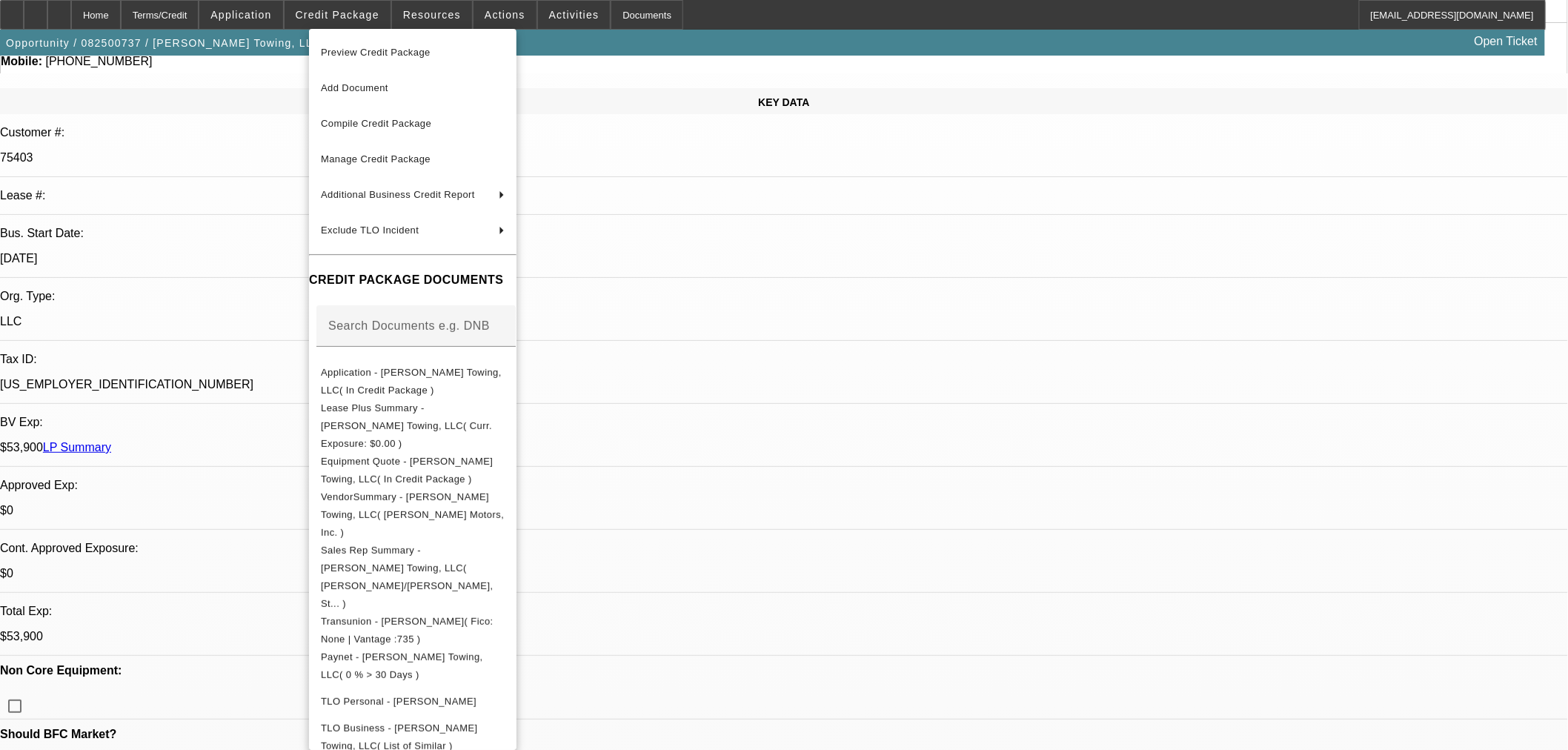
scroll to position [165, 0]
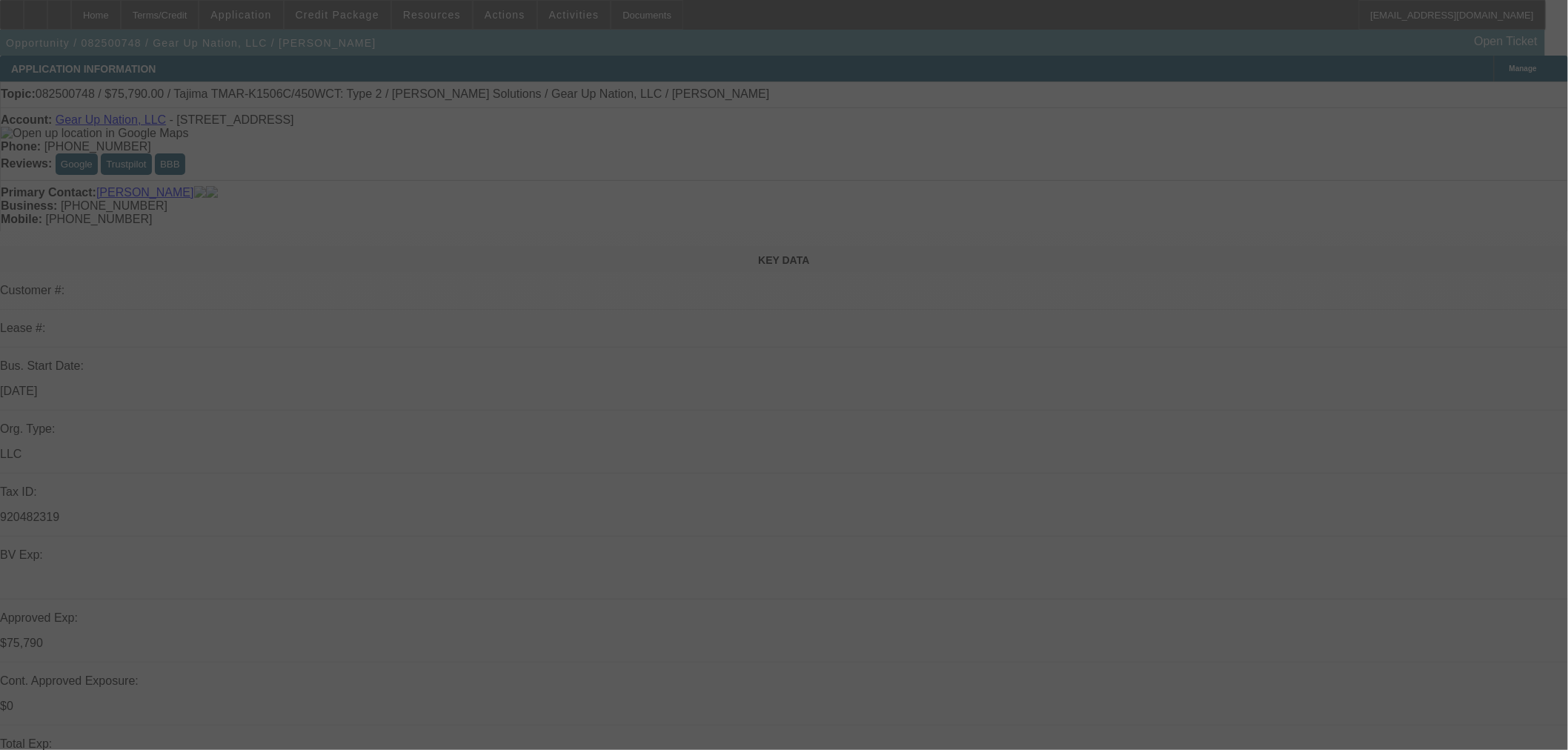
select select "0"
select select "2"
select select "0"
select select "6"
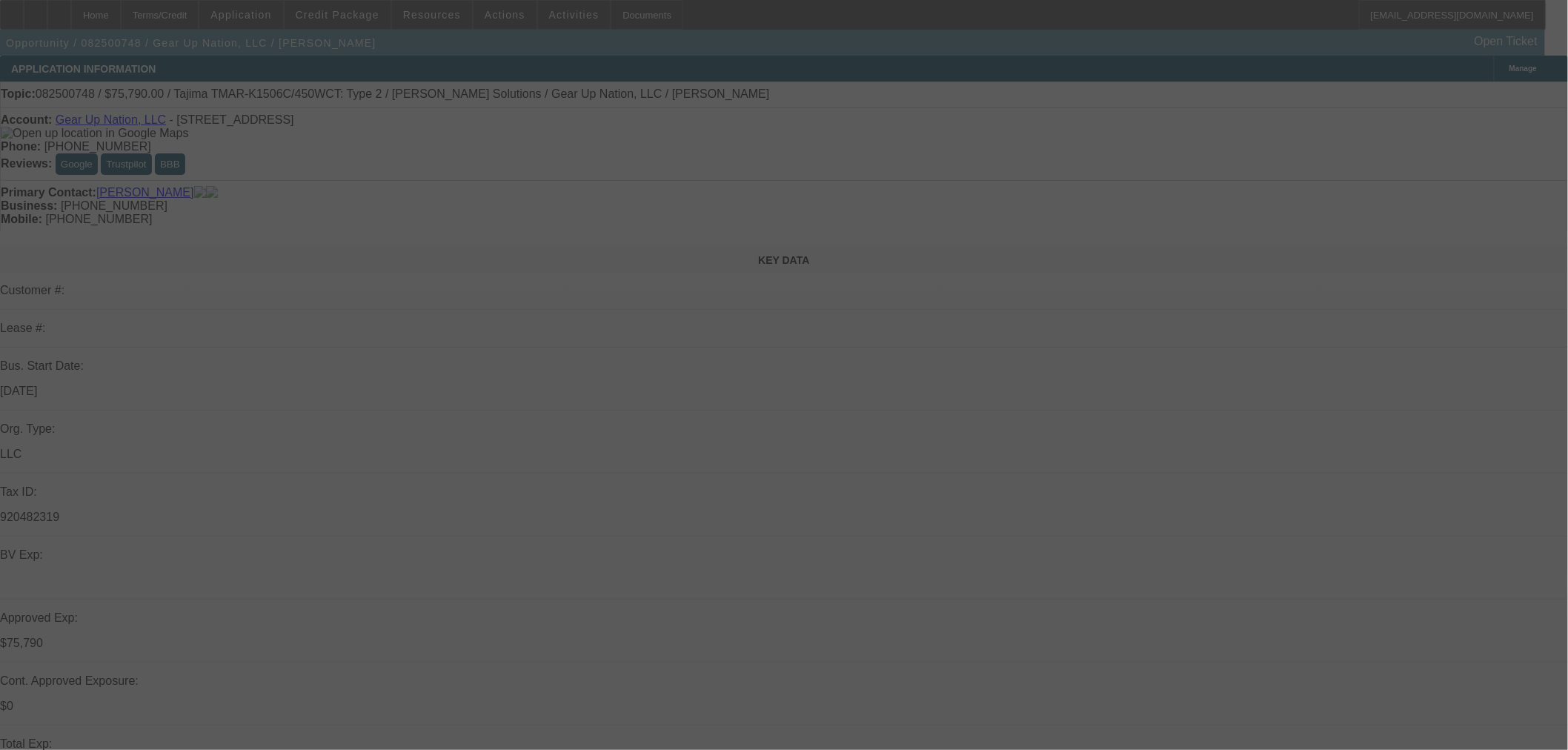
select select "0"
select select "2"
select select "0"
select select "6"
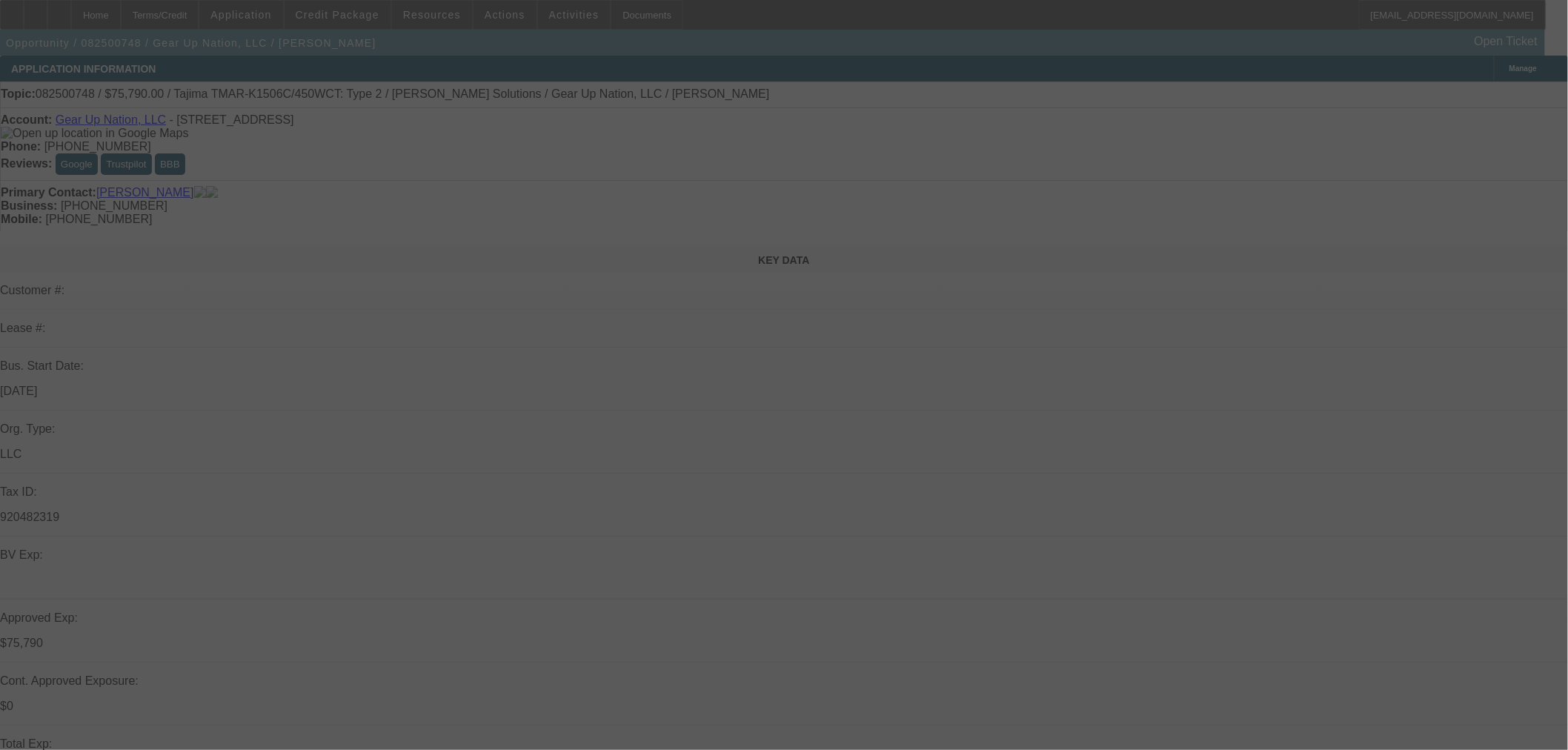
select select "0"
select select "2"
select select "0"
select select "6"
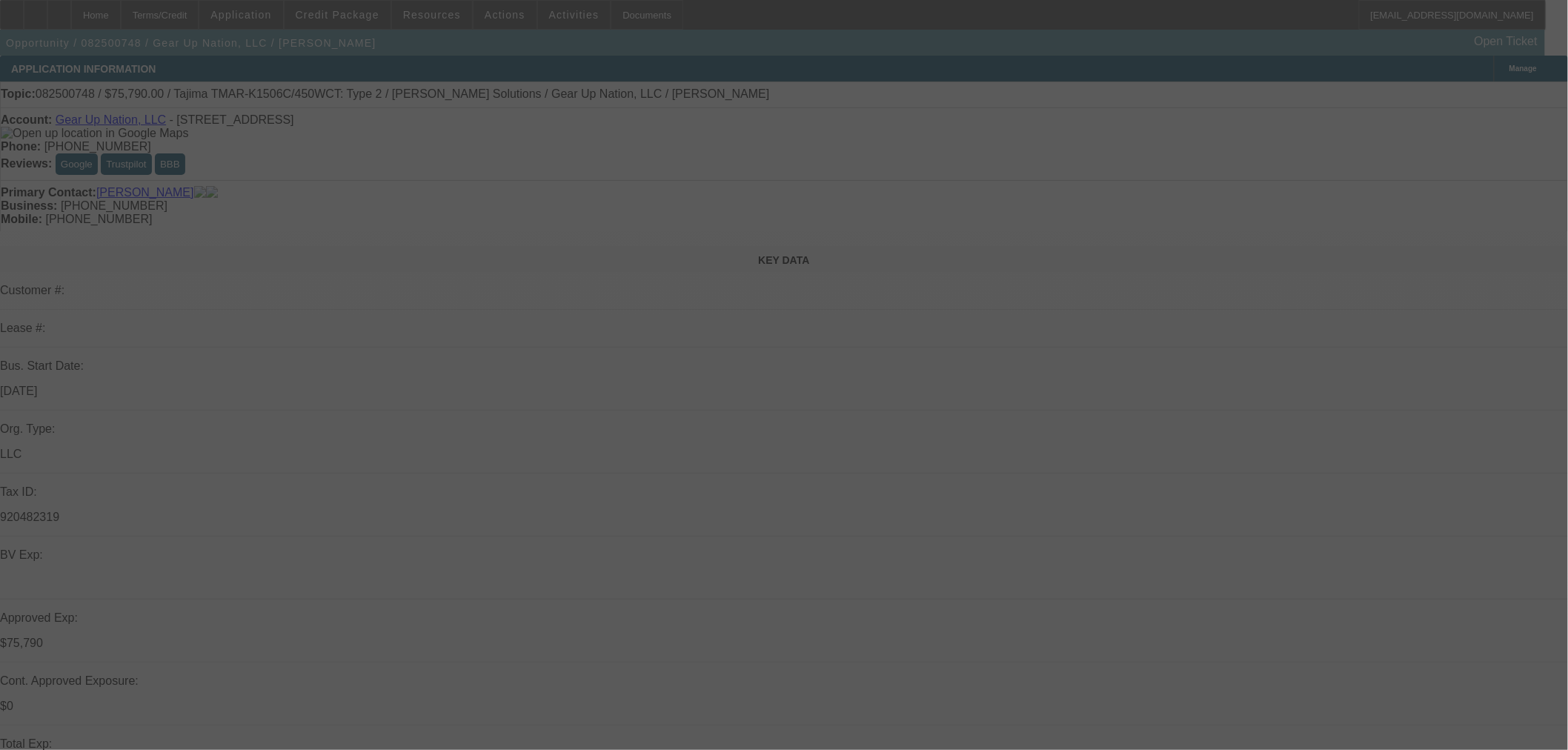
select select "0"
select select "2"
select select "0"
select select "6"
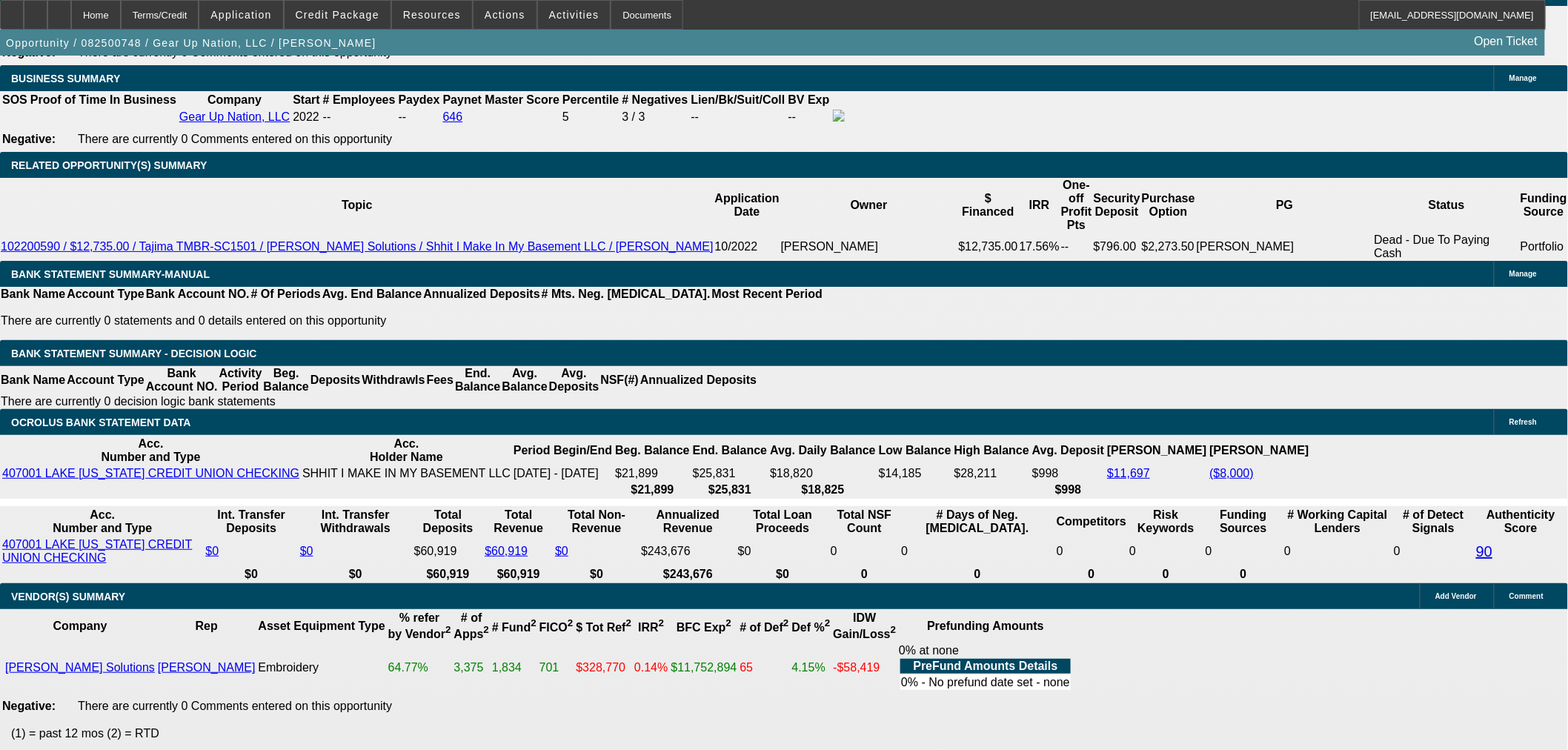
scroll to position [2647, 0]
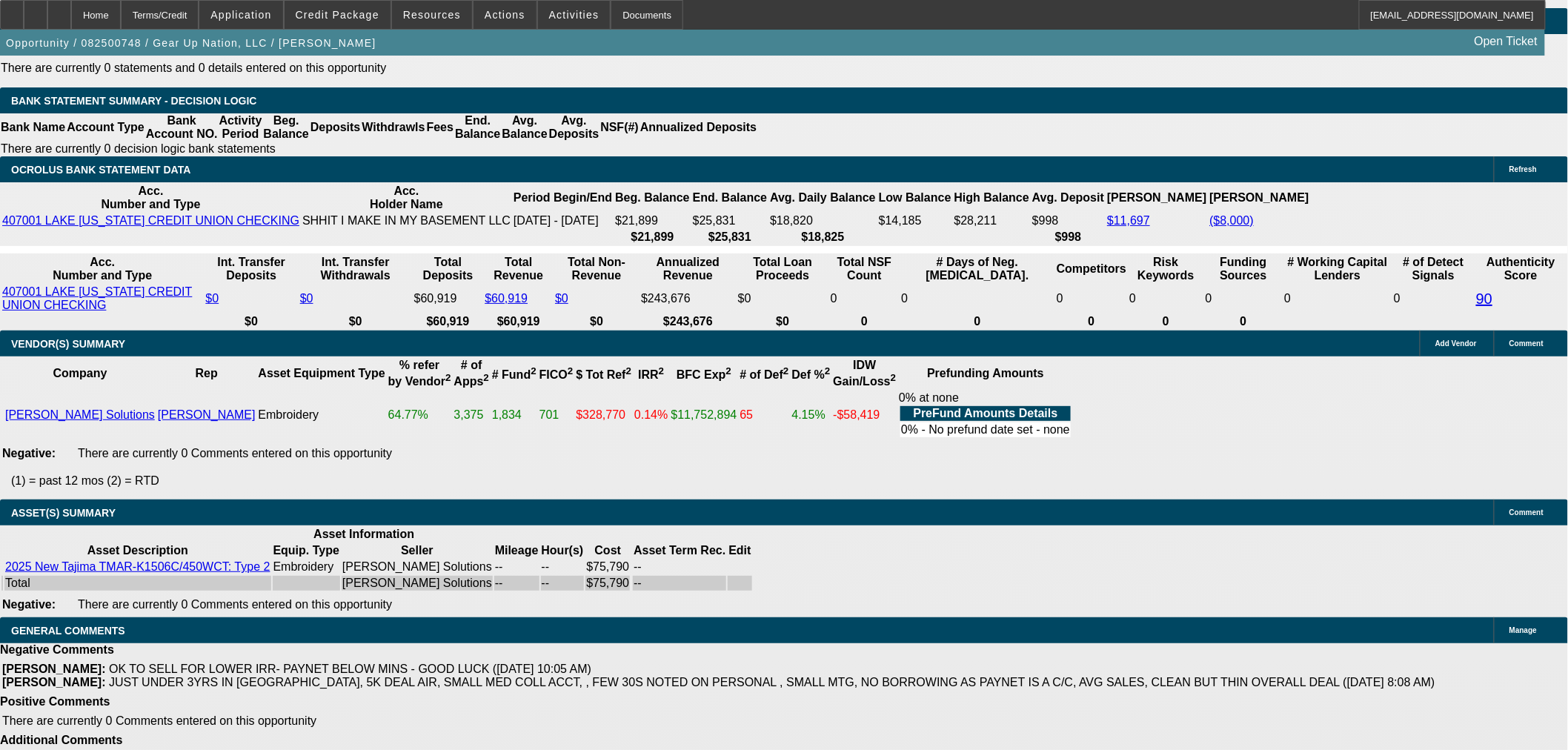
select select "4"
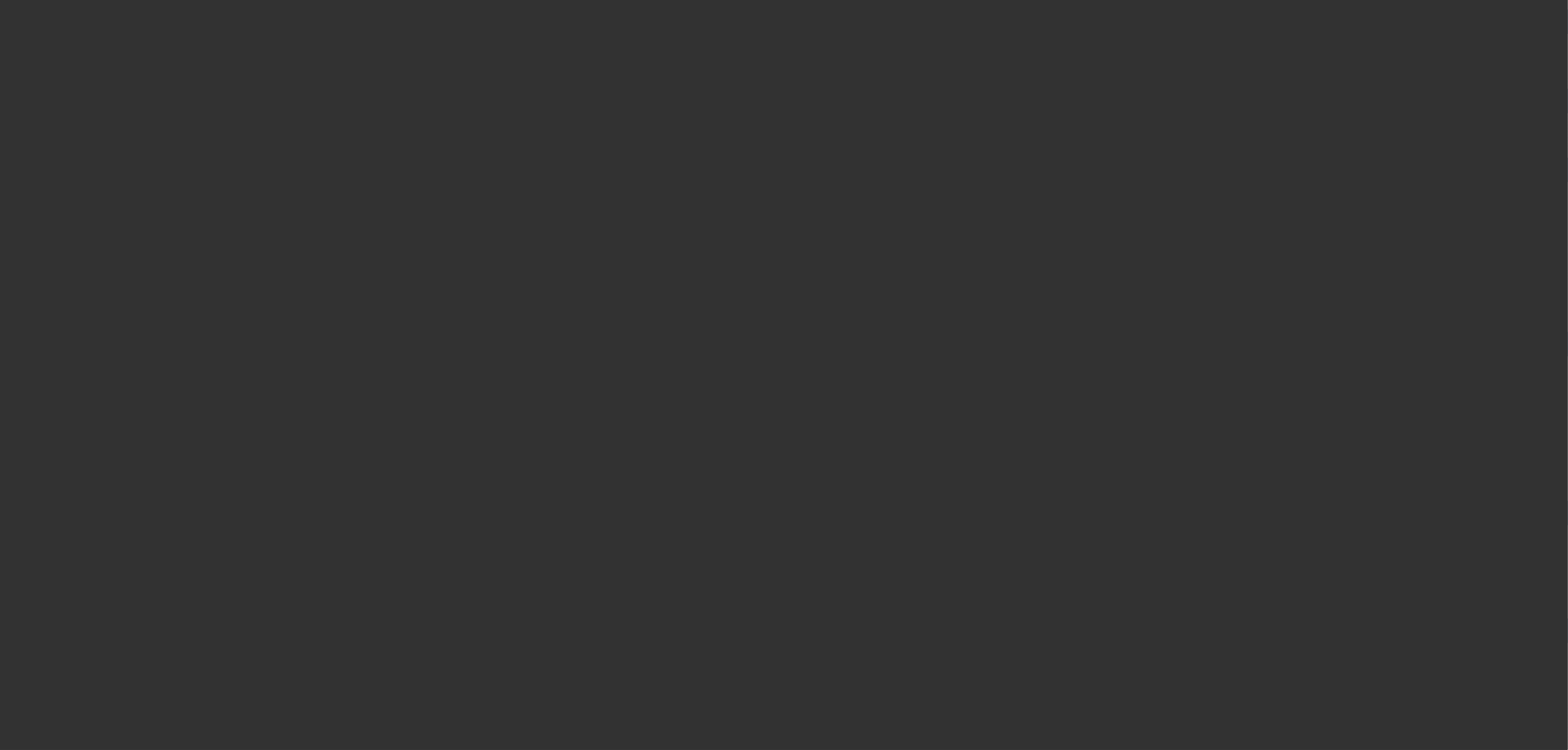
scroll to position [0, 0]
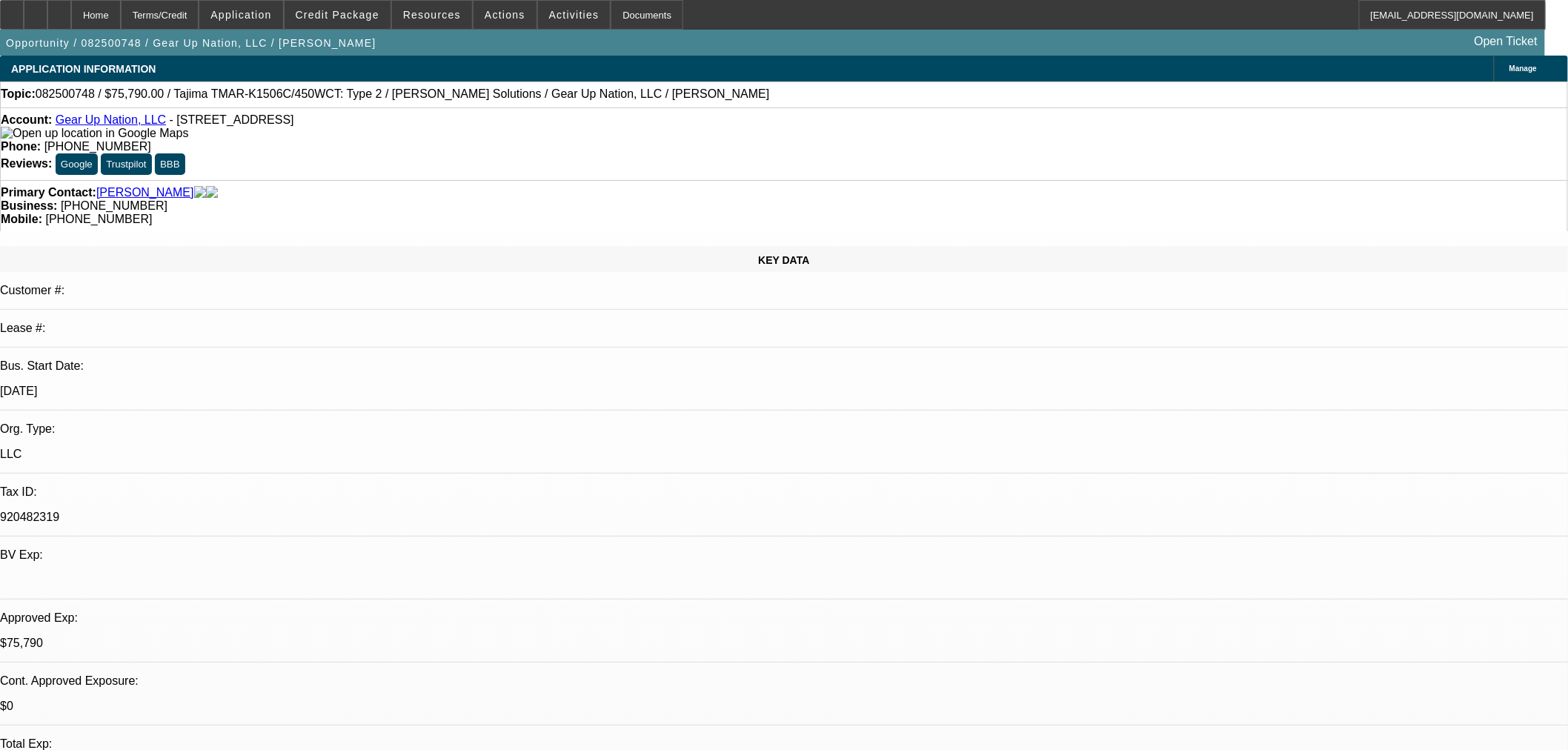
paste textarea "Thank you for applying to us for credit. We have given your request careful con…"
type textarea "DECLINED BY UNIFI: "Thank you for applying to us for credit. We have given your…"
click at [1213, 627] on span "28" at bounding box center [1219, 620] width 26 height 26
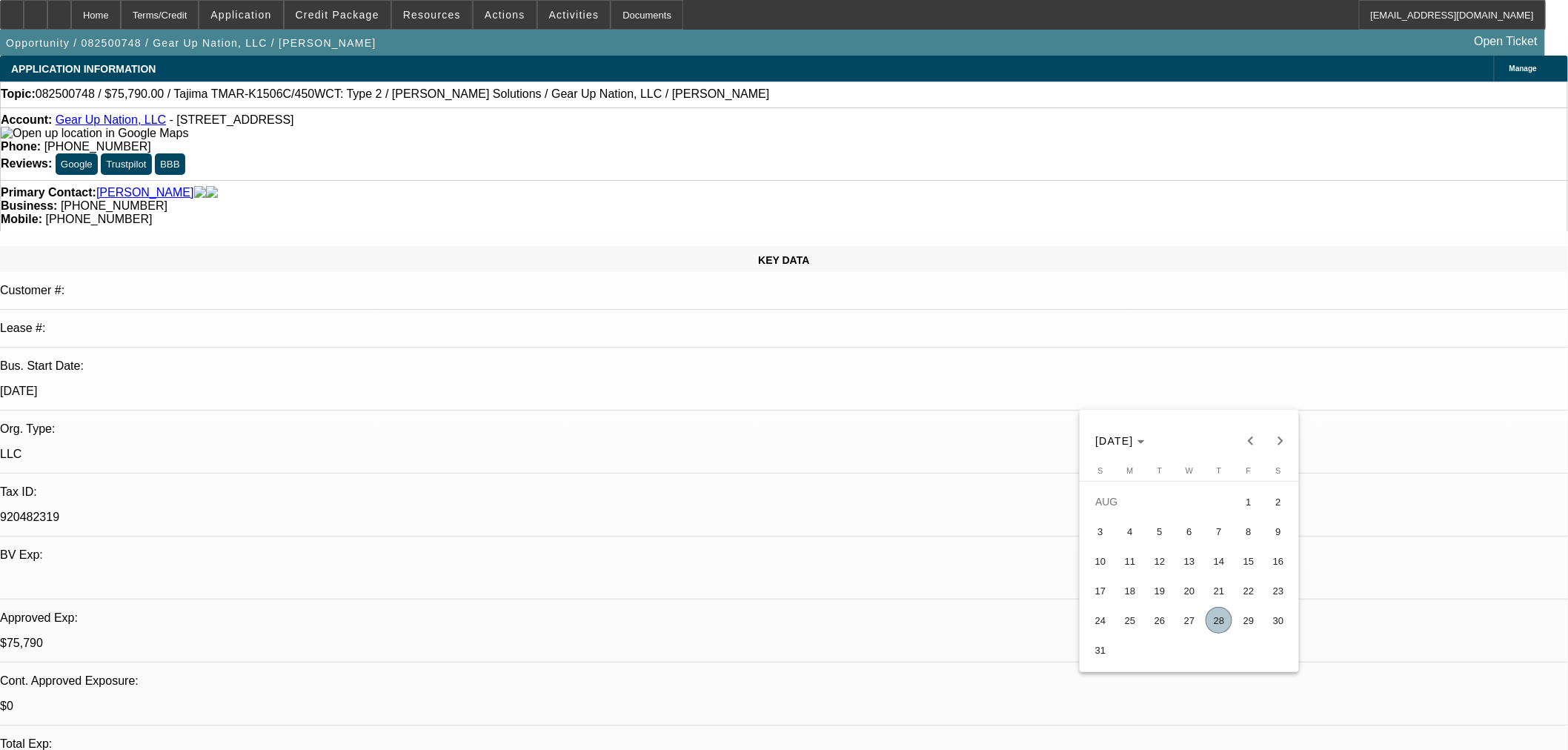
type input "[DATE]"
type input "10:08"
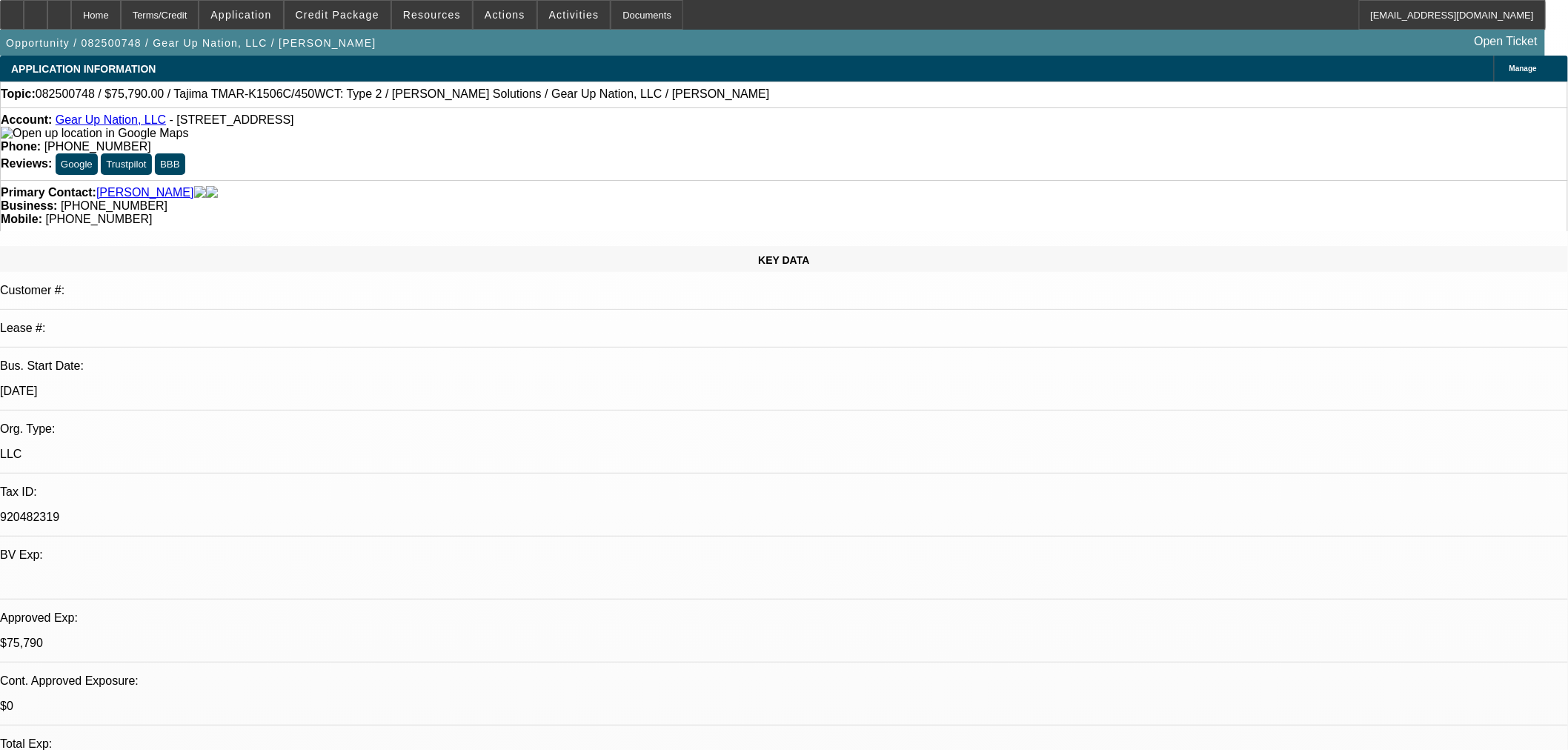
type input "01:10"
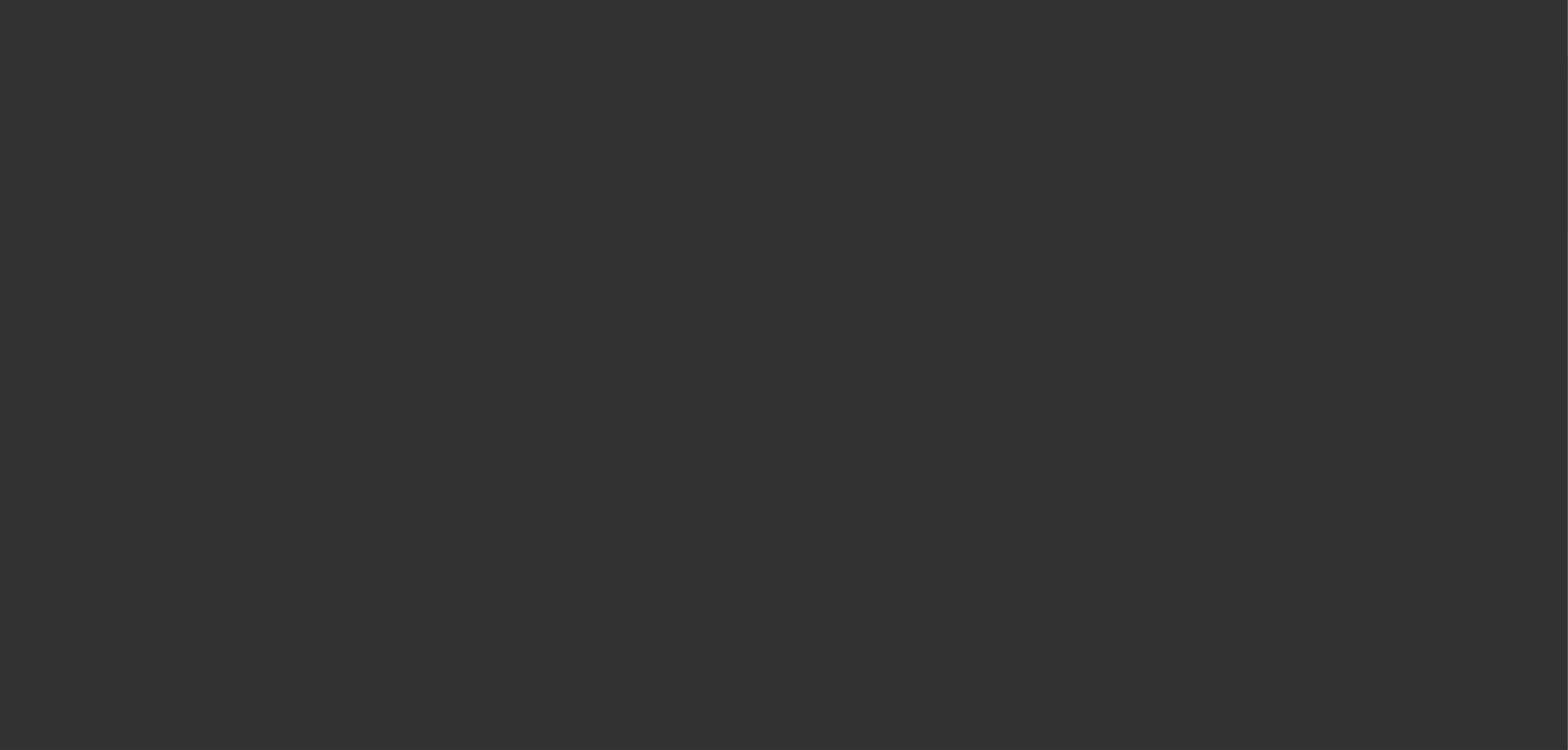
select select "0"
select select "2"
select select "0"
select select "6"
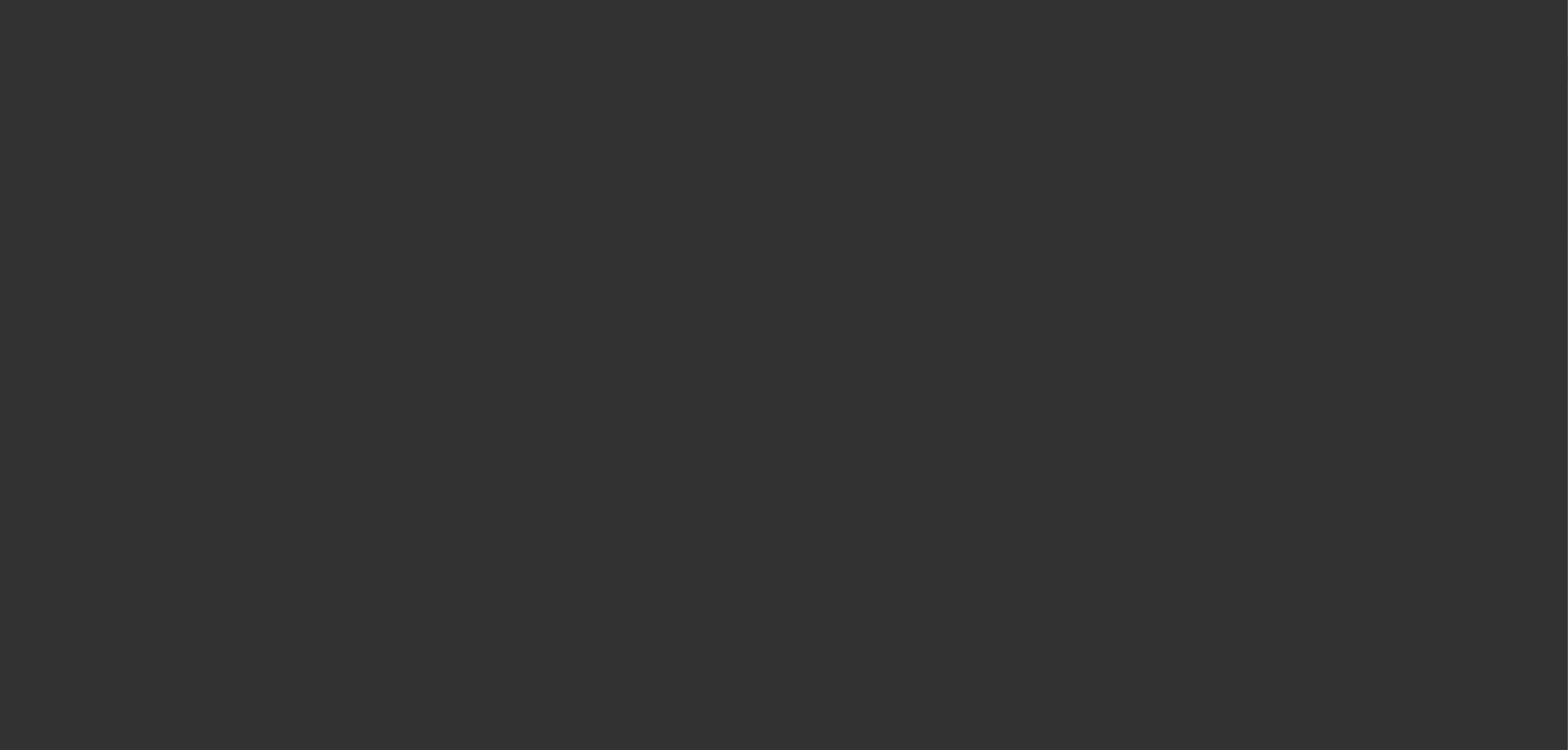
select select "0"
select select "2"
select select "0"
select select "6"
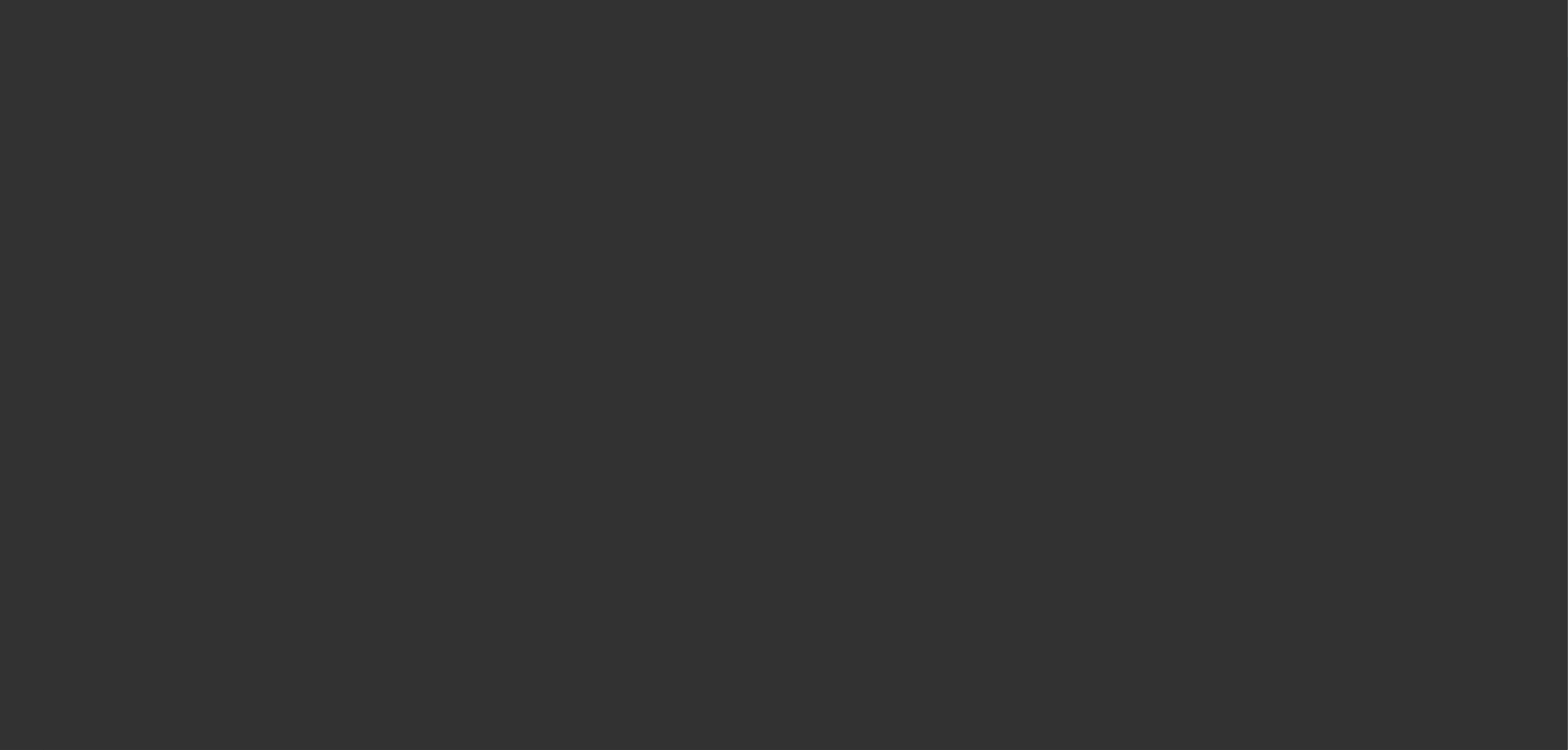
select select "0"
select select "2"
select select "0"
select select "6"
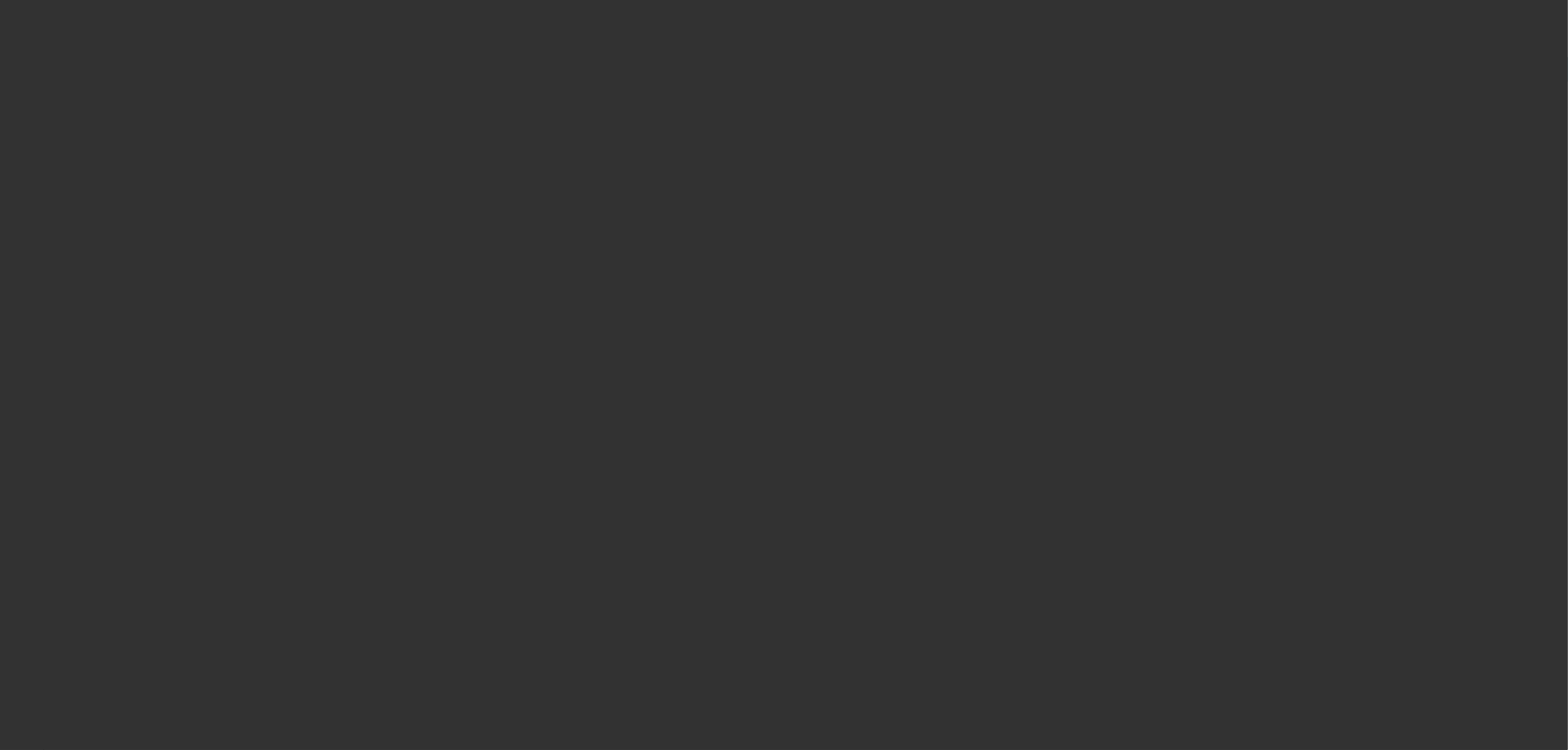
select select "0"
select select "2"
select select "0"
select select "6"
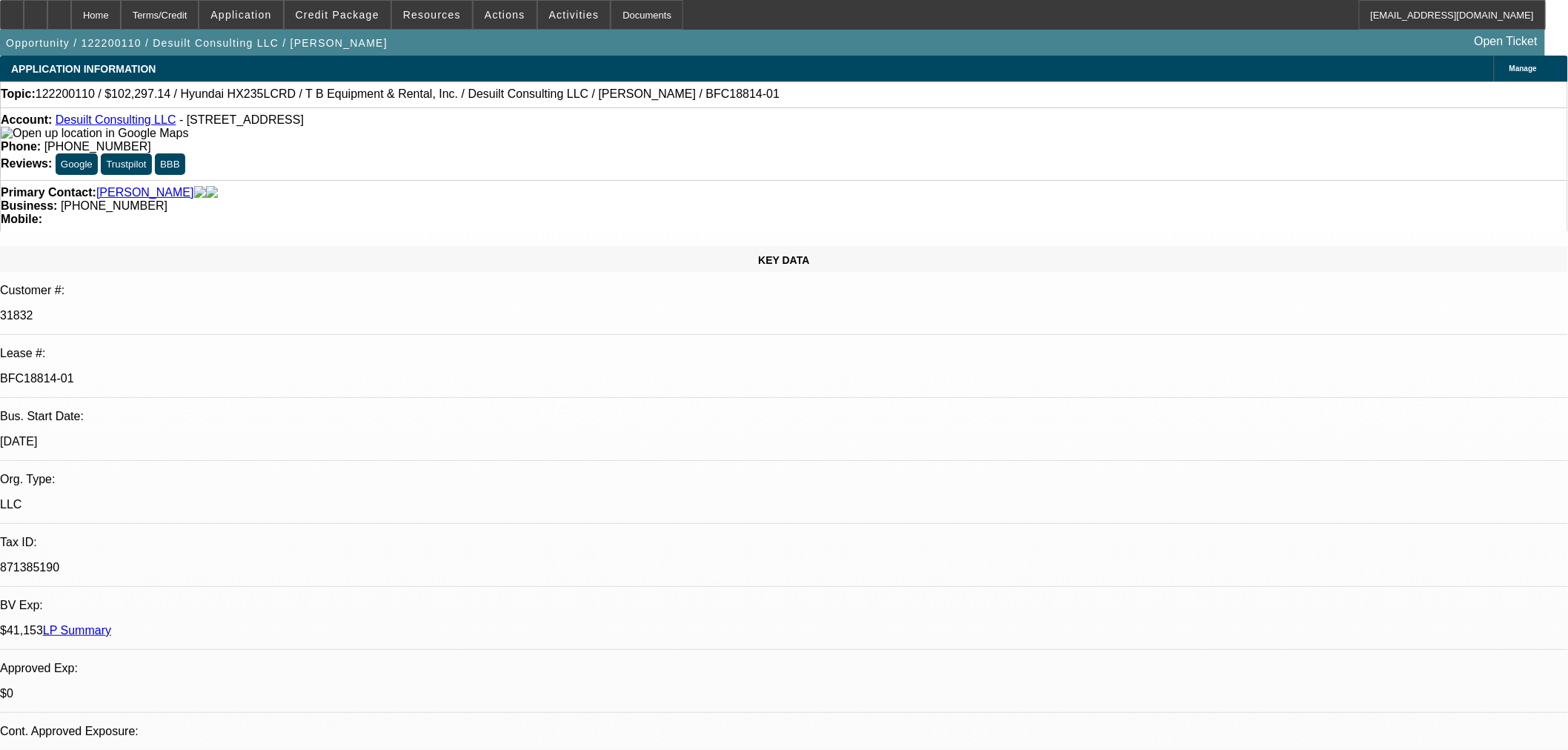
select select "0"
select select "2"
select select "0"
select select "2"
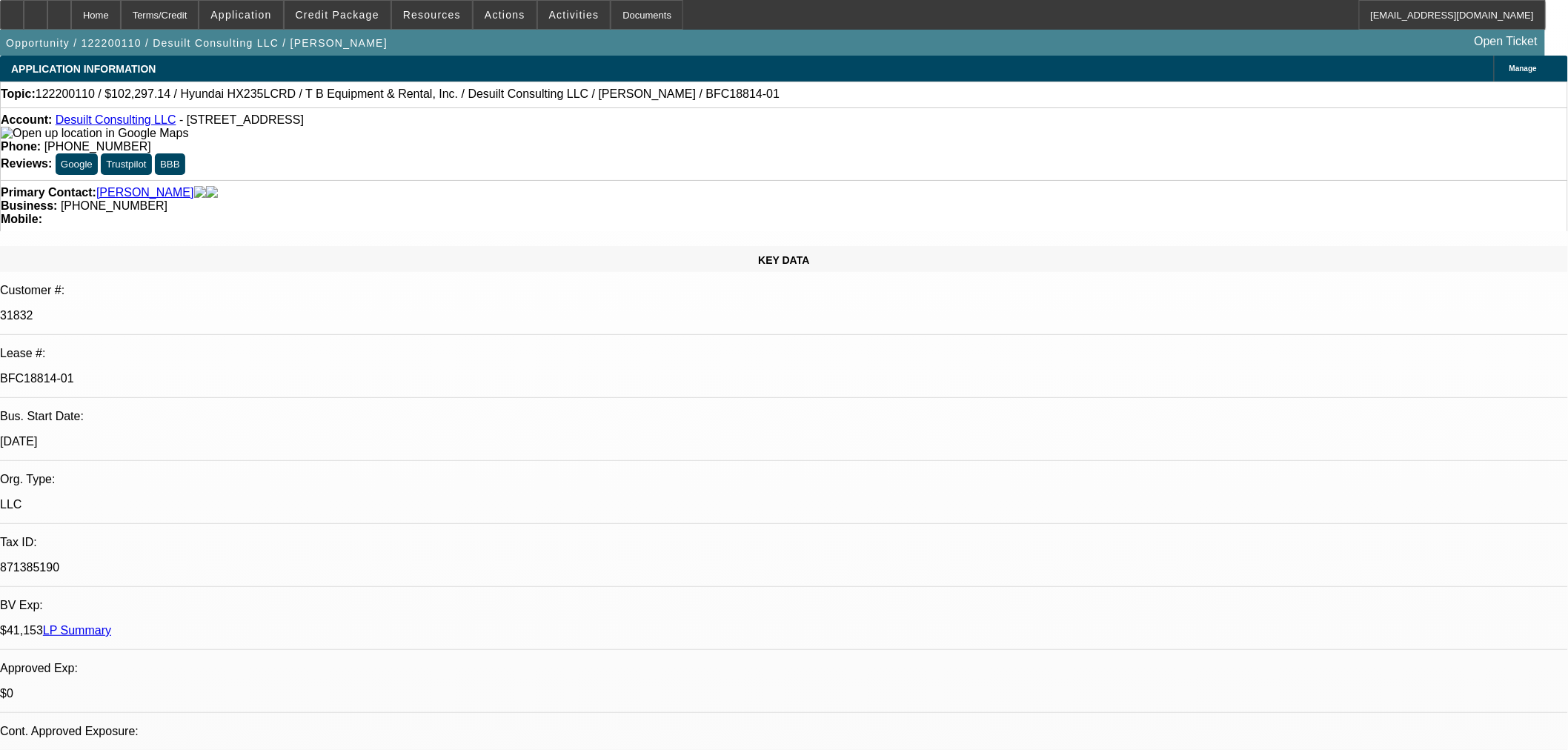
select select "0.1"
select select "0"
select select "2"
select select "0.1"
select select "0.15"
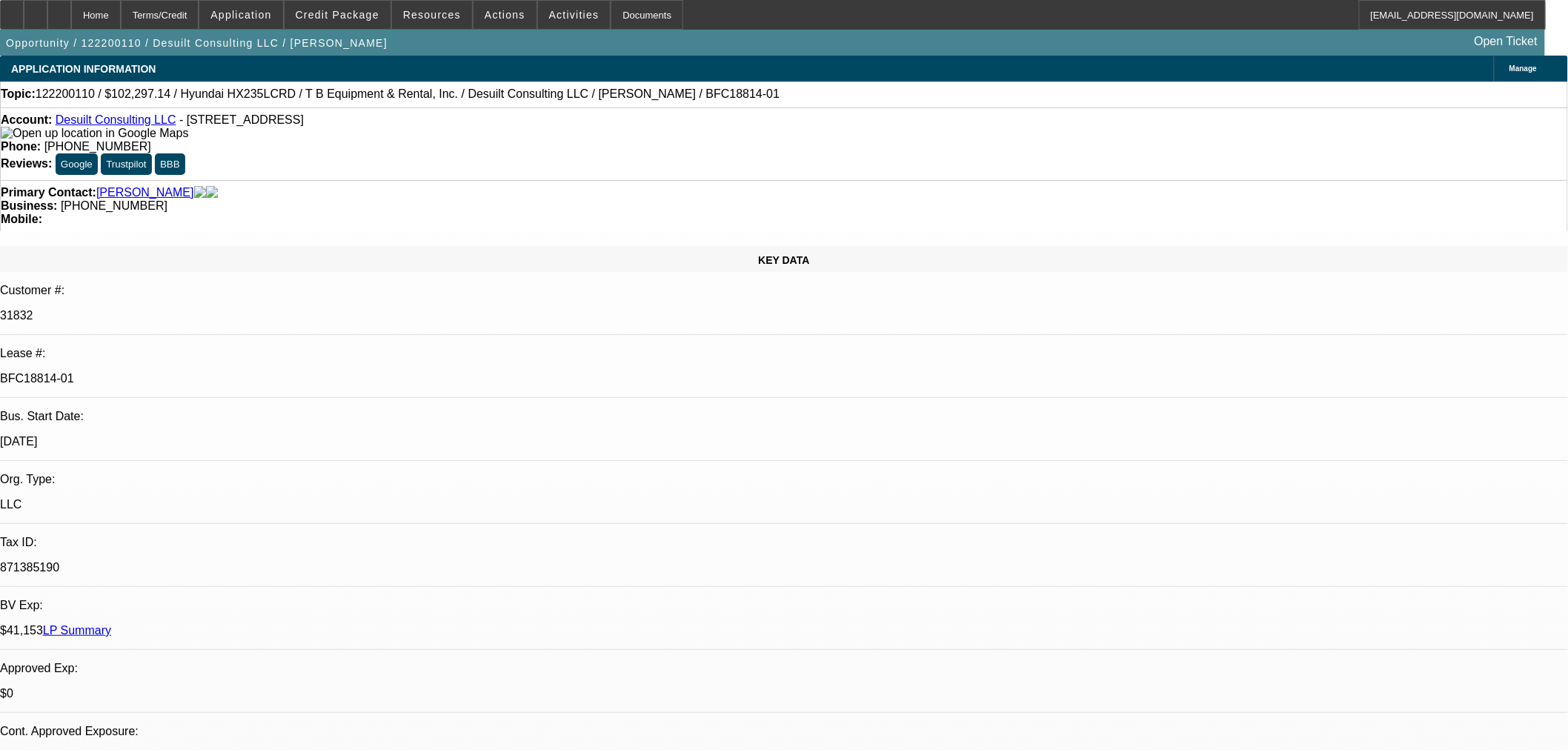
select select "2"
select select "0.1"
select select "1"
select select "2"
select select "6"
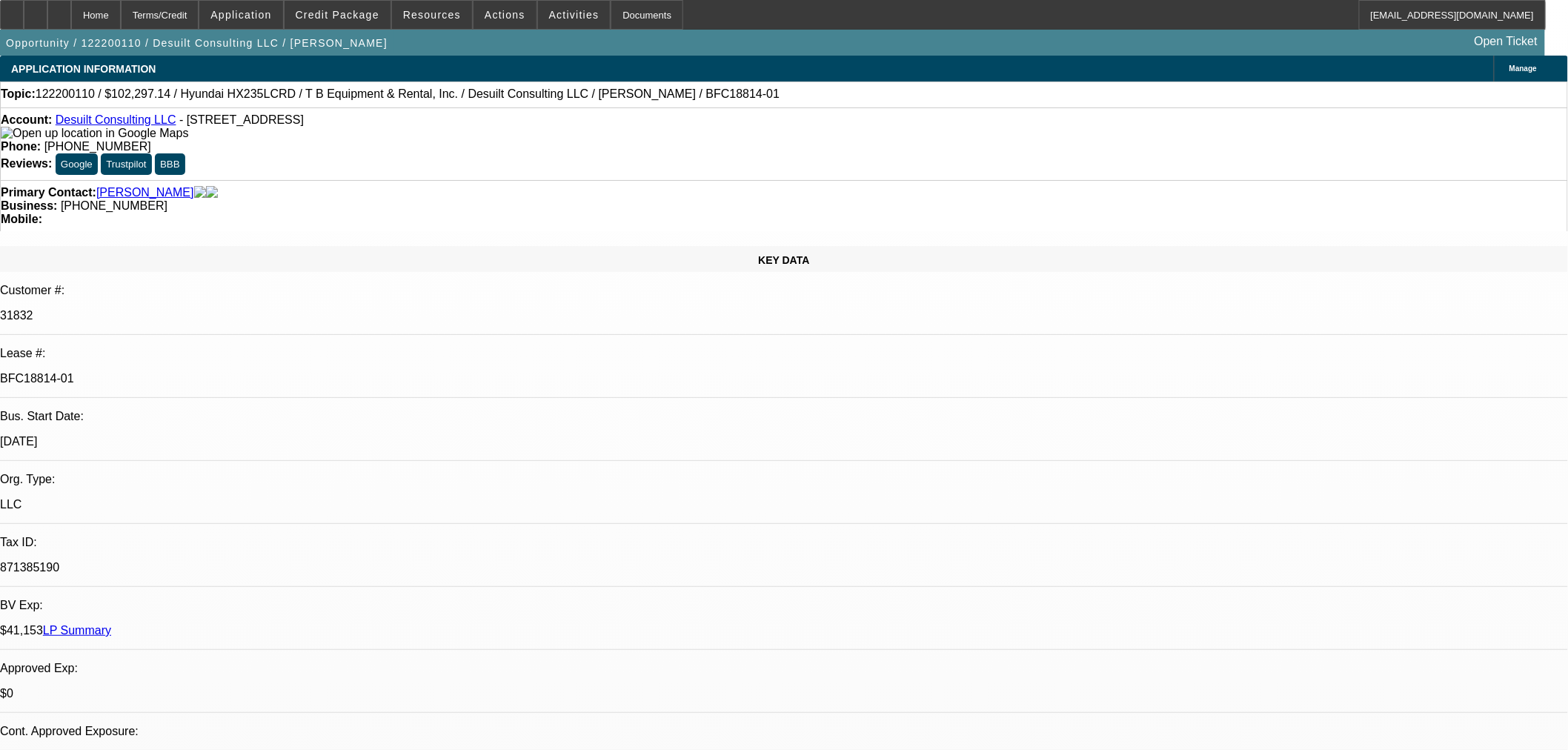
select select "1"
select select "2"
select select "4"
select select "1"
select select "2"
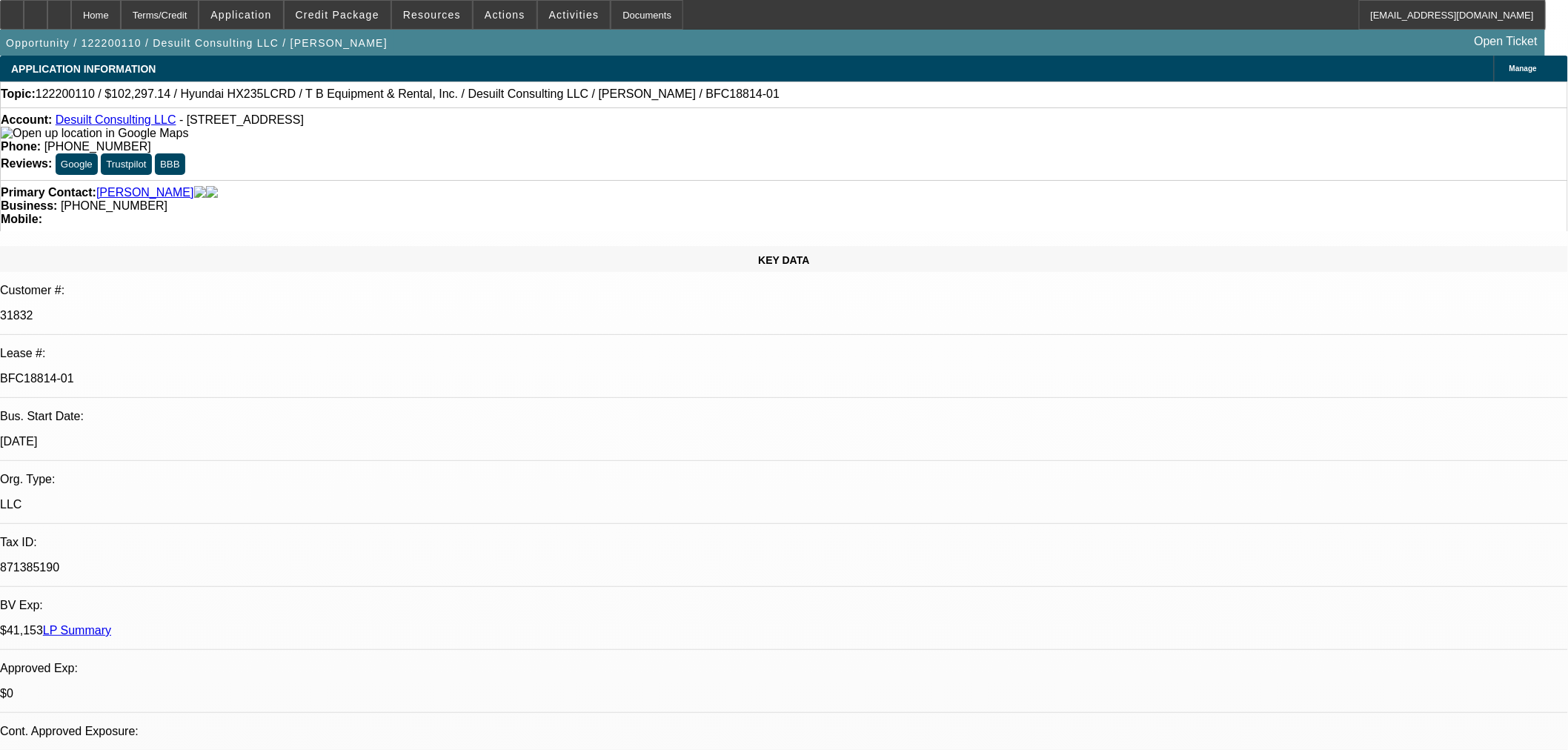
select select "4"
select select "1"
select select "2"
select select "4"
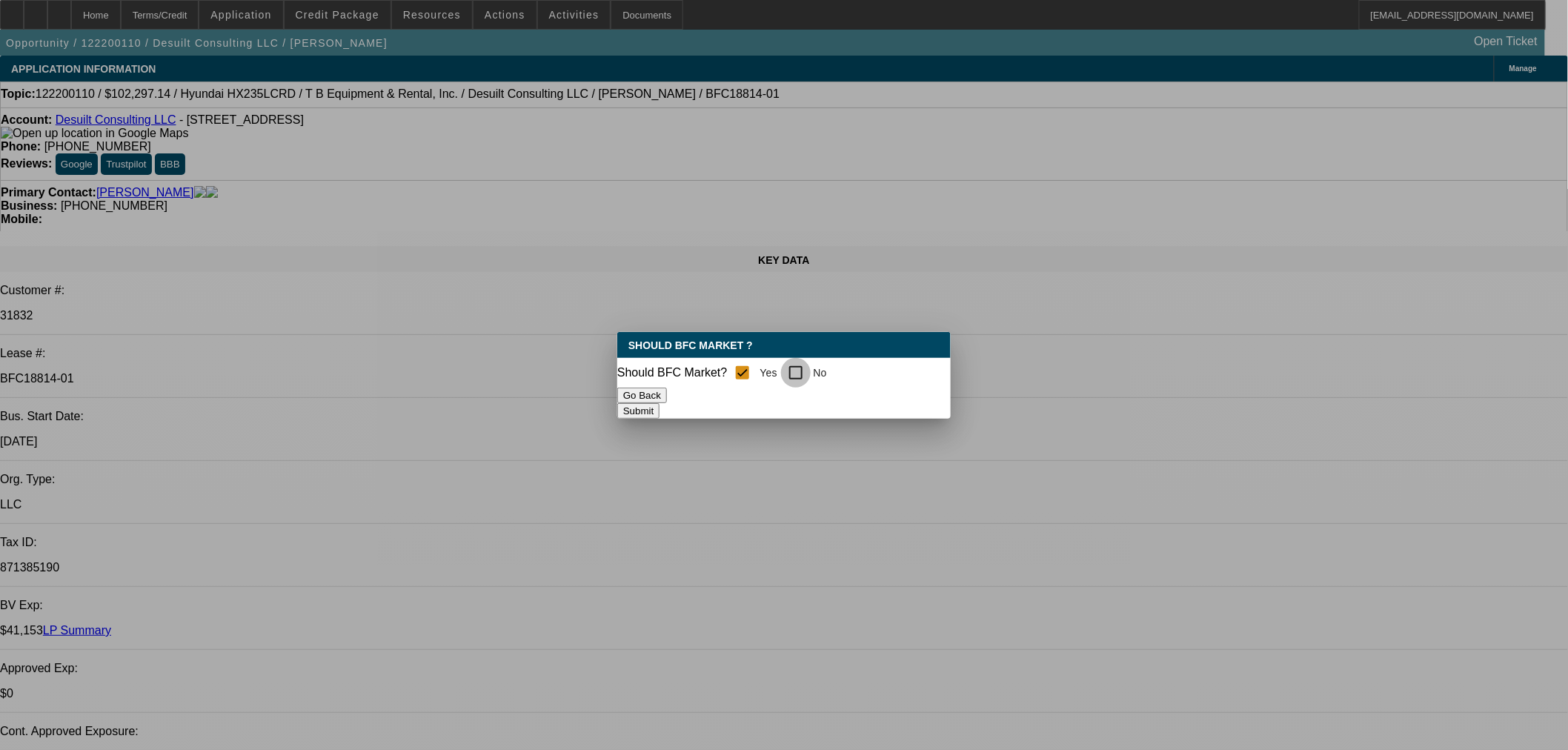
click at [796, 372] on input "No" at bounding box center [795, 373] width 30 height 30
checkbox input "true"
checkbox input "false"
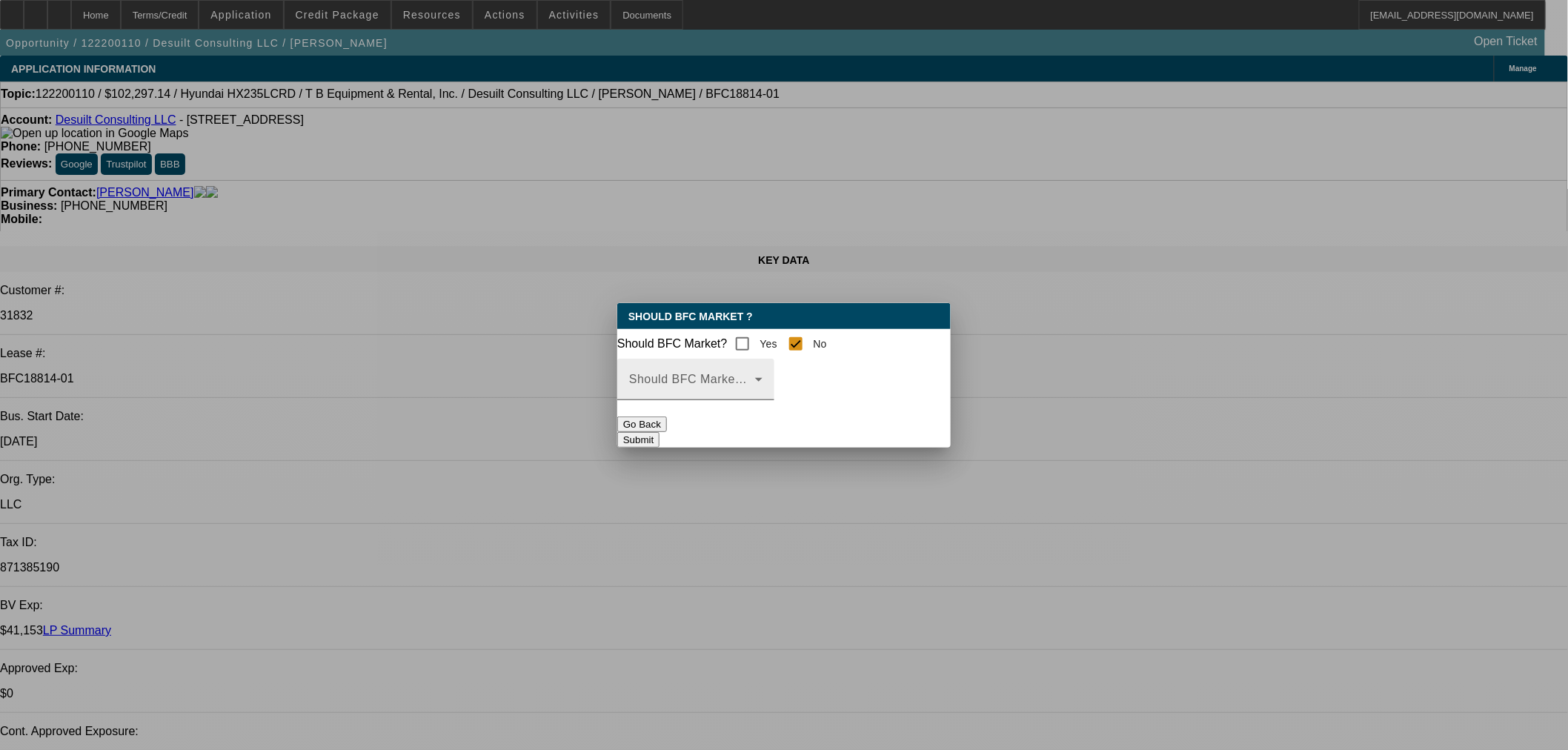
click at [757, 384] on mat-label "Should BFC Market Status Reason" at bounding box center [727, 379] width 197 height 13
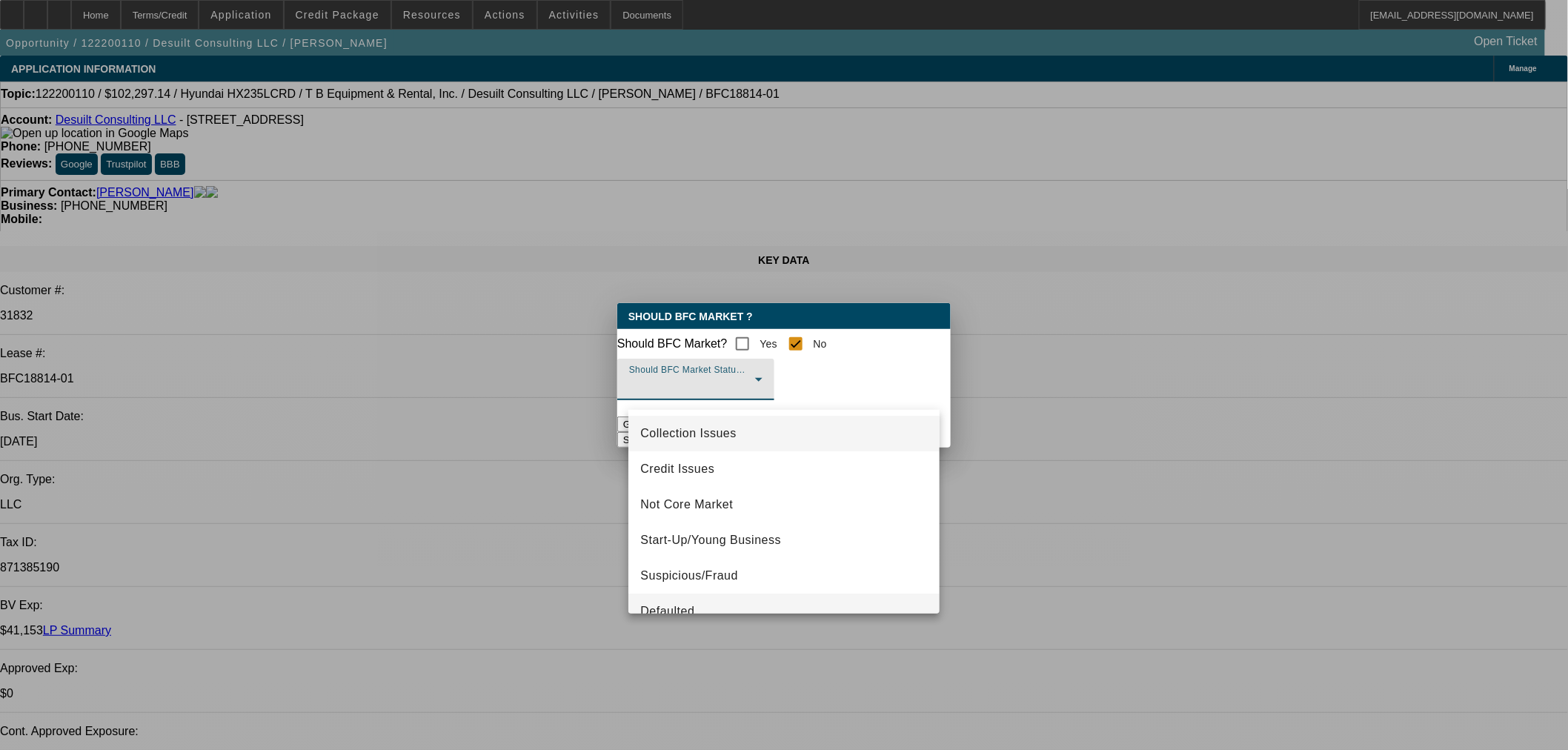
click at [704, 611] on mat-option "Defaulted" at bounding box center [783, 612] width 311 height 36
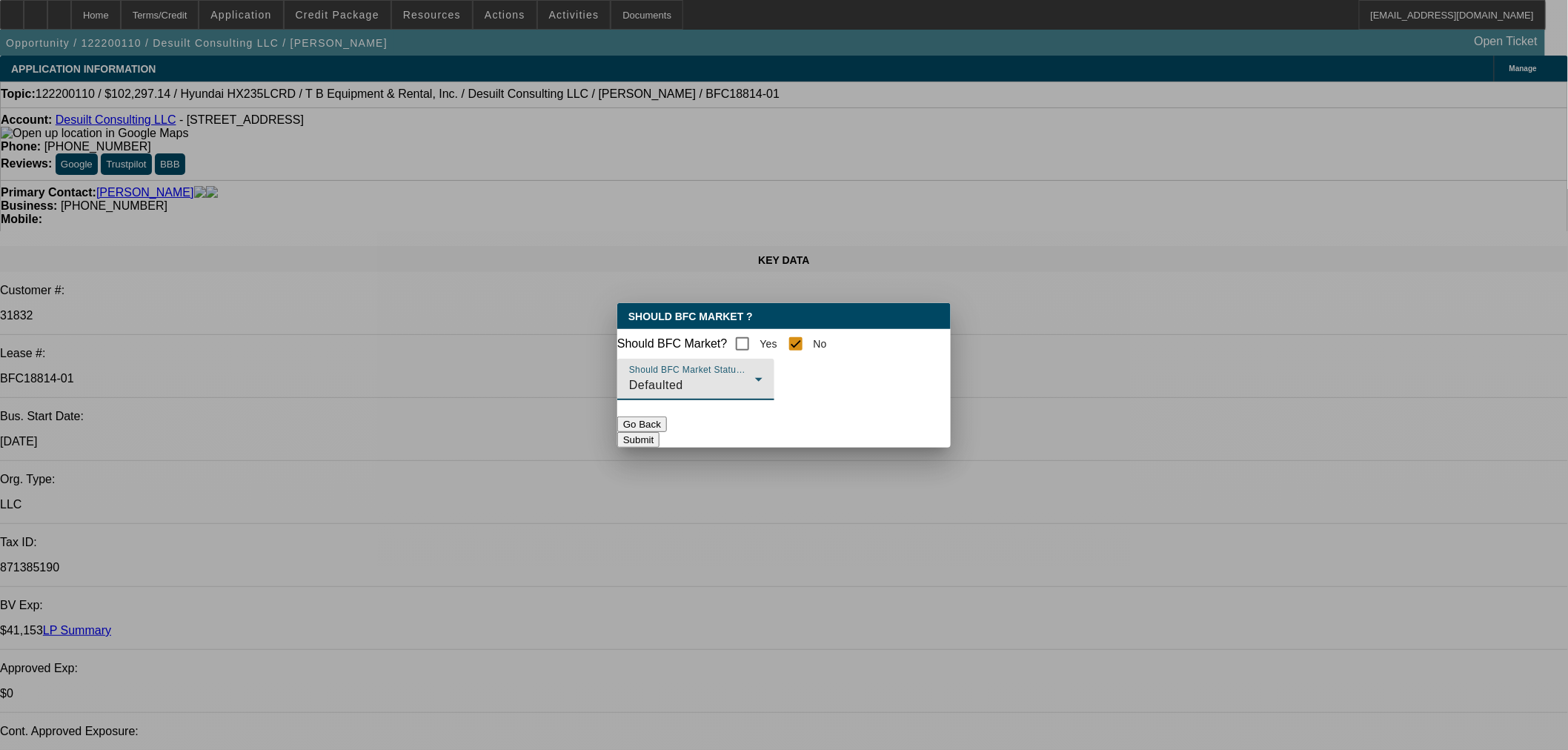
click at [659, 448] on button "Submit" at bounding box center [638, 440] width 42 height 15
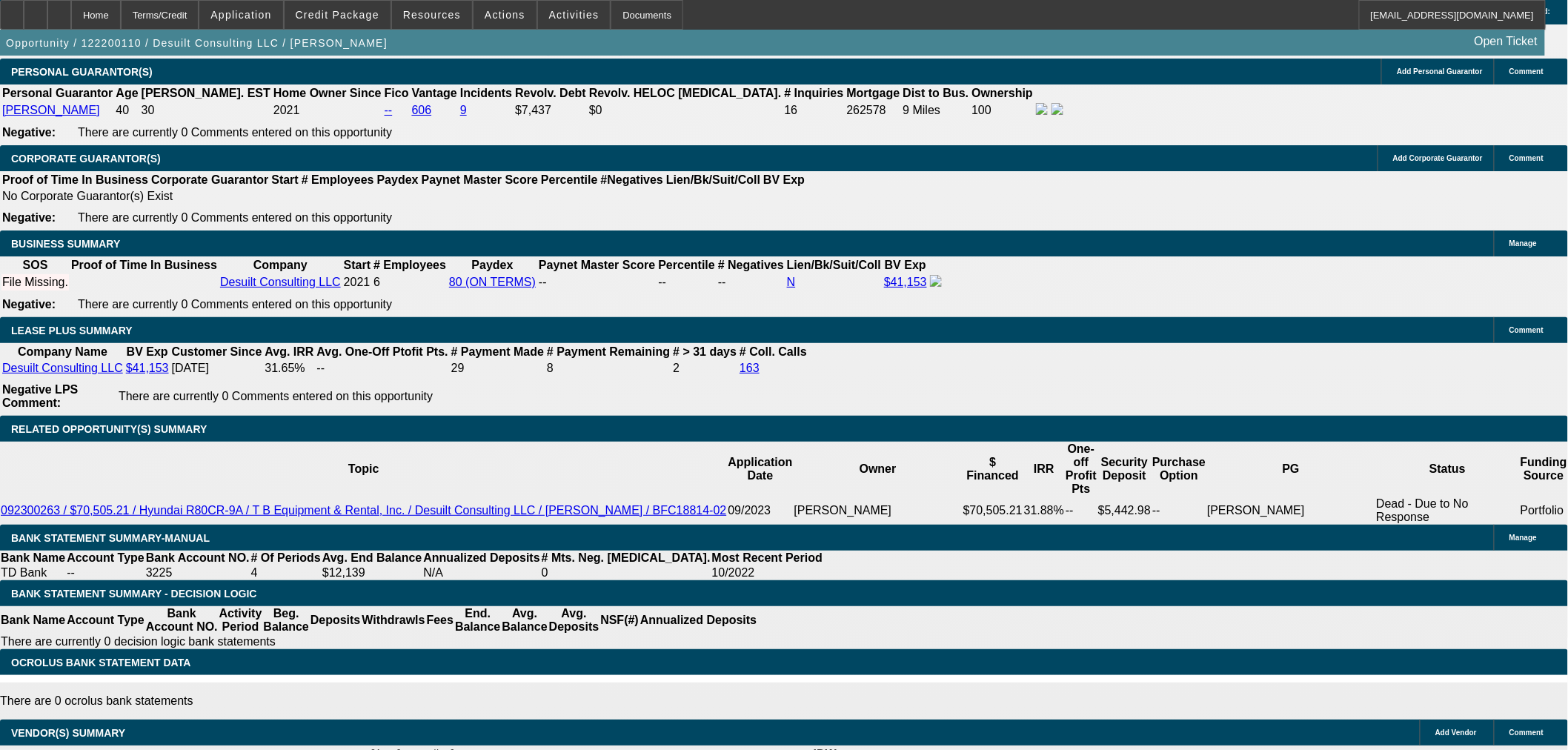
scroll to position [2261, 0]
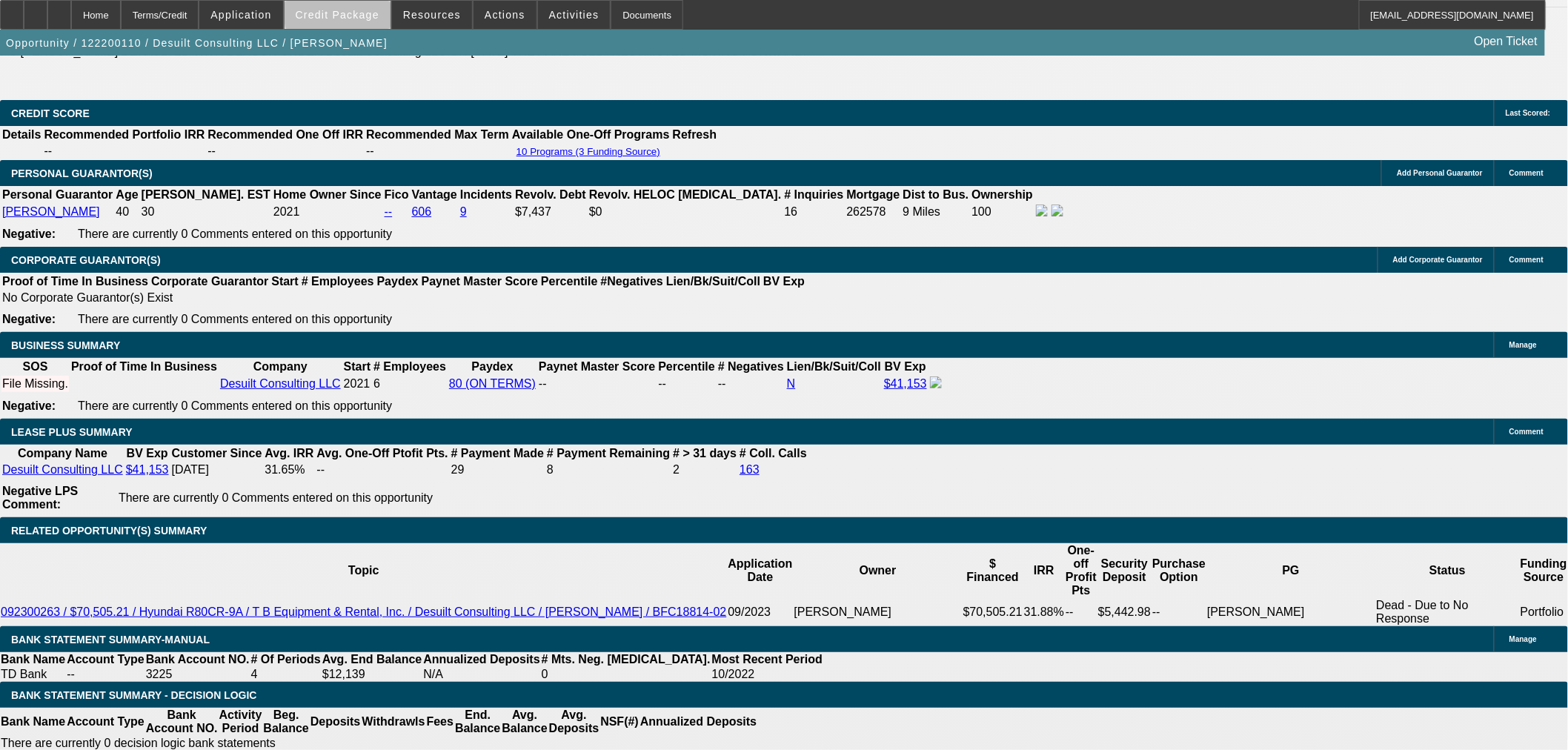
click at [367, 15] on span "Credit Package" at bounding box center [337, 14] width 84 height 12
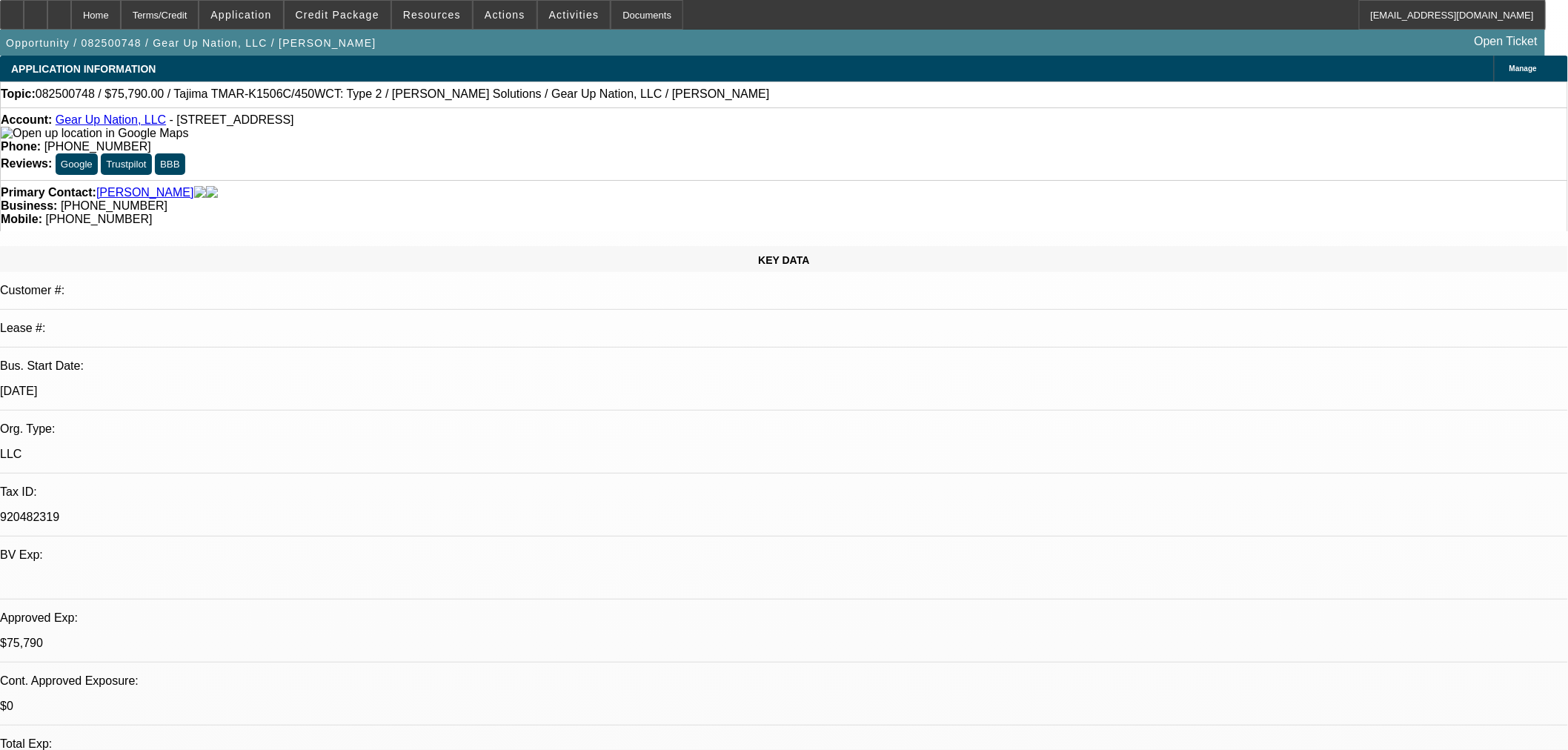
select select "0"
select select "2"
select select "0"
select select "6"
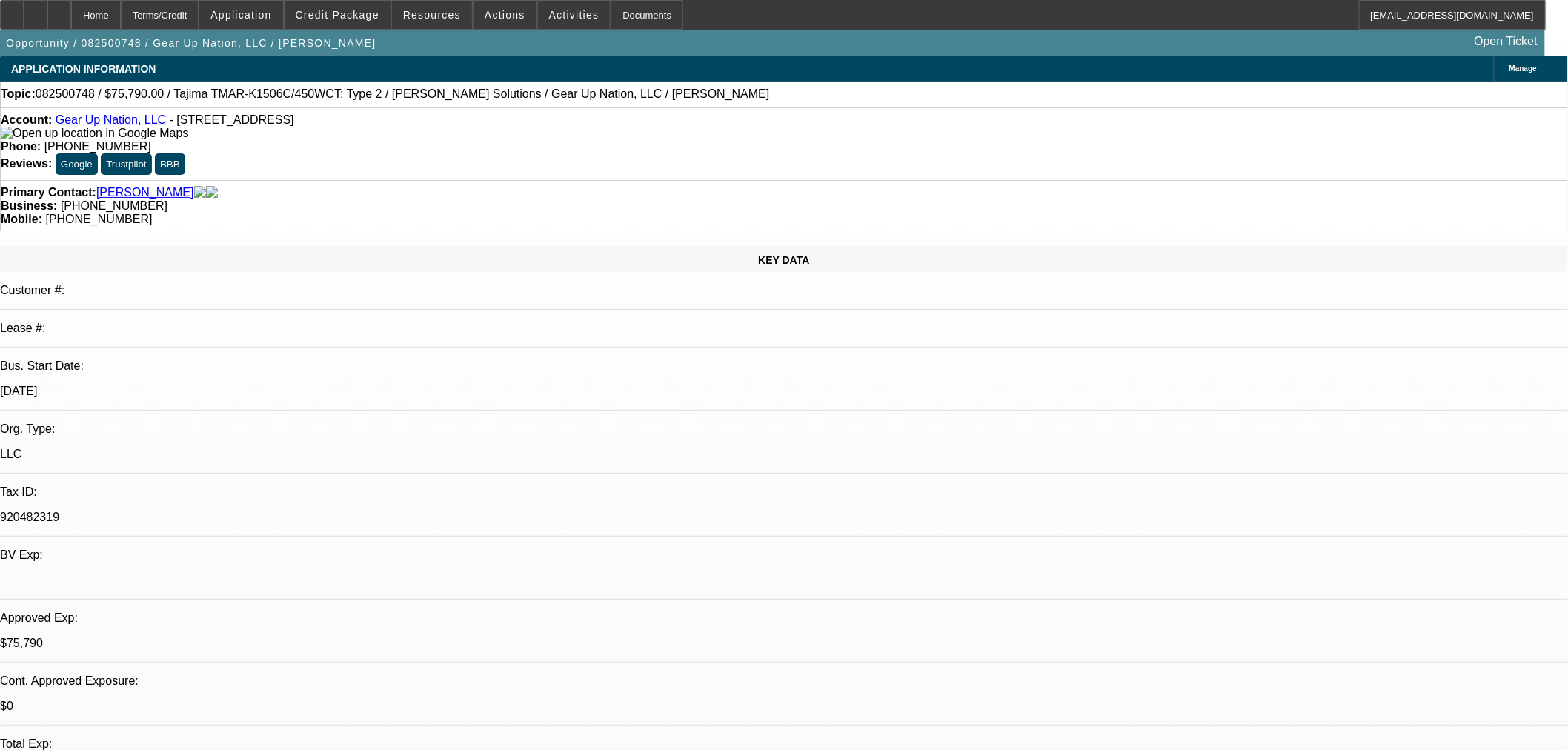
select select "0"
select select "2"
select select "0"
select select "6"
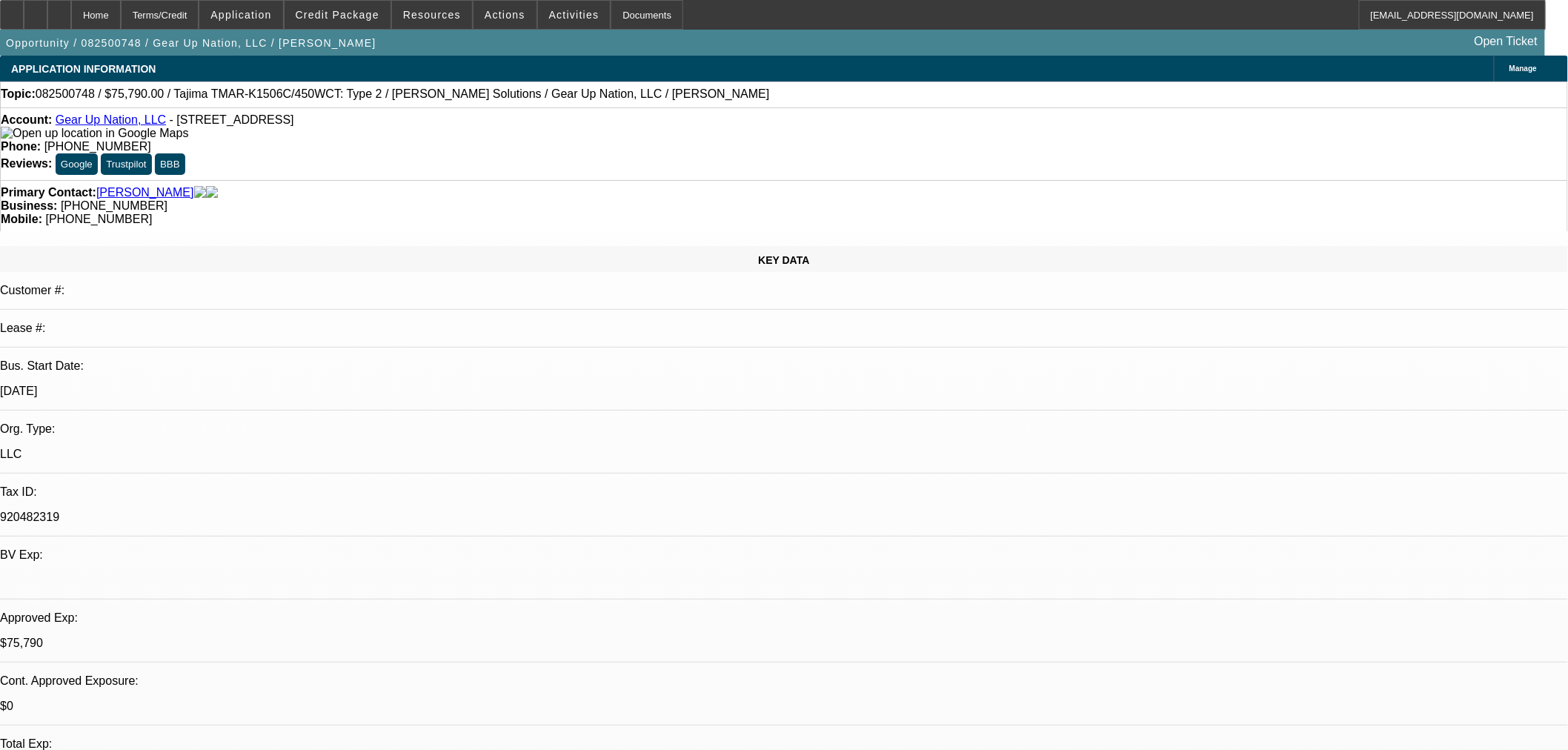
select select "0"
select select "2"
select select "0"
select select "6"
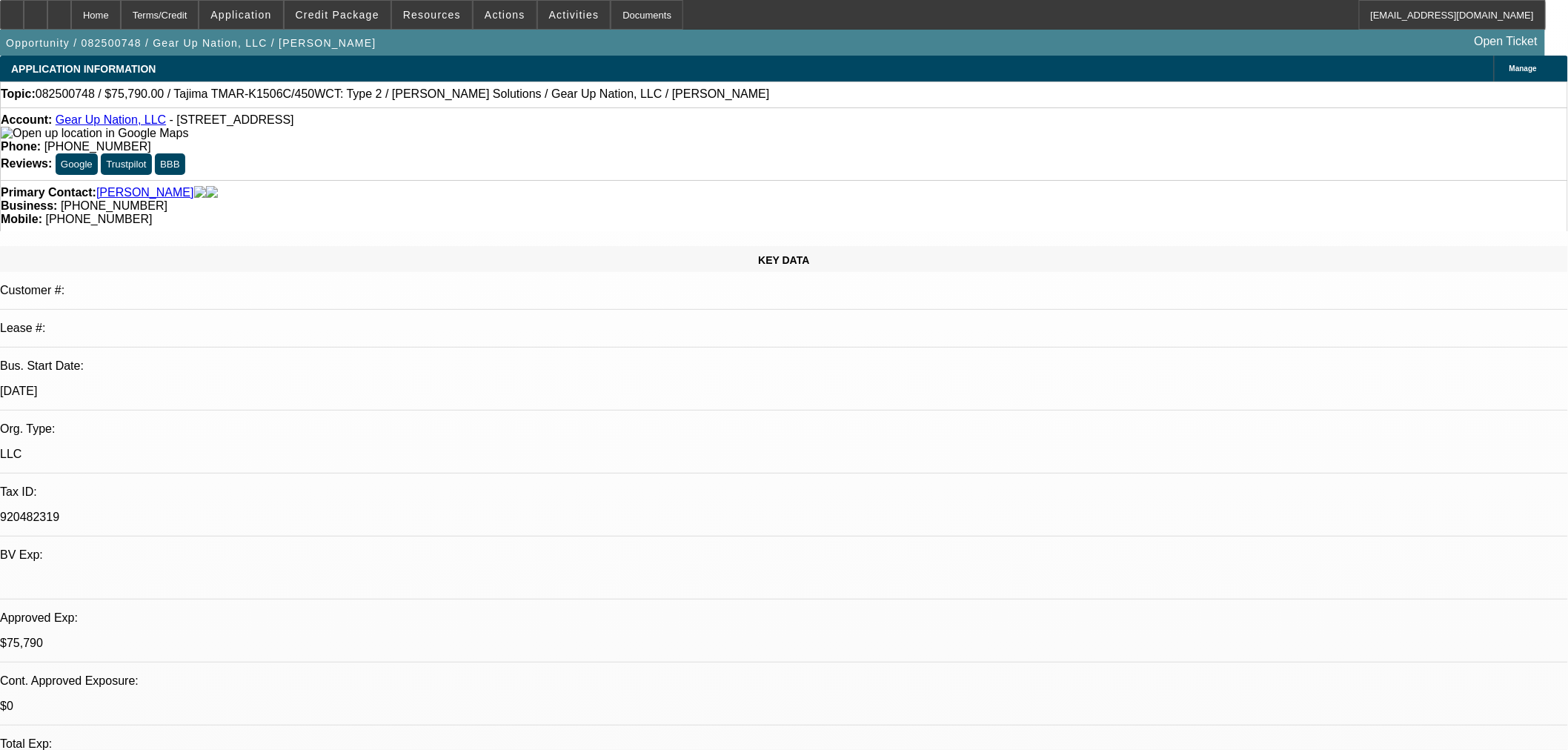
select select "0"
select select "2"
select select "0"
select select "6"
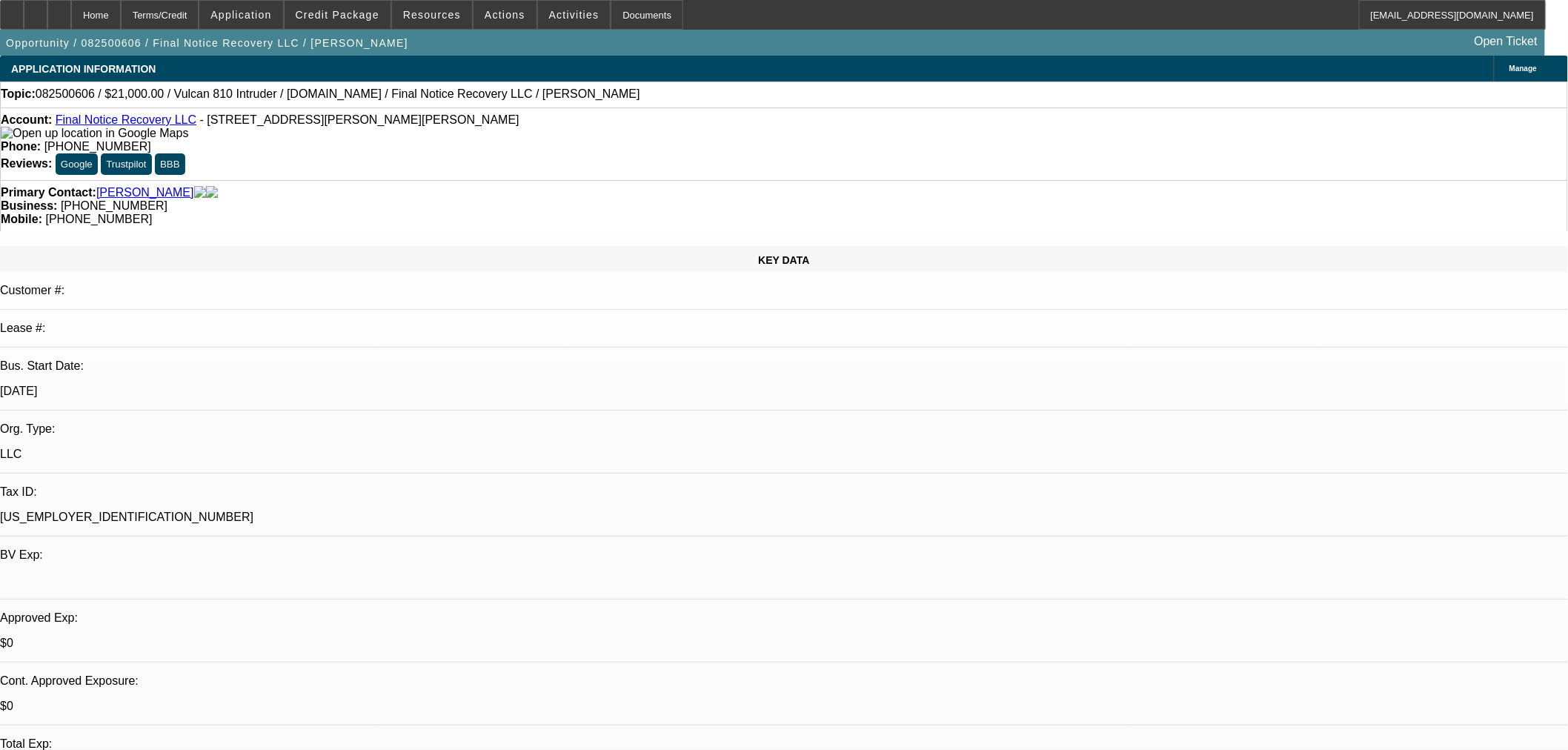
select select "0"
select select "2"
select select "0"
select select "5"
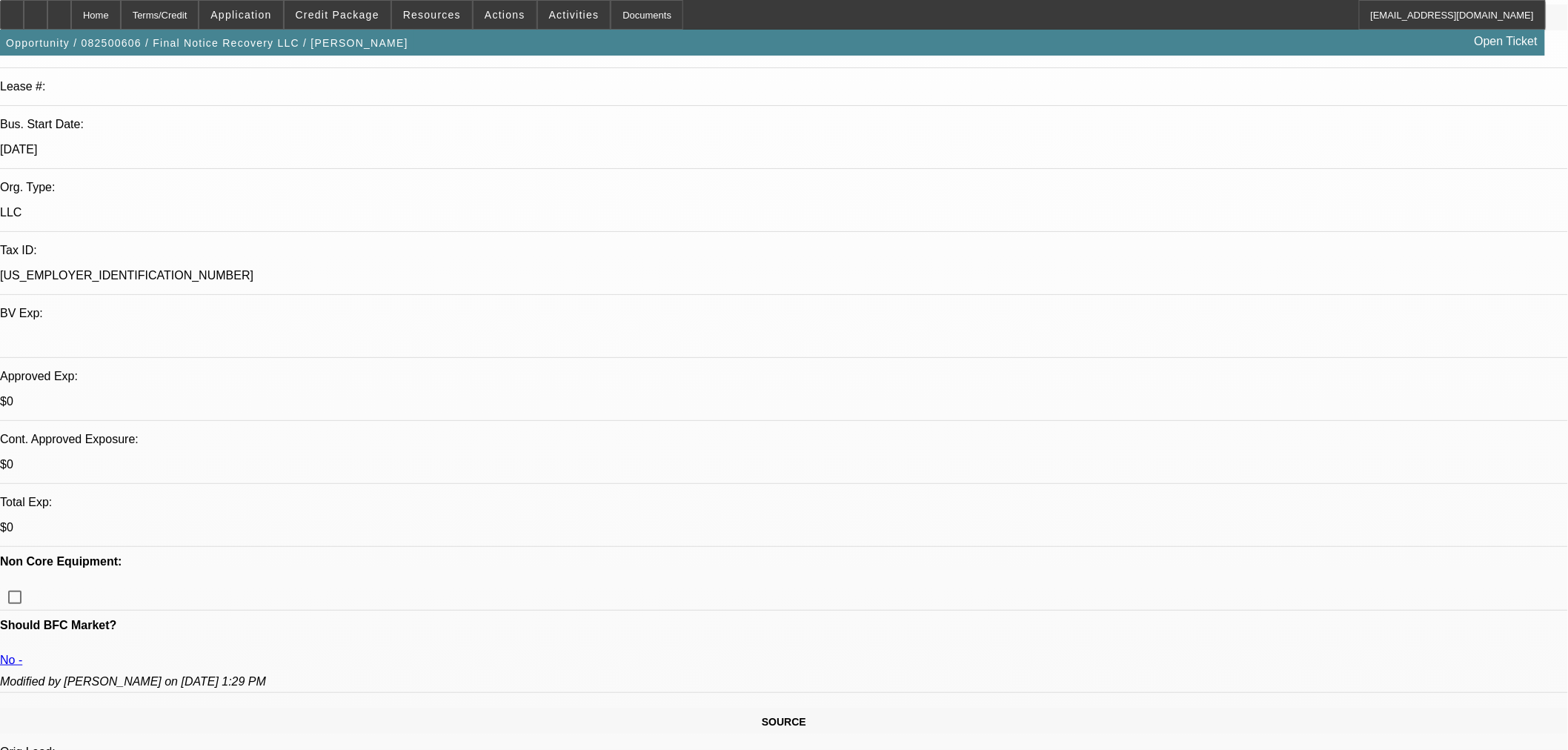
scroll to position [82, 0]
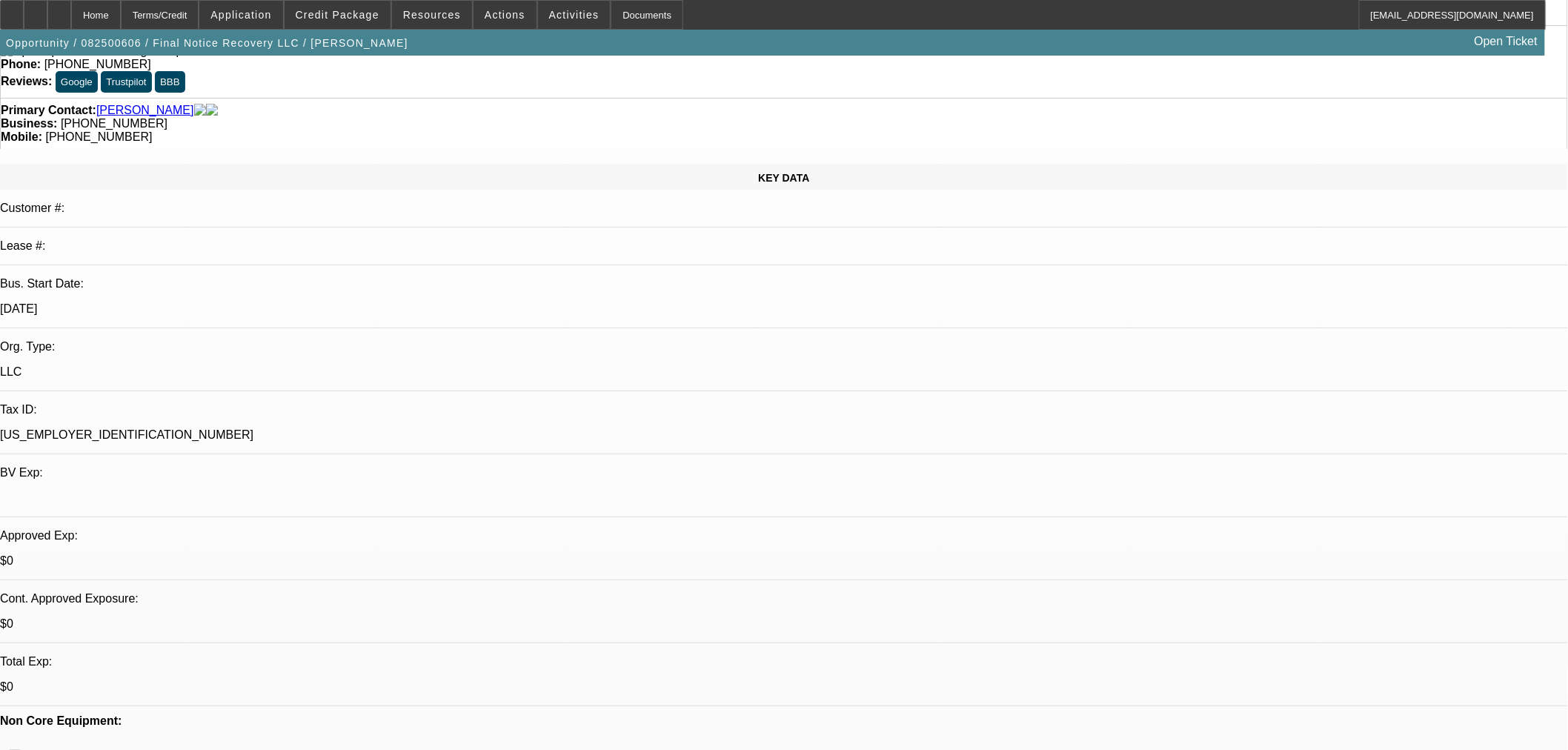
type textarea "c"
type textarea "CRAP CREDIT, OK TO TRY DAKOTA"
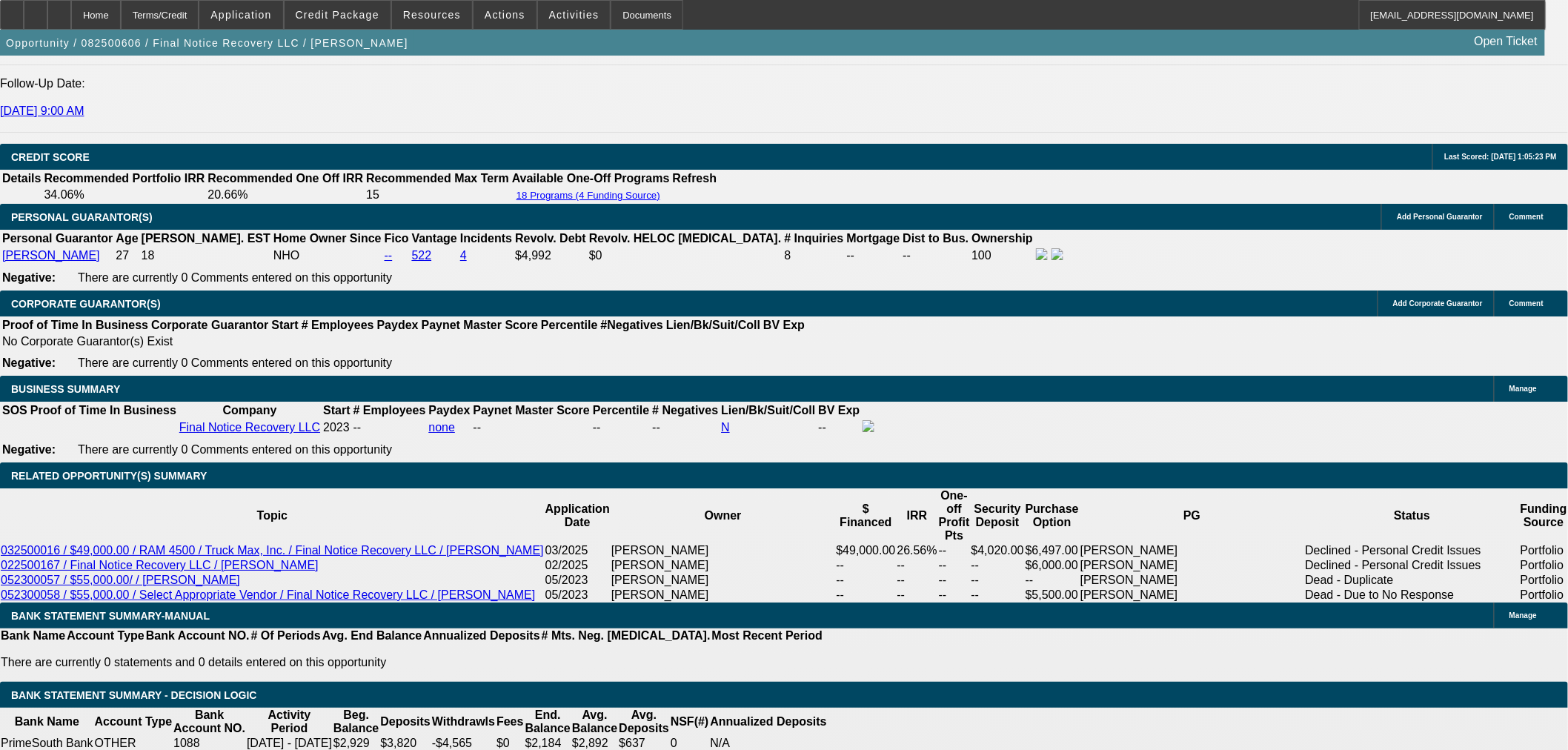
scroll to position [2224, 0]
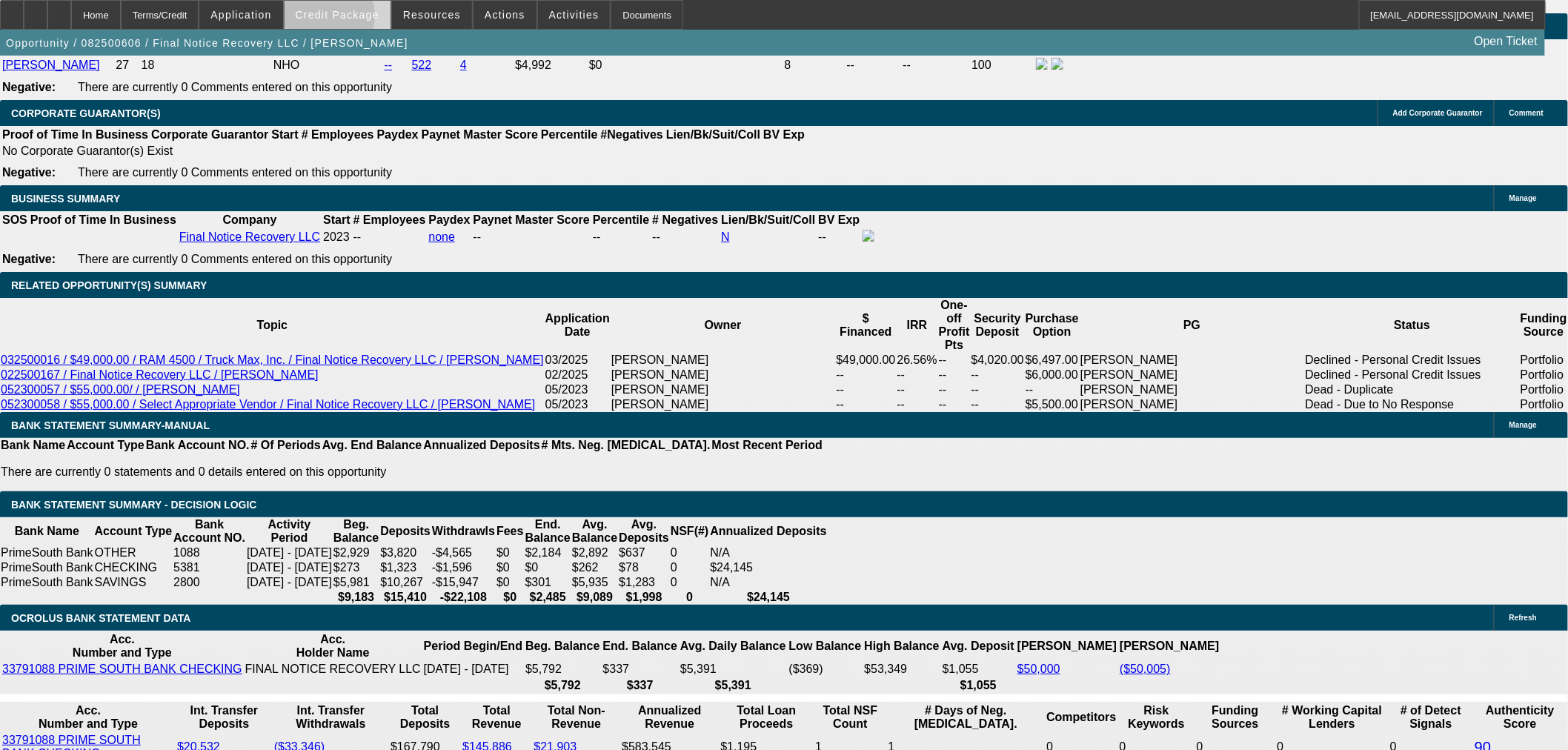
click at [349, 19] on span "Credit Package" at bounding box center [337, 14] width 84 height 12
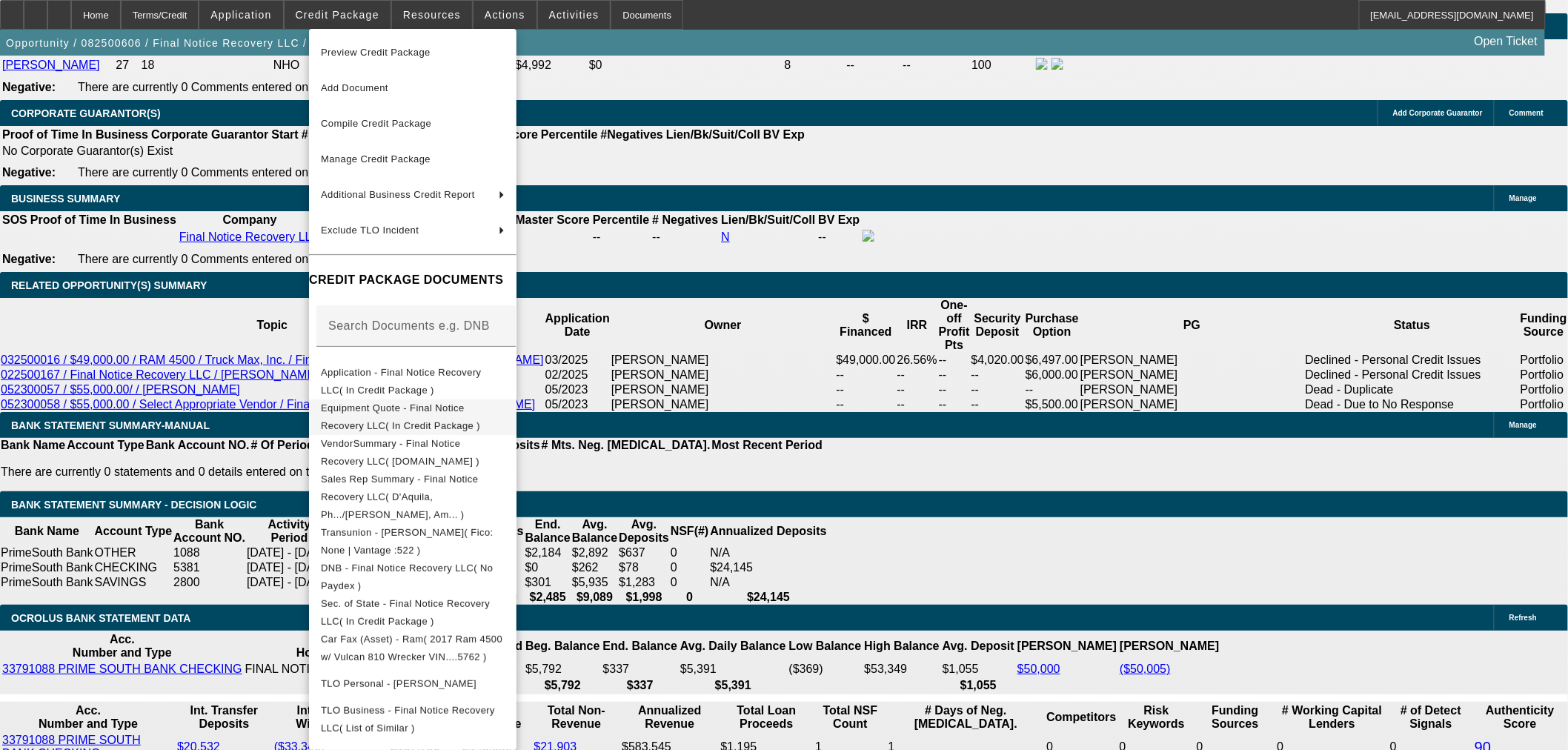
click at [424, 402] on span "Equipment Quote - Final Notice Recovery LLC( In Credit Package )" at bounding box center [412, 417] width 184 height 36
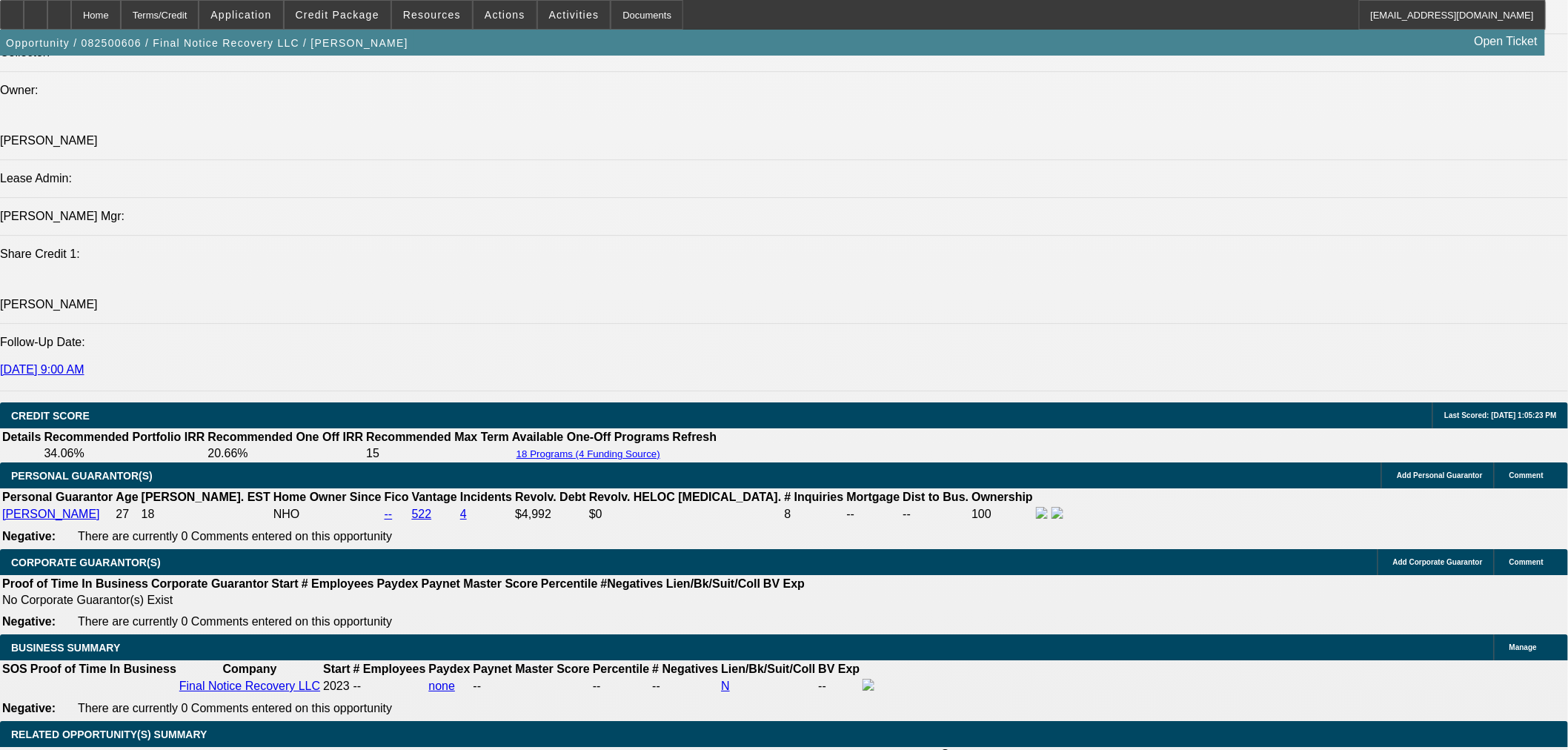
scroll to position [1812, 0]
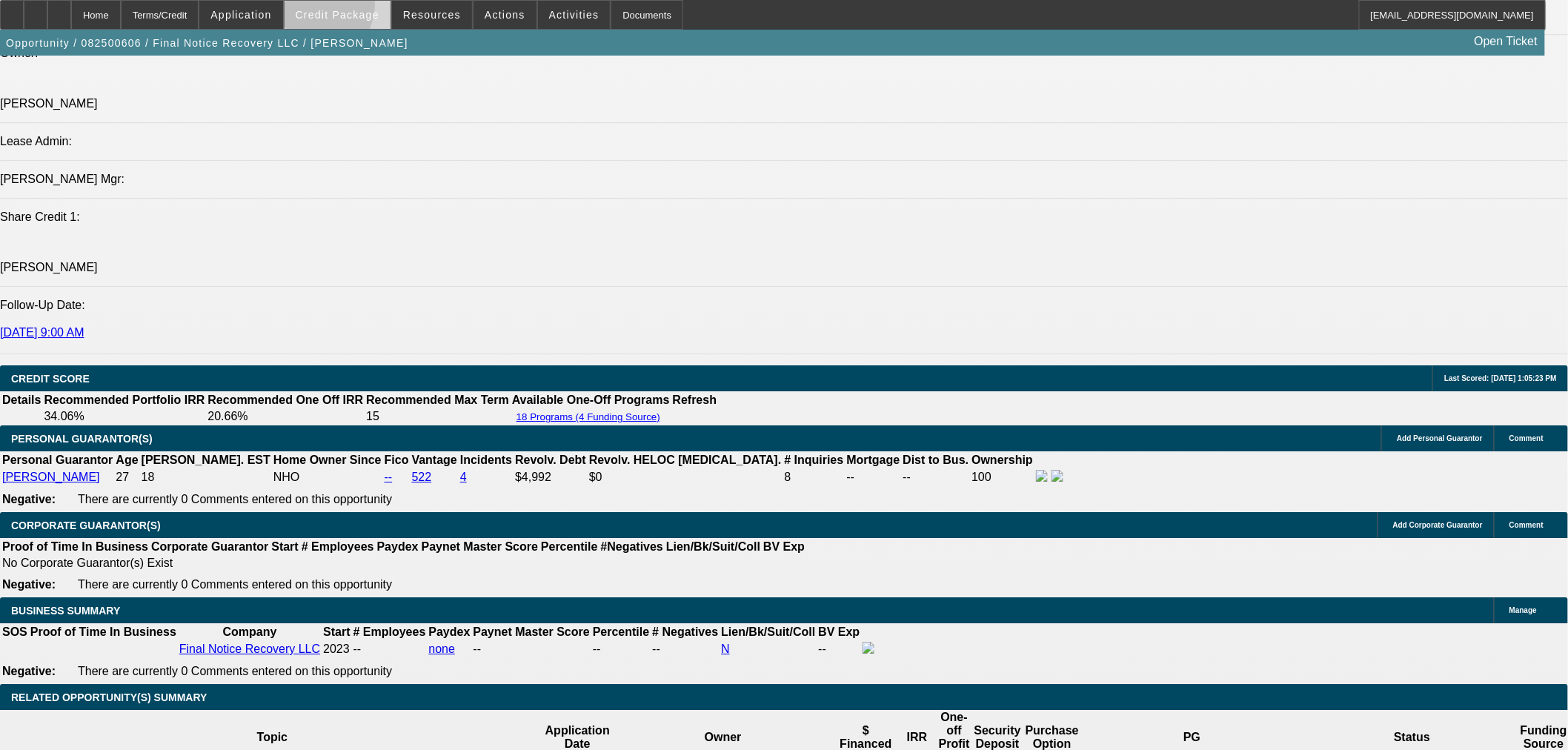
click at [336, 7] on span at bounding box center [337, 14] width 106 height 36
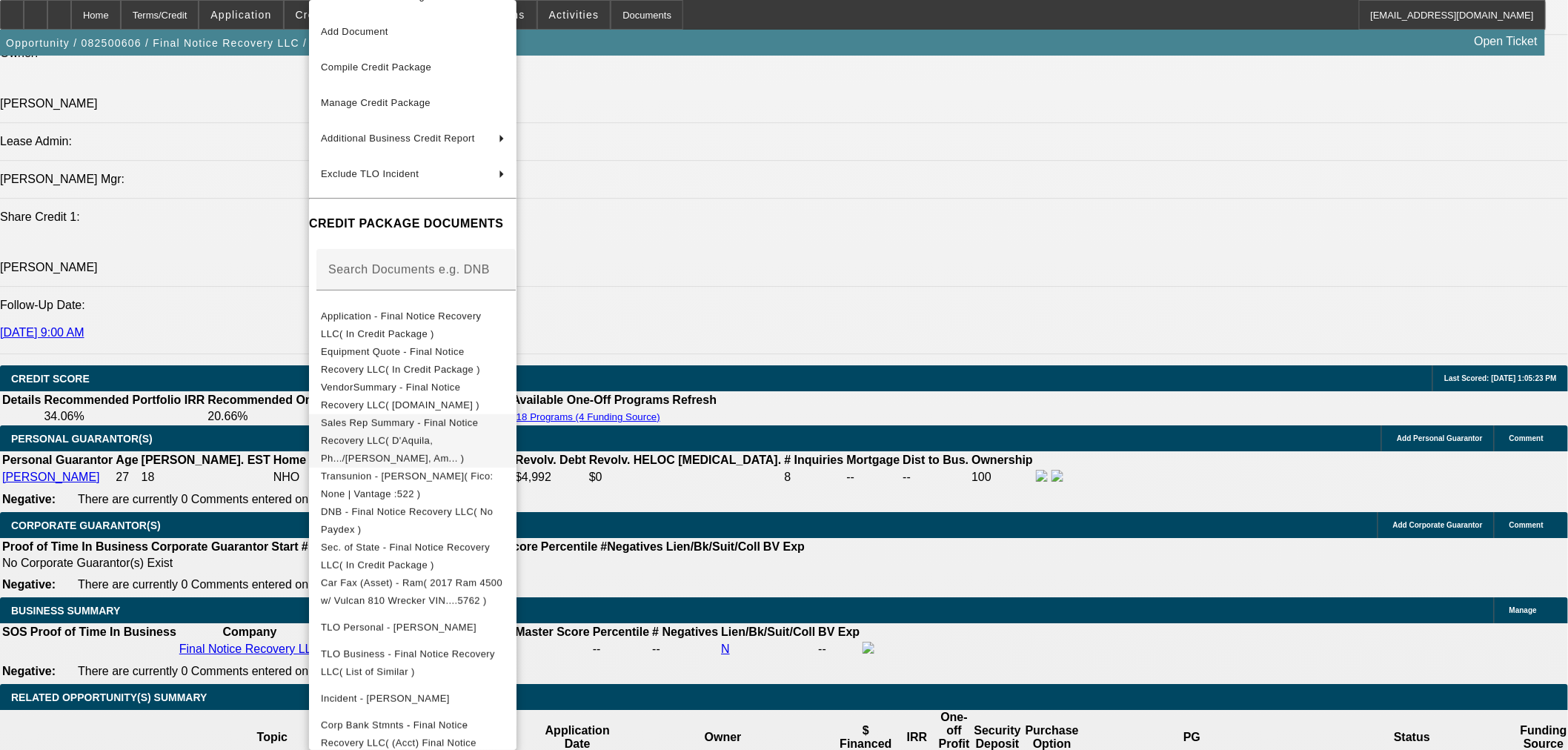
scroll to position [54, 0]
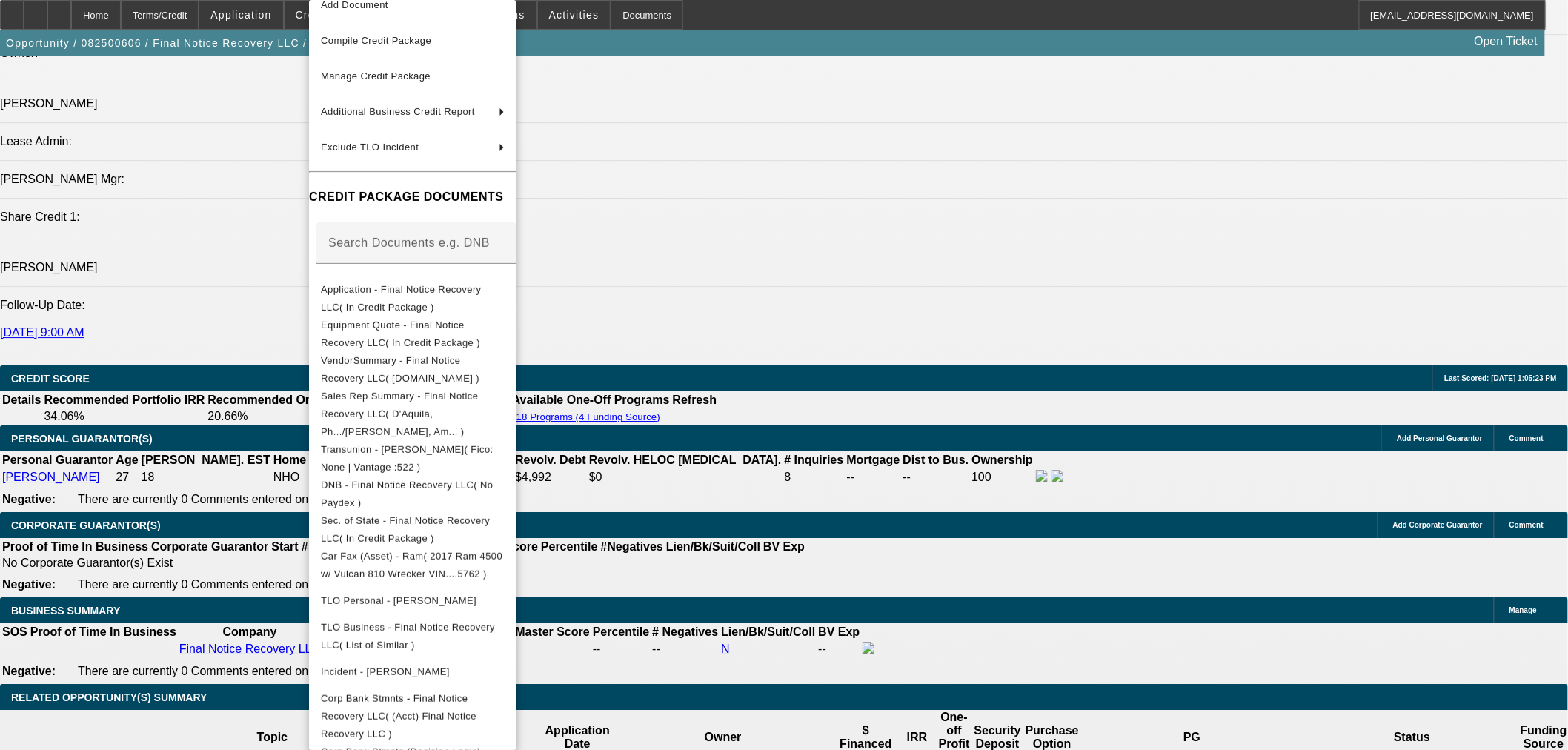
click at [873, 562] on div at bounding box center [784, 375] width 1568 height 750
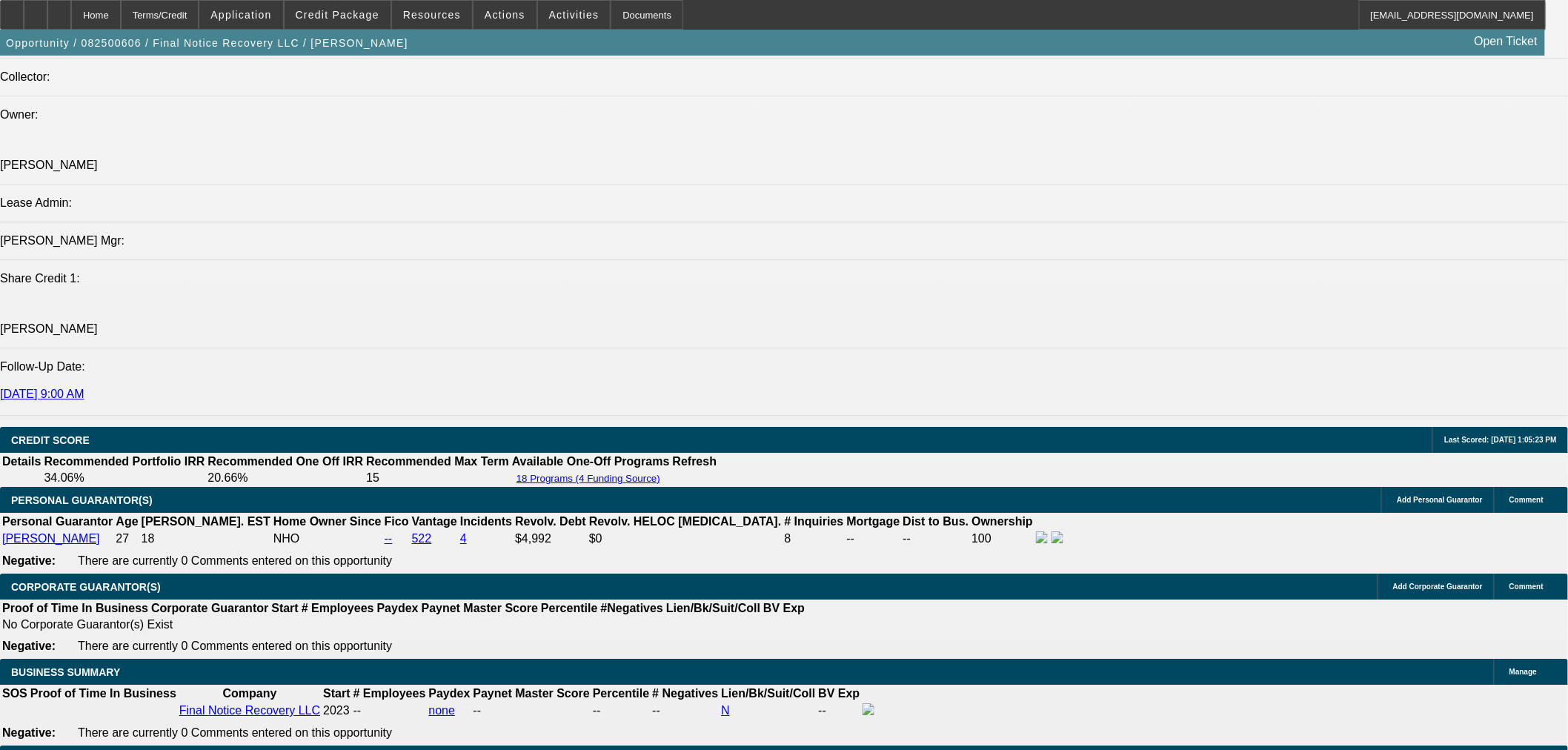
scroll to position [2141, 0]
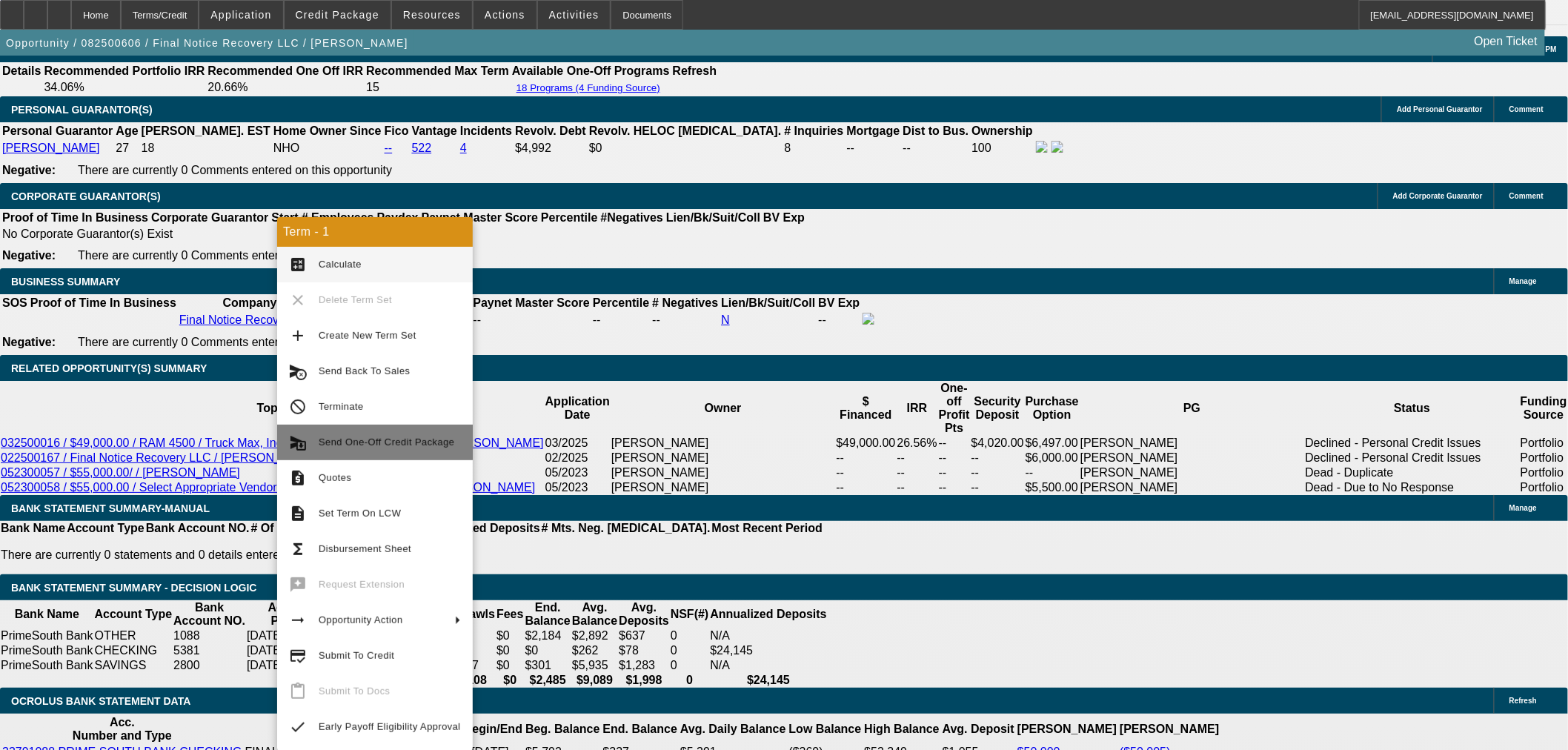
click at [401, 449] on span "Send One-Off Credit Package" at bounding box center [390, 442] width 142 height 18
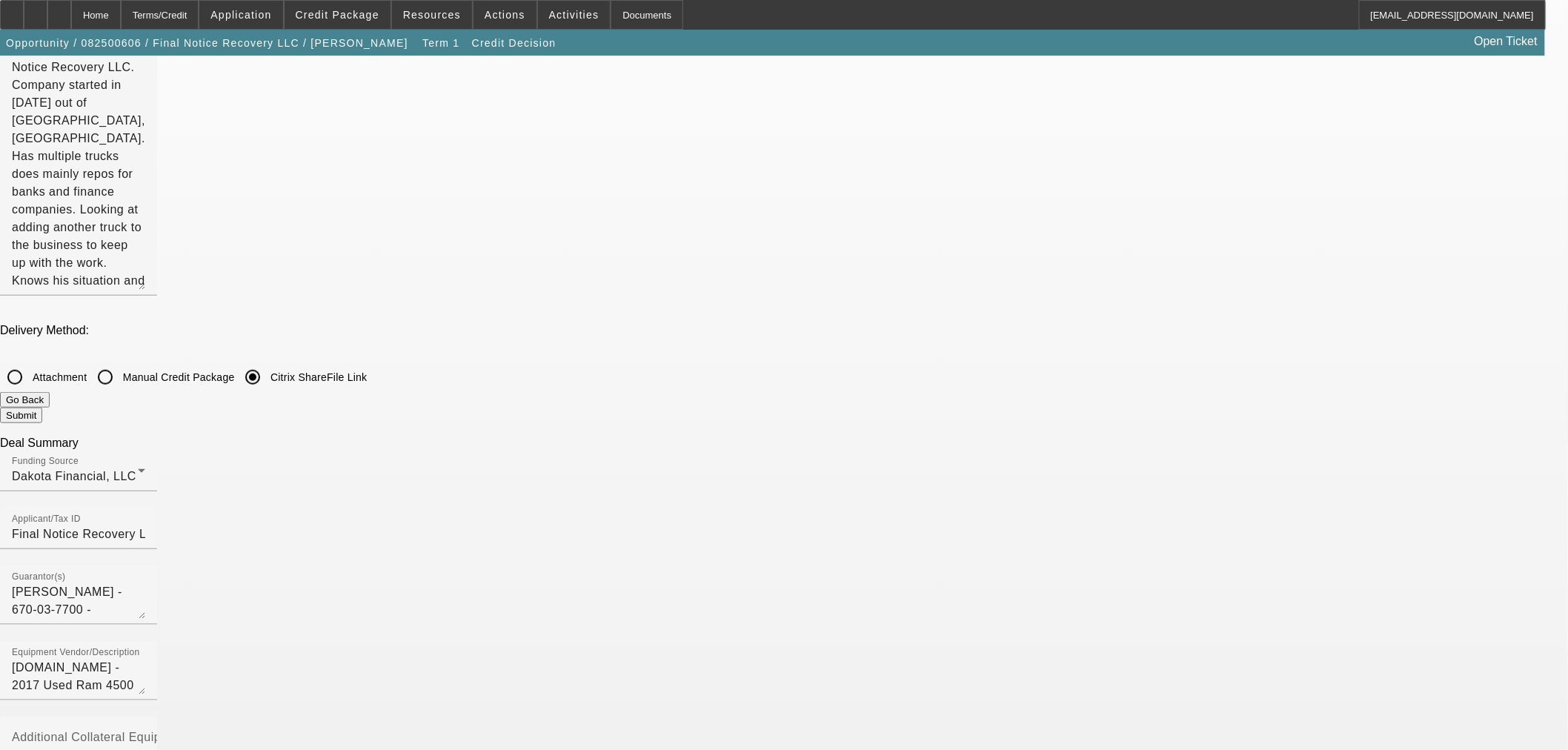
scroll to position [329, 0]
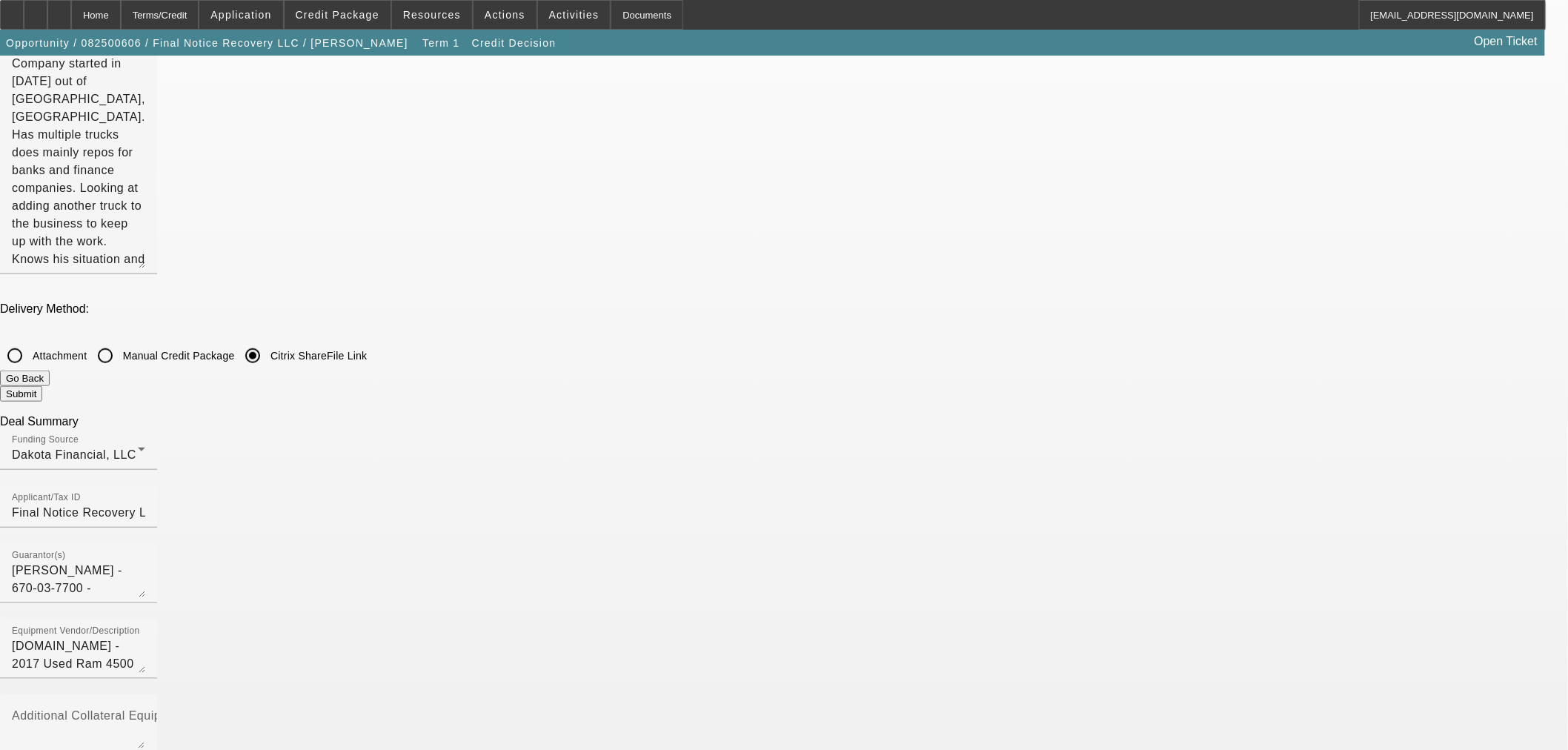
checkbox input "false"
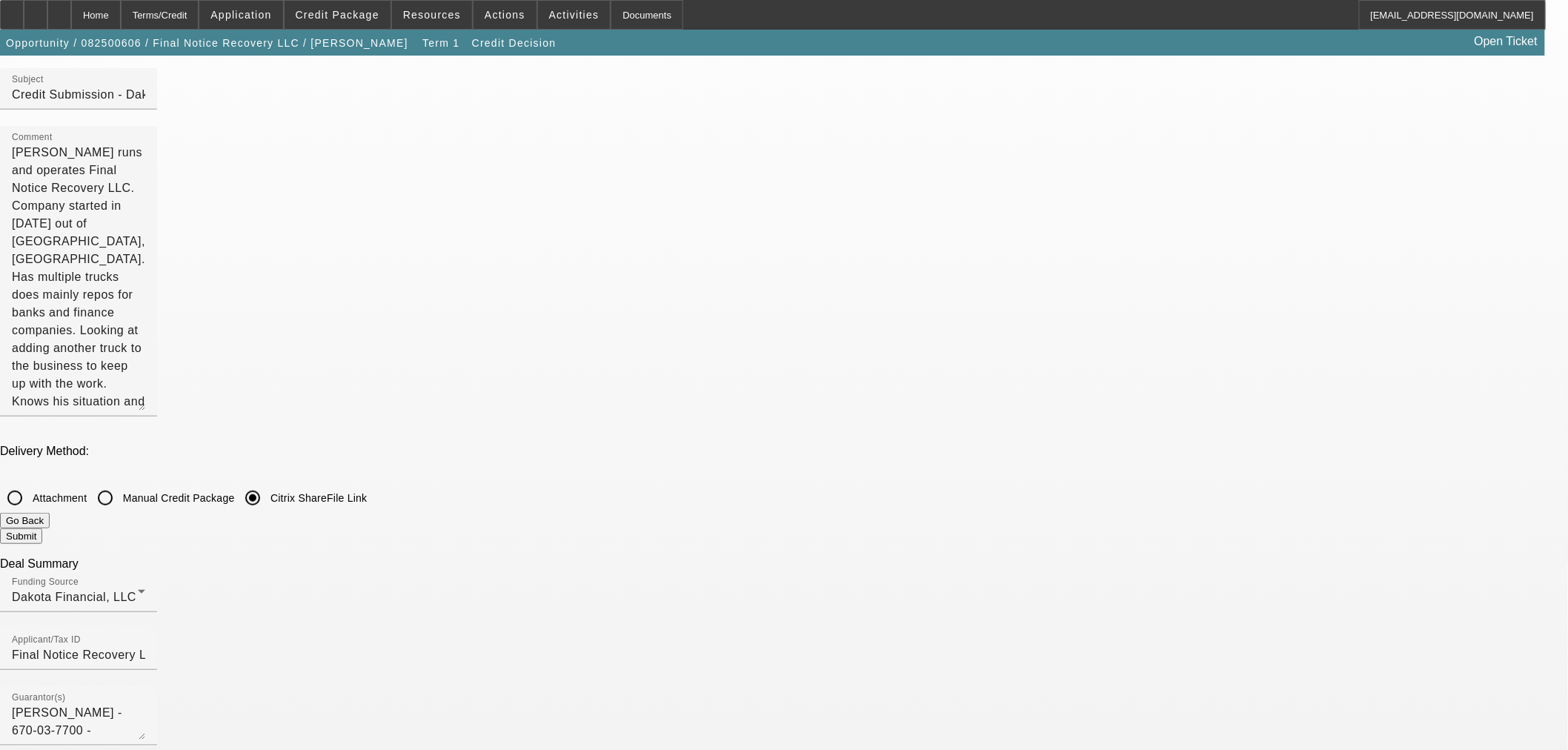
scroll to position [0, 0]
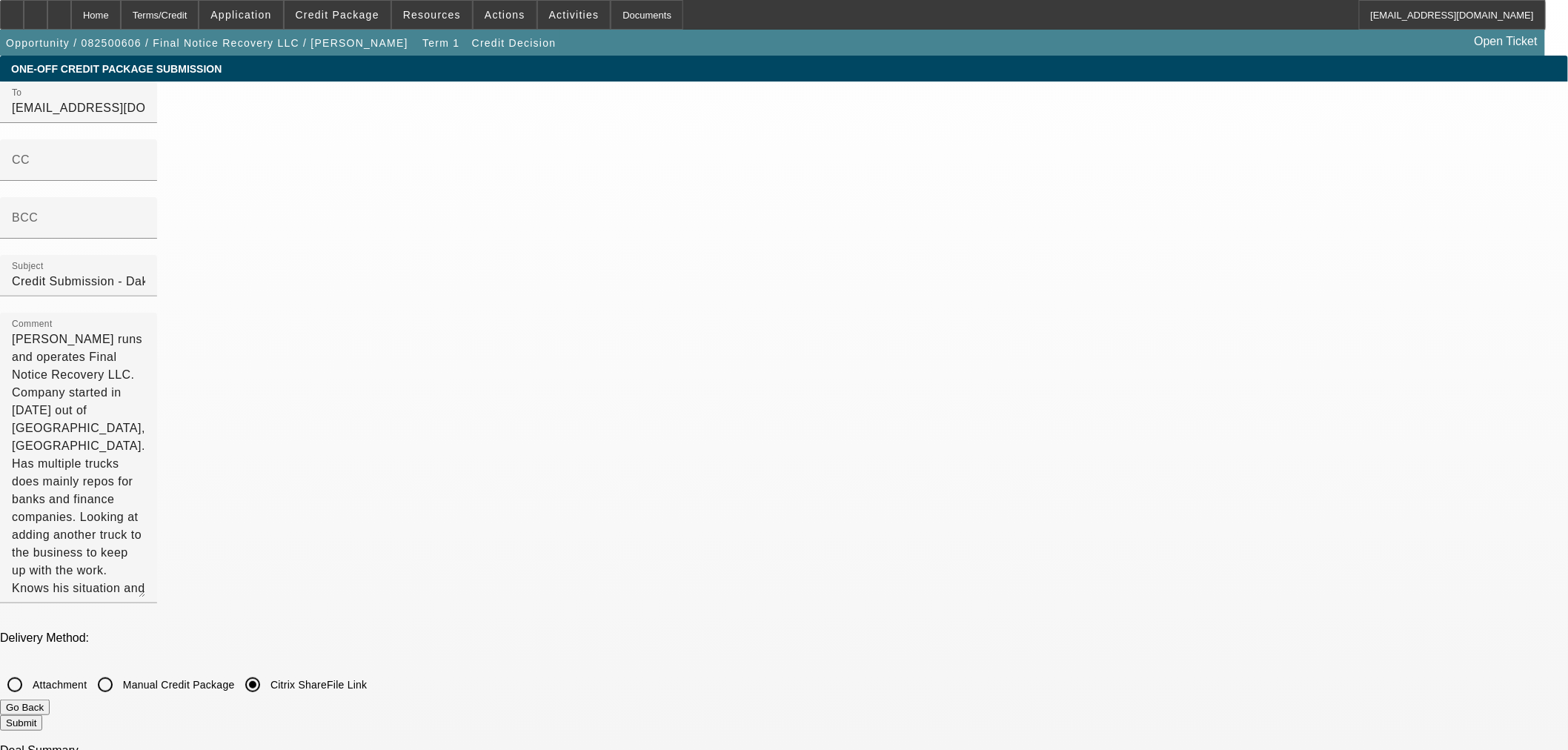
click at [42, 716] on button "Submit" at bounding box center [21, 723] width 42 height 15
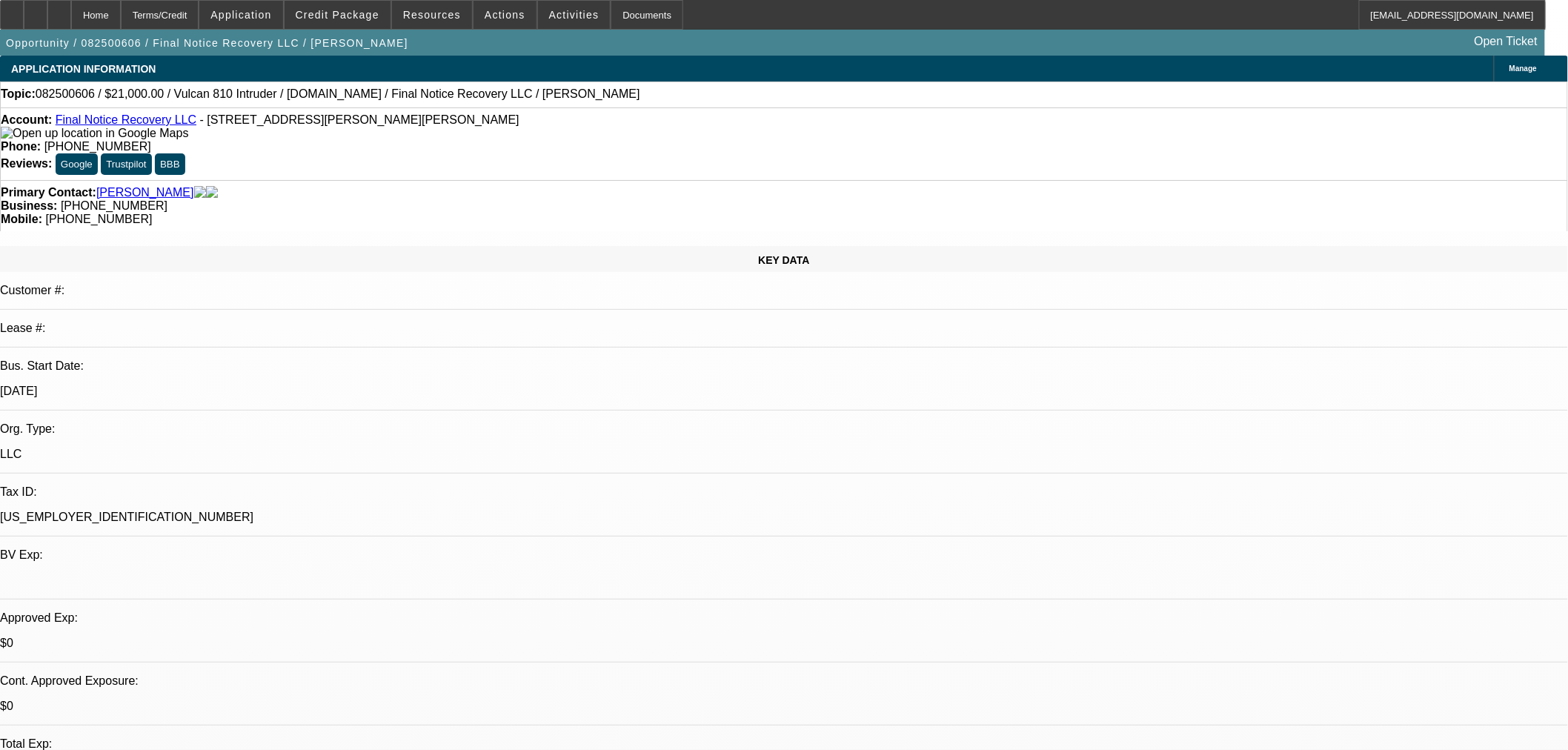
select select "0"
select select "2"
select select "0"
select select "5"
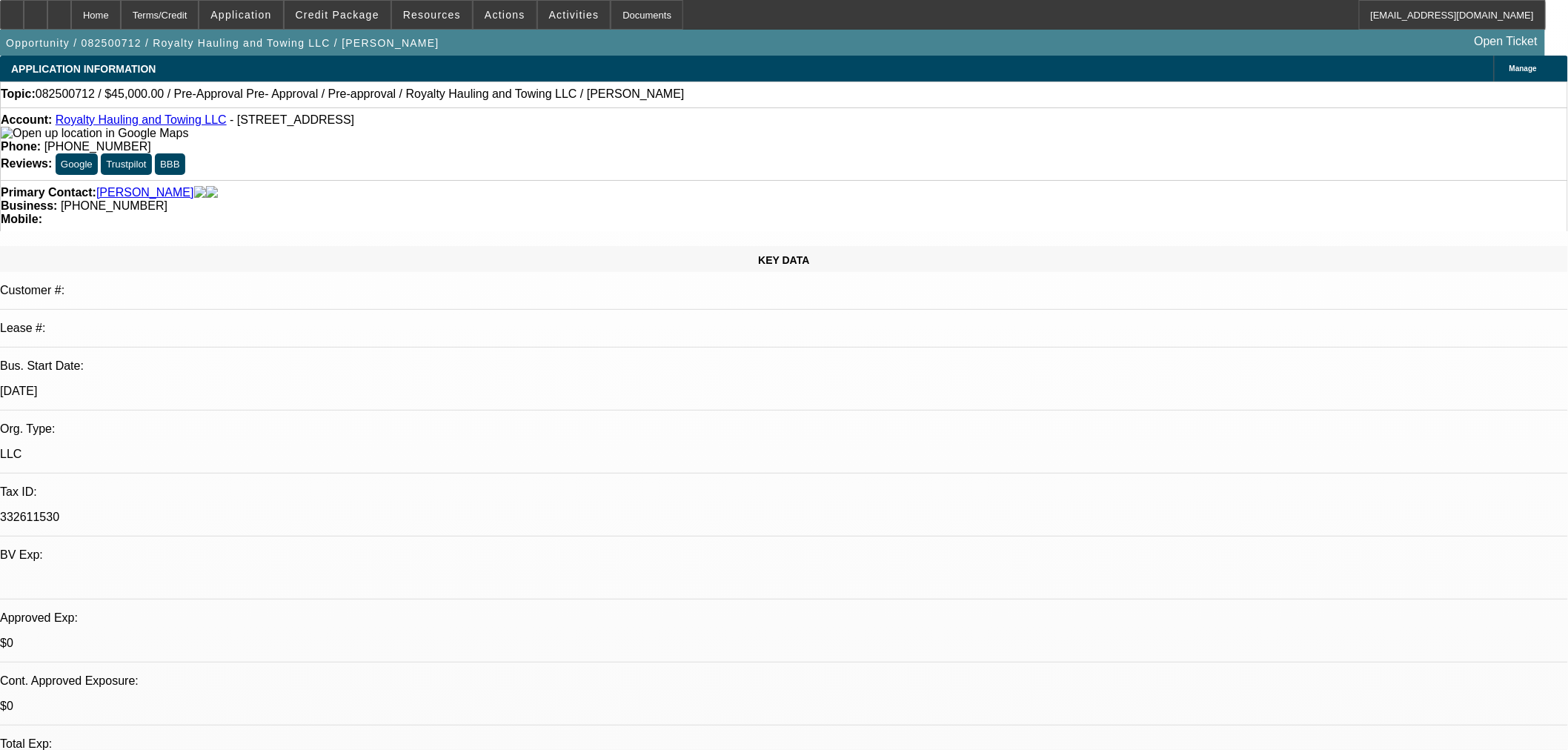
select select "0"
select select "0.1"
select select "4"
select select "0.15"
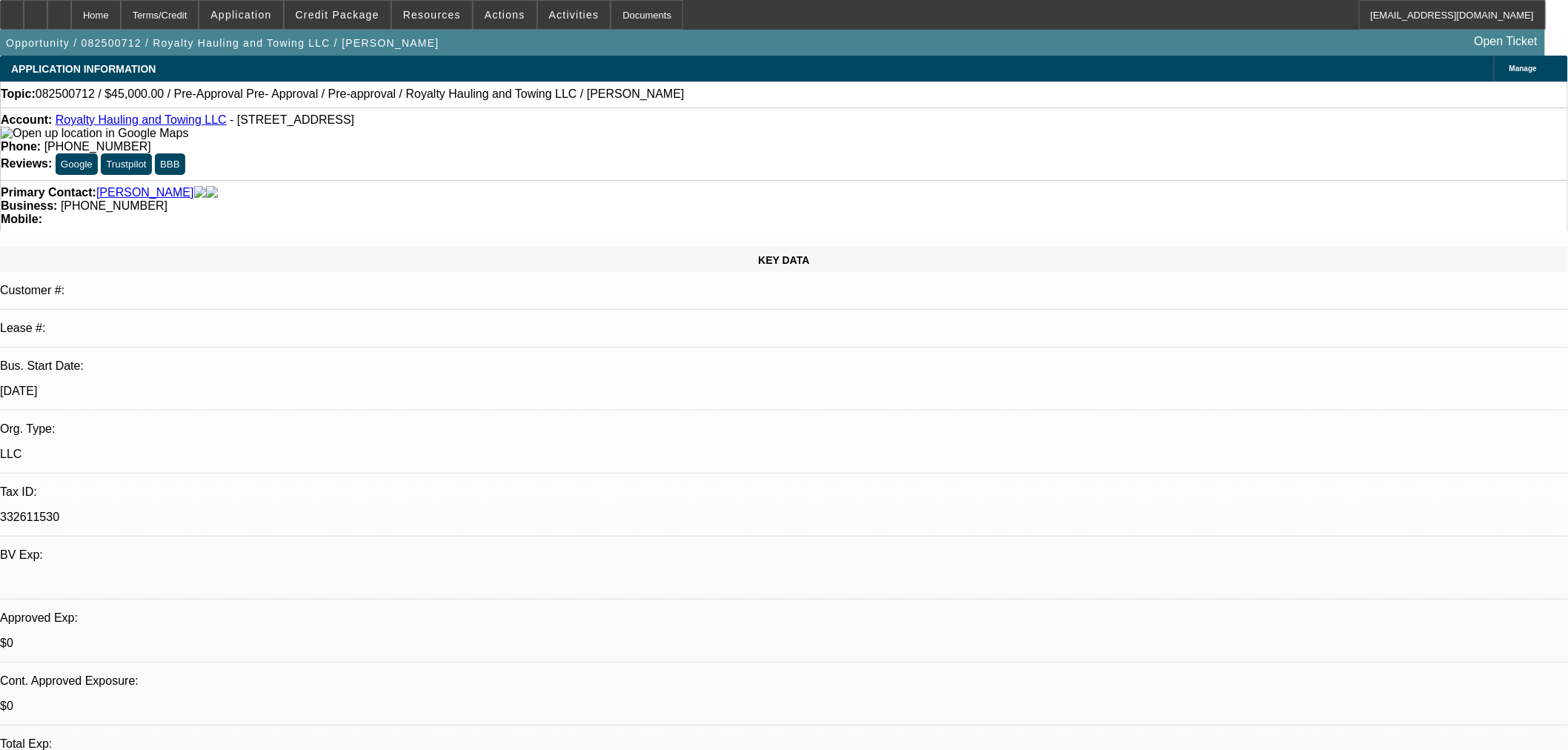
select select "2"
select select "0.1"
select select "4"
select select "0.15"
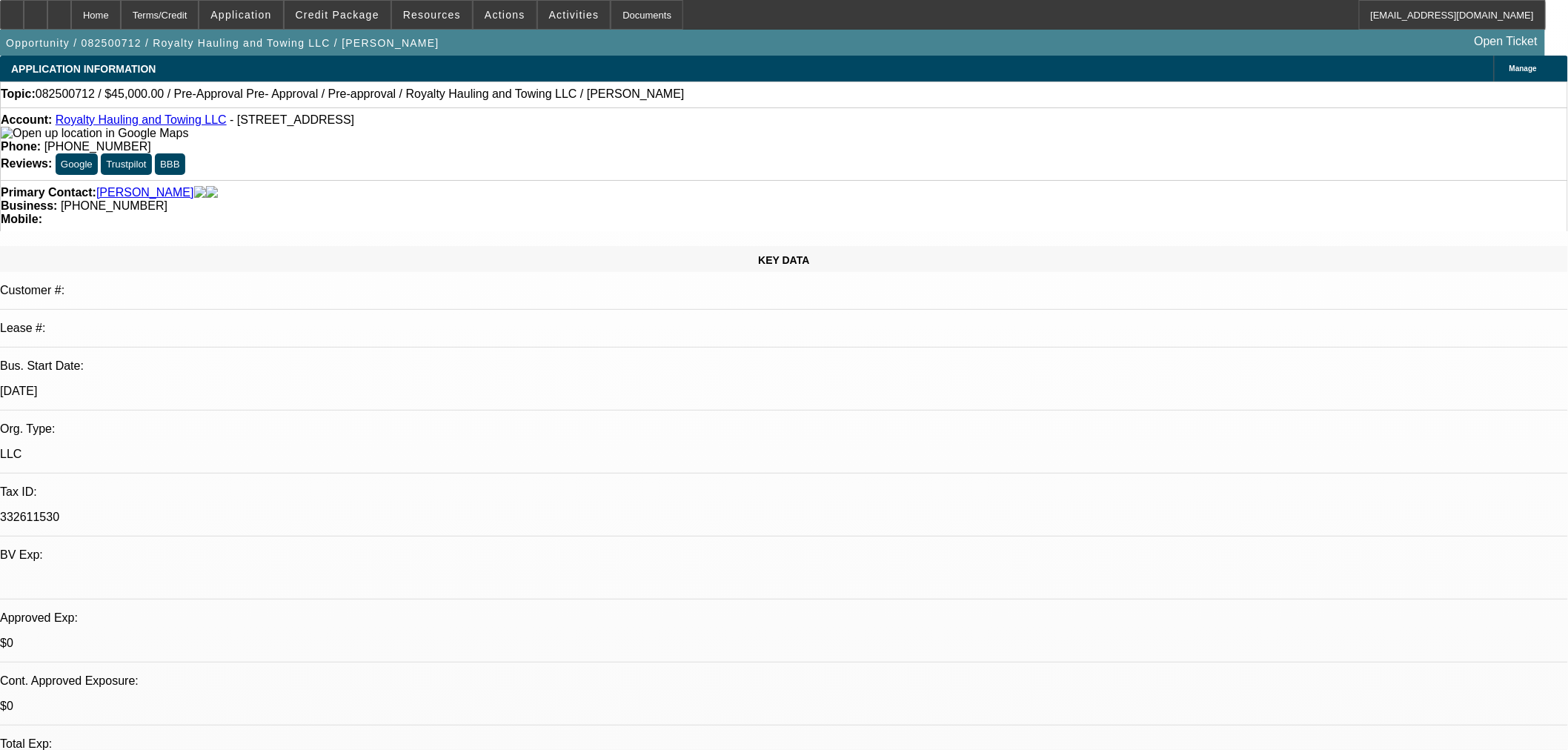
select select "2"
select select "0.1"
select select "4"
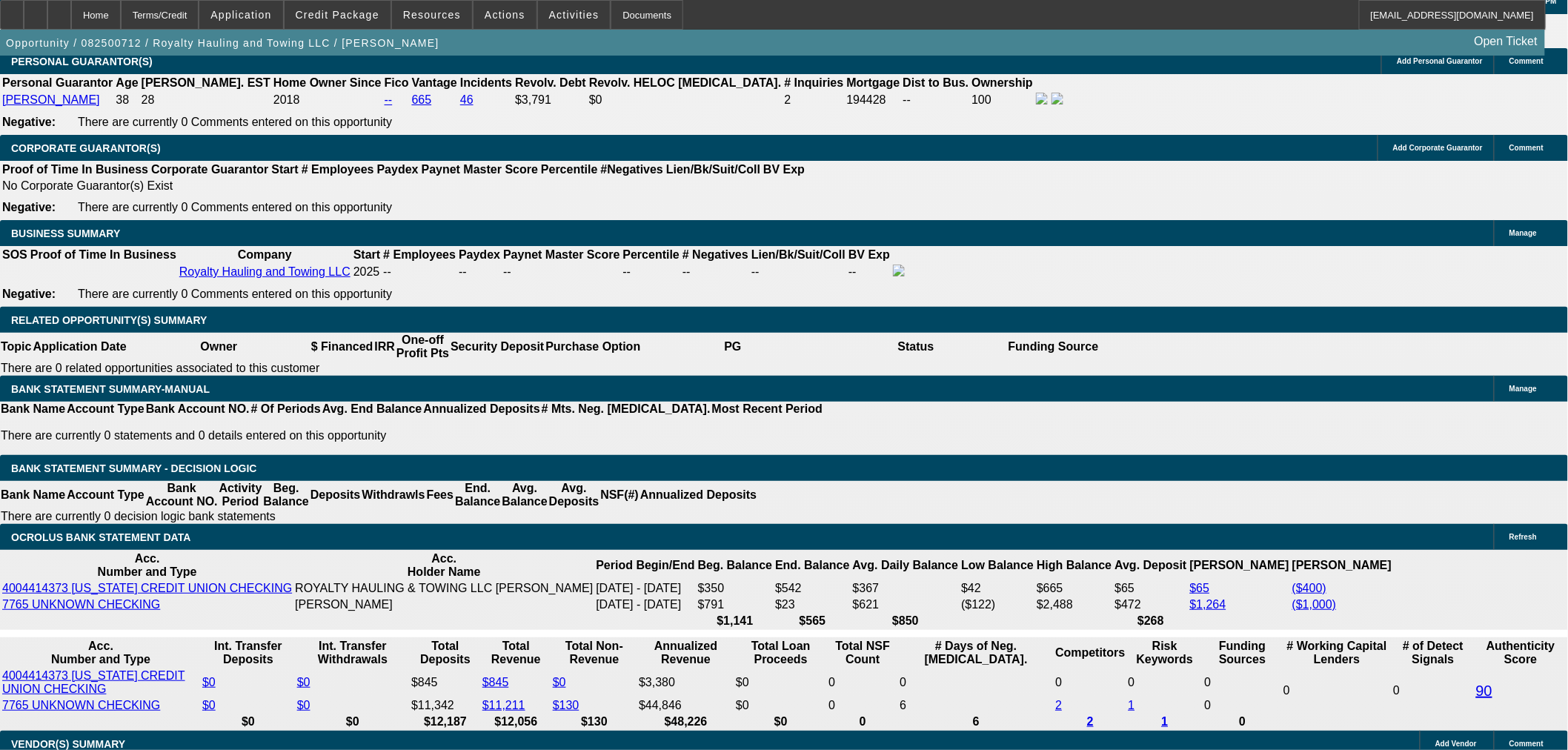
scroll to position [2024, 0]
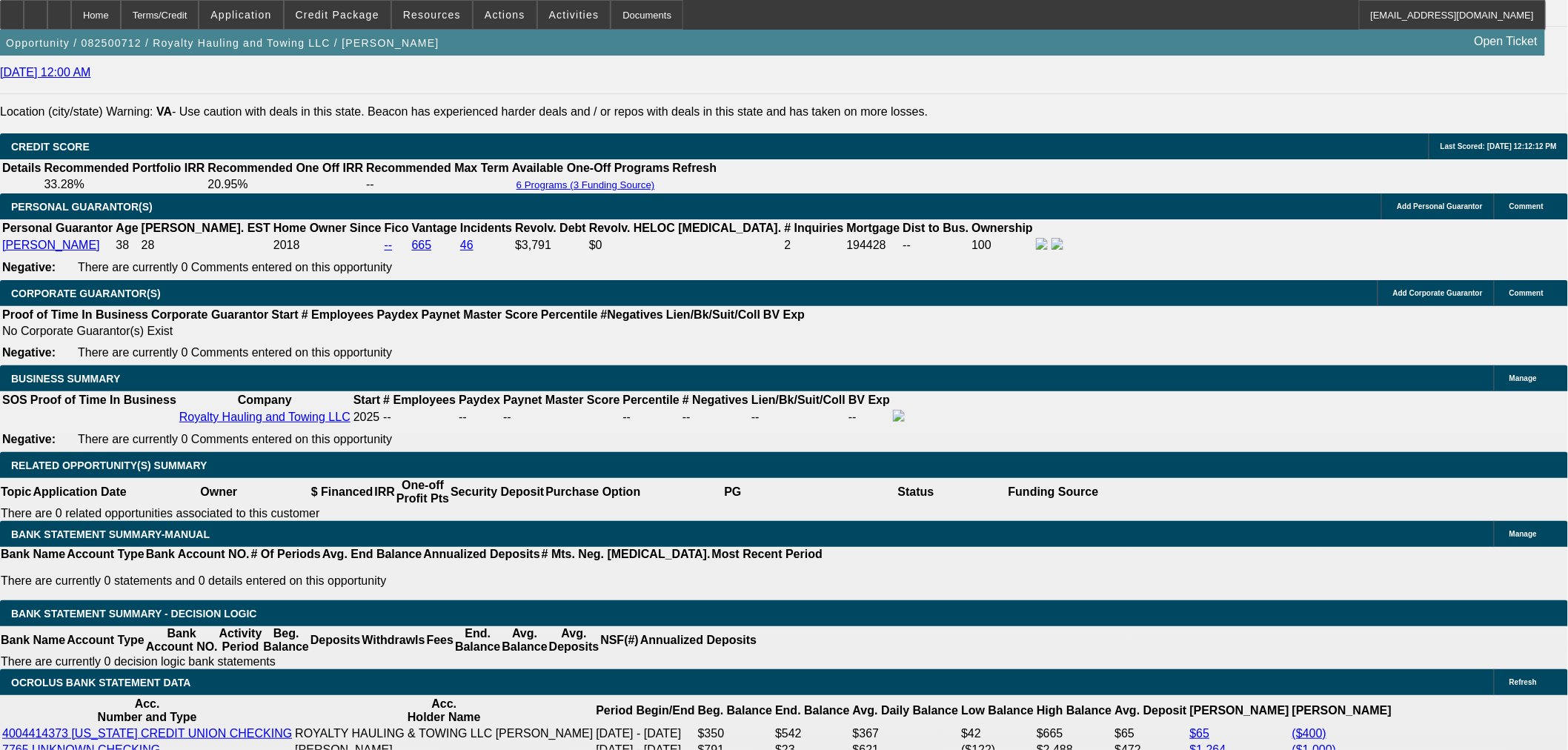
type textarea "p"
type textarea "POOR CREDIT STARTUP, OK TO TRY FINPAC"
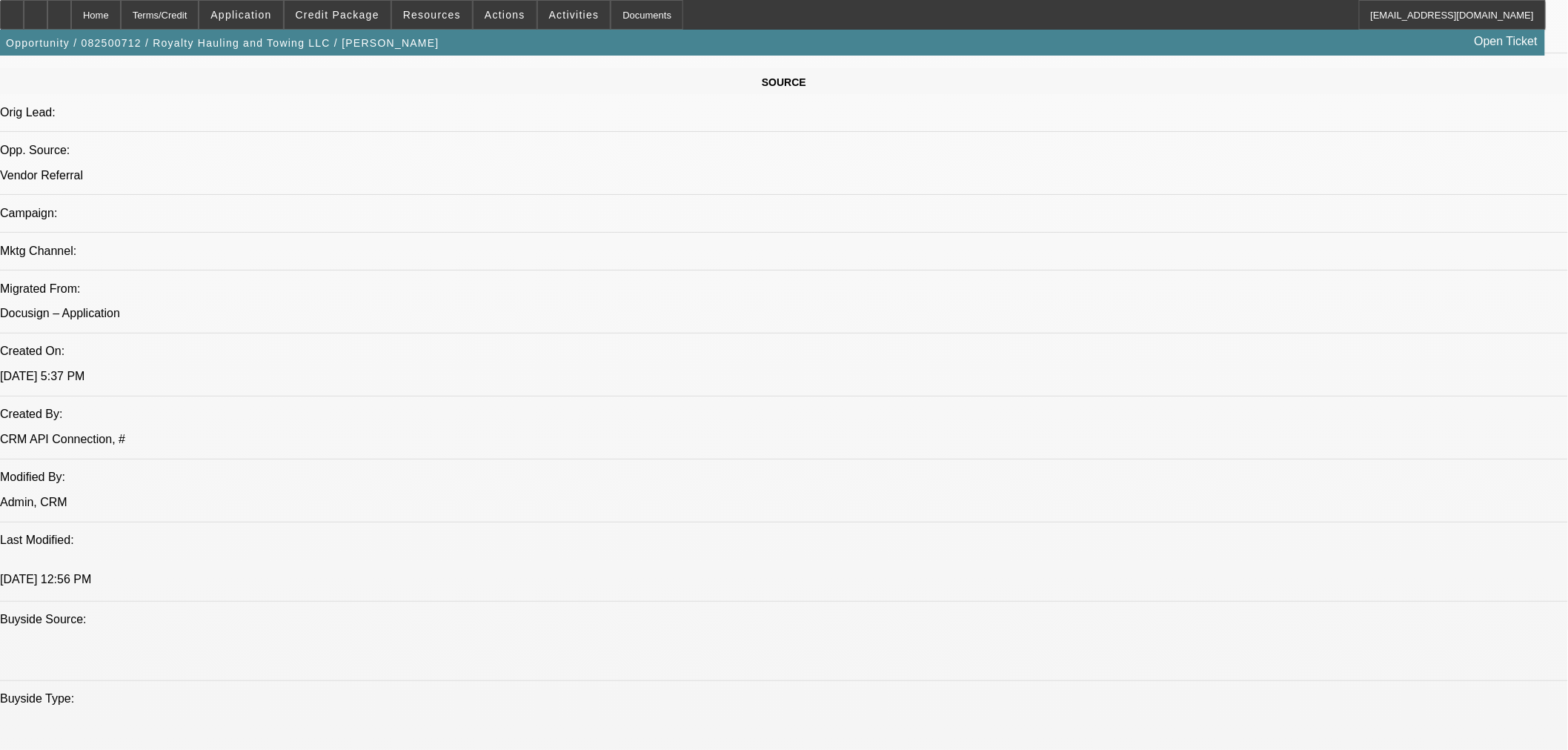
scroll to position [293, 0]
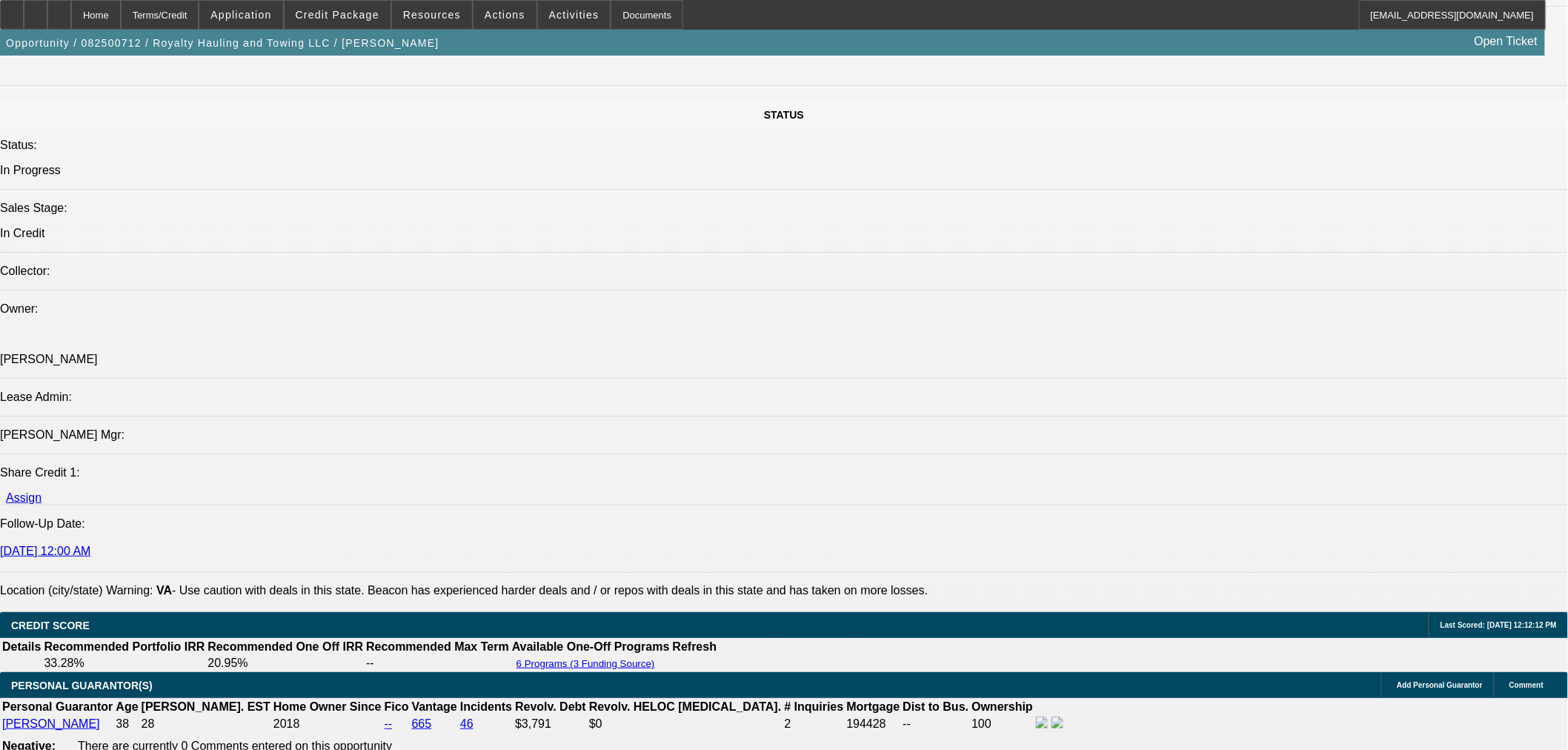
scroll to position [2106, 0]
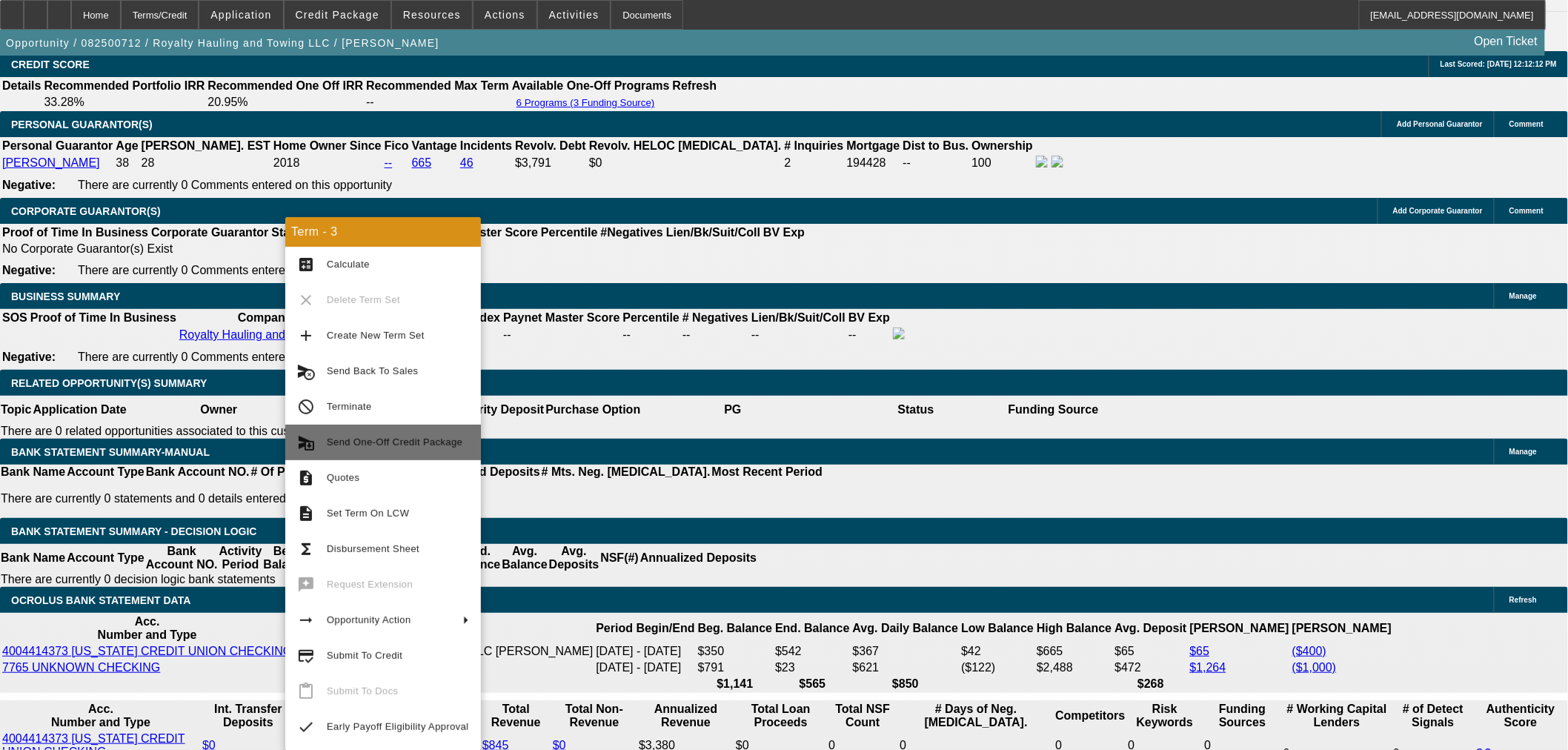
click at [426, 443] on span "Send One-Off Credit Package" at bounding box center [395, 442] width 136 height 11
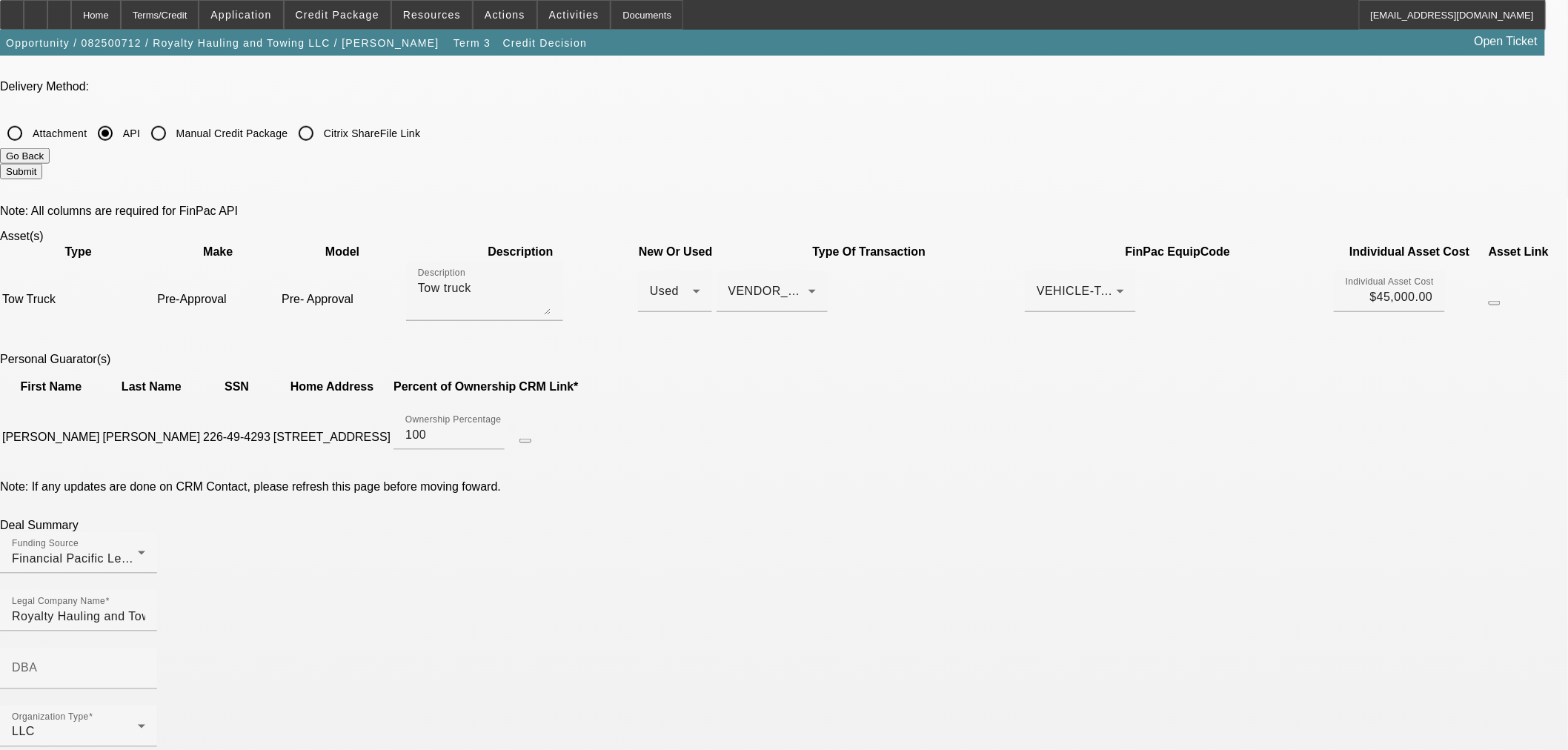
scroll to position [658, 0]
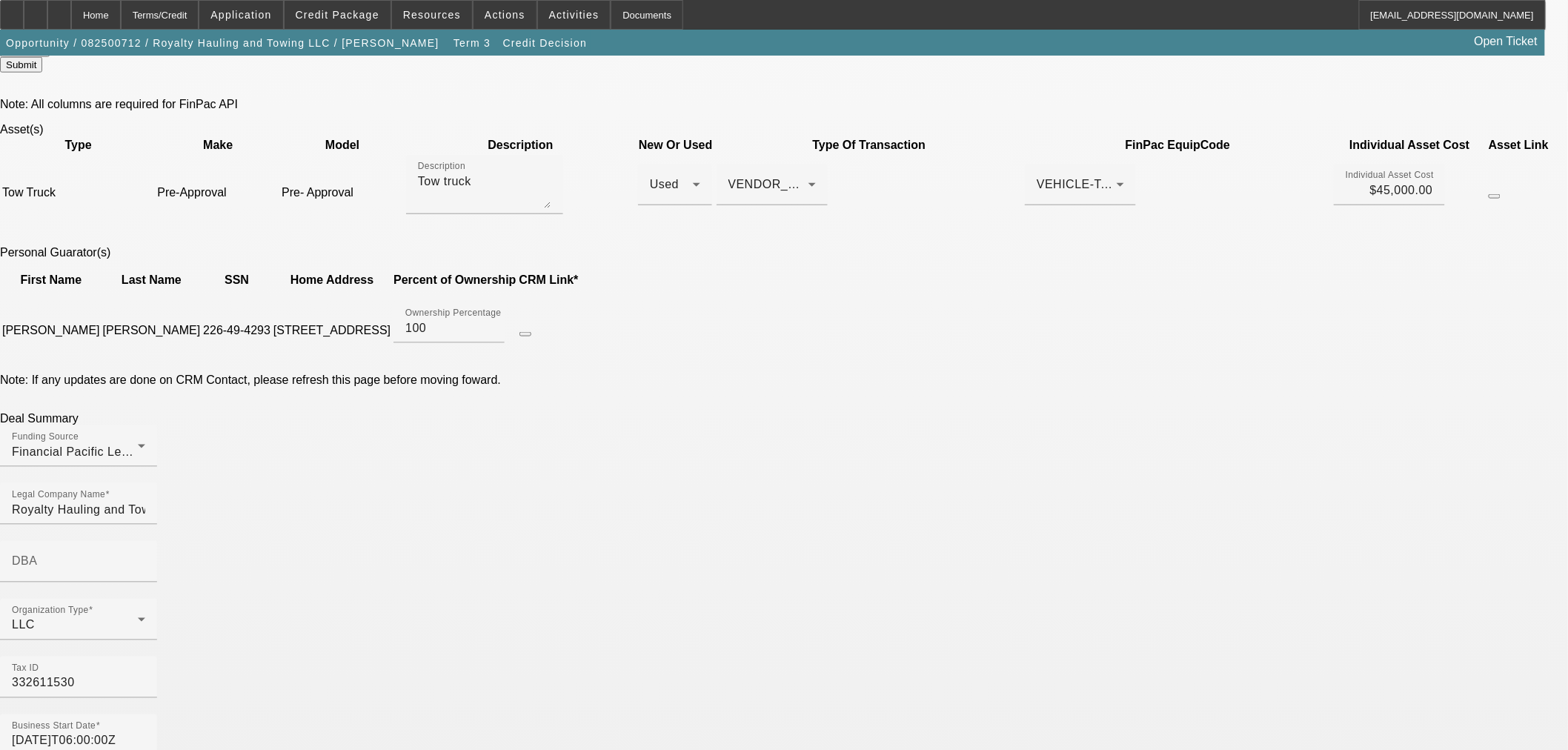
drag, startPoint x: 433, startPoint y: 473, endPoint x: 499, endPoint y: 524, distance: 83.4
click at [145, 732] on input "2025-01-01T06:00:00Z" at bounding box center [78, 741] width 133 height 18
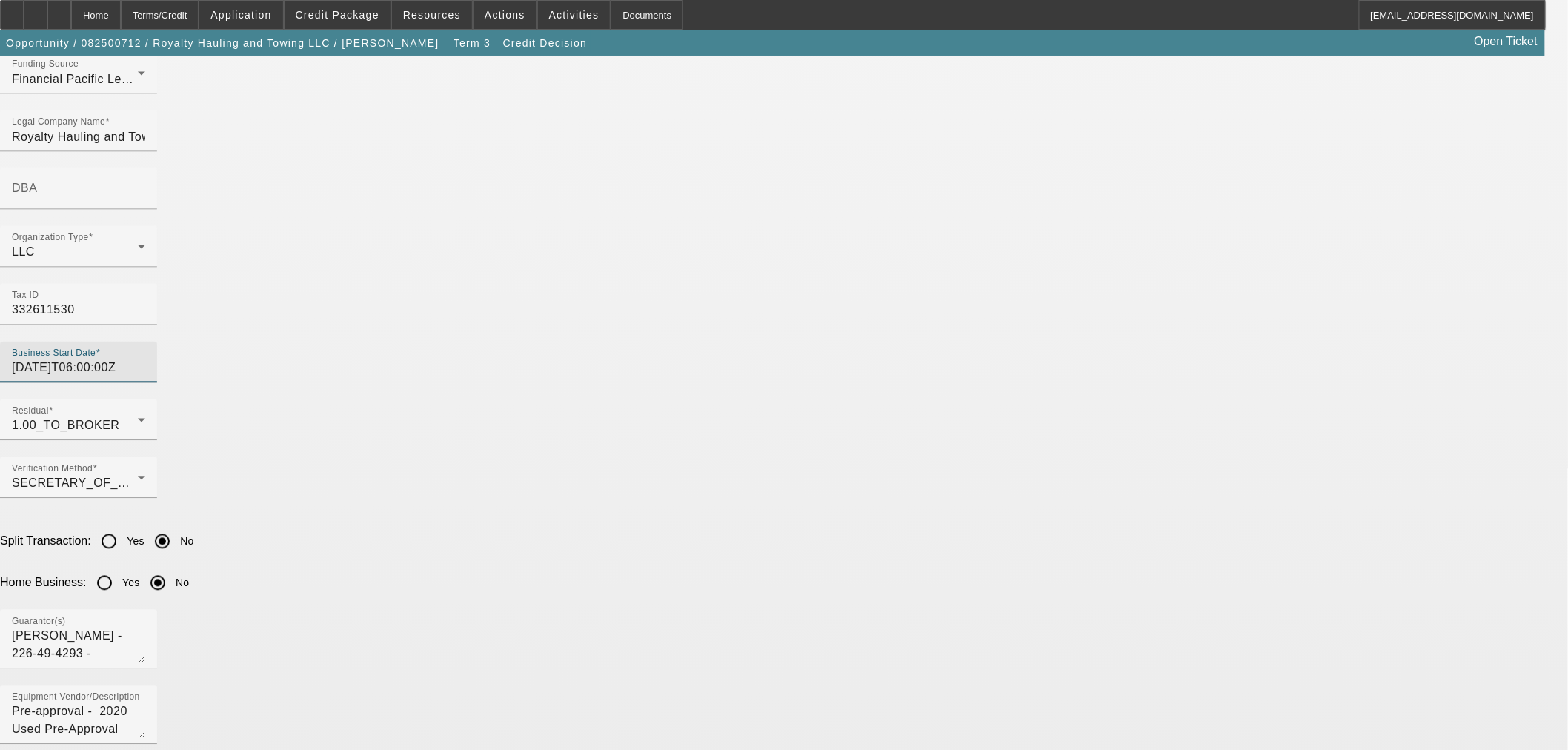
scroll to position [1153, 0]
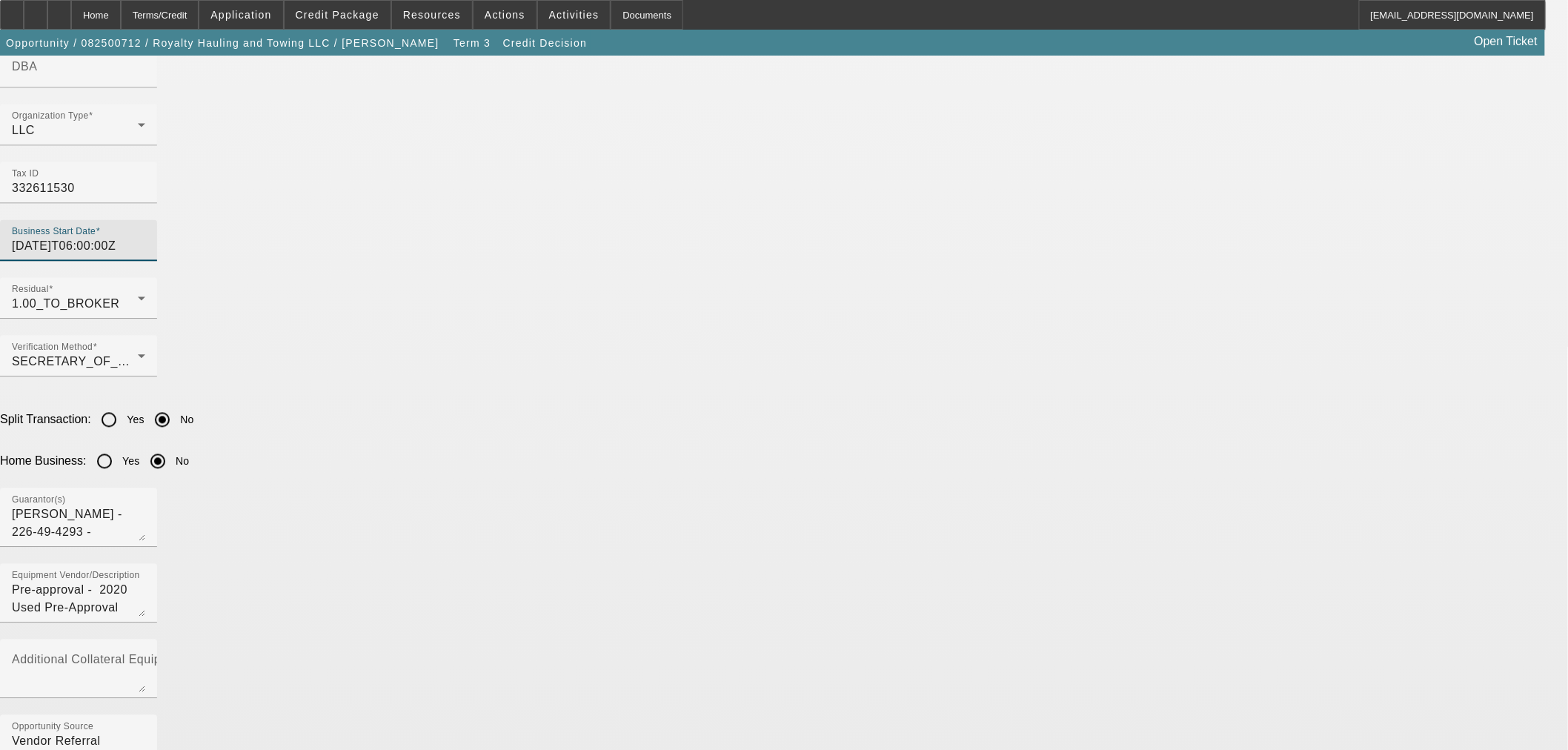
type input "2025-01-02T06:00:00Z"
drag, startPoint x: 457, startPoint y: 569, endPoint x: 187, endPoint y: 546, distance: 271.0
click at [84, 545] on app-one-off-credit-package-submit "One-Off Credit Package Submission To syndications@beaconfunding.com CC BCC Subj…" at bounding box center [784, 550] width 1568 height 3294
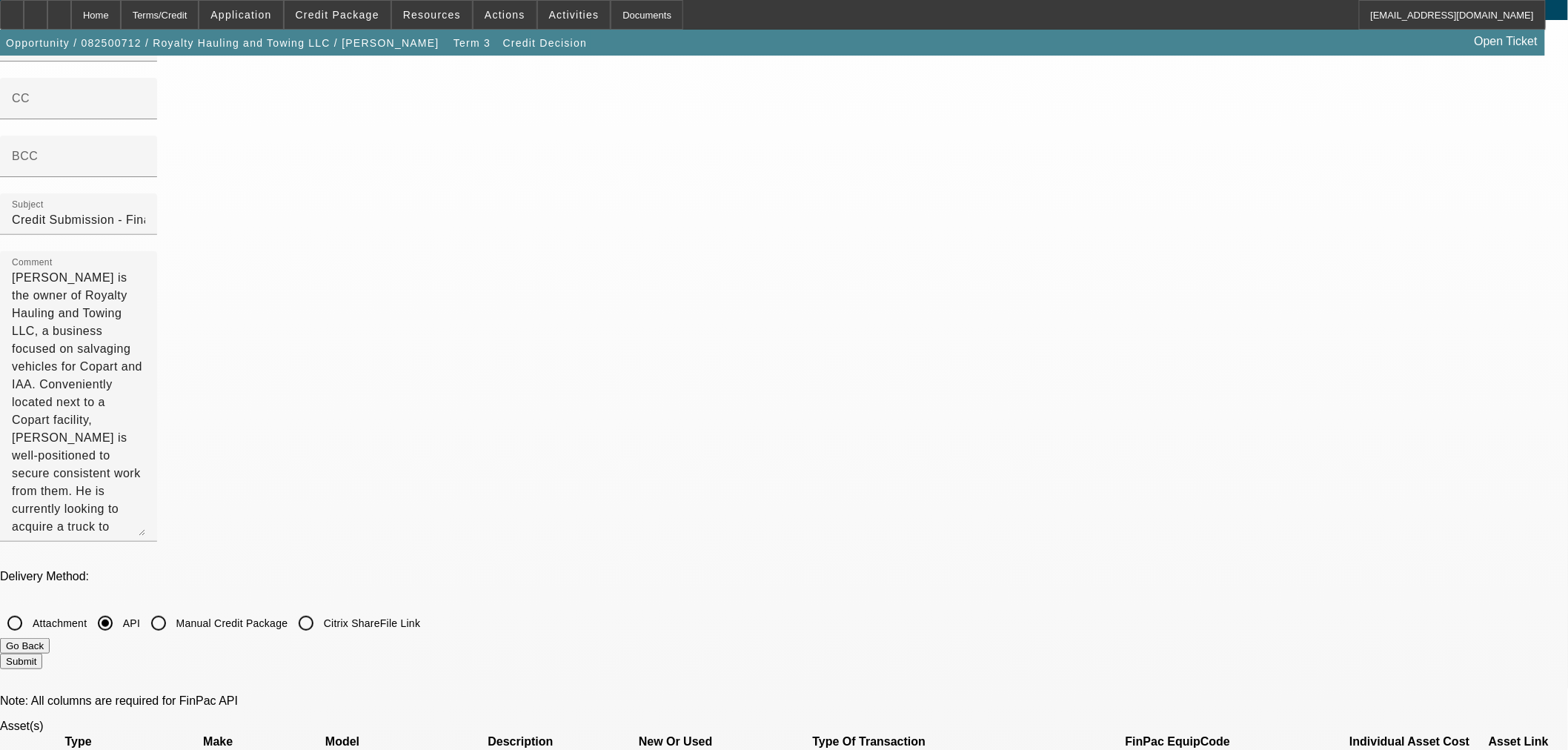
scroll to position [0, 0]
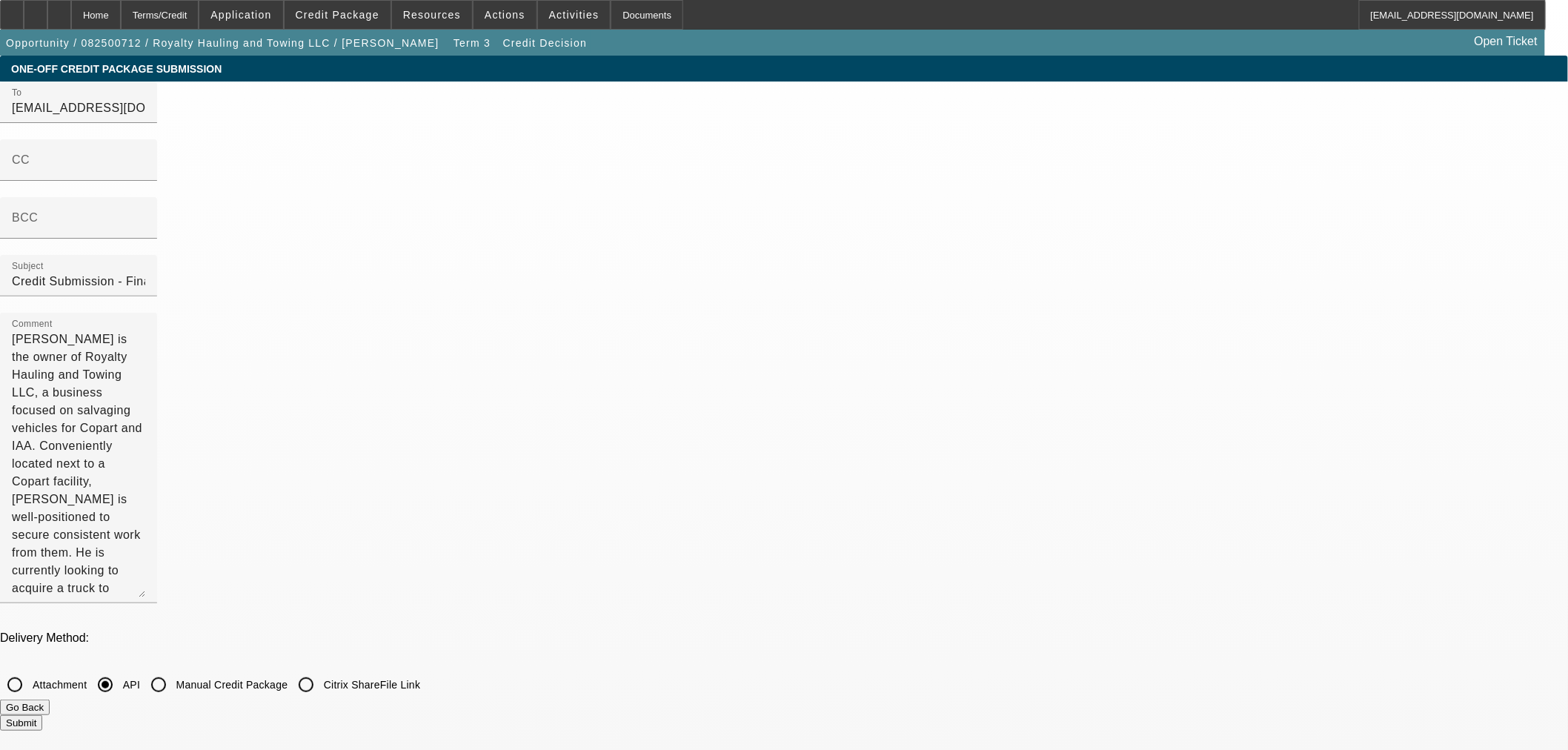
click at [42, 716] on button "Submit" at bounding box center [21, 723] width 42 height 15
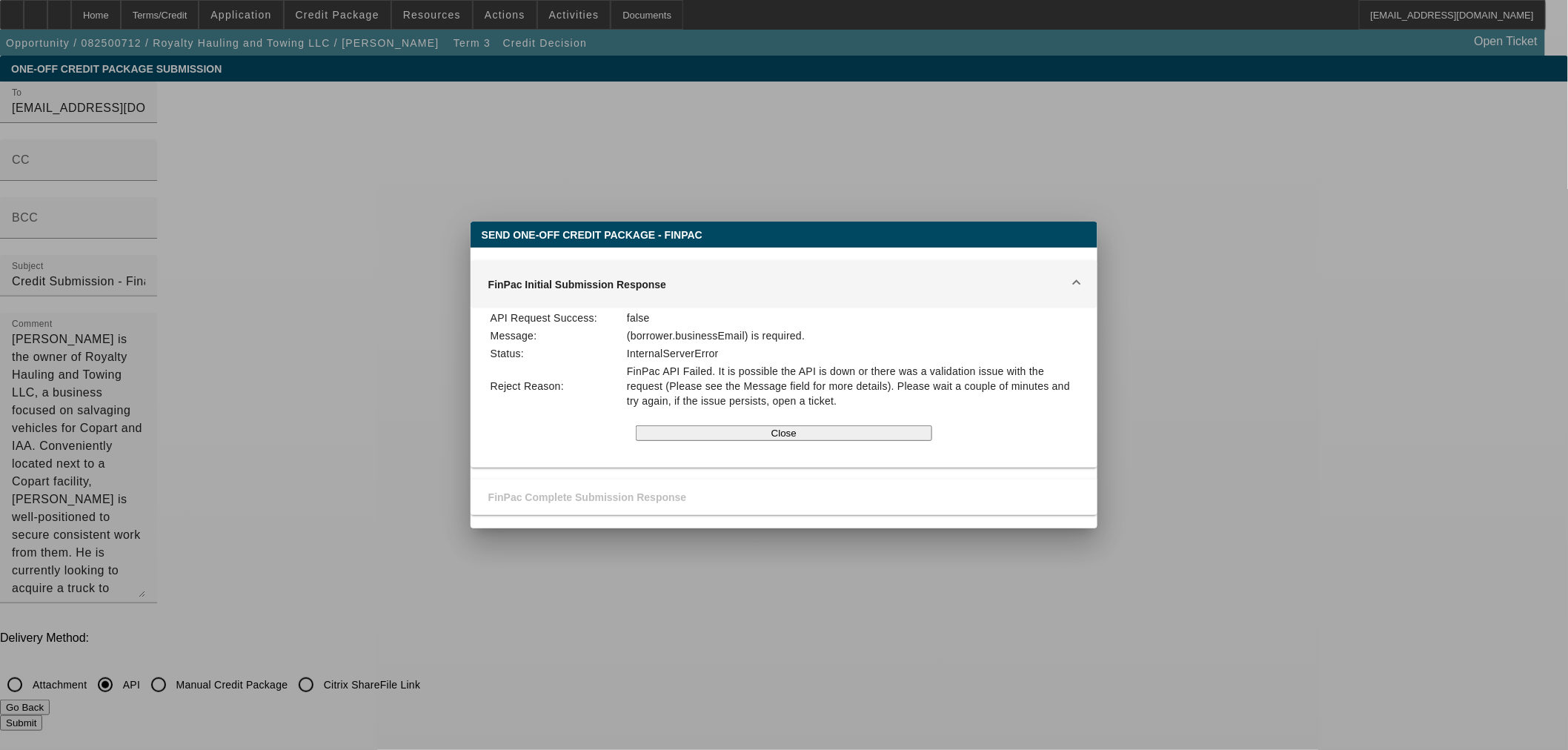
click at [281, 324] on div at bounding box center [784, 375] width 1568 height 750
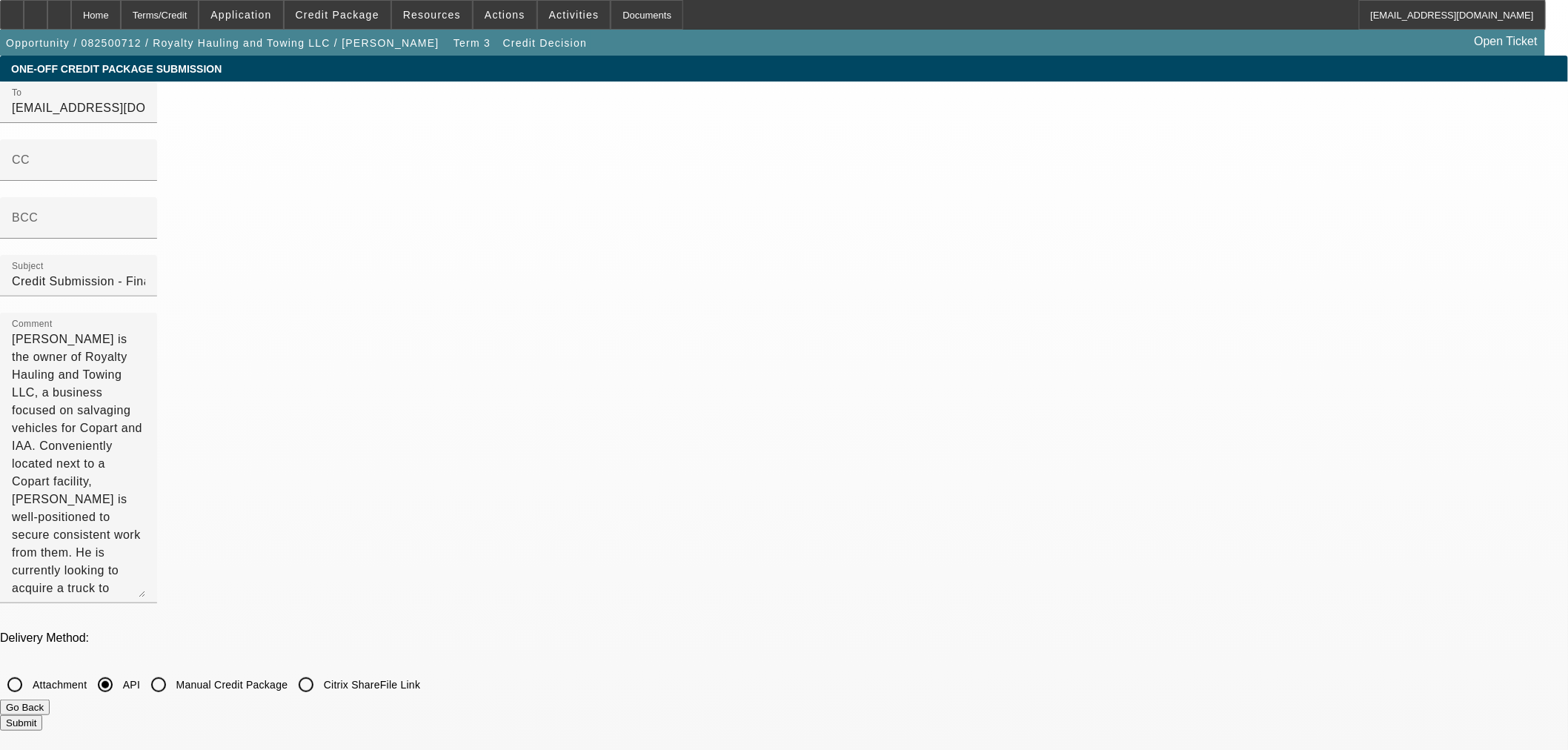
click at [50, 700] on button "Go Back" at bounding box center [25, 707] width 50 height 15
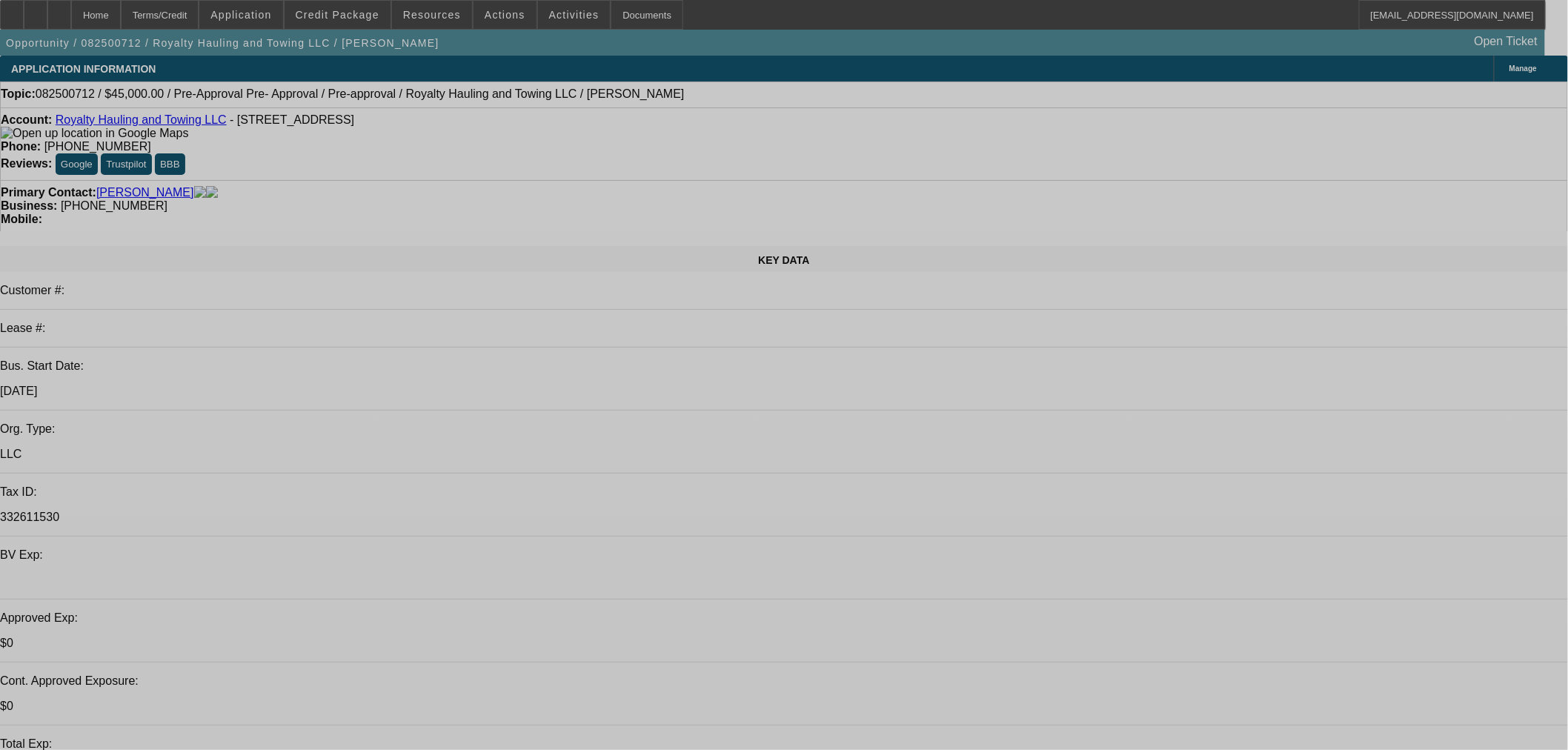
select select "0"
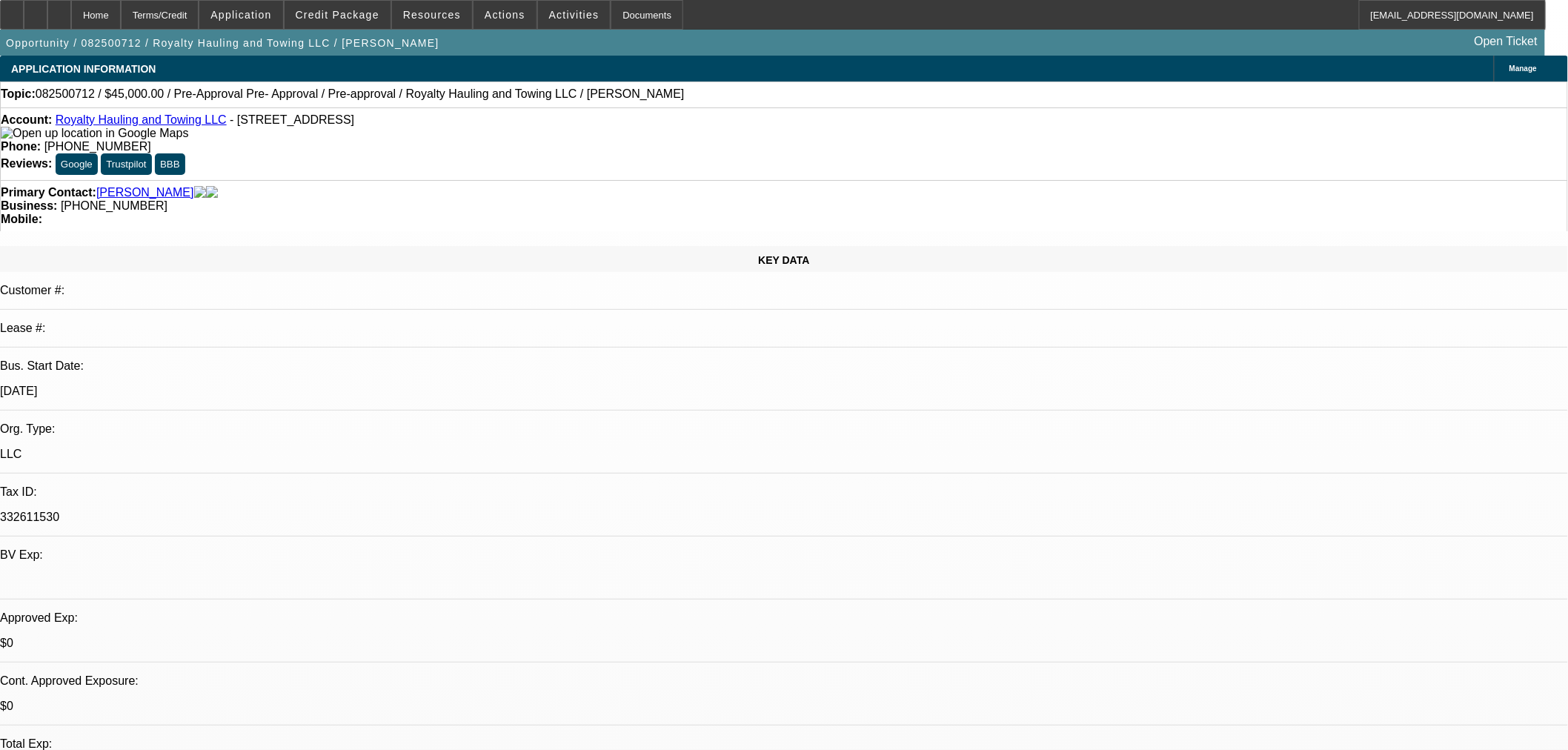
select select "0"
select select "0.1"
select select "4"
select select "0.15"
select select "2"
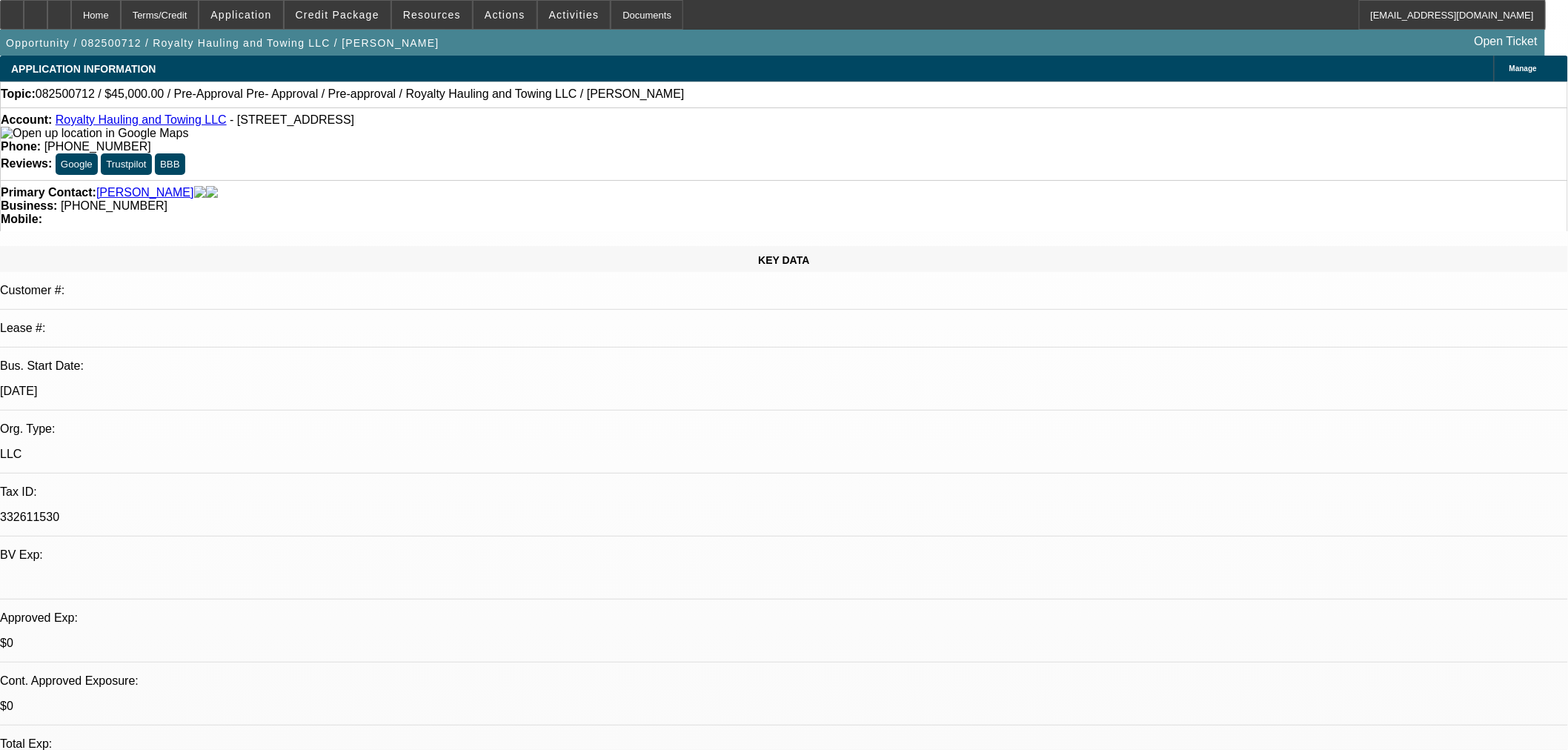
select select "2"
select select "0.1"
select select "4"
select select "0.15"
select select "2"
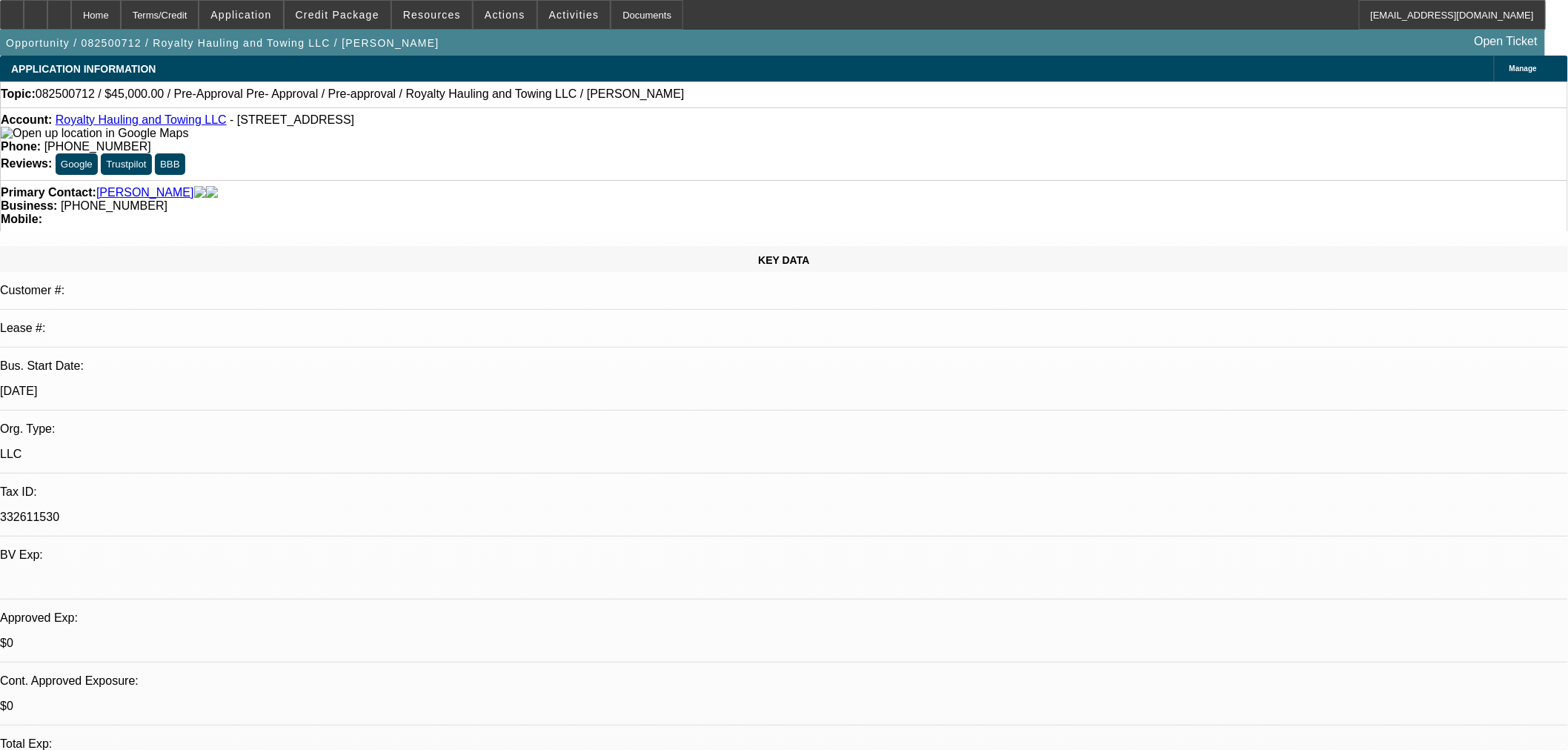
select select "2"
select select "0.1"
select select "4"
click at [353, 17] on span "Credit Package" at bounding box center [337, 14] width 84 height 12
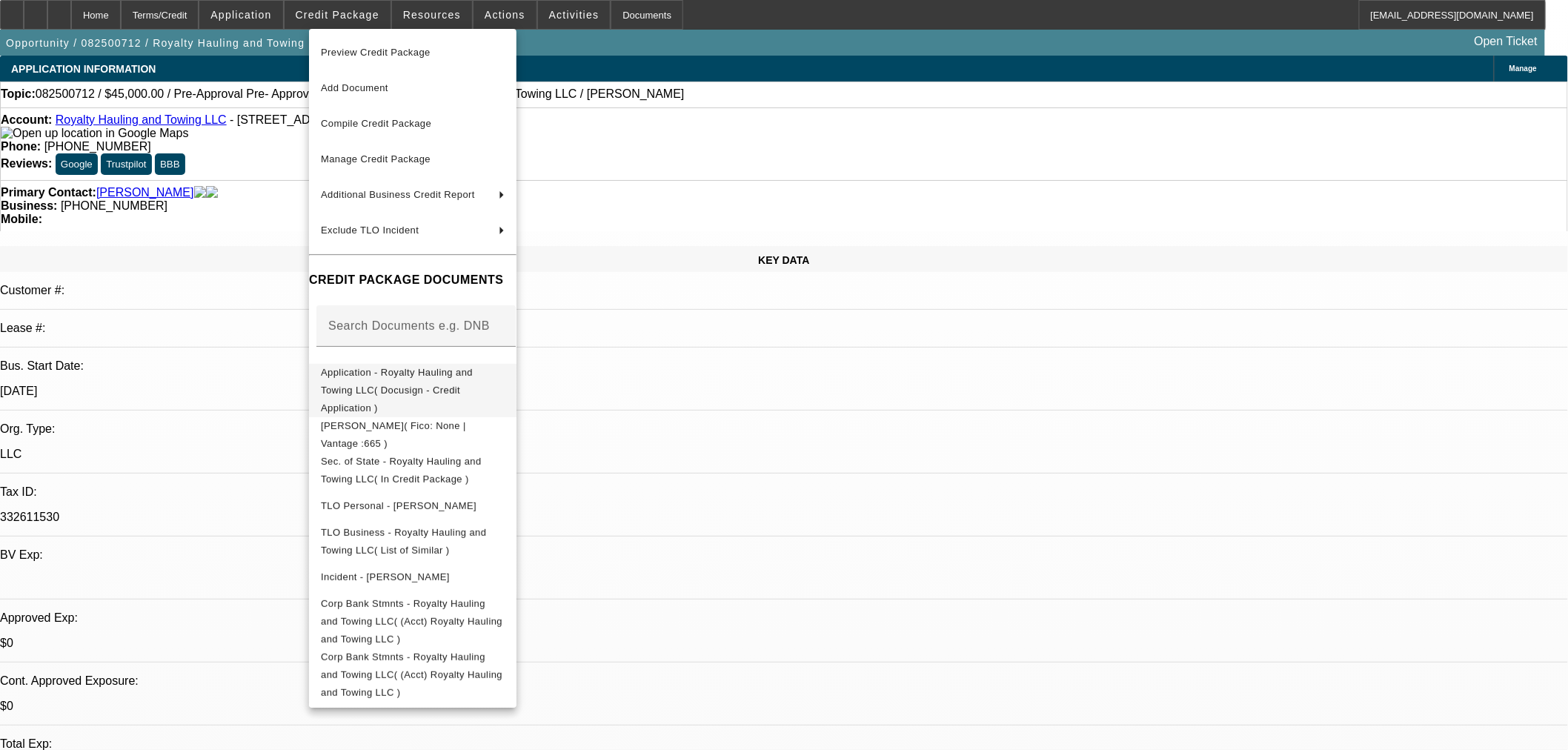
click at [403, 381] on span "Application - Royalty Hauling and Towing LLC( Docusign - Credit Application )" at bounding box center [412, 389] width 184 height 54
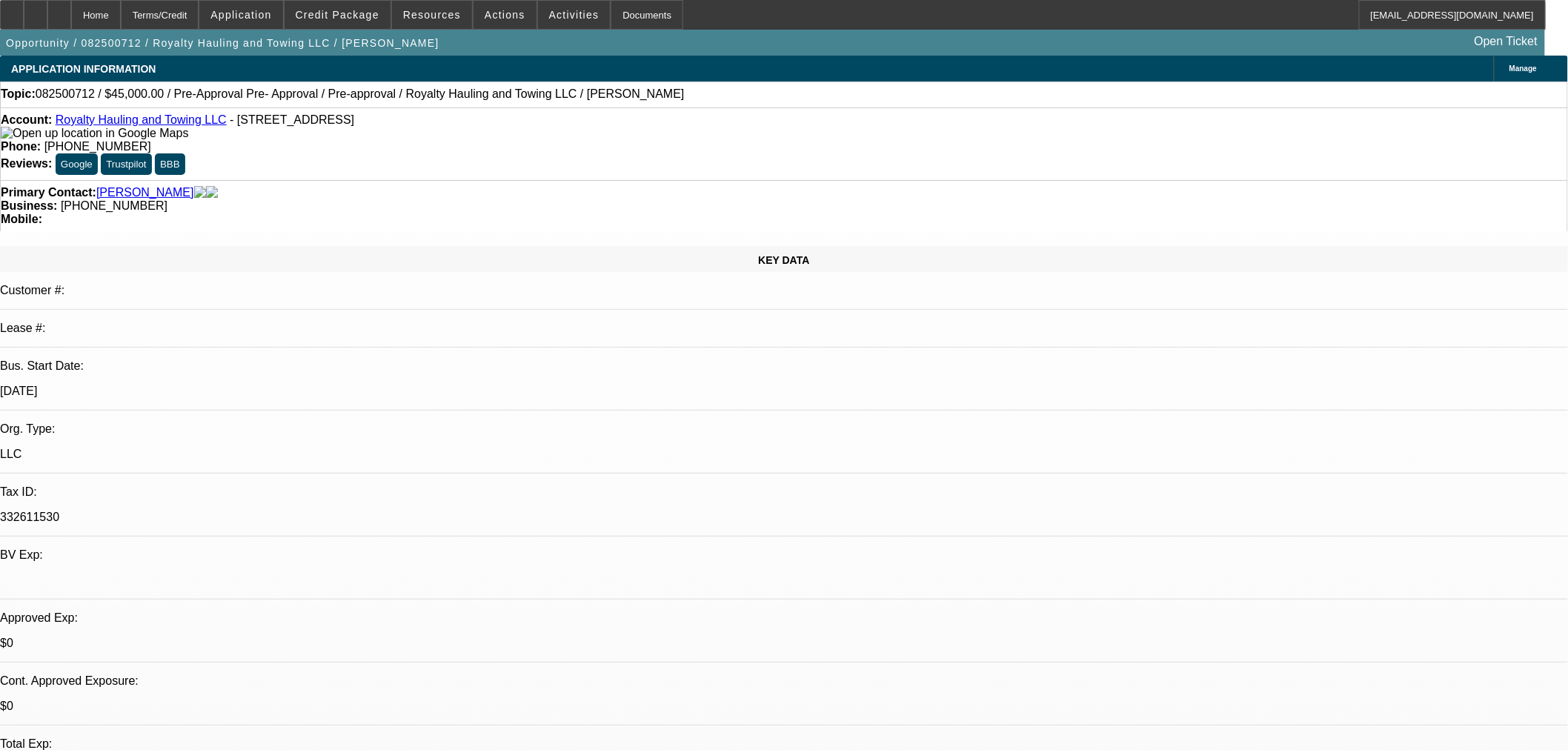
click at [1510, 73] on span "Manage" at bounding box center [1523, 69] width 27 height 8
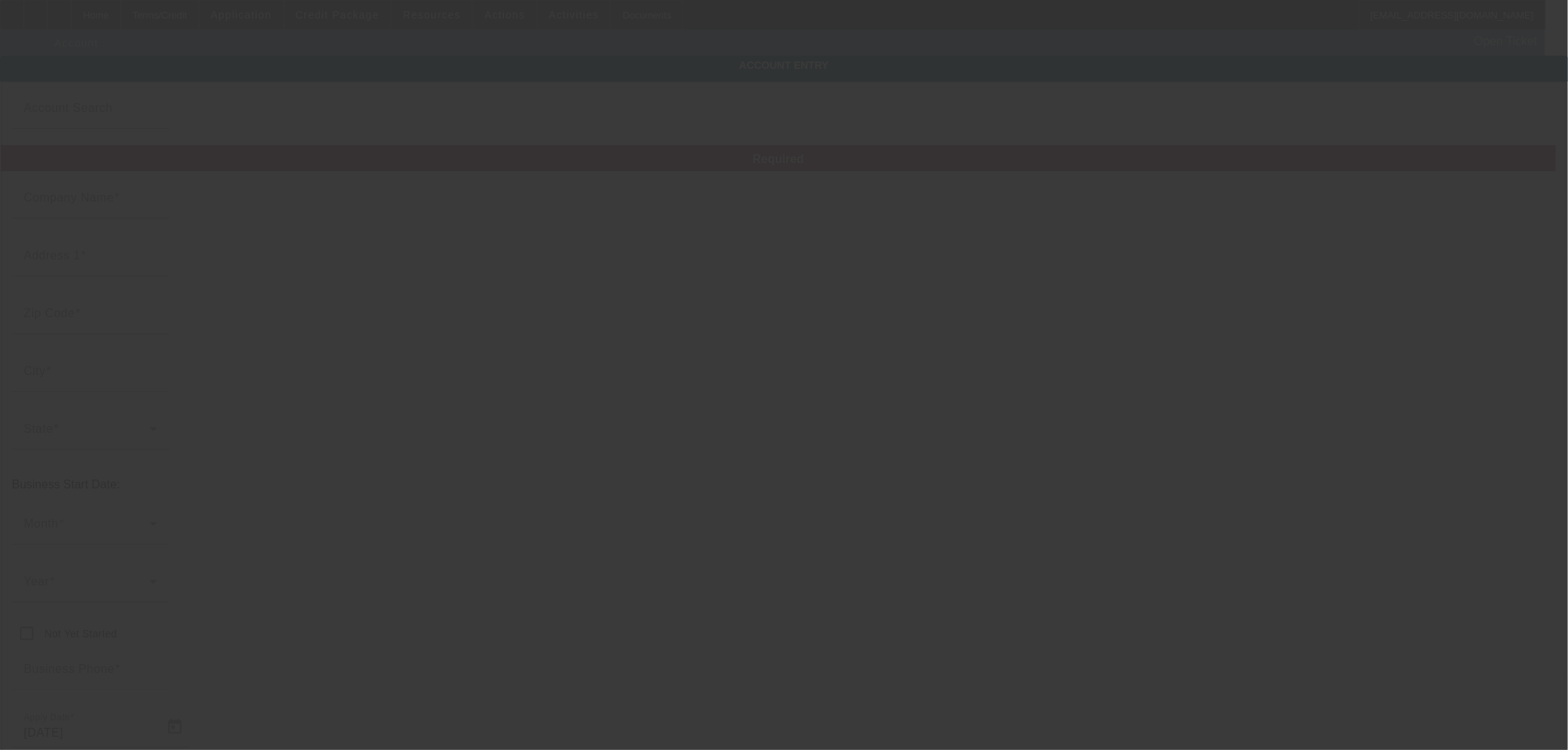
type input "Royalty Hauling and Towing LLC"
type input "9330 Kimages Rd"
type input "23030"
type input "Charles City"
type input "(804) 878-3651"
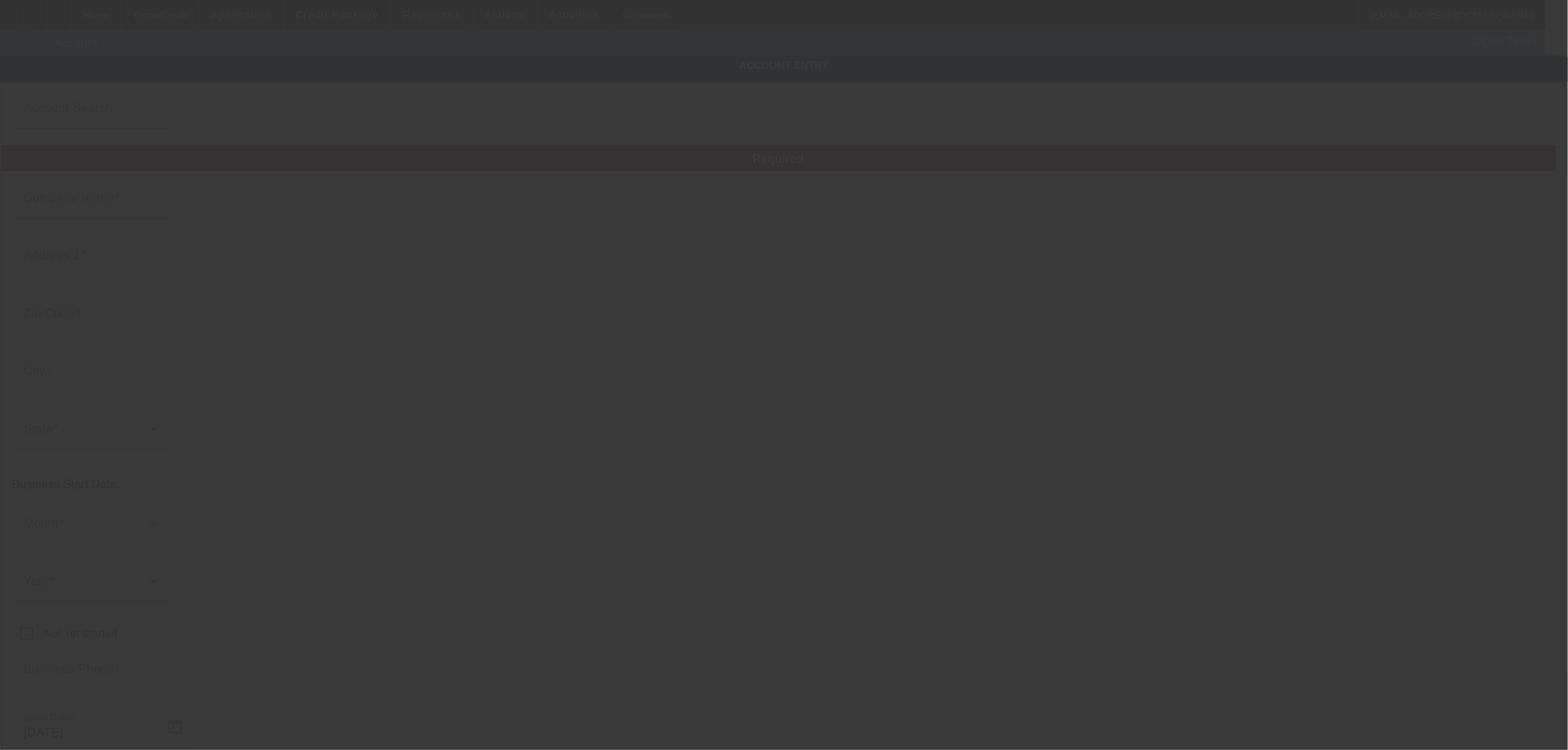
type input "332611530"
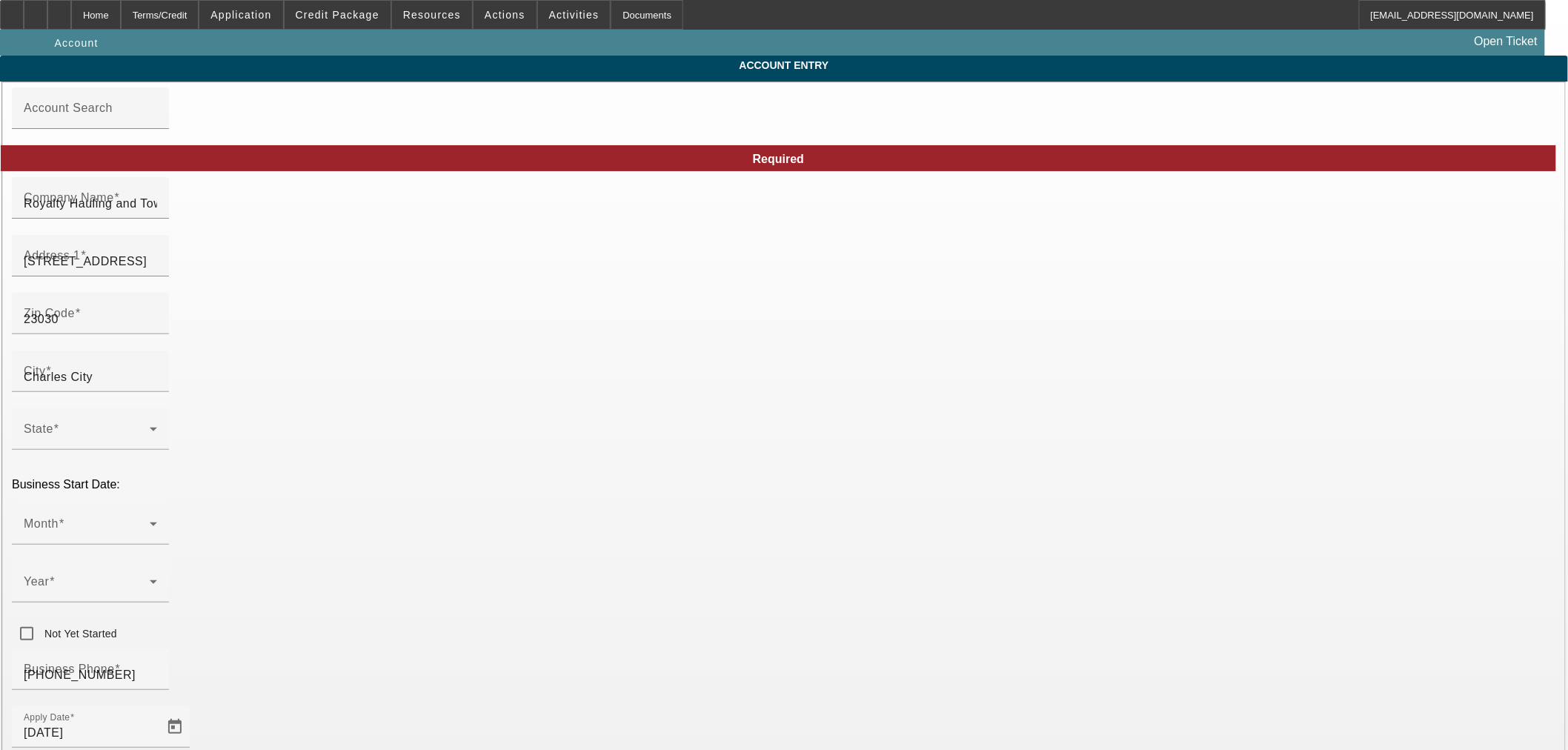
type input "8/26/2025"
paste input "royaltyht@gmail.com"
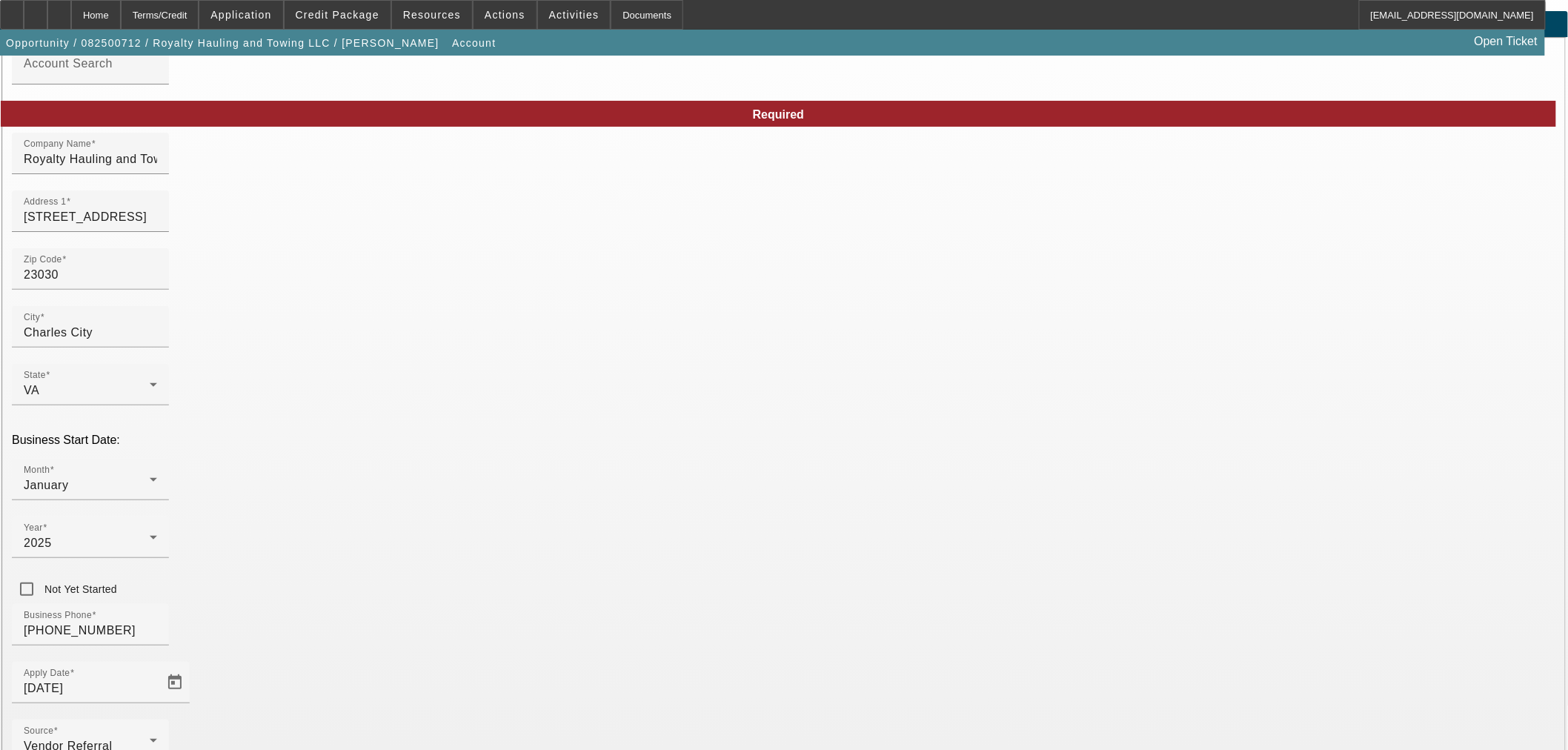
scroll to position [111, 0]
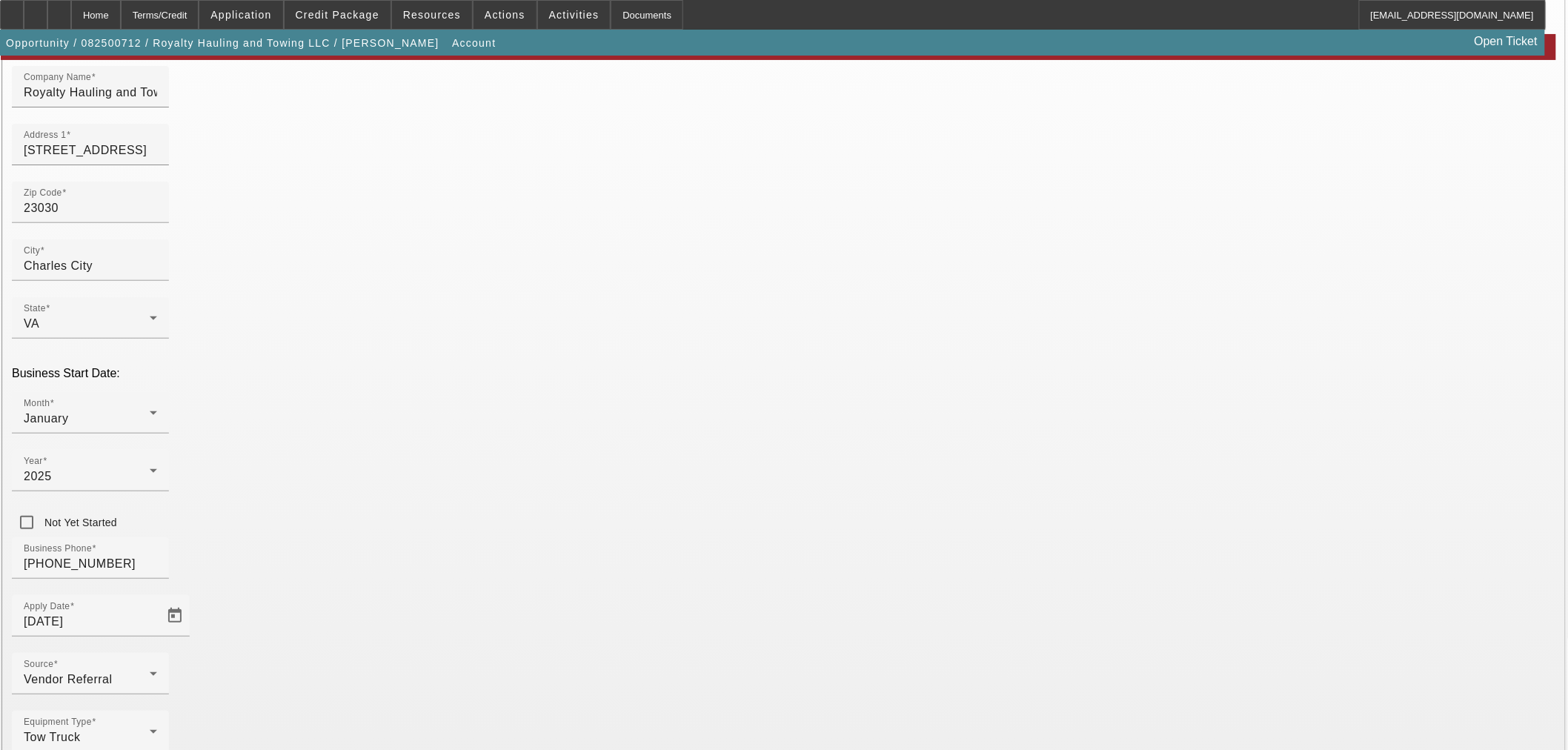
type input "royaltyht@gmail.com"
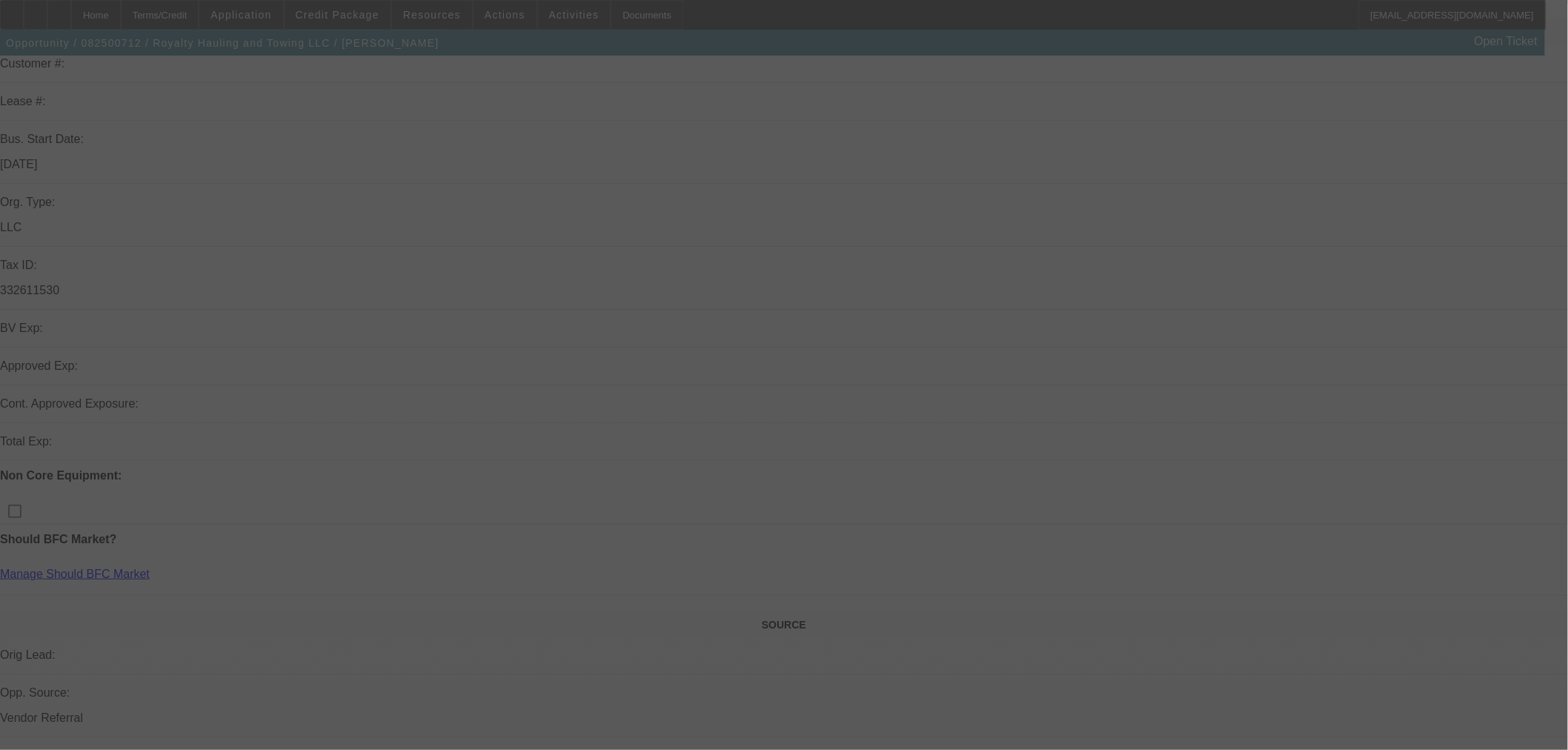
scroll to position [247, 0]
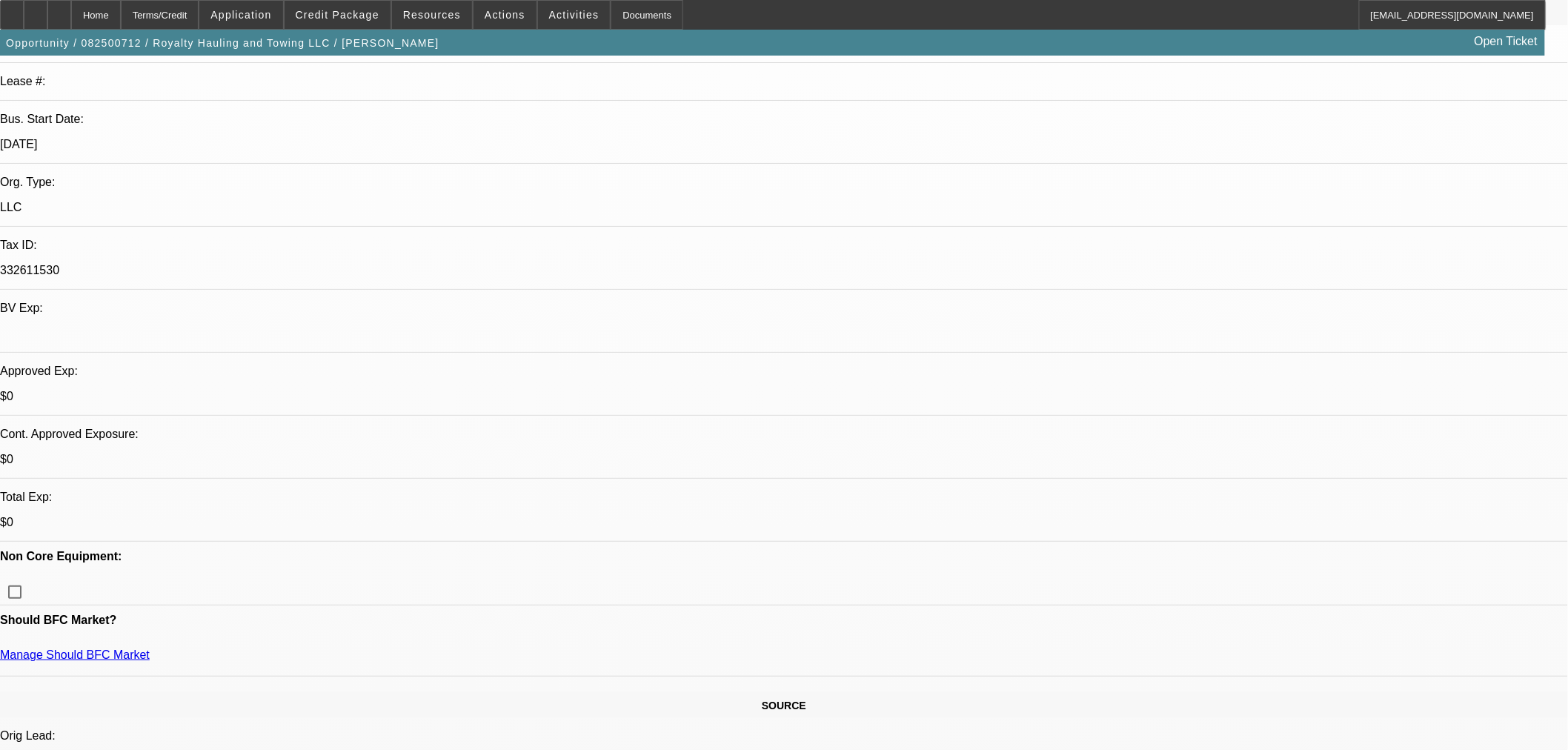
select select "0"
select select "0.1"
select select "4"
select select "0.15"
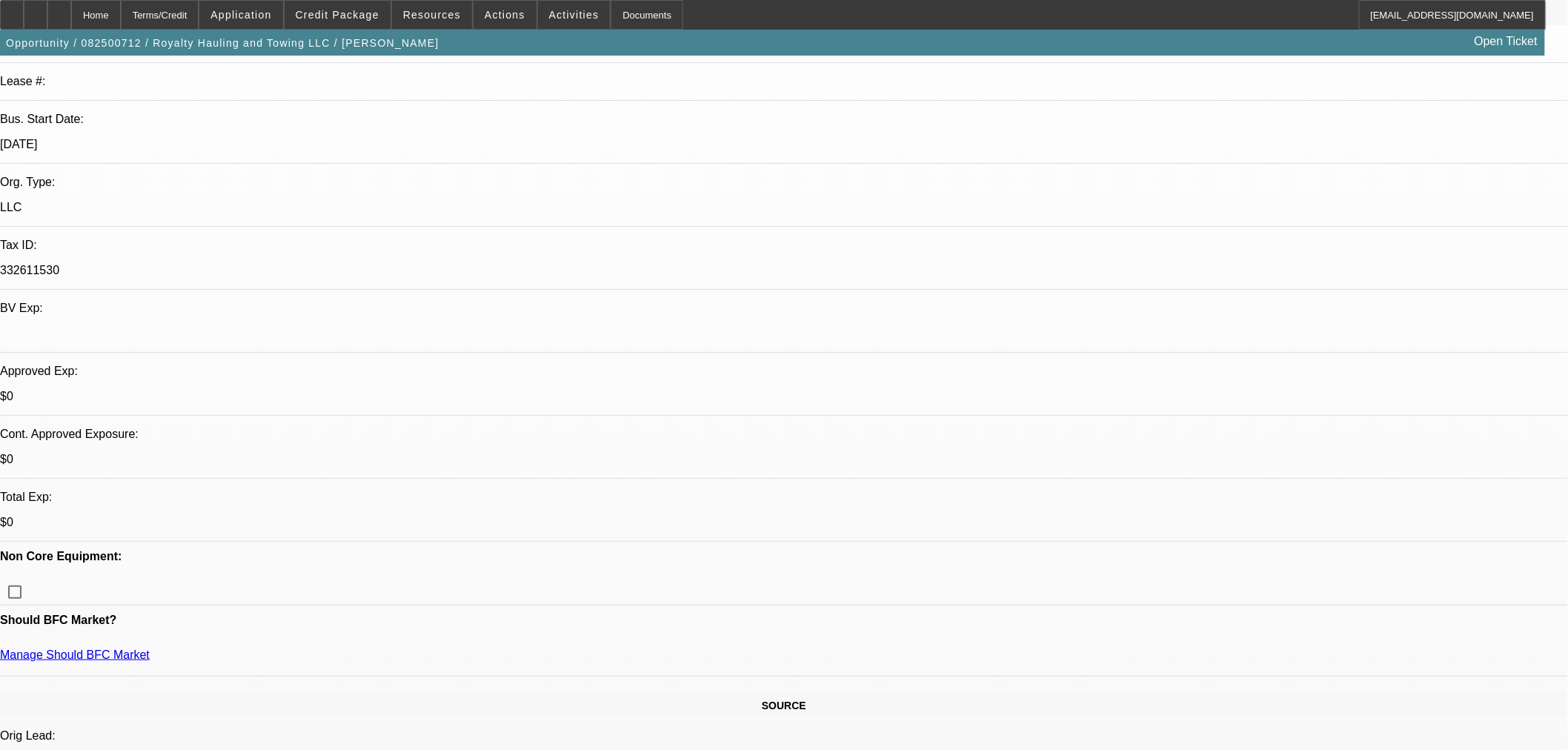
select select "2"
select select "0.1"
select select "4"
select select "0.15"
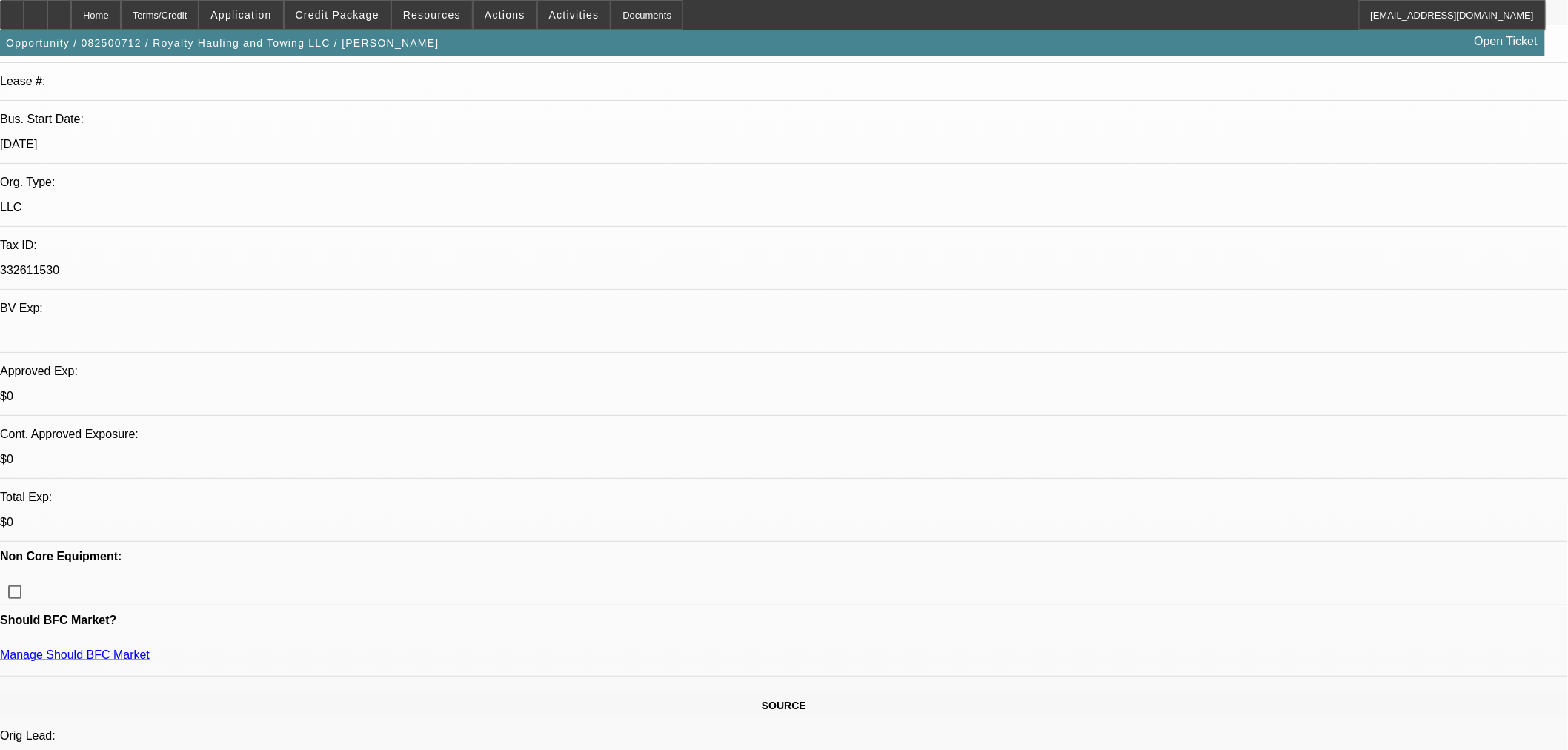
select select "2"
select select "0.1"
select select "4"
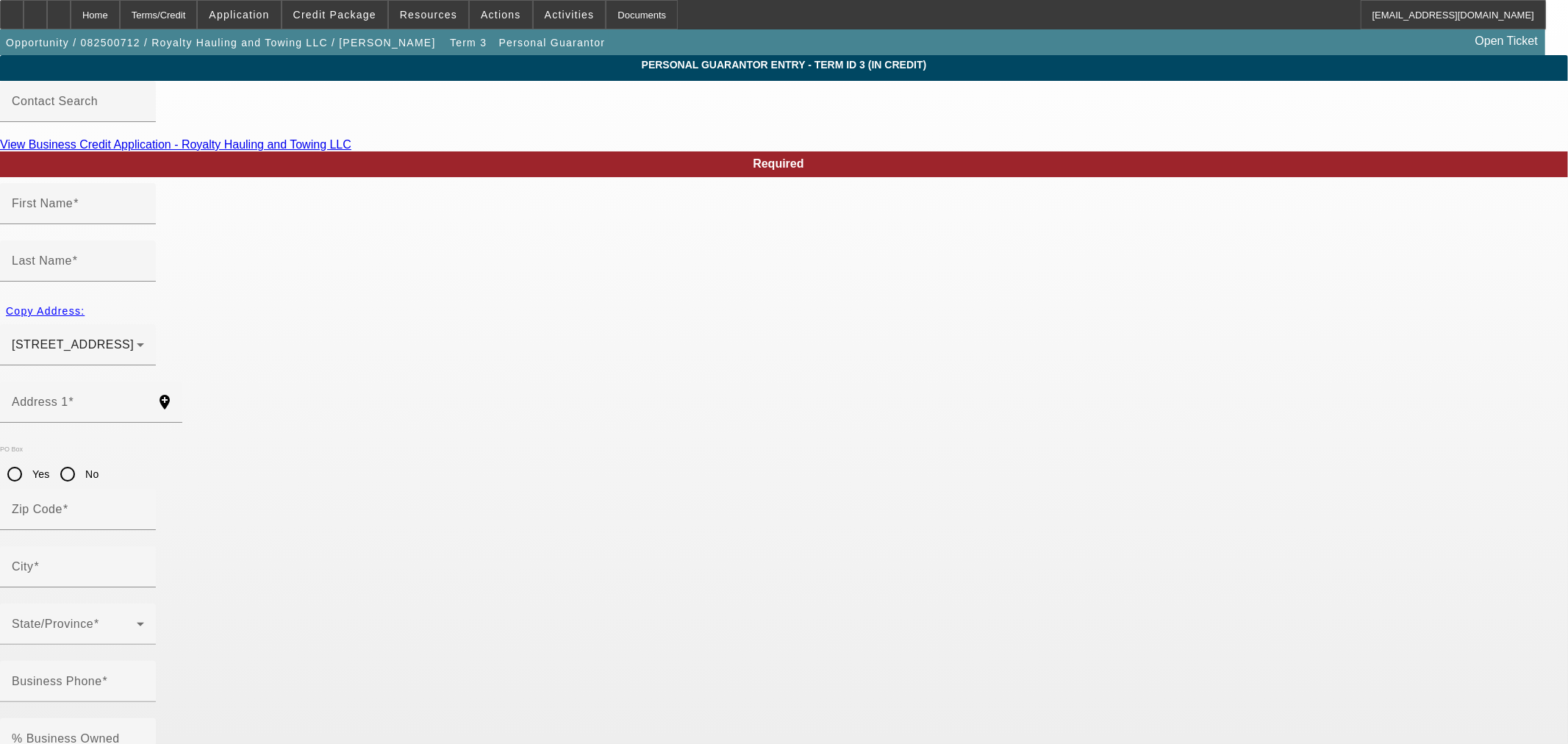
type input "Jeffrey"
type input "Williams"
type input "9330 Kimages Road"
radio input "true"
type input "23030"
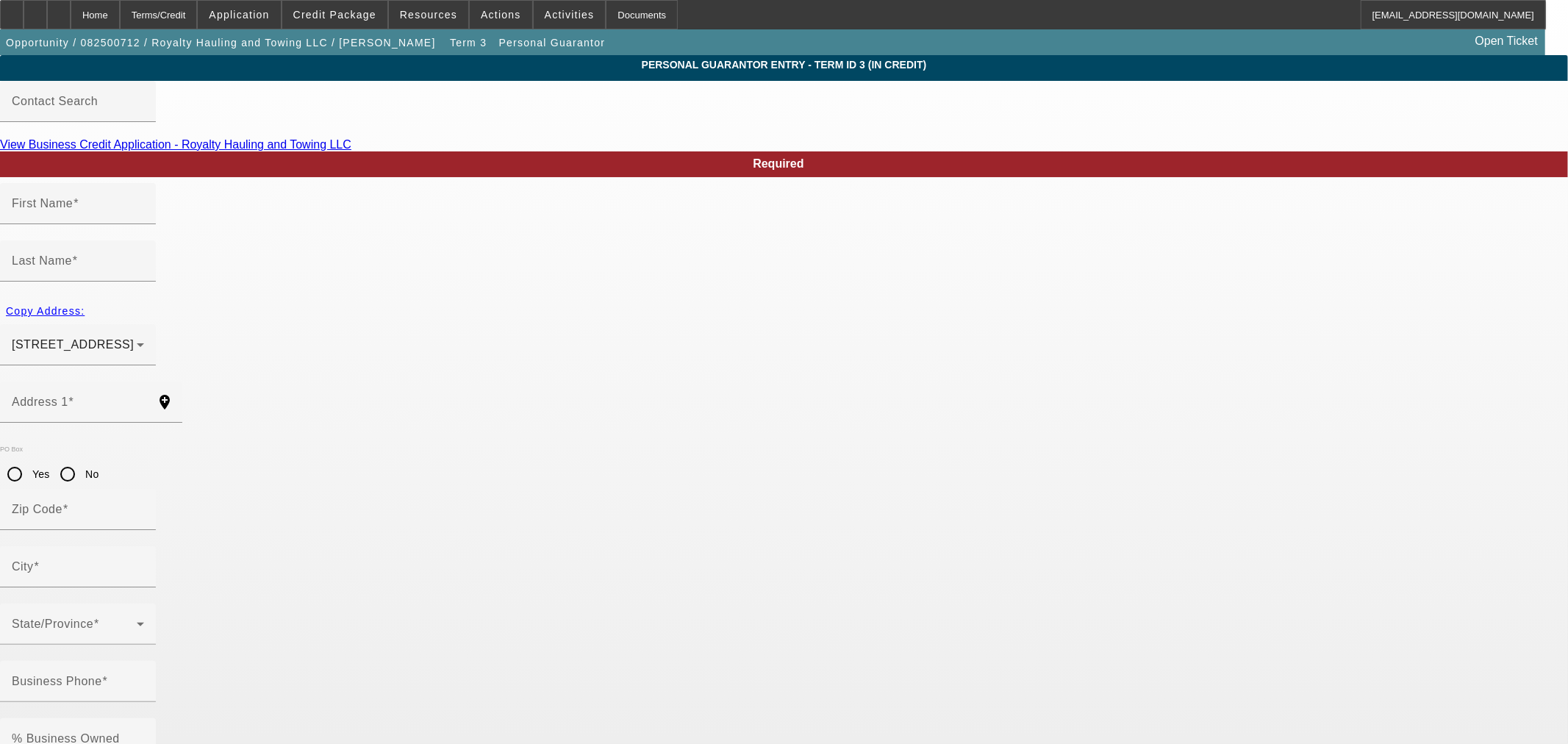
type input "Charles City"
type input "(804) 878-3651"
type input "100"
type input "226-49-4293"
type input "jwhaulingtransport@gmail.com"
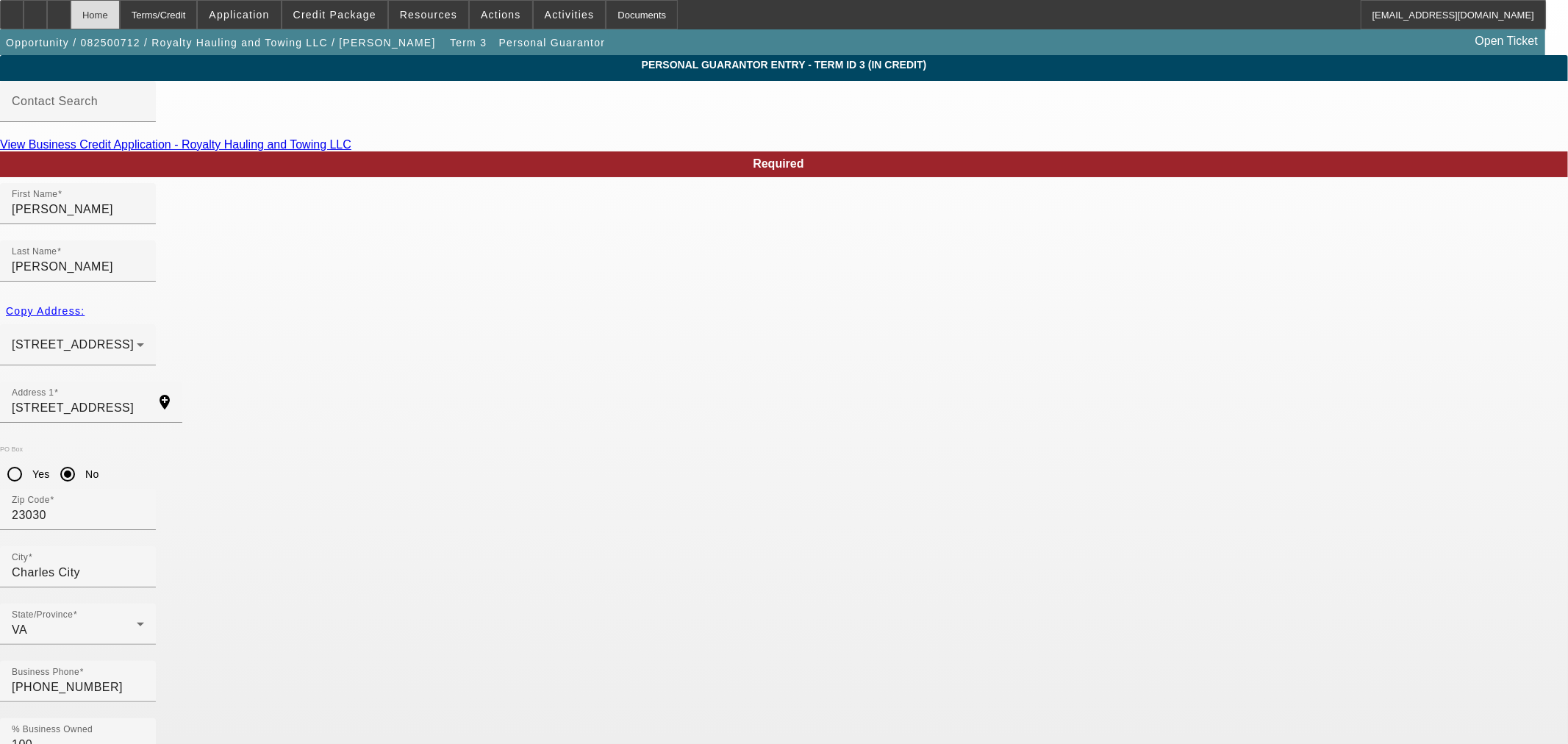
click at [118, 10] on div "Home" at bounding box center [95, 14] width 49 height 29
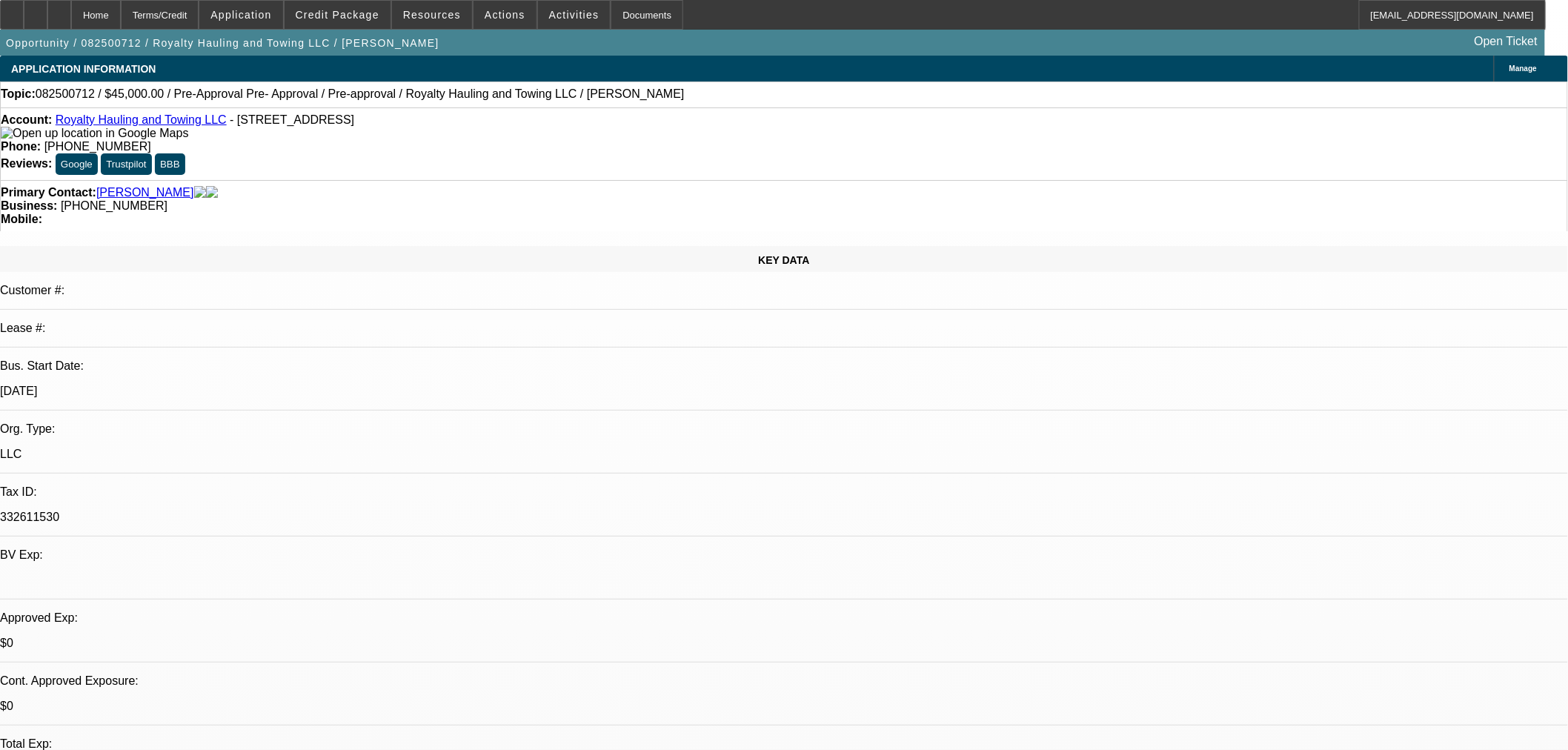
select select "0"
select select "0.1"
select select "4"
select select "0.15"
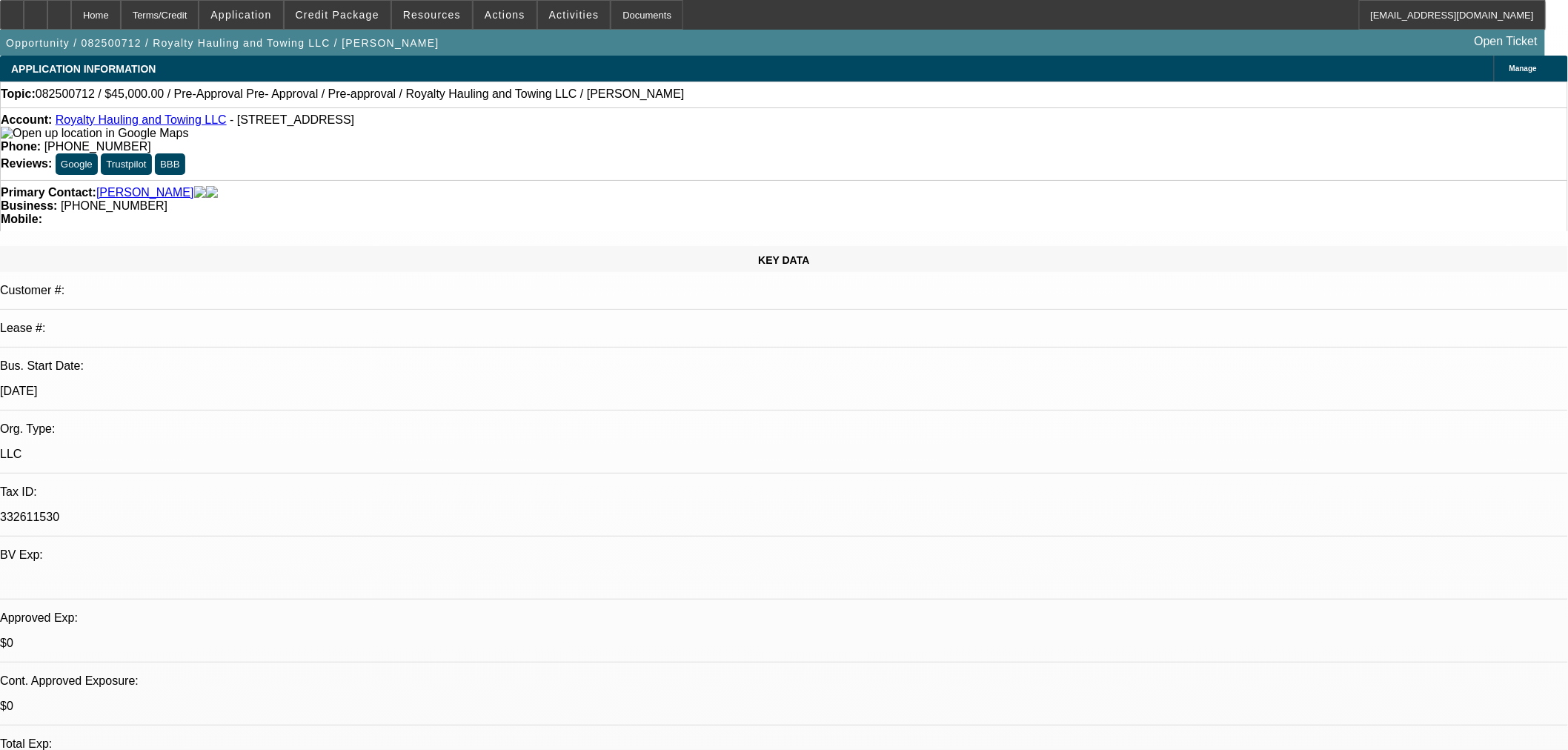
select select "2"
select select "0.1"
select select "4"
select select "0.15"
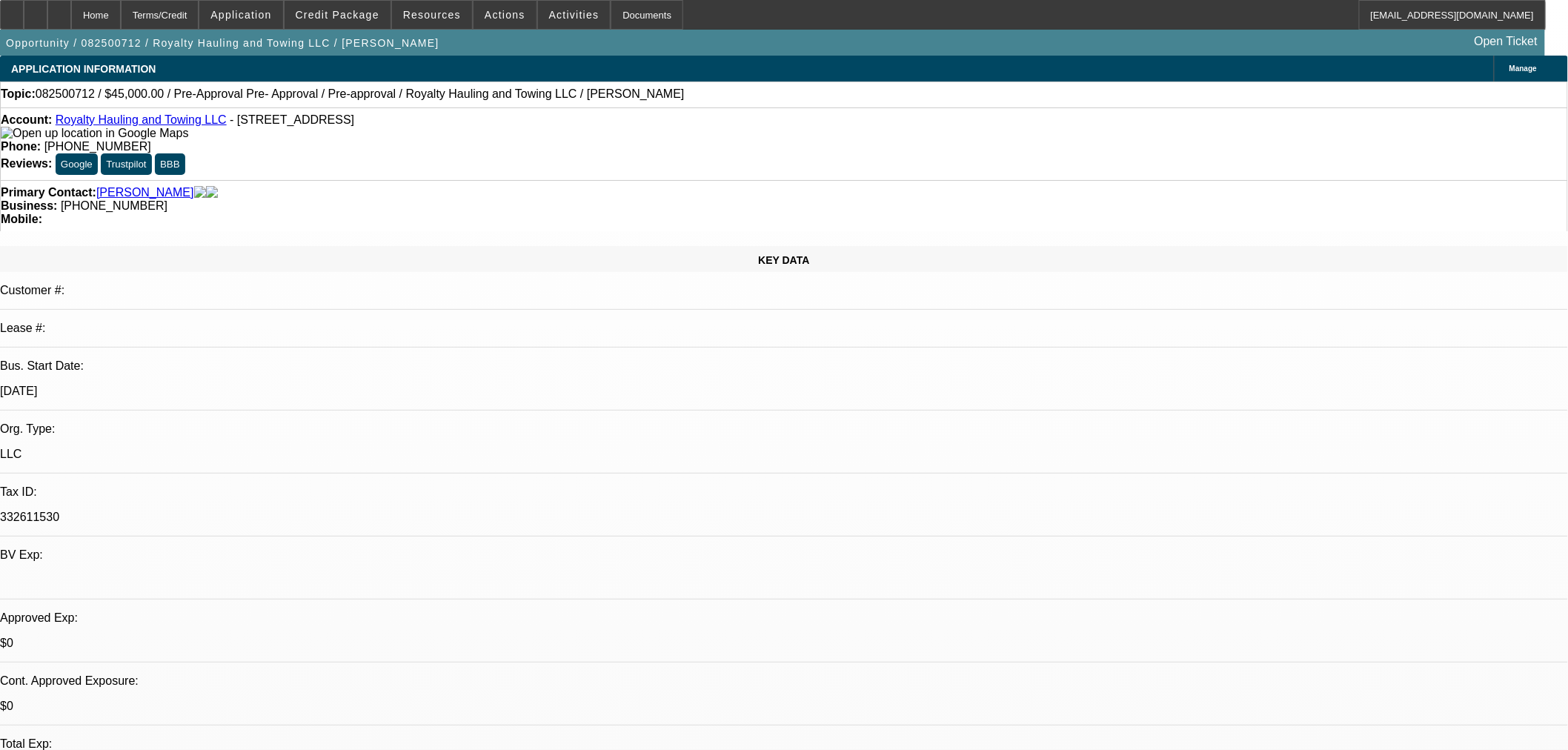
select select "2"
select select "0.1"
select select "4"
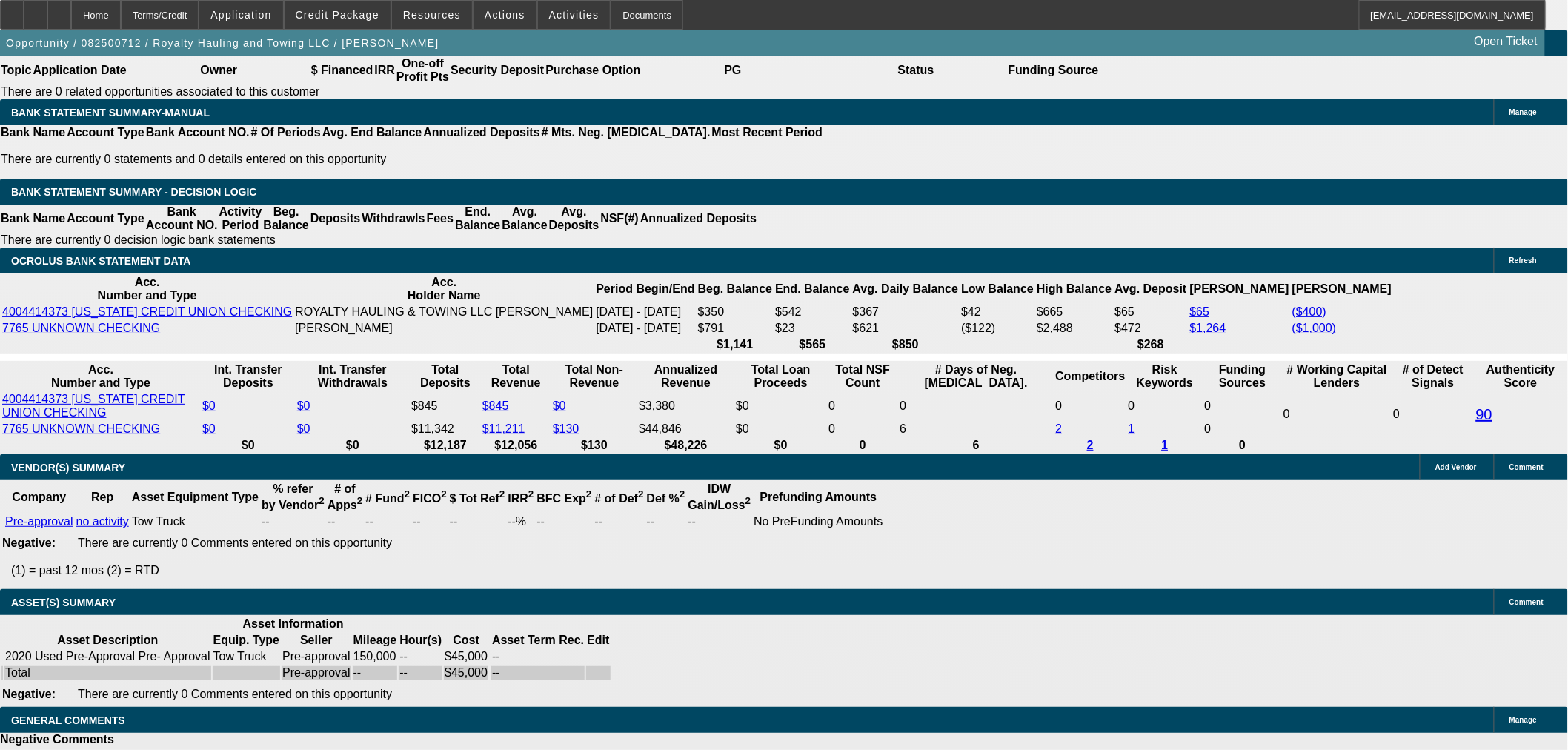
scroll to position [2059, 0]
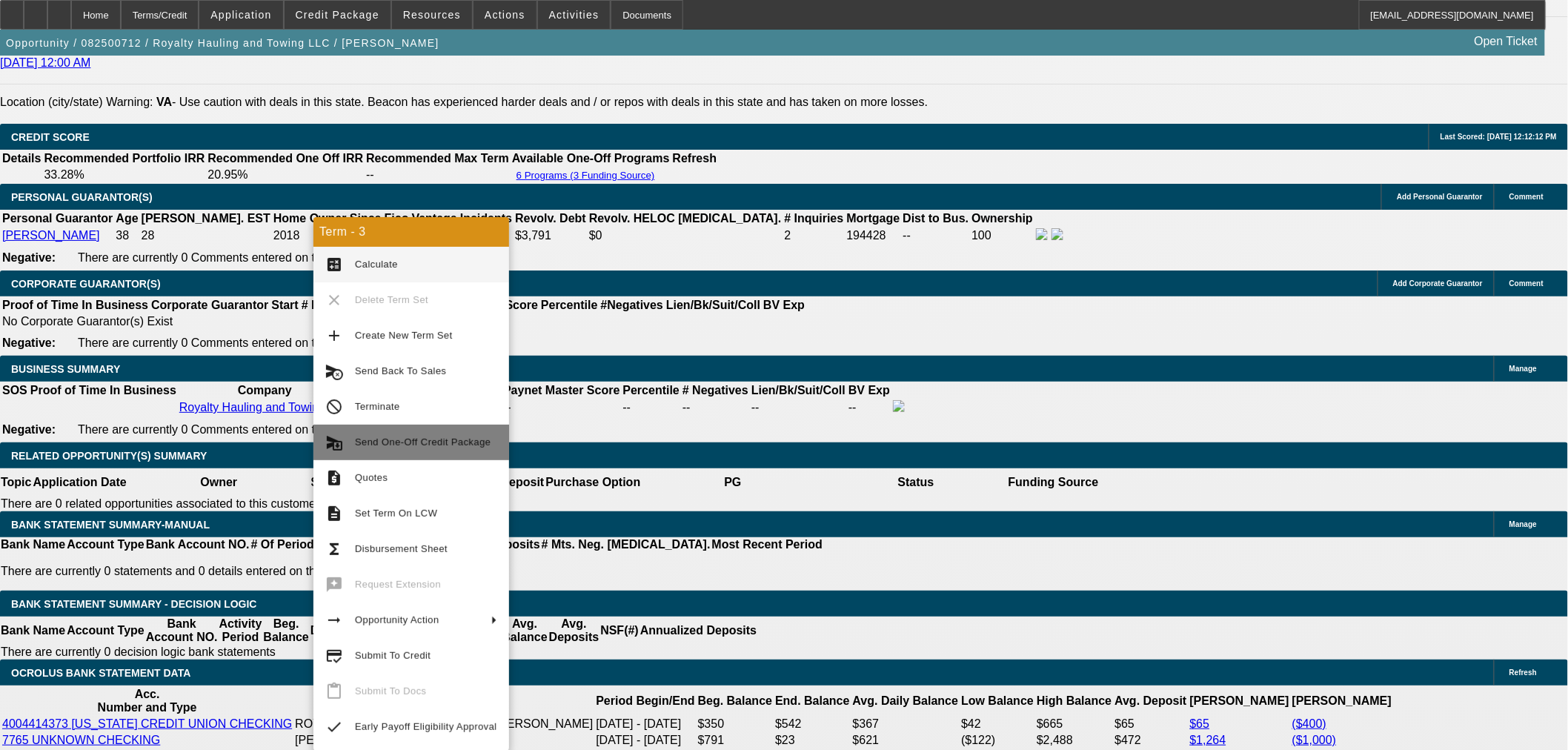
click at [425, 425] on button "send_and_archive Send One-Off Credit Package" at bounding box center [411, 442] width 196 height 36
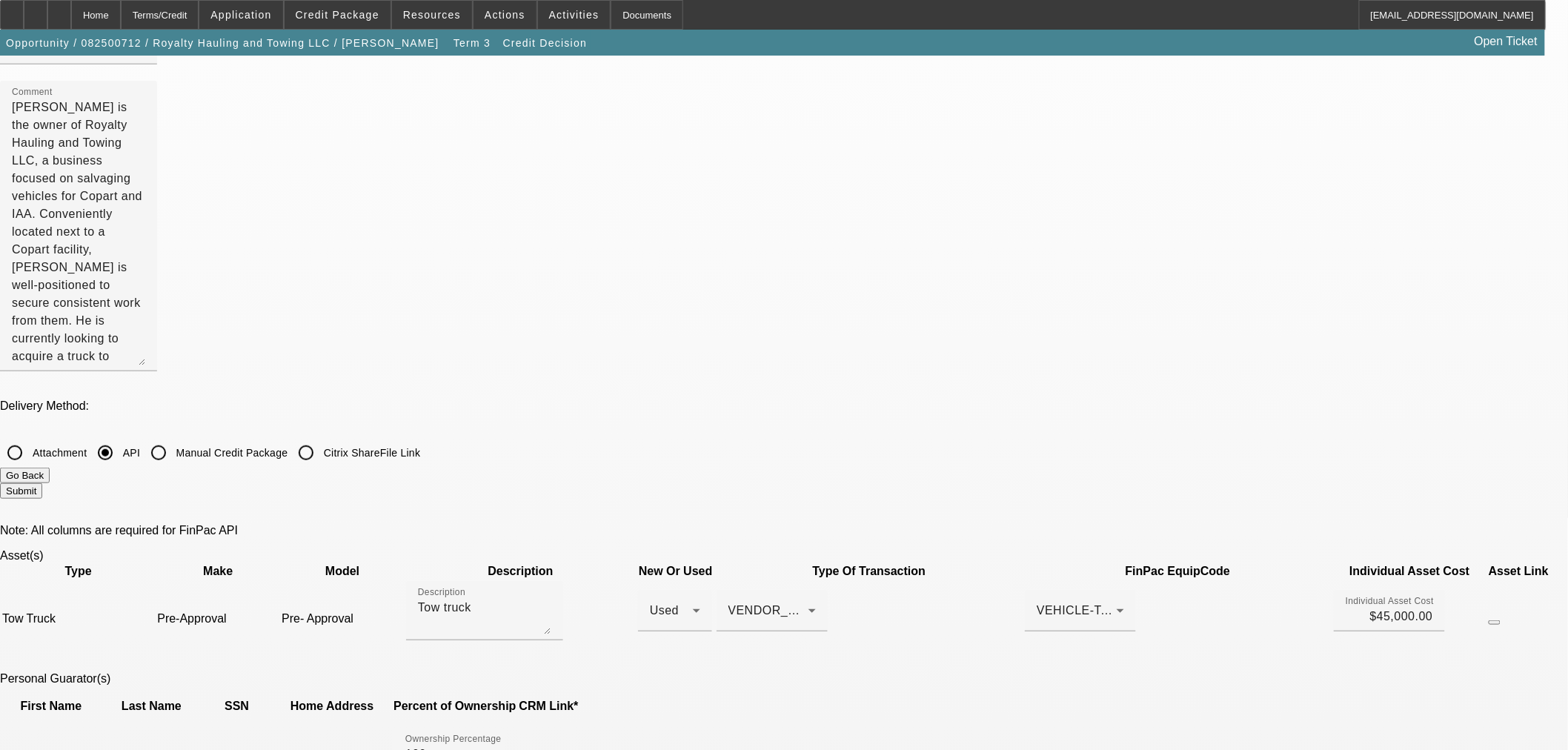
scroll to position [412, 0]
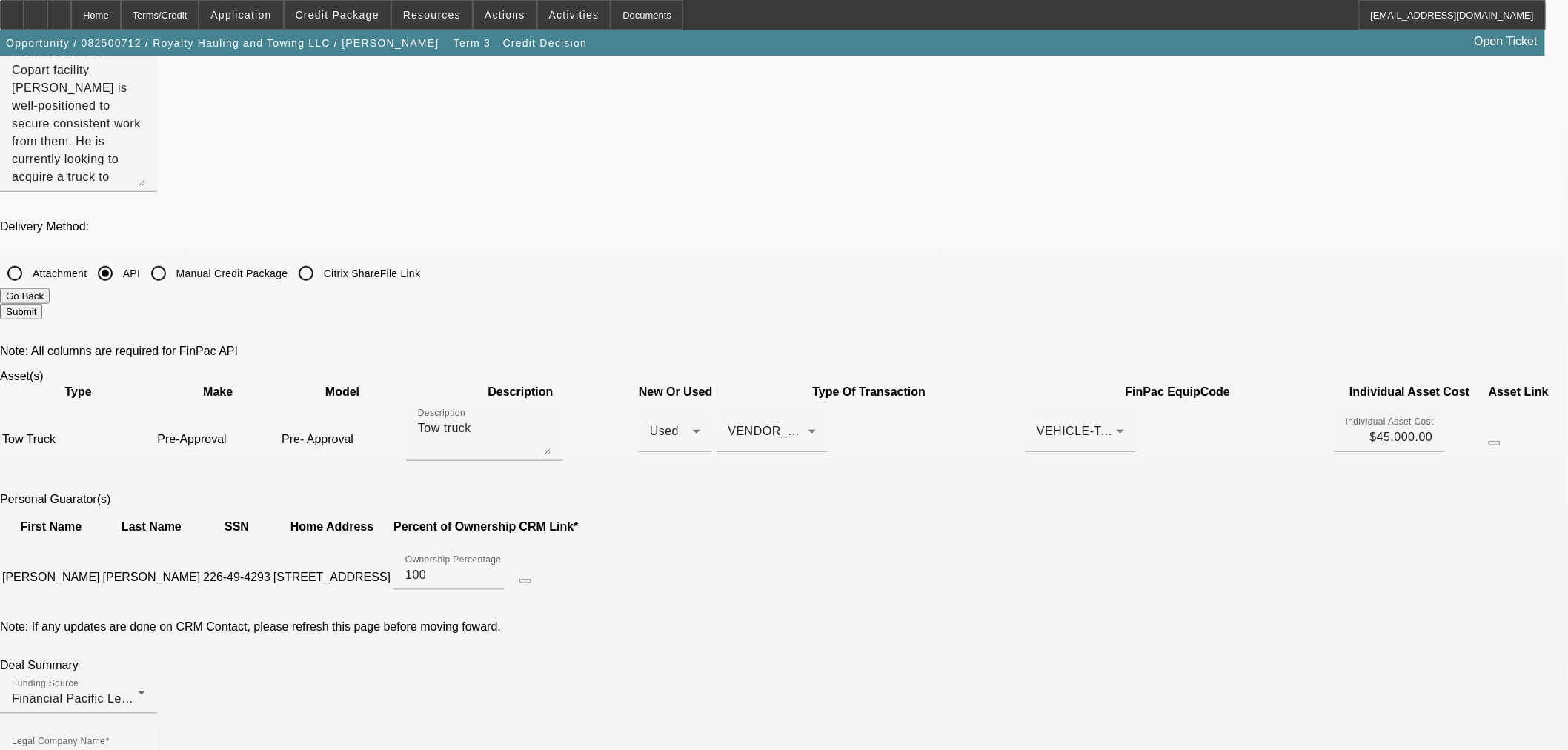
type input "2025-01-02T06:00:00Z"
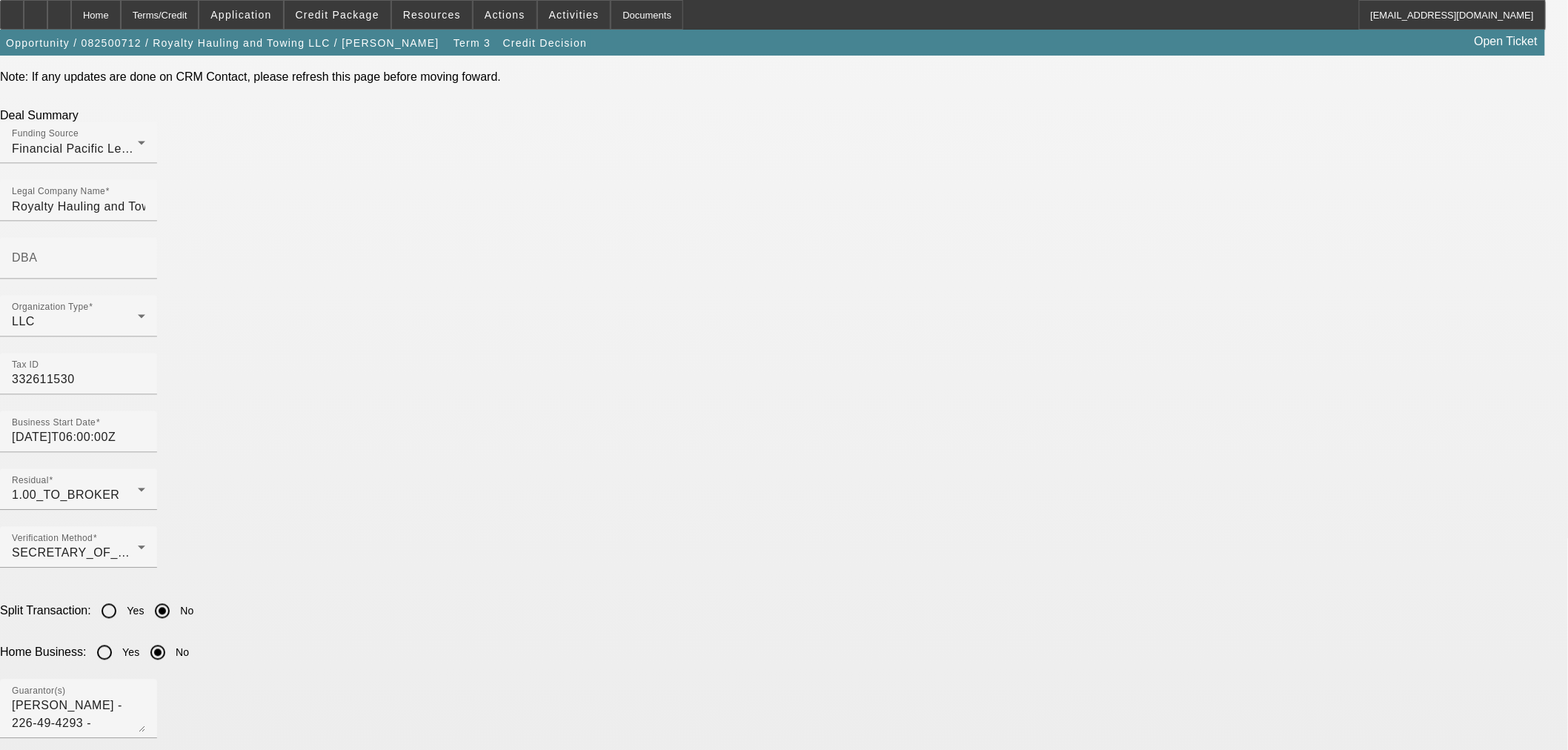
scroll to position [1153, 0]
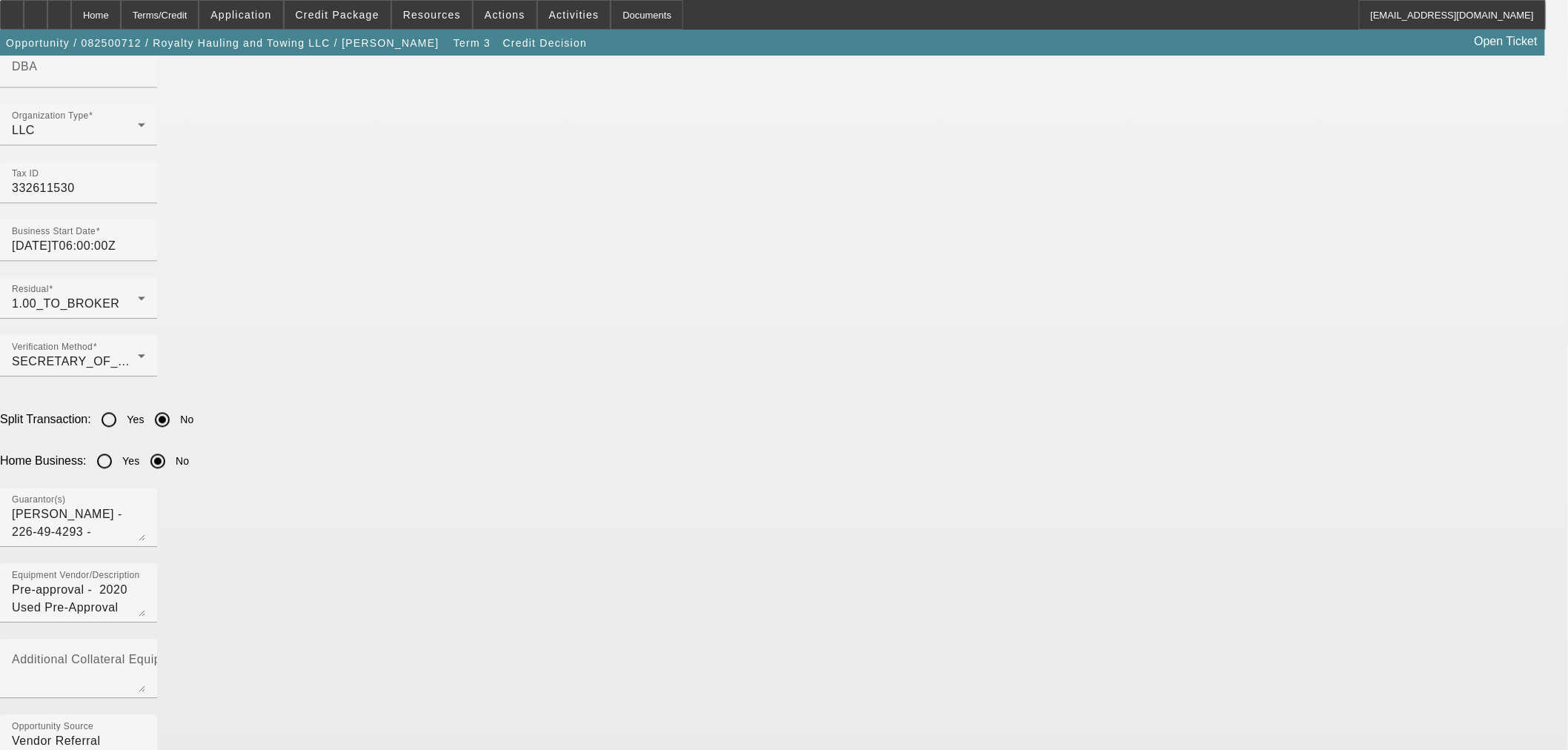
drag, startPoint x: 387, startPoint y: 555, endPoint x: 165, endPoint y: 530, distance: 223.4
click at [165, 530] on app-one-off-credit-package-submit "One-Off Credit Package Submission To syndications@beaconfunding.com CC BCC Subj…" at bounding box center [784, 550] width 1568 height 3294
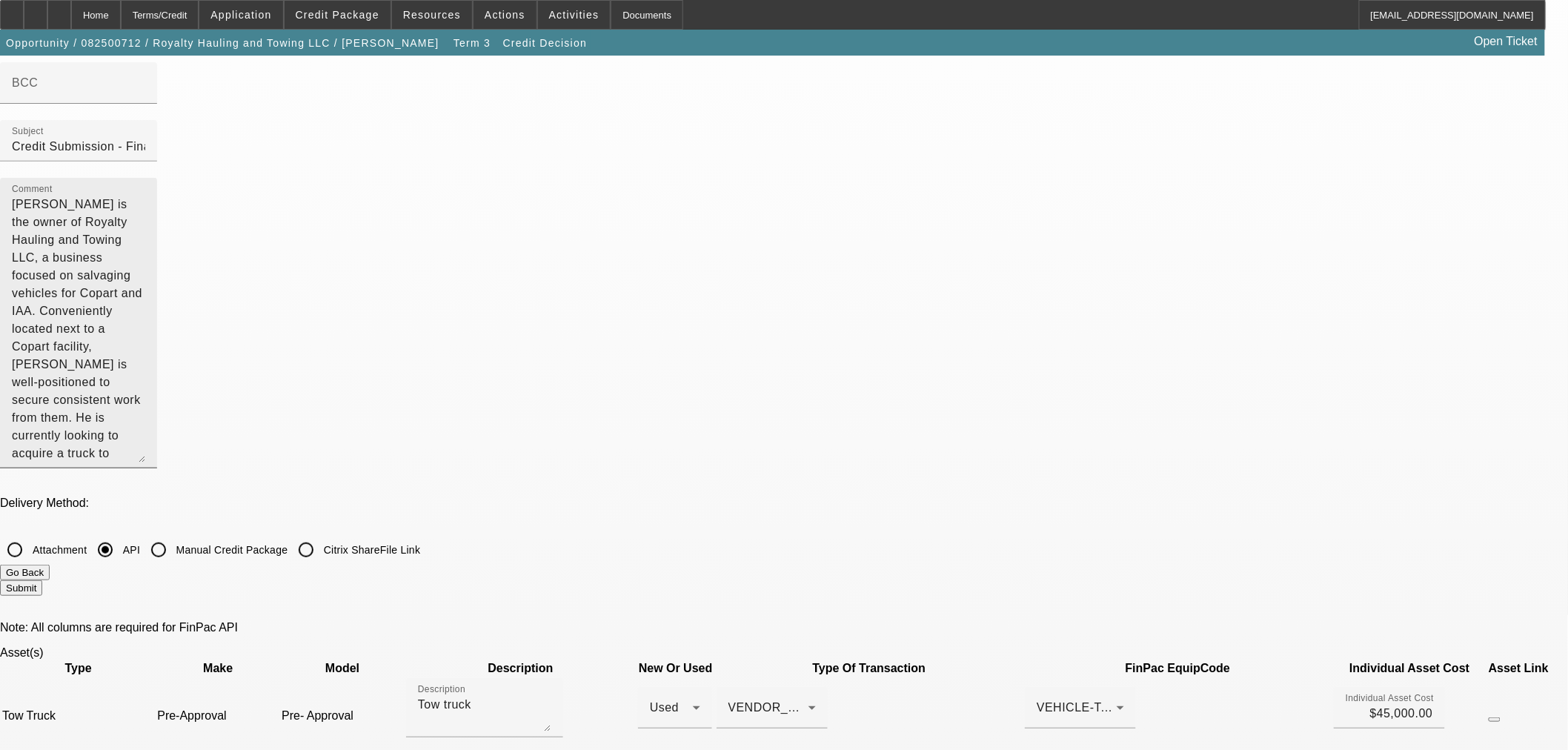
scroll to position [0, 0]
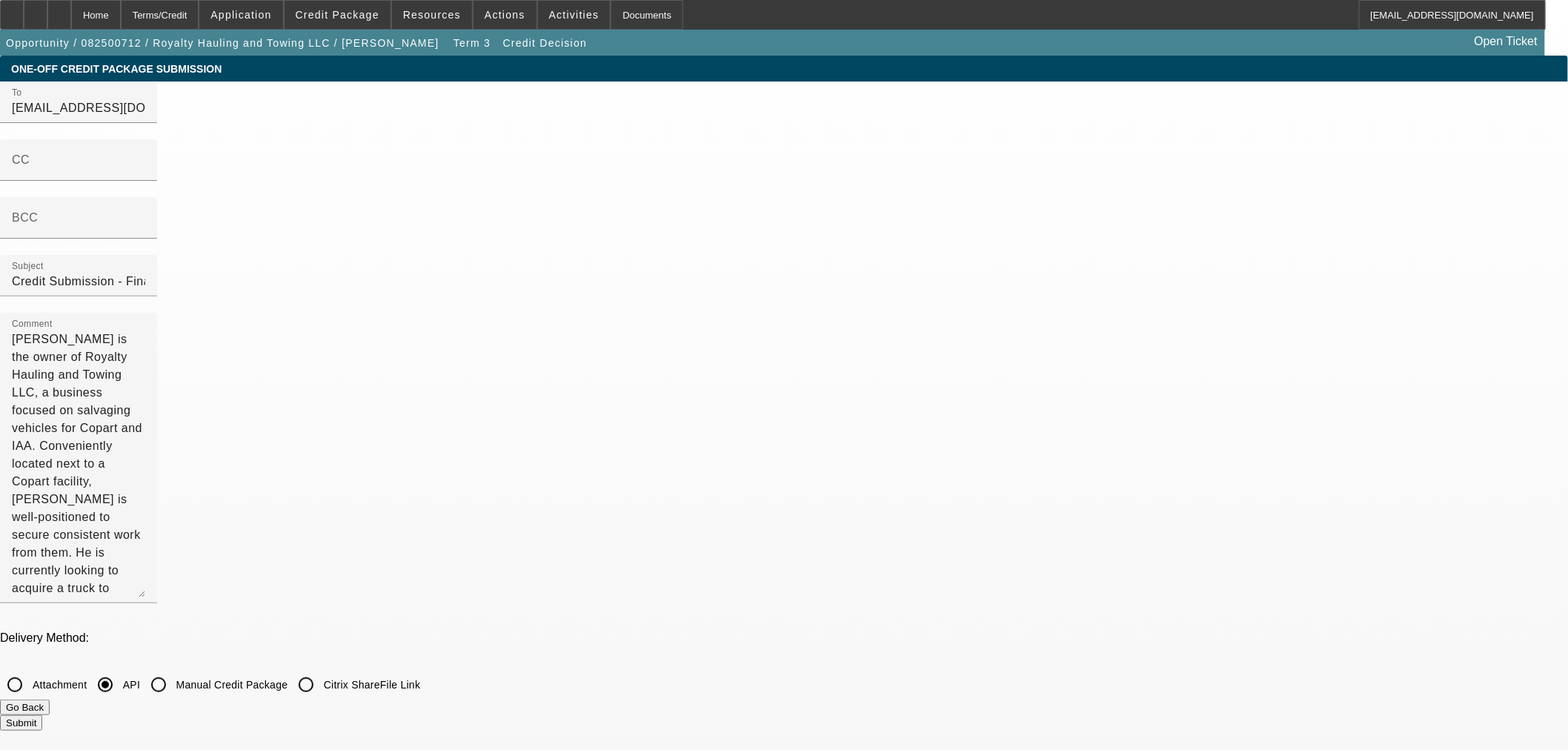
click at [42, 716] on button "Submit" at bounding box center [21, 723] width 42 height 15
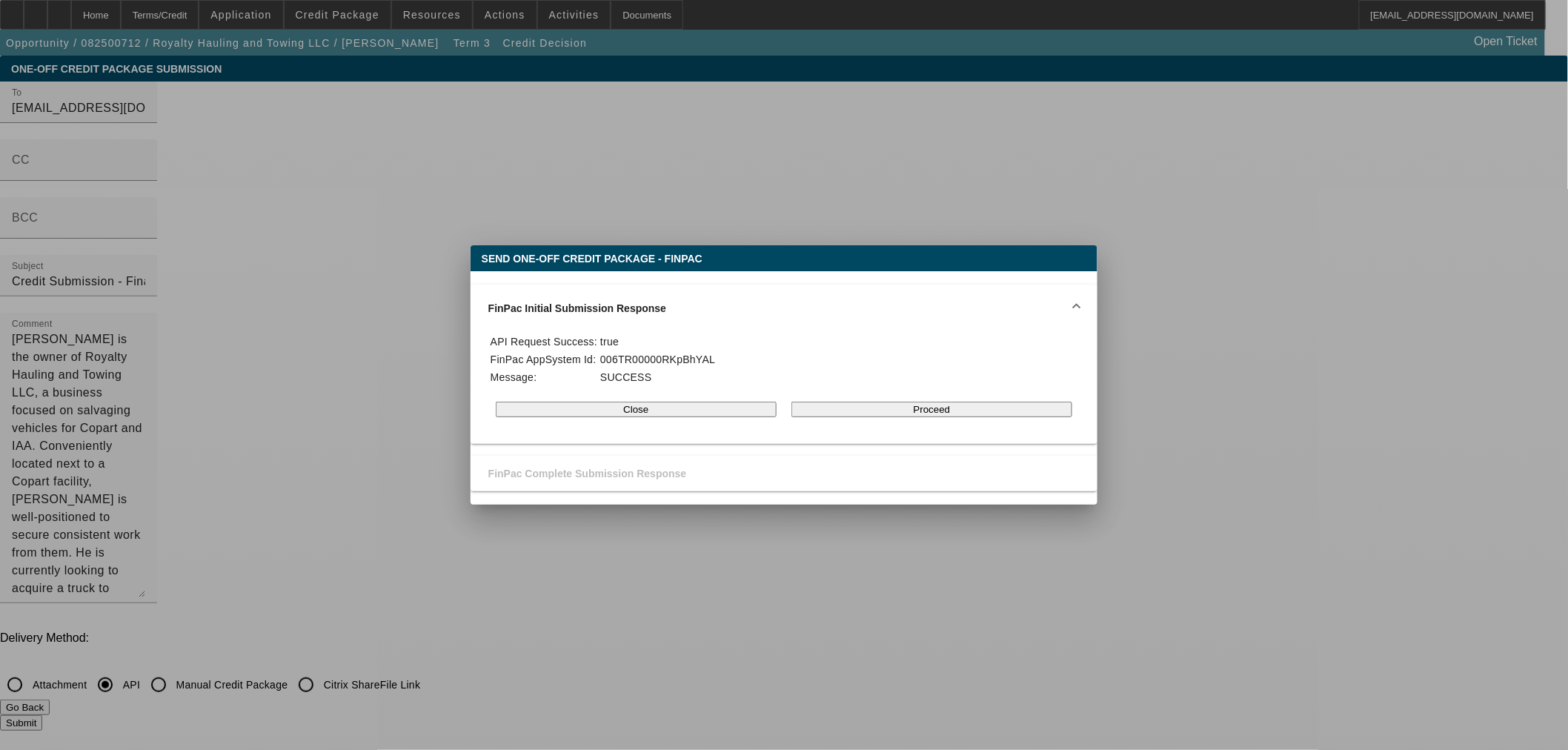
click at [878, 417] on button "Proceed" at bounding box center [931, 409] width 281 height 15
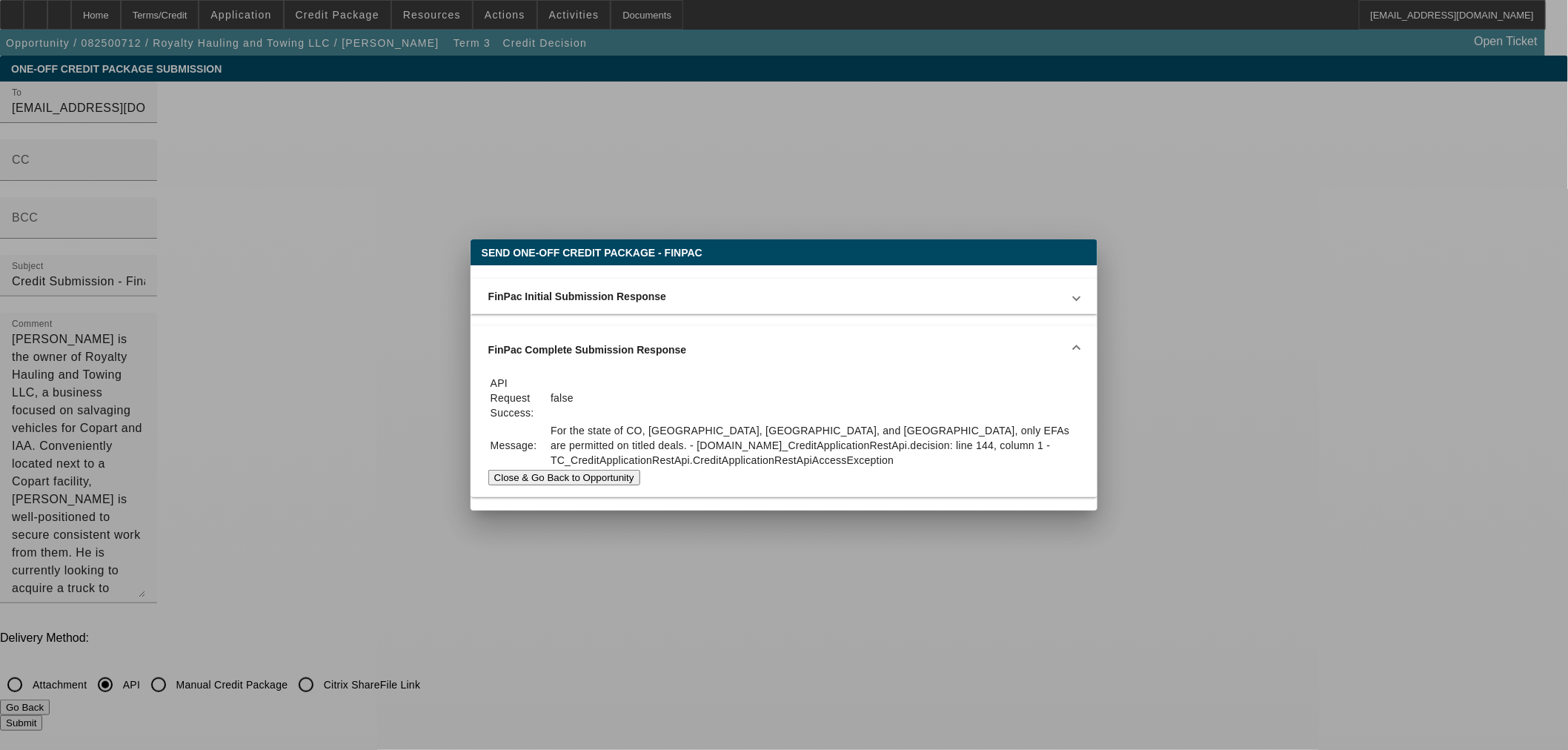
click at [218, 375] on div at bounding box center [784, 375] width 1568 height 750
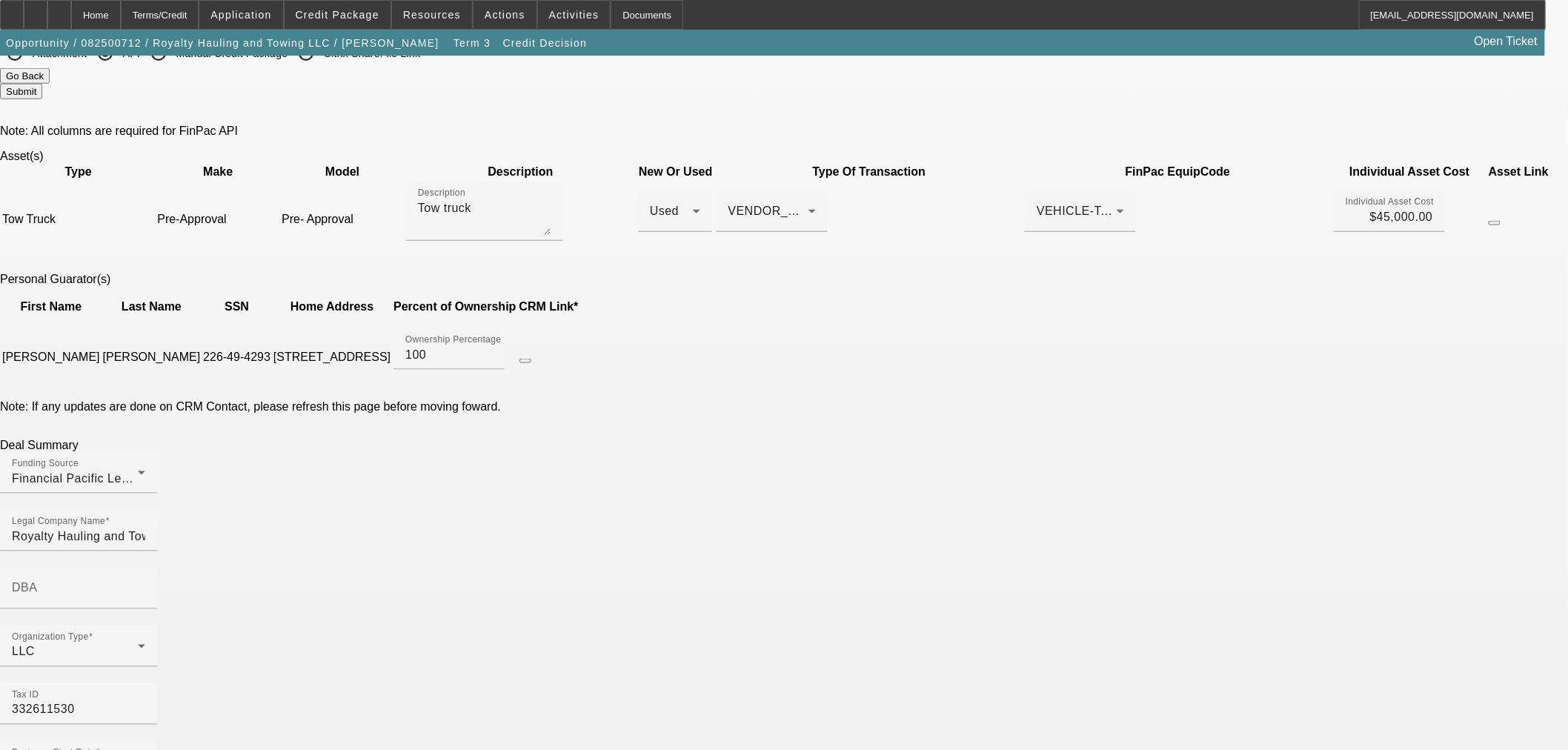
scroll to position [741, 0]
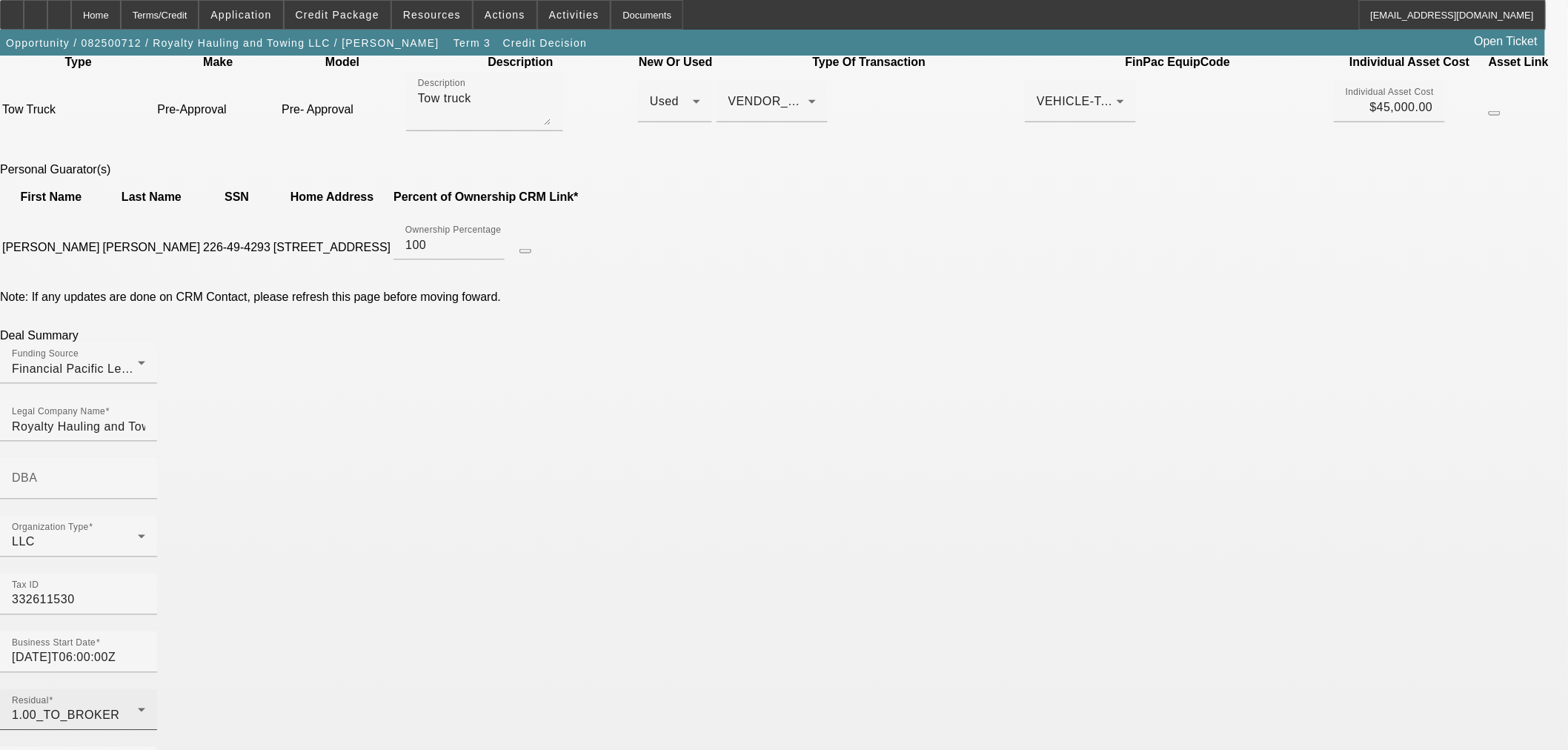
click at [137, 708] on div "1.00_TO_BROKER" at bounding box center [75, 716] width 126 height 18
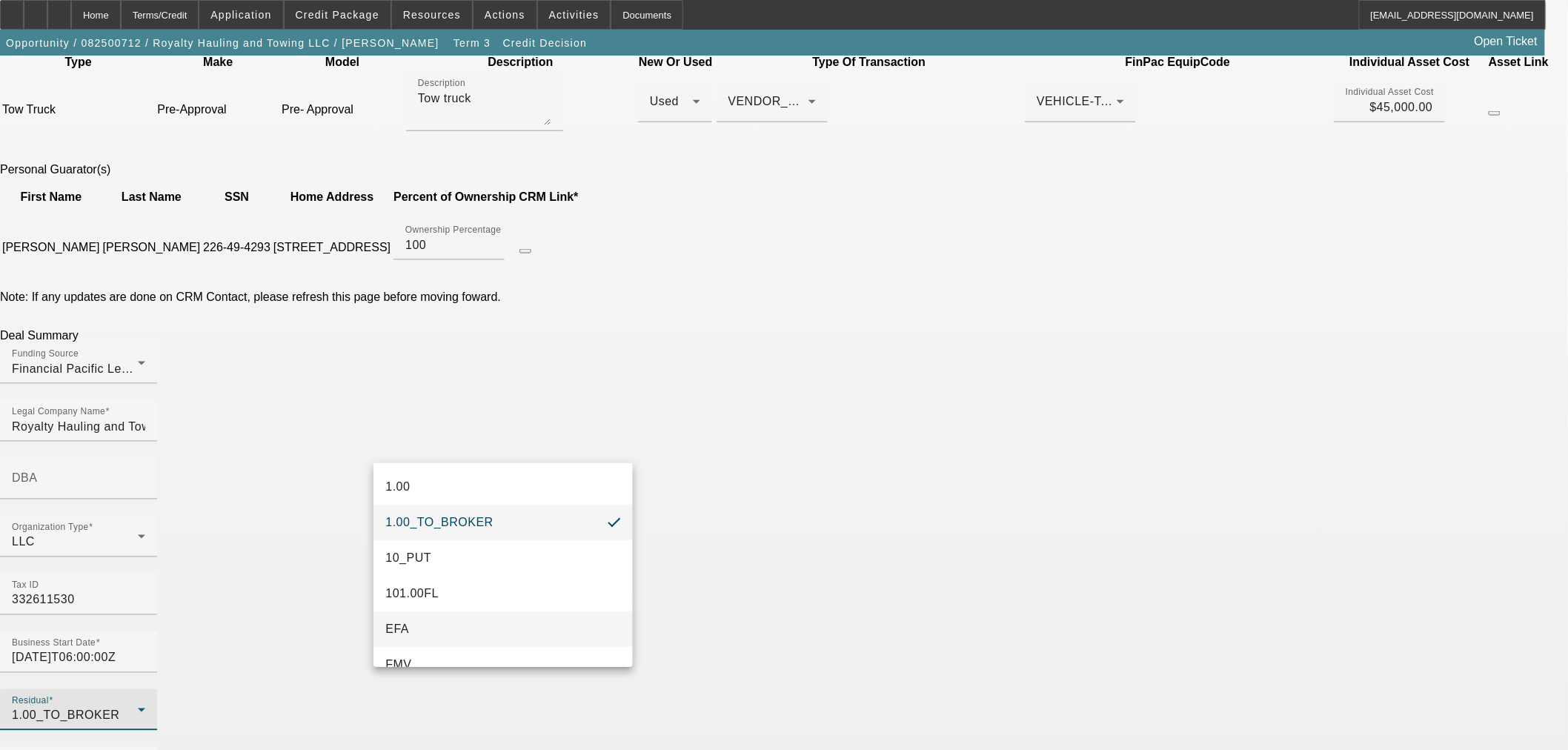
click at [420, 626] on mat-option "EFA" at bounding box center [503, 629] width 259 height 36
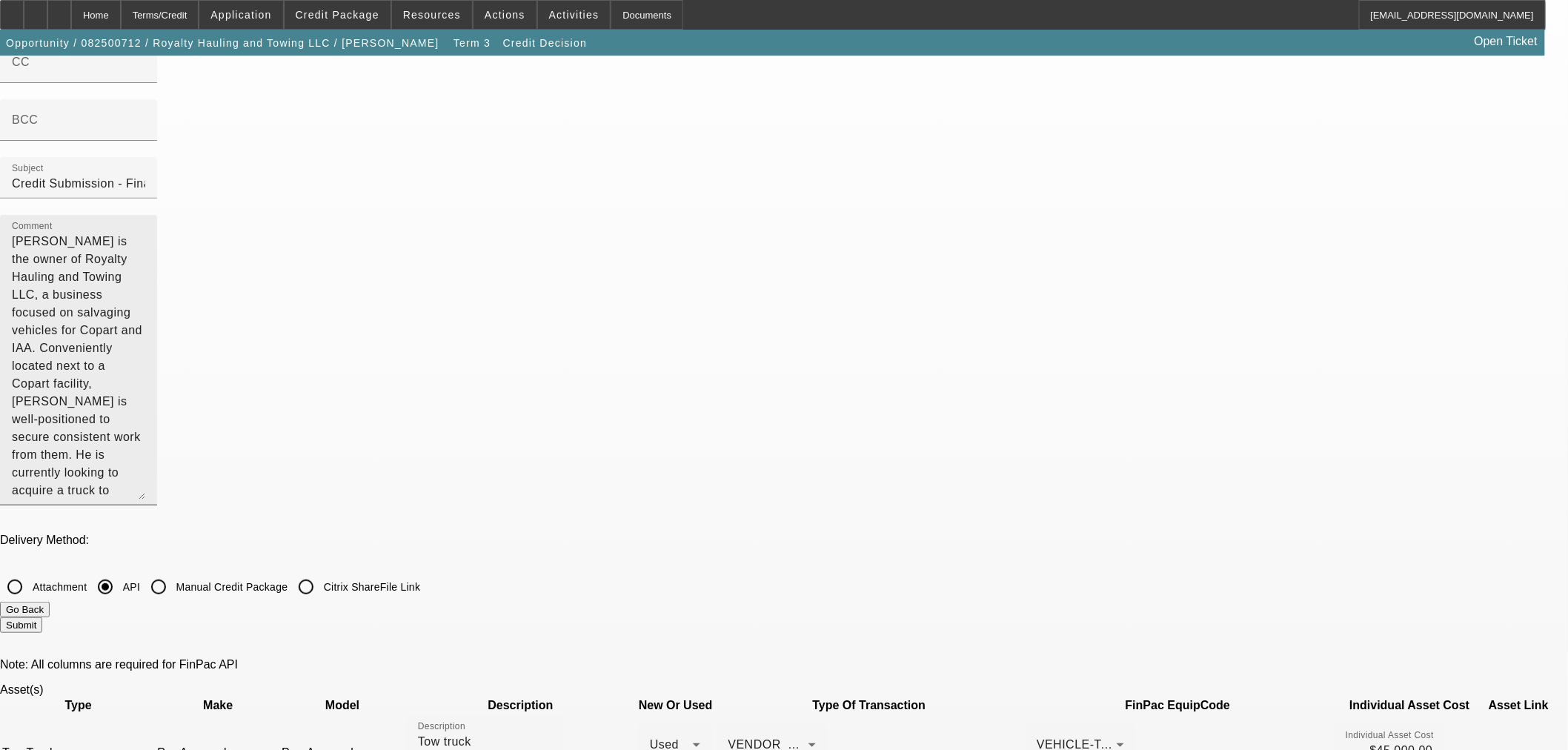
scroll to position [0, 0]
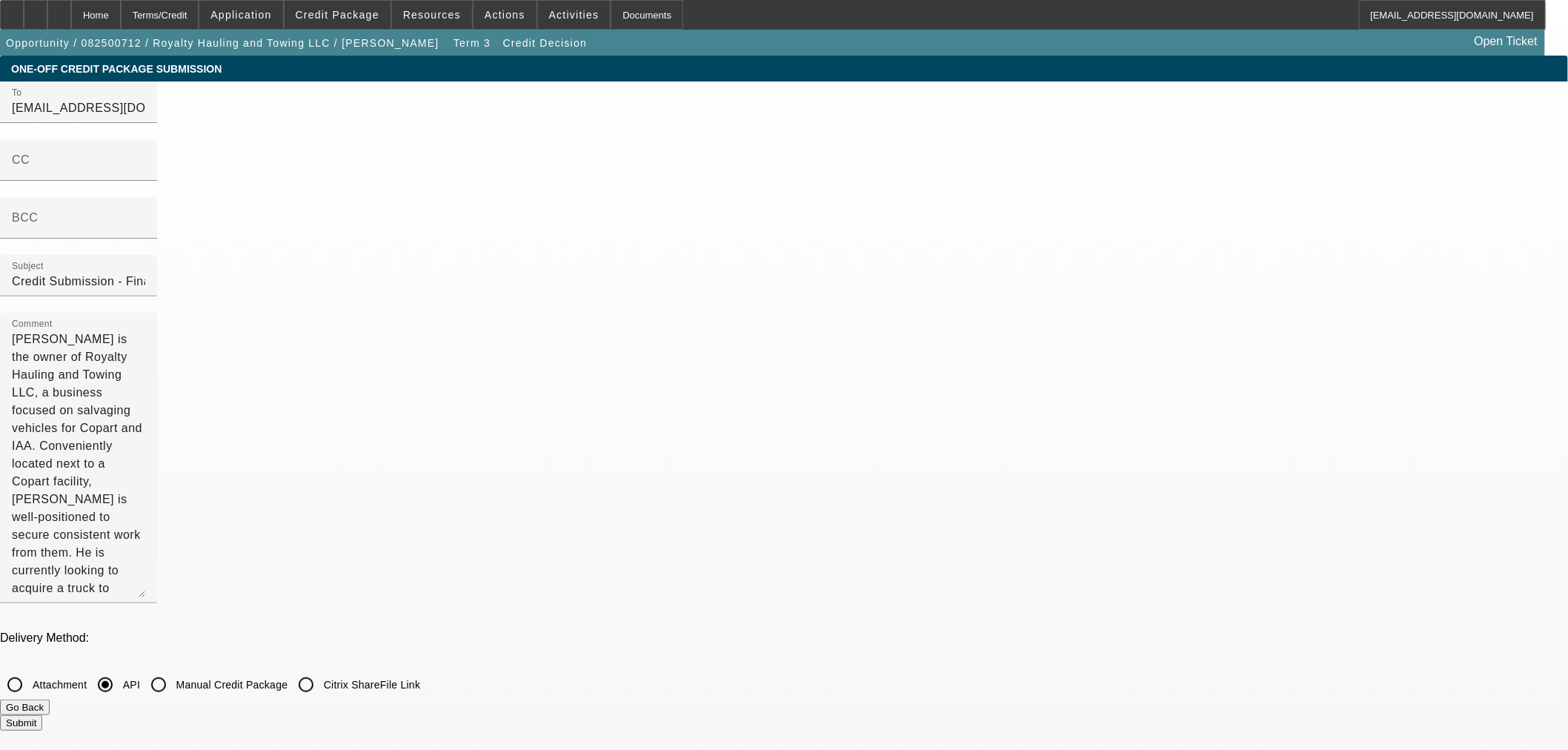
click at [42, 716] on button "Submit" at bounding box center [21, 723] width 42 height 15
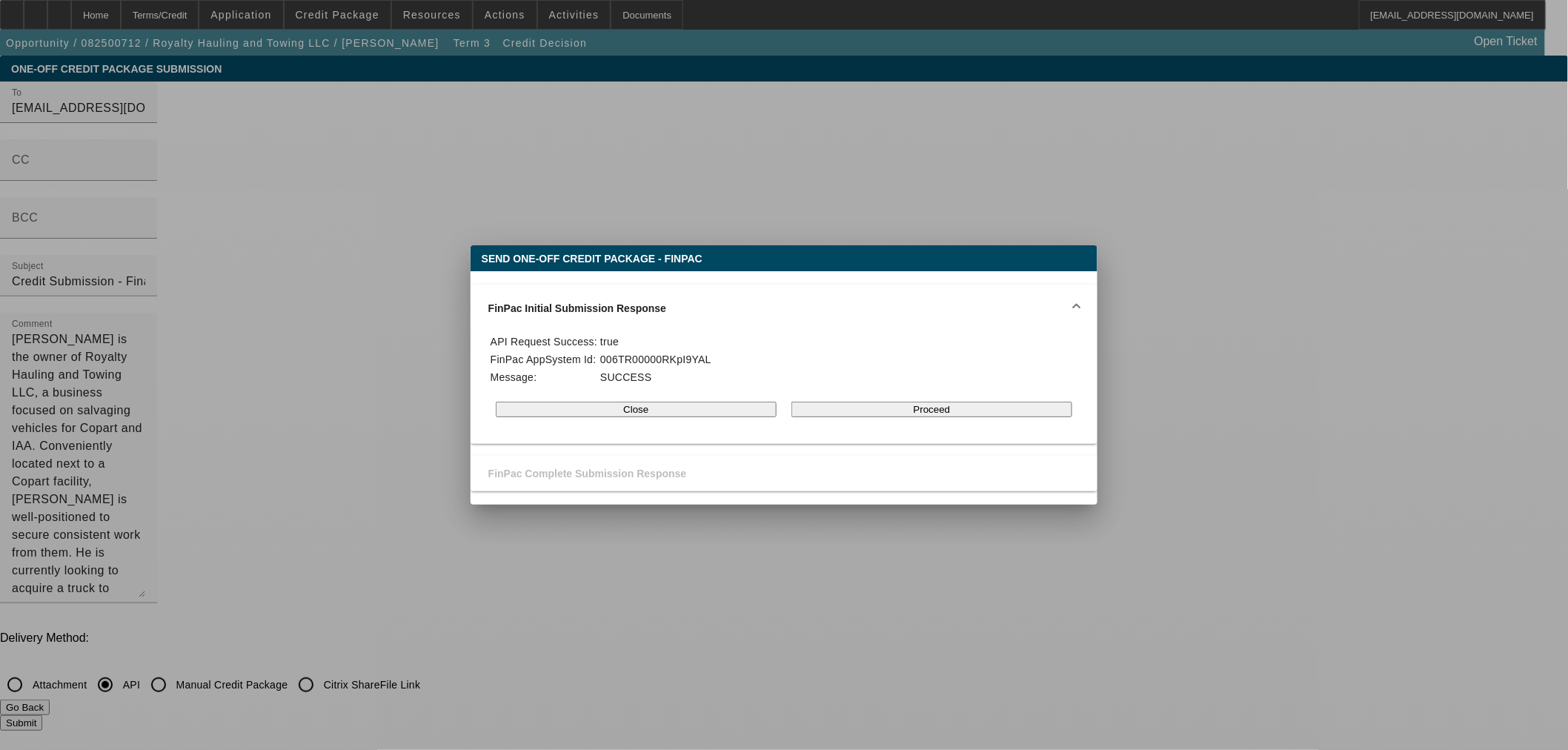
click at [912, 433] on div "Close Proceed" at bounding box center [784, 409] width 591 height 46
click at [927, 417] on button "Proceed" at bounding box center [931, 409] width 281 height 15
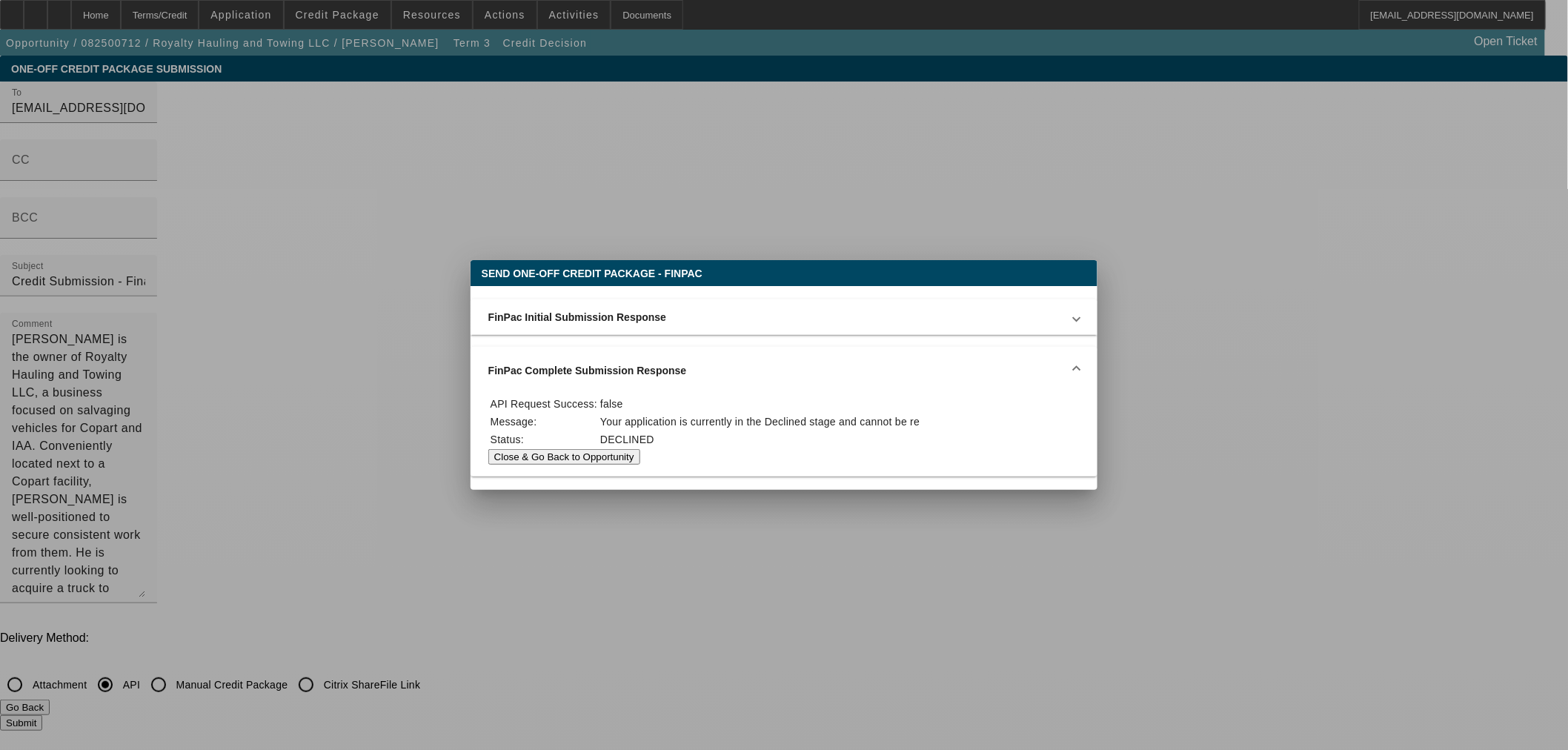
click at [556, 451] on button "Close & Go Back to Opportunity" at bounding box center [564, 457] width 152 height 15
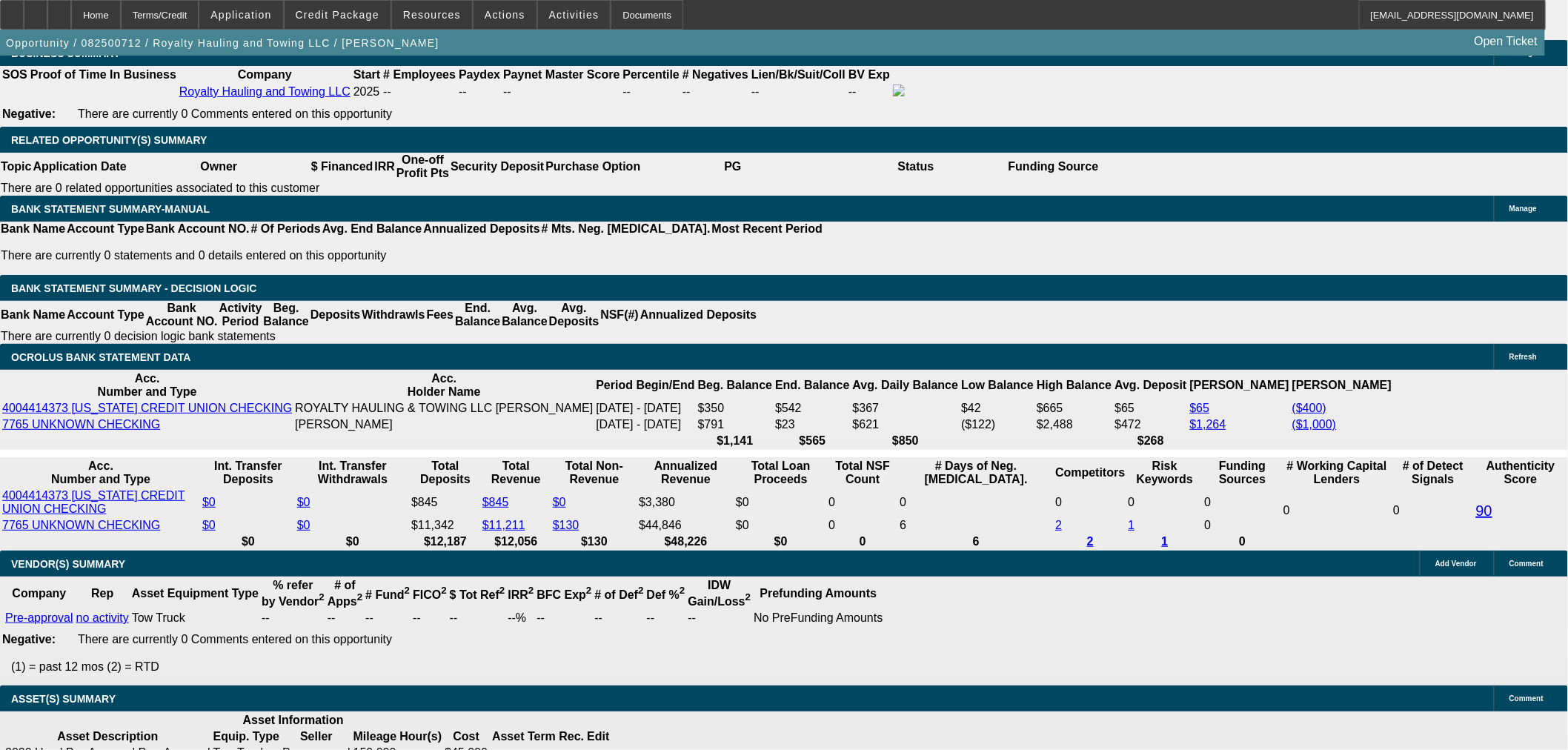
select select "0"
select select "0.1"
select select "4"
select select "0.15"
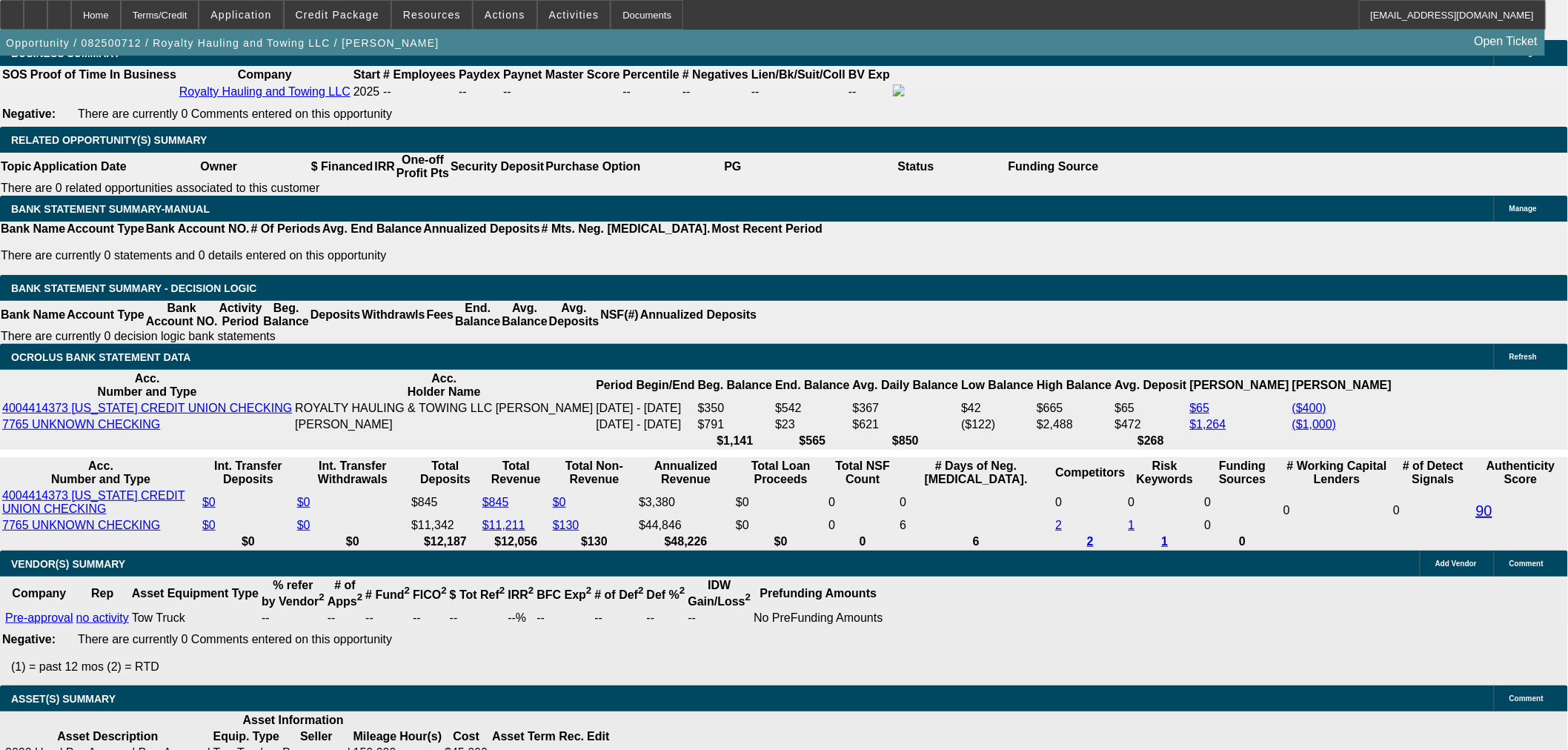
select select "2"
select select "0.1"
select select "4"
select select "0.15"
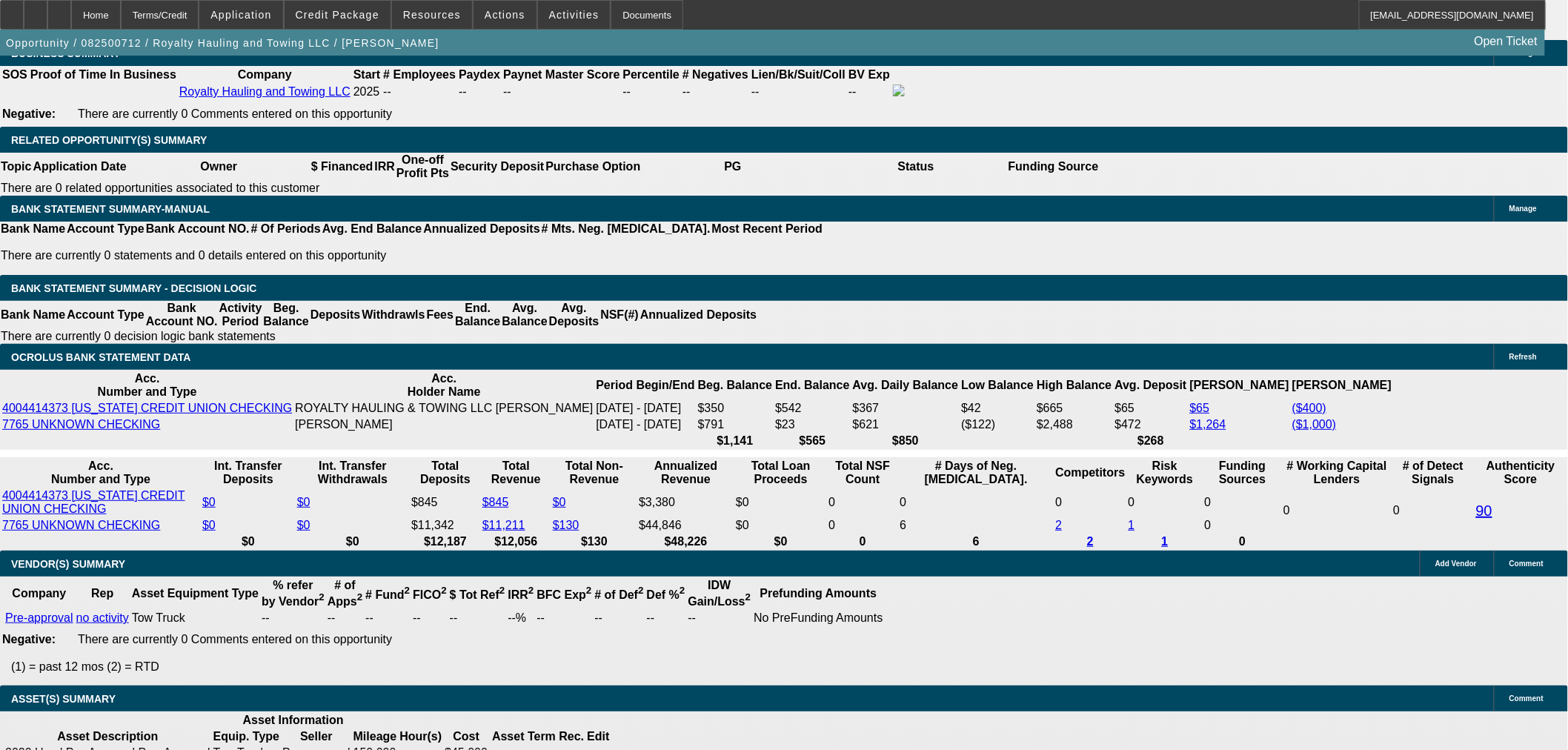
select select "2"
select select "0.1"
select select "4"
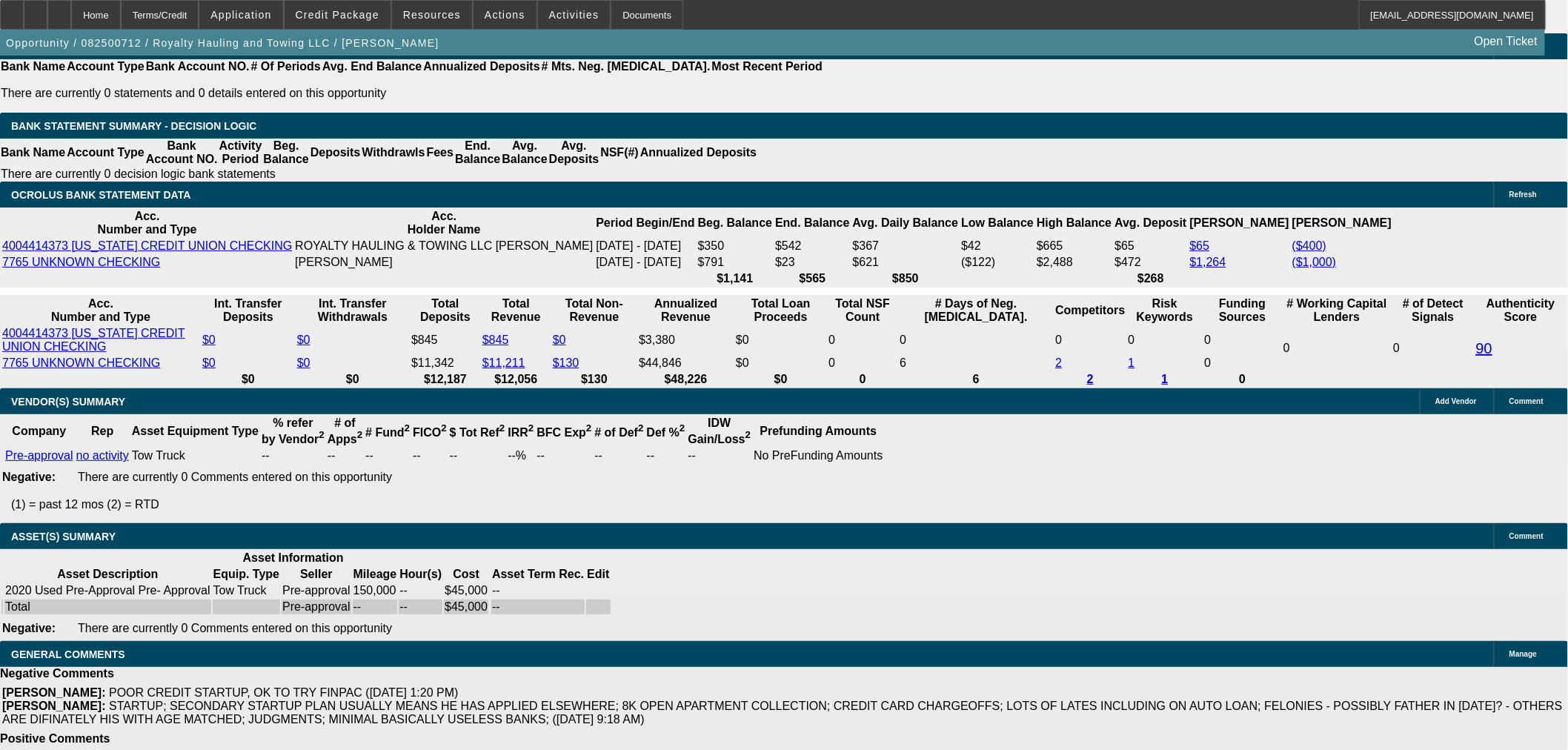
scroll to position [2613, 0]
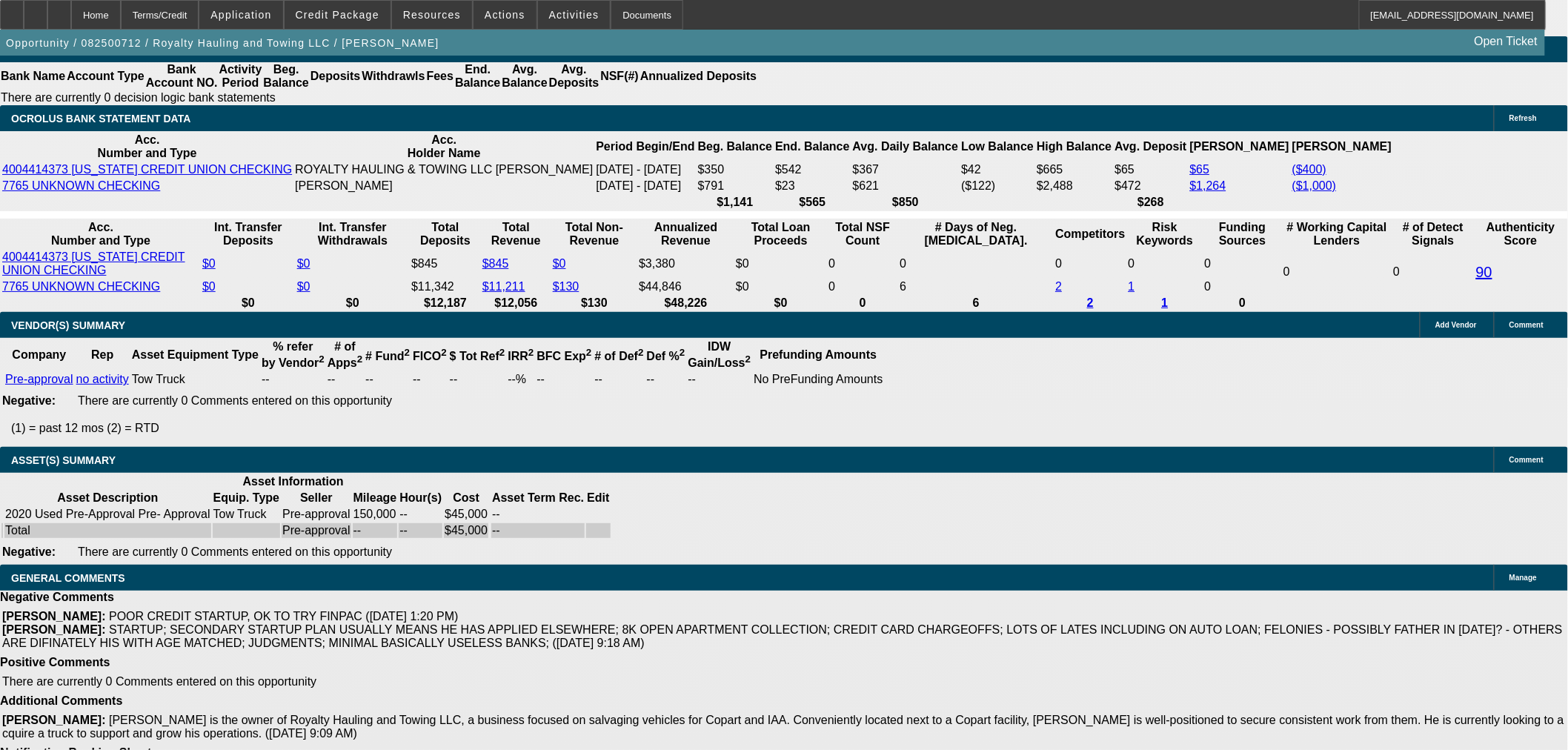
select select "4"
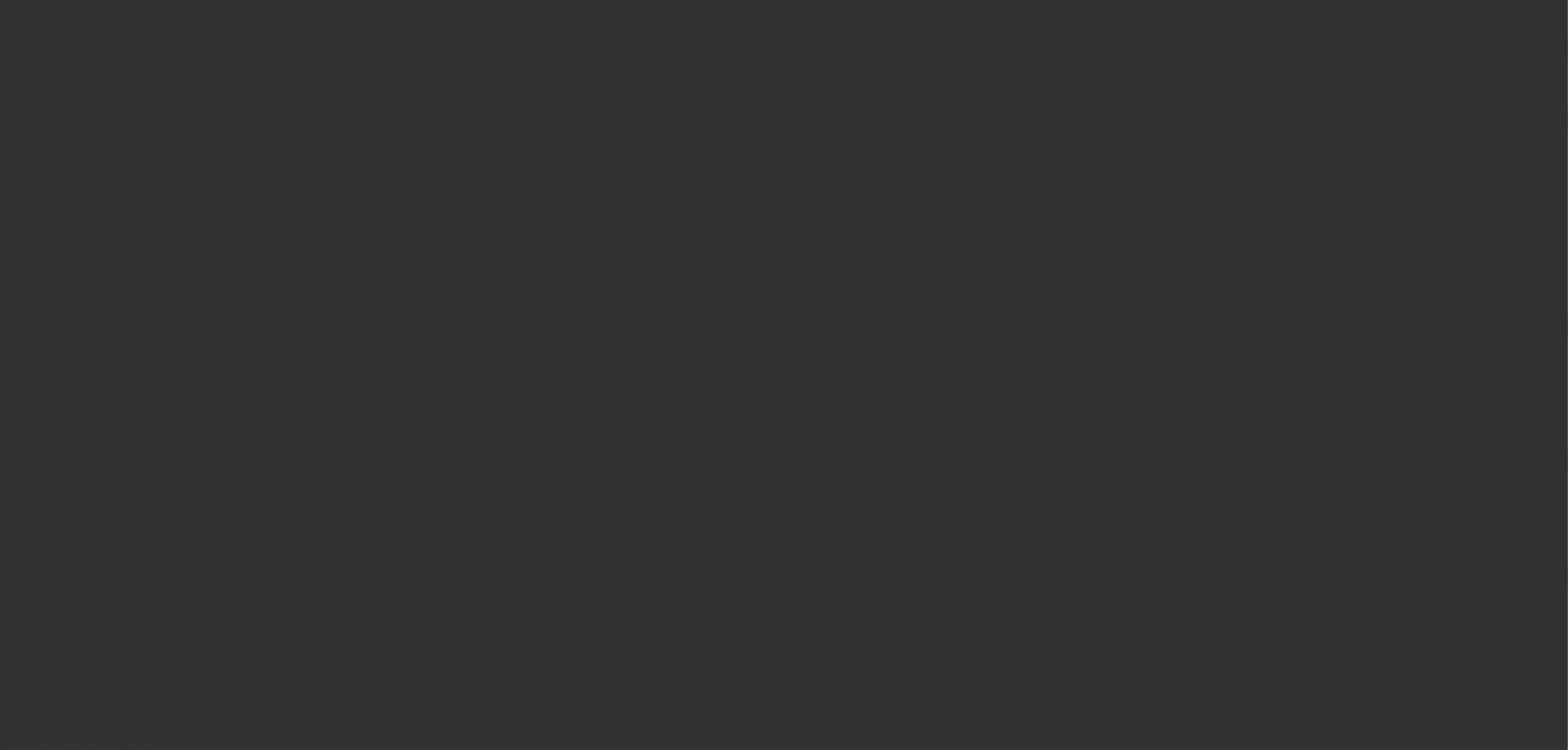
scroll to position [0, 0]
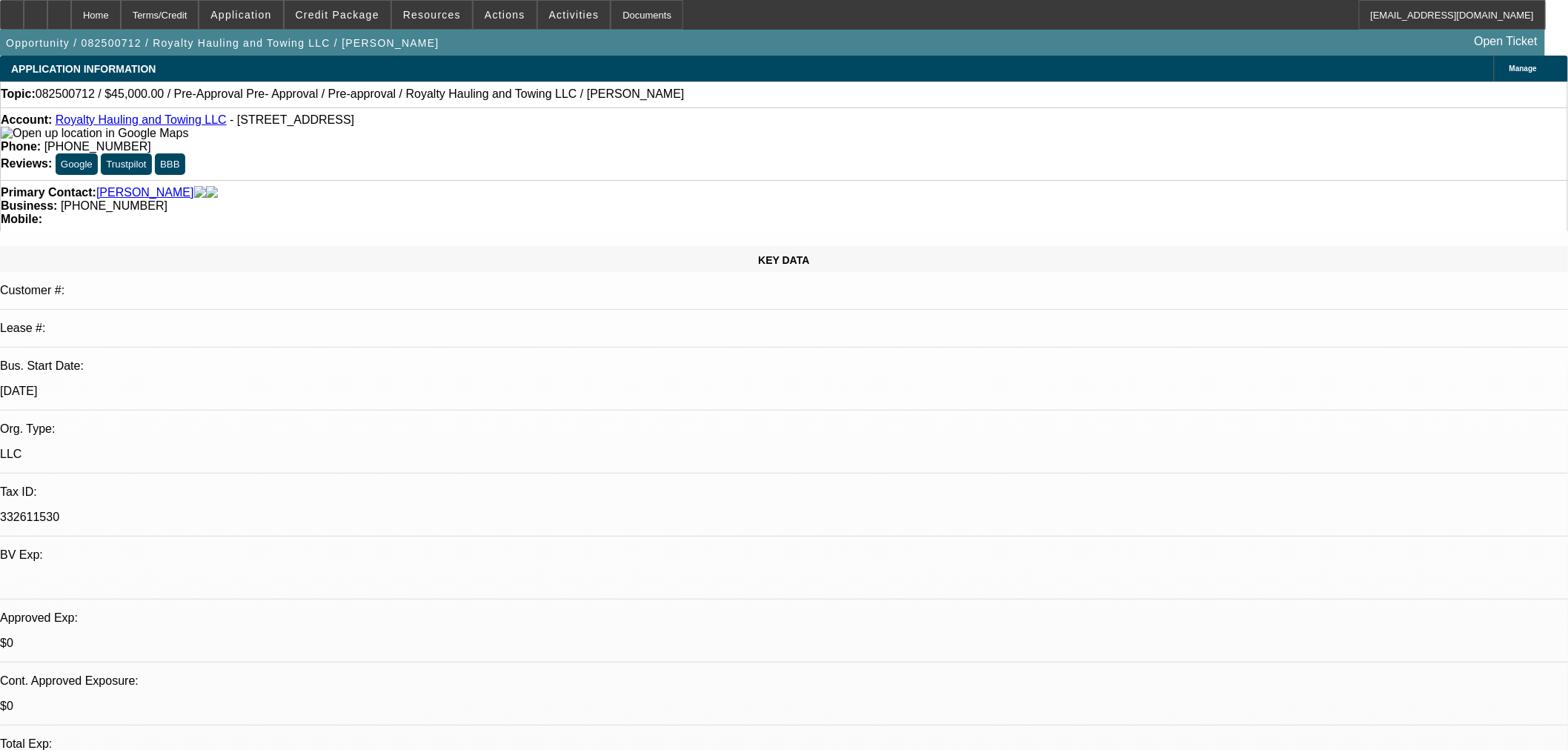
paste textarea "Your application is not eligible for approval at Financial Pacific Leasing. Fin…"
type textarea "Your application is not eligible for approval at Financial Pacific Leasing. Fin…"
click at [1213, 624] on span "28" at bounding box center [1219, 620] width 26 height 26
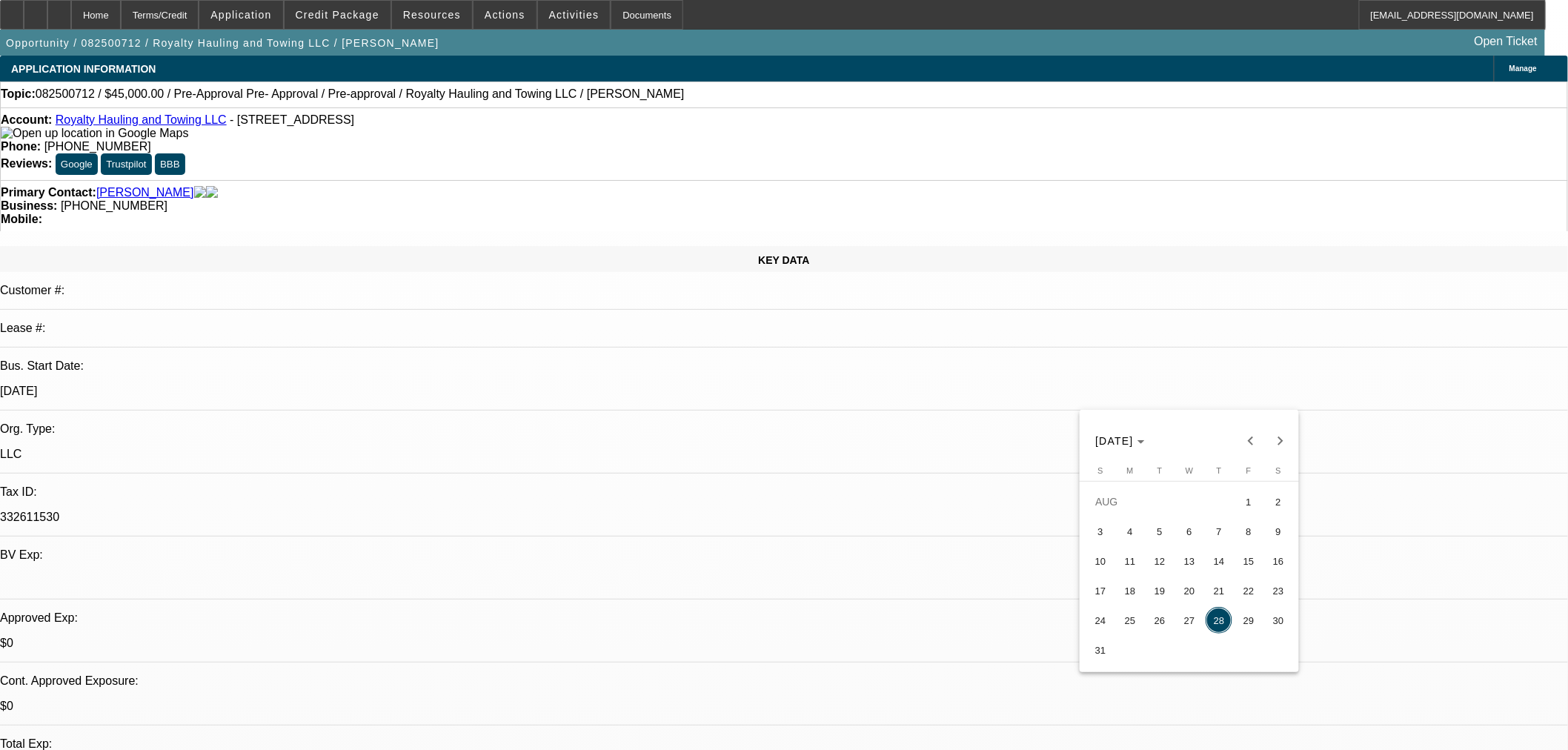
type input "[DATE]"
type input "1"
type input "01:24"
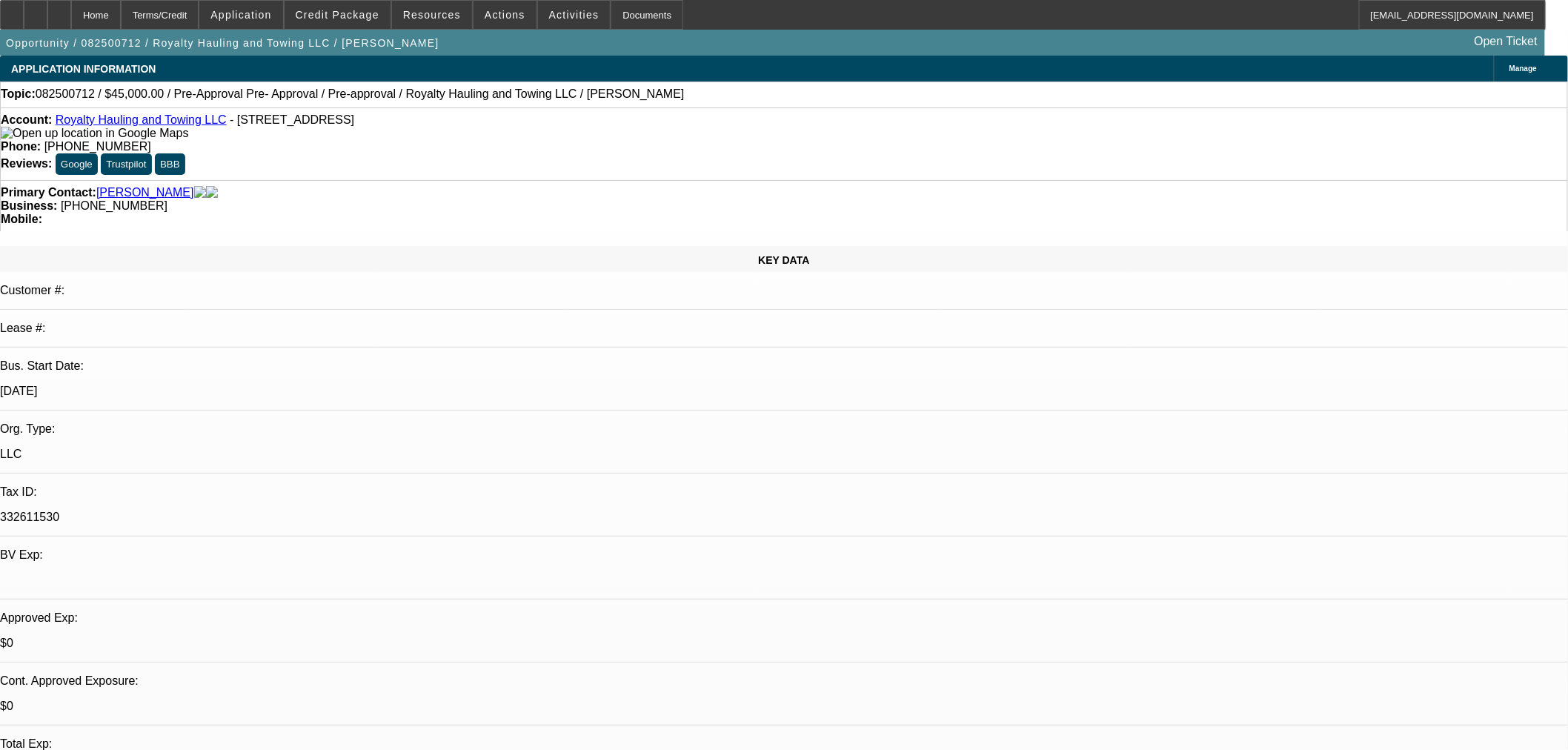
type input "01:24"
select select "0"
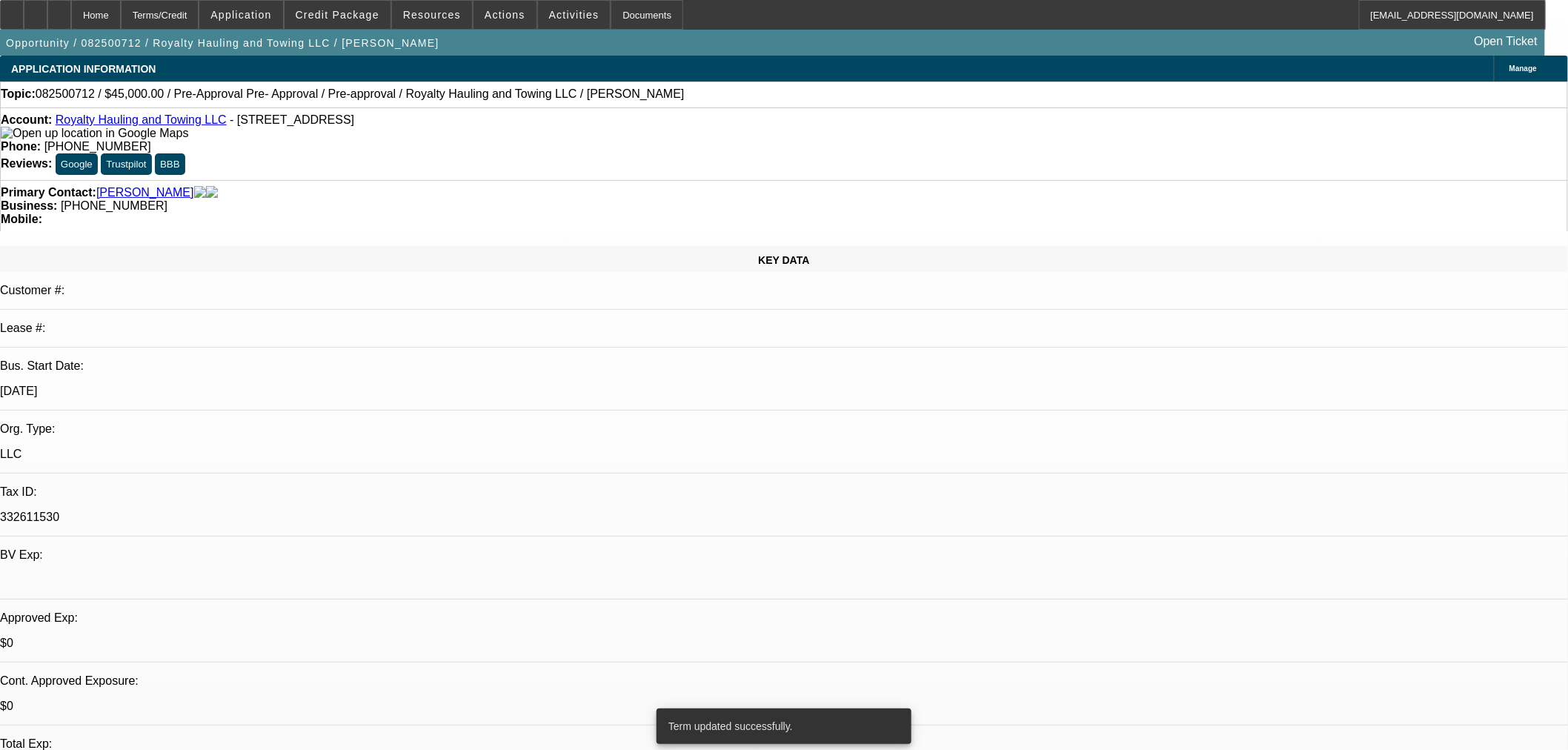
select select "0.1"
select select "4"
select select "0.15"
select select "2"
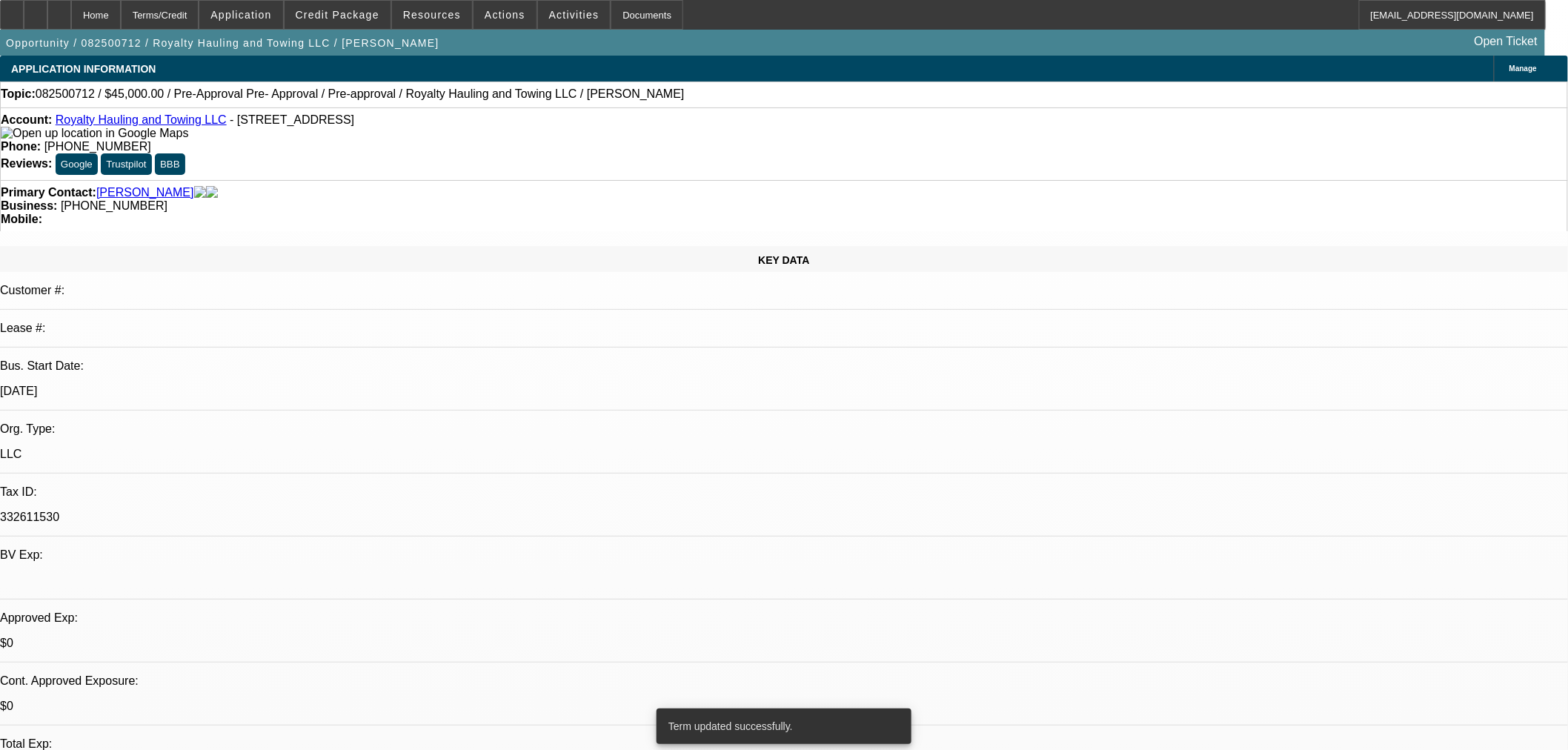
select select "0.1"
select select "4"
select select "0.15"
select select "2"
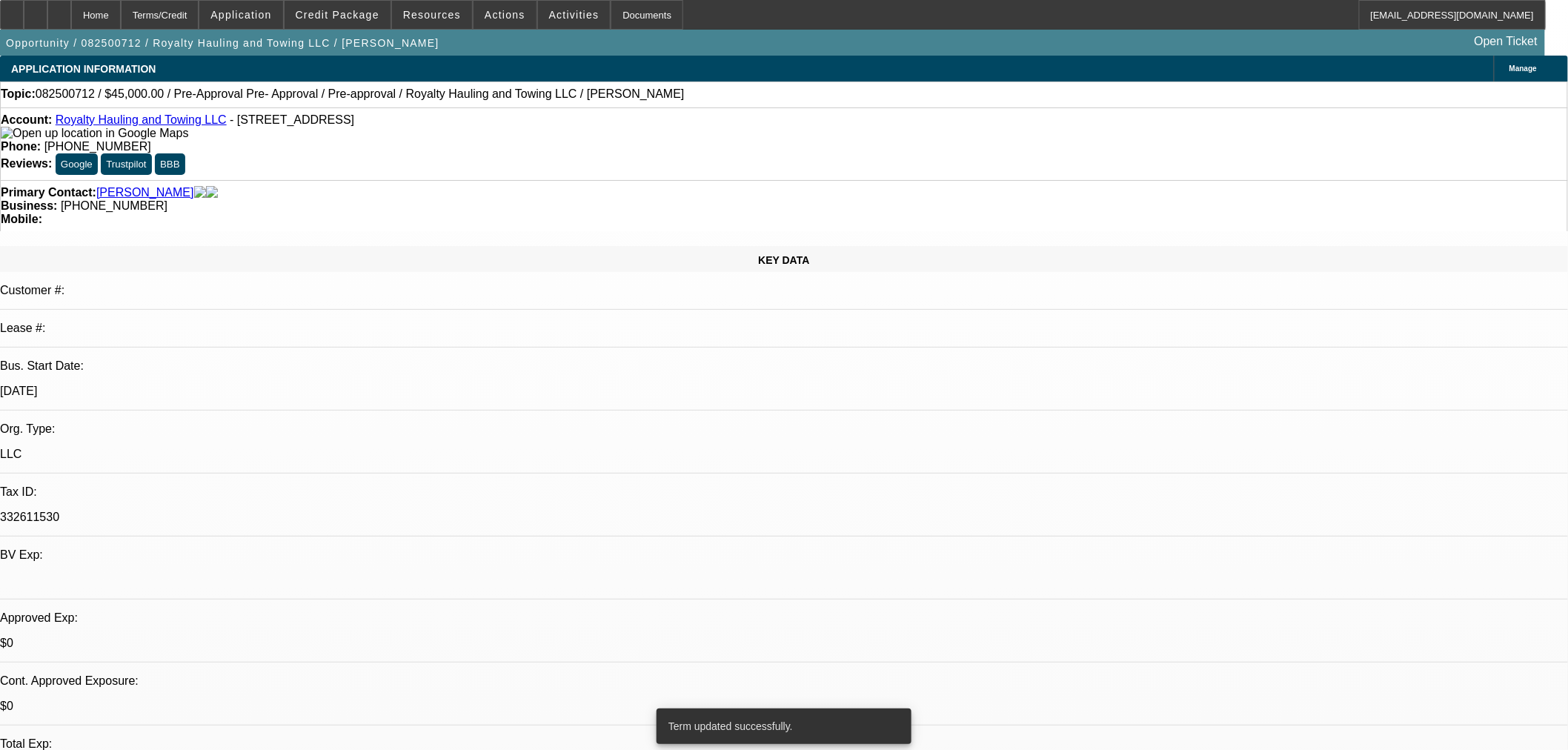
select select "0.1"
select select "4"
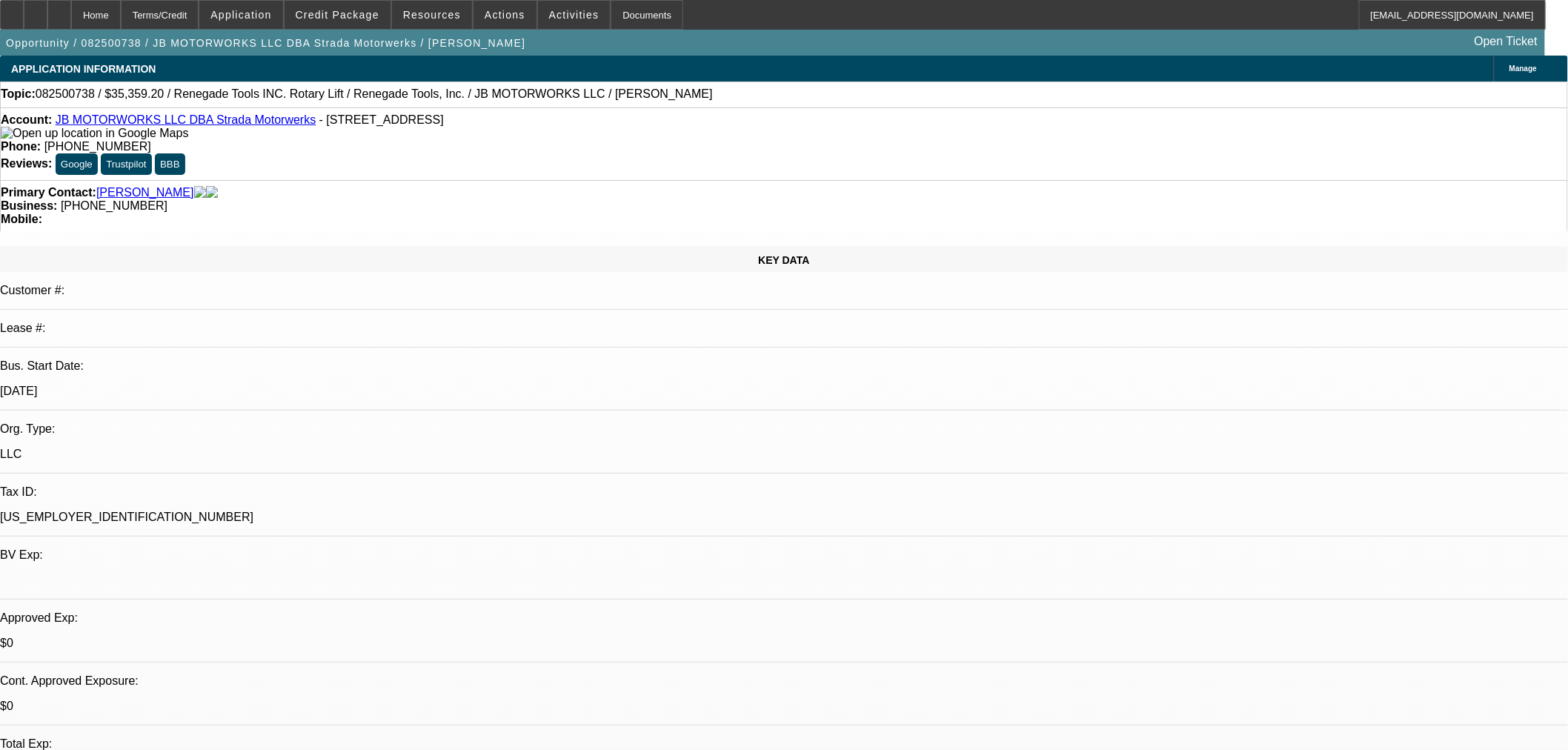
select select "0"
select select "3"
select select "0.1"
select select "4"
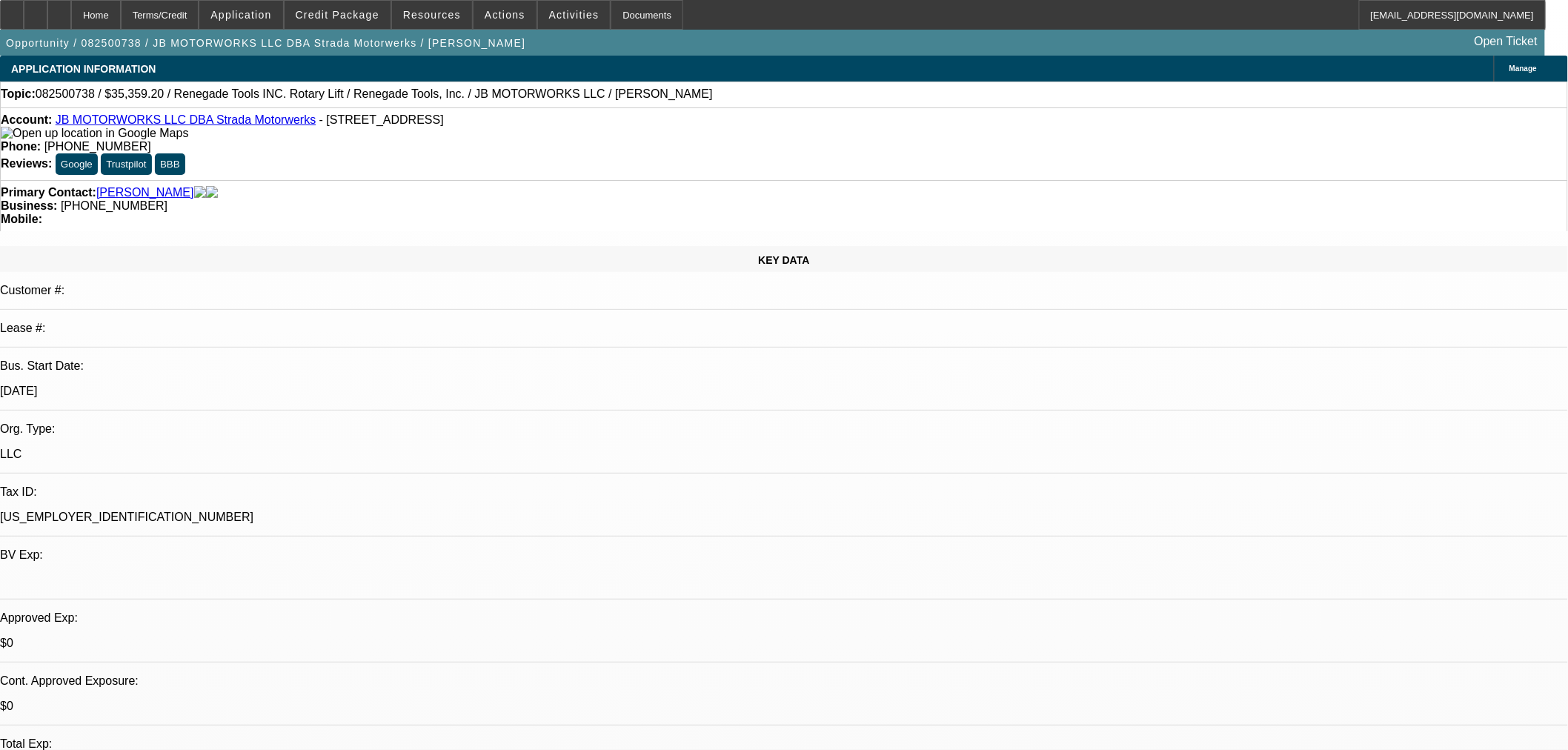
select select "0"
select select "3"
select select "0.1"
select select "4"
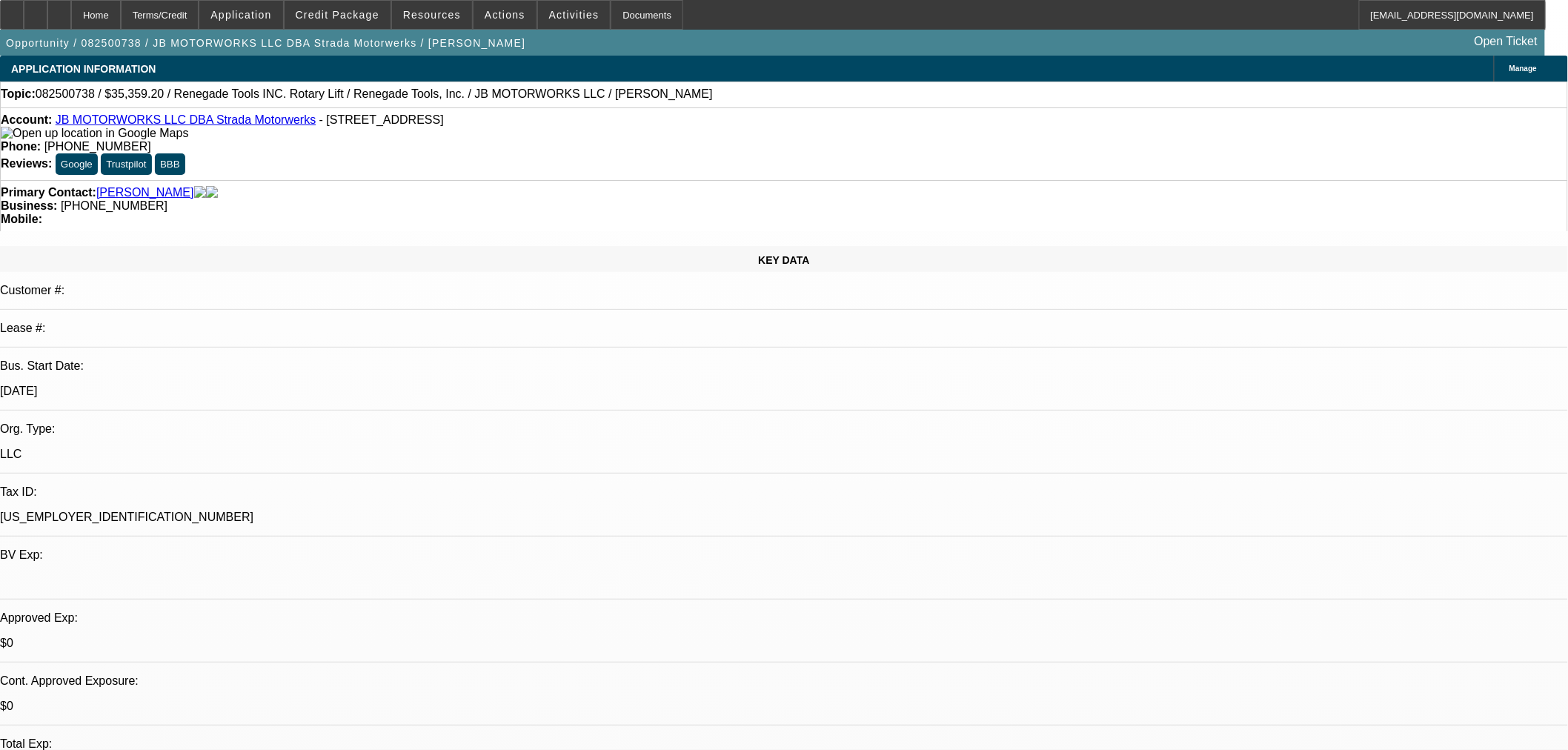
click at [345, 17] on span "Credit Package" at bounding box center [337, 14] width 84 height 12
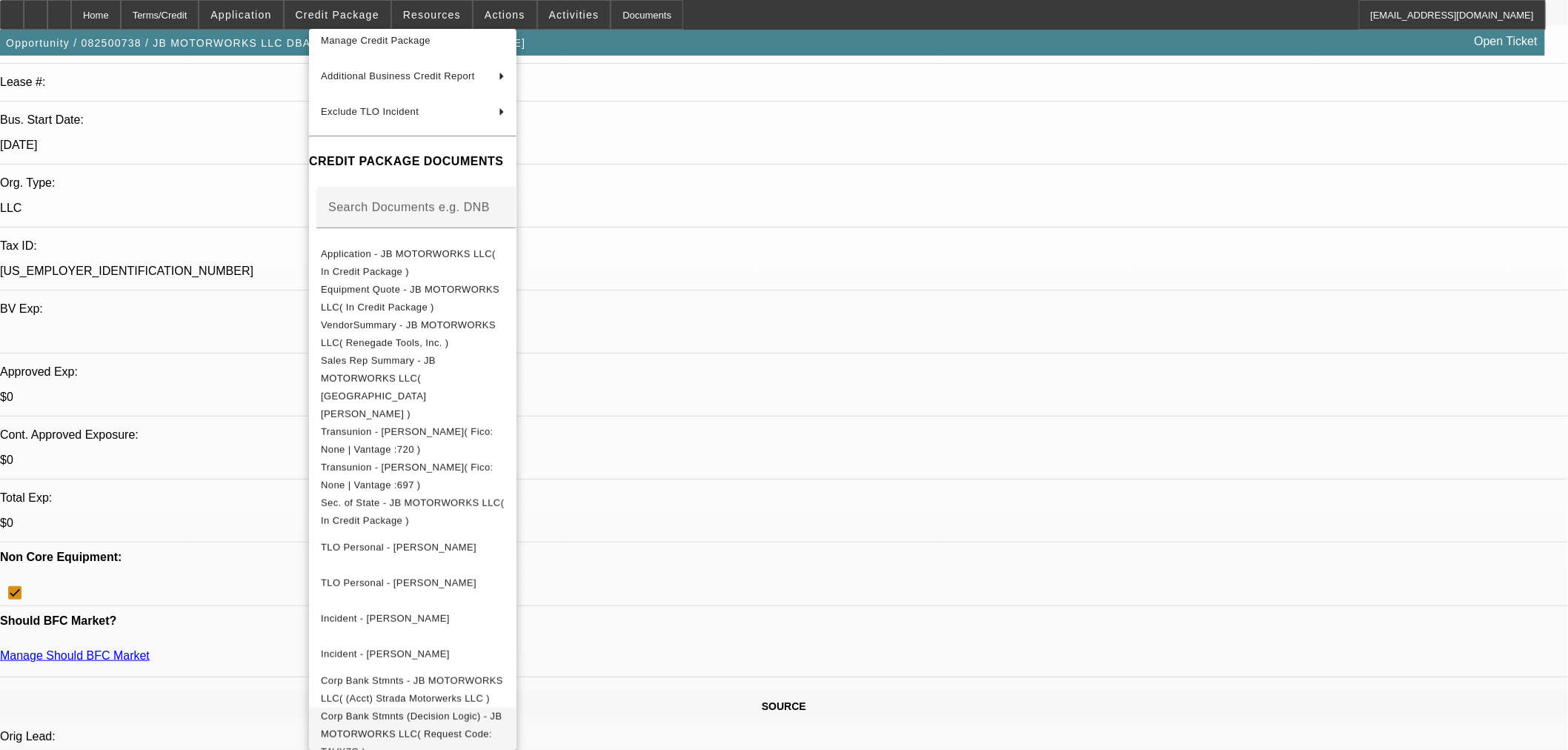
scroll to position [247, 0]
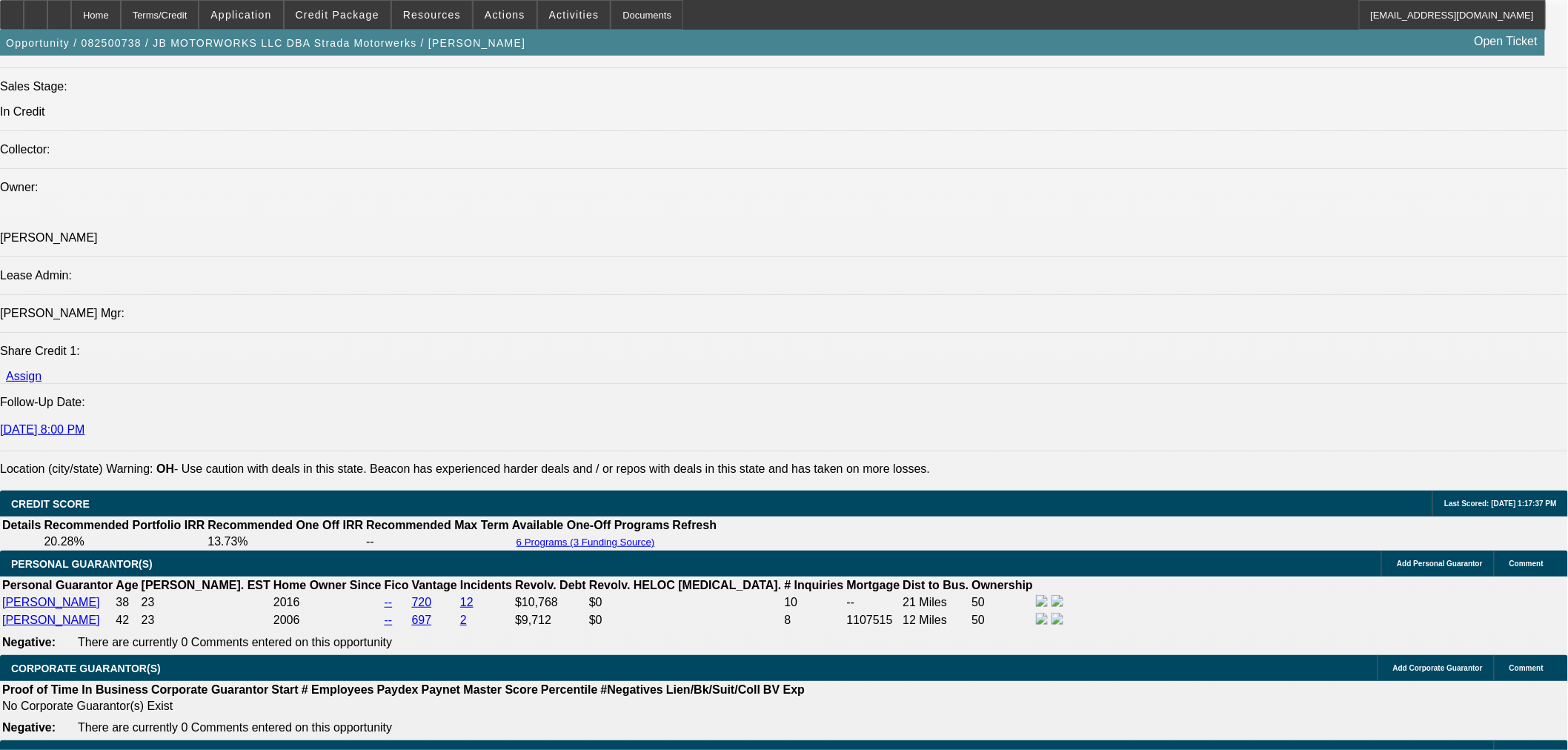
scroll to position [2224, 0]
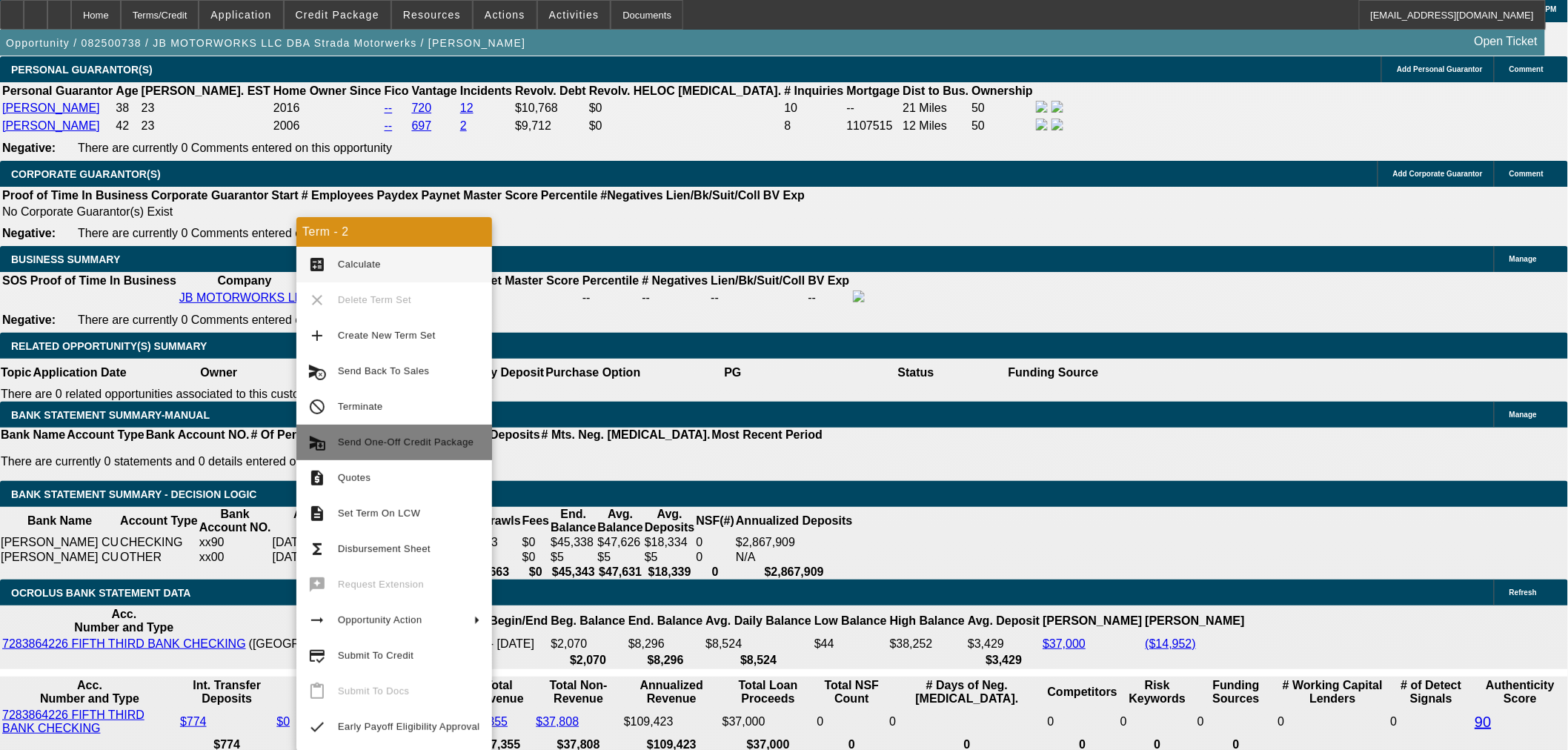
click at [404, 437] on span "Send One-Off Credit Package" at bounding box center [406, 442] width 136 height 11
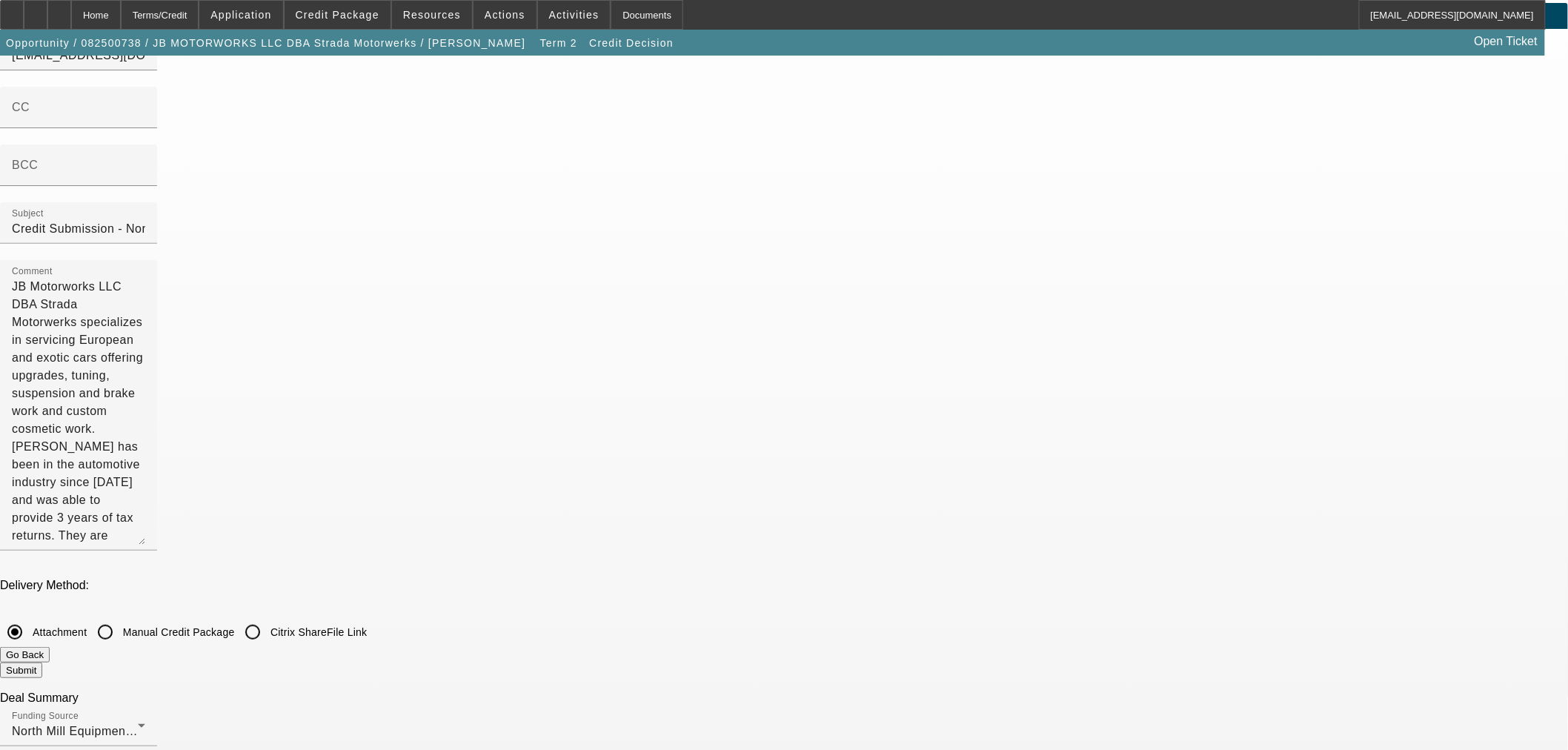
scroll to position [82, 0]
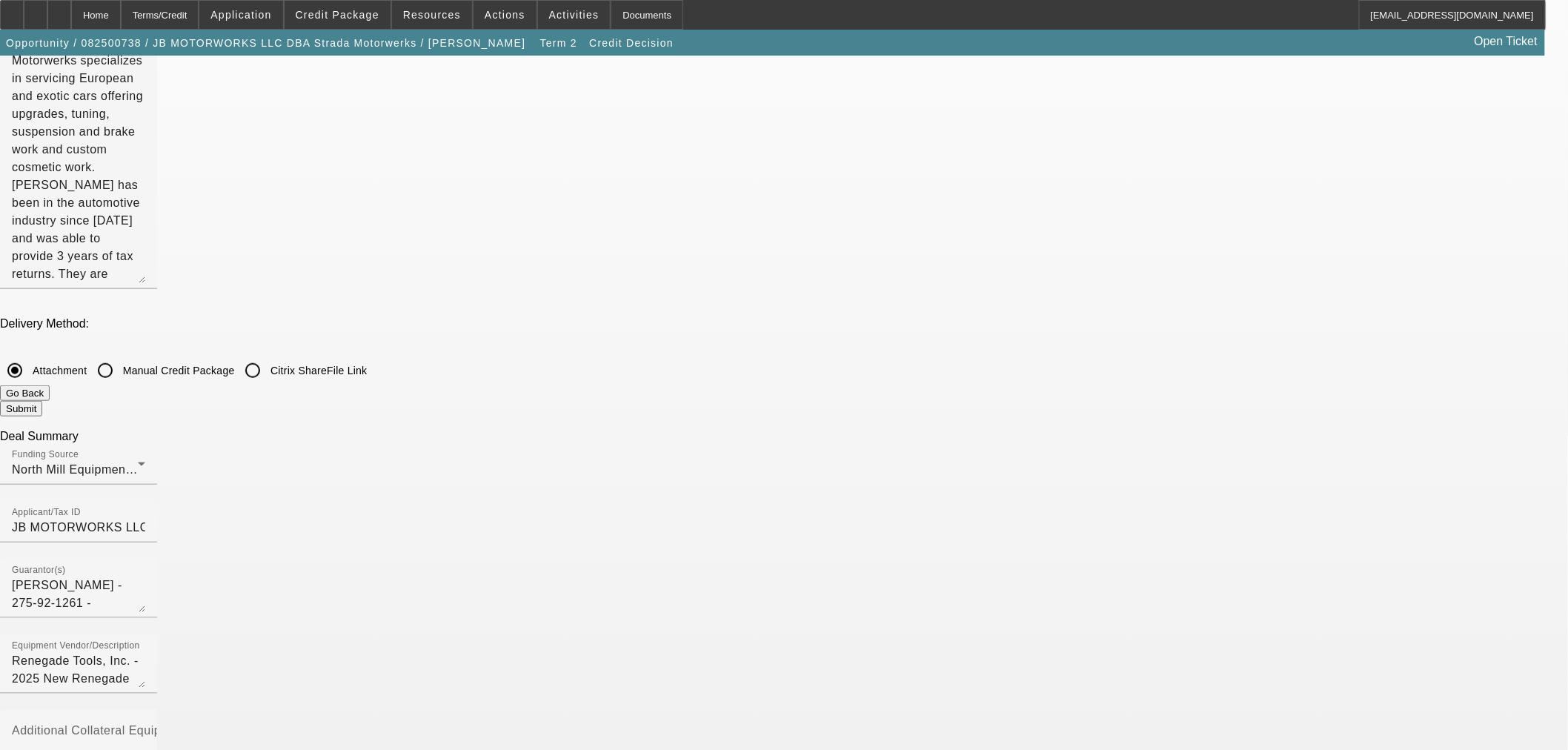
scroll to position [494, 0]
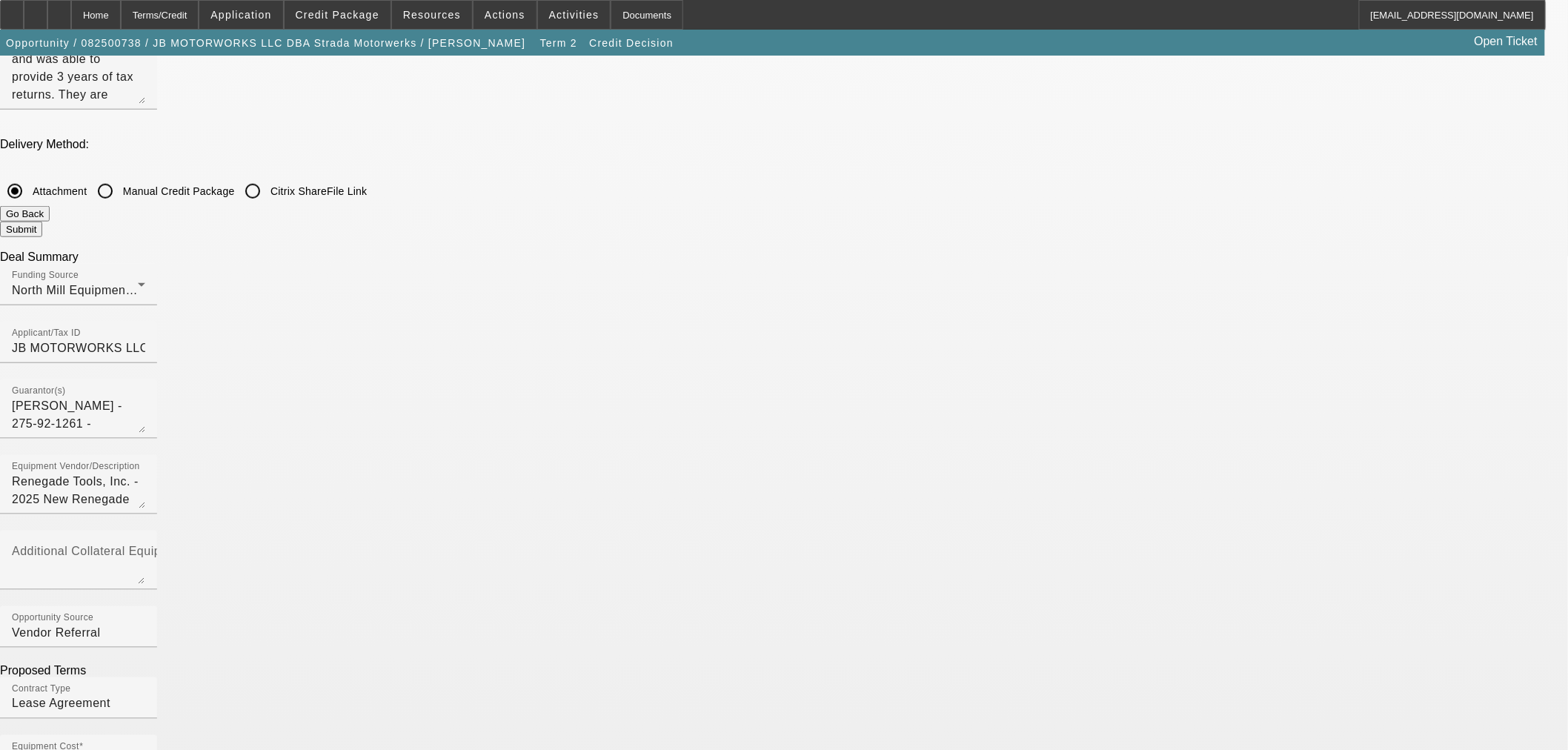
checkbox input "false"
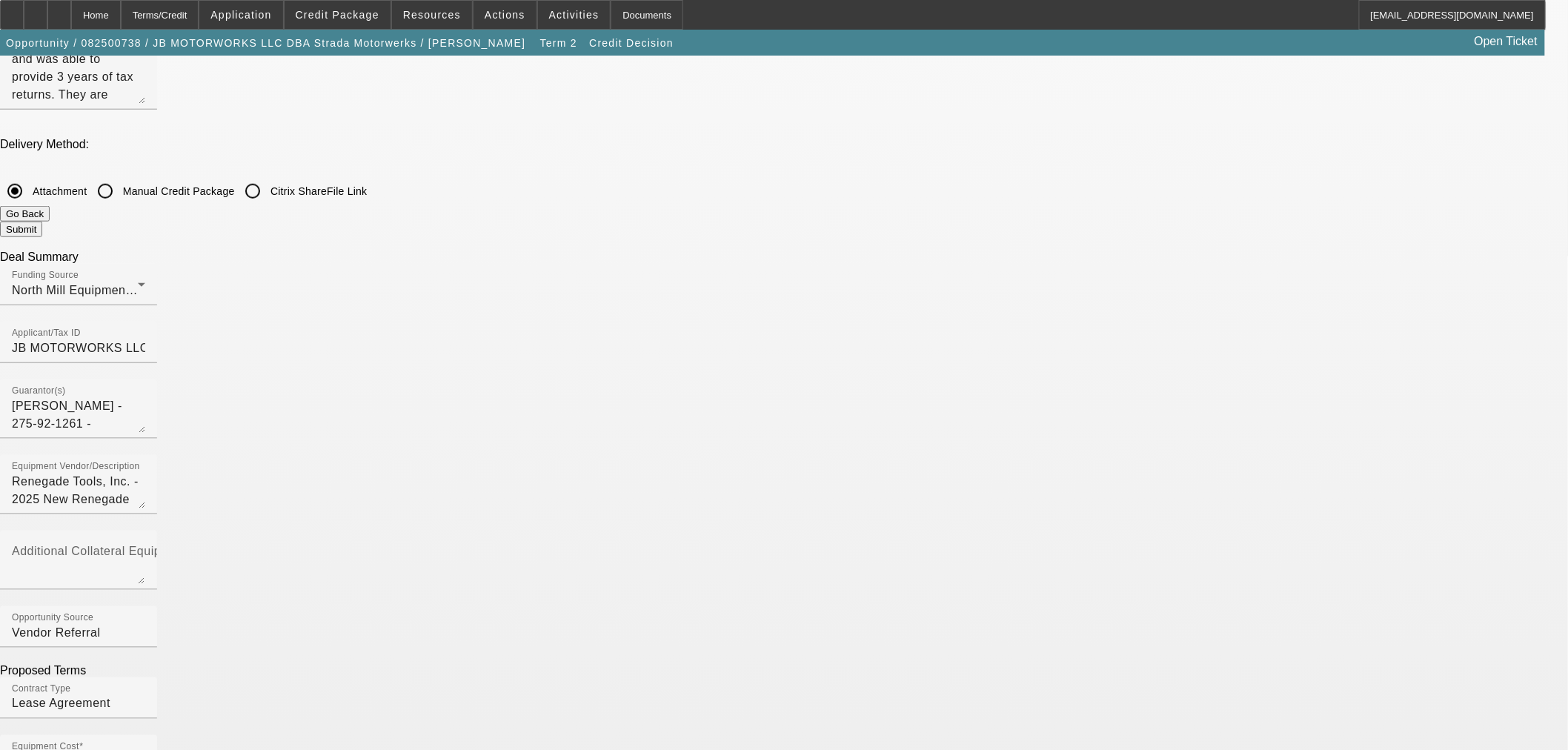
checkbox input "false"
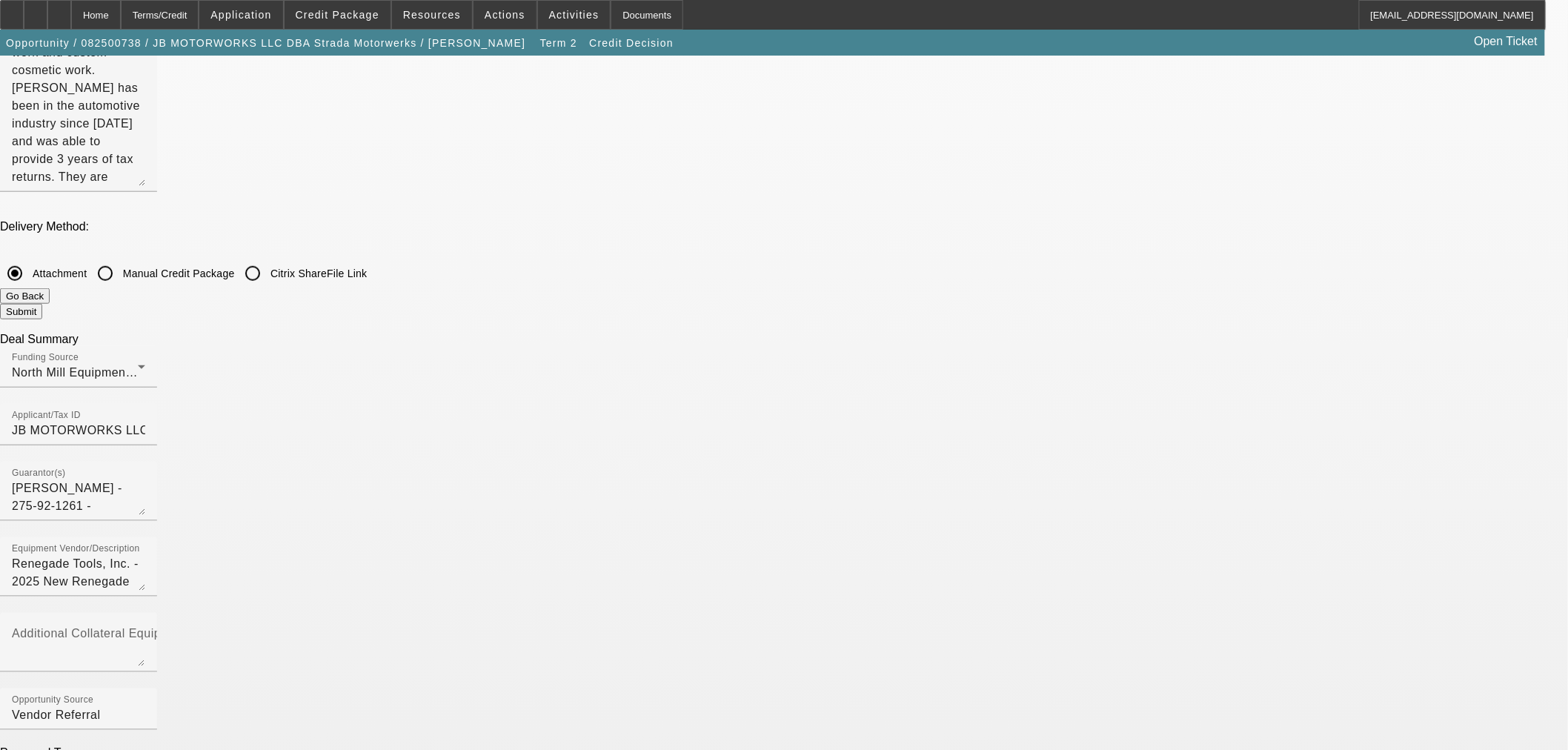
checkbox input "false"
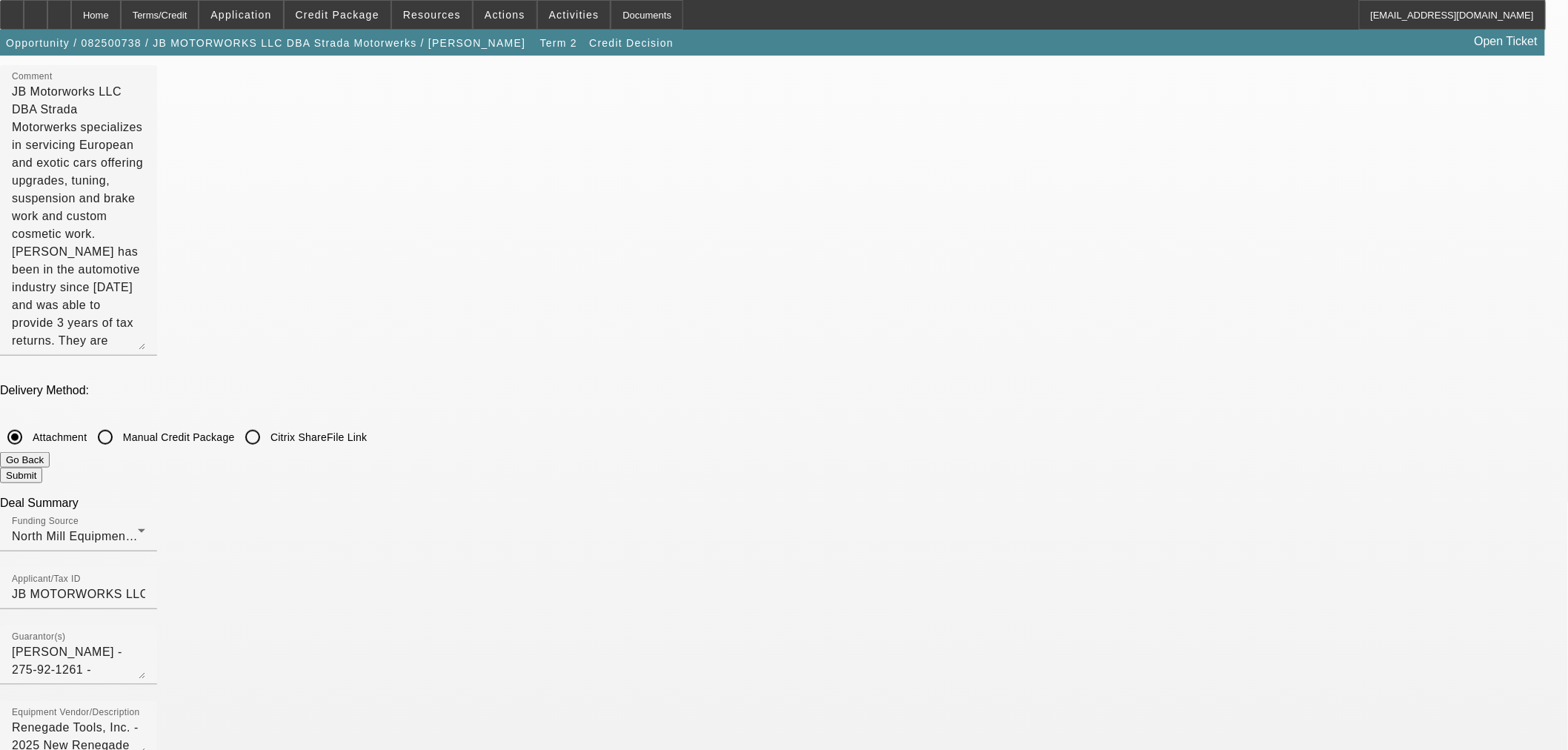
scroll to position [247, 0]
click at [50, 453] on button "Go Back" at bounding box center [25, 461] width 50 height 15
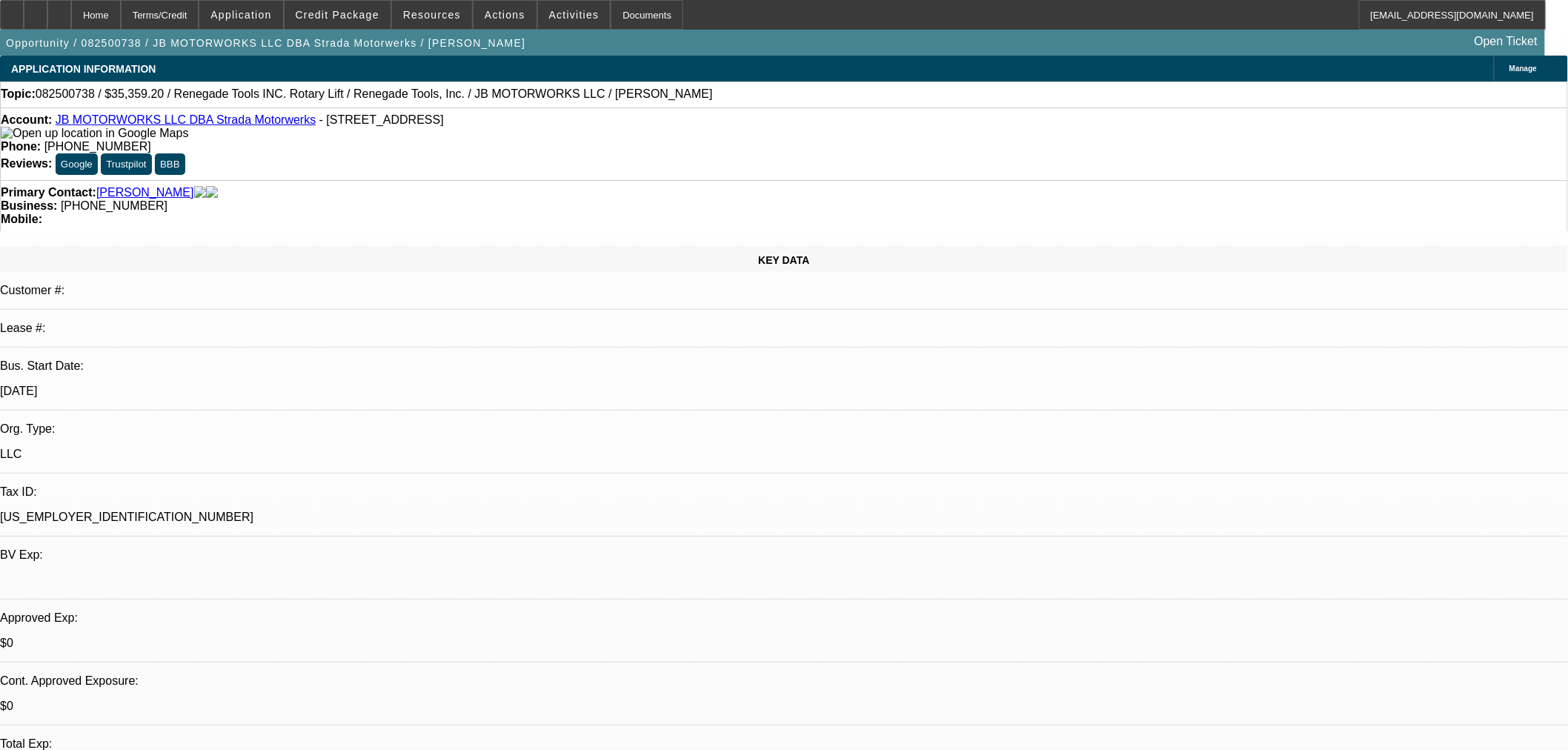
select select "0"
select select "3"
select select "0.1"
select select "4"
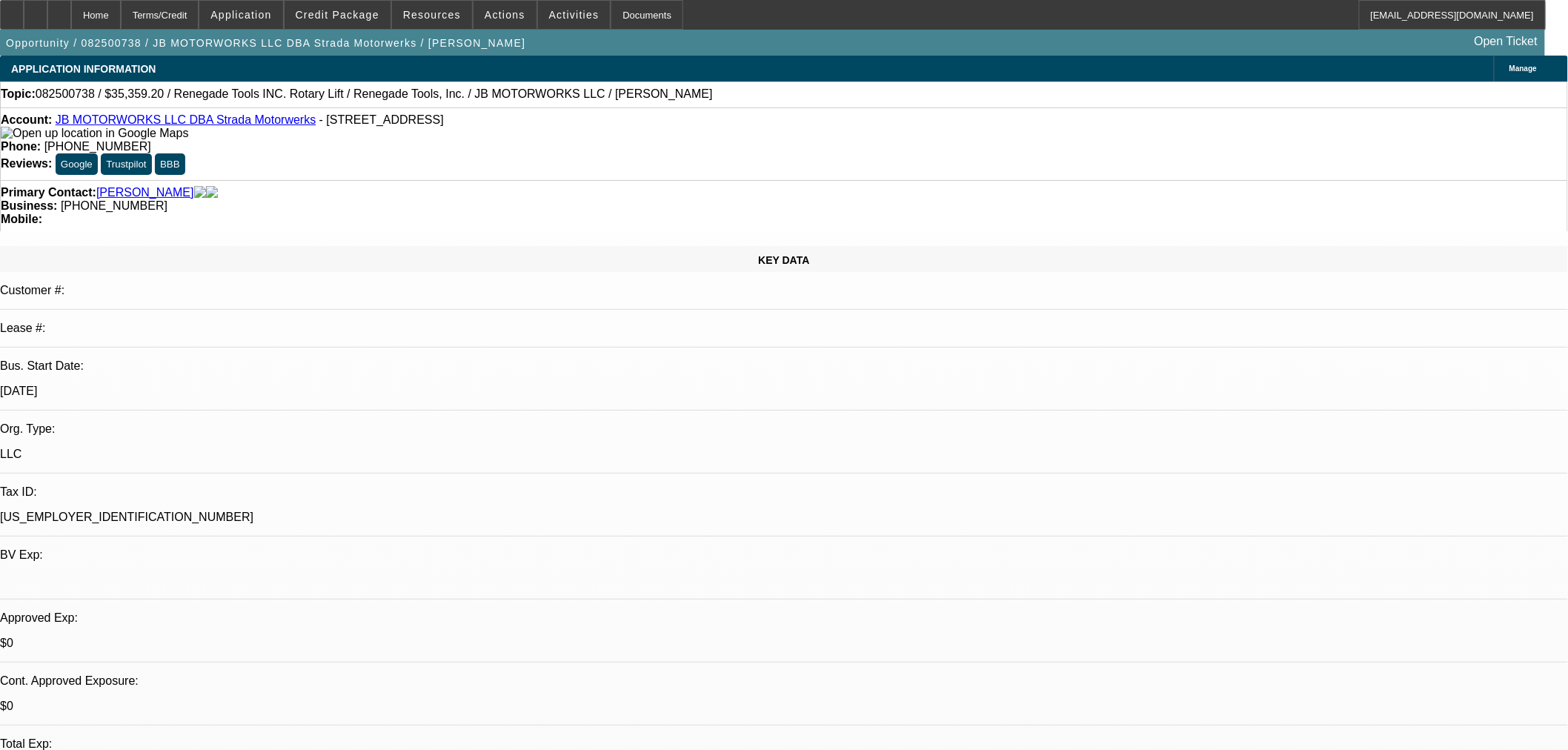
select select "0"
select select "3"
select select "0.1"
select select "4"
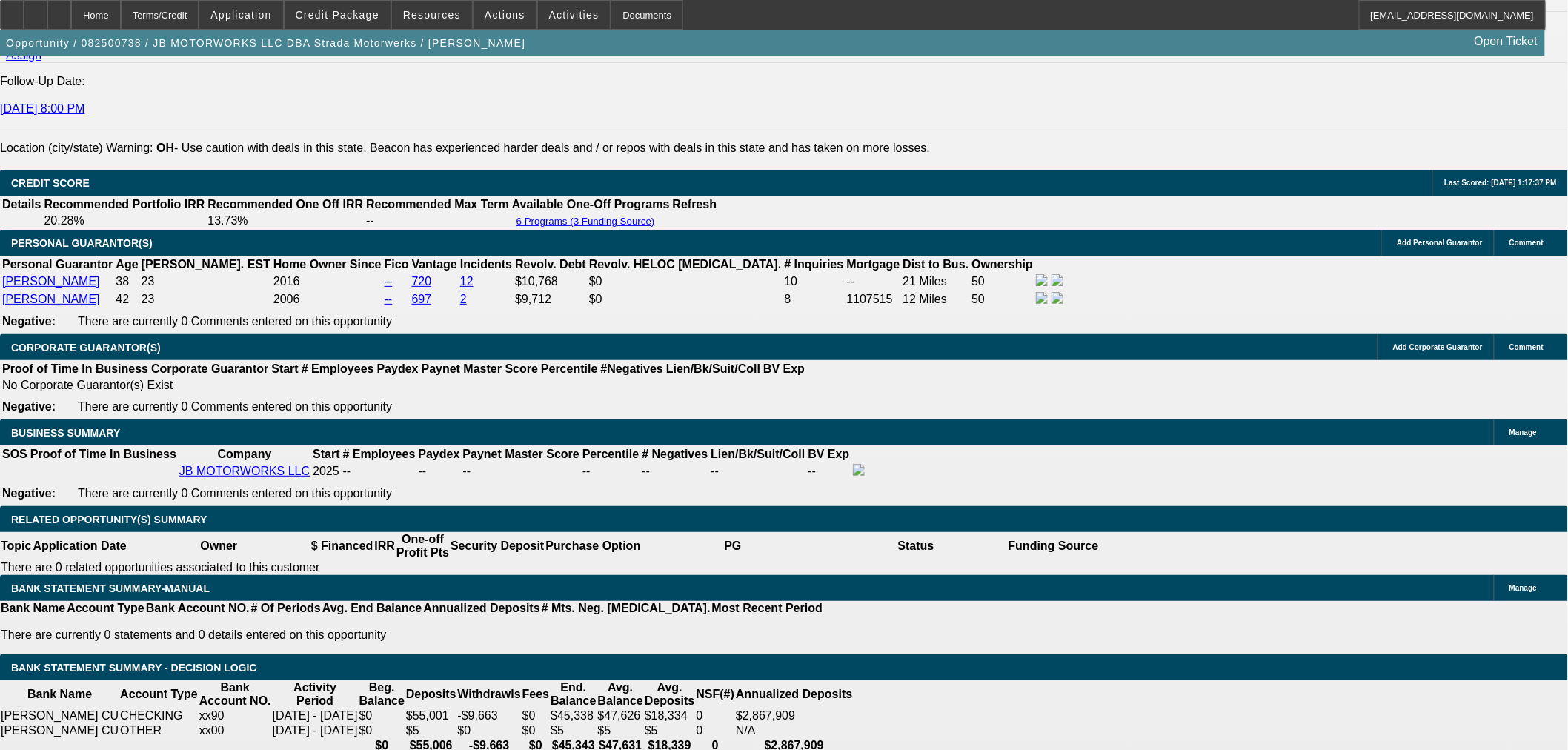
scroll to position [2141, 0]
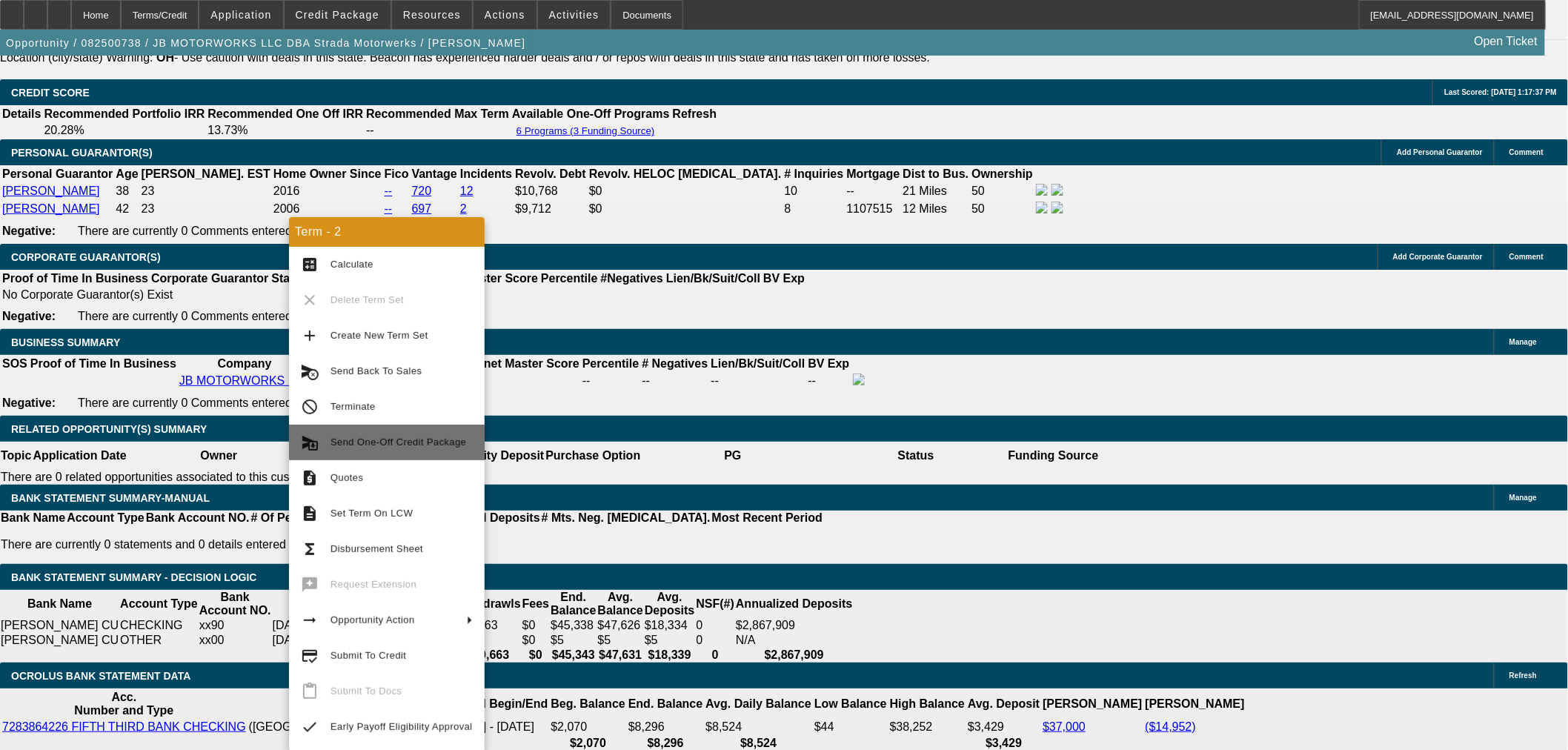
click at [393, 434] on span "Send One-Off Credit Package" at bounding box center [402, 442] width 142 height 18
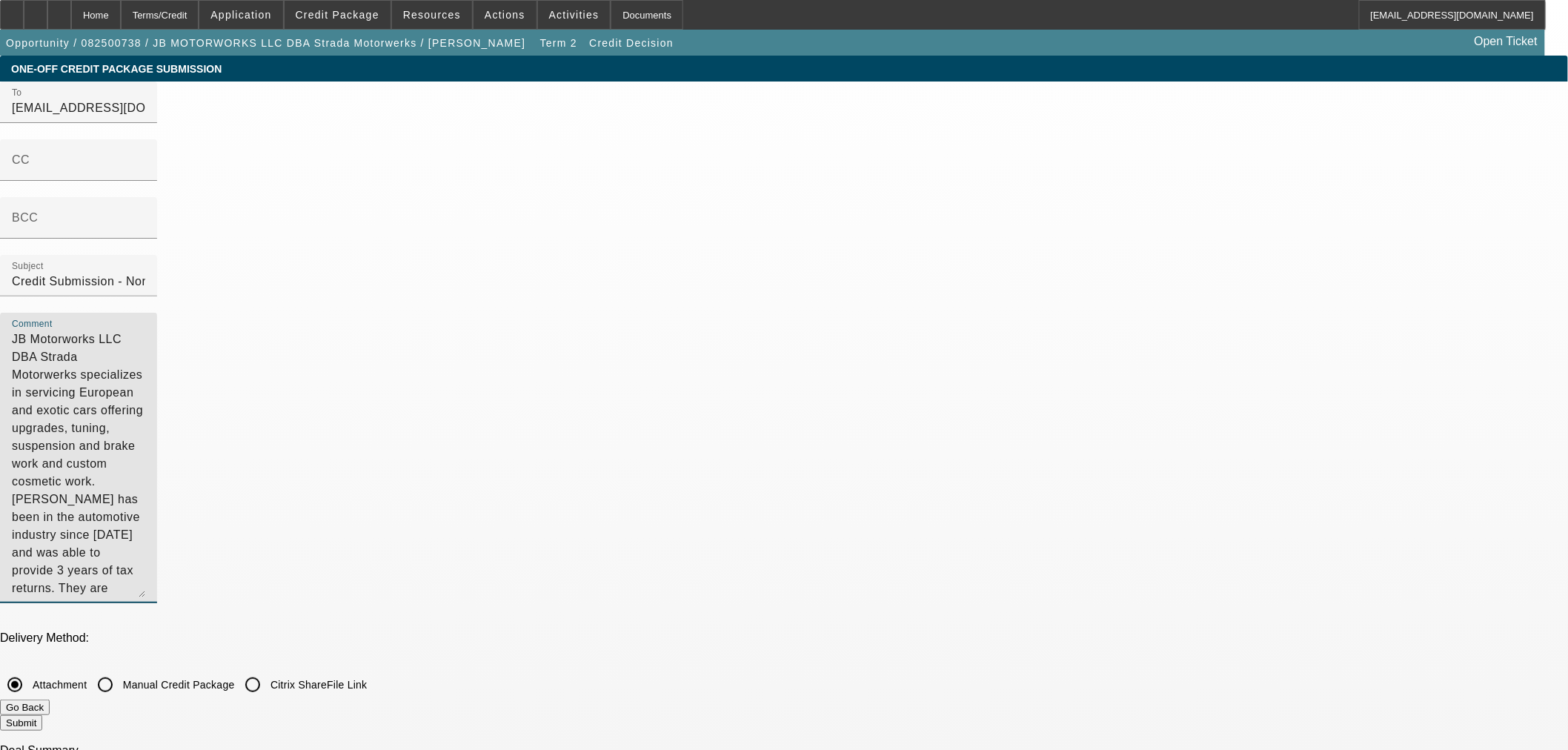
drag, startPoint x: 1040, startPoint y: 226, endPoint x: 379, endPoint y: -98, distance: 736.1
click at [379, 0] on html "Home Terms/Credit Application Credit Package Resources Actions Activities Docum…" at bounding box center [784, 375] width 1568 height 750
click at [145, 331] on textarea "JB Motorworks LLC DBA Strada Motorwerks specializes in servicing European and e…" at bounding box center [78, 465] width 133 height 267
drag, startPoint x: 932, startPoint y: 178, endPoint x: 839, endPoint y: 174, distance: 93.1
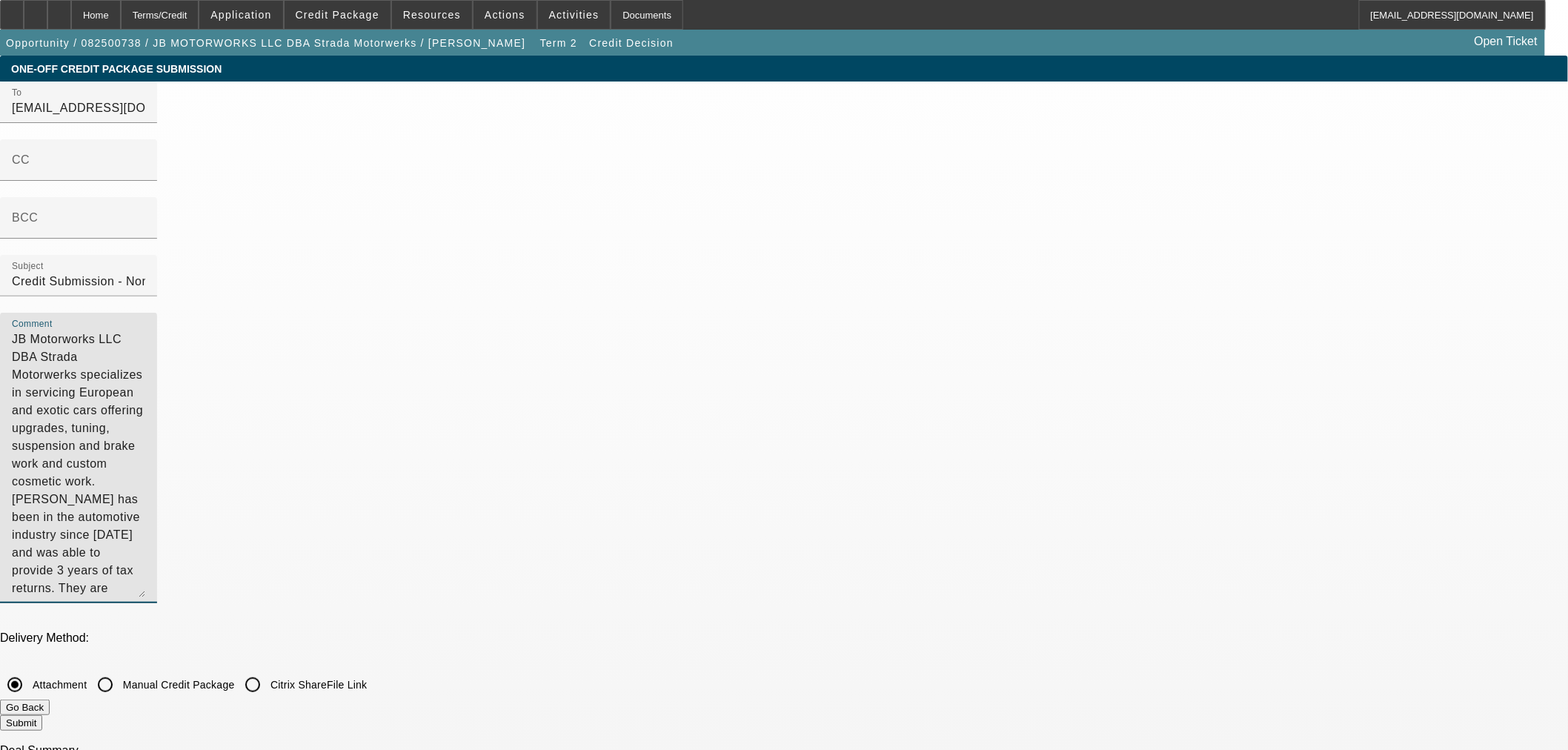
click at [145, 331] on textarea "JB Motorworks LLC DBA Strada Motorwerks specializes in servicing European and e…" at bounding box center [78, 465] width 133 height 267
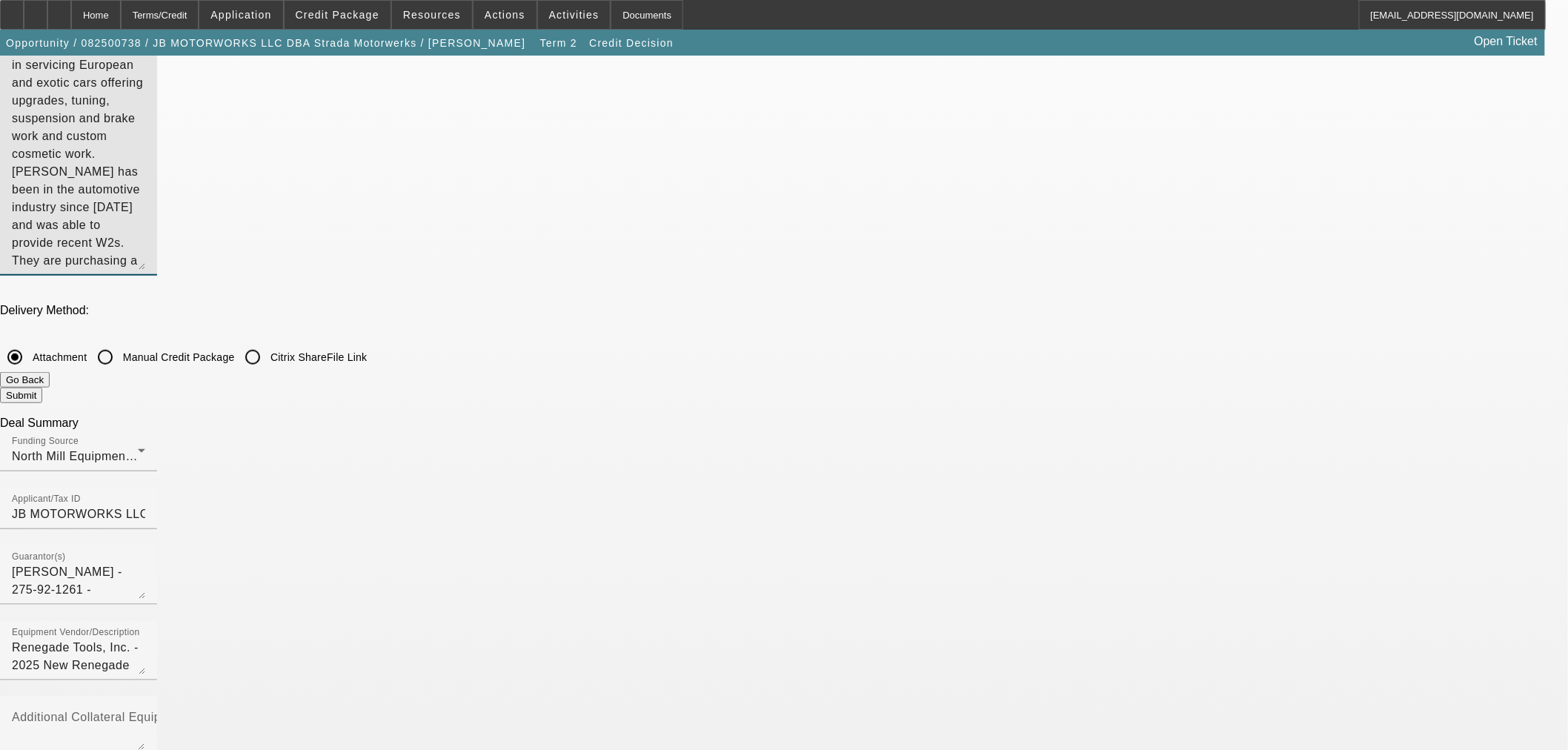
scroll to position [329, 0]
type textarea "JB Motorworks LLC DBA Strada Motorwerks specializes in servicing European and e…"
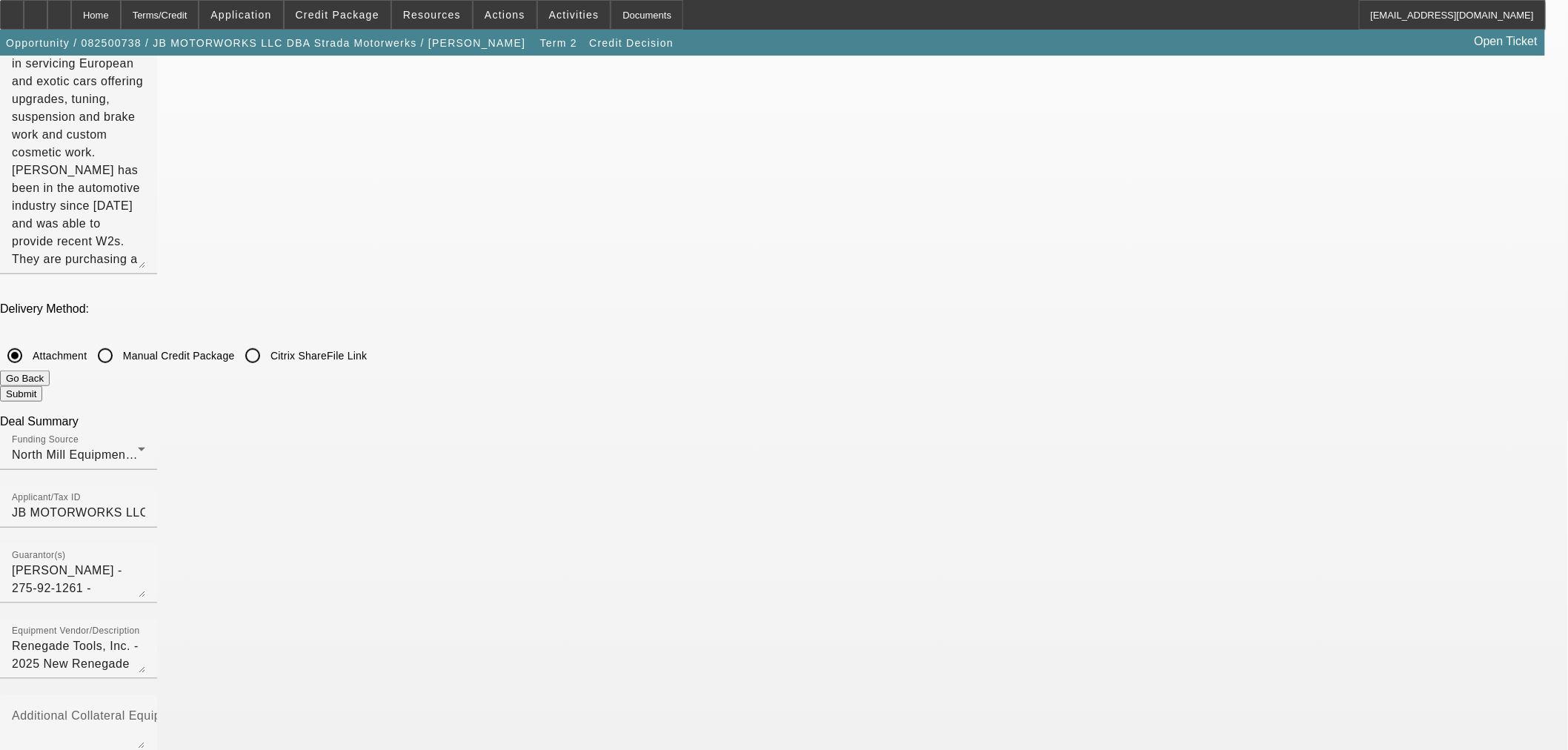
checkbox input "true"
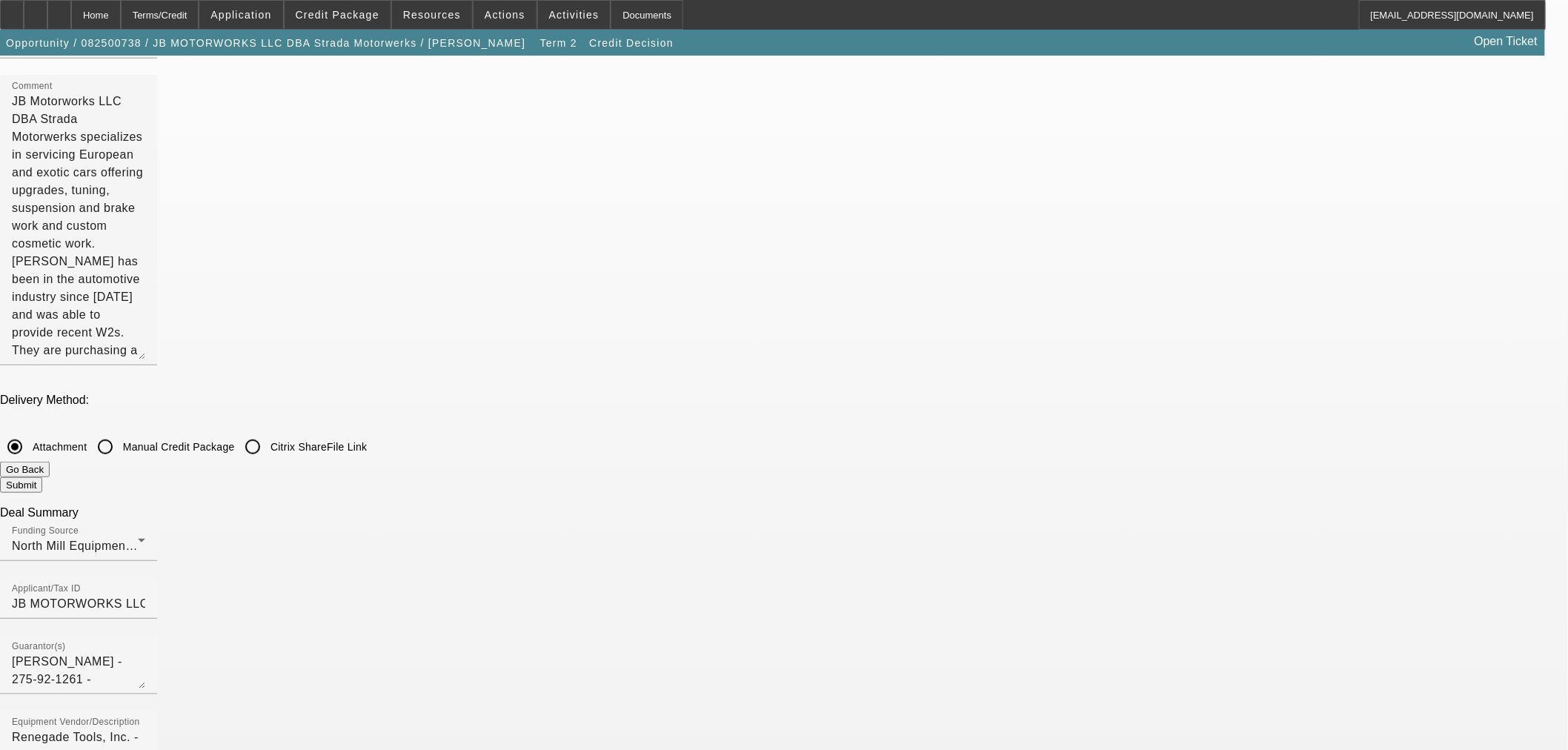
scroll to position [0, 0]
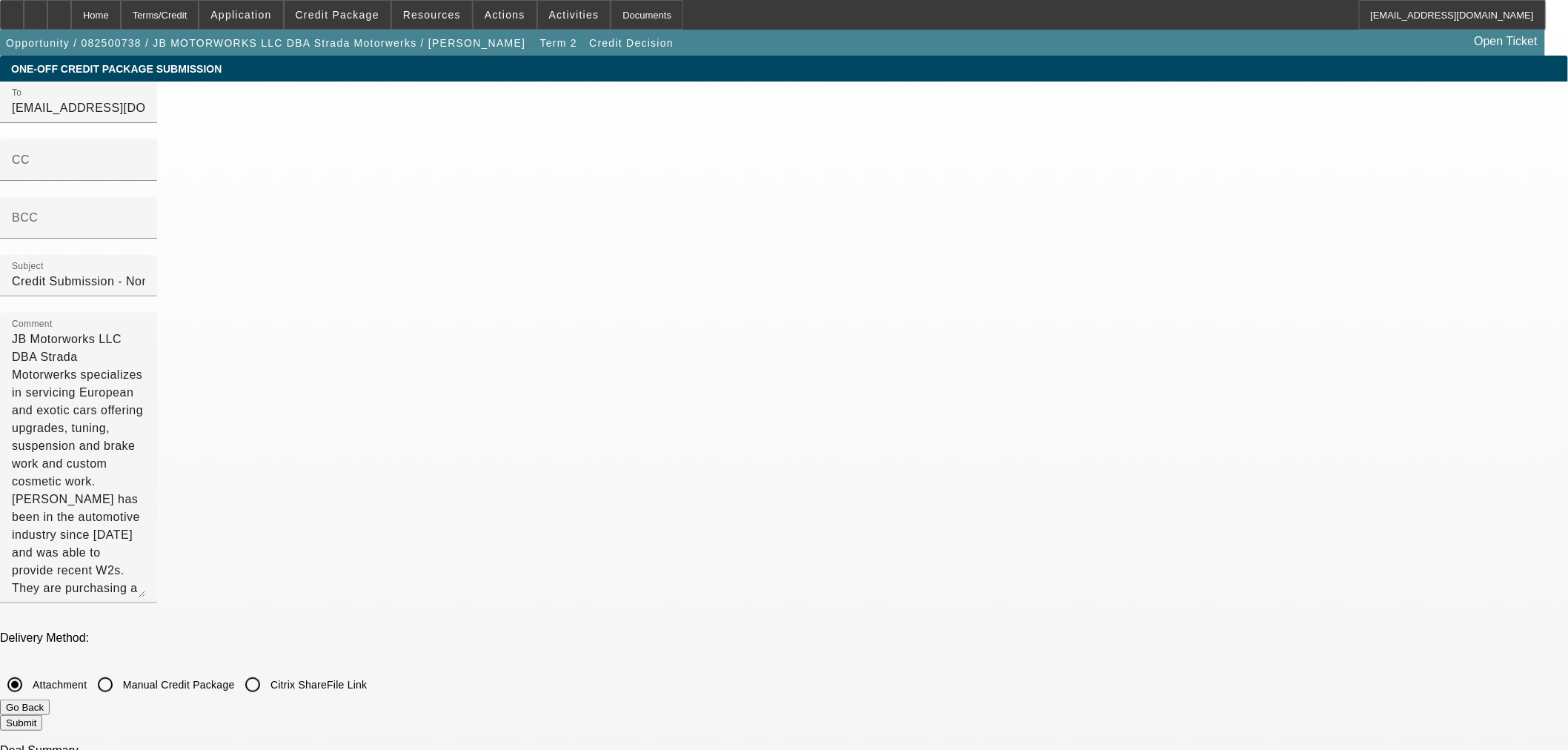
click at [42, 716] on button "Submit" at bounding box center [21, 723] width 42 height 15
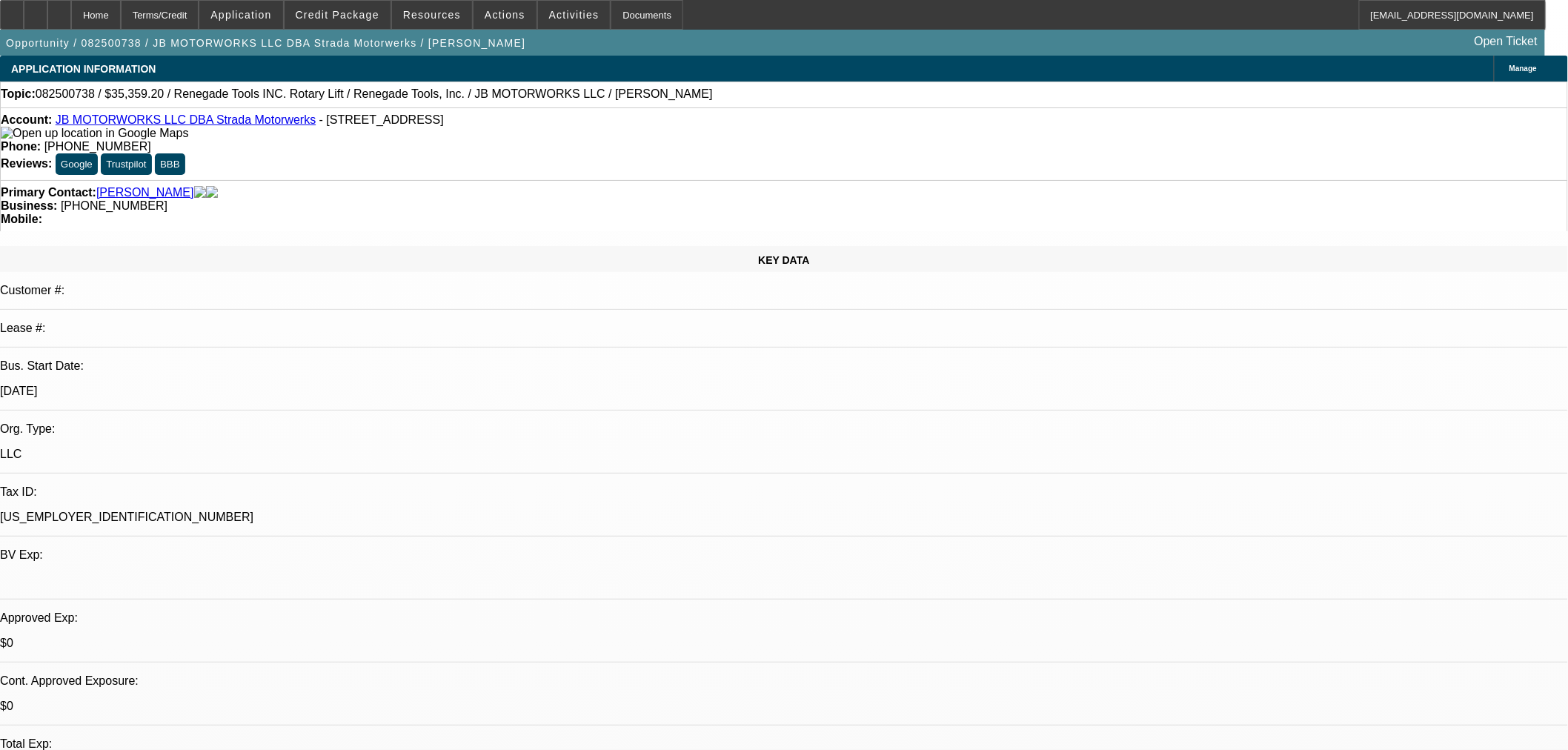
select select "0"
select select "3"
select select "0.1"
select select "4"
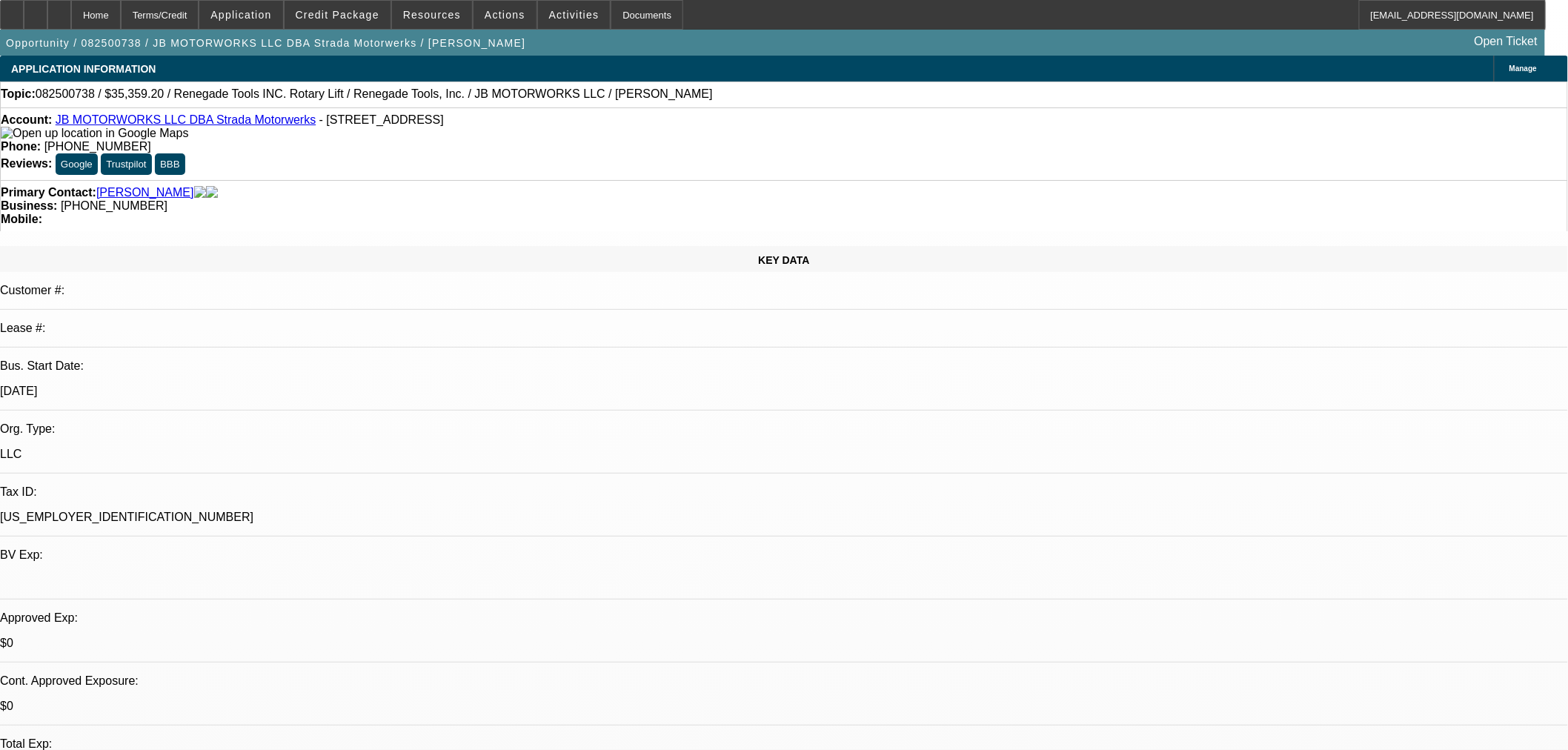
select select "0"
select select "3"
select select "0.1"
select select "4"
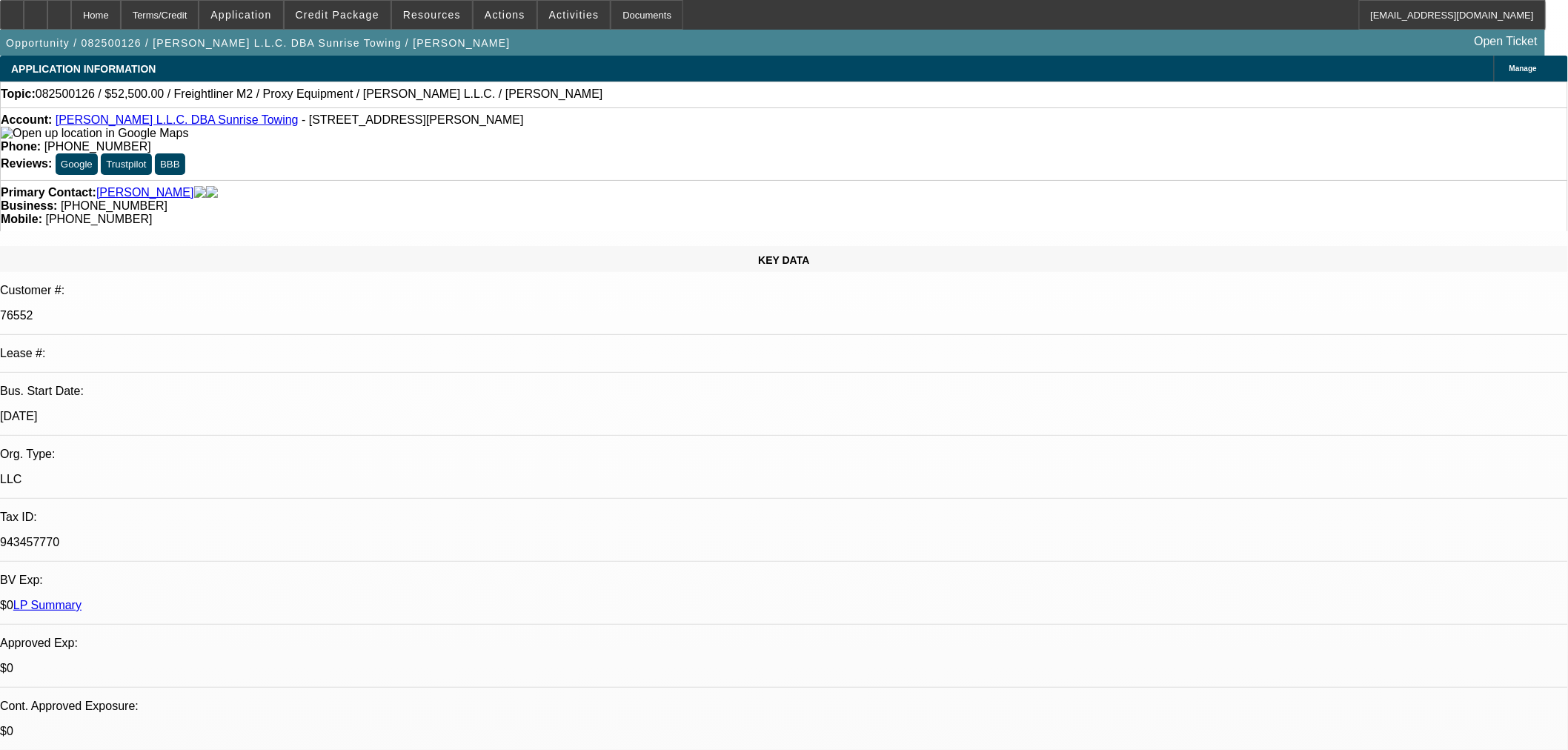
select select "0"
select select "0.1"
select select "4"
select select "0"
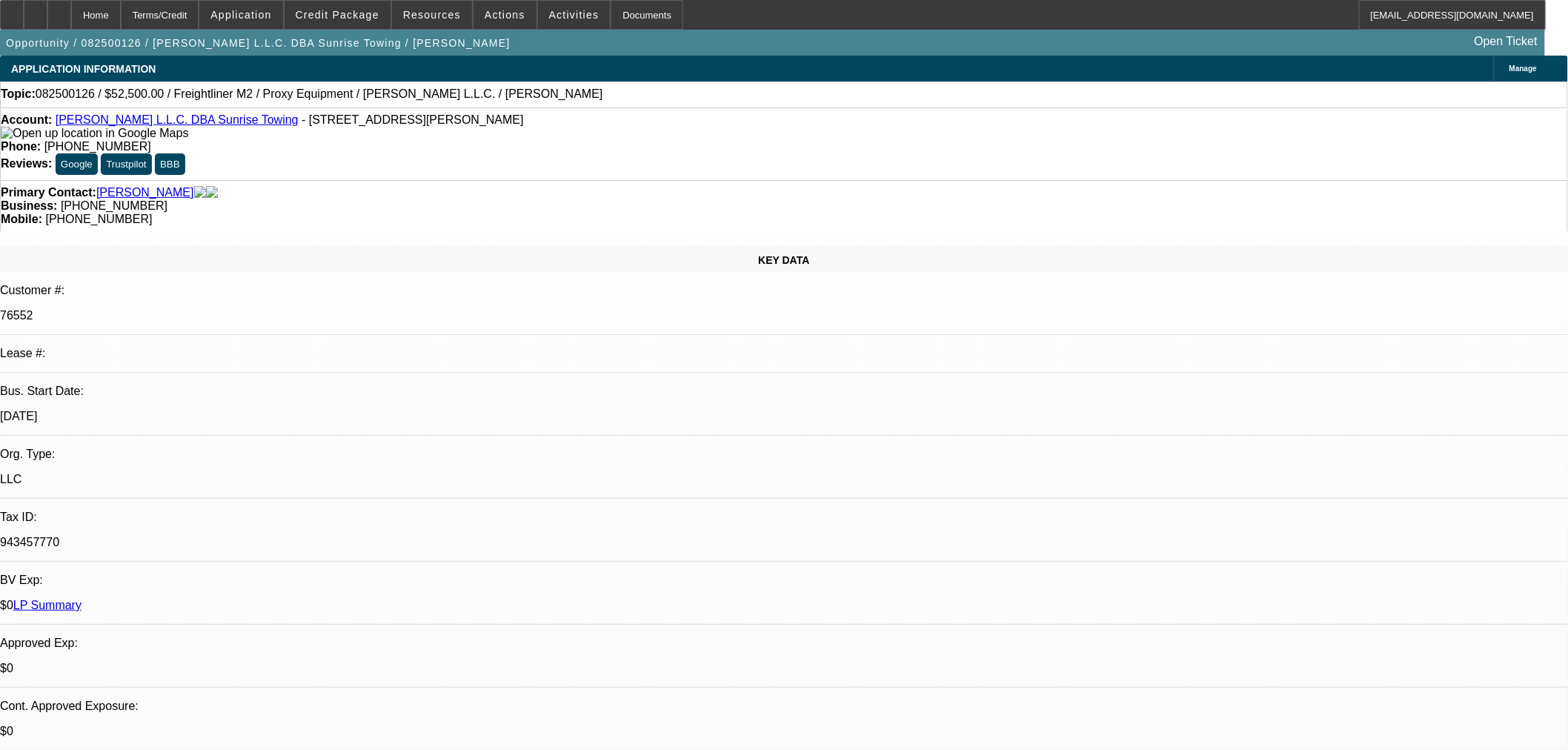
select select "0"
select select "0.1"
select select "4"
click at [336, 13] on span "Credit Package" at bounding box center [337, 14] width 84 height 12
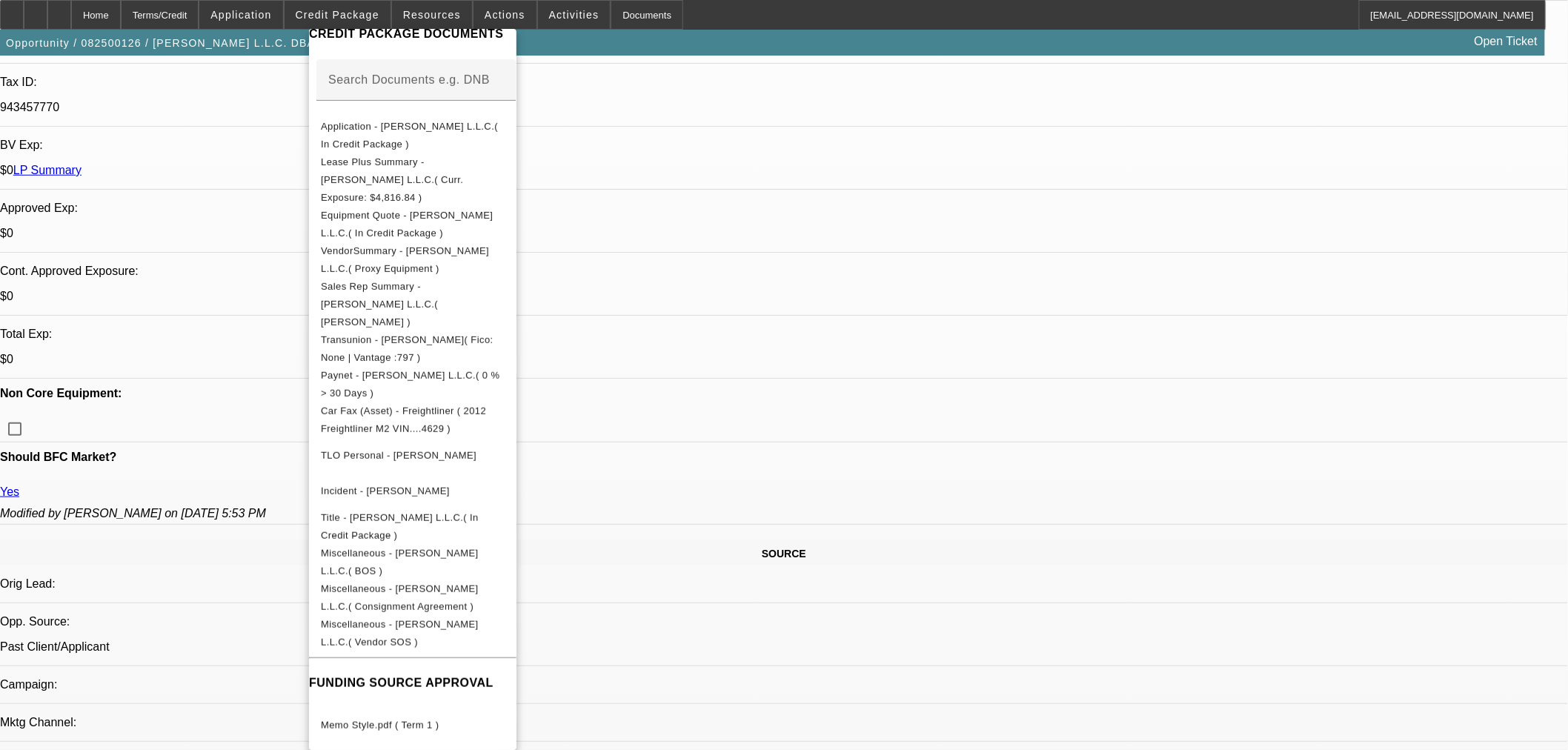
scroll to position [494, 0]
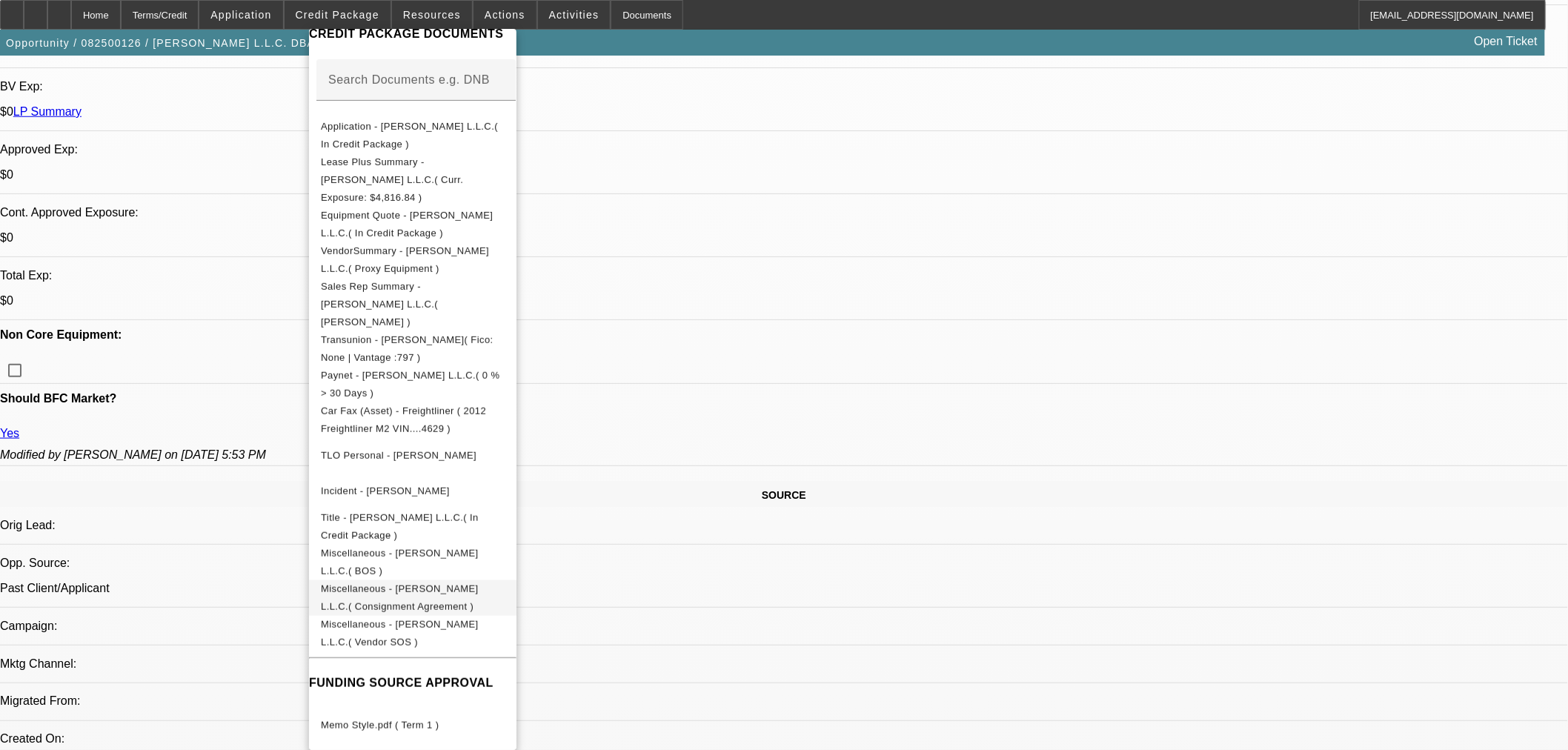
click at [479, 583] on span "Miscellaneous - [PERSON_NAME] L.L.C.( Consignment Agreement )" at bounding box center [399, 597] width 157 height 29
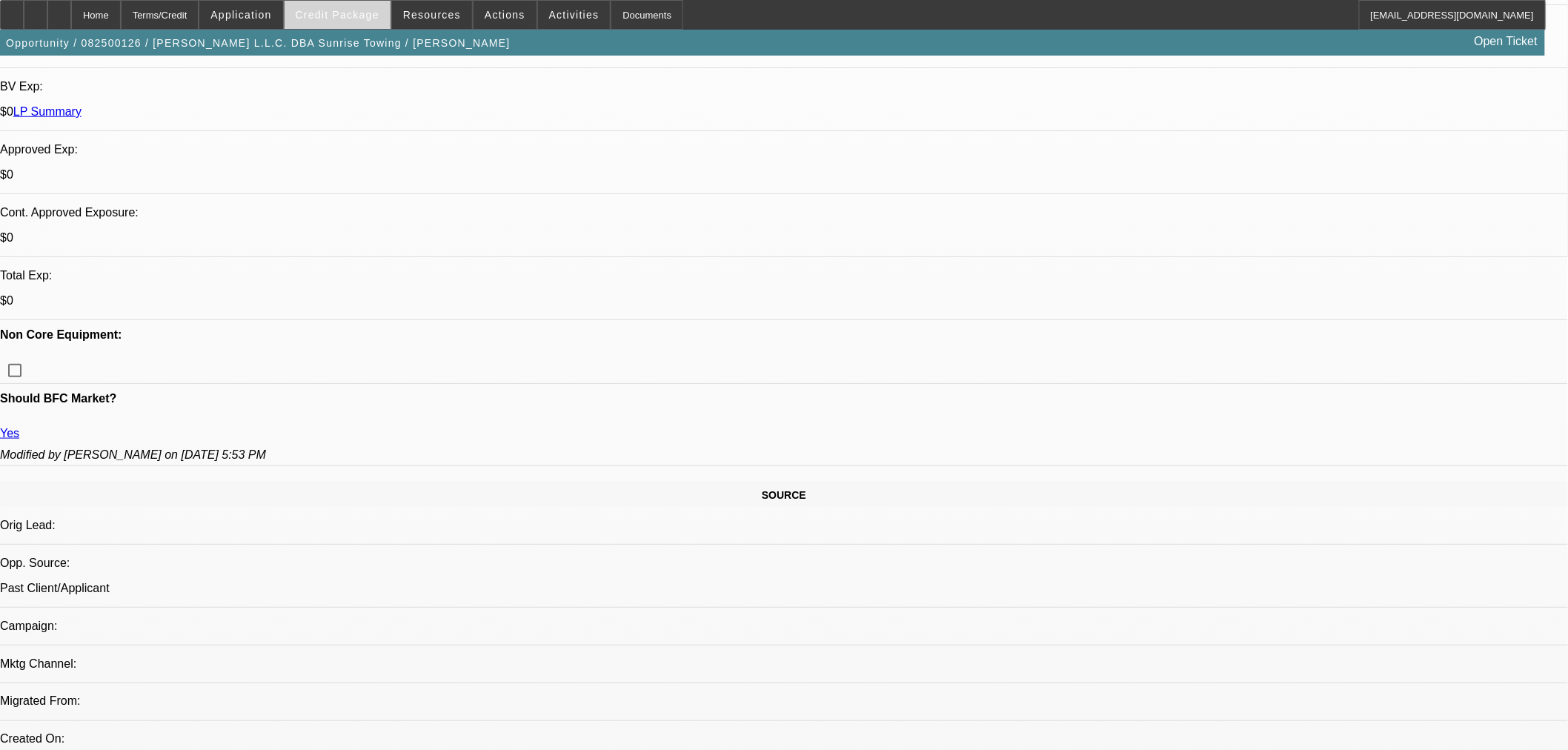
click at [344, 13] on span "Credit Package" at bounding box center [337, 14] width 84 height 12
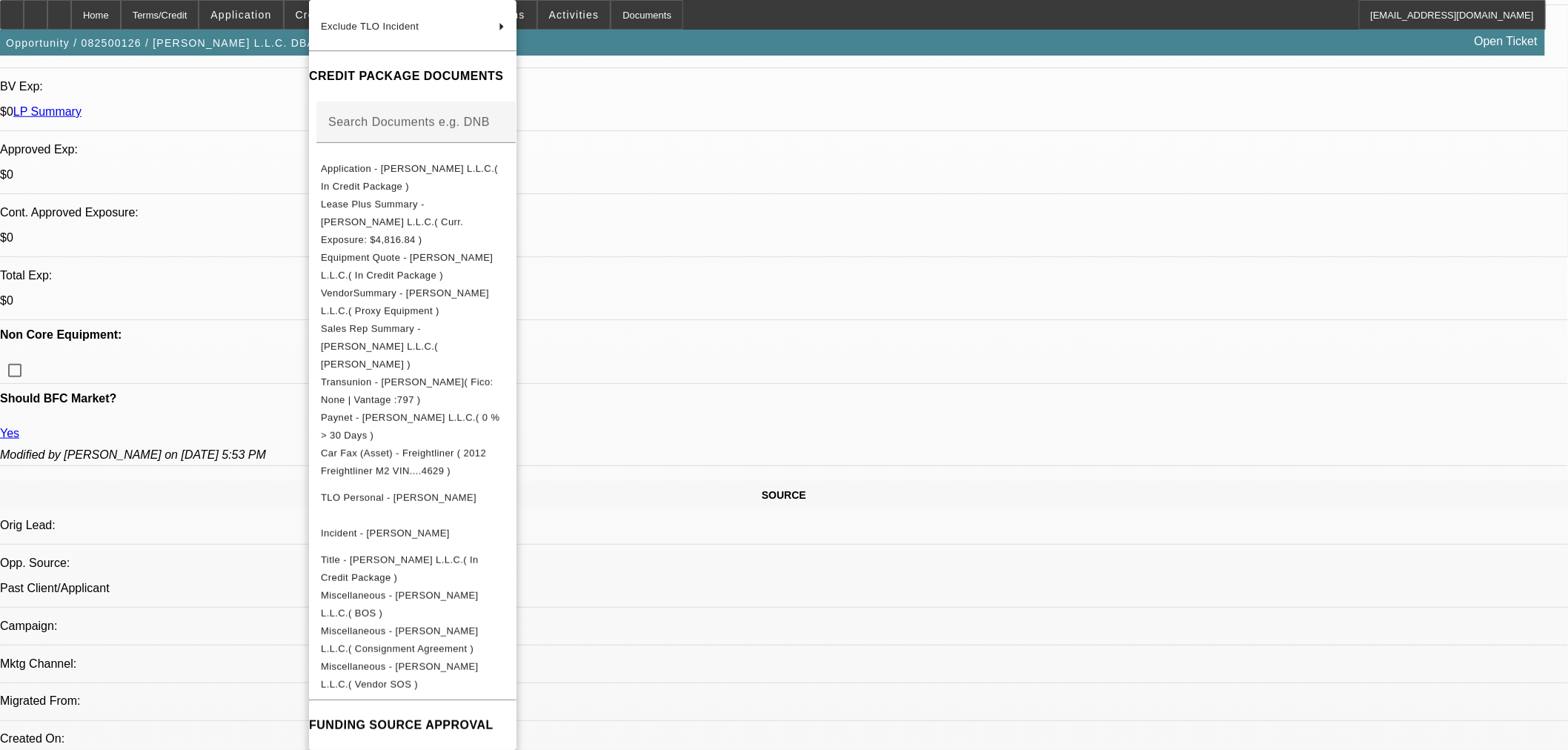
scroll to position [180, 0]
click at [447, 582] on button "Miscellaneous - [PERSON_NAME] L.L.C.( BOS )" at bounding box center [413, 600] width 208 height 36
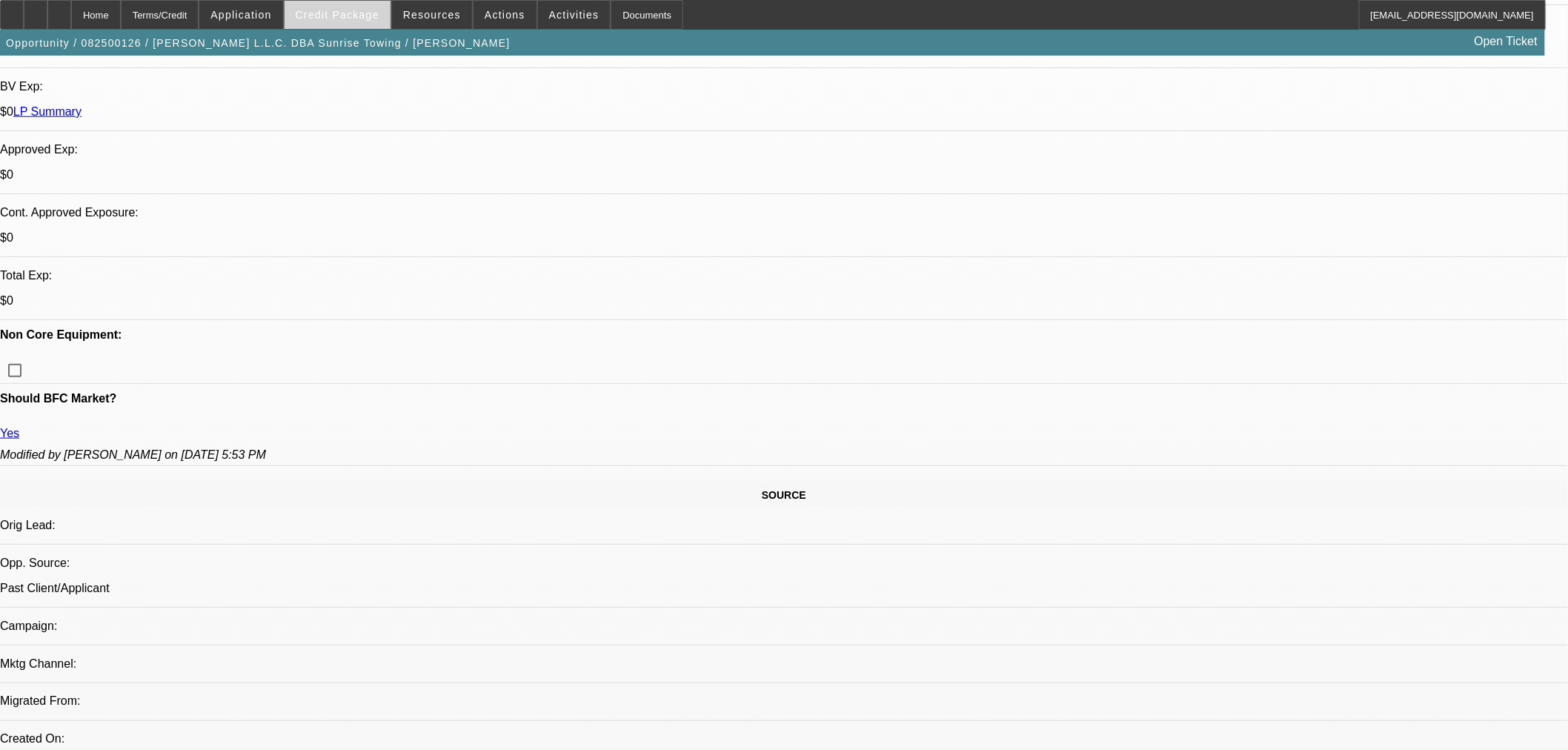
click at [356, 9] on span "Credit Package" at bounding box center [337, 14] width 84 height 12
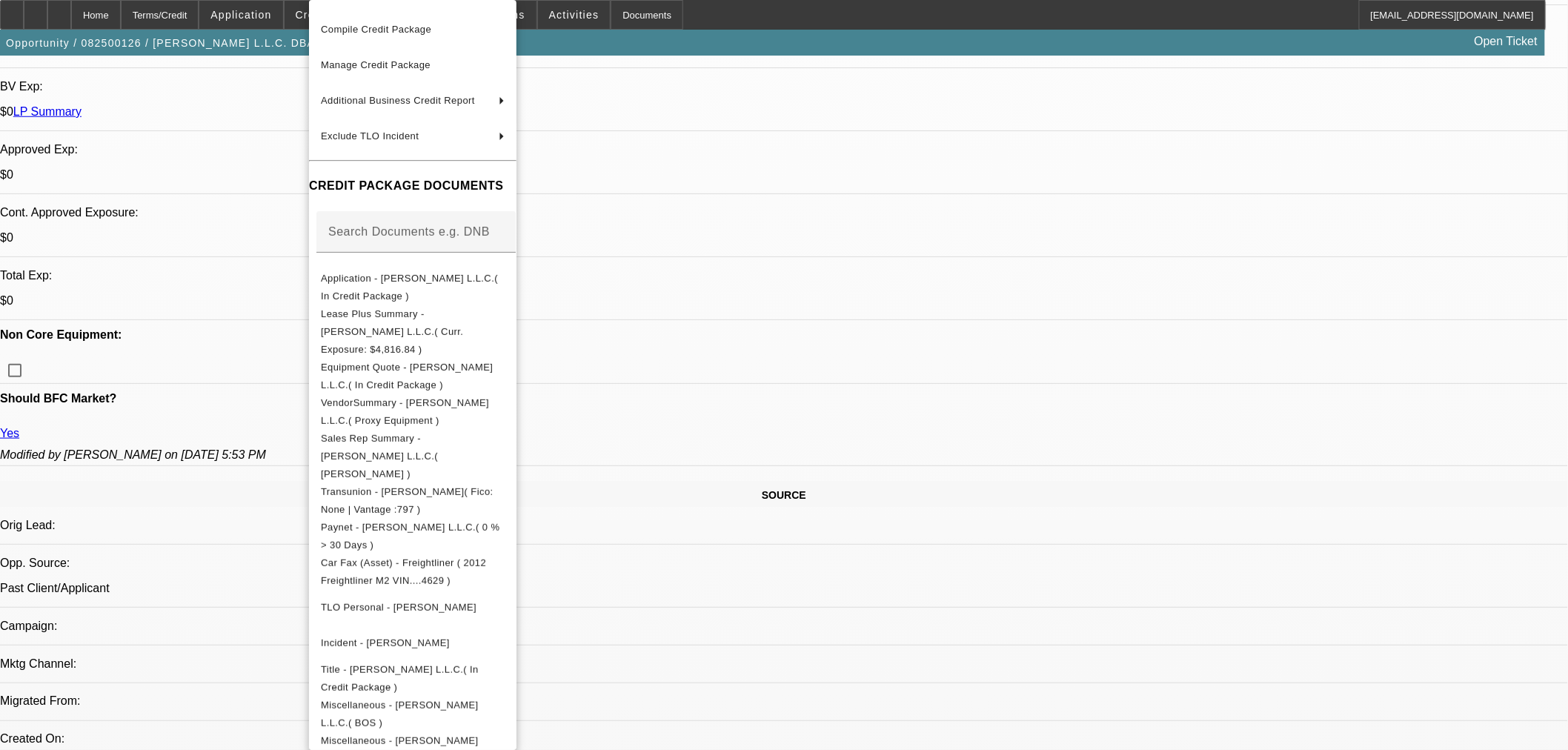
scroll to position [217, 0]
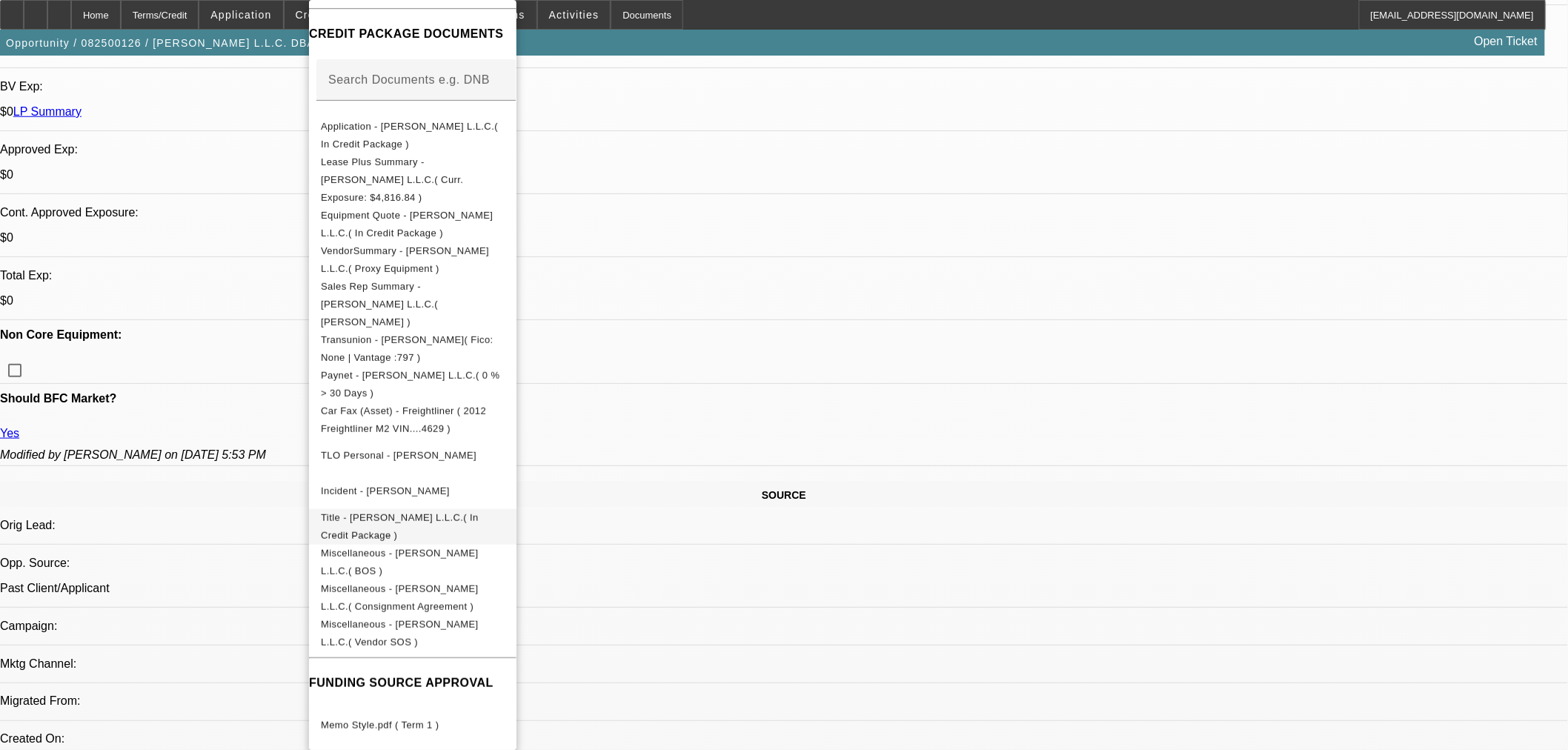
click at [392, 513] on span "Title - [PERSON_NAME] L.L.C.( In Credit Package )" at bounding box center [399, 527] width 157 height 29
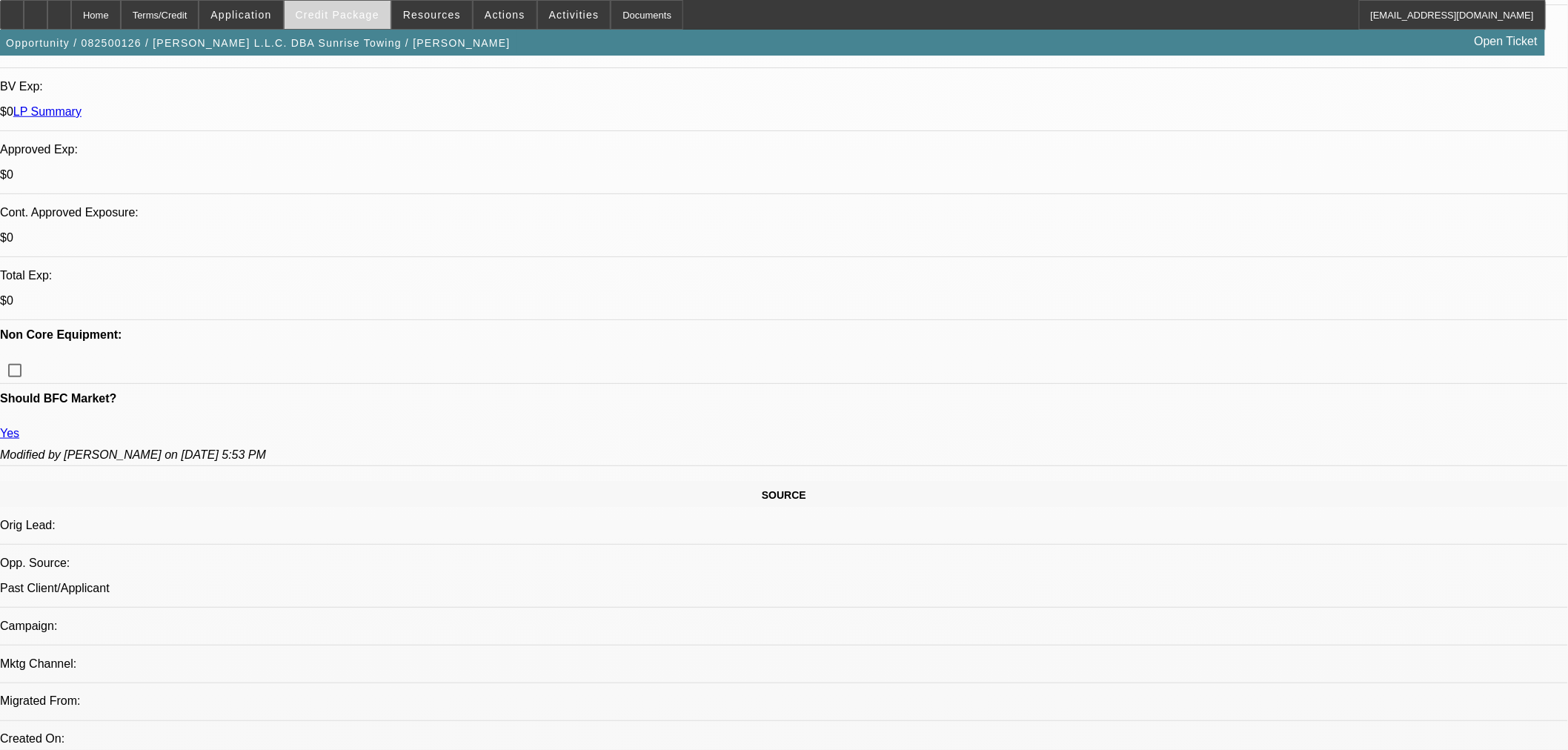
click at [342, 23] on span at bounding box center [337, 14] width 106 height 36
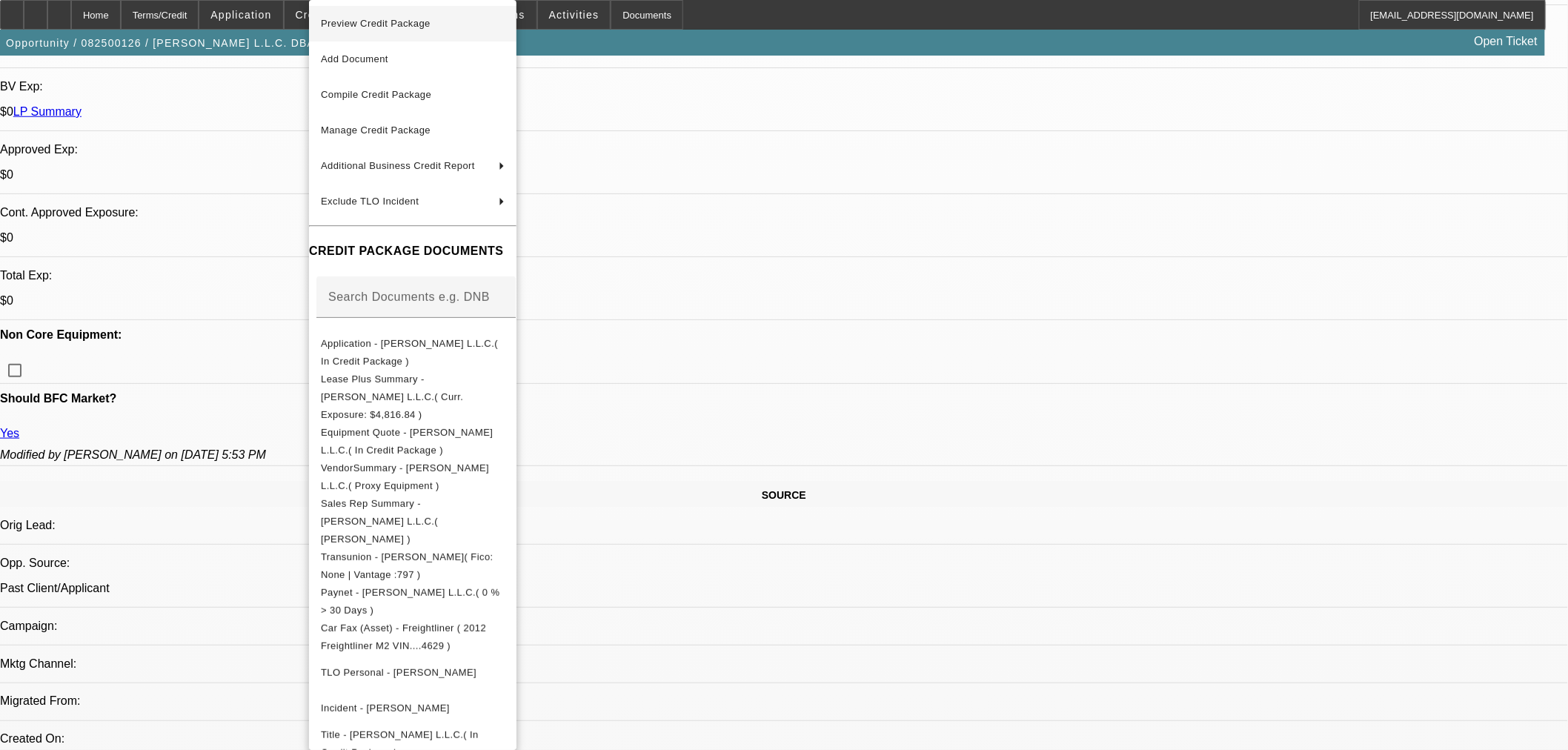
click at [376, 24] on span "Preview Credit Package" at bounding box center [375, 23] width 109 height 11
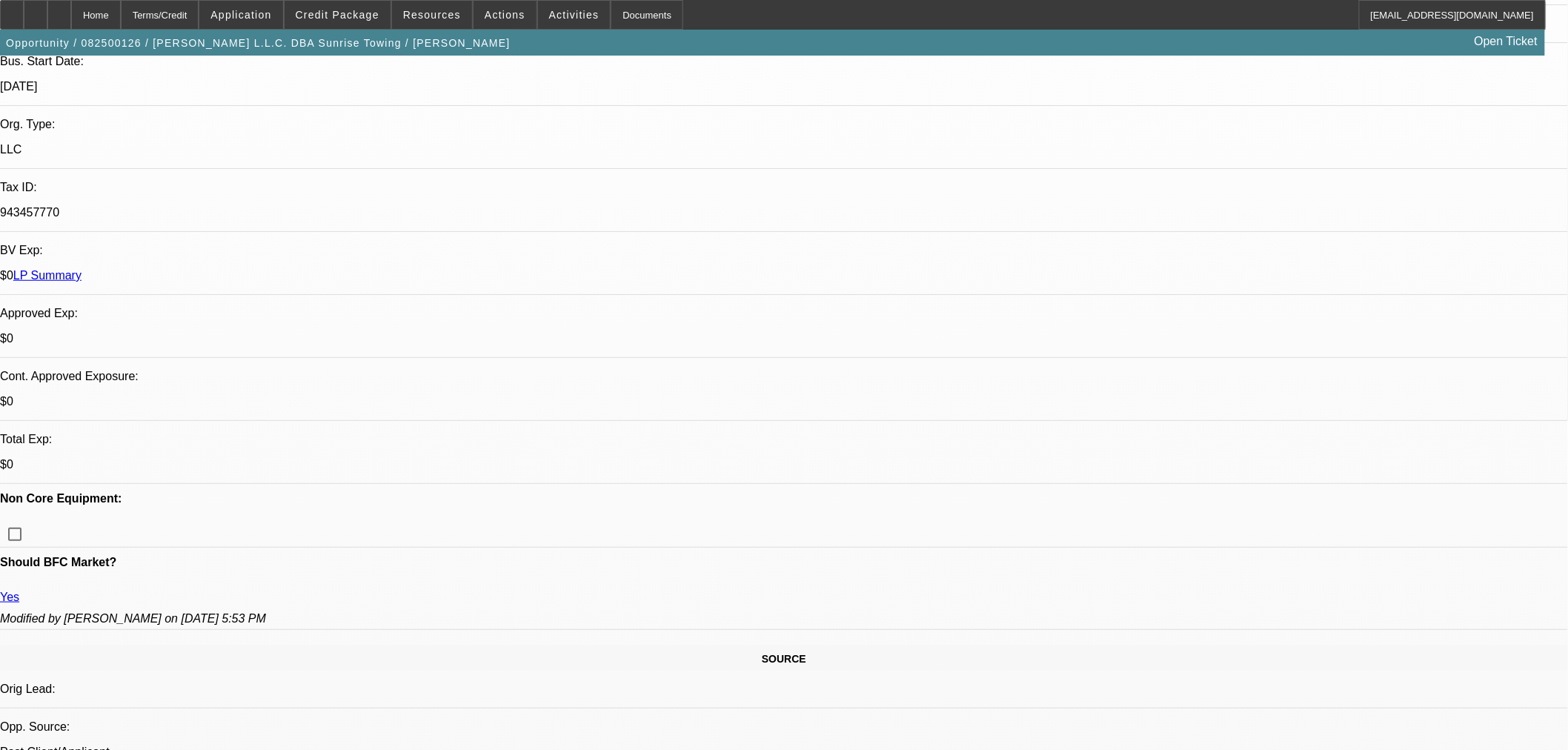
scroll to position [329, 0]
click at [345, 13] on span "Credit Package" at bounding box center [337, 14] width 84 height 12
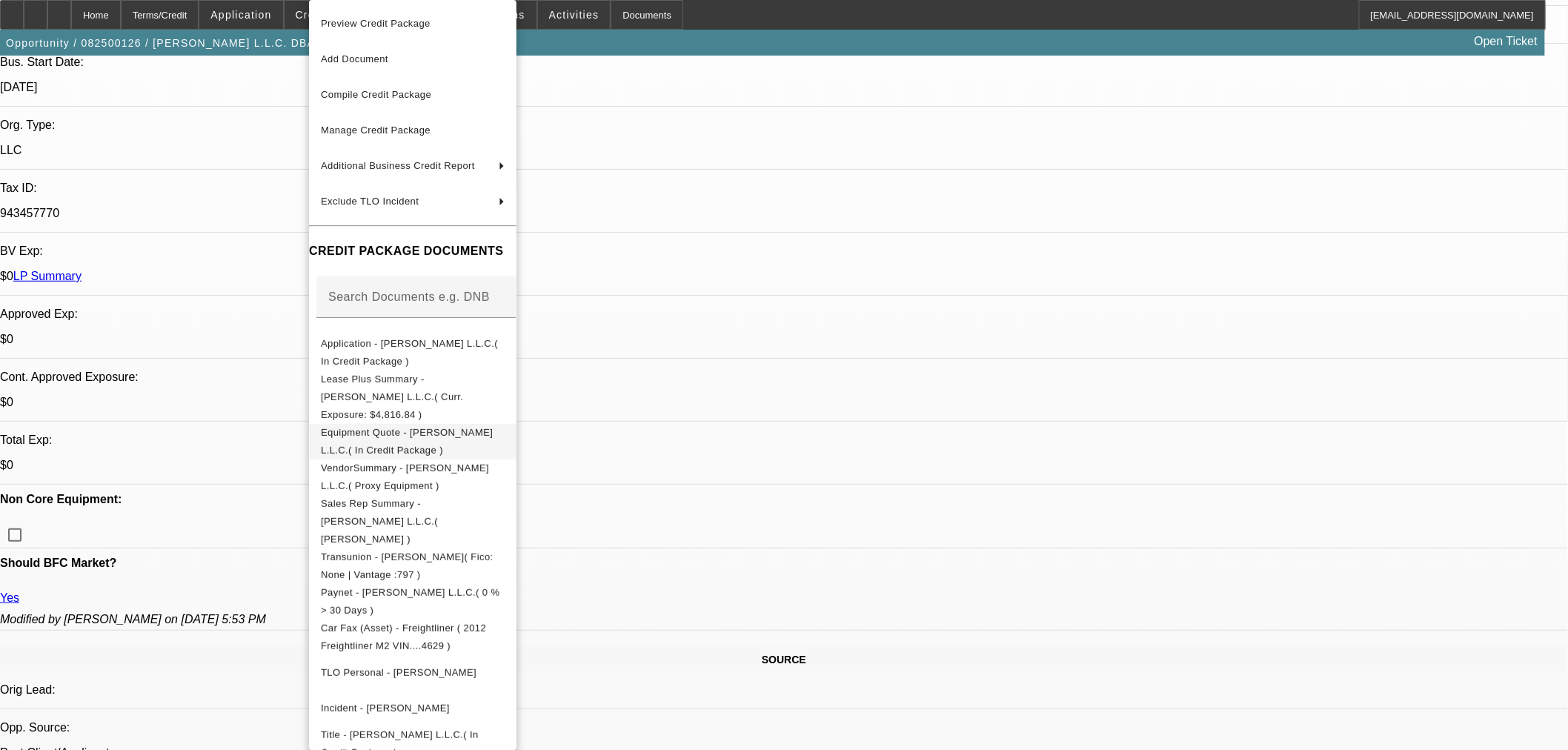
click at [379, 424] on button "Equipment Quote - [PERSON_NAME] L.L.C.( In Credit Package )" at bounding box center [413, 441] width 208 height 36
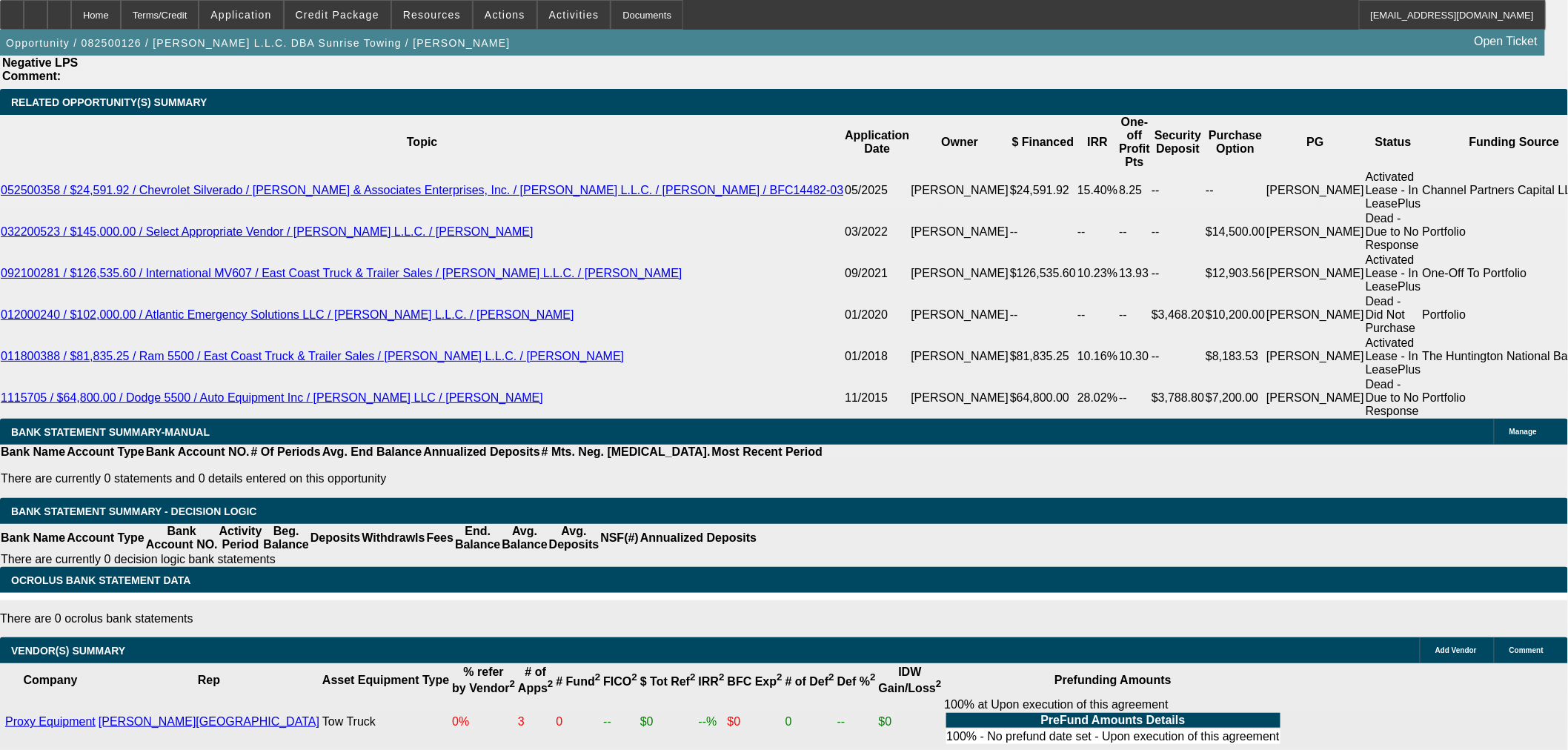
drag, startPoint x: 274, startPoint y: 421, endPoint x: 277, endPoint y: 433, distance: 12.4
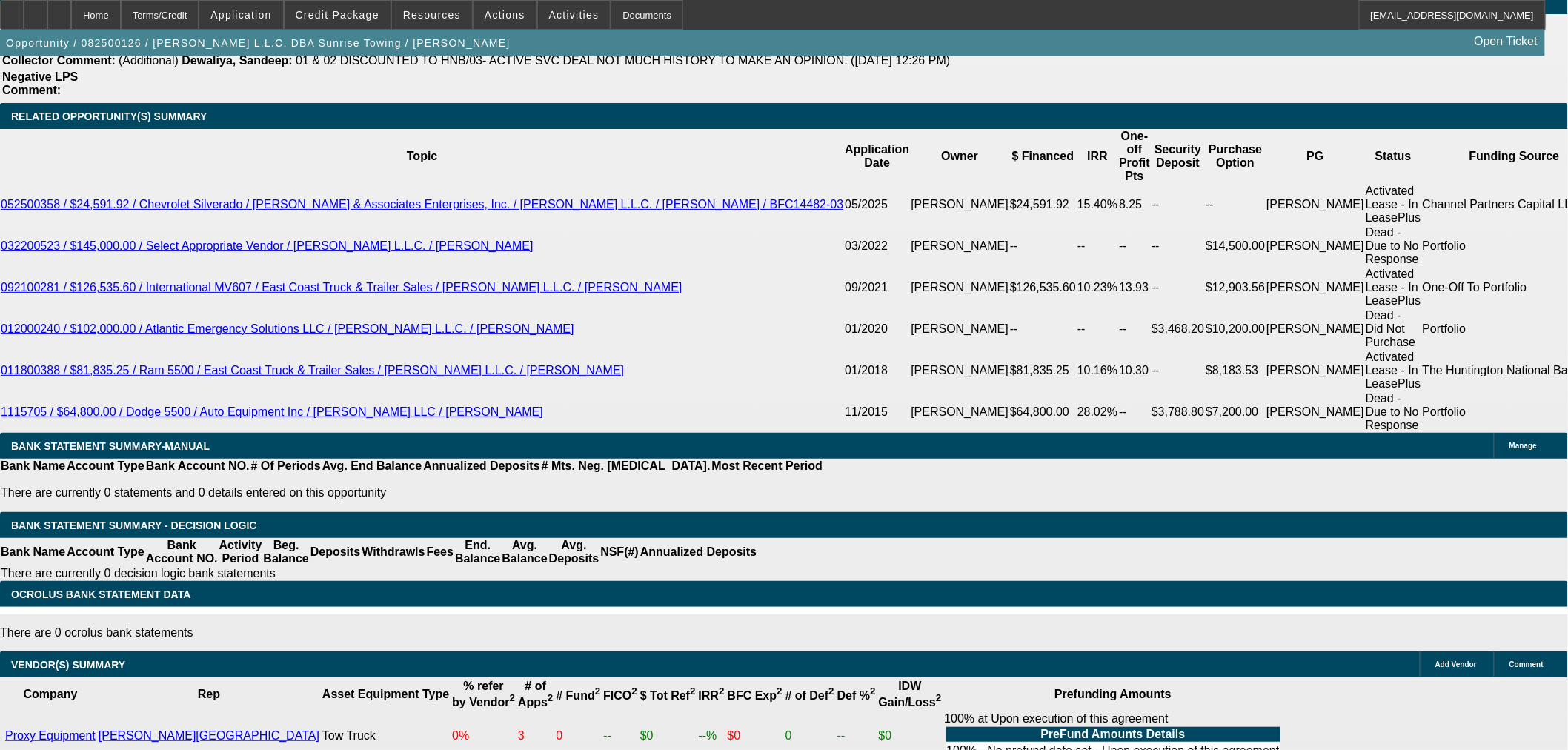
select select "6"
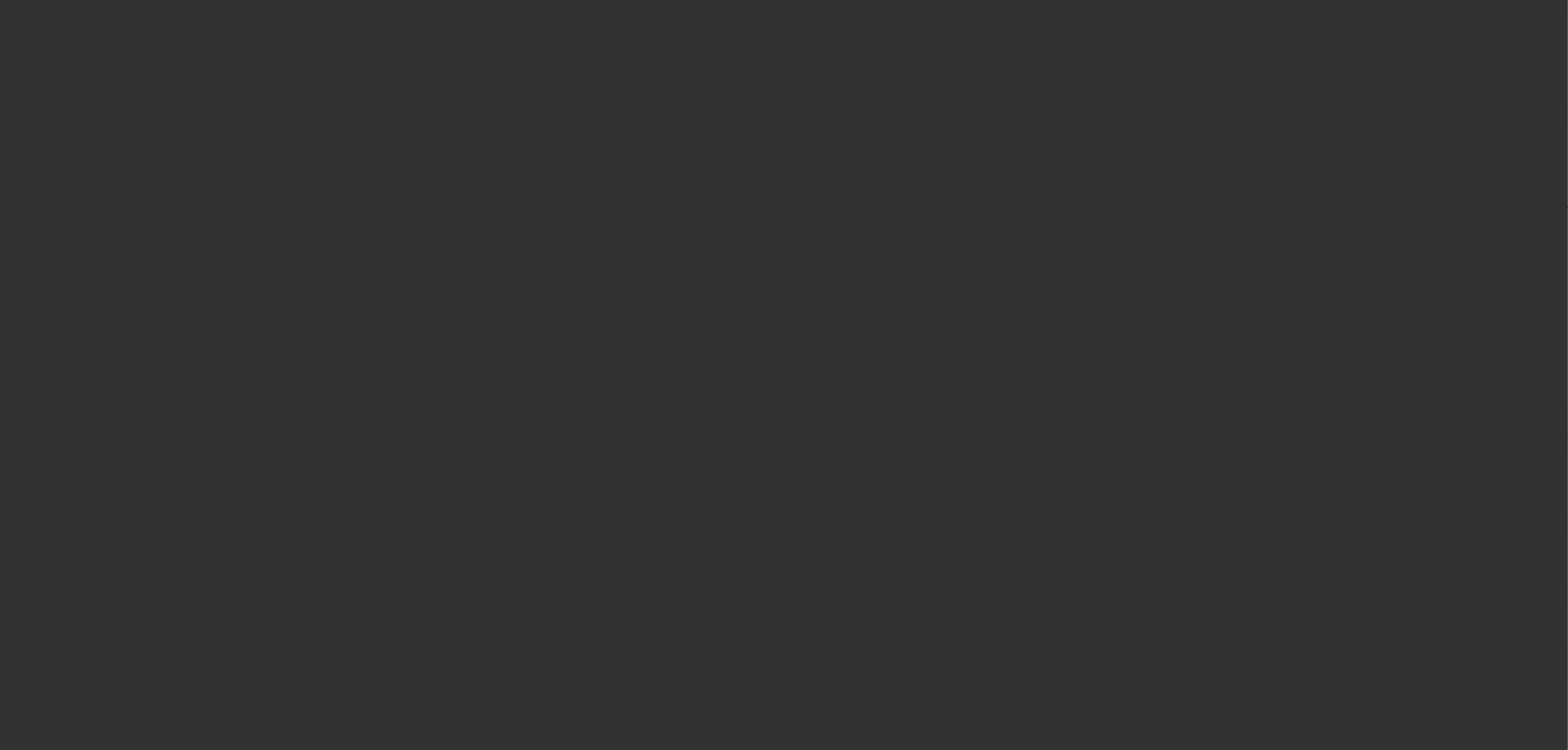
scroll to position [0, 0]
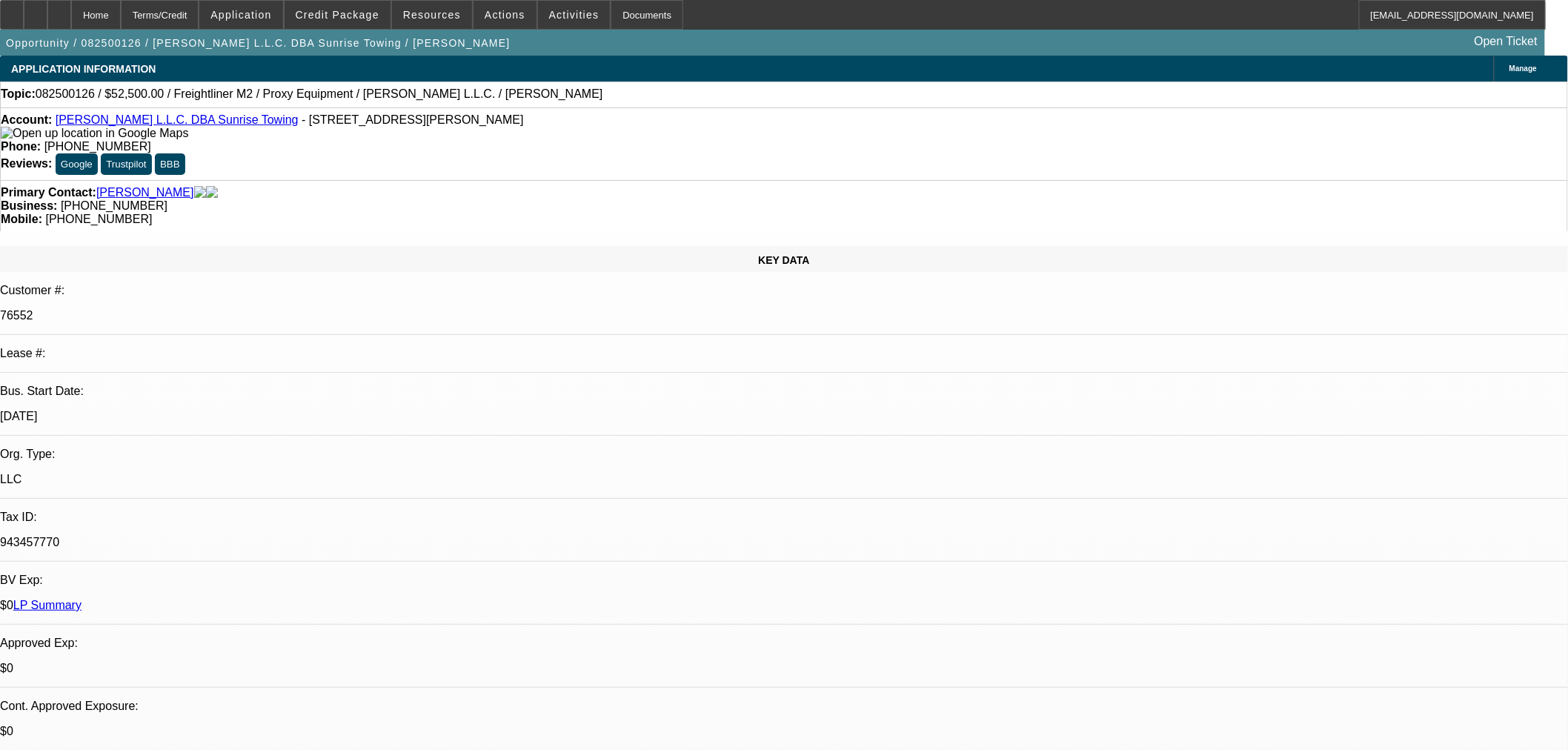
paste textarea "Please get a DL copy for the PP seller as he is not a business."
type textarea "Please get a DL copy for the PP seller as he is not a business and I also still…"
checkbox input "true"
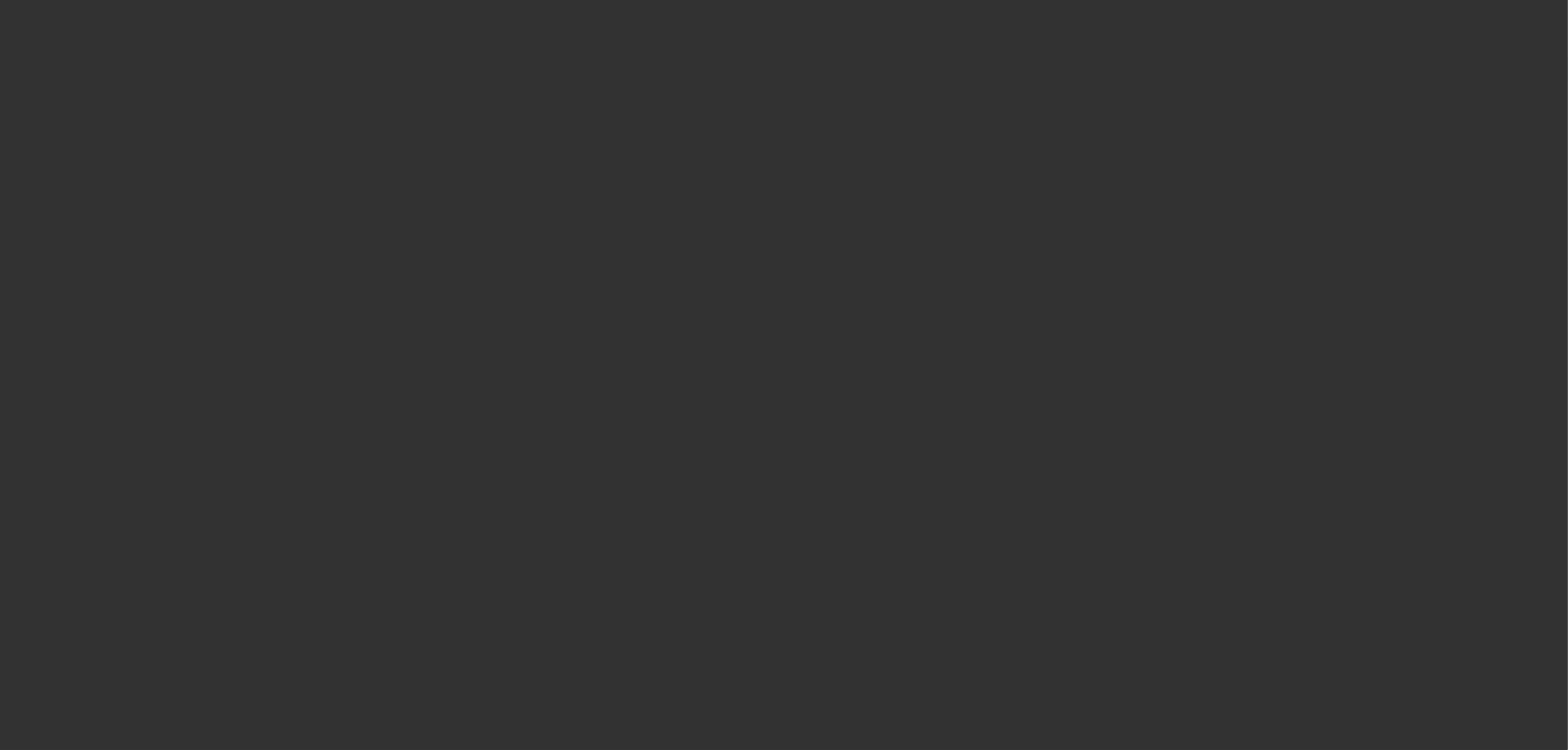
select select "0"
select select "0.1"
select select "4"
select select "0"
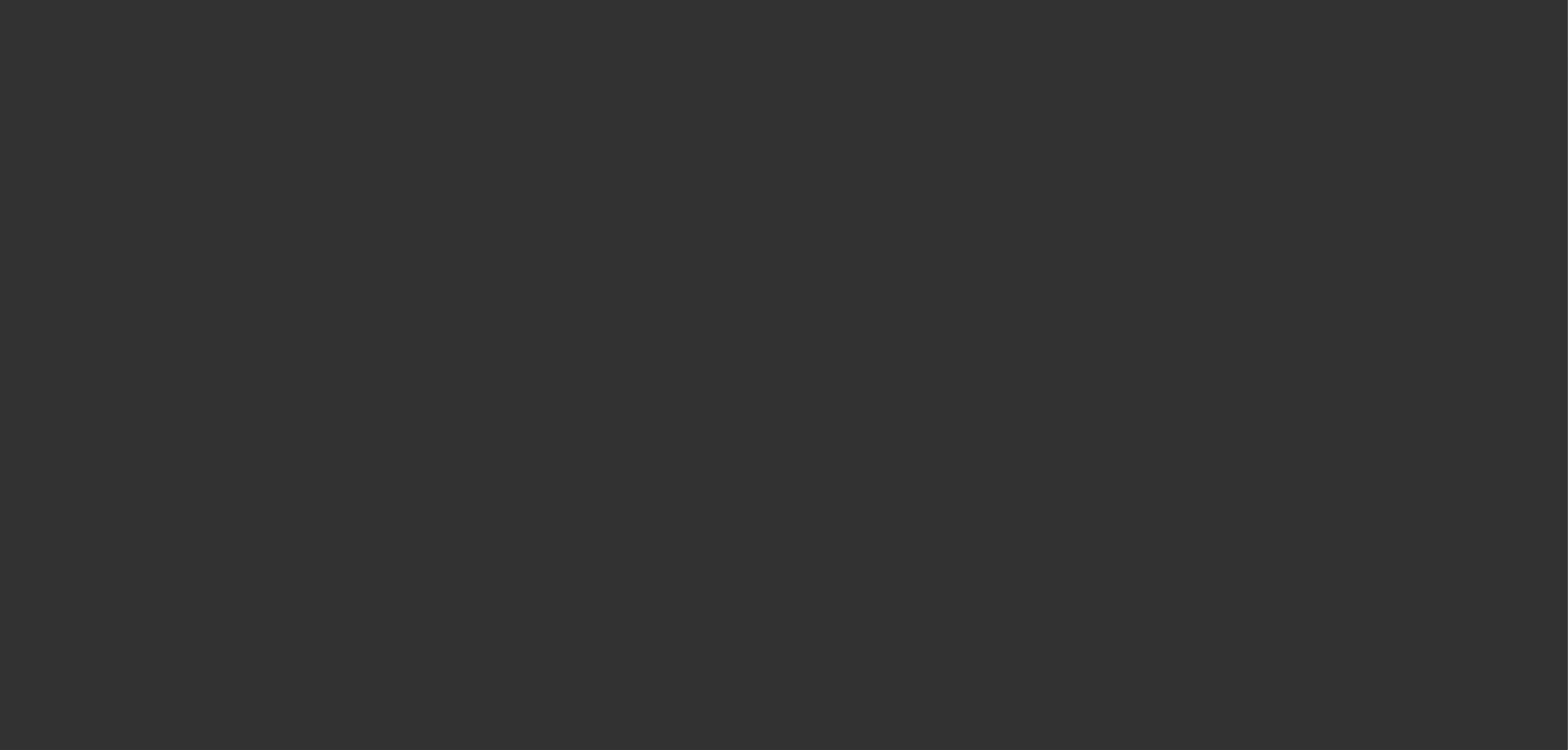
select select "0"
select select "0.1"
select select "4"
select select "0"
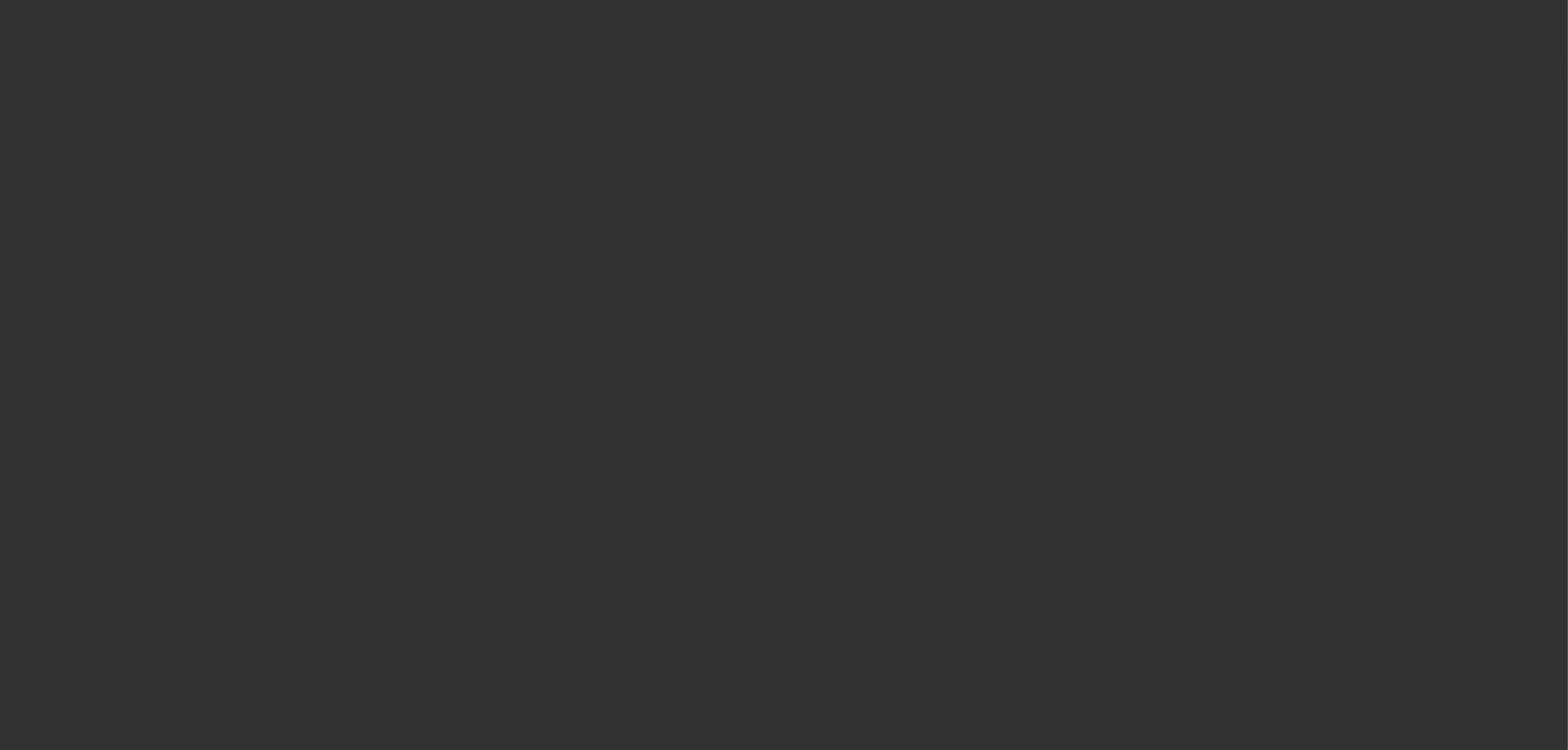
select select "0.1"
select select "4"
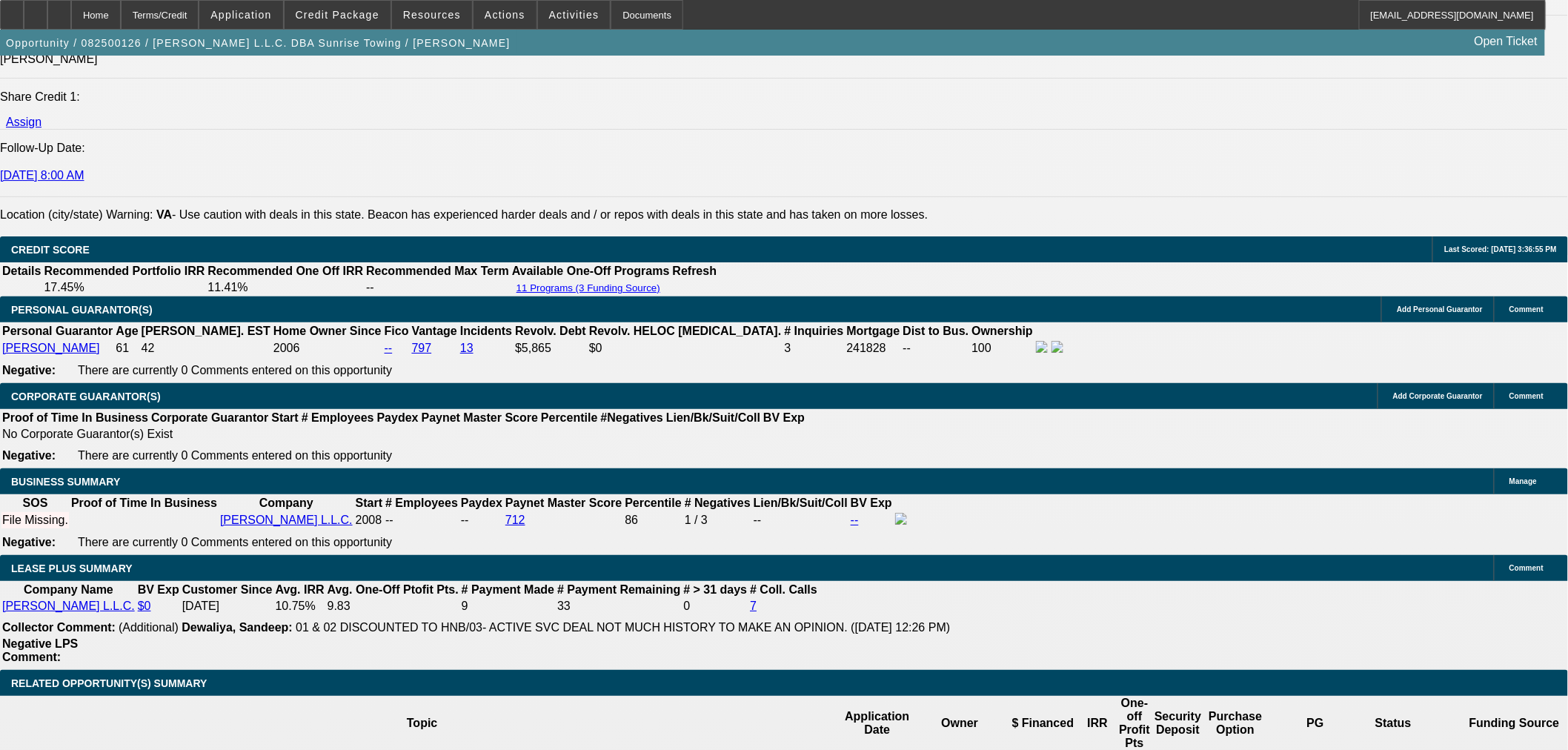
scroll to position [2059, 0]
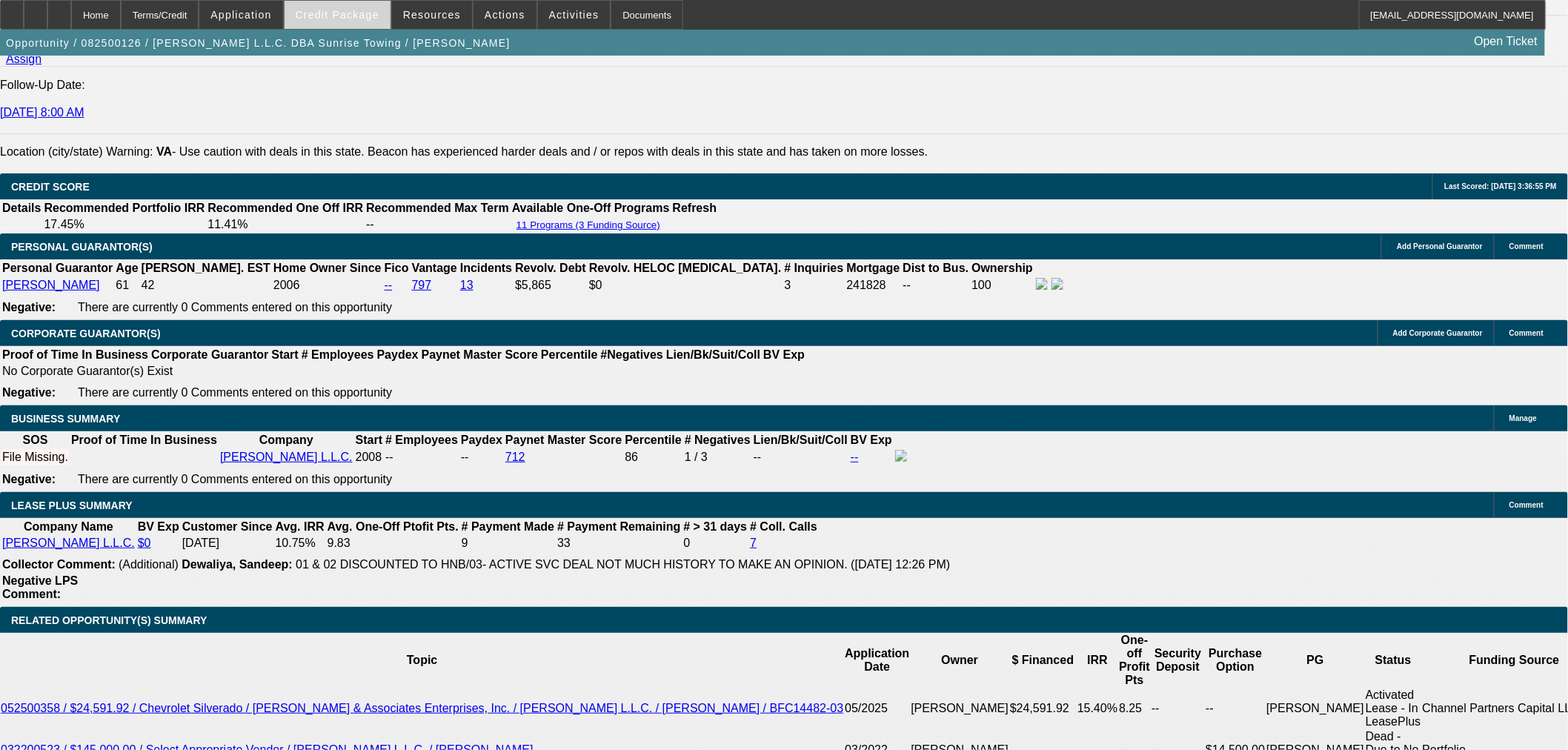
click at [346, 10] on span "Credit Package" at bounding box center [337, 14] width 84 height 12
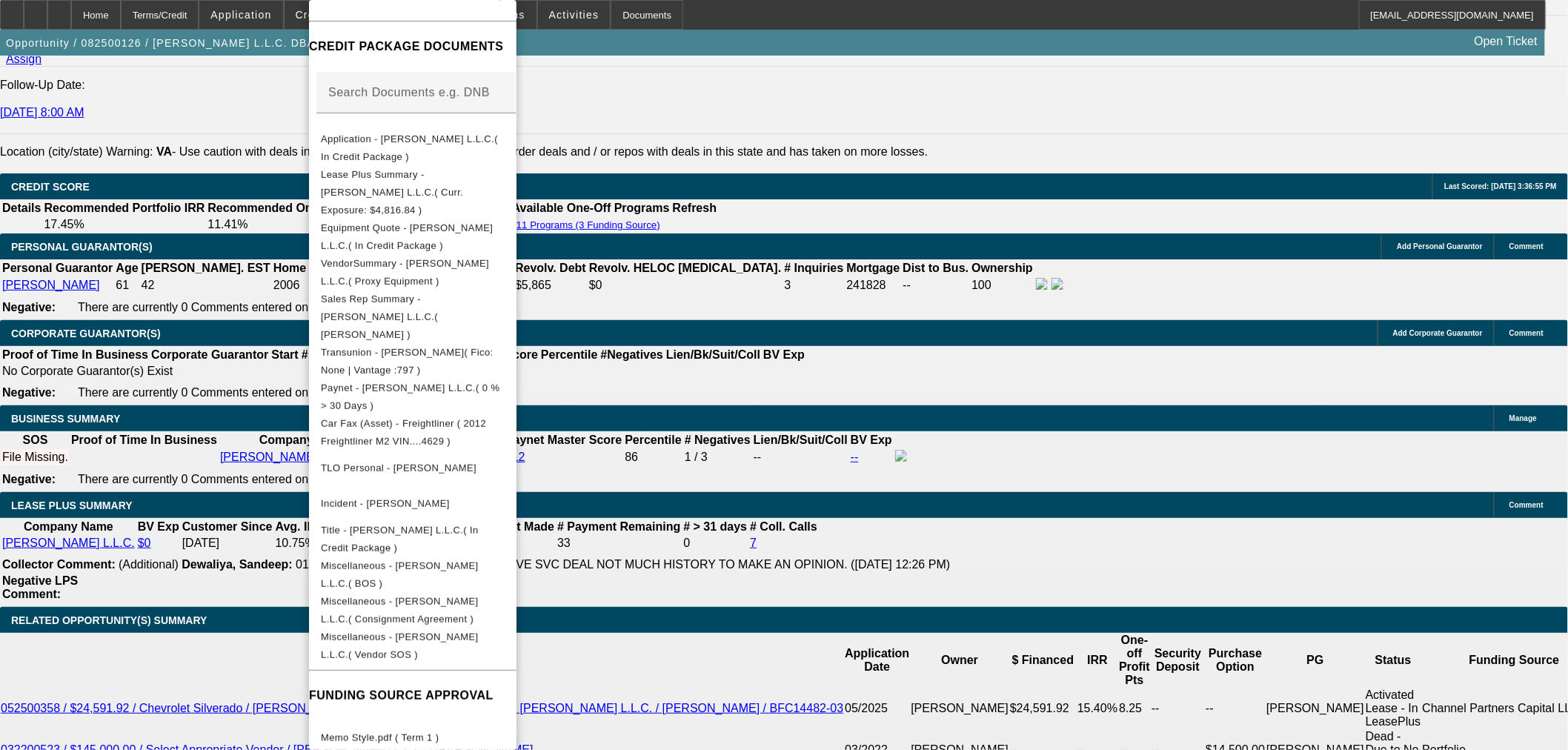
scroll to position [217, 0]
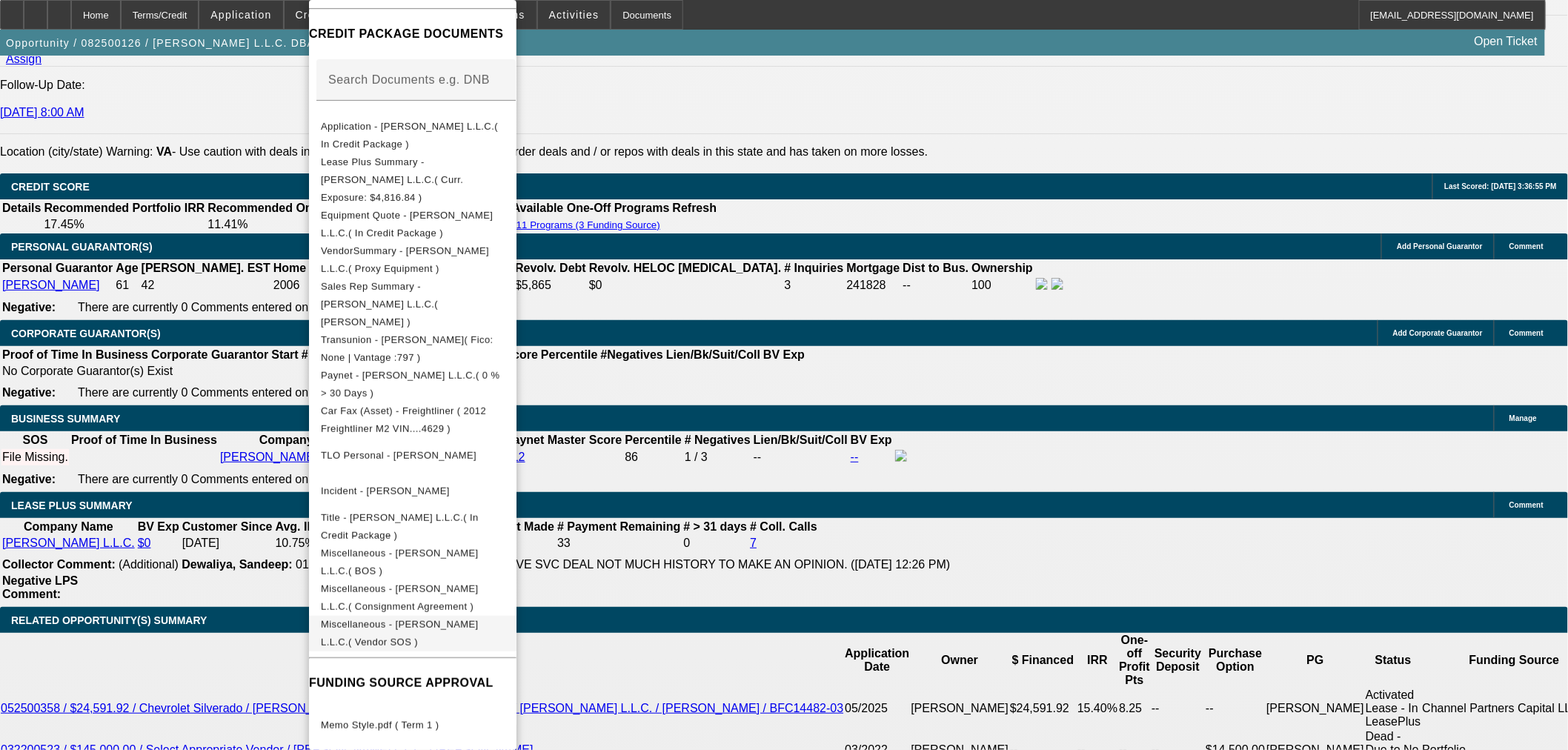
click at [512, 616] on button "Miscellaneous - [PERSON_NAME] L.L.C.( Vendor SOS )" at bounding box center [413, 634] width 208 height 36
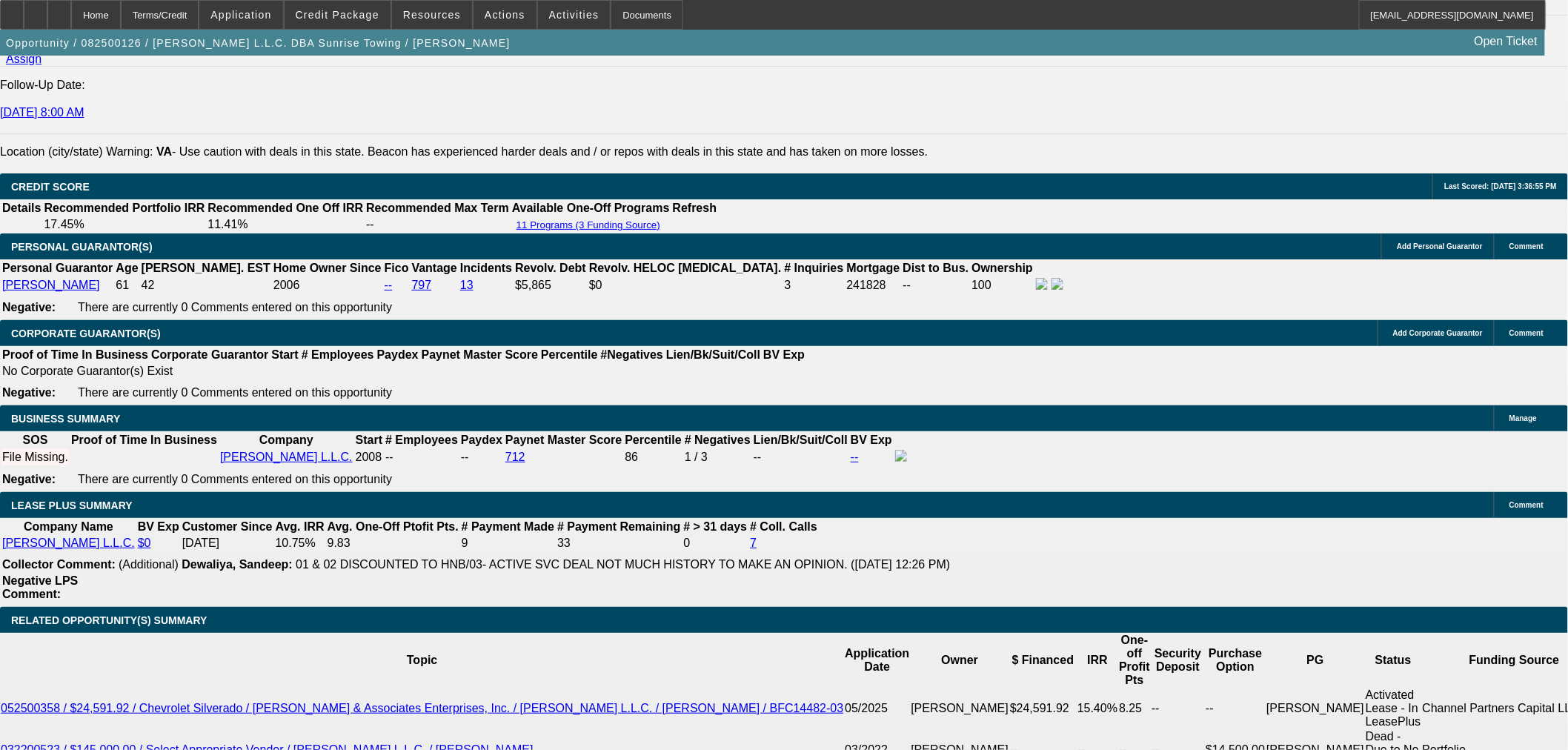
drag, startPoint x: 304, startPoint y: 211, endPoint x: 392, endPoint y: 211, distance: 88.0
copy link "Proxy Equipment"
click at [340, 18] on span "Credit Package" at bounding box center [337, 14] width 84 height 12
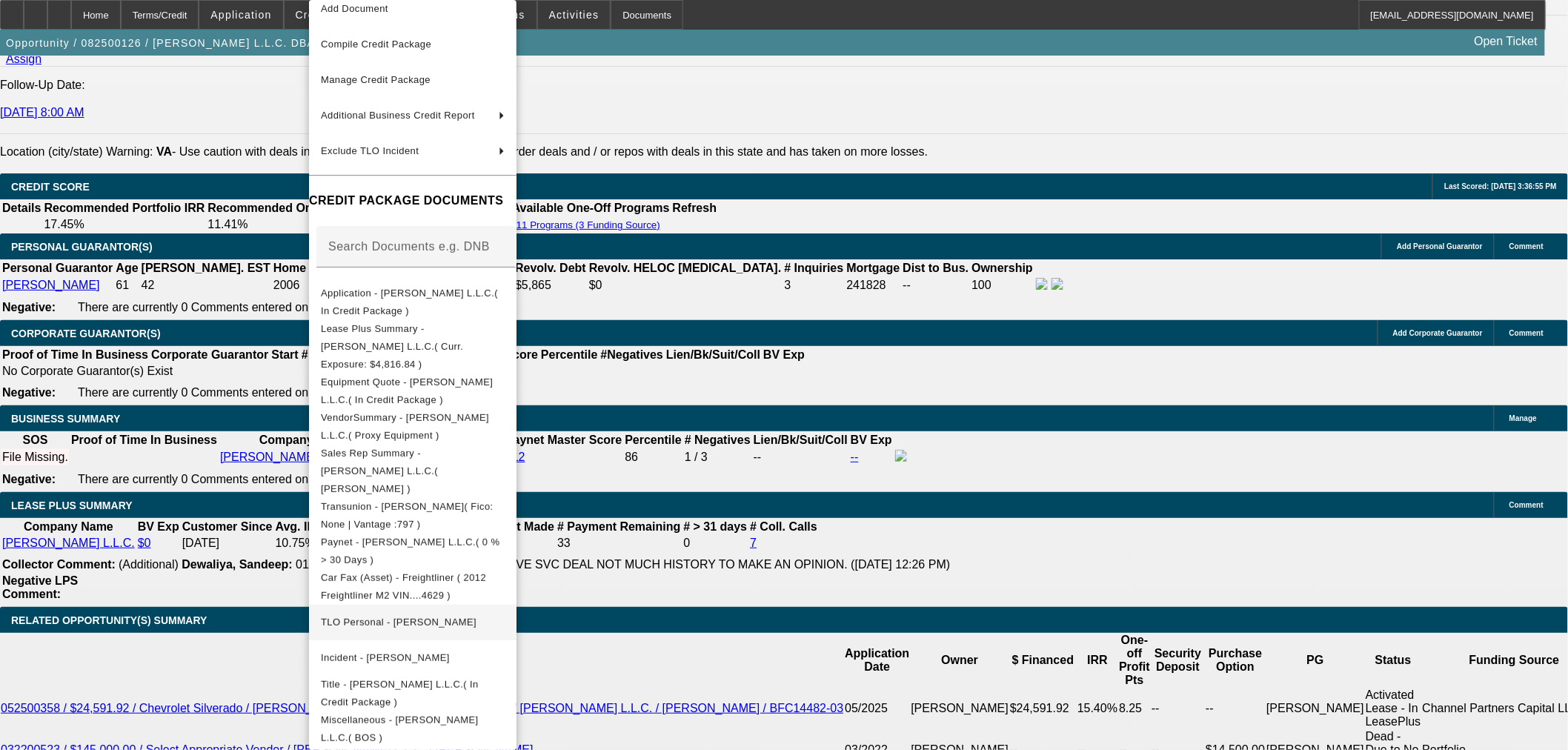
scroll to position [247, 0]
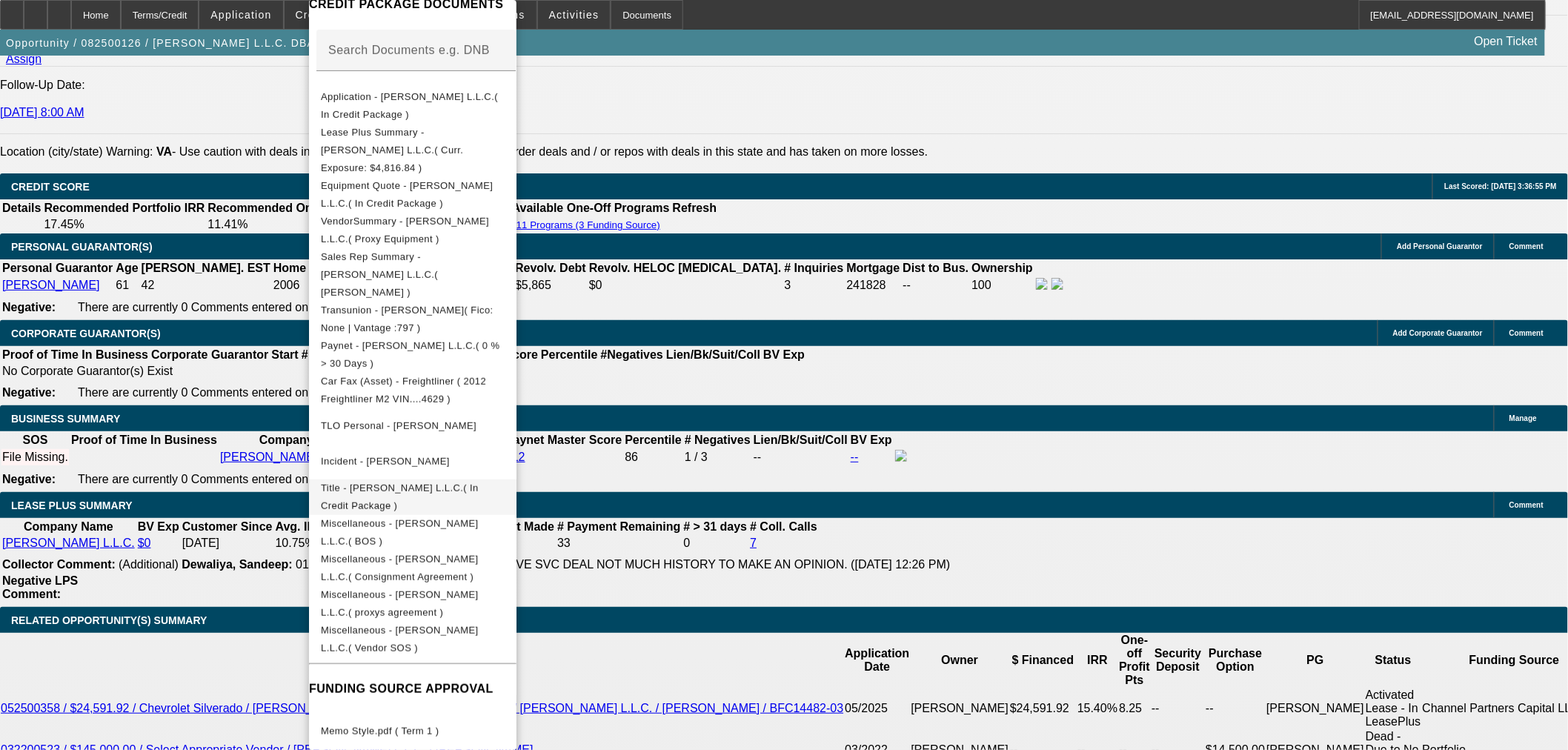
click at [402, 483] on span "Title - [PERSON_NAME] L.L.C.( In Credit Package )" at bounding box center [399, 497] width 157 height 29
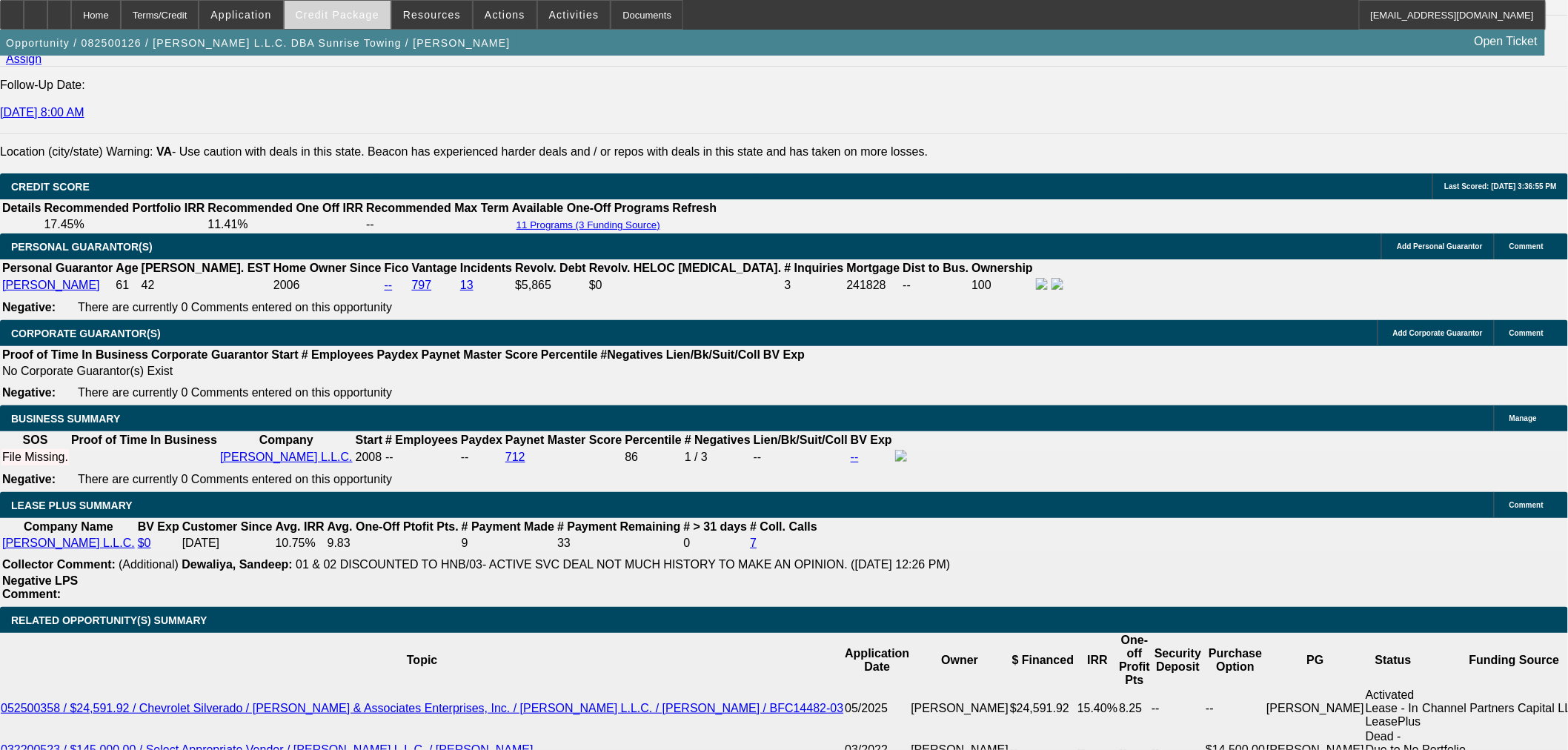
click at [360, 19] on span "Credit Package" at bounding box center [337, 14] width 84 height 12
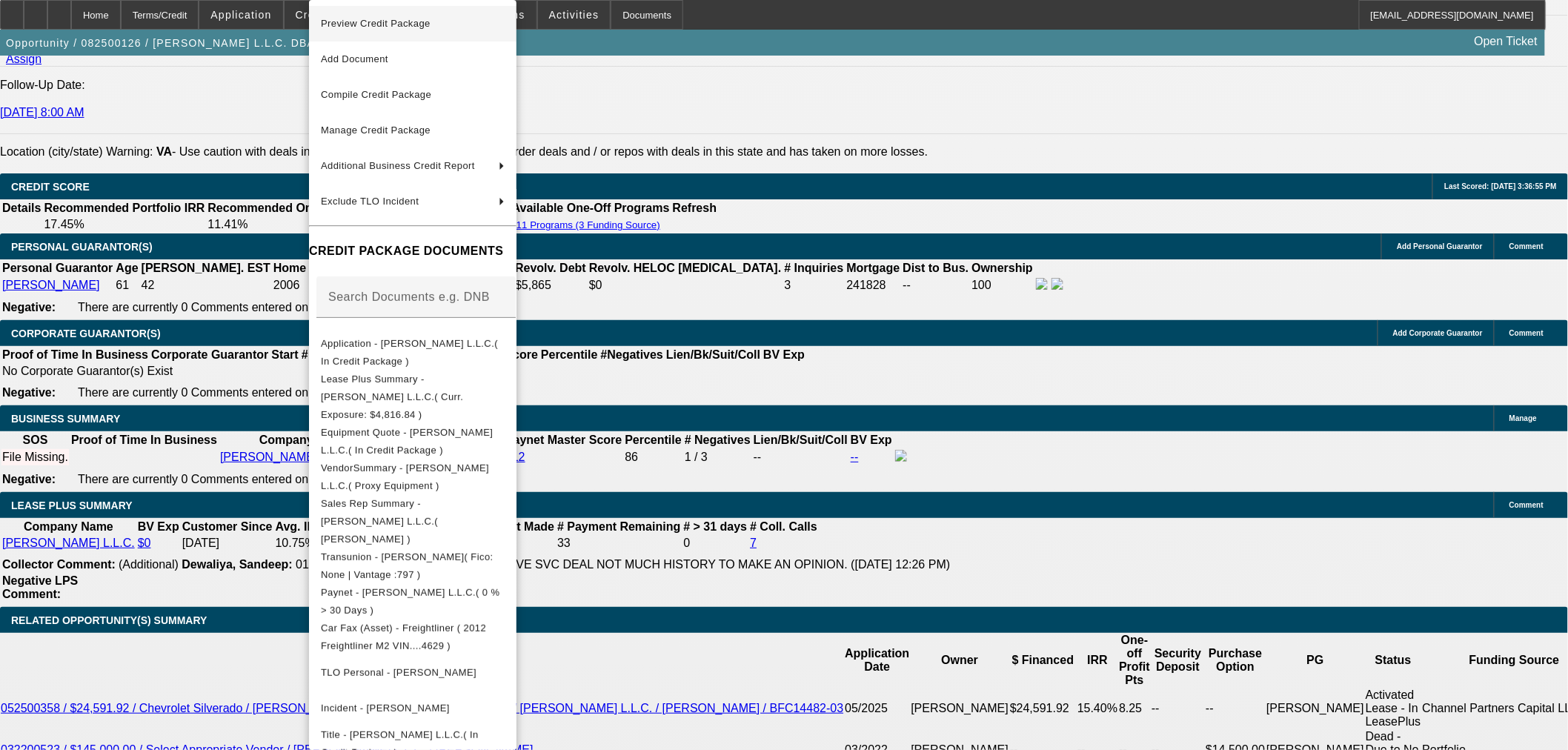
click at [389, 34] on button "Preview Credit Package" at bounding box center [413, 23] width 208 height 36
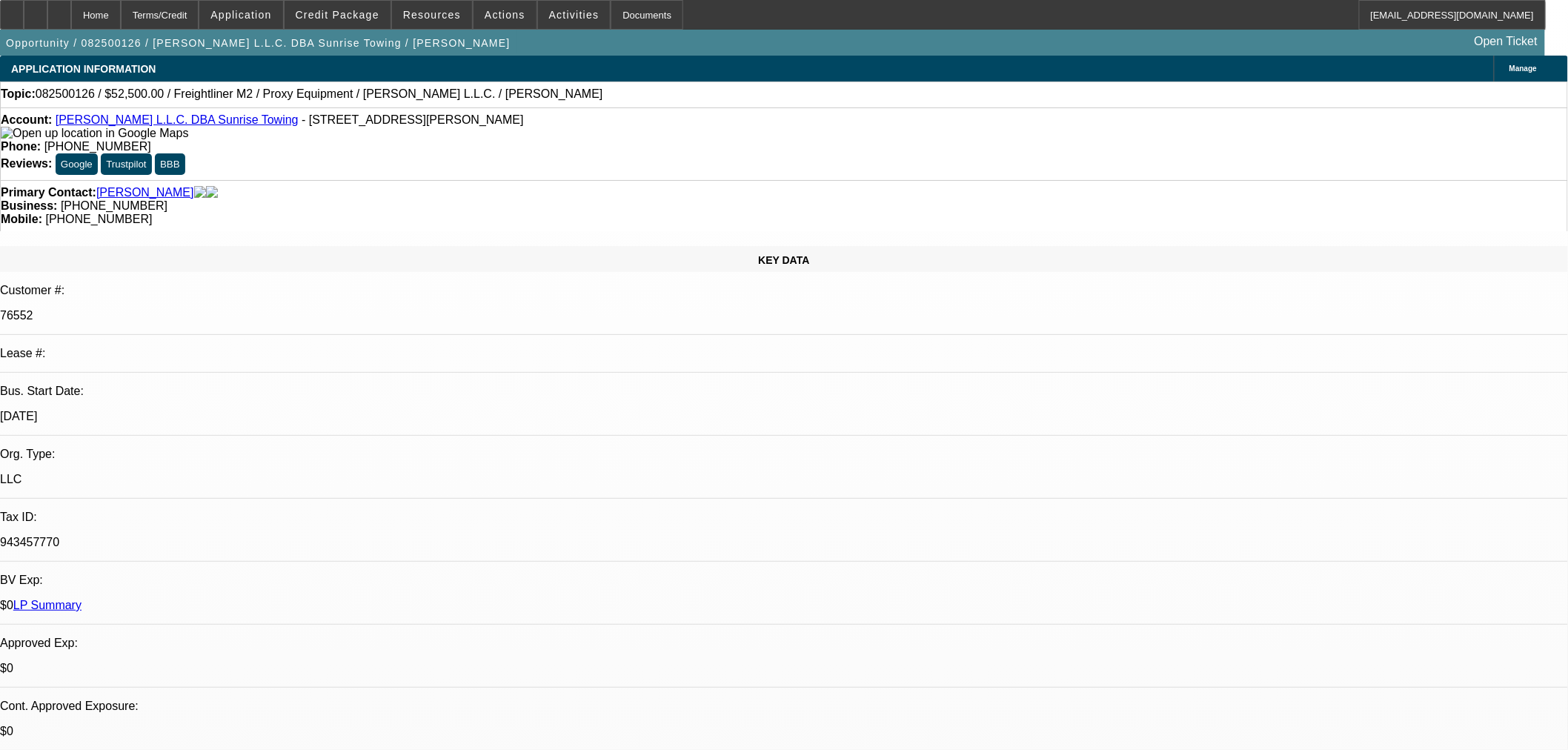
select select "0"
select select "0.1"
select select "4"
select select "0"
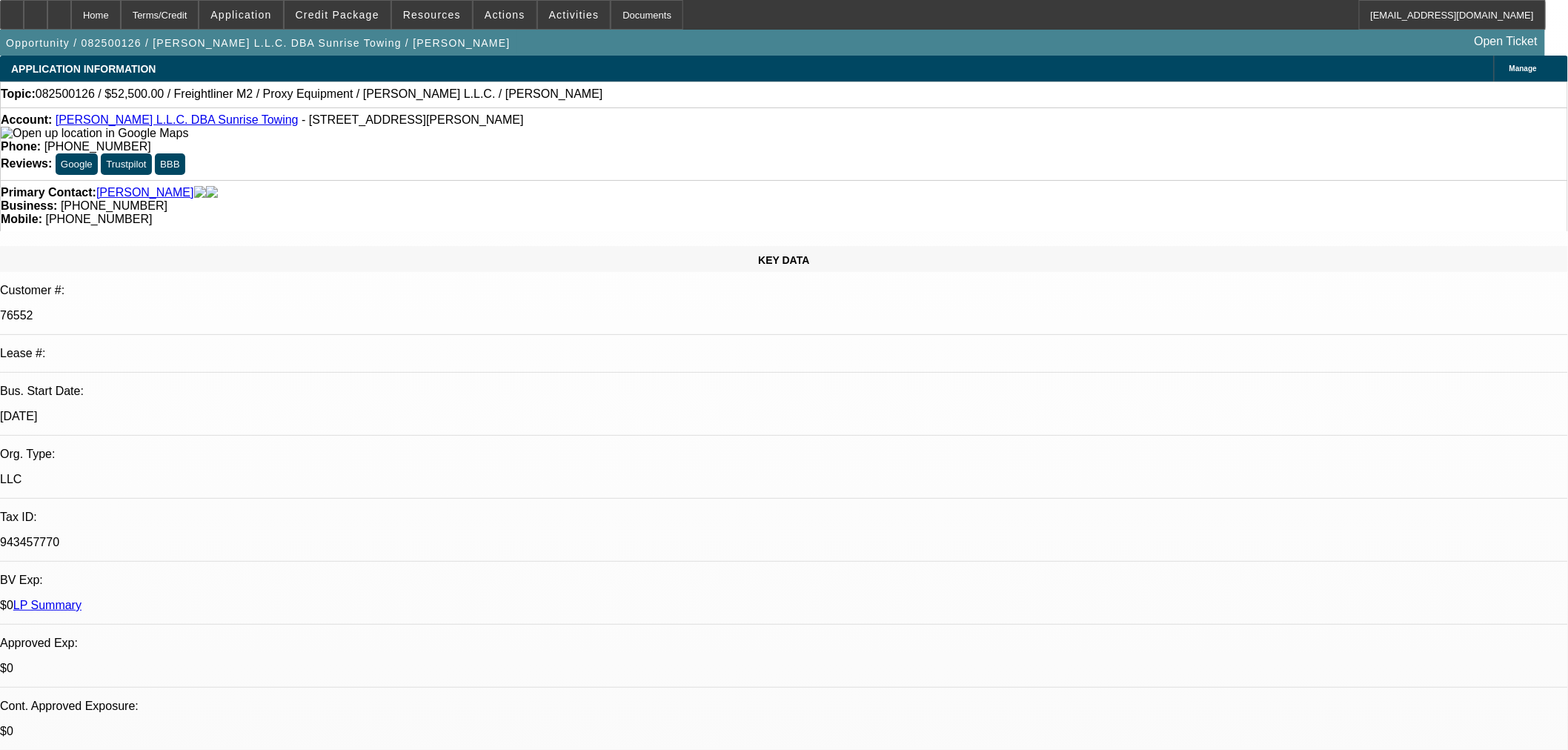
select select "0"
select select "0.1"
select select "4"
select select "0"
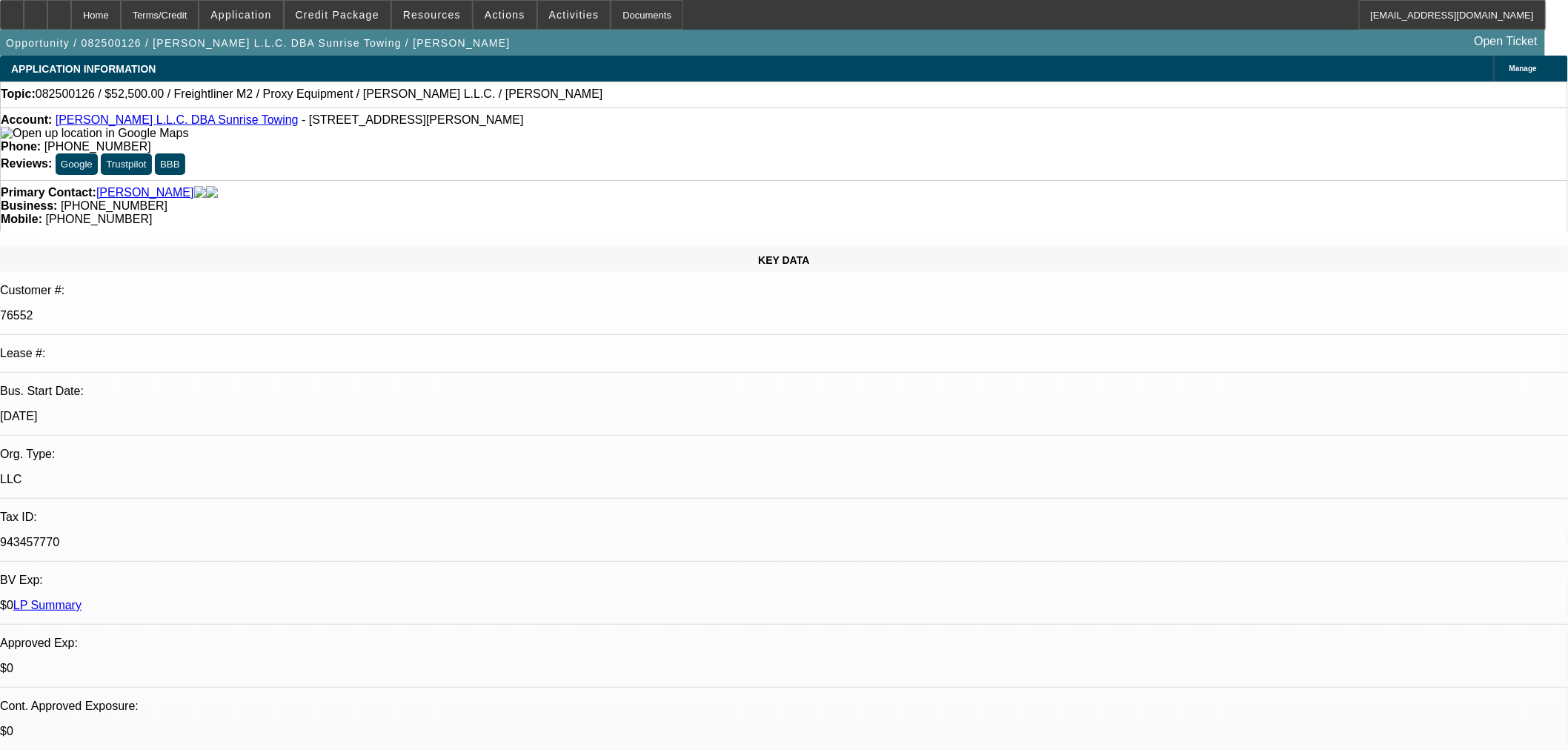
select select "0.1"
select select "4"
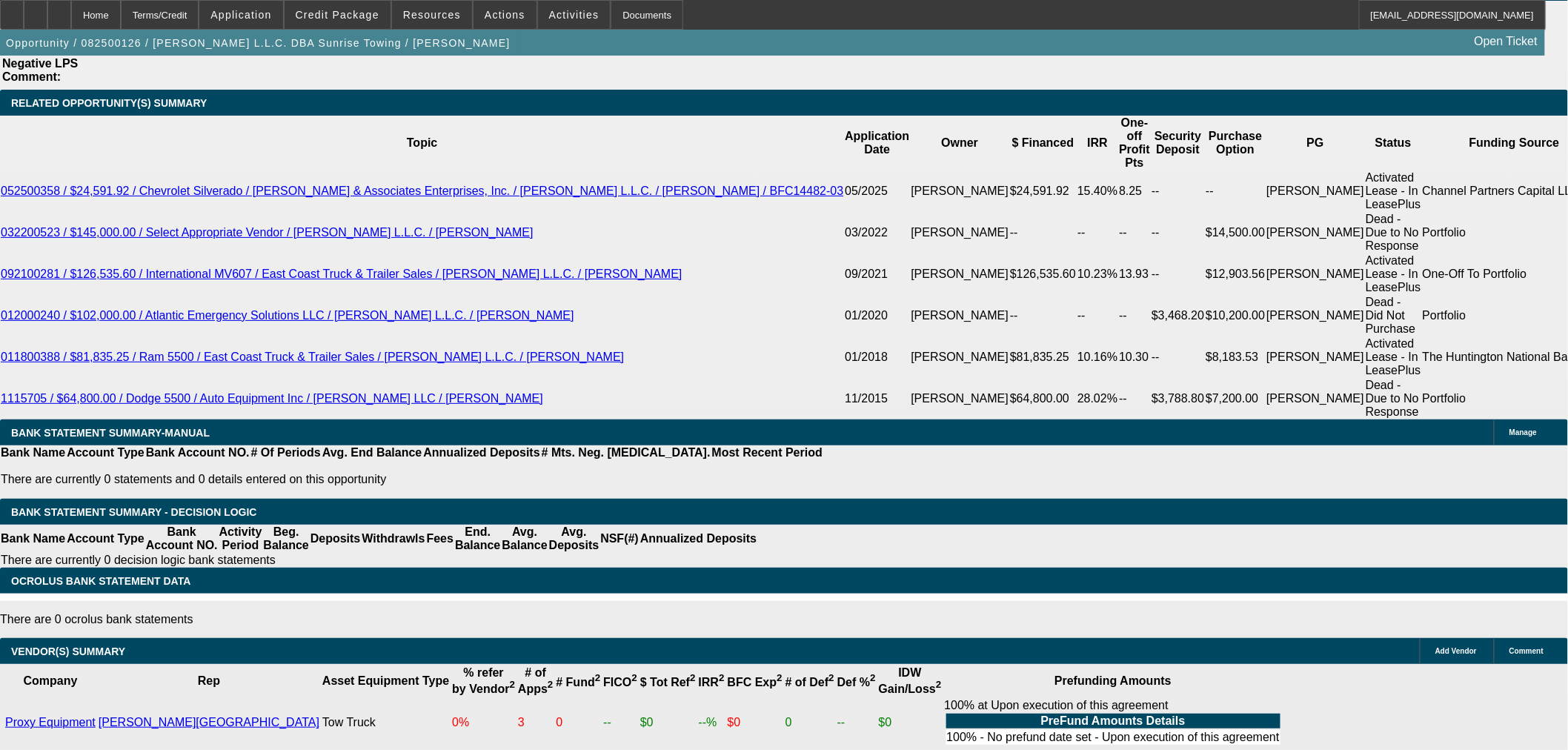
select select "6"
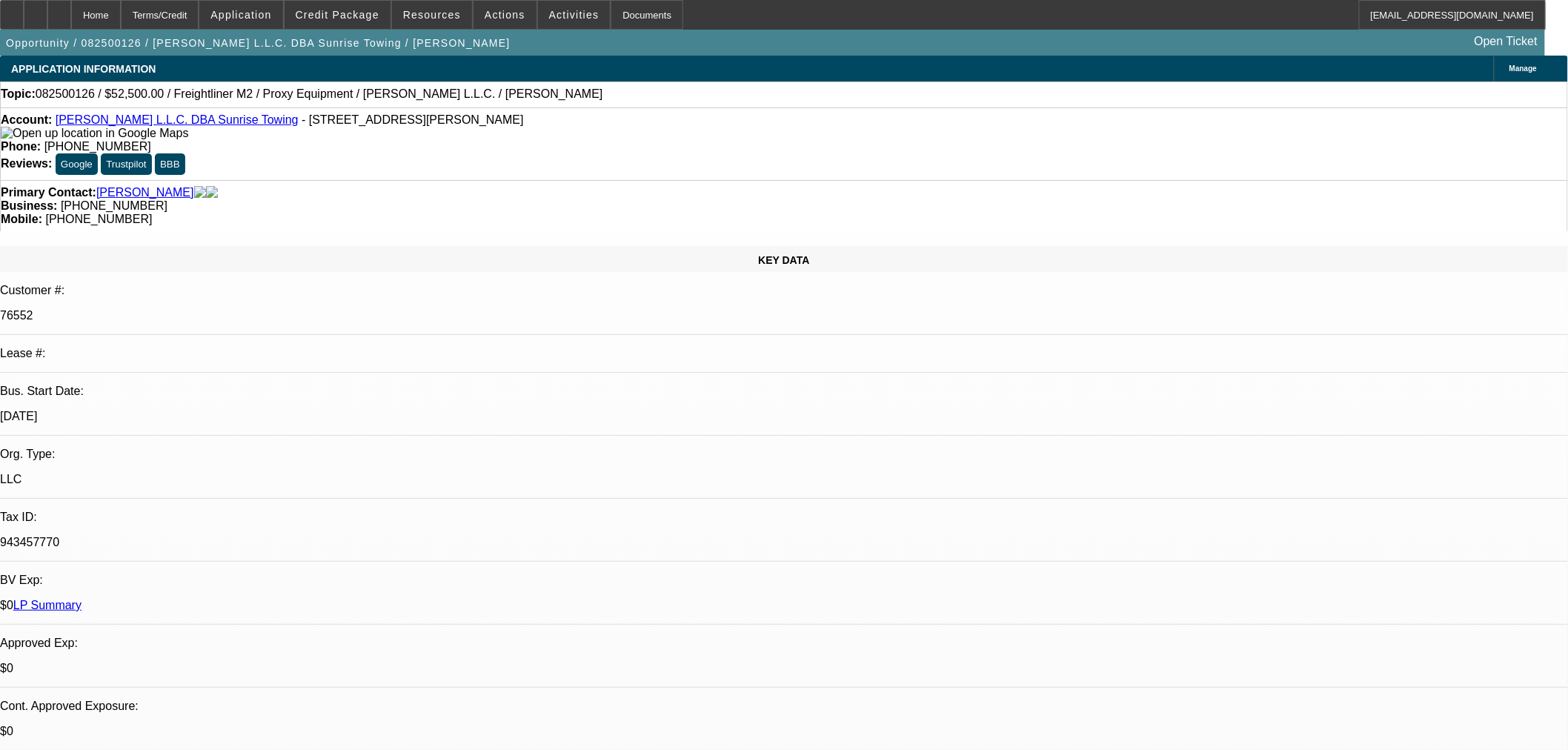
type textarea "b"
type textarea "n"
type textarea "Not ready"
click at [343, 16] on span "Credit Package" at bounding box center [337, 14] width 84 height 12
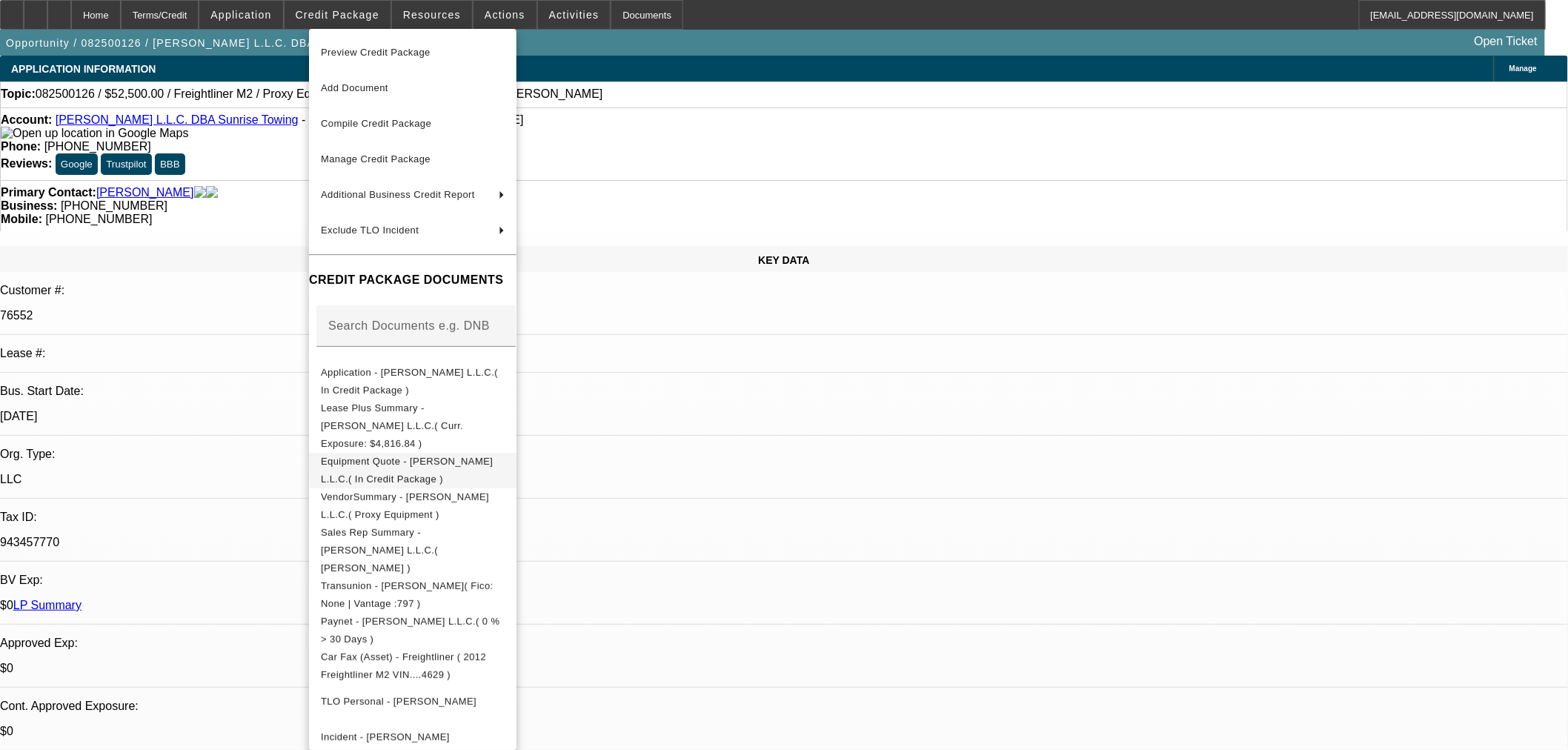
click at [391, 455] on span "Equipment Quote - [PERSON_NAME] L.L.C.( In Credit Package )" at bounding box center [406, 469] width 172 height 29
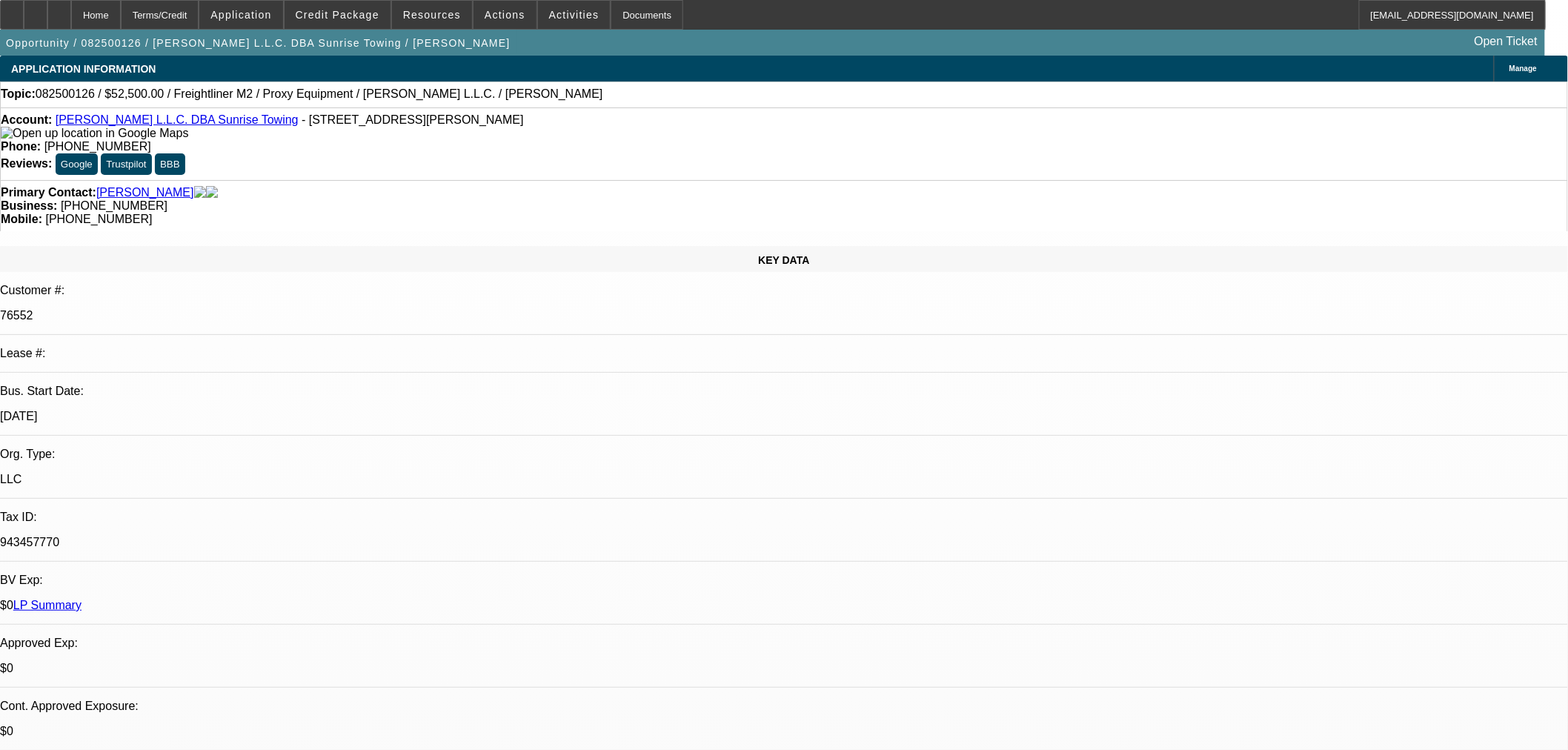
checkbox input "true"
click at [350, 5] on span at bounding box center [337, 14] width 106 height 36
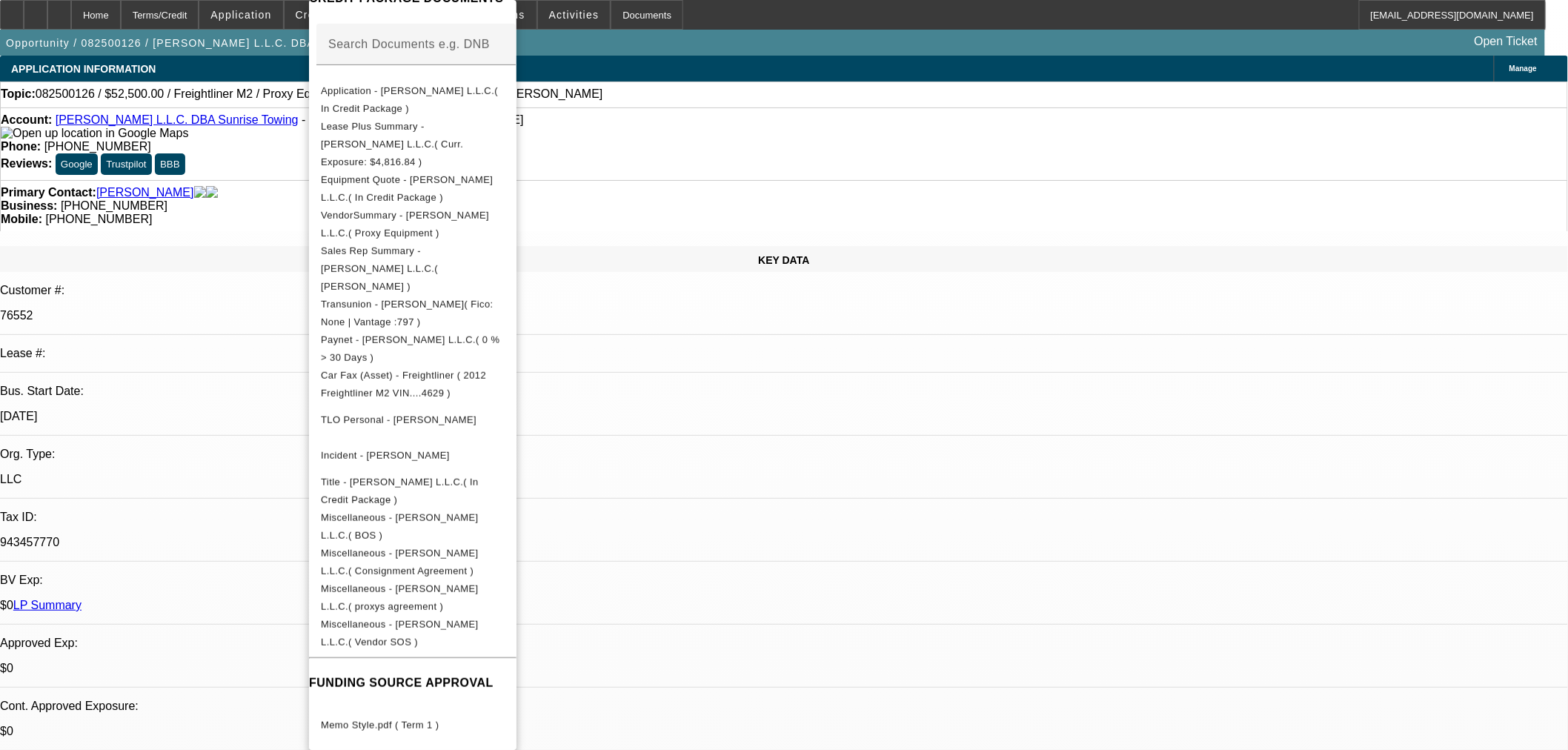
click at [1236, 225] on div at bounding box center [784, 375] width 1568 height 750
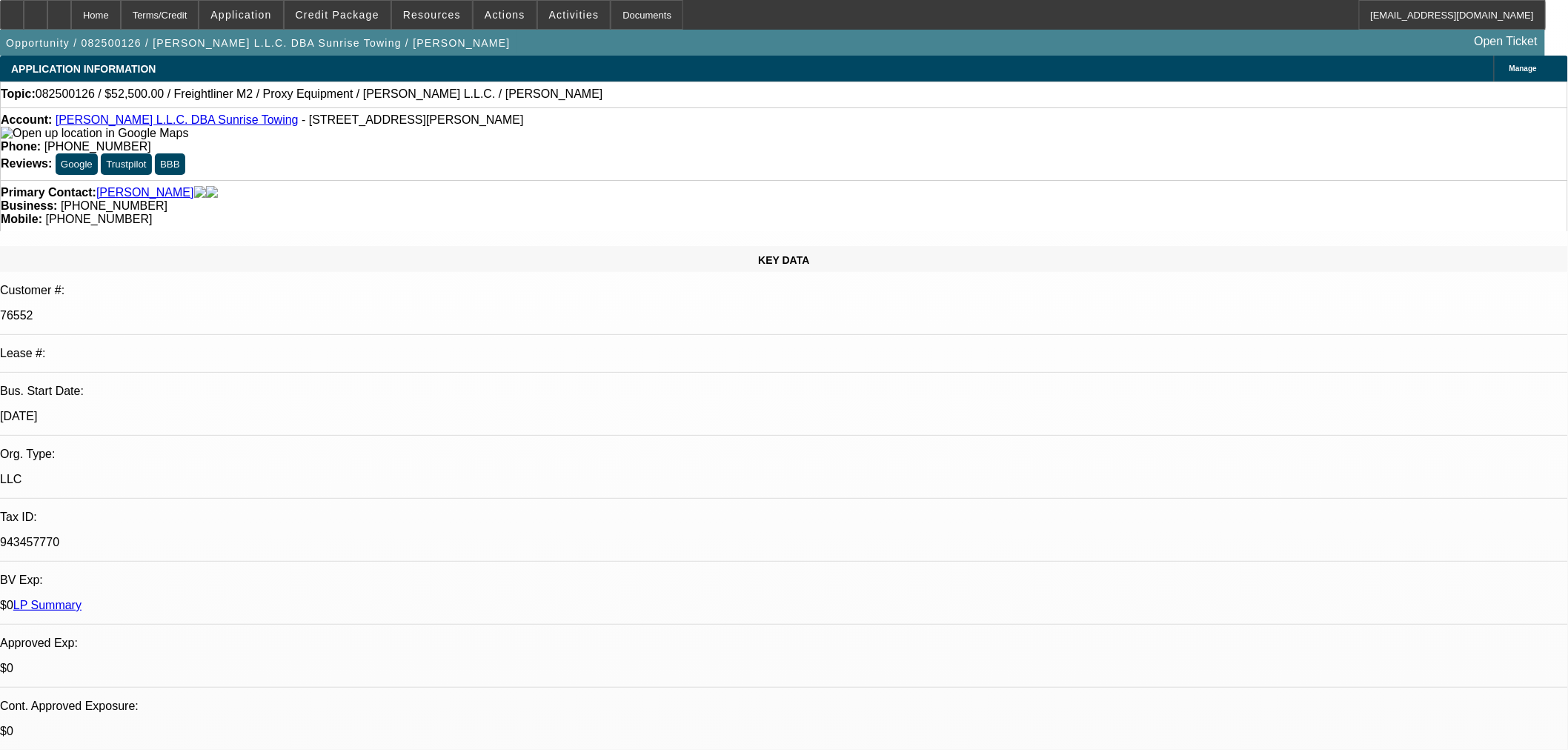
select select "0"
select select "0.1"
select select "4"
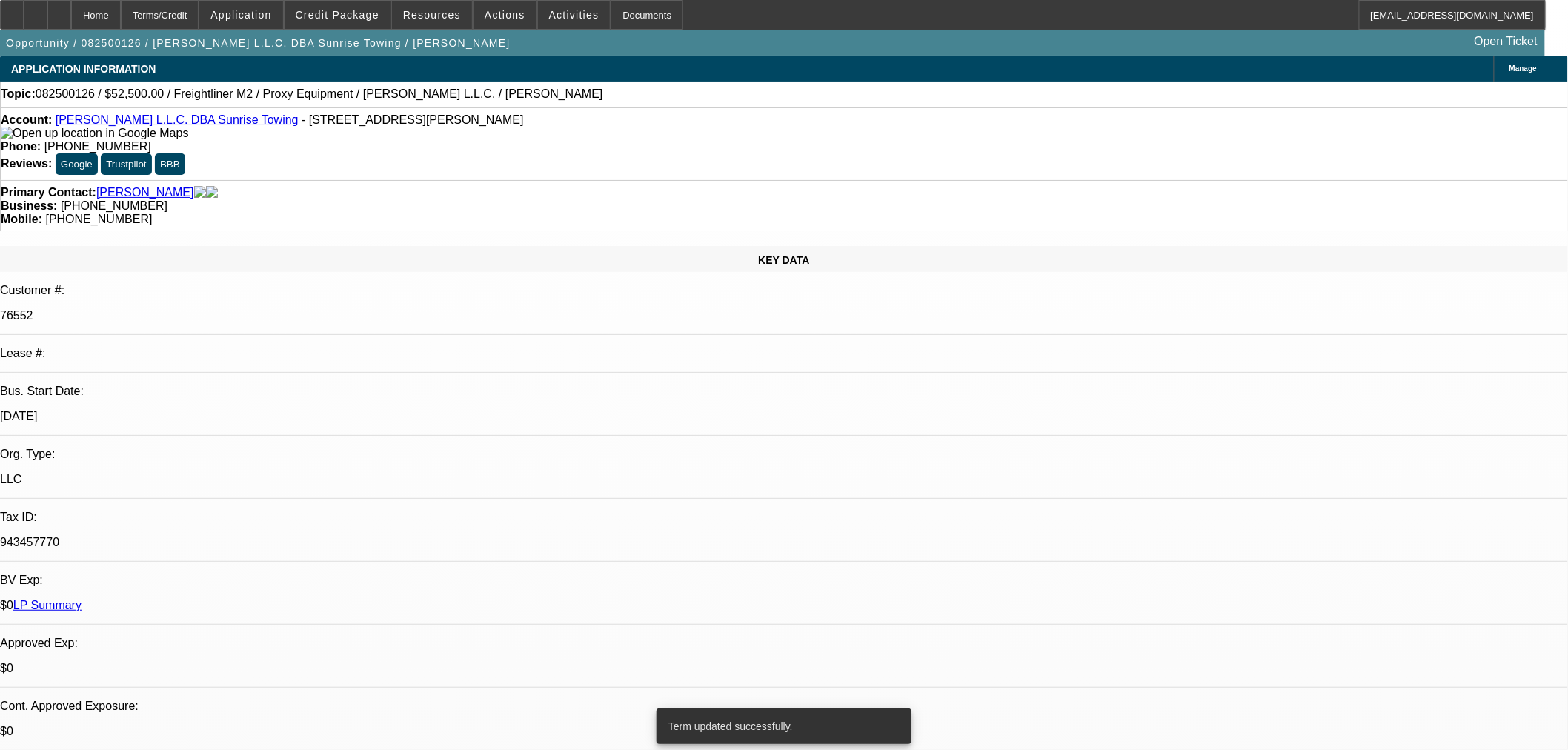
select select "0"
select select "0.1"
select select "4"
select select "0"
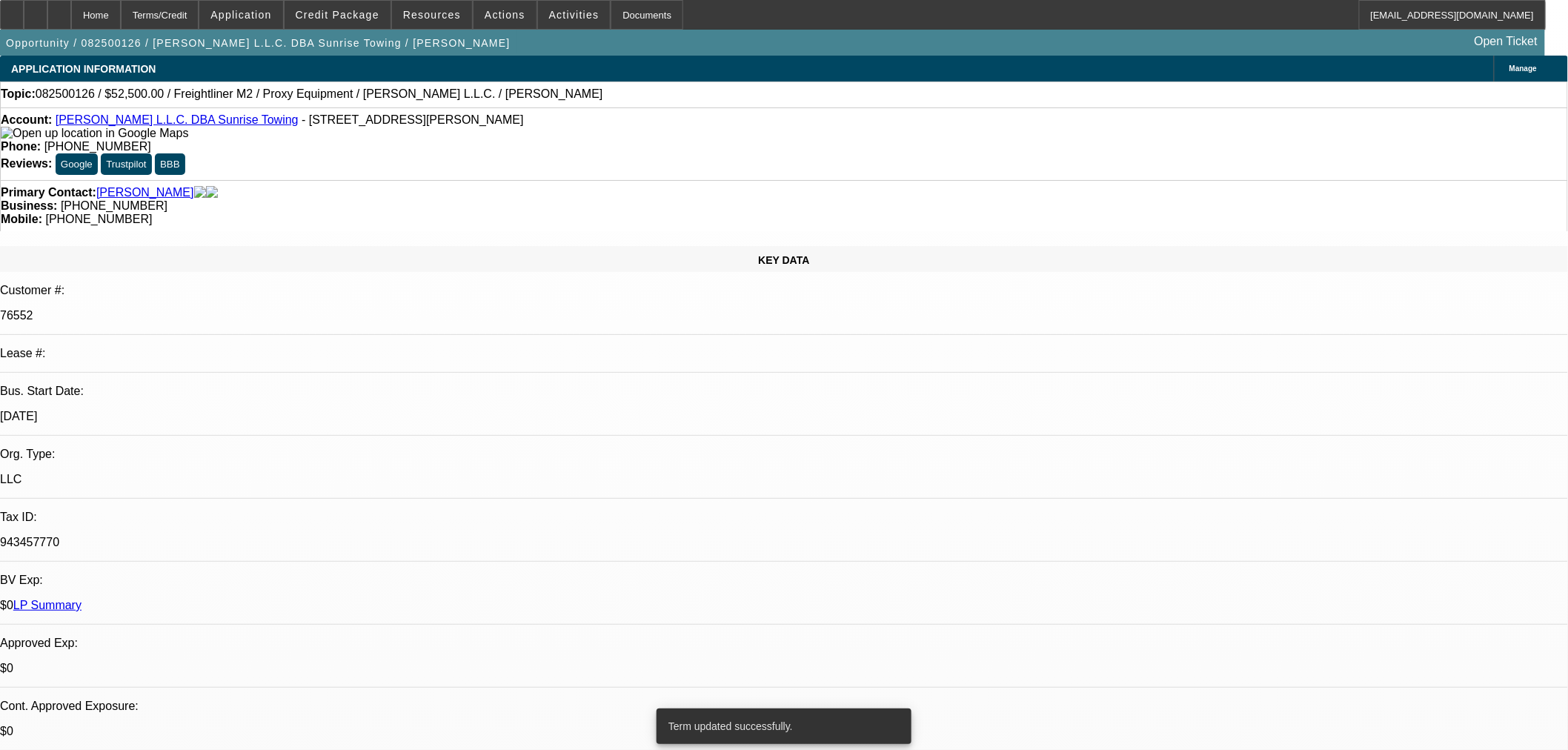
select select "0"
select select "0.1"
select select "4"
select select "0"
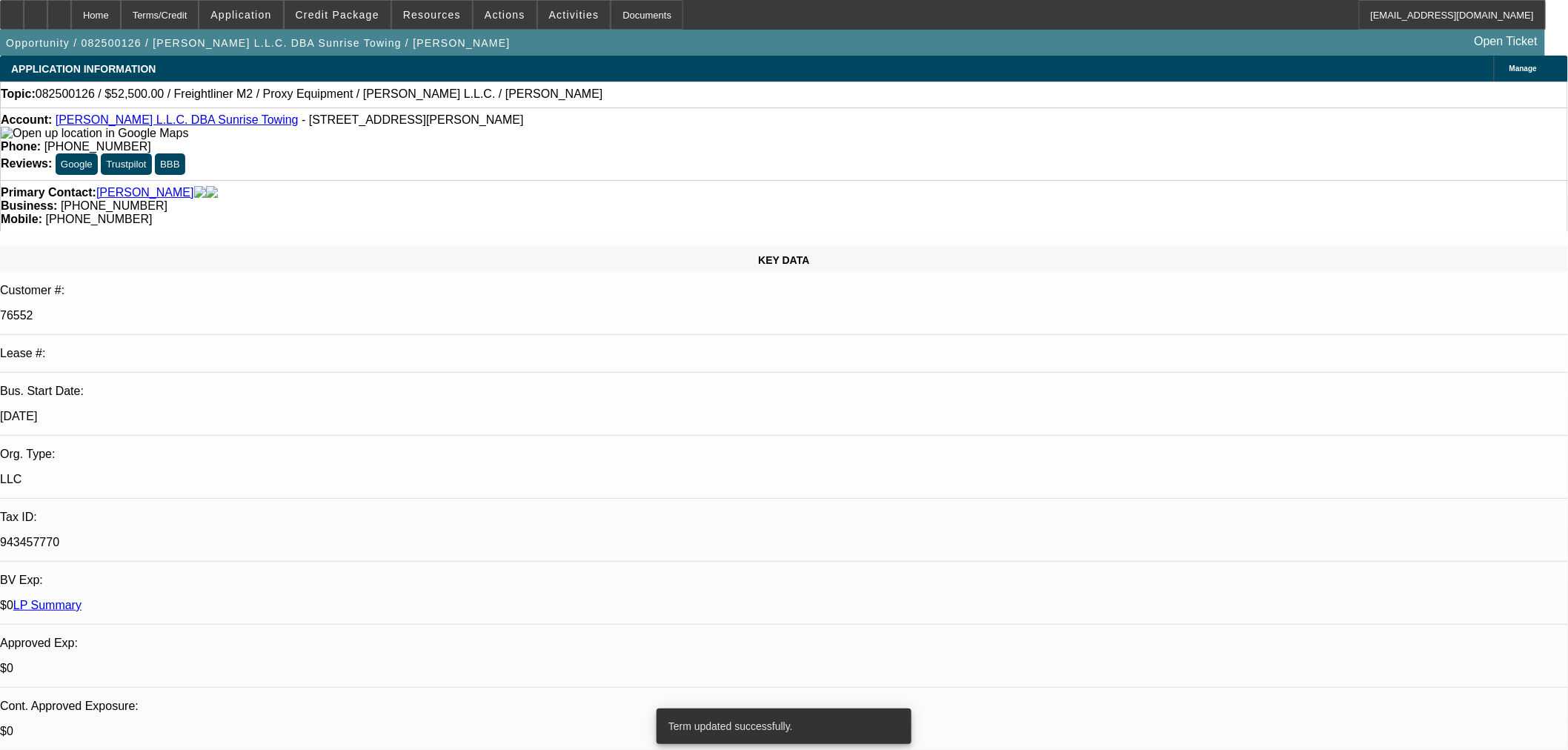
select select "0.1"
select select "4"
